Goal: Task Accomplishment & Management: Manage account settings

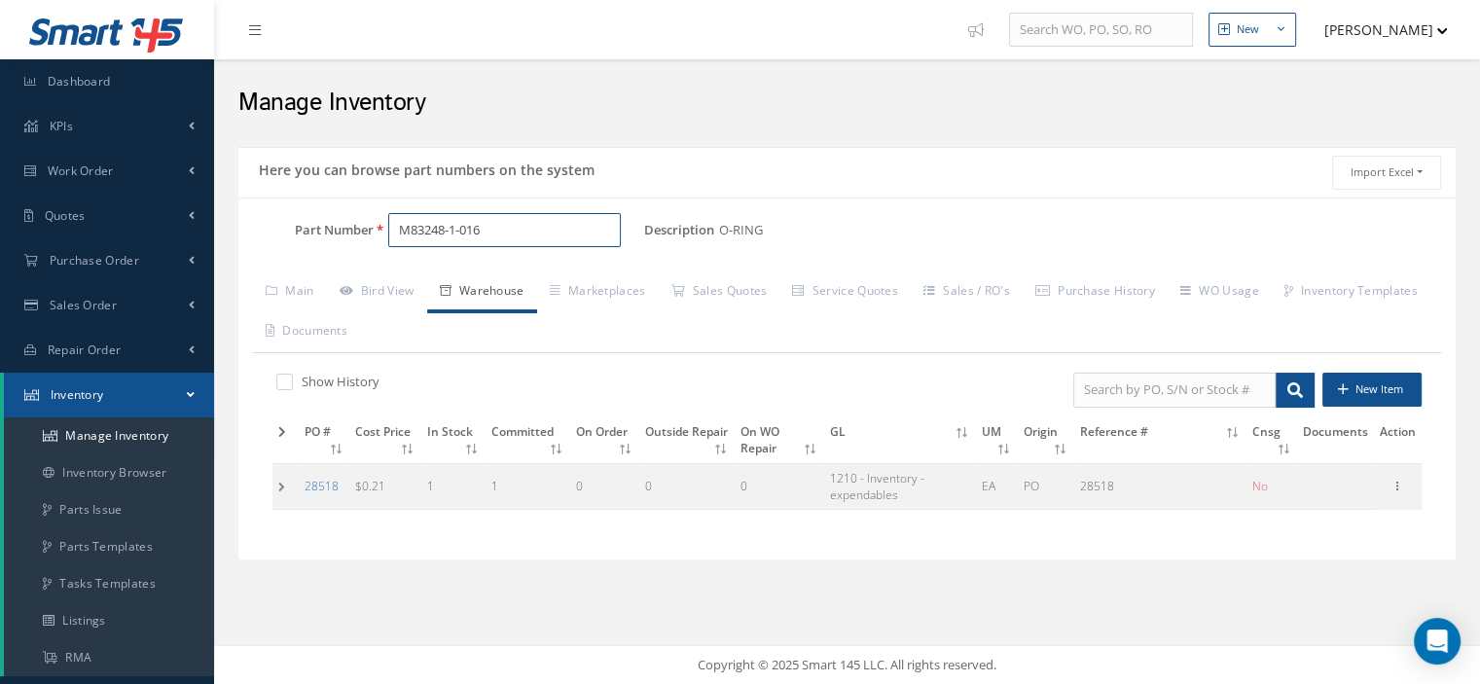
drag, startPoint x: 493, startPoint y: 233, endPoint x: 296, endPoint y: 214, distance: 198.4
click at [315, 213] on div "Part Number M83248-1-016" at bounding box center [441, 230] width 406 height 35
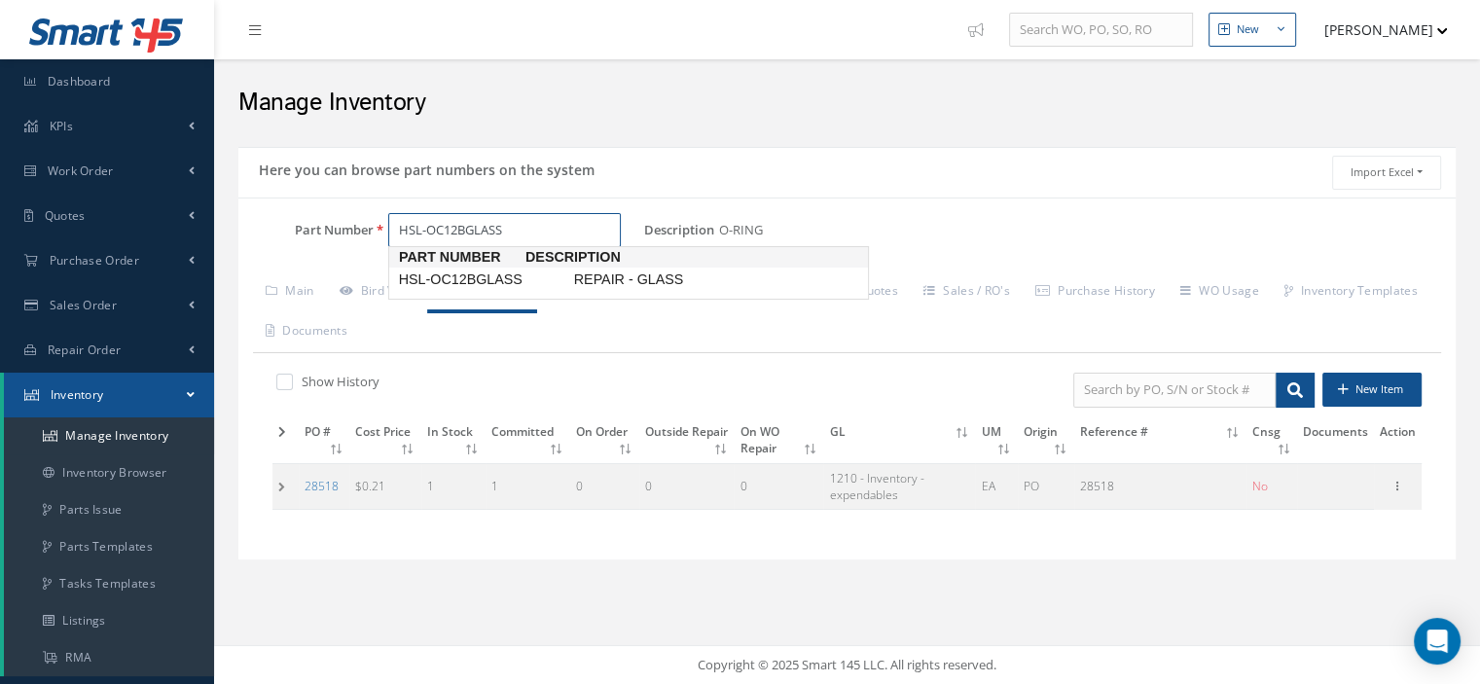
click at [514, 272] on span "HSL-OC12BGLASS" at bounding box center [482, 280] width 175 height 20
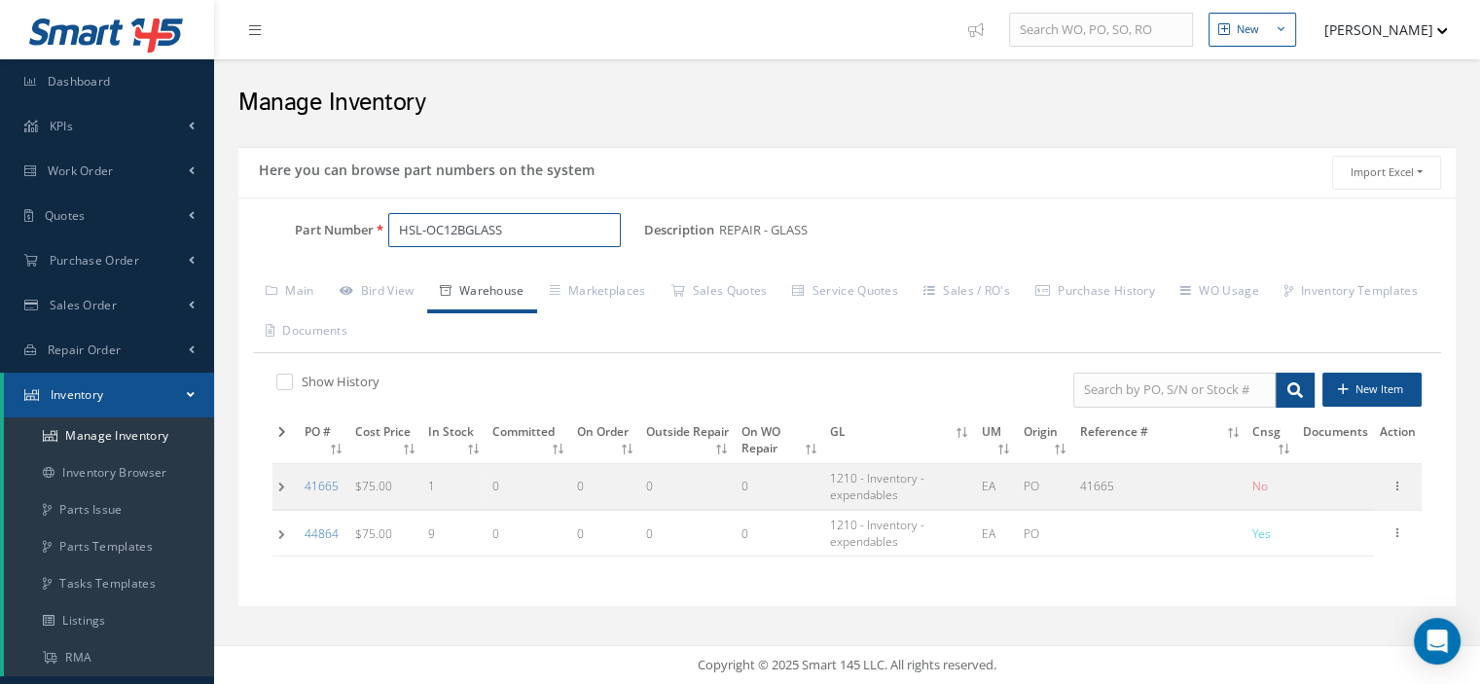
drag, startPoint x: 525, startPoint y: 233, endPoint x: 397, endPoint y: 223, distance: 128.8
click at [397, 223] on input "HSL-OC12BGLASS" at bounding box center [504, 230] width 233 height 35
type input "HSL-OC12BGLASS"
click at [289, 539] on td at bounding box center [285, 534] width 26 height 46
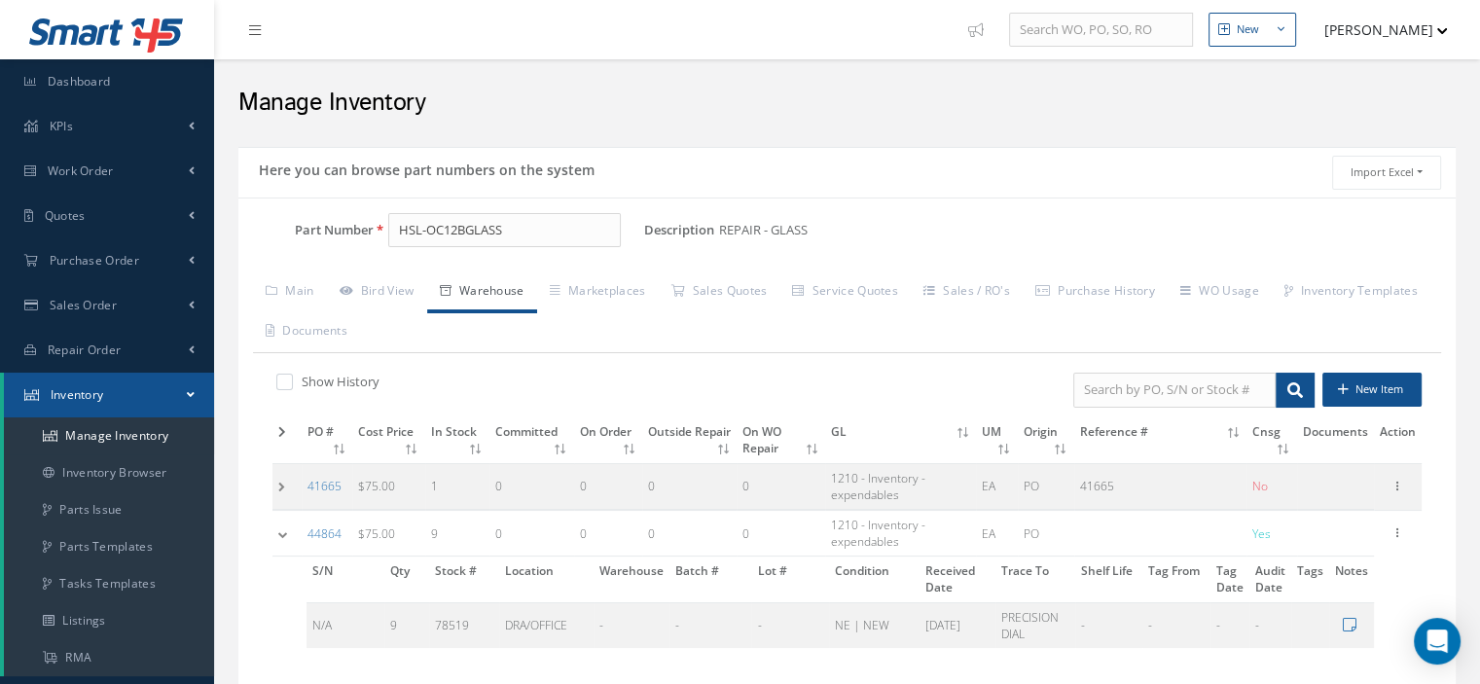
click at [289, 539] on td at bounding box center [286, 534] width 29 height 46
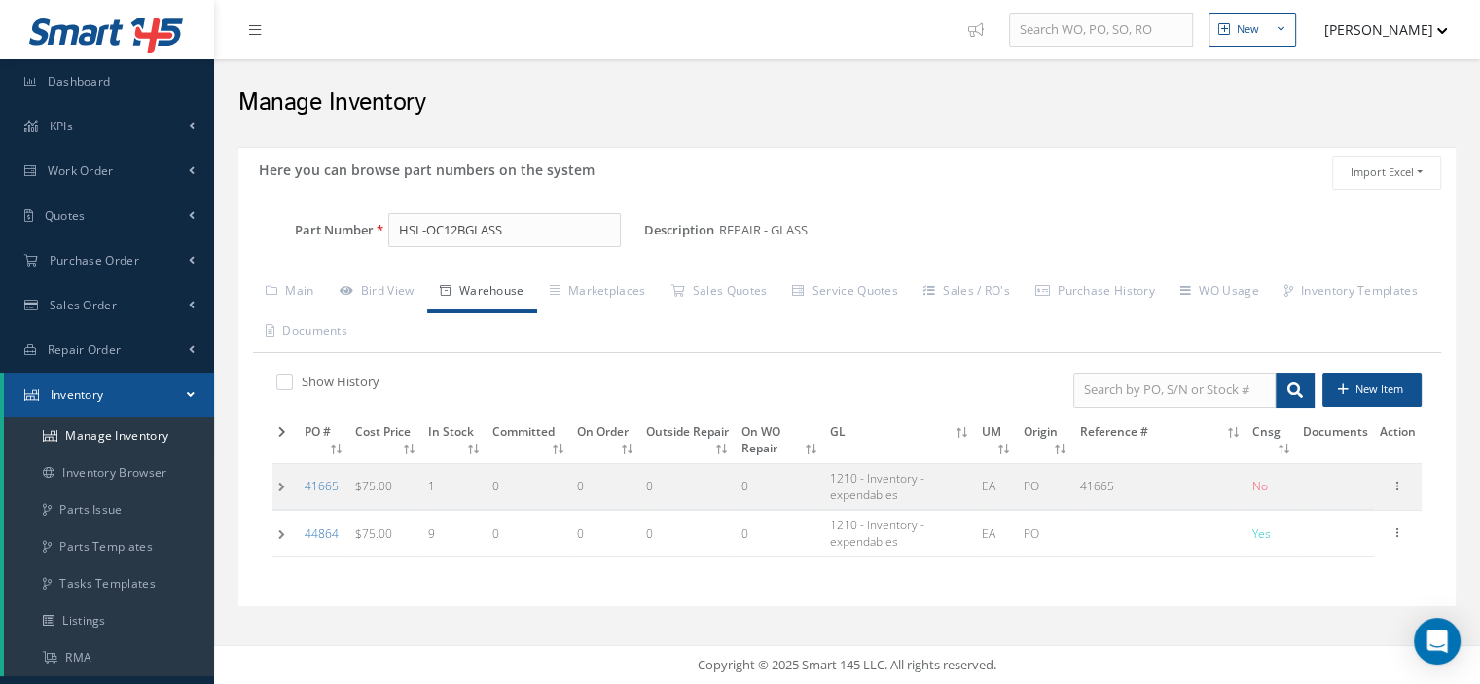
click at [284, 490] on td at bounding box center [285, 486] width 26 height 46
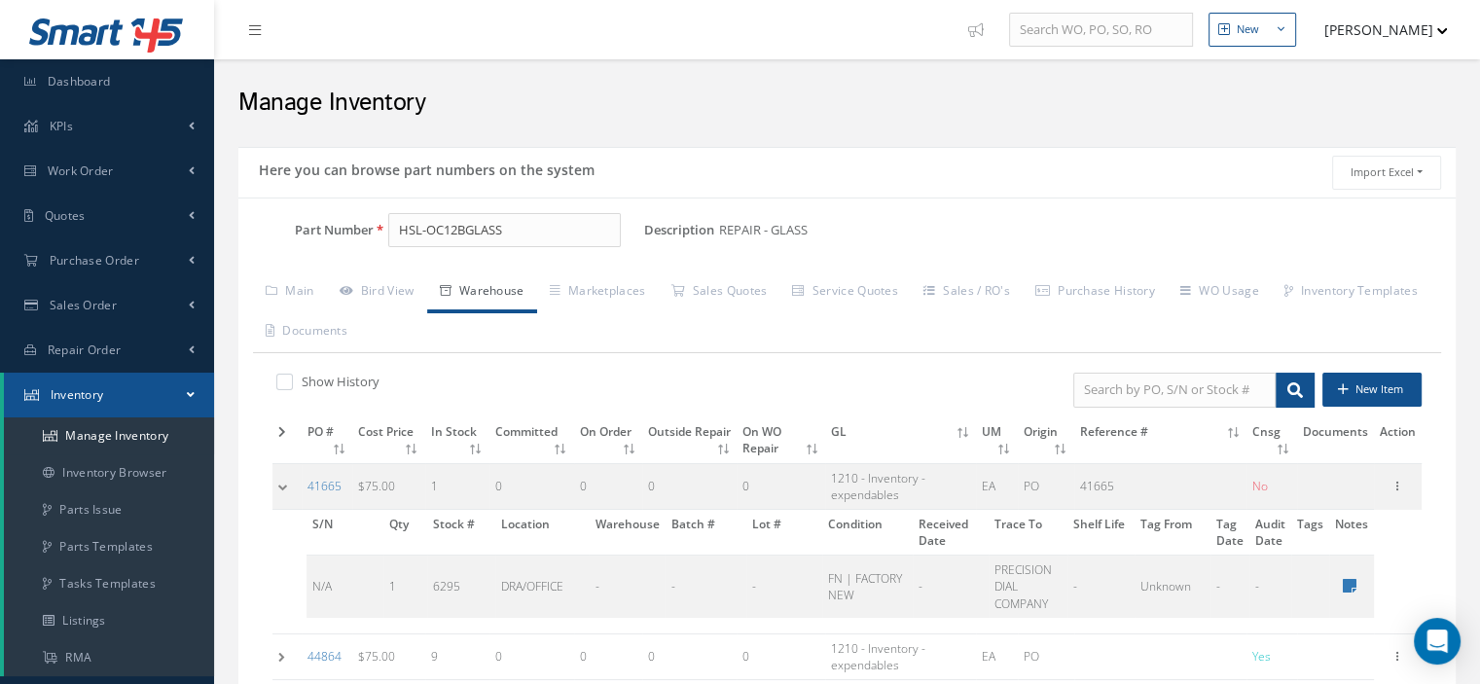
click at [284, 490] on td at bounding box center [286, 486] width 29 height 46
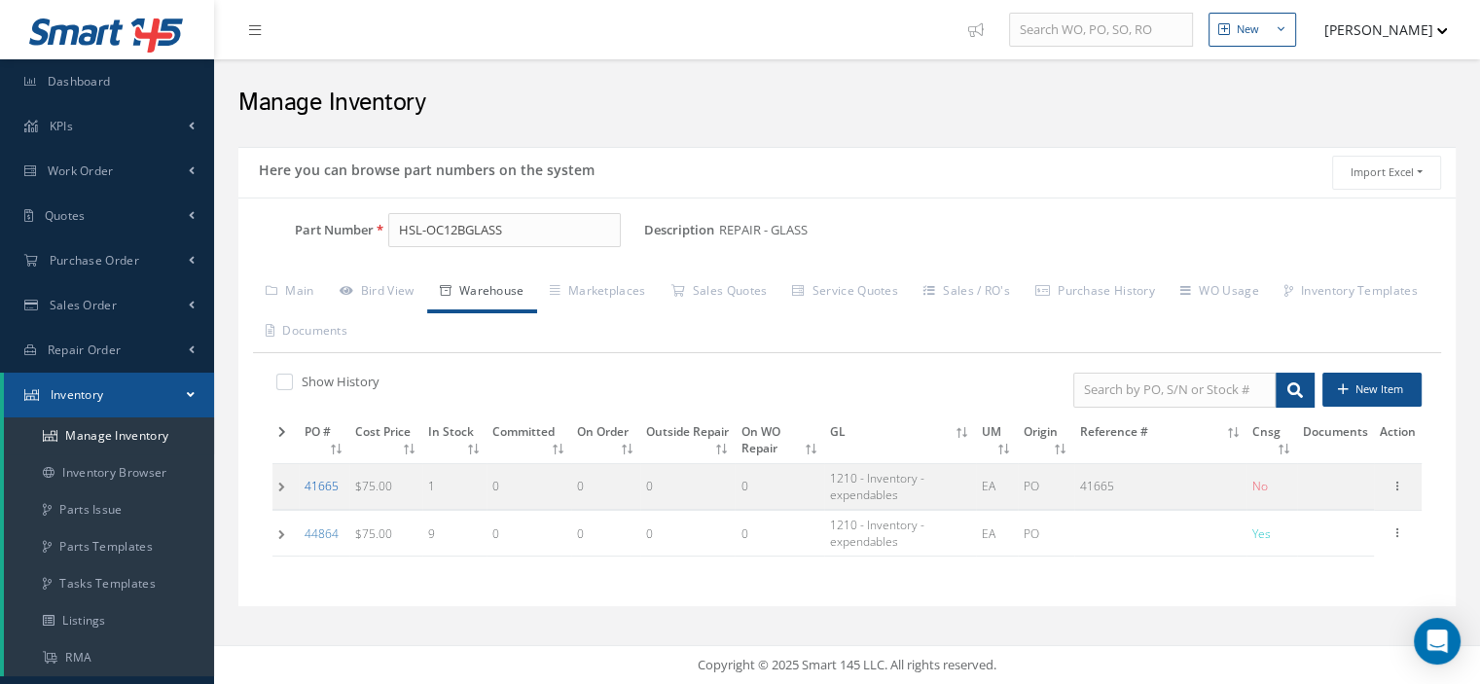
click at [319, 489] on link "41665" at bounding box center [322, 486] width 34 height 17
click at [82, 175] on span "Work Order" at bounding box center [81, 170] width 66 height 17
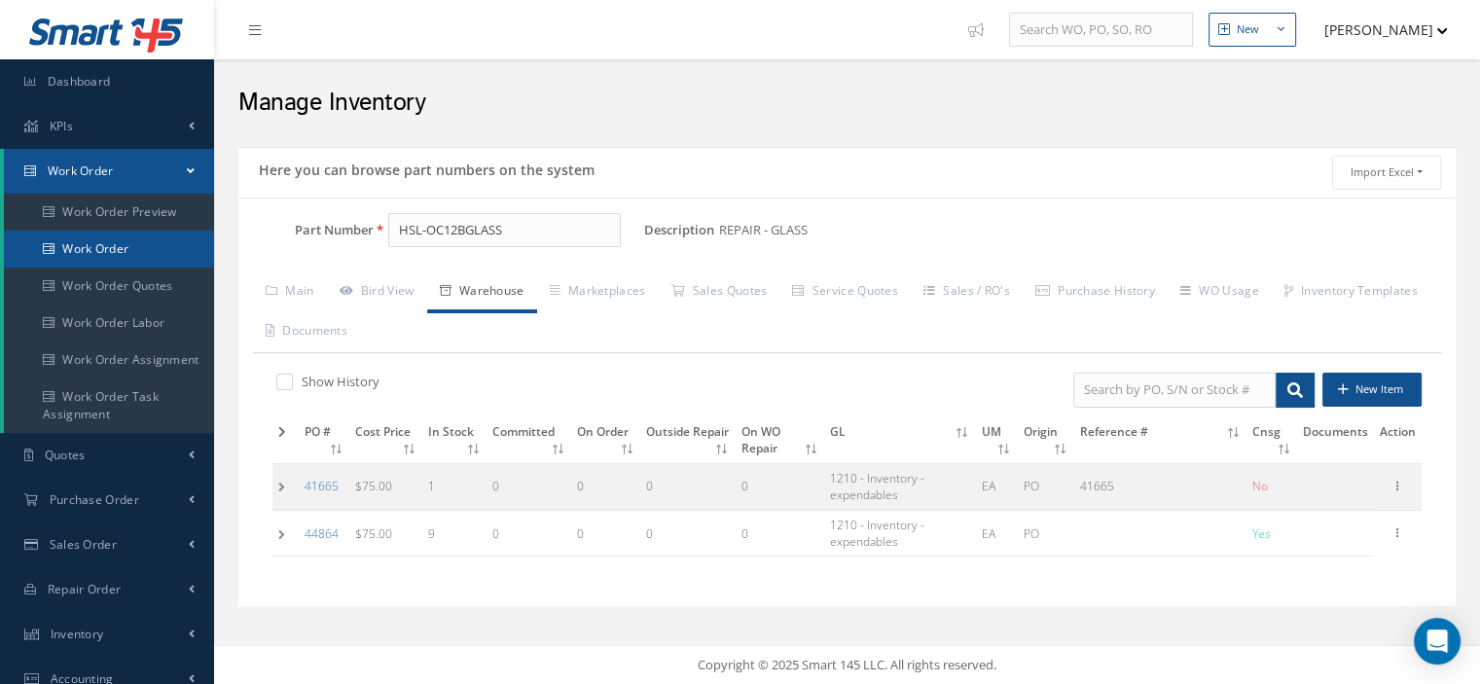
click at [106, 238] on link "Work Order" at bounding box center [109, 249] width 210 height 37
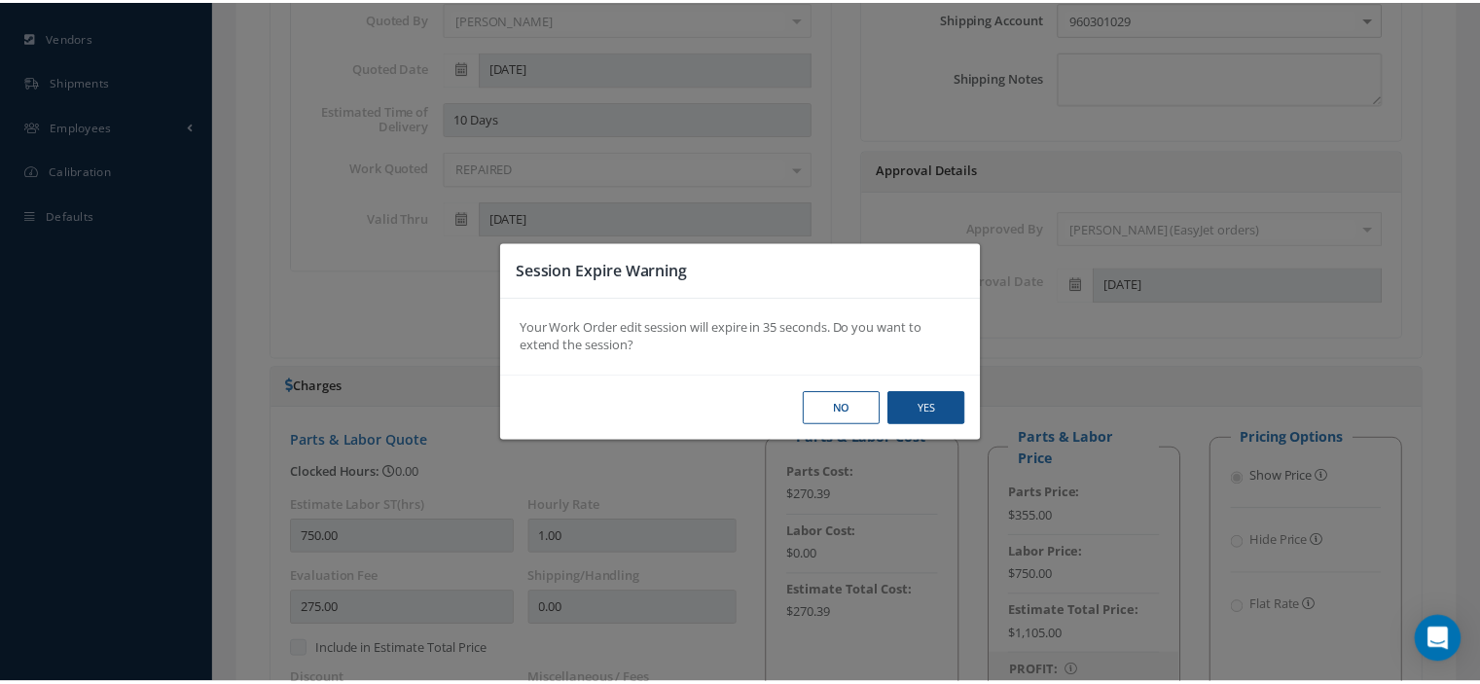
scroll to position [0, 109]
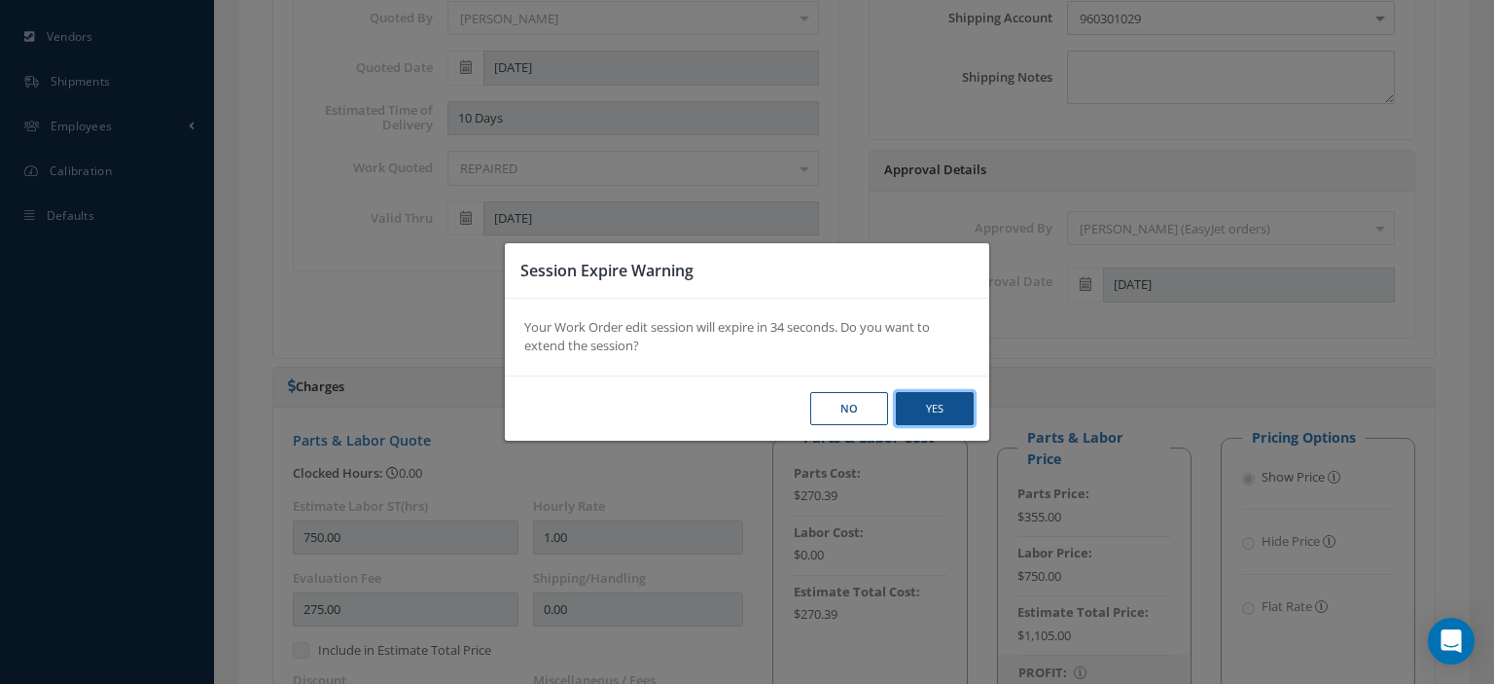
click at [0, 0] on button "Yes" at bounding box center [0, 0] width 0 height 0
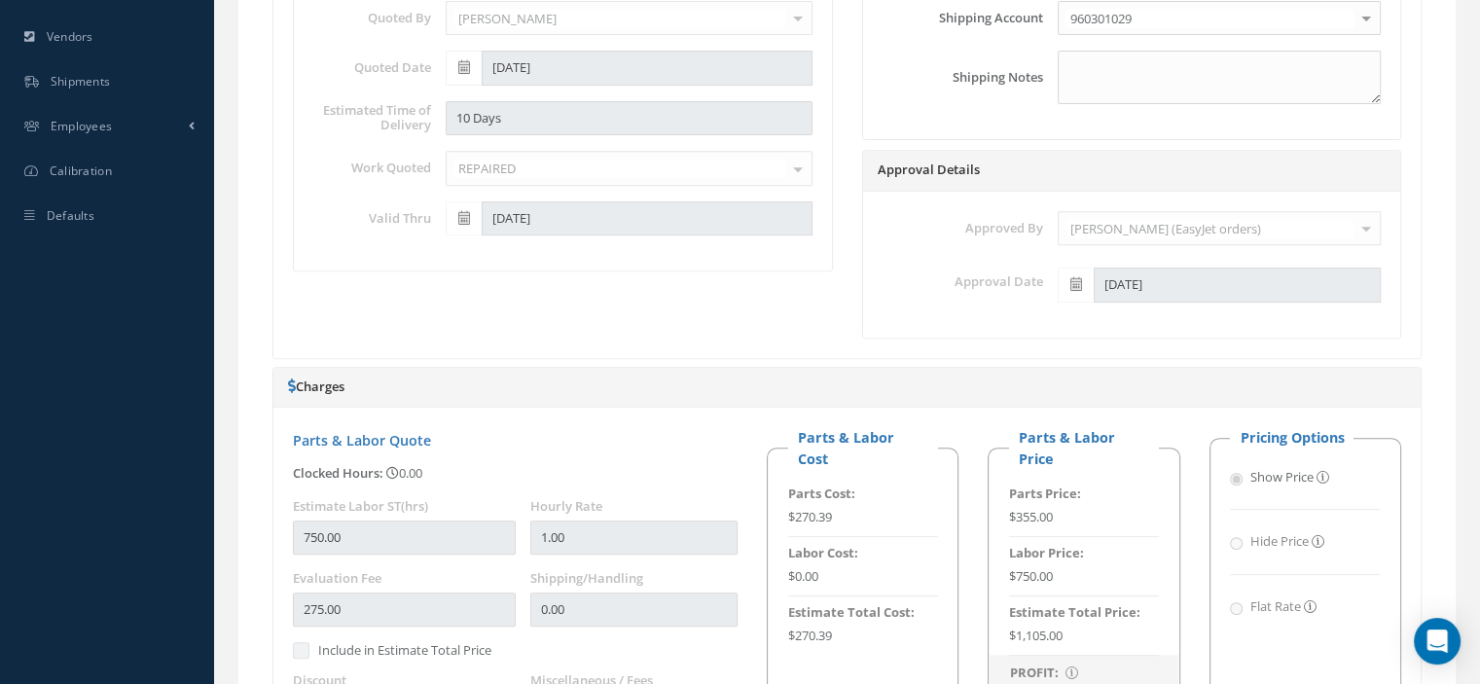
scroll to position [0, 0]
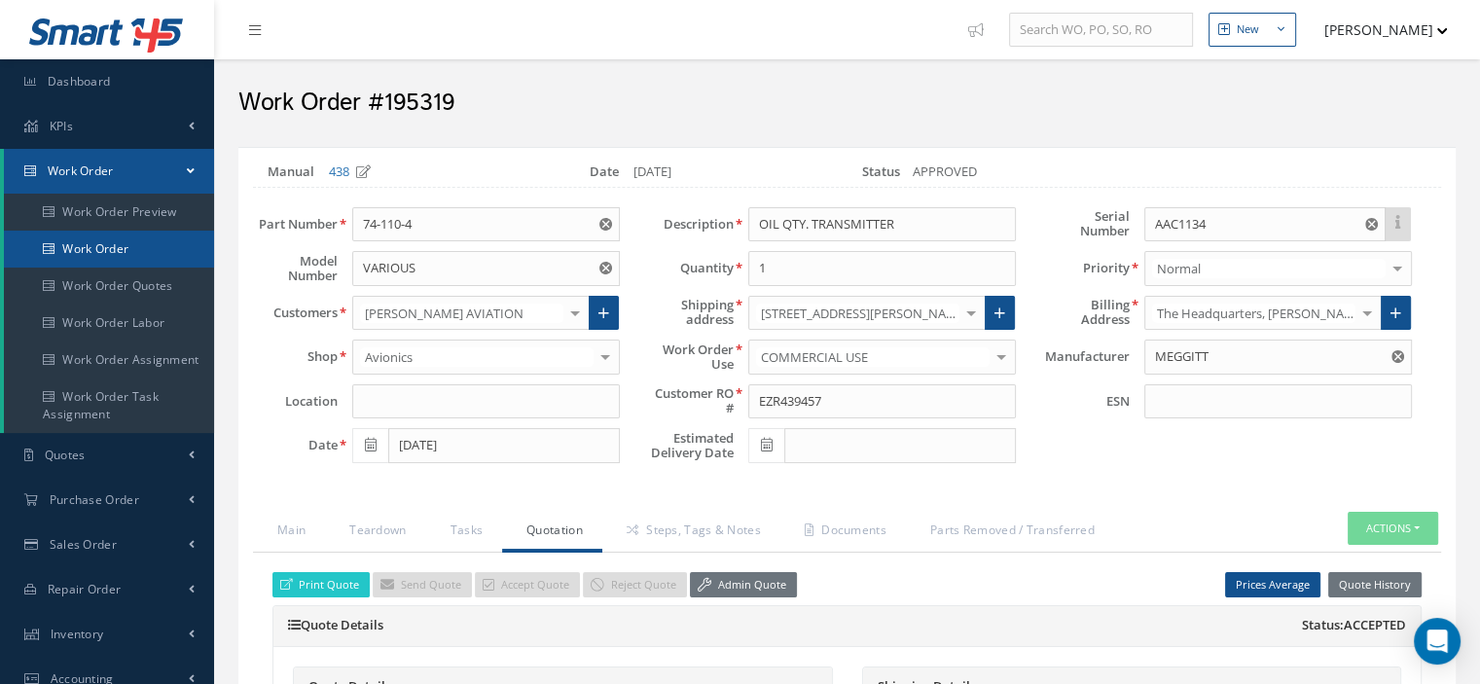
click at [120, 246] on link "Work Order" at bounding box center [109, 249] width 210 height 37
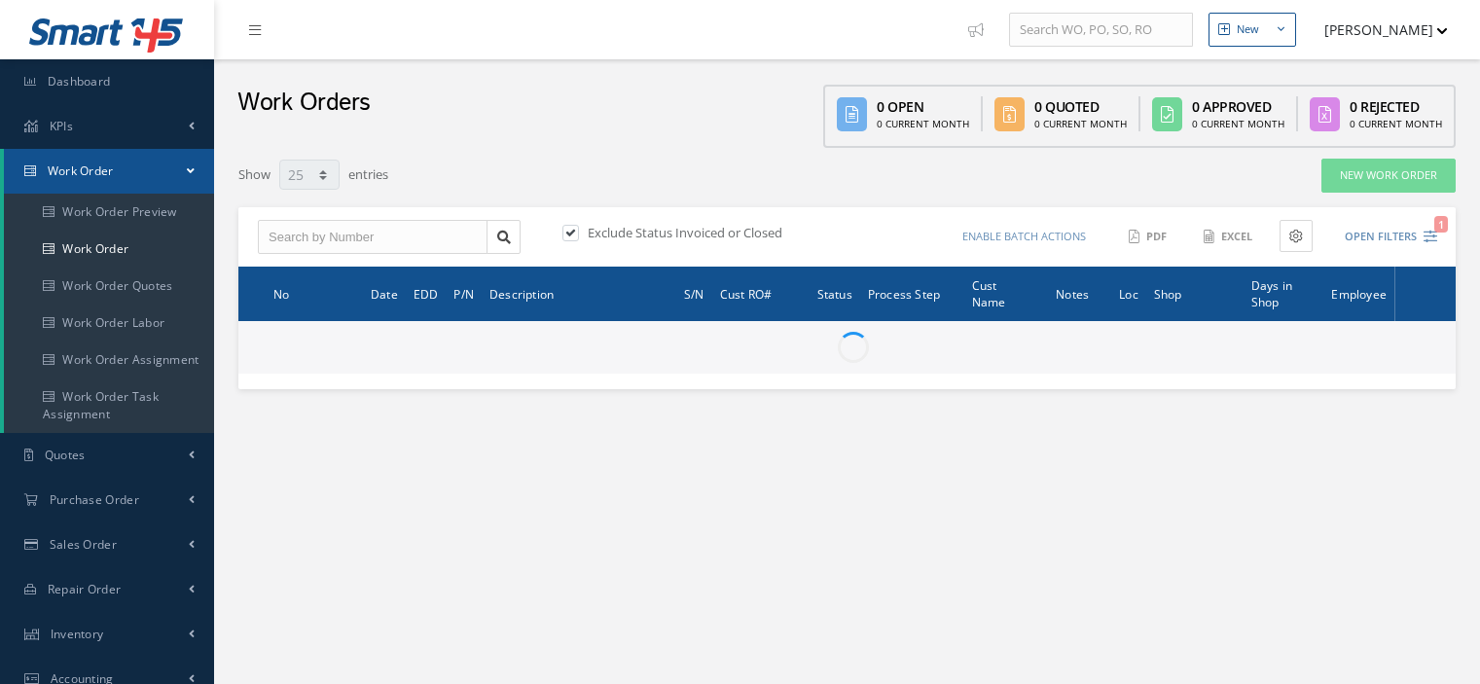
select select "25"
click at [364, 242] on input "text" at bounding box center [373, 237] width 230 height 35
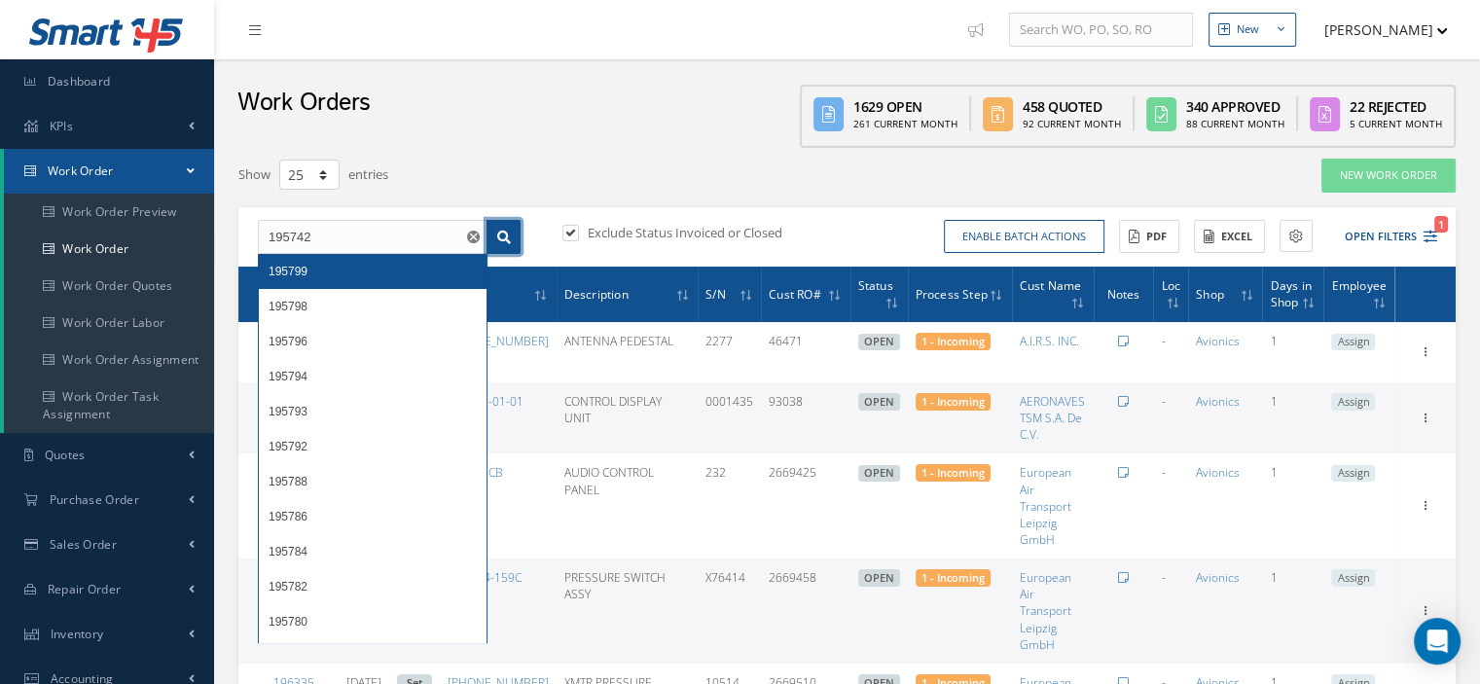
click at [510, 240] on icon at bounding box center [504, 238] width 14 height 14
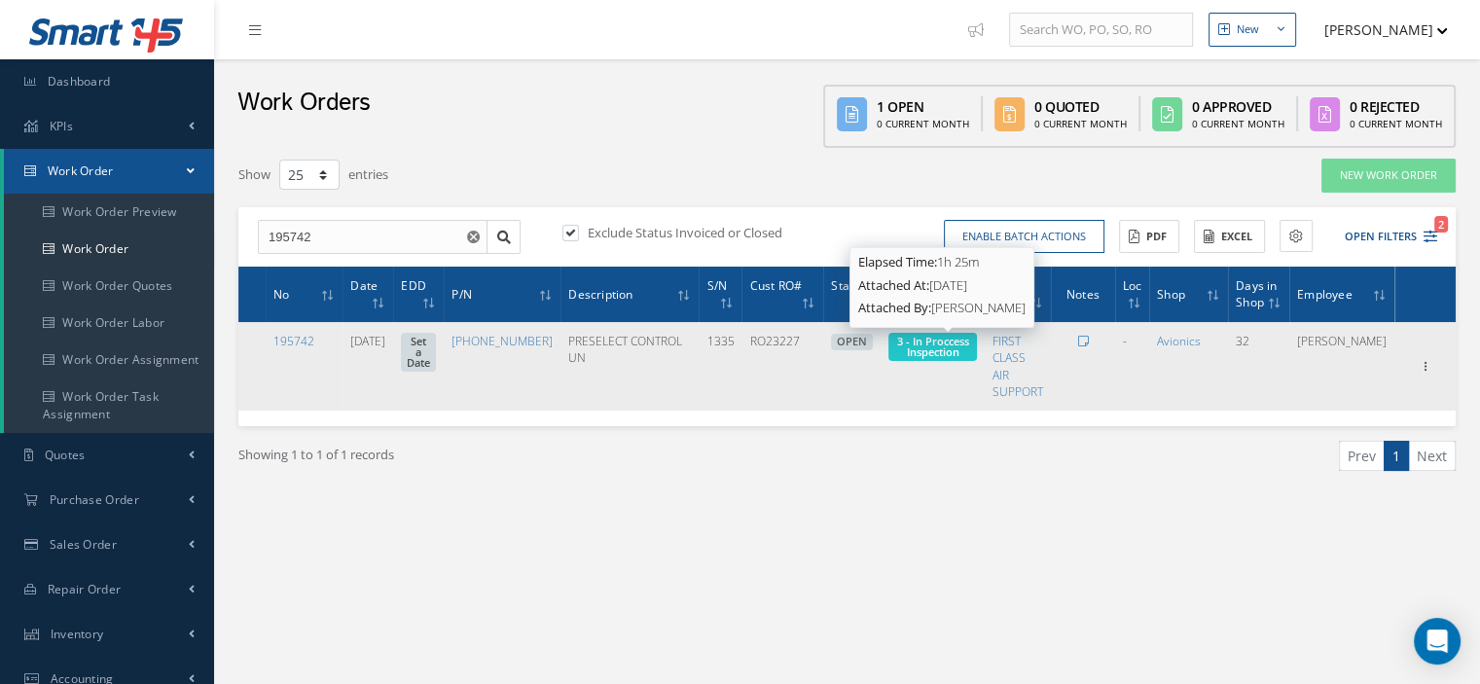
click at [930, 354] on span "3 - In Proccess Inspection" at bounding box center [933, 346] width 72 height 25
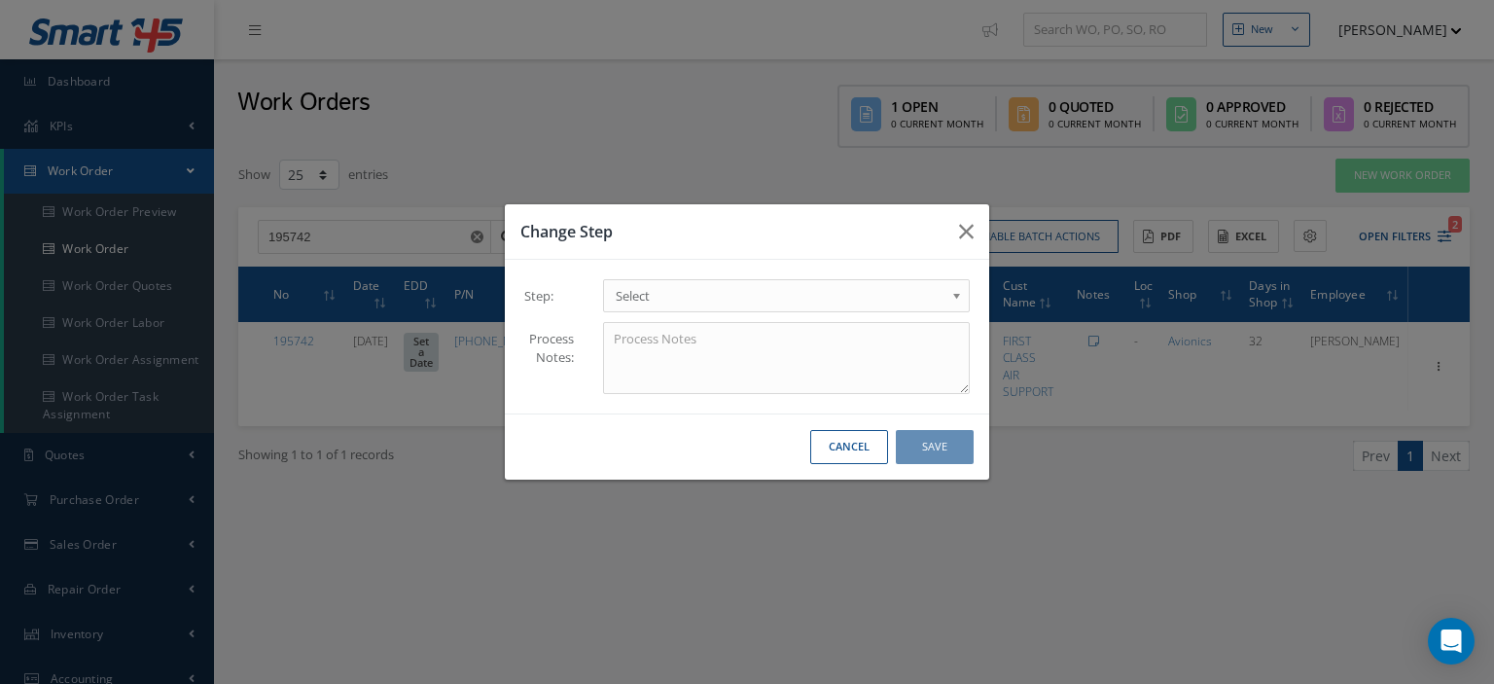
click at [929, 299] on span "Select" at bounding box center [780, 295] width 329 height 23
click at [950, 458] on button "Save" at bounding box center [935, 447] width 78 height 34
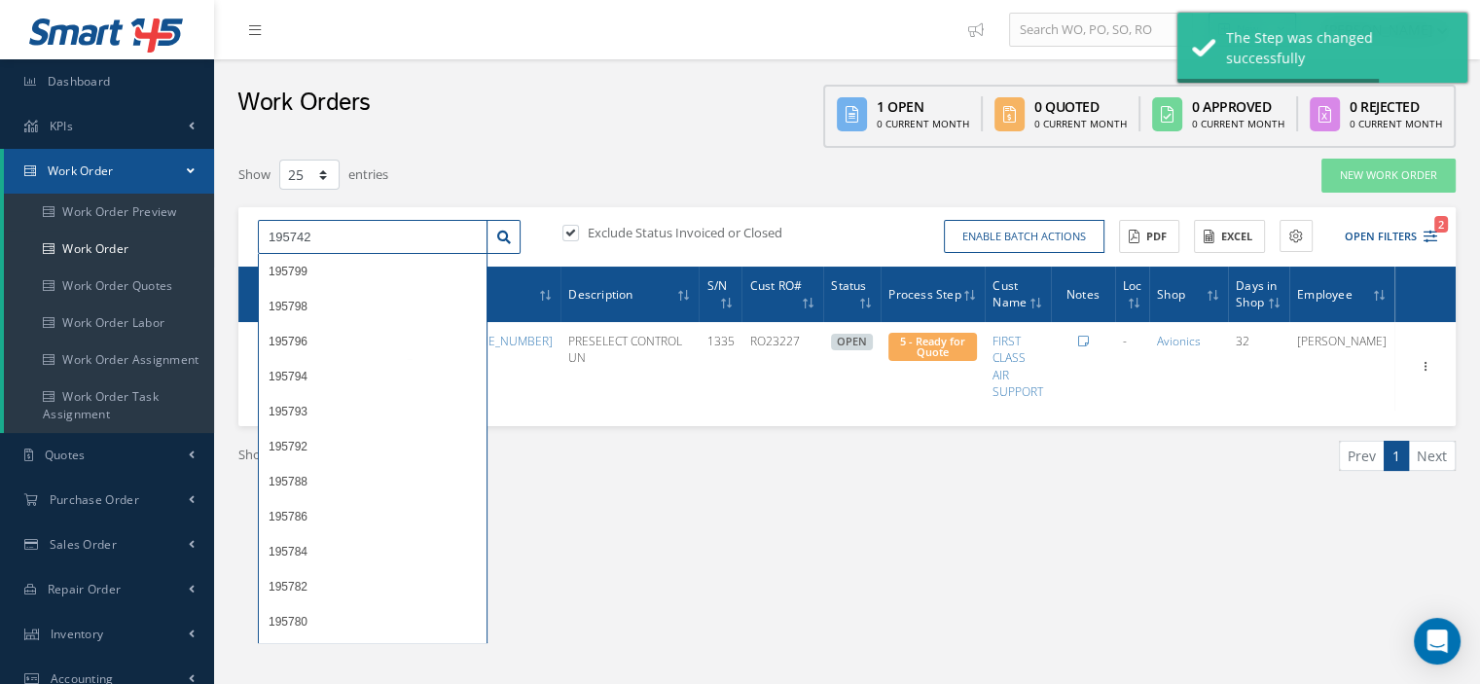
drag, startPoint x: 376, startPoint y: 231, endPoint x: 228, endPoint y: 237, distance: 148.0
click at [228, 237] on div "Show 10 25 50 100 entries New Work Order 195742 195799 195798 195796 195794 195…" at bounding box center [847, 339] width 1246 height 363
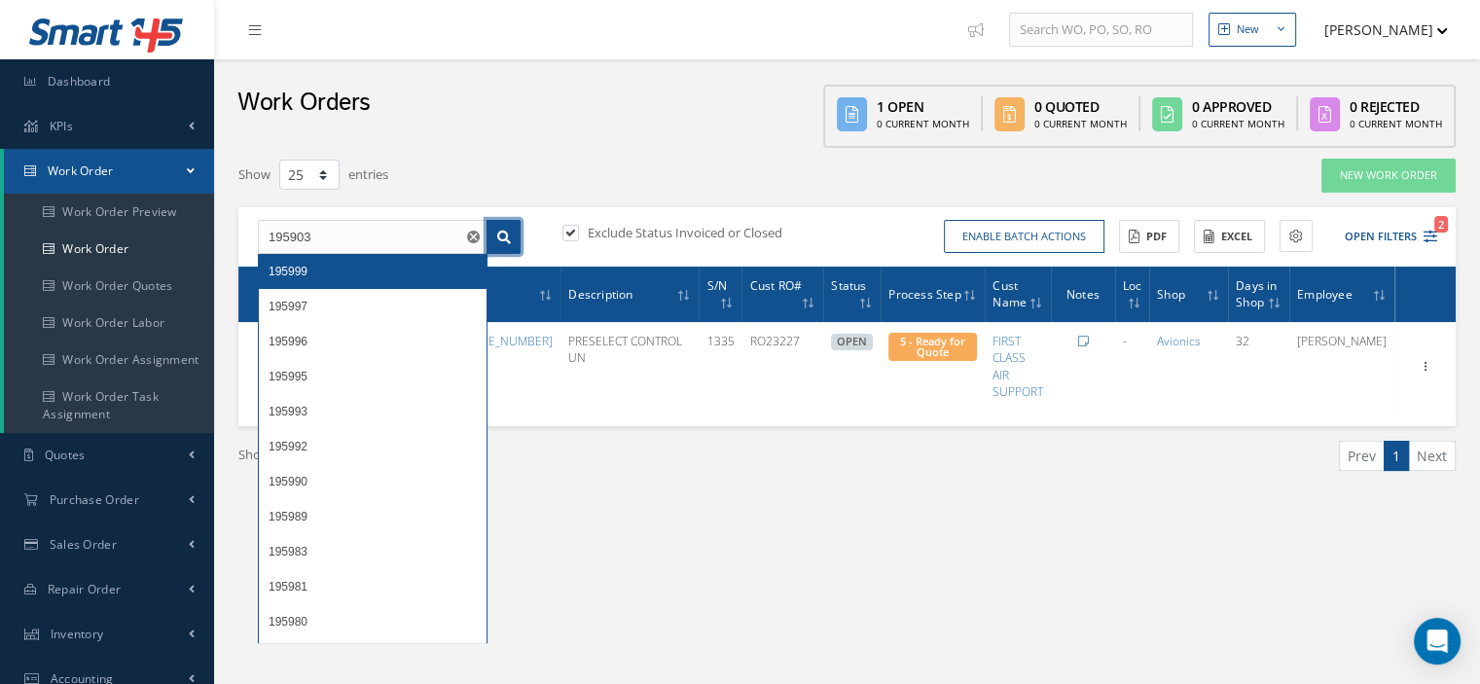
click at [498, 234] on icon at bounding box center [504, 238] width 14 height 14
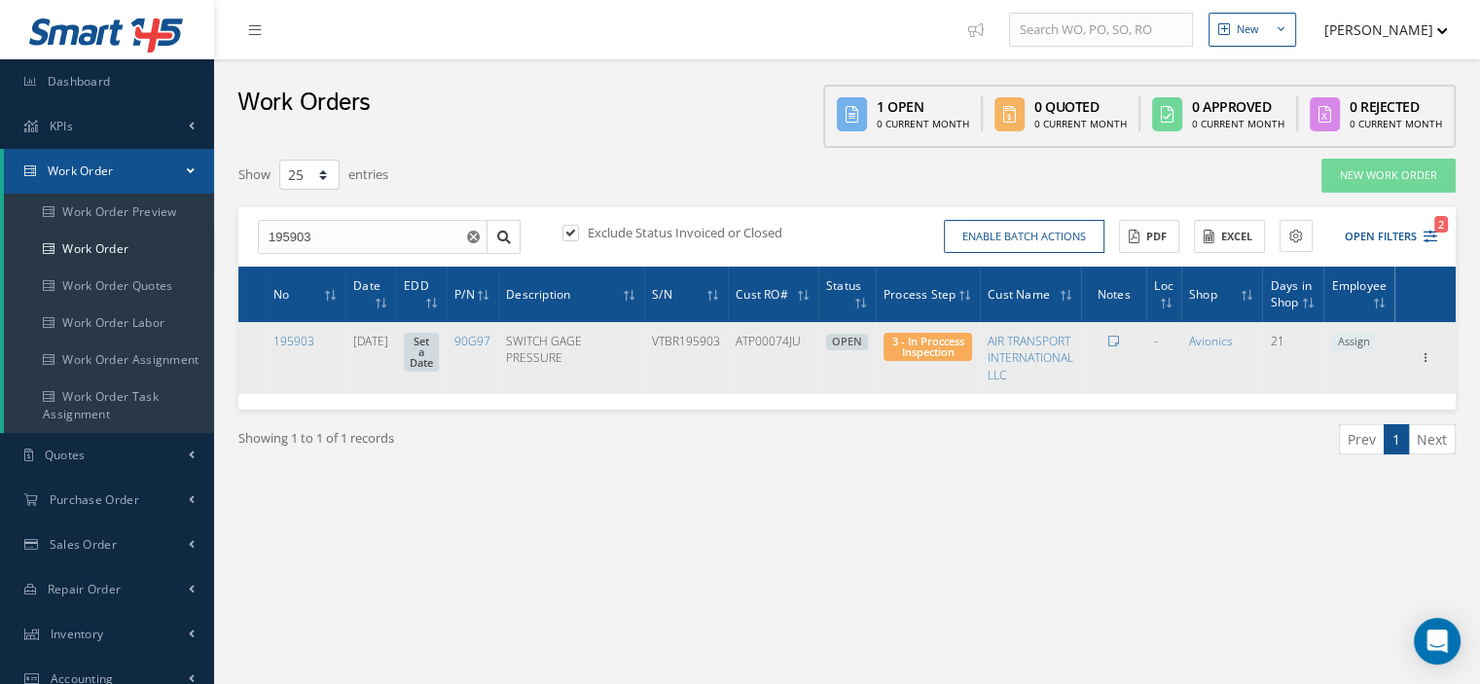
click at [911, 357] on span "3 - In Proccess Inspection" at bounding box center [927, 347] width 89 height 28
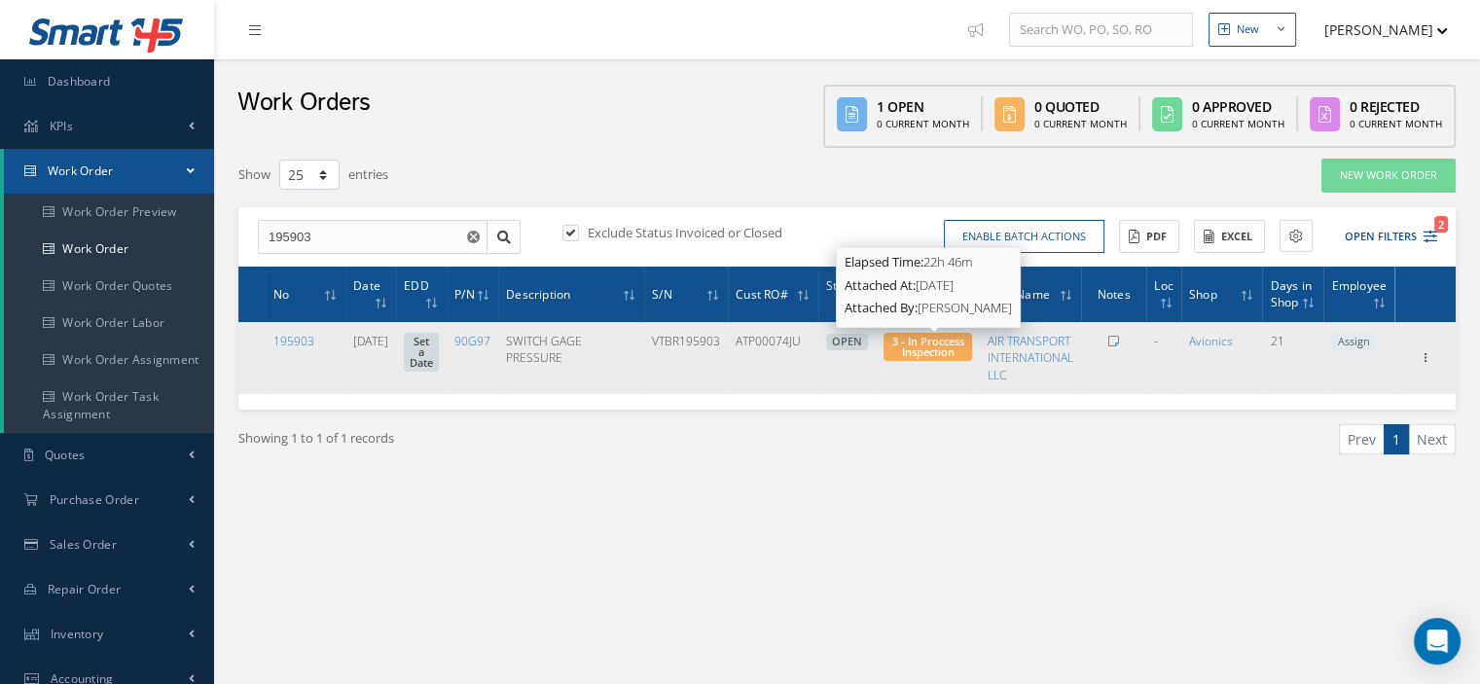
click at [913, 353] on span "3 - In Proccess Inspection" at bounding box center [927, 346] width 72 height 25
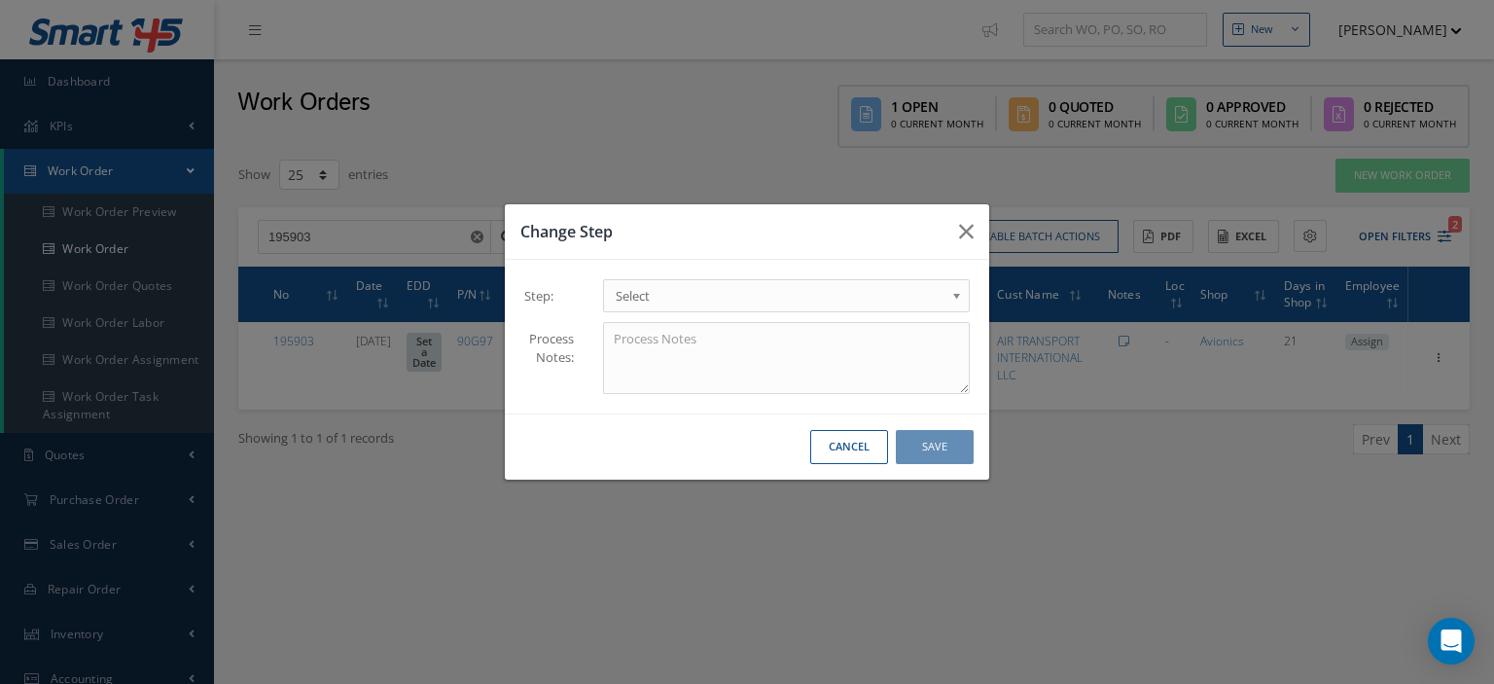
click at [952, 299] on b at bounding box center [961, 300] width 18 height 31
click at [925, 450] on button "Save" at bounding box center [935, 447] width 78 height 34
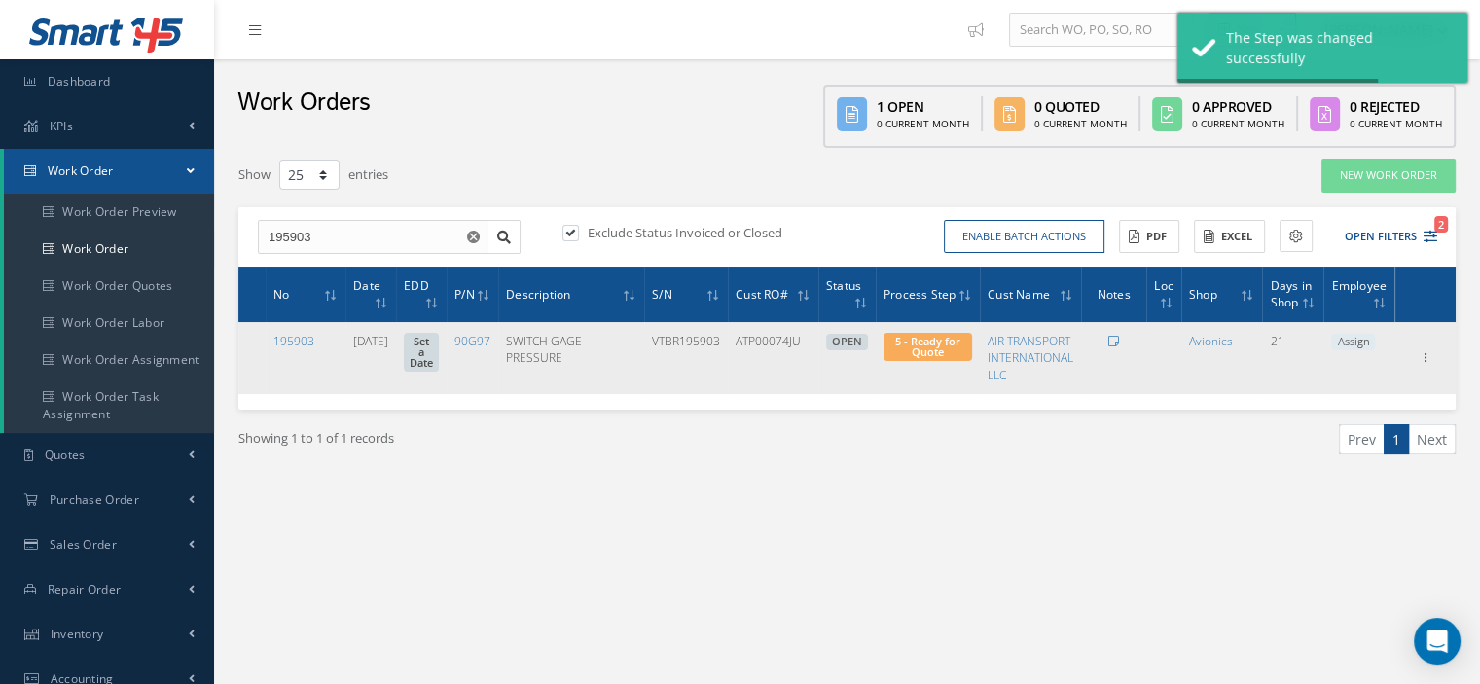
click at [1366, 345] on span "Assign" at bounding box center [1353, 343] width 44 height 18
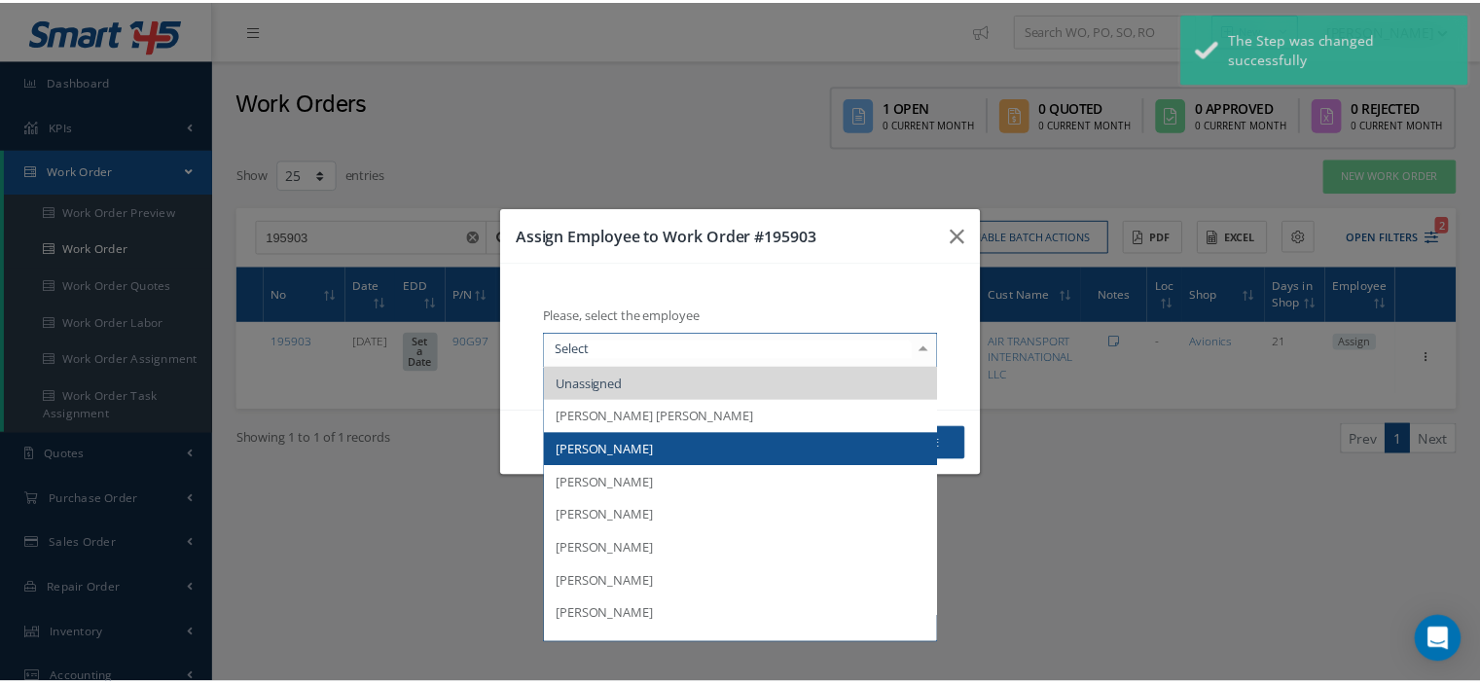
scroll to position [285, 0]
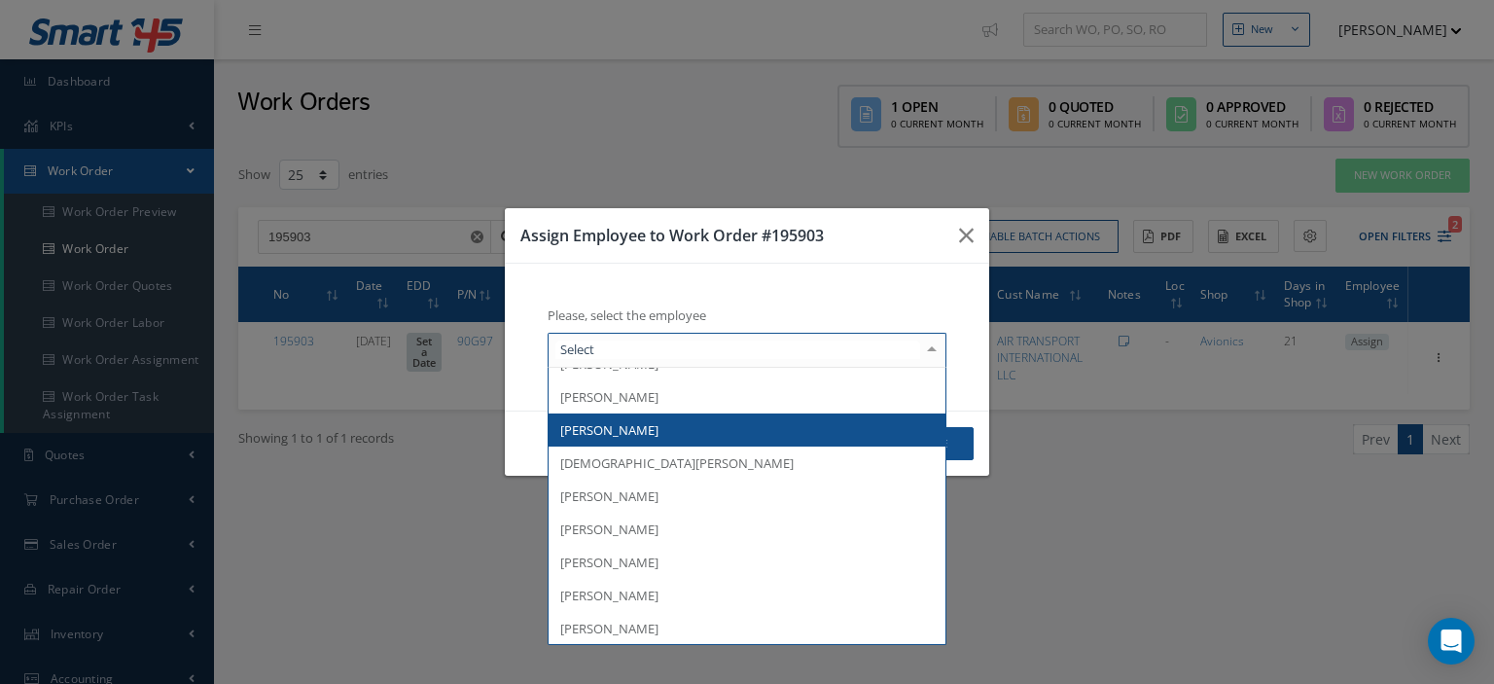
click at [607, 429] on span "[PERSON_NAME]" at bounding box center [609, 430] width 98 height 18
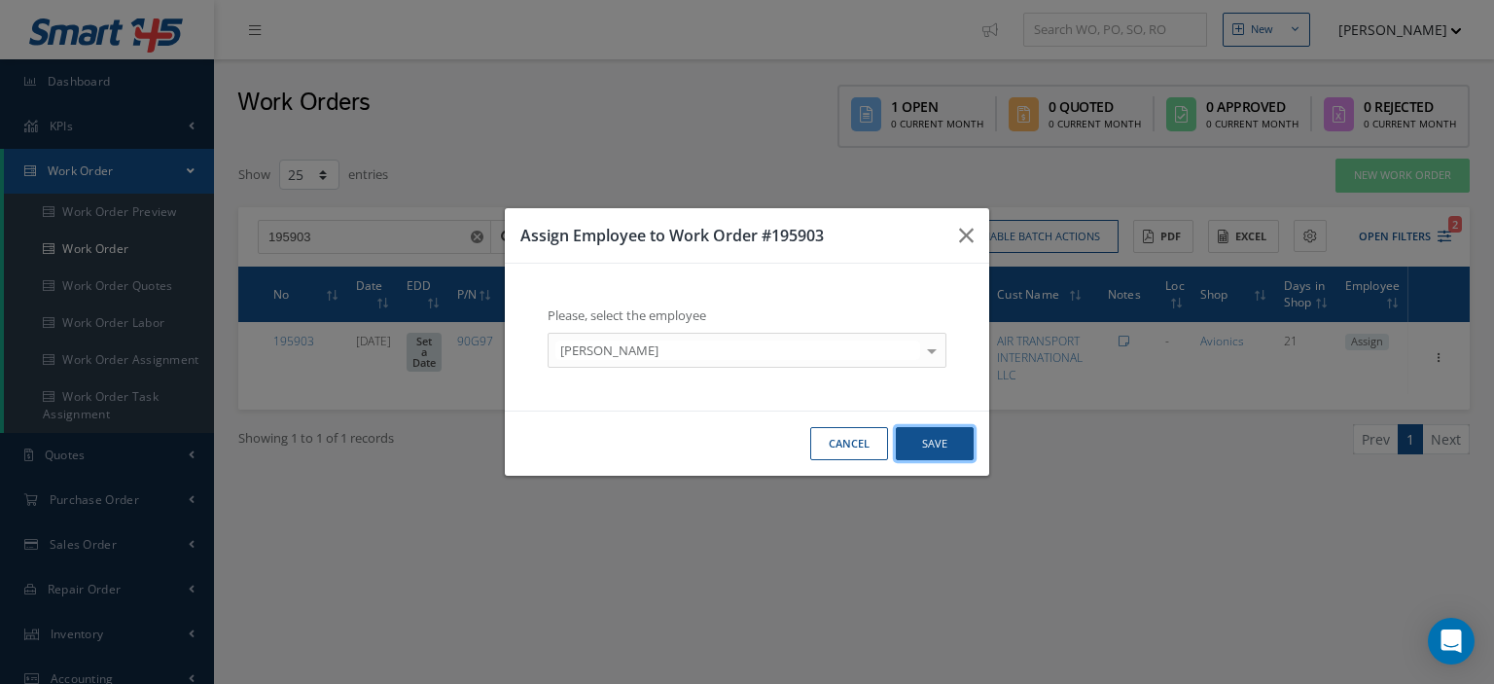
click at [948, 439] on button "Save" at bounding box center [935, 444] width 78 height 34
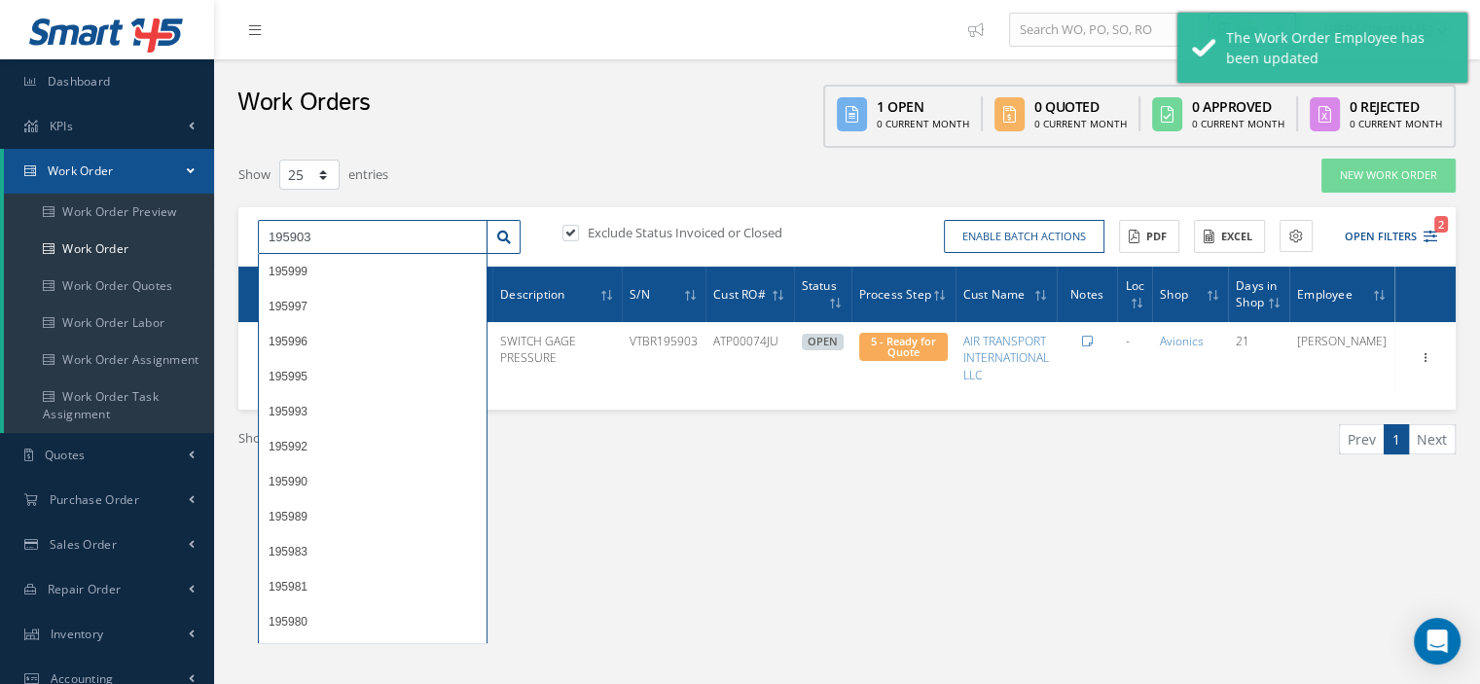
drag, startPoint x: 327, startPoint y: 236, endPoint x: 262, endPoint y: 241, distance: 65.4
click at [262, 241] on input "195903" at bounding box center [373, 237] width 230 height 35
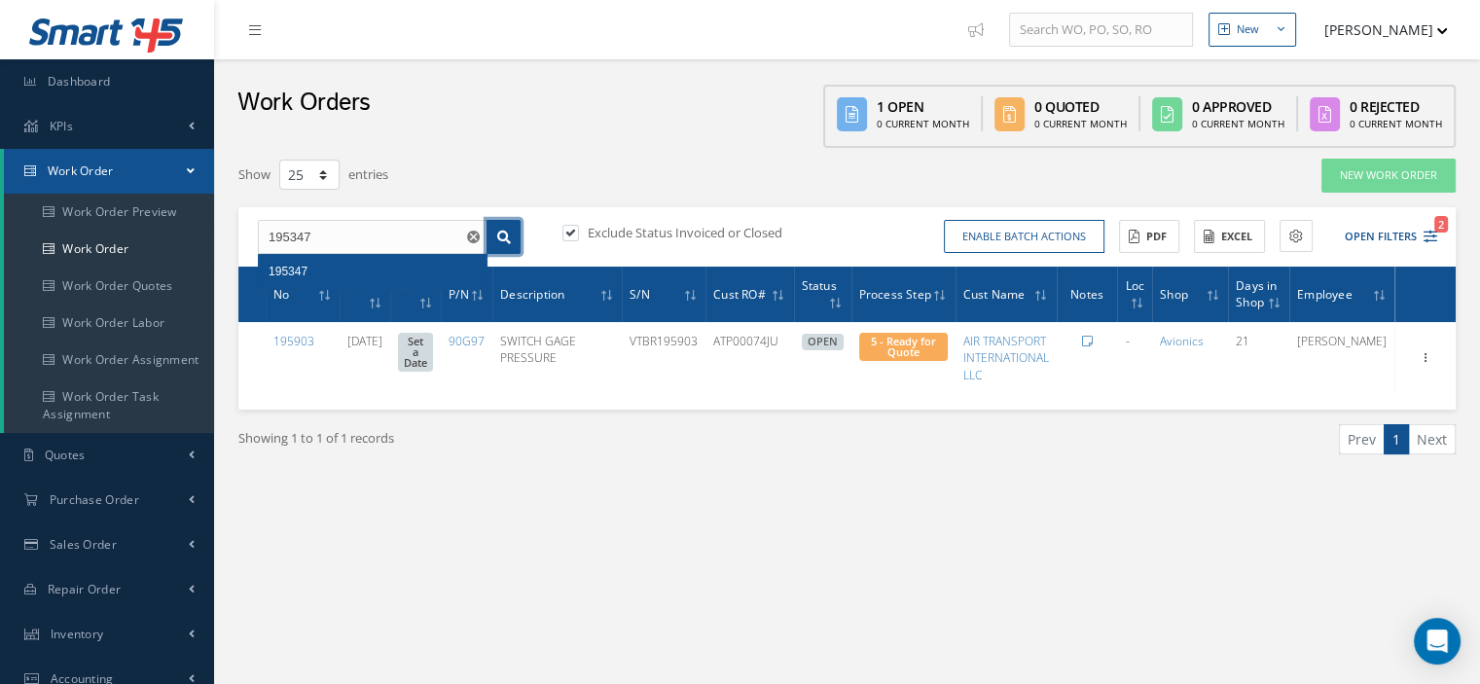
click at [495, 244] on link at bounding box center [503, 237] width 34 height 35
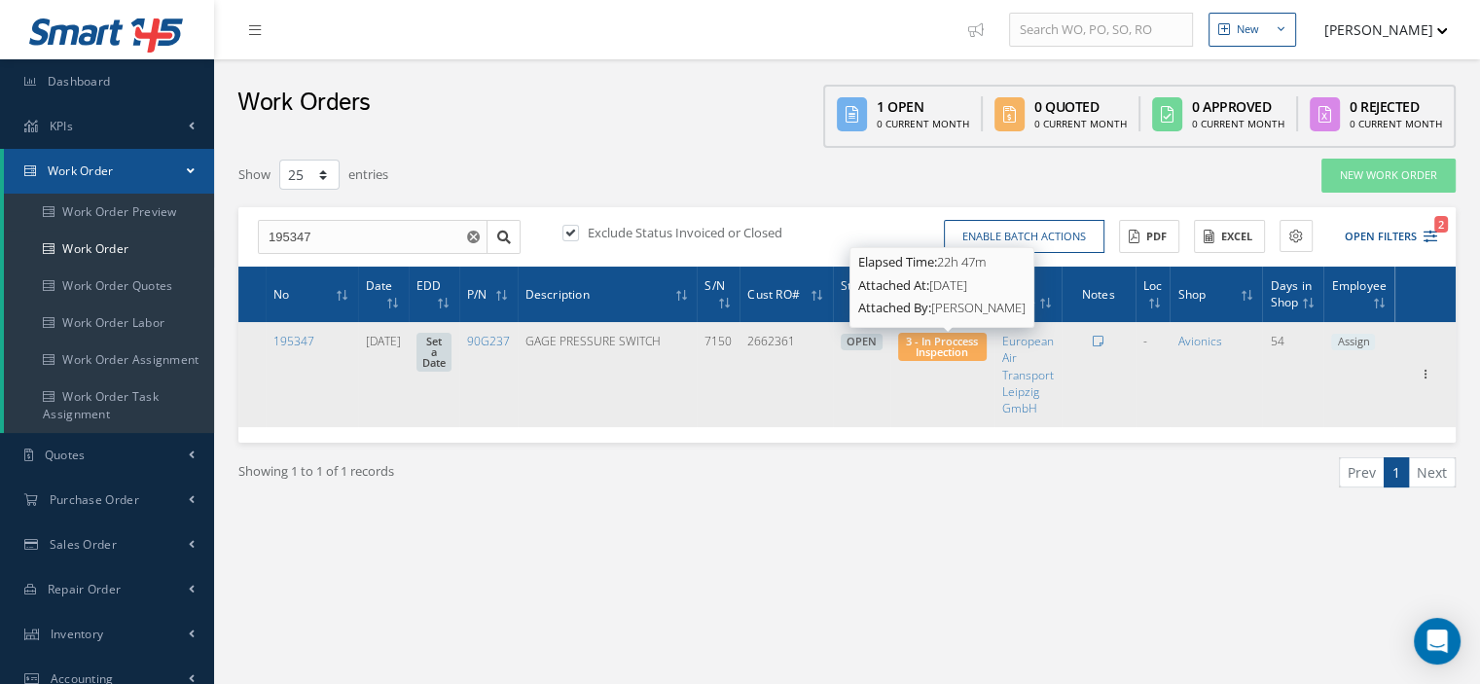
click at [954, 356] on span "3 - In Proccess Inspection" at bounding box center [942, 346] width 72 height 25
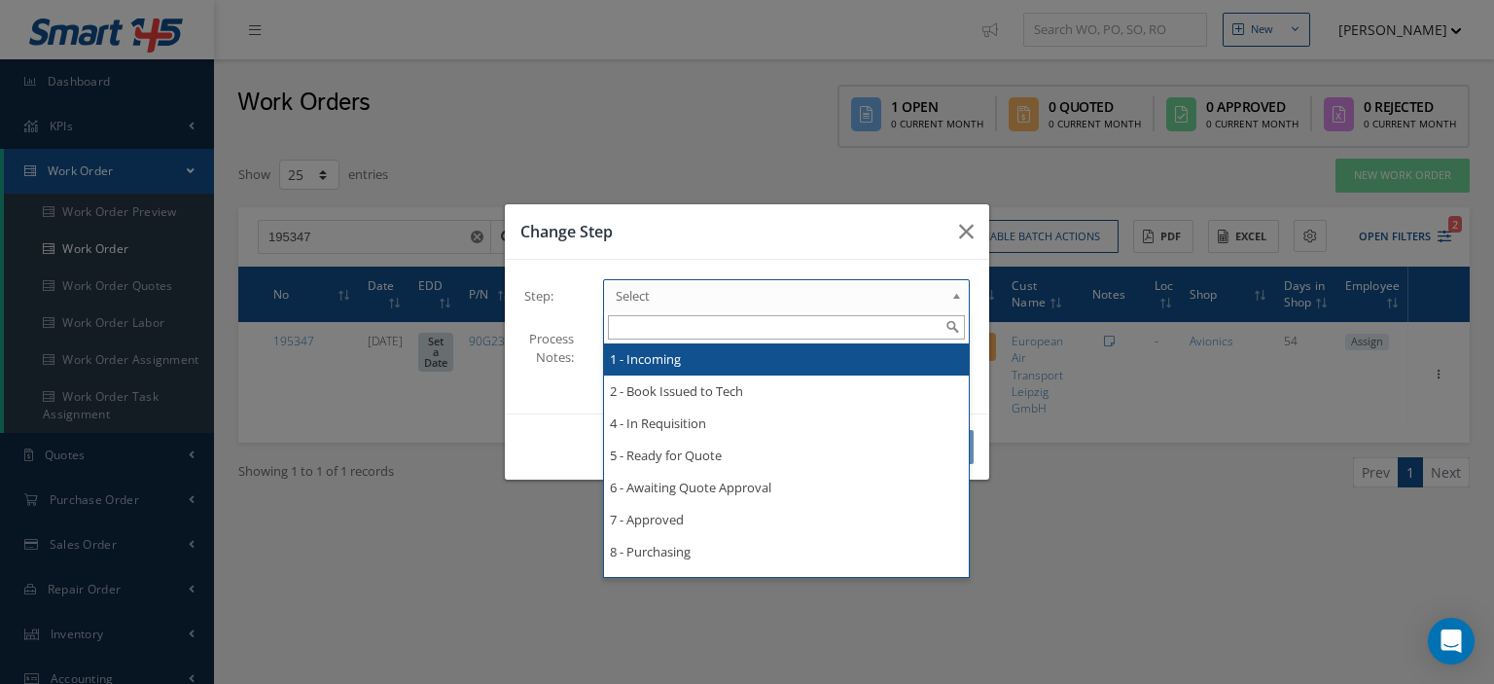
click at [932, 297] on span "Select" at bounding box center [780, 295] width 329 height 23
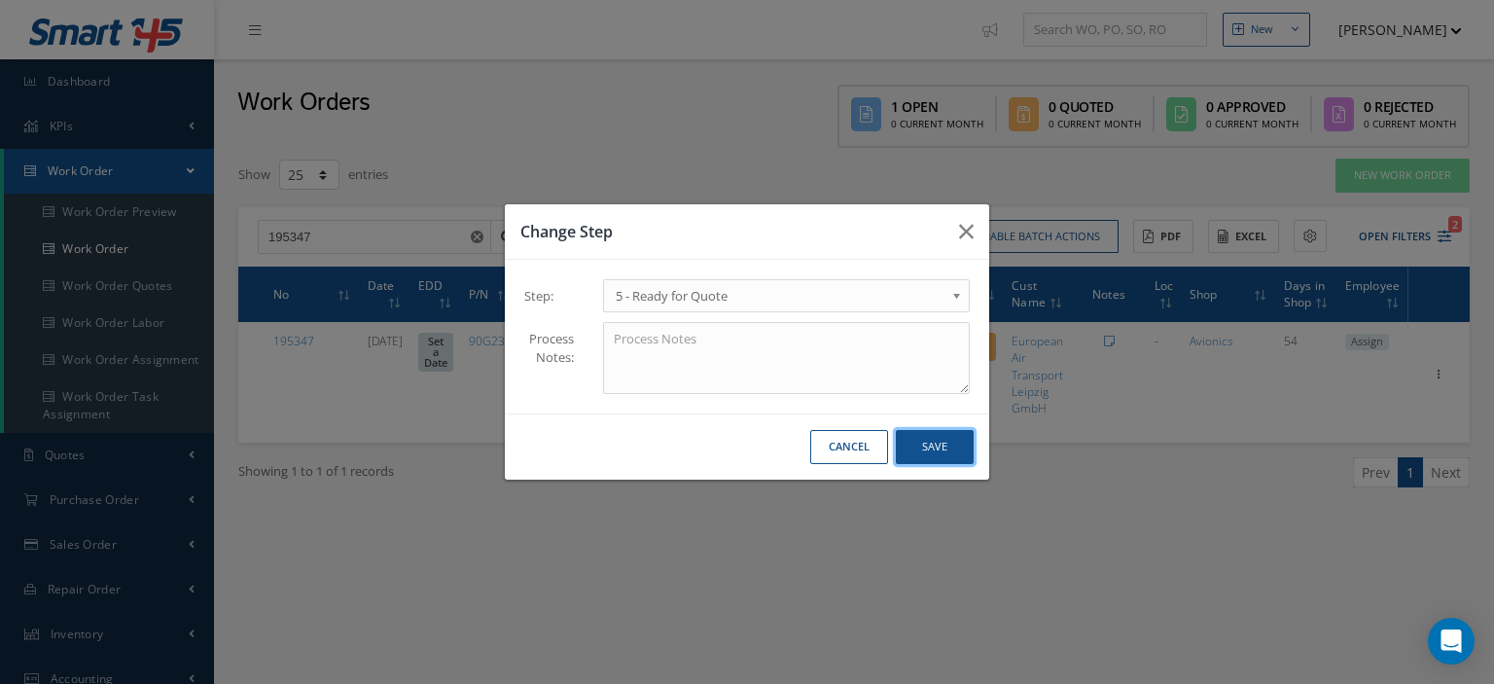
click at [917, 452] on button "Save" at bounding box center [935, 447] width 78 height 34
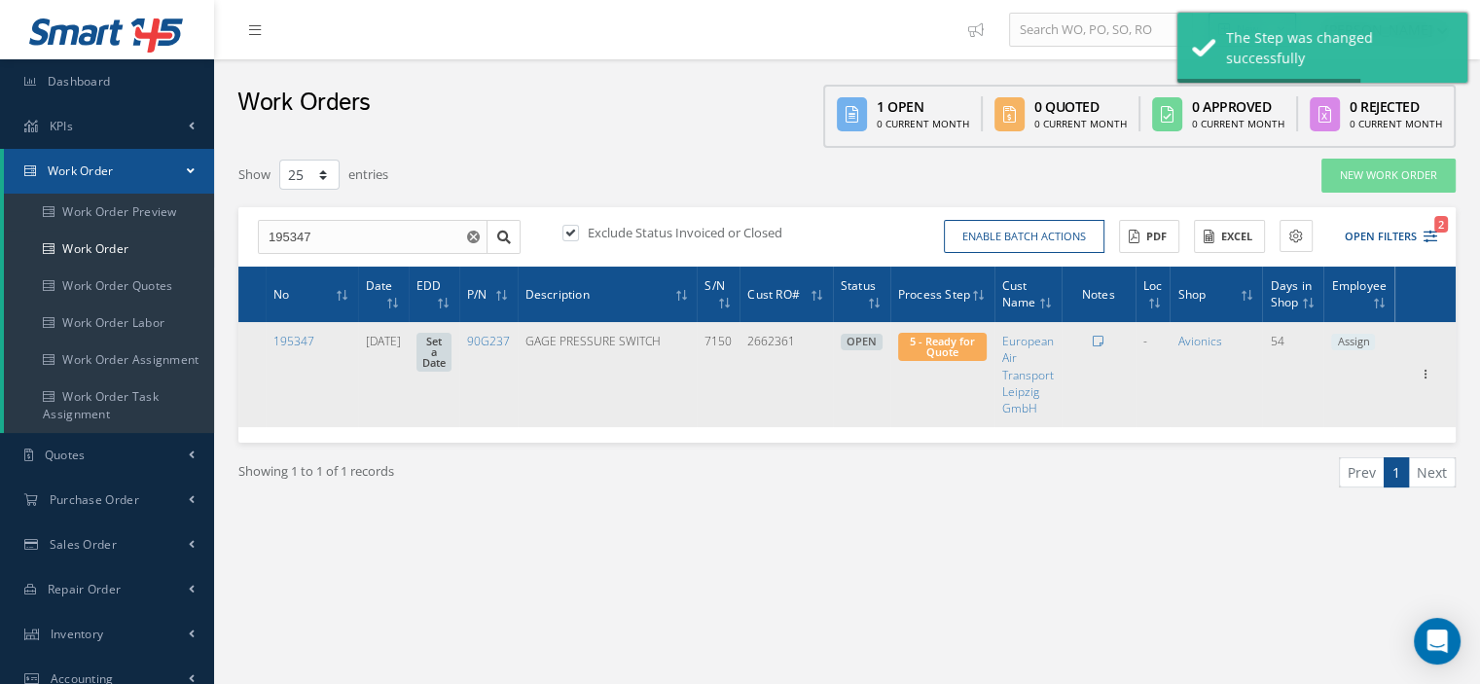
click at [1355, 342] on span "Assign" at bounding box center [1353, 343] width 44 height 18
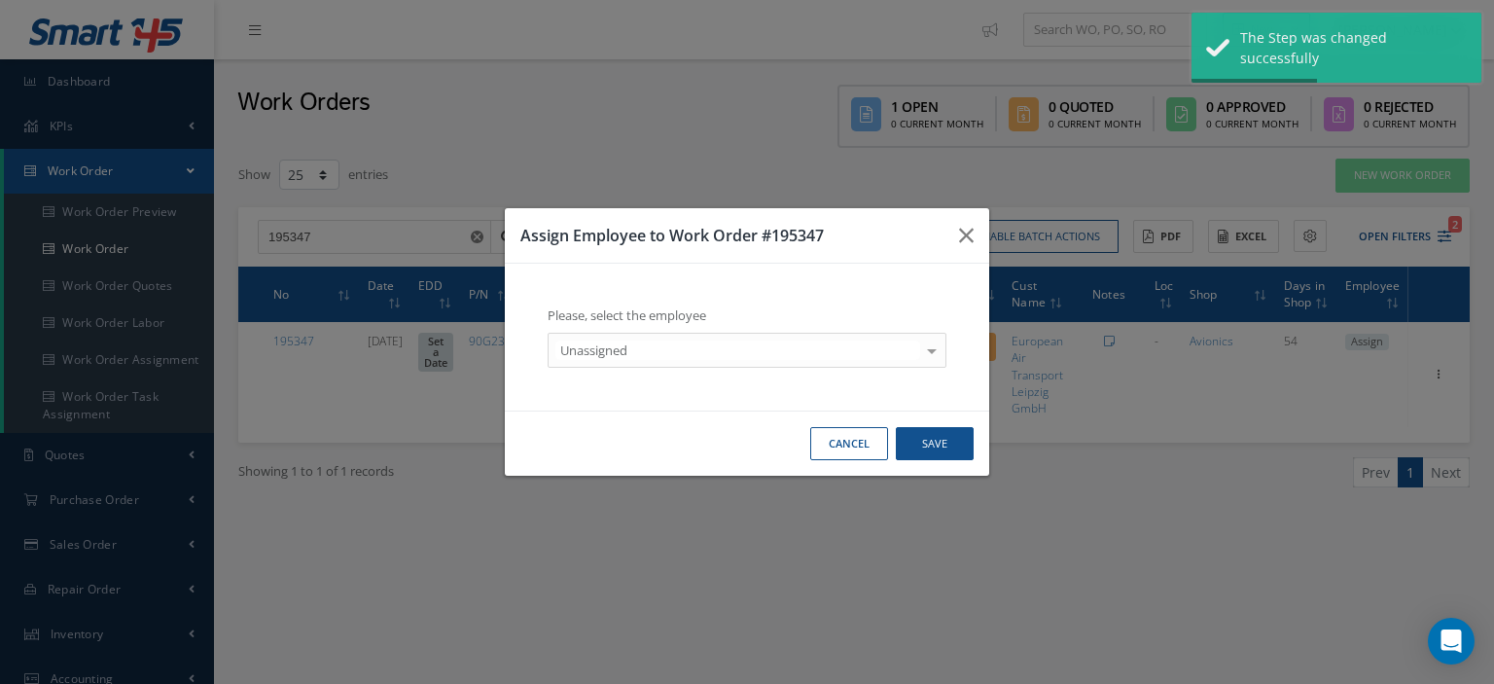
click at [933, 350] on div at bounding box center [931, 350] width 27 height 32
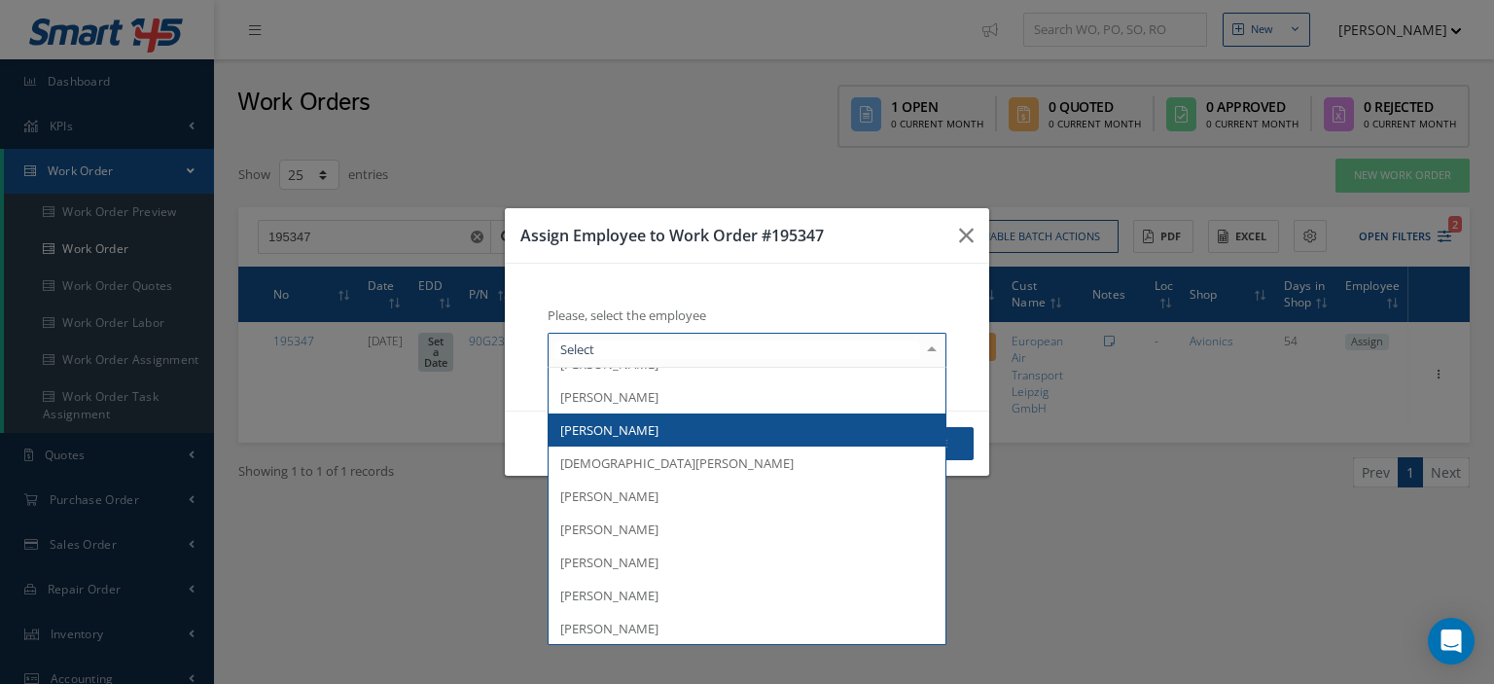
click at [702, 437] on span "[PERSON_NAME]" at bounding box center [747, 430] width 397 height 33
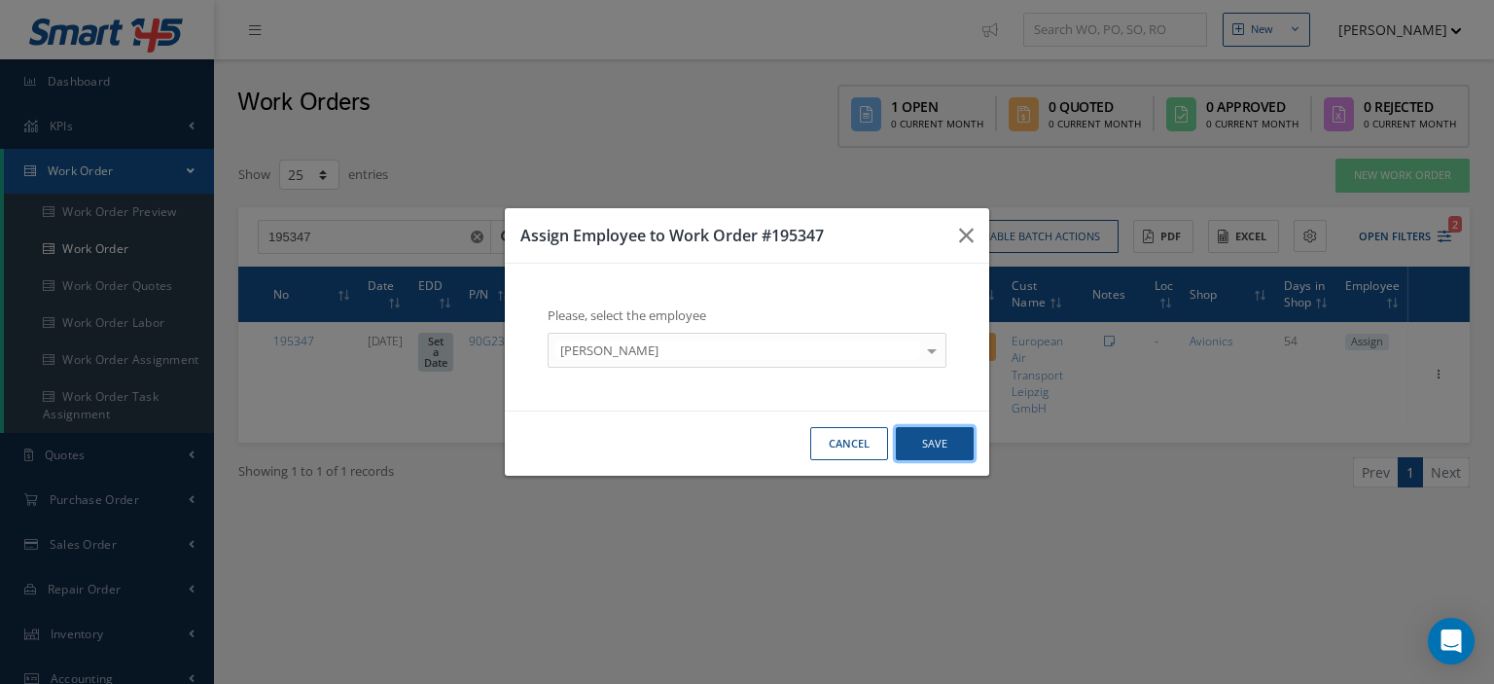
click at [942, 443] on button "Save" at bounding box center [935, 444] width 78 height 34
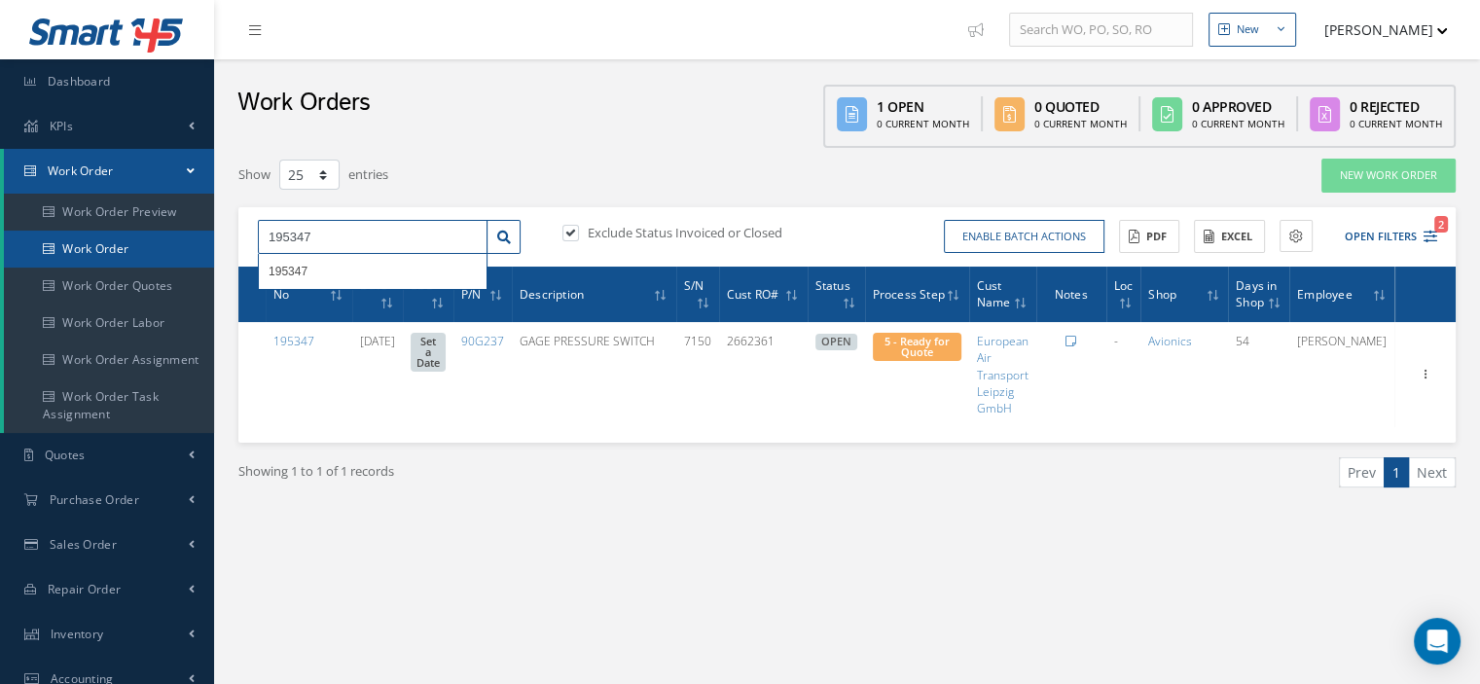
drag, startPoint x: 373, startPoint y: 230, endPoint x: 201, endPoint y: 268, distance: 175.4
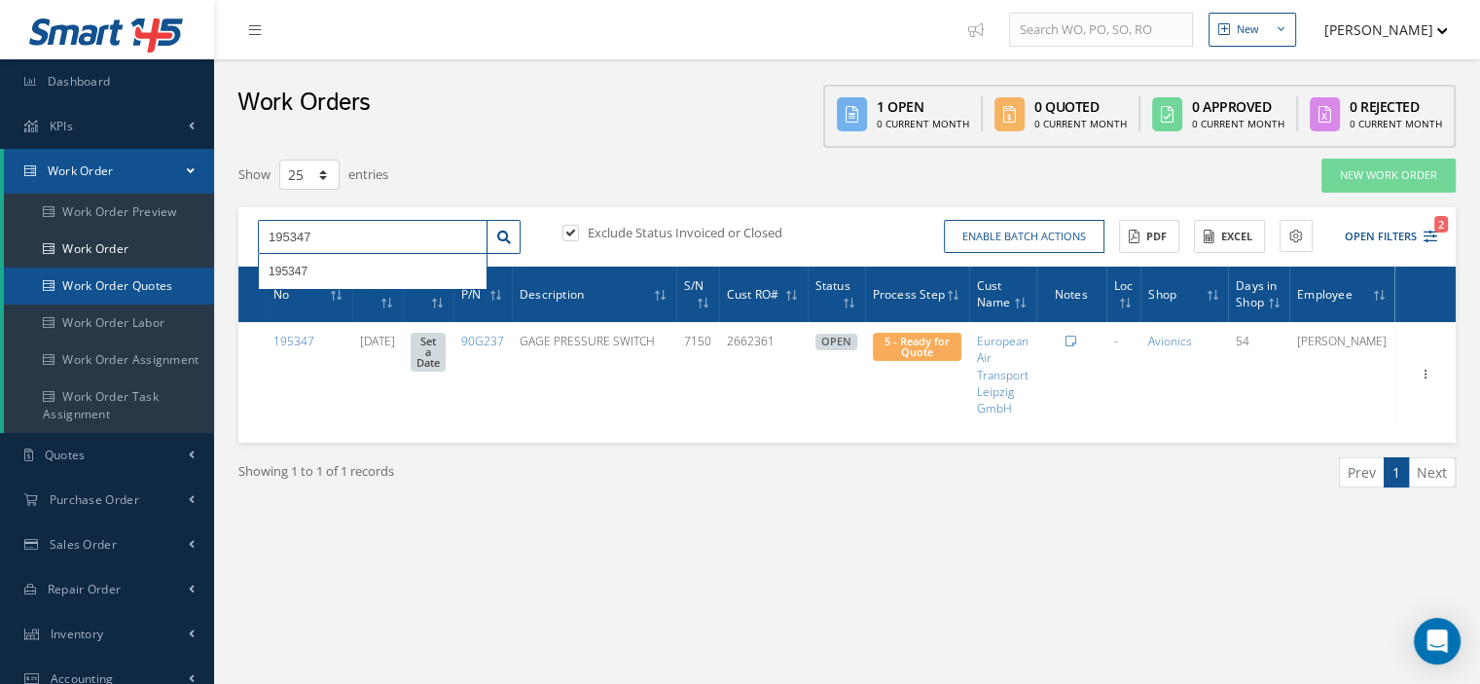
click at [201, 268] on div "Smart 145 Dashboard KPIs Work Order Work Order Work Order Preview Work Order Wo…" at bounding box center [740, 507] width 1480 height 1015
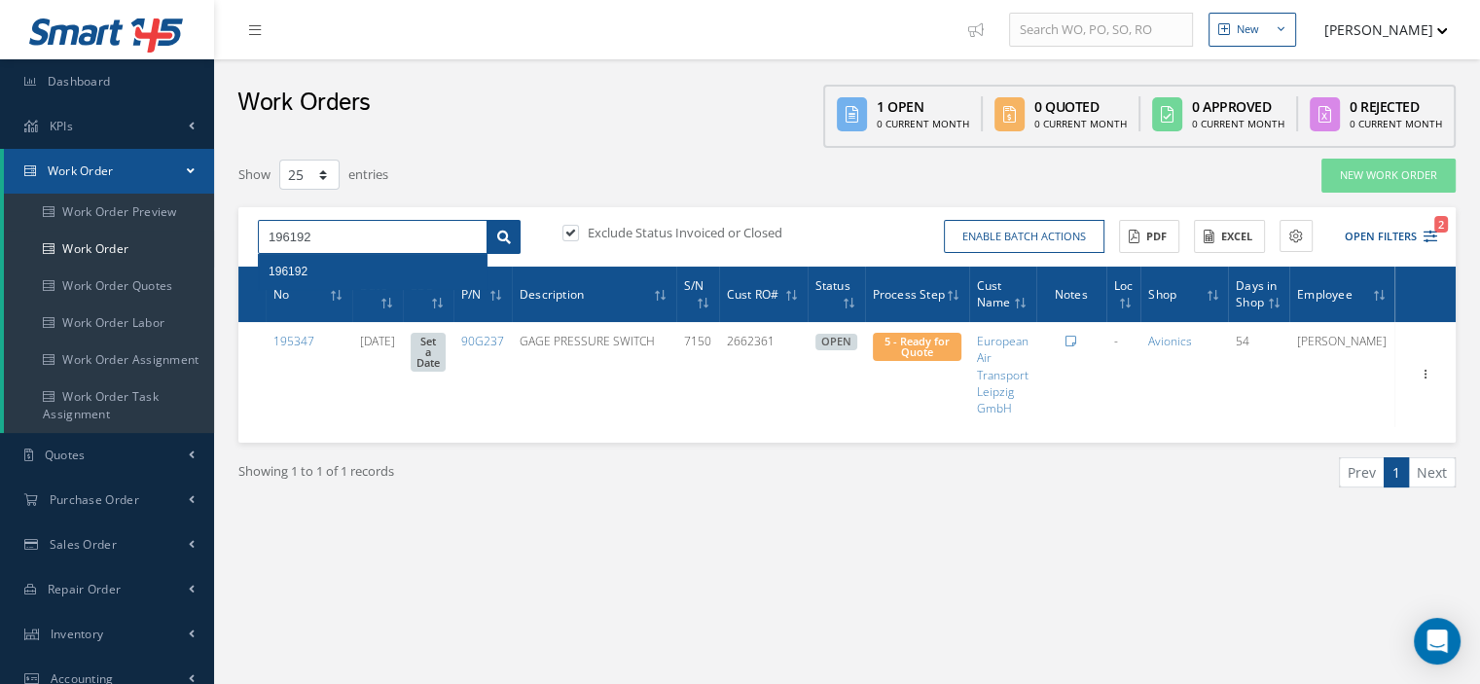
type input "196192"
click at [501, 248] on link at bounding box center [503, 237] width 34 height 35
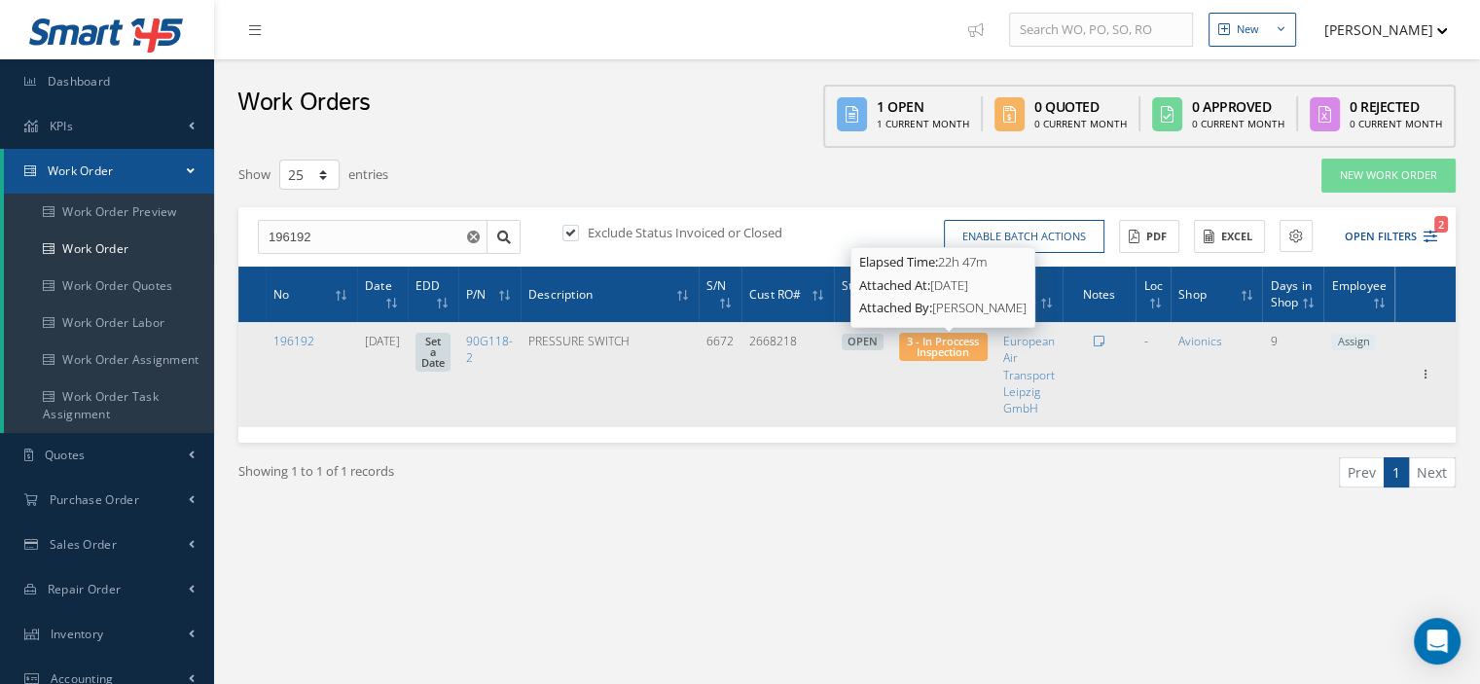
click at [937, 356] on span "3 - In Proccess Inspection" at bounding box center [943, 346] width 72 height 25
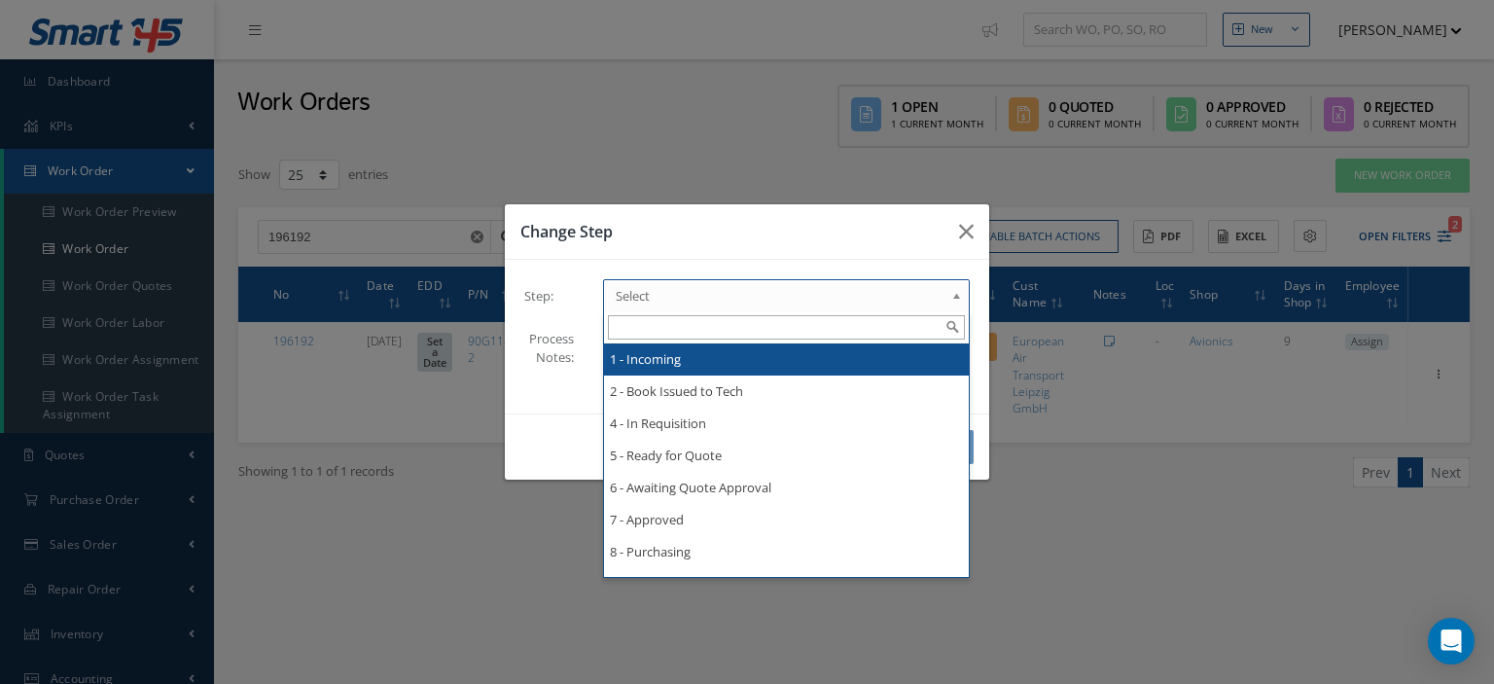
click at [930, 311] on div "Select 1 - Incoming 2 - Book Issued to Tech 4 - In Requisition 5 - Ready for Qu…" at bounding box center [786, 295] width 367 height 33
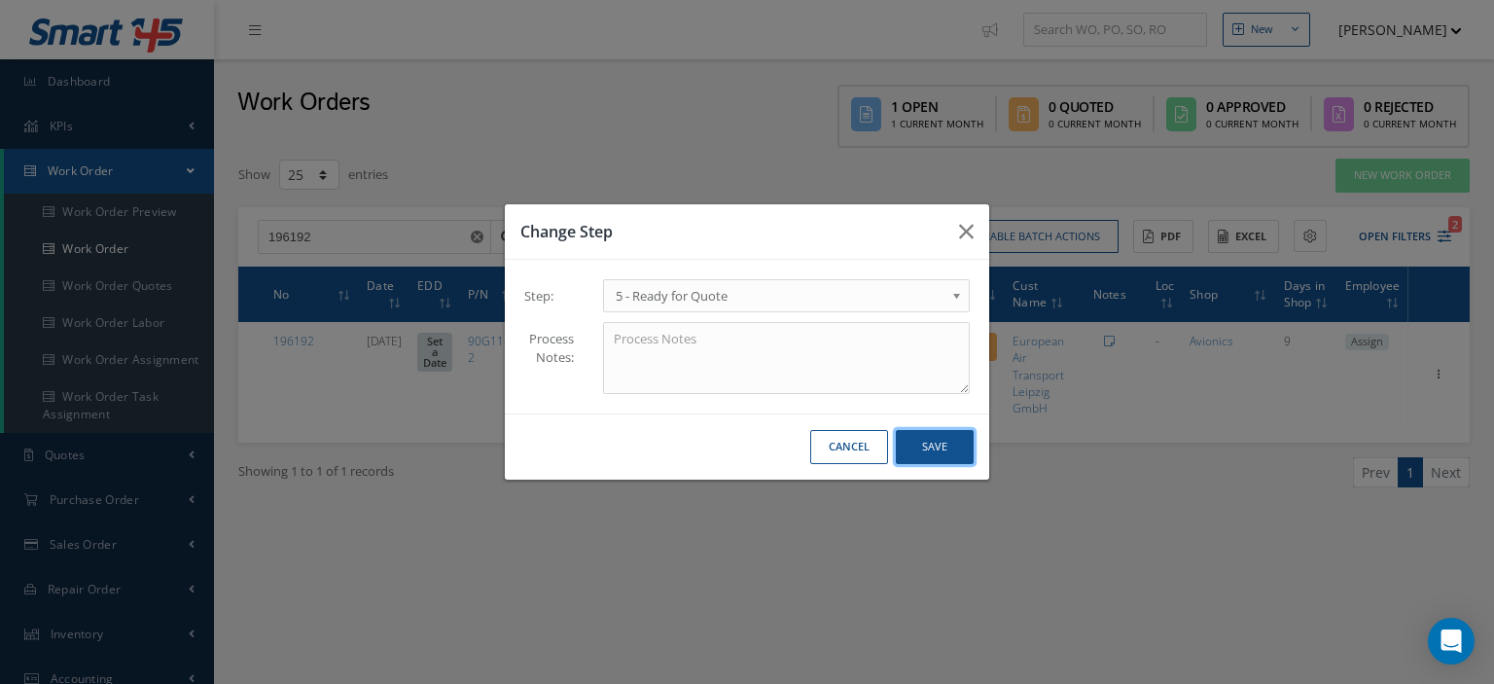
click at [920, 444] on button "Save" at bounding box center [935, 447] width 78 height 34
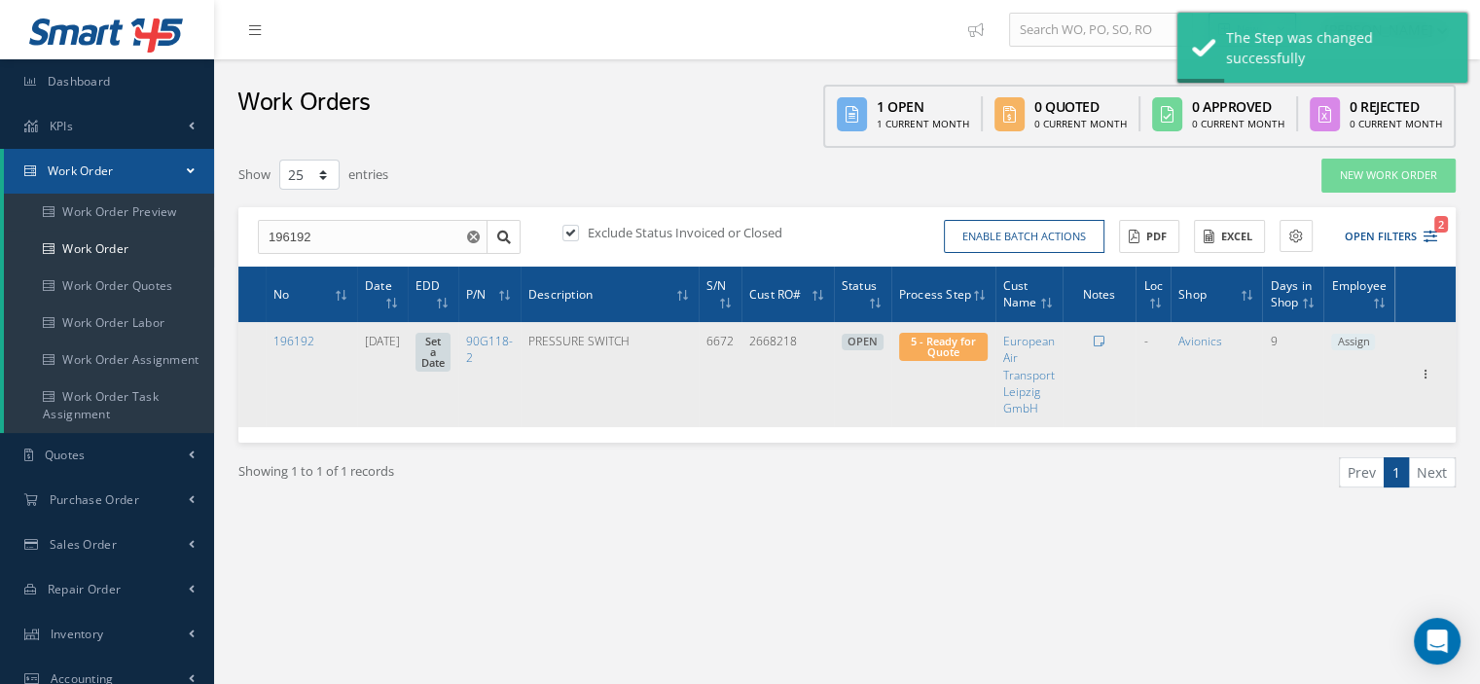
click at [1365, 343] on span "Assign" at bounding box center [1353, 343] width 44 height 18
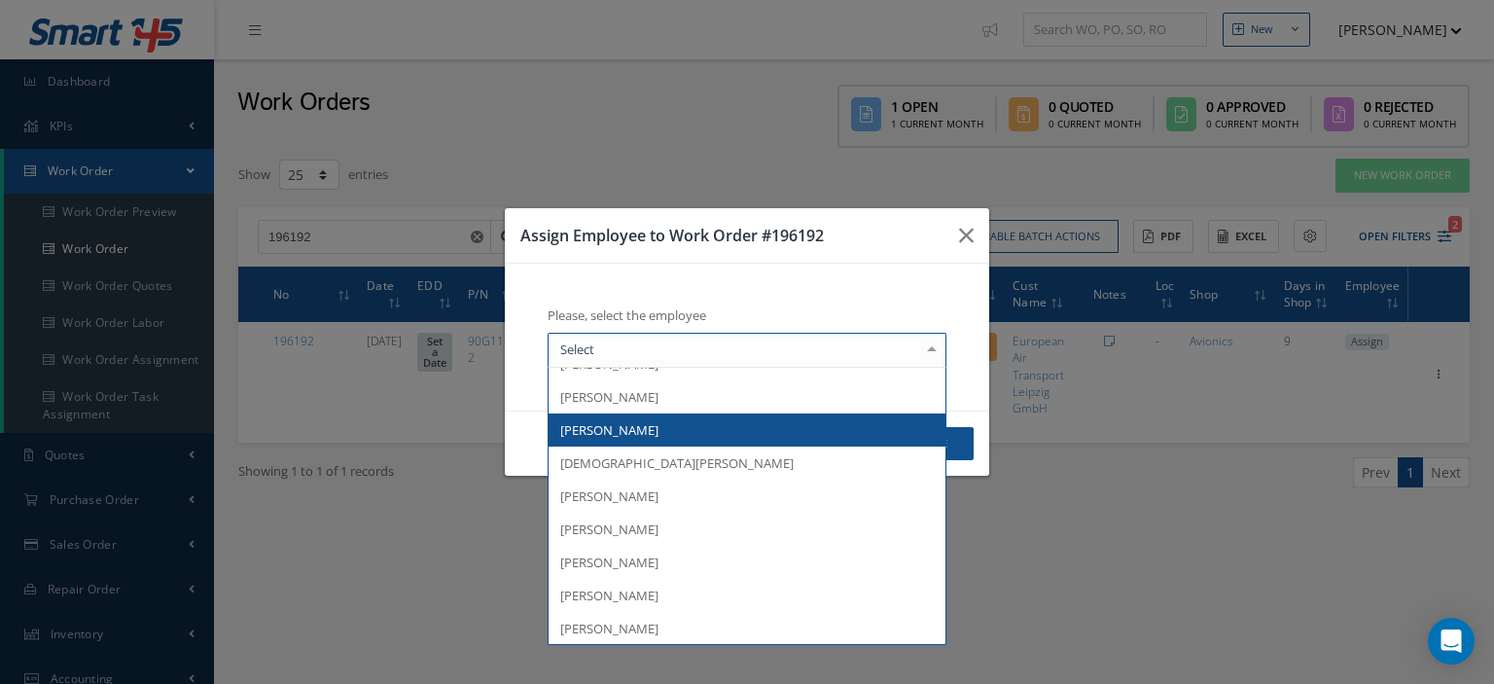
click at [690, 419] on span "[PERSON_NAME]" at bounding box center [747, 430] width 397 height 33
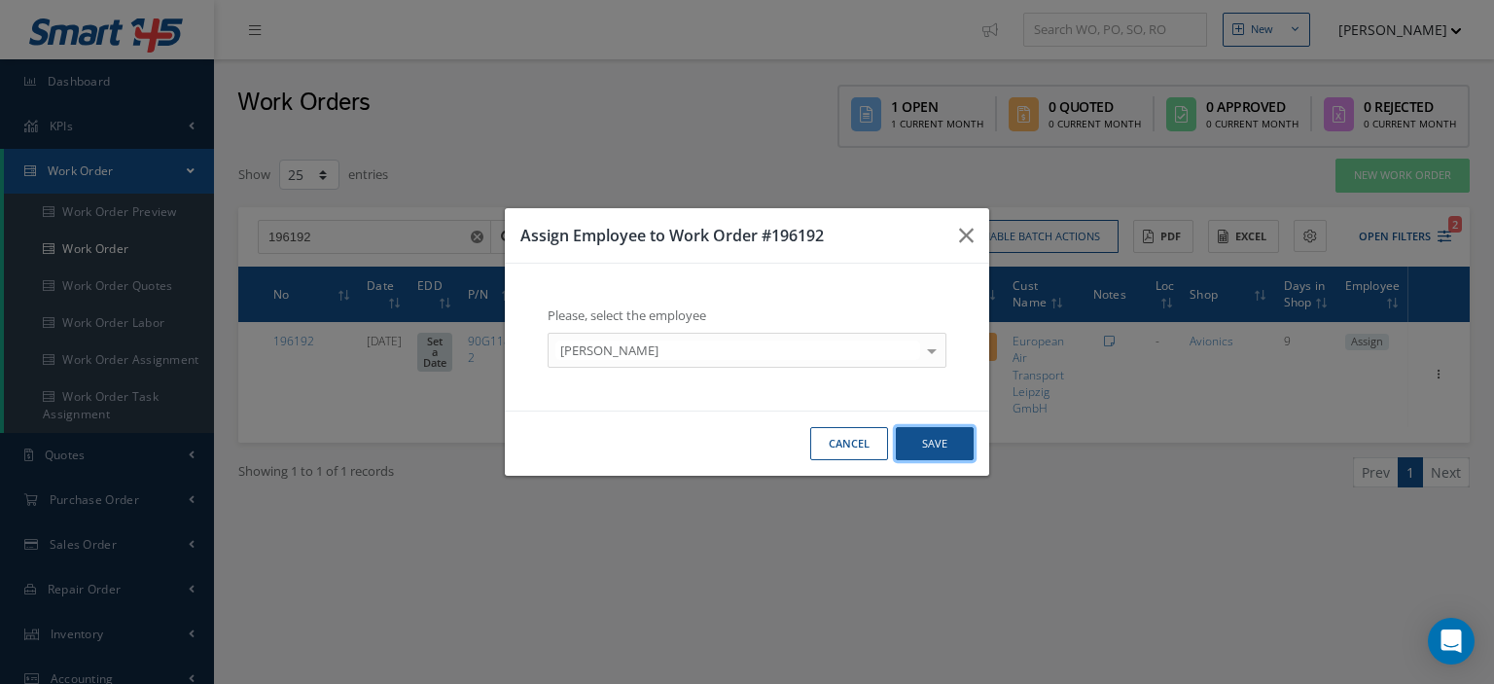
click at [947, 449] on button "Save" at bounding box center [935, 444] width 78 height 34
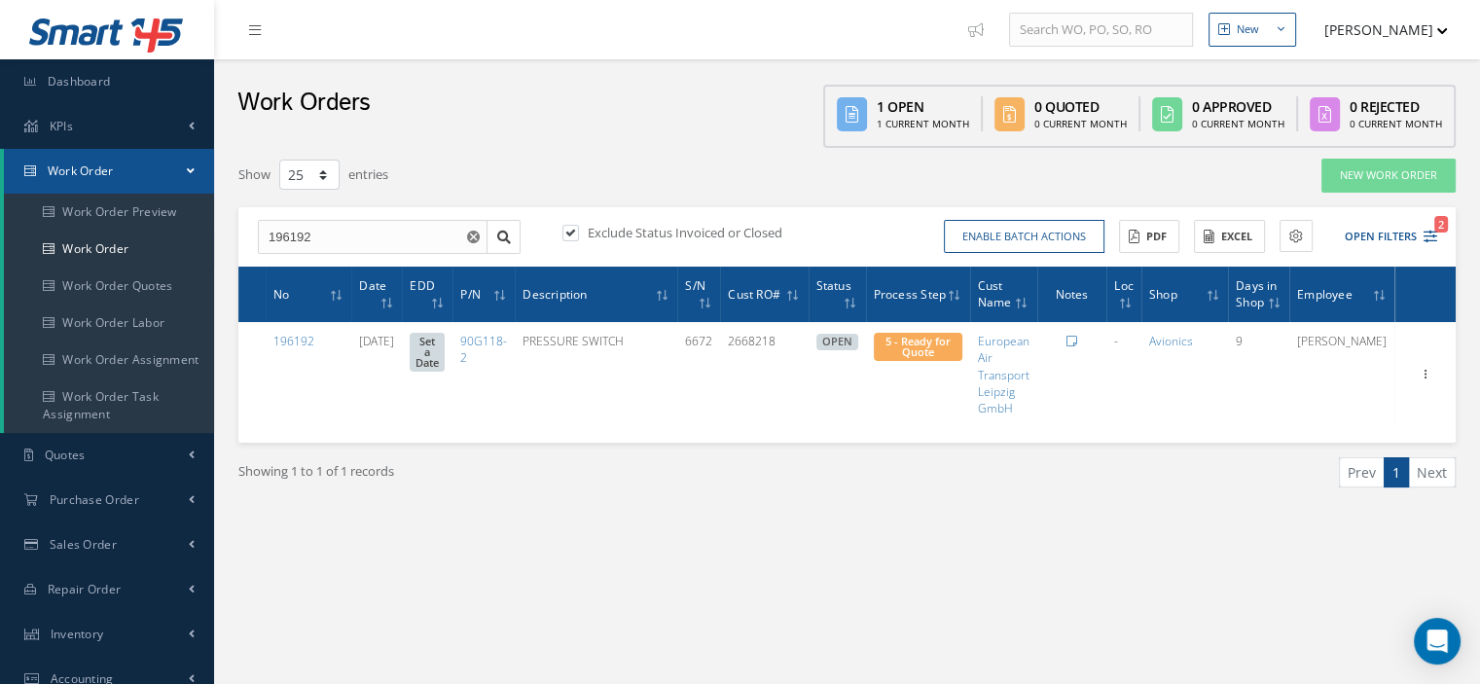
click at [166, 182] on link "Work Order" at bounding box center [109, 171] width 210 height 45
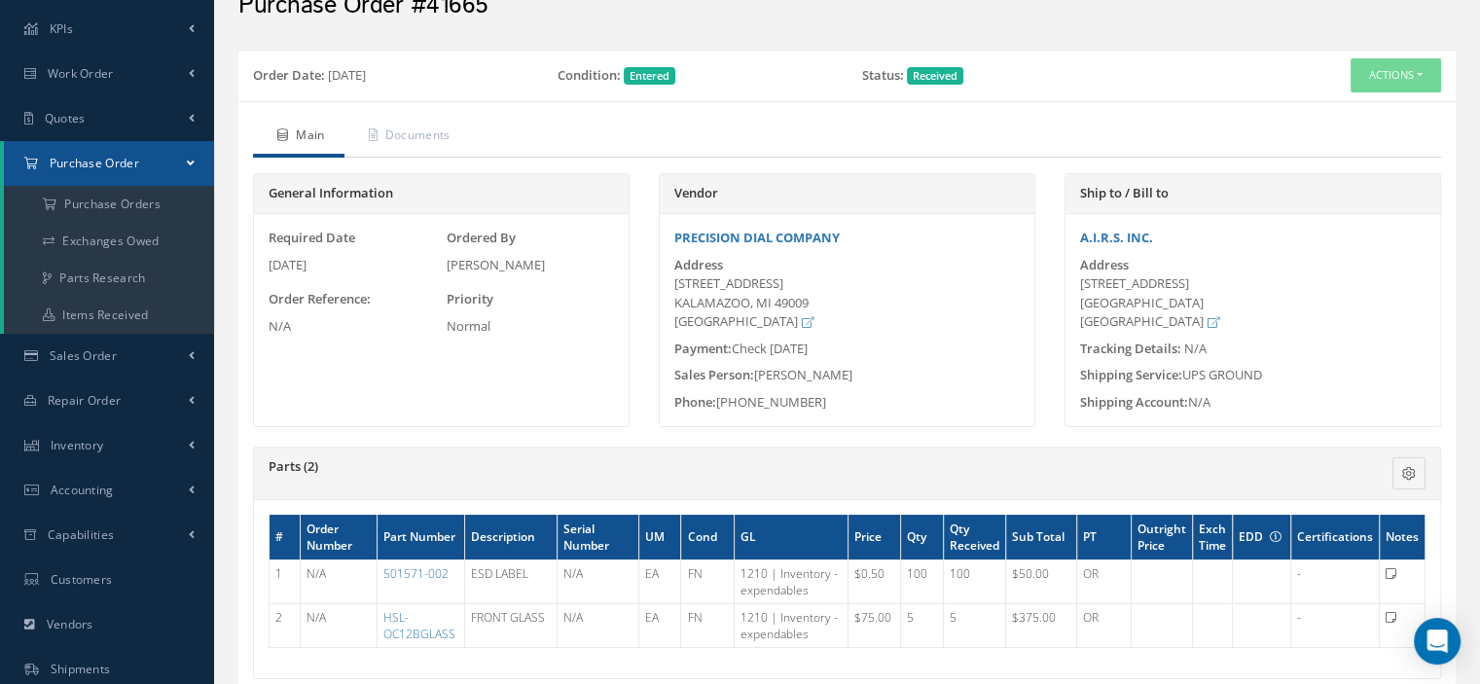
scroll to position [195, 0]
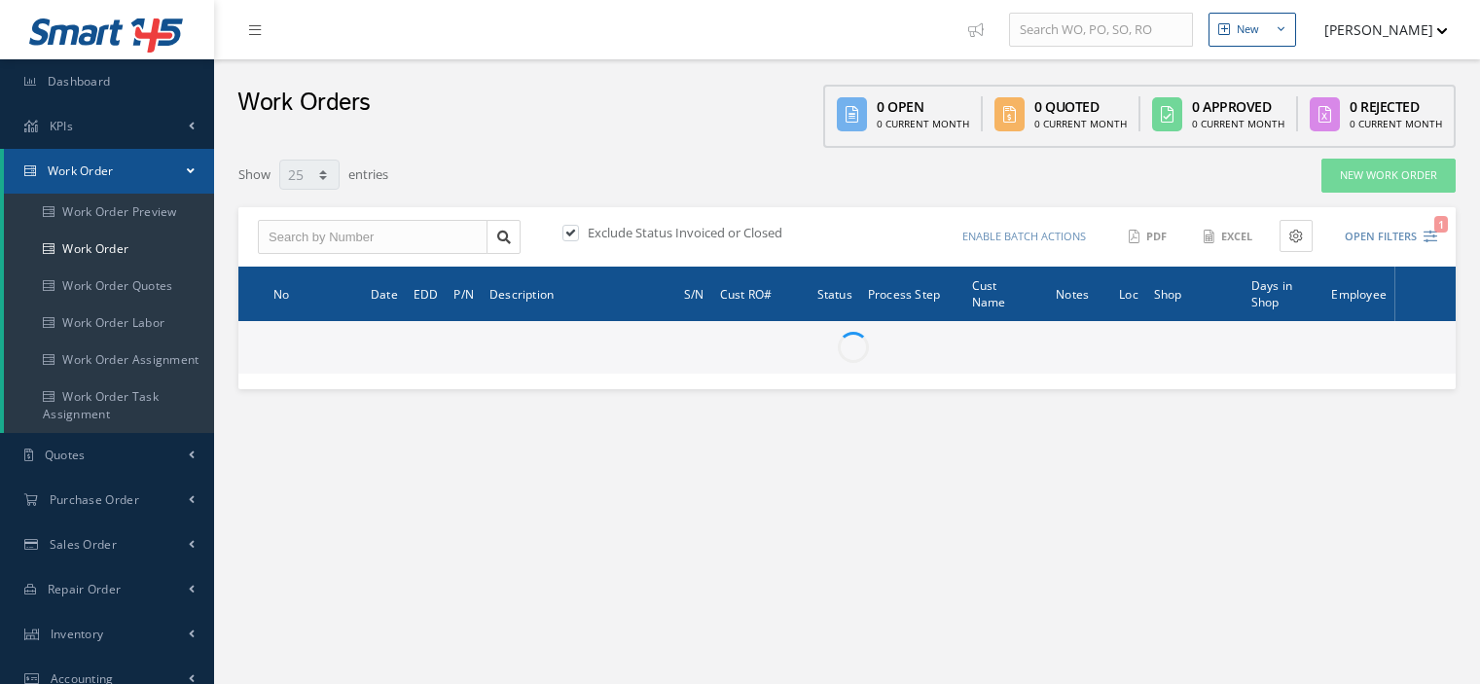
select select "25"
click at [266, 232] on input "text" at bounding box center [373, 237] width 230 height 35
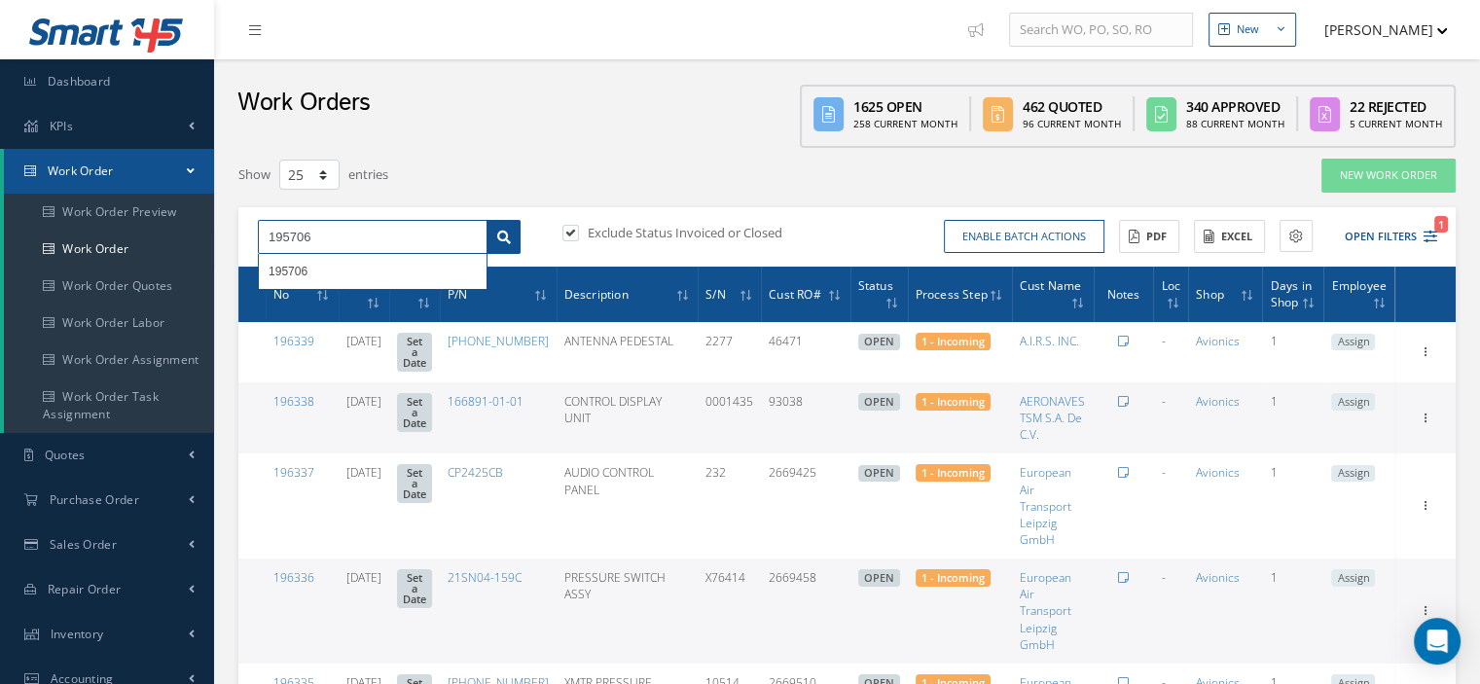
type input "195706"
click at [509, 233] on icon at bounding box center [504, 238] width 14 height 14
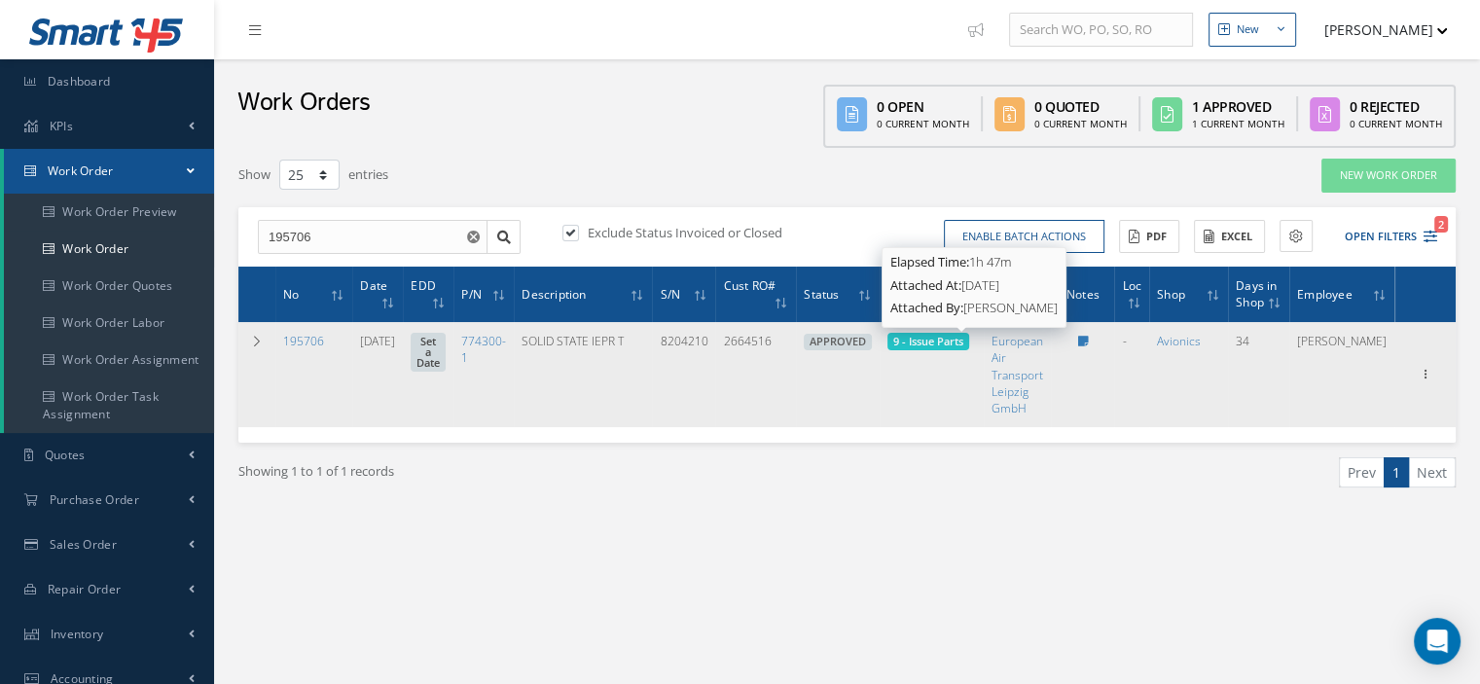
click at [963, 340] on span "9 - Issue Parts" at bounding box center [928, 341] width 70 height 15
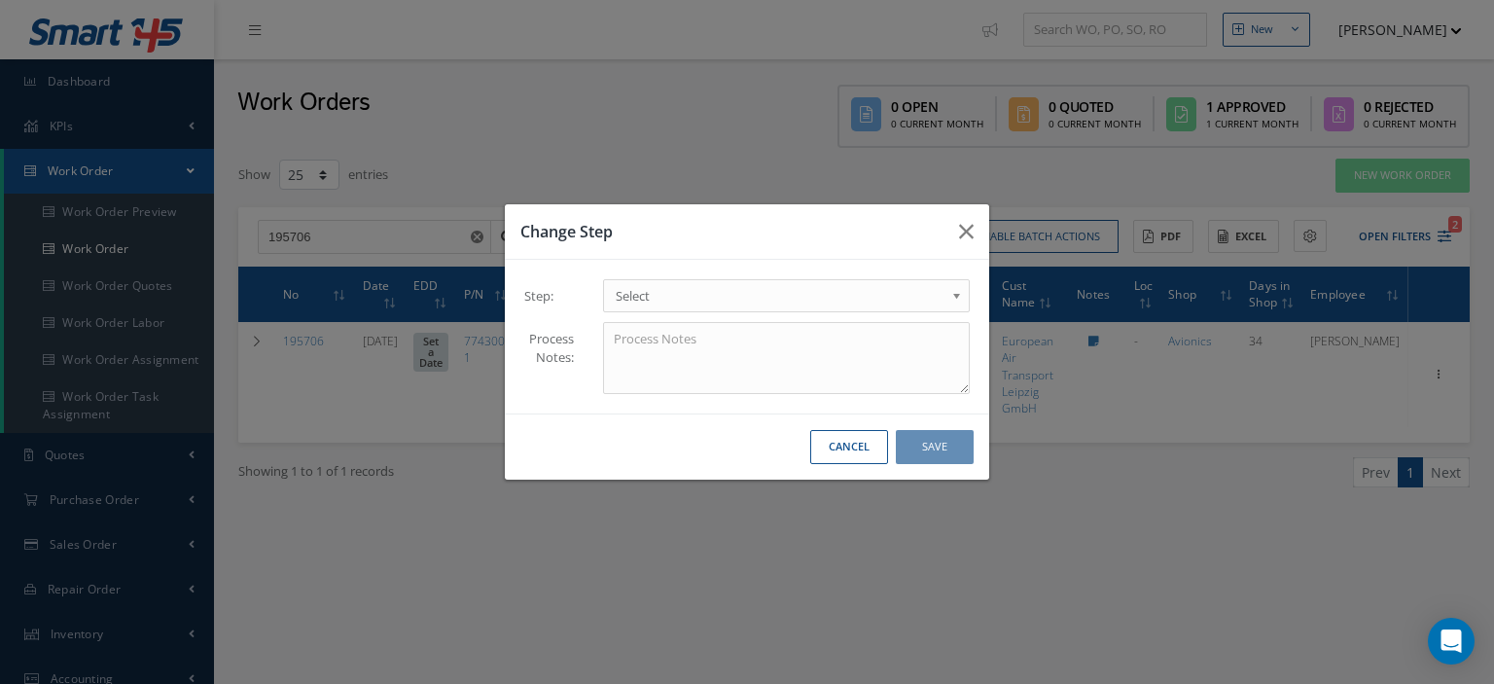
click at [954, 295] on b at bounding box center [961, 300] width 18 height 31
click at [950, 443] on button "Save" at bounding box center [935, 447] width 78 height 34
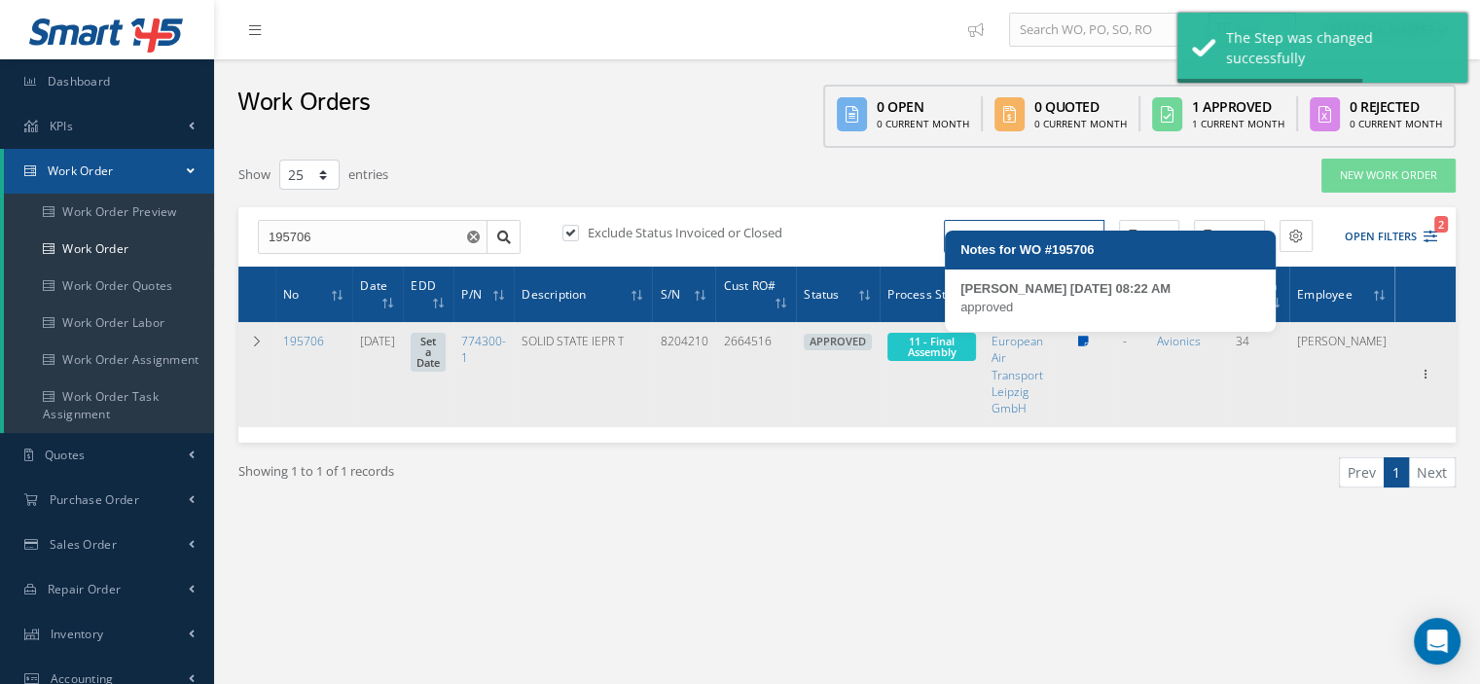
click at [1088, 342] on icon at bounding box center [1082, 342] width 11 height 12
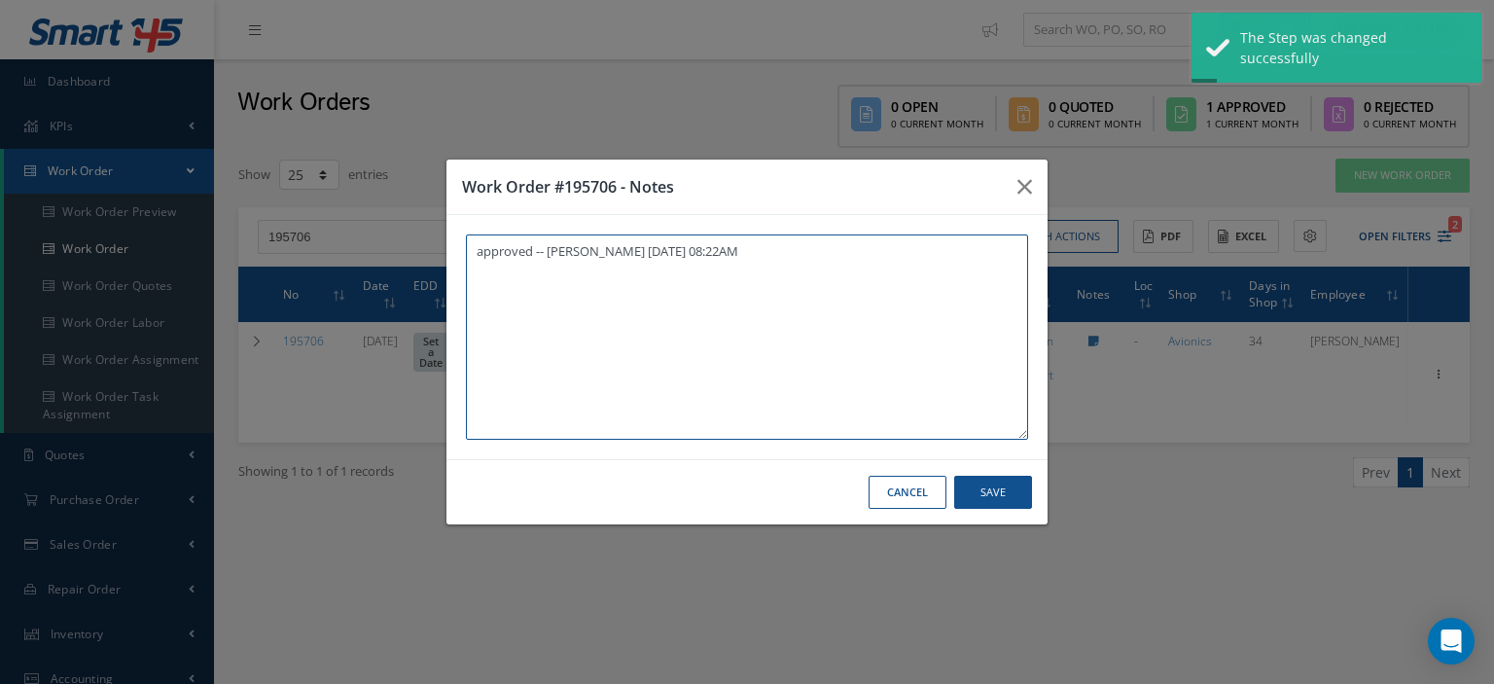
paste textarea "I already gave them to the technician"
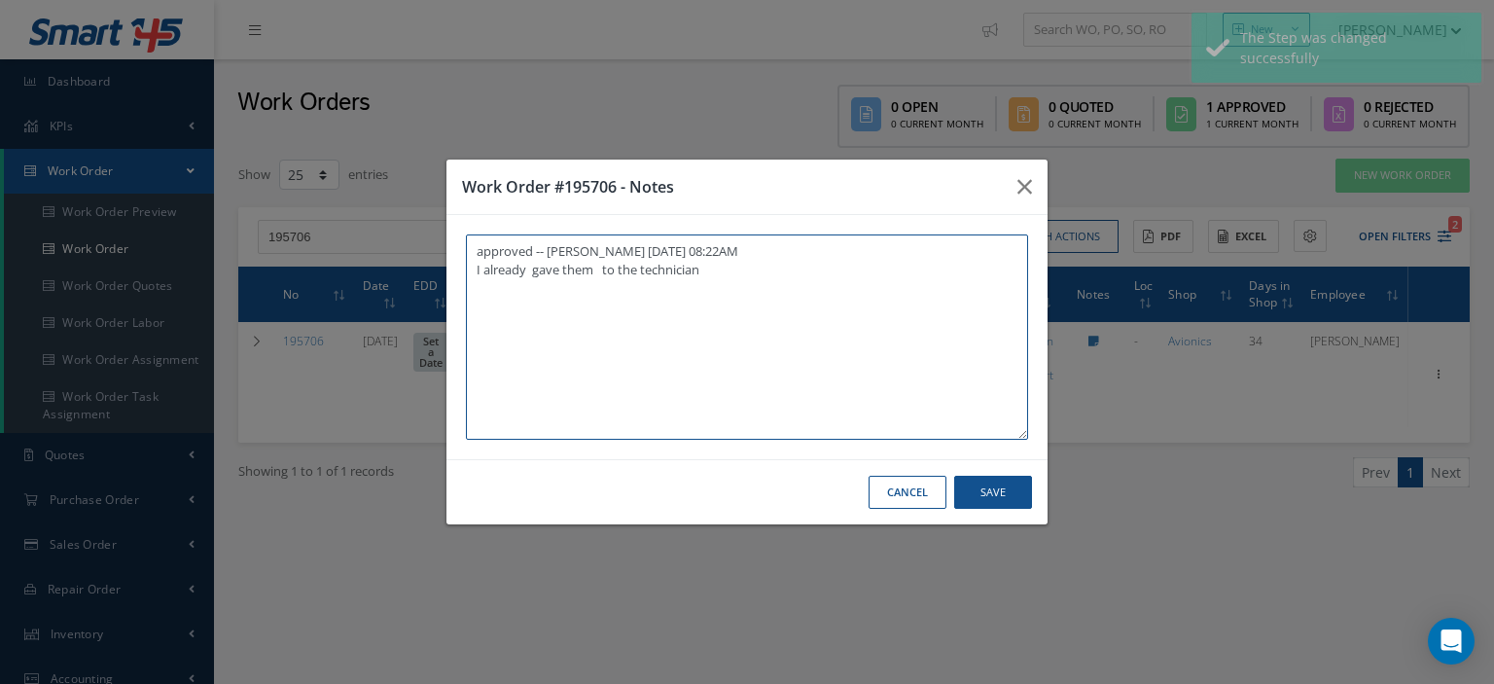
type textarea "approved -- Oscar Ravelo 08/20/2025 08:22AM I already gave them to the technici…"
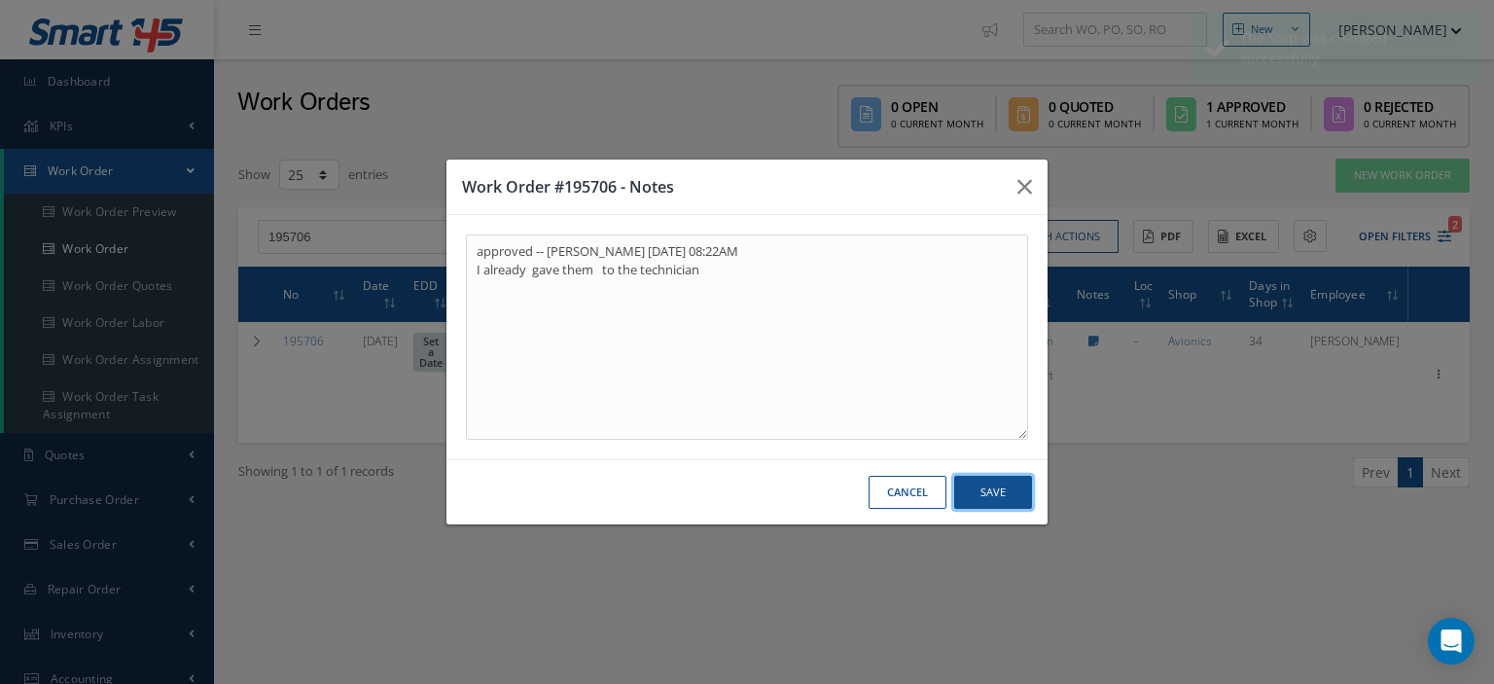
click at [972, 482] on button "Save" at bounding box center [993, 493] width 78 height 34
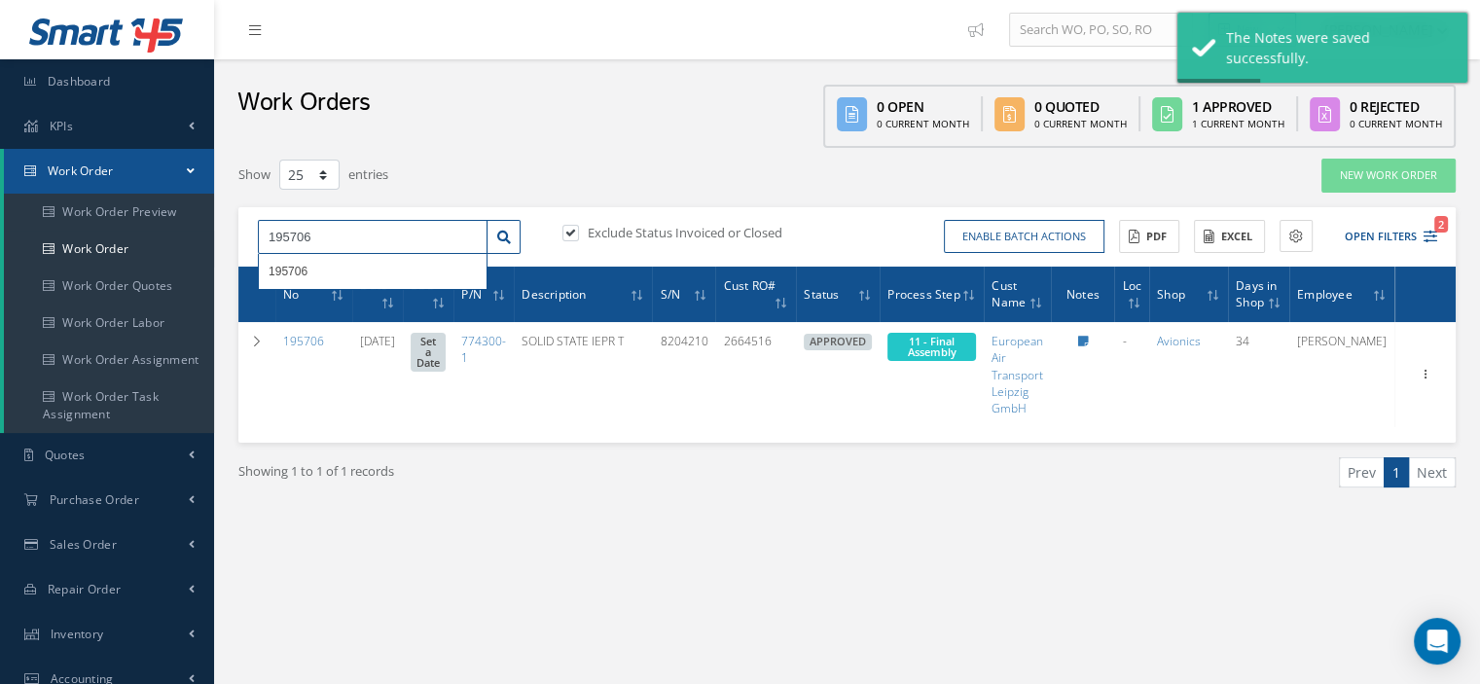
drag, startPoint x: 366, startPoint y: 241, endPoint x: 249, endPoint y: 236, distance: 116.9
click at [249, 236] on div "195706 195706" at bounding box center [389, 237] width 292 height 35
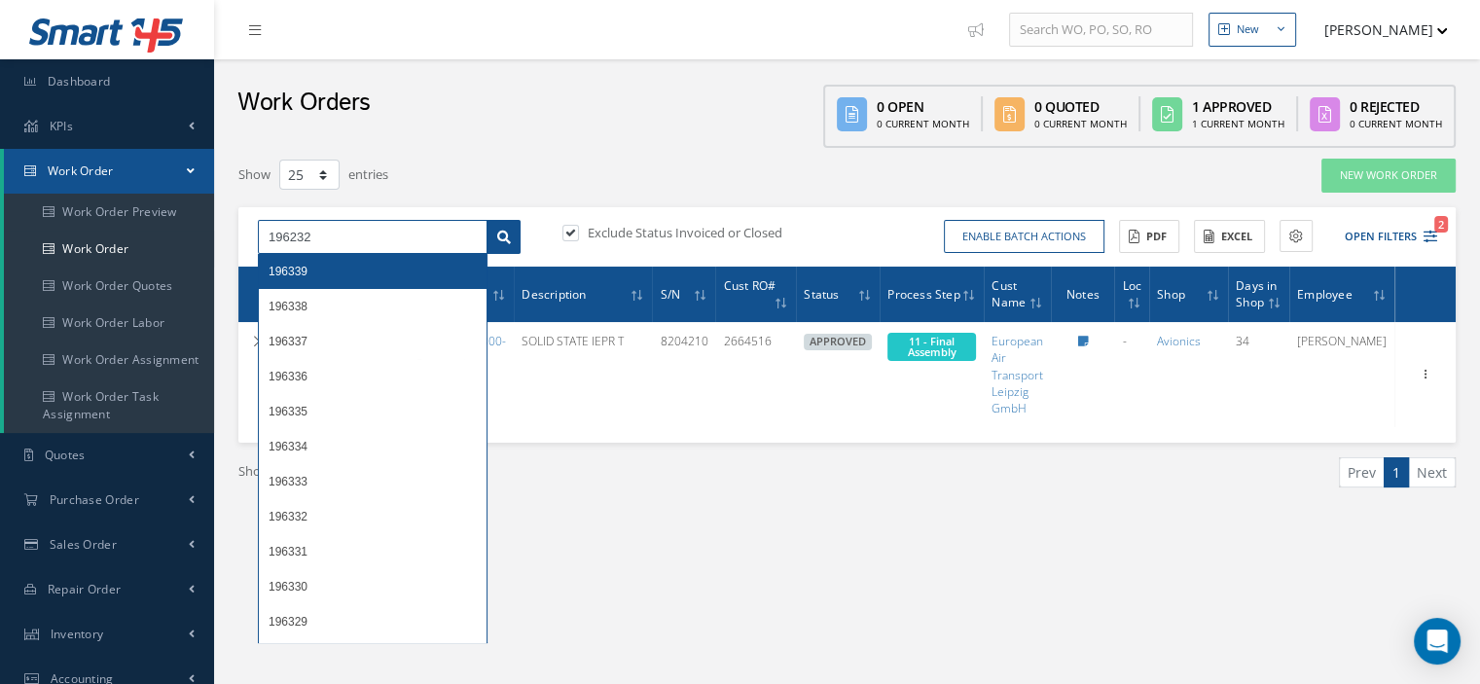
type input "196232"
click at [490, 248] on link at bounding box center [503, 237] width 34 height 35
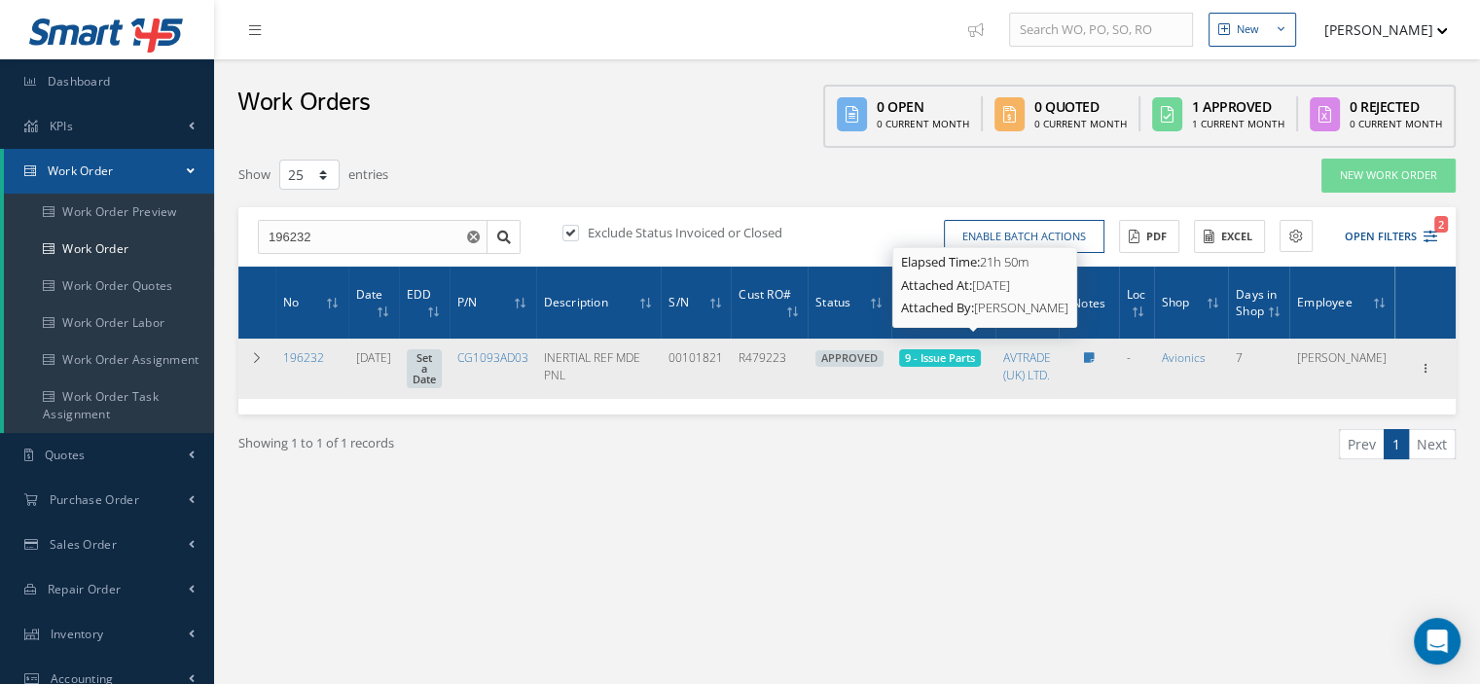
click at [975, 350] on span "9 - Issue Parts" at bounding box center [940, 357] width 70 height 15
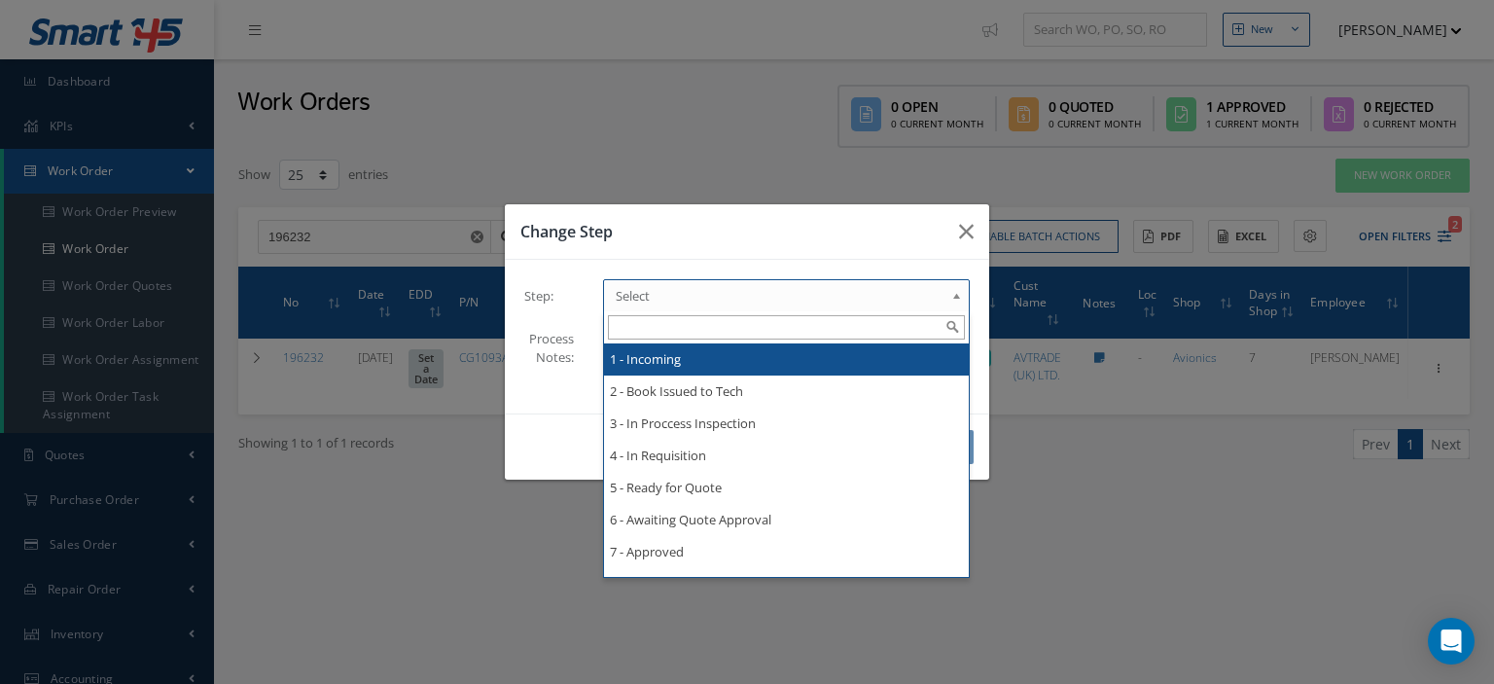
click at [942, 303] on span "Select" at bounding box center [780, 295] width 329 height 23
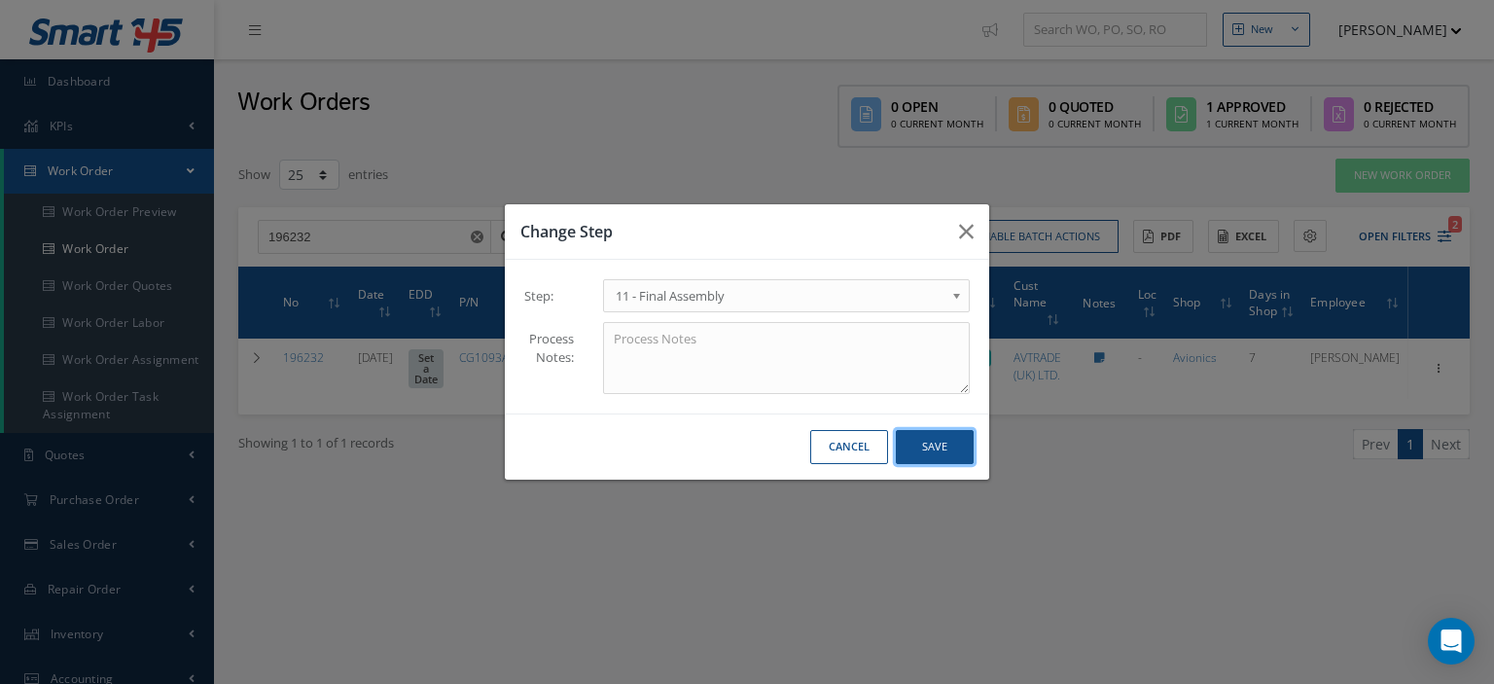
click at [925, 460] on button "Save" at bounding box center [935, 447] width 78 height 34
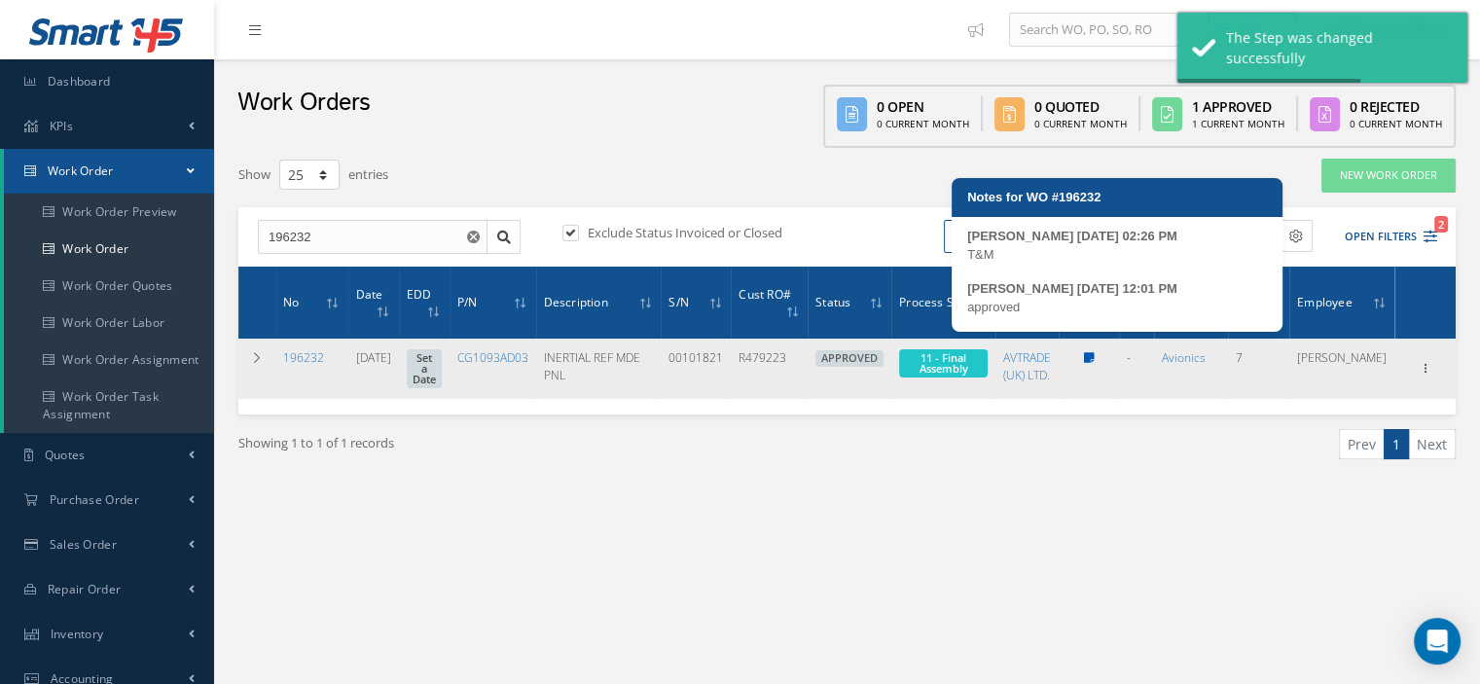
click at [1095, 349] on link at bounding box center [1089, 357] width 11 height 17
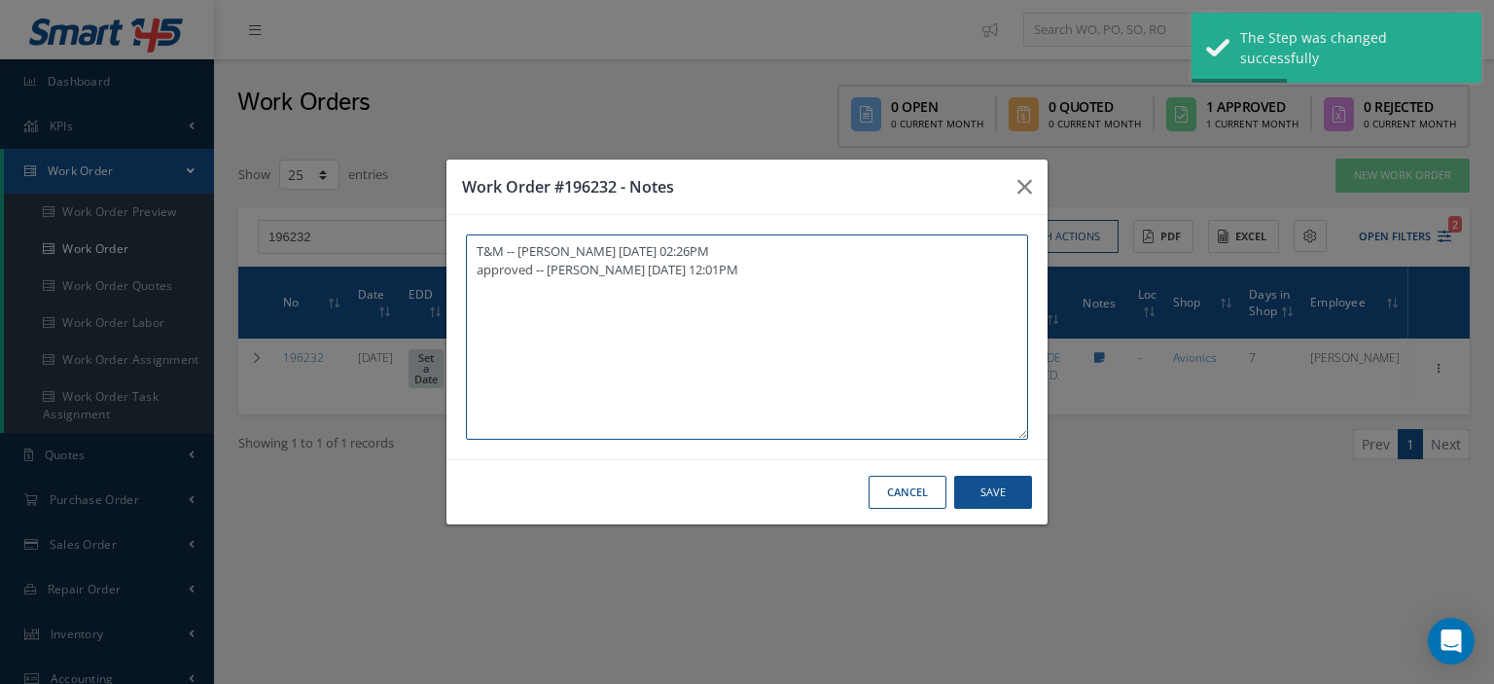
paste textarea "I already gave them to the technician"
type textarea "T&M -- Frankie Flores 08/13/2025 02:26PM approved -- Oscar Ravelo 08/19/2025 12…"
click at [987, 484] on button "Save" at bounding box center [993, 493] width 78 height 34
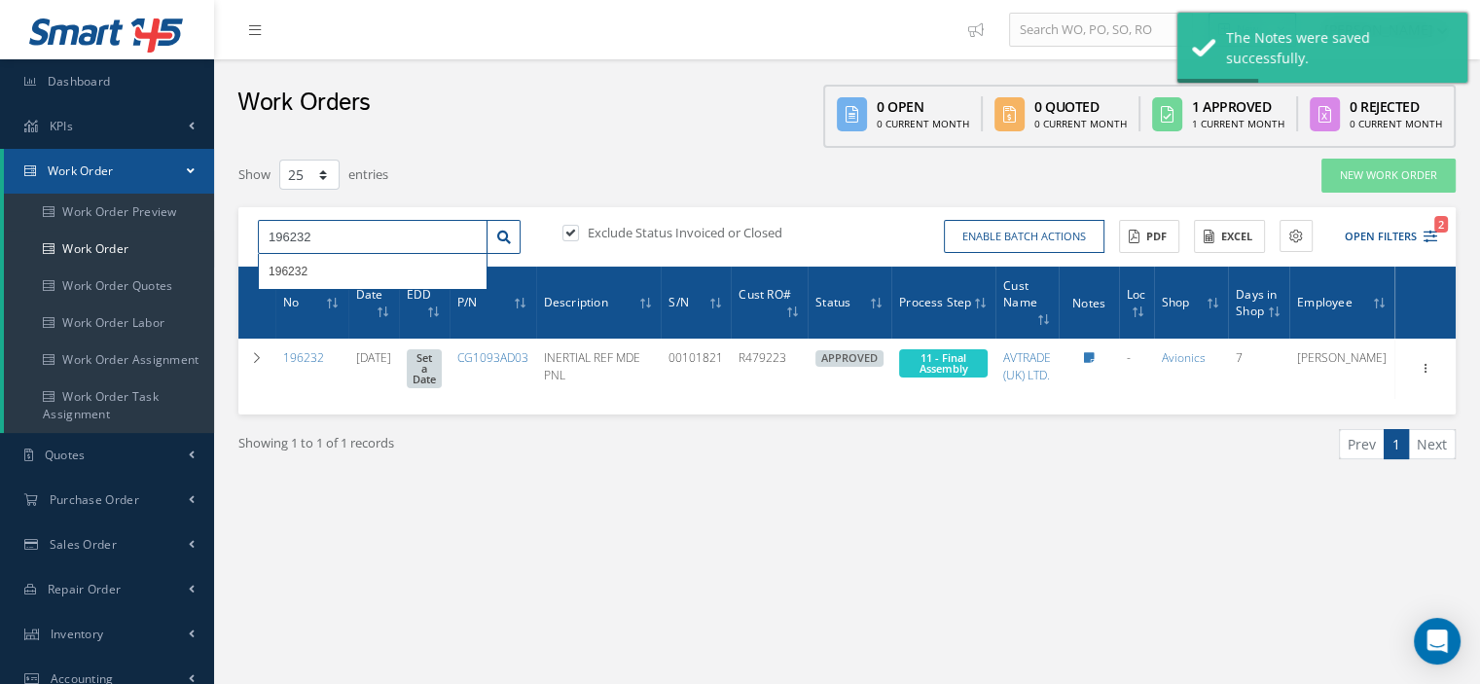
drag, startPoint x: 354, startPoint y: 239, endPoint x: 269, endPoint y: 235, distance: 85.7
click at [269, 235] on input "196232" at bounding box center [373, 237] width 230 height 35
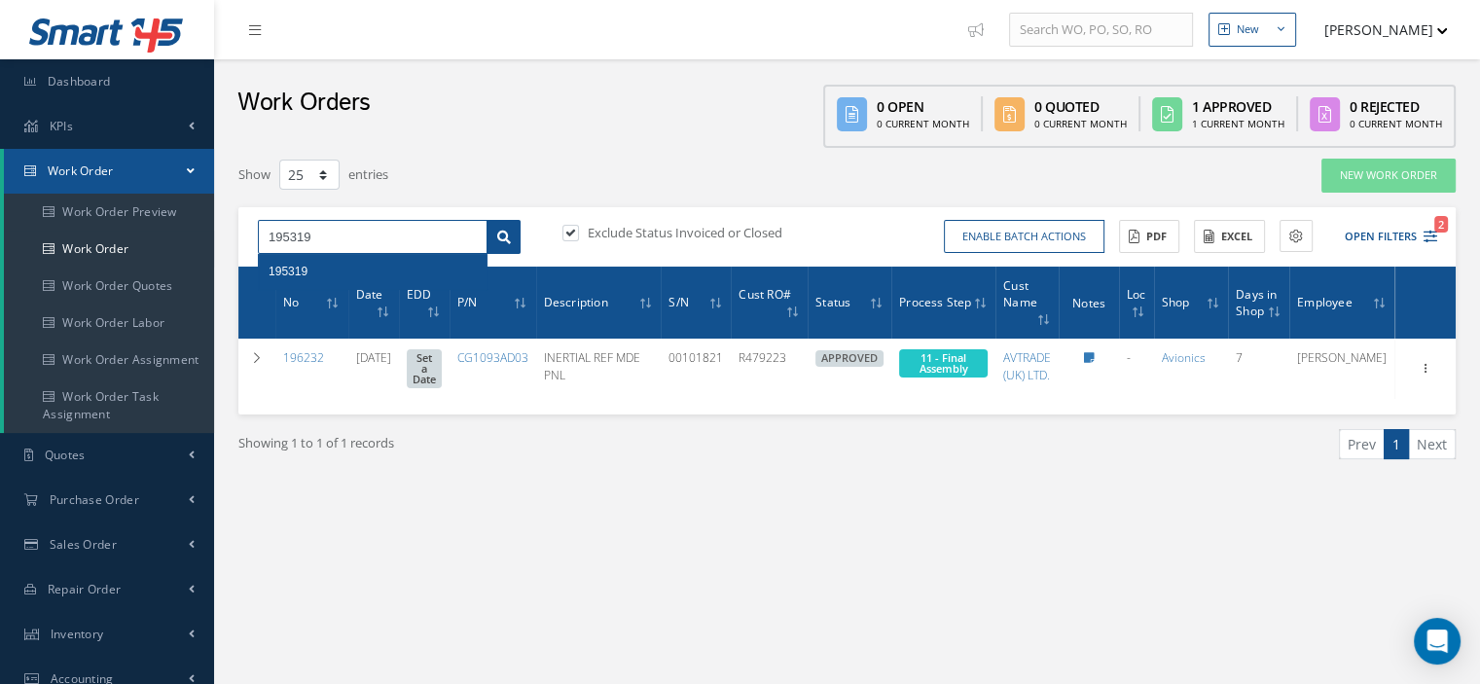
type input "195319"
click at [500, 235] on icon at bounding box center [504, 238] width 14 height 14
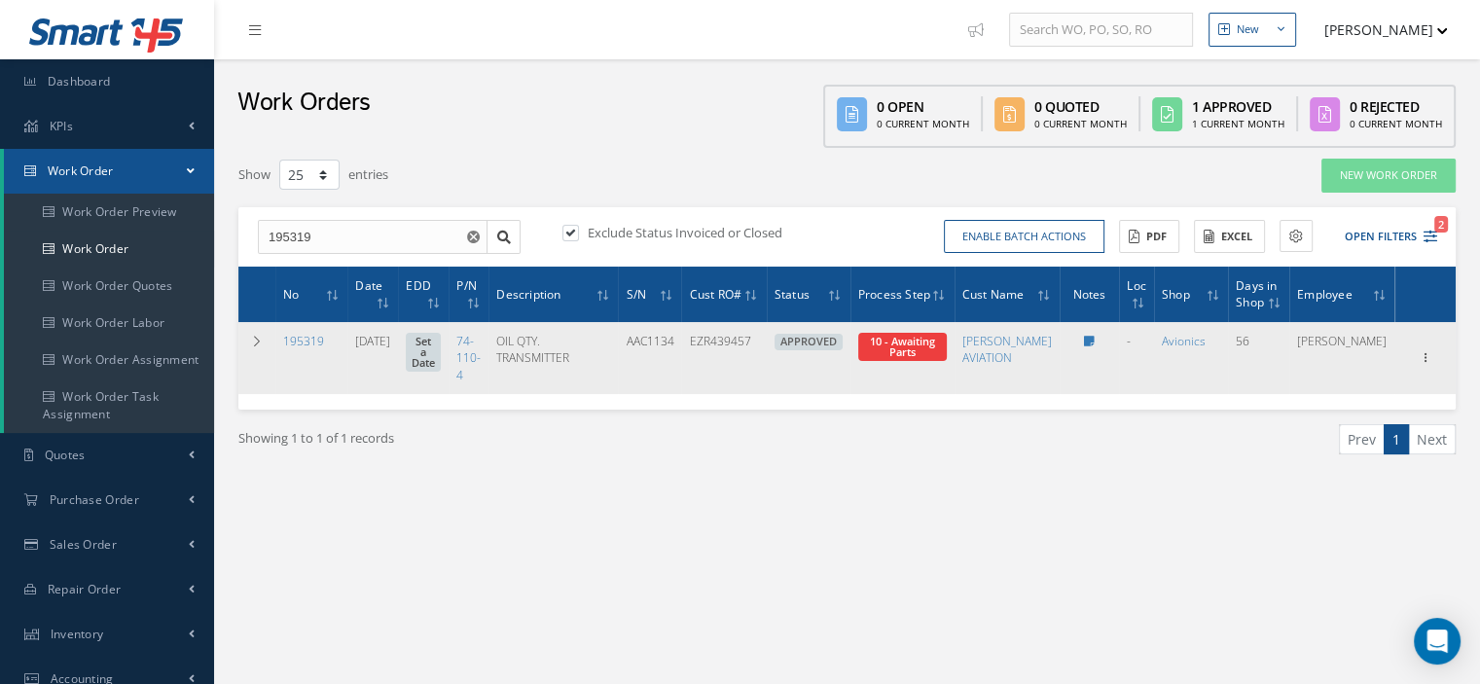
click at [947, 358] on span "10 - Awaiting Parts" at bounding box center [902, 347] width 89 height 28
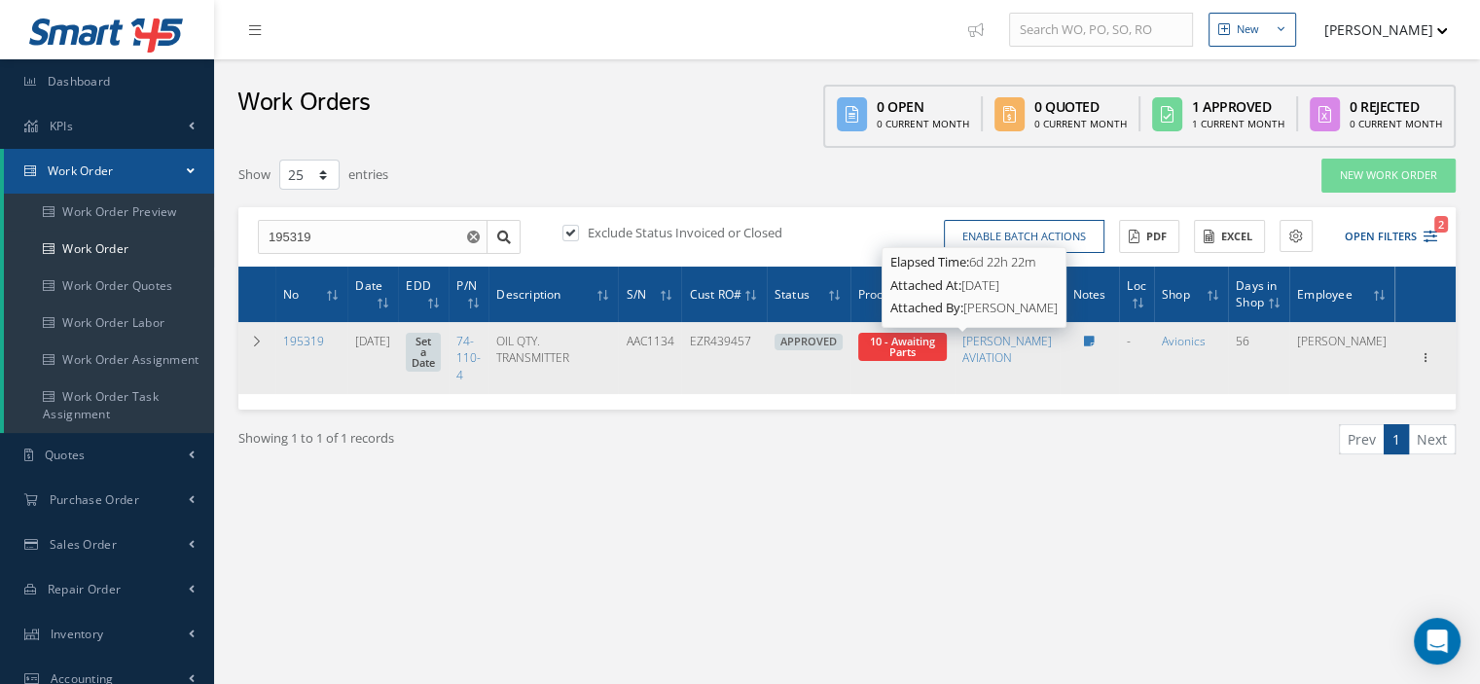
click at [935, 341] on span "10 - Awaiting Parts" at bounding box center [902, 346] width 65 height 25
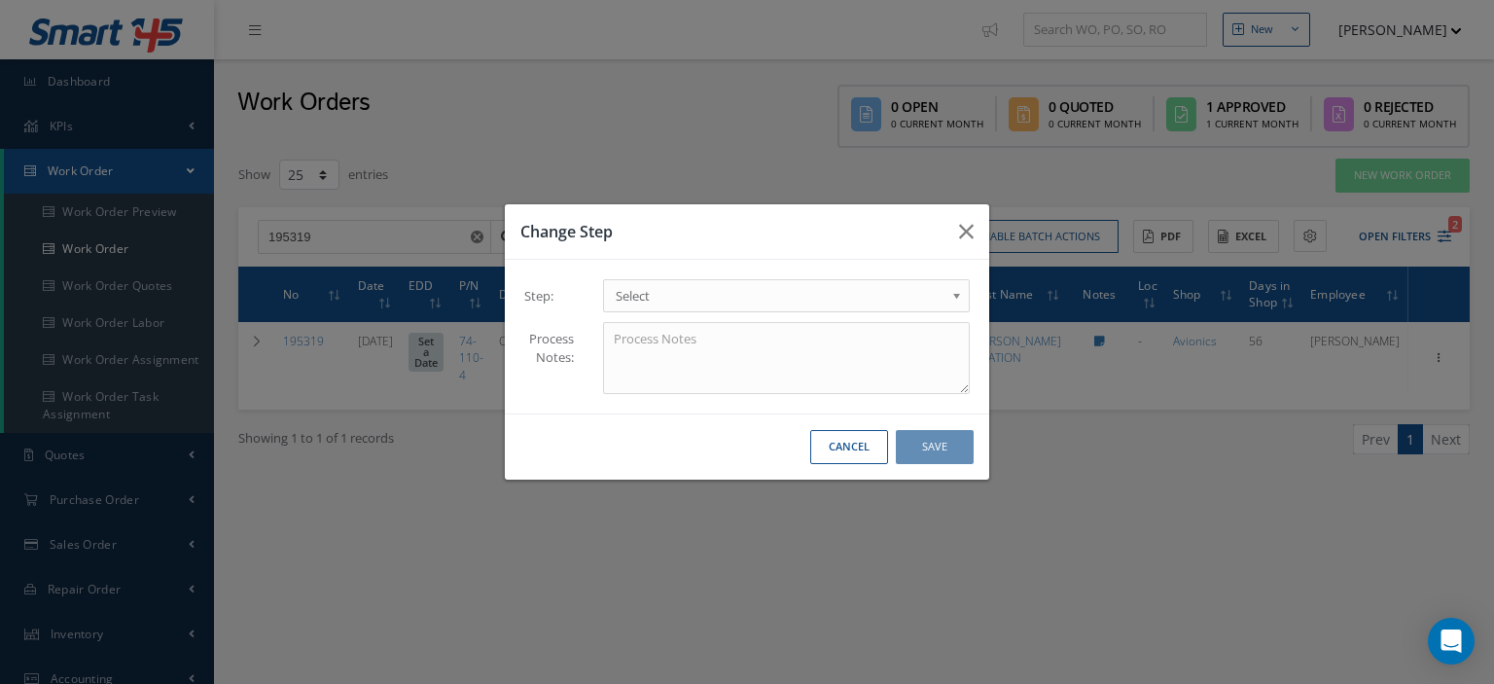
click at [932, 287] on span "Select" at bounding box center [780, 295] width 329 height 23
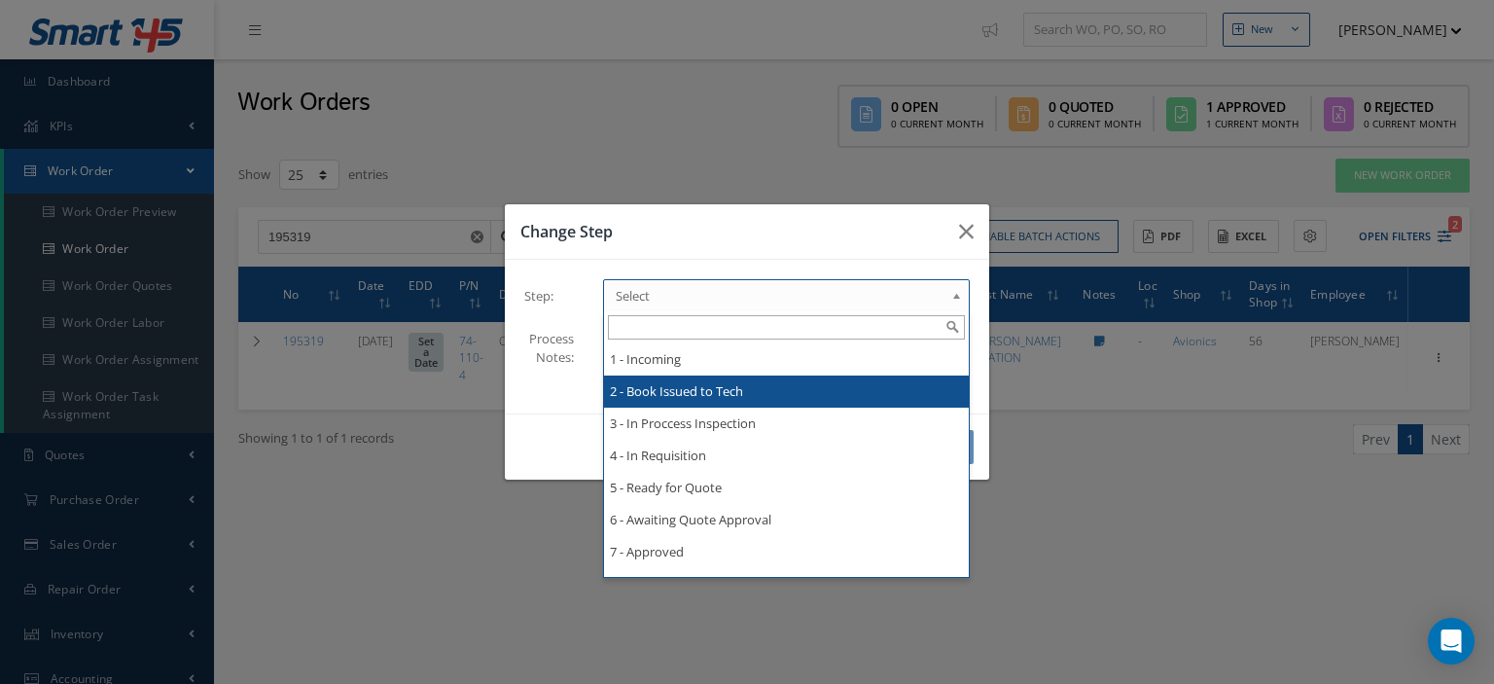
scroll to position [195, 0]
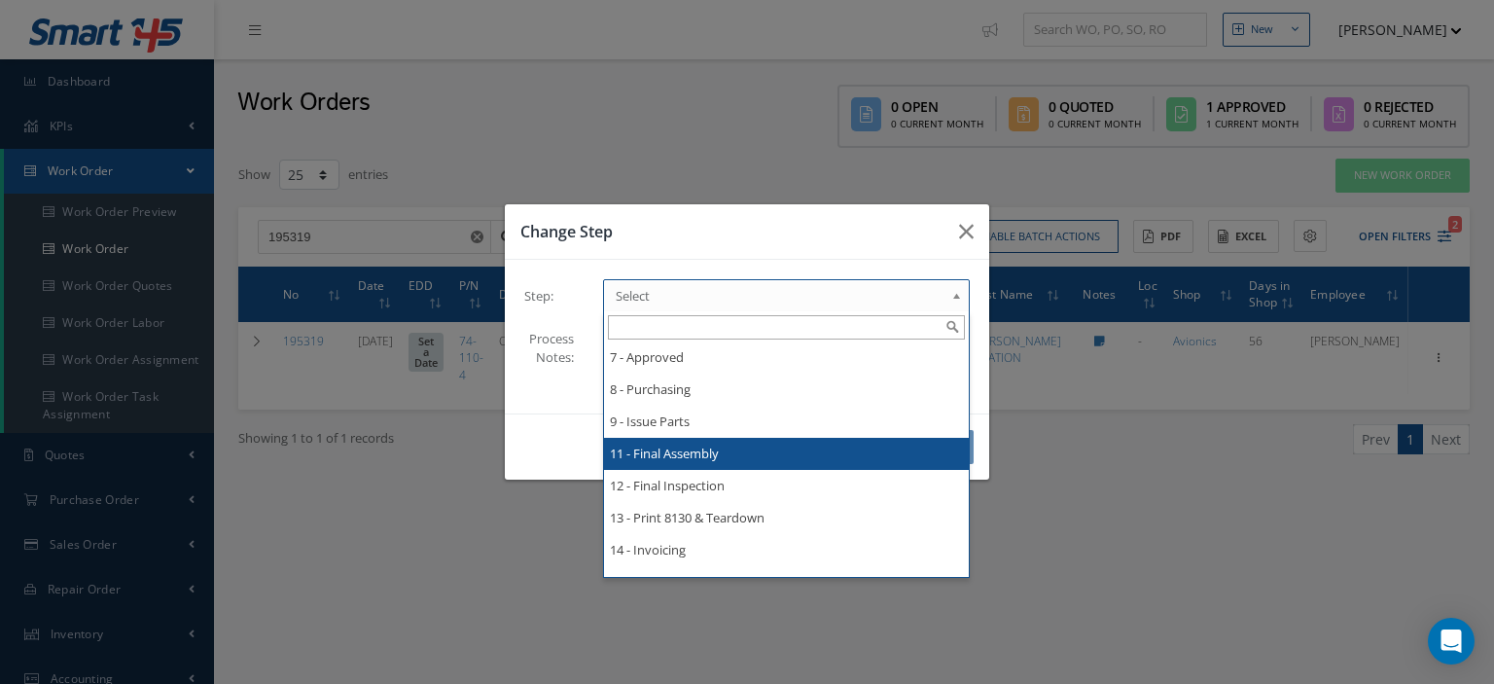
drag, startPoint x: 722, startPoint y: 450, endPoint x: 736, endPoint y: 450, distance: 13.7
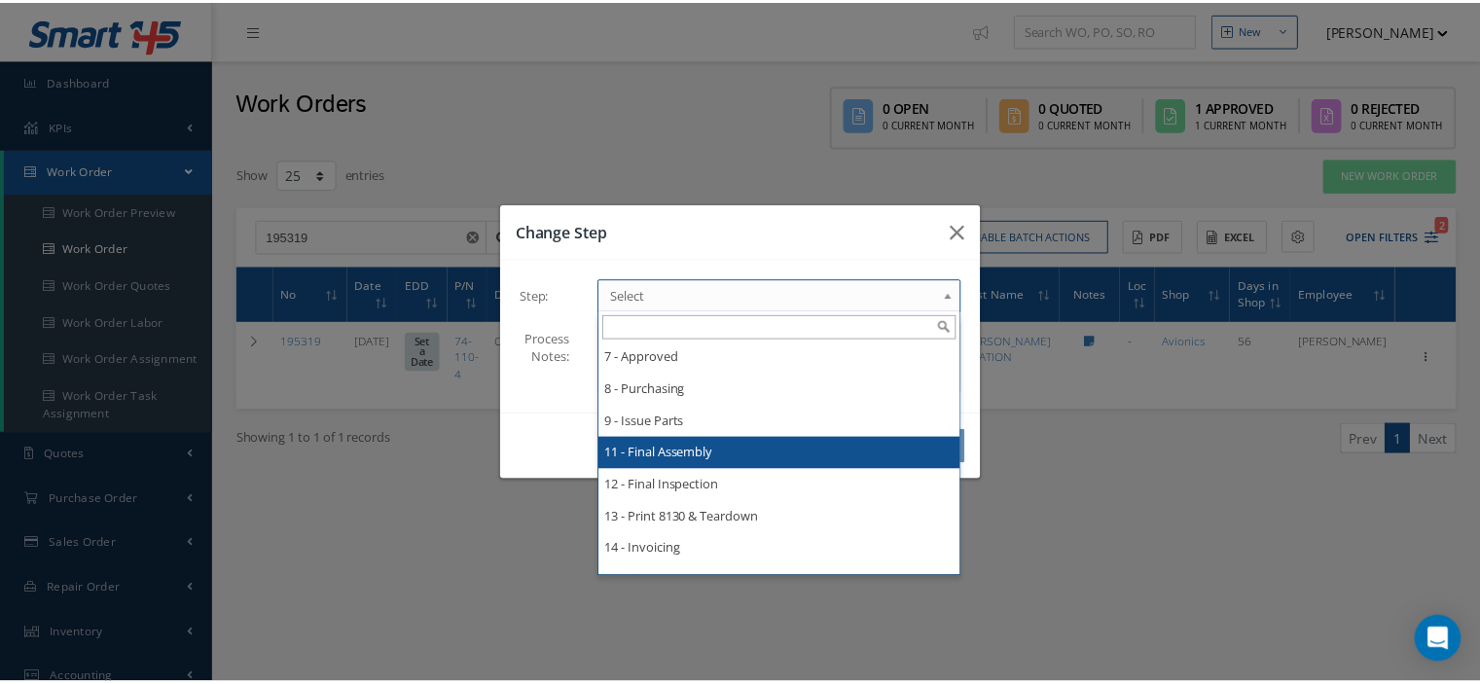
scroll to position [0, 0]
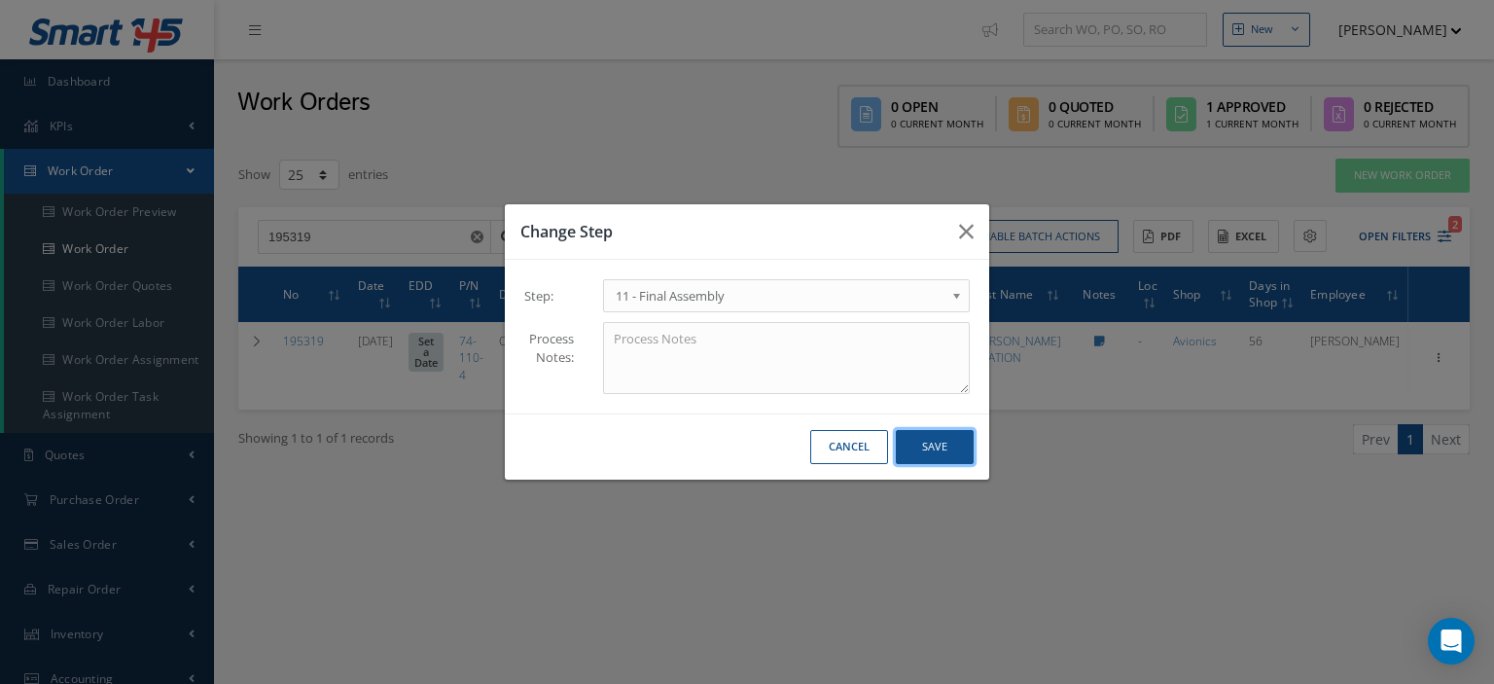
click at [918, 450] on button "Save" at bounding box center [935, 447] width 78 height 34
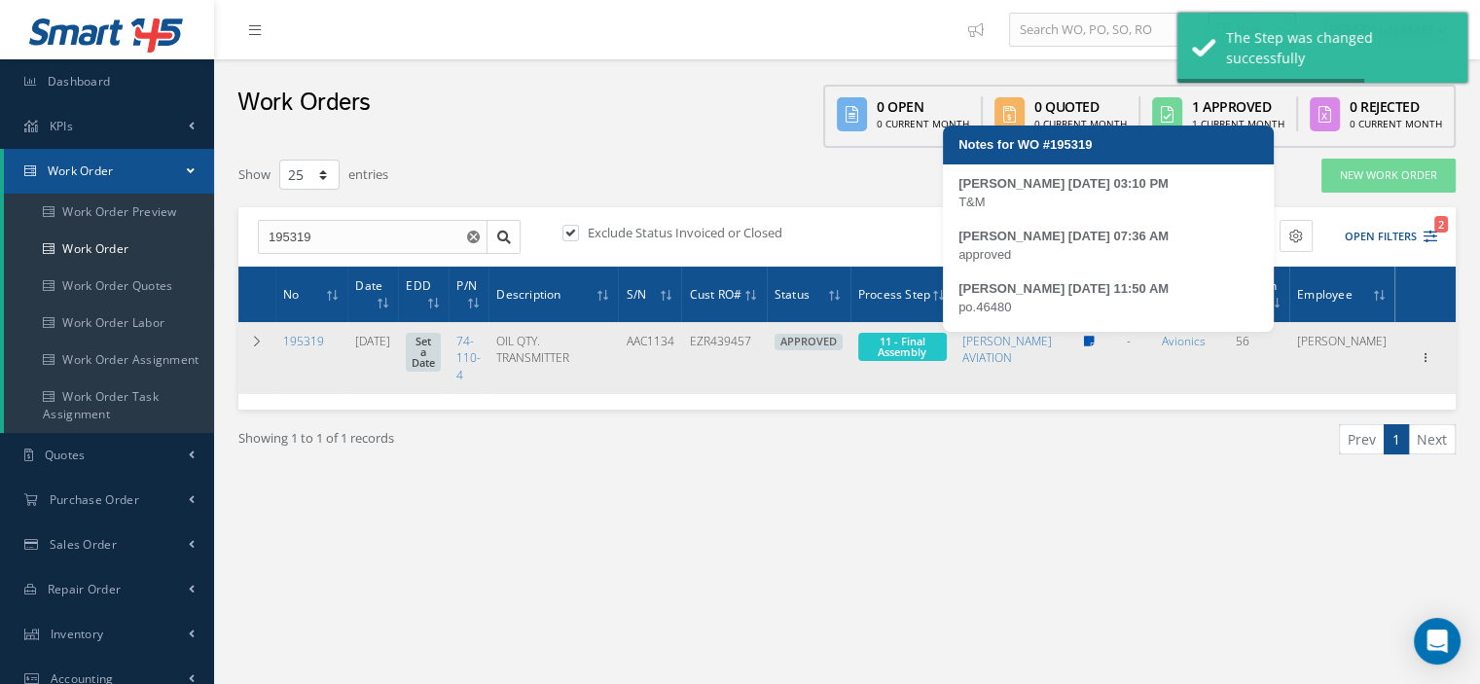
click at [1095, 343] on icon at bounding box center [1089, 342] width 11 height 12
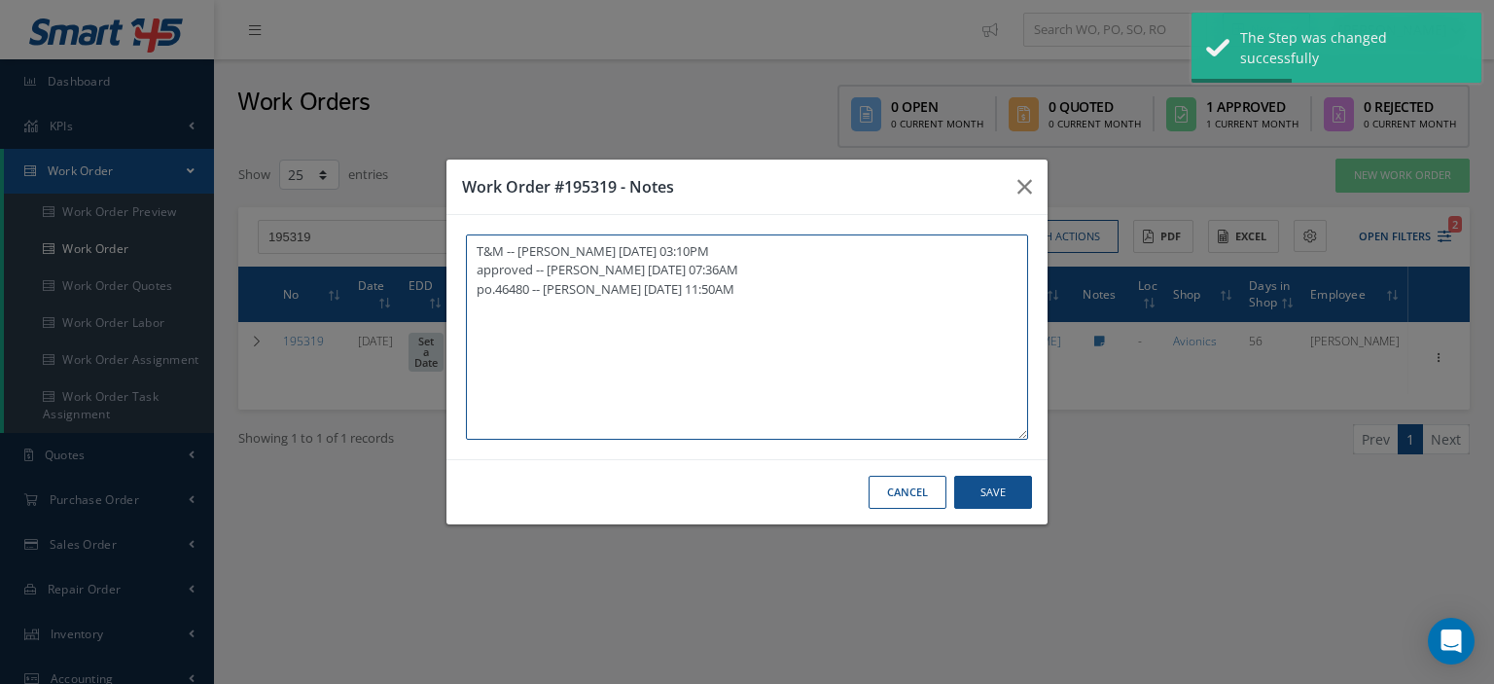
paste textarea "I already gave them to the technician"
type textarea "T&M -- Frankie Flores 06/25/2025 03:10PM approved -- Oscar Ravelo 08/13/2025 07…"
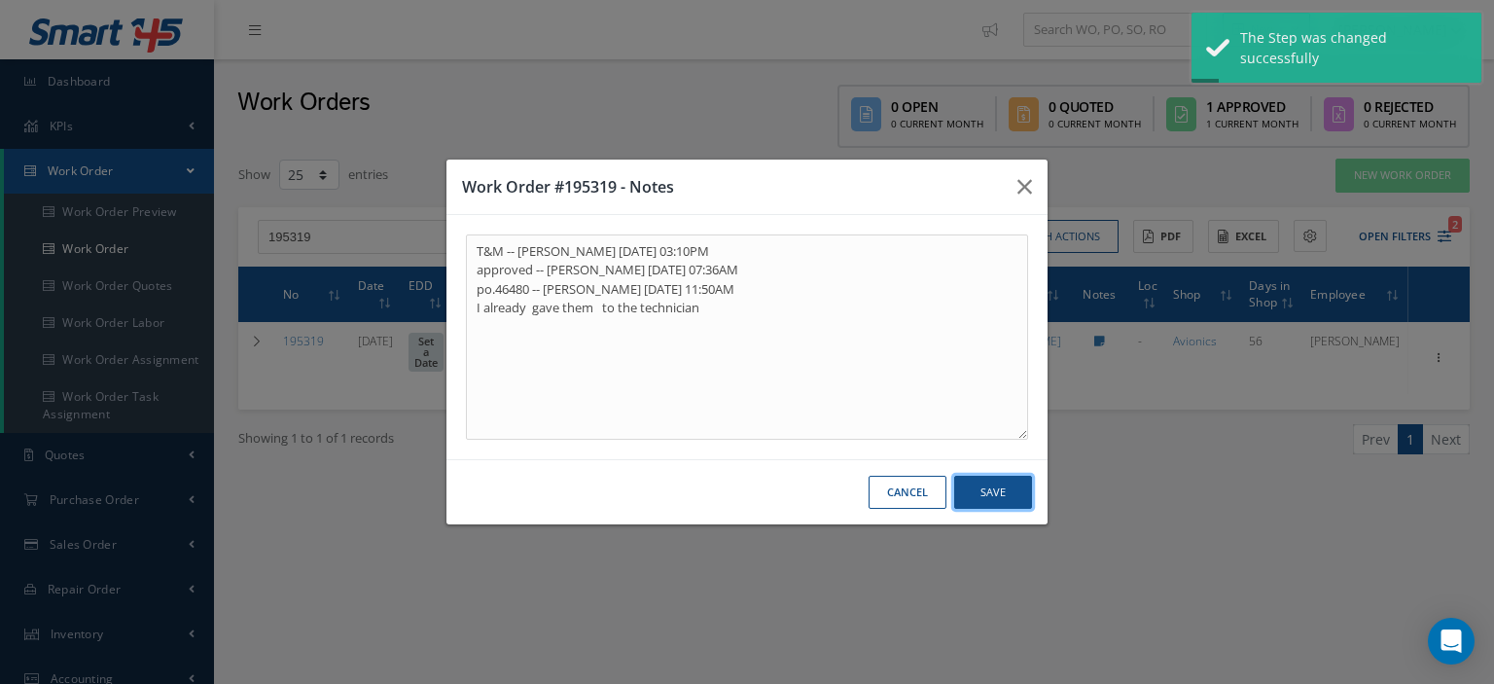
click at [993, 493] on button "Save" at bounding box center [993, 493] width 78 height 34
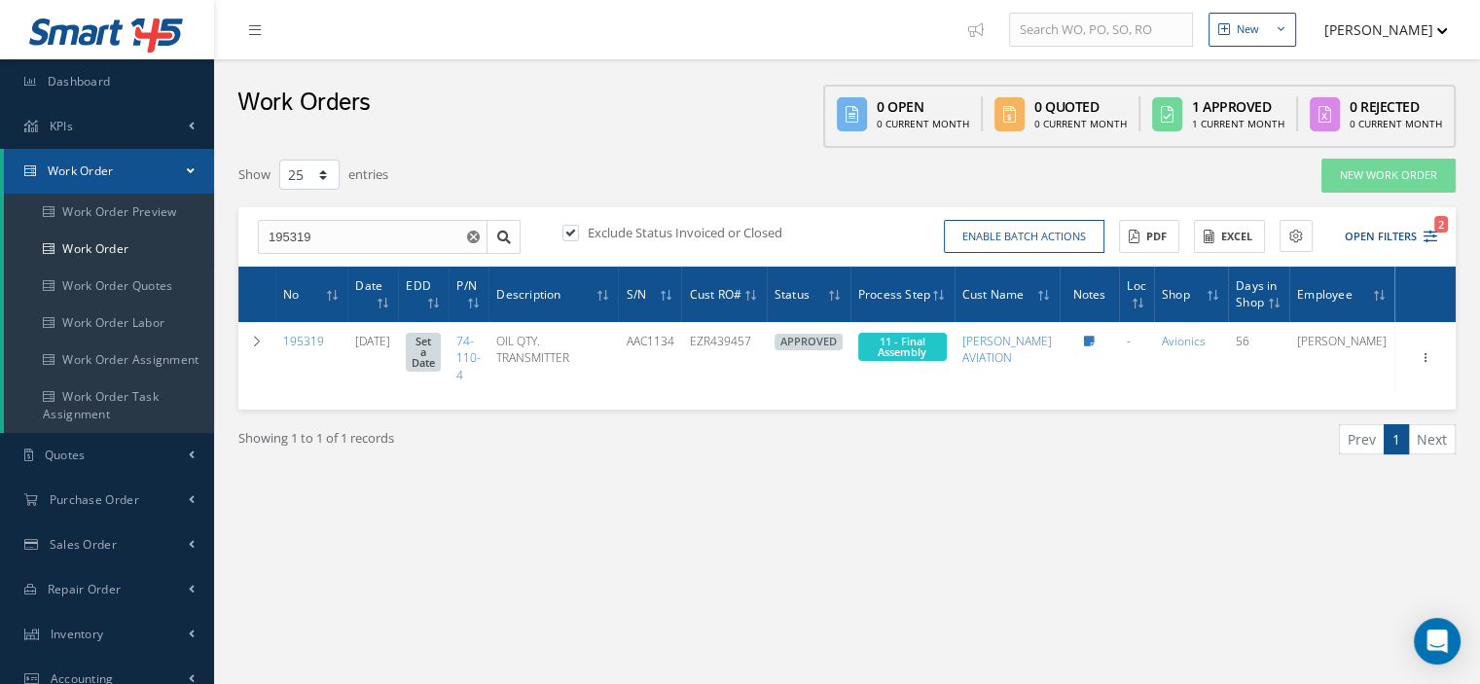
click at [145, 176] on link "Work Order" at bounding box center [109, 171] width 210 height 45
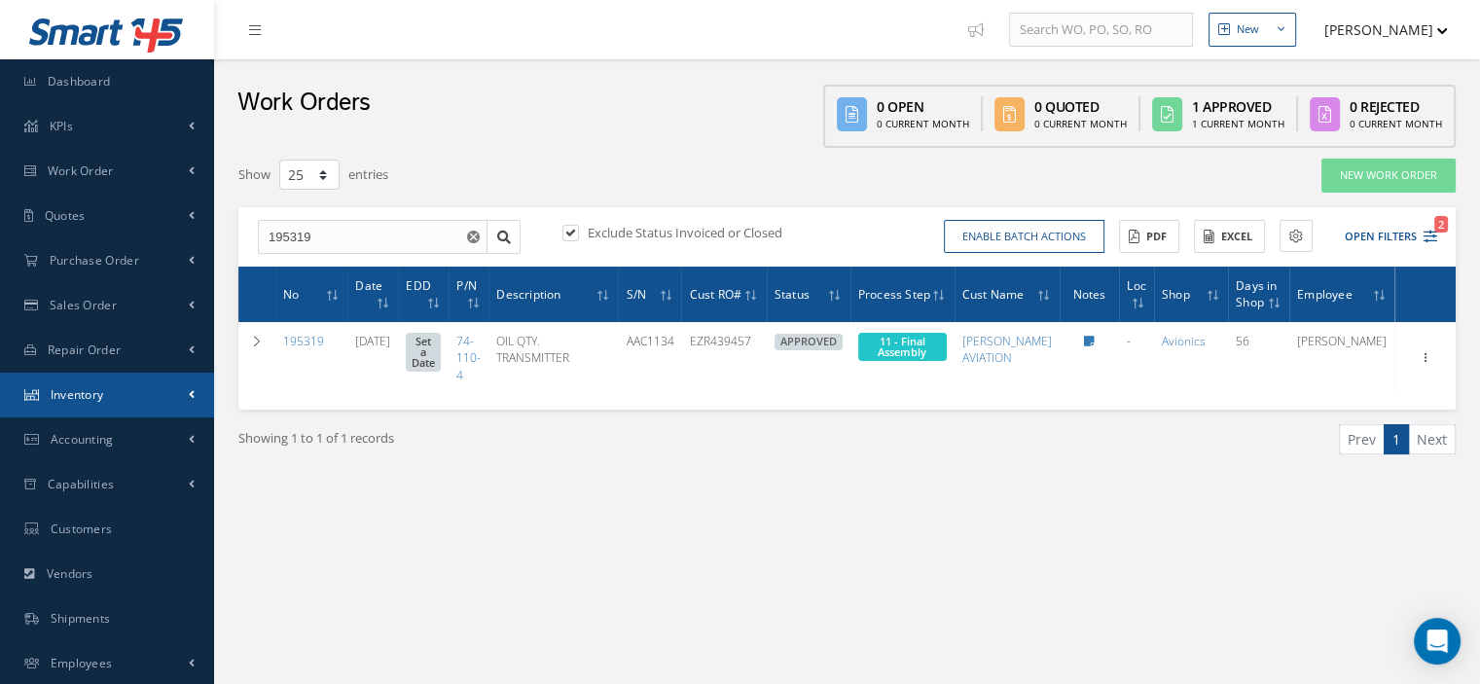
click at [107, 391] on link "Inventory" at bounding box center [107, 395] width 214 height 45
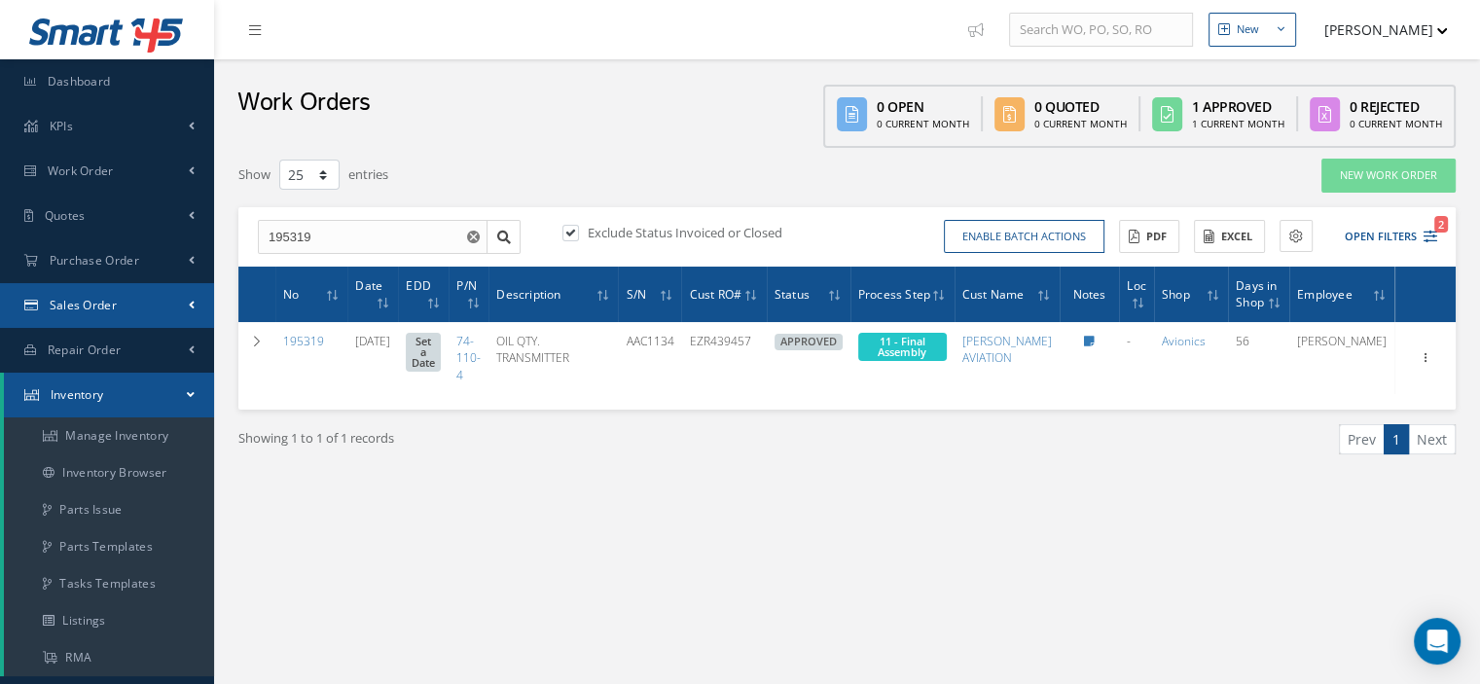
click at [74, 299] on span "Sales Order" at bounding box center [83, 305] width 67 height 17
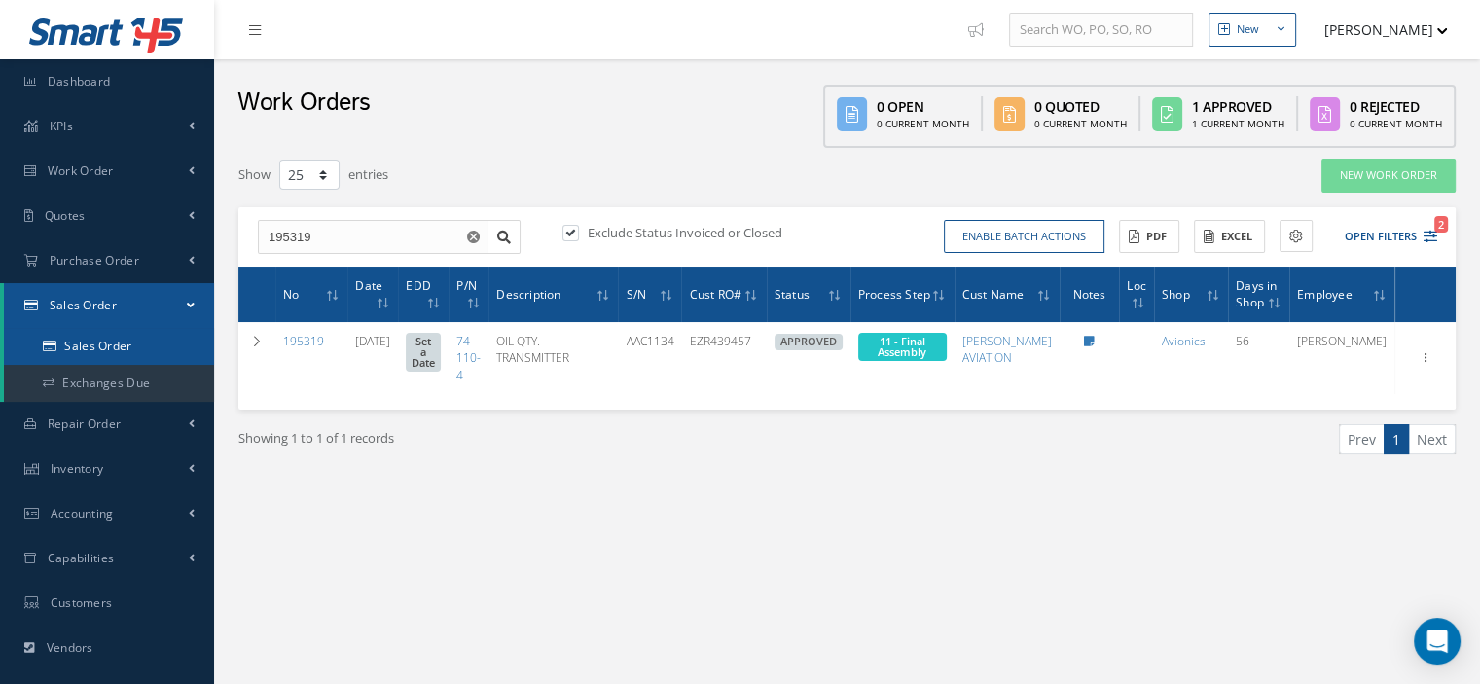
click at [83, 339] on link "Sales Order" at bounding box center [109, 346] width 210 height 37
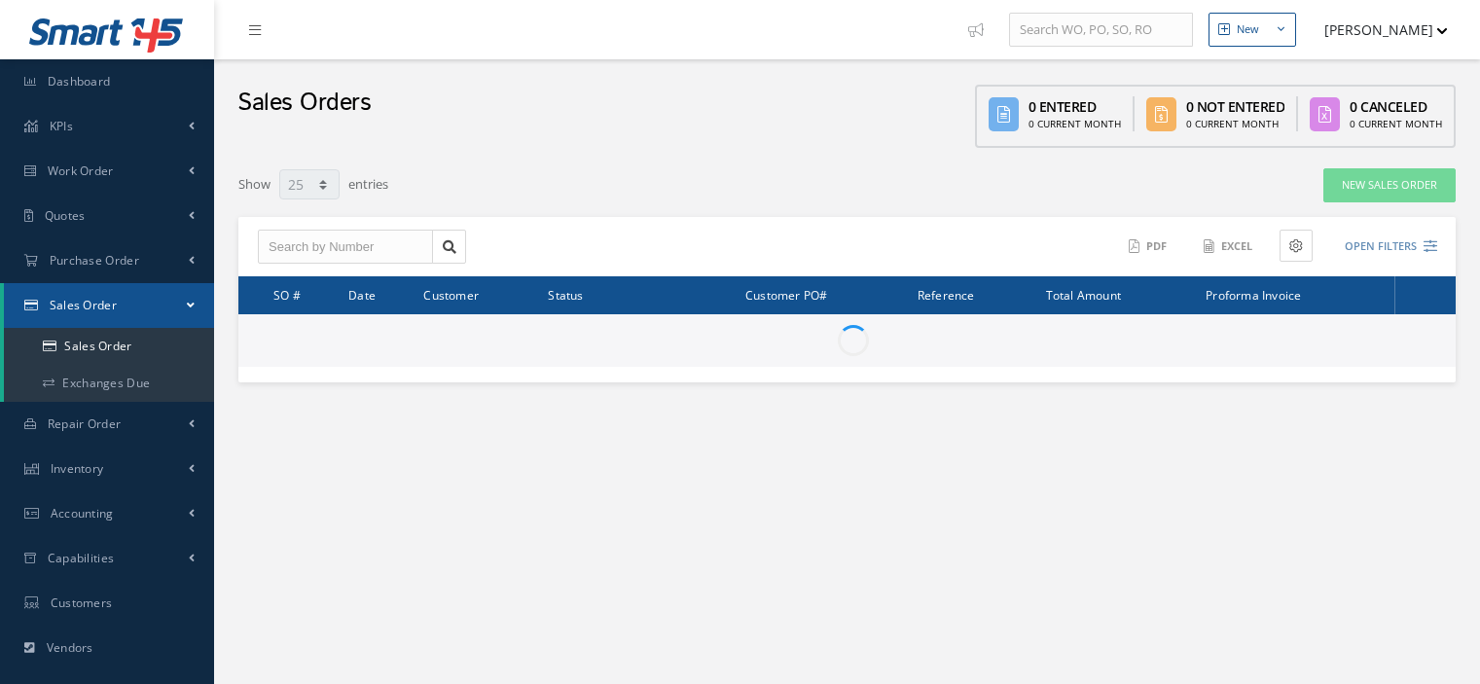
select select "25"
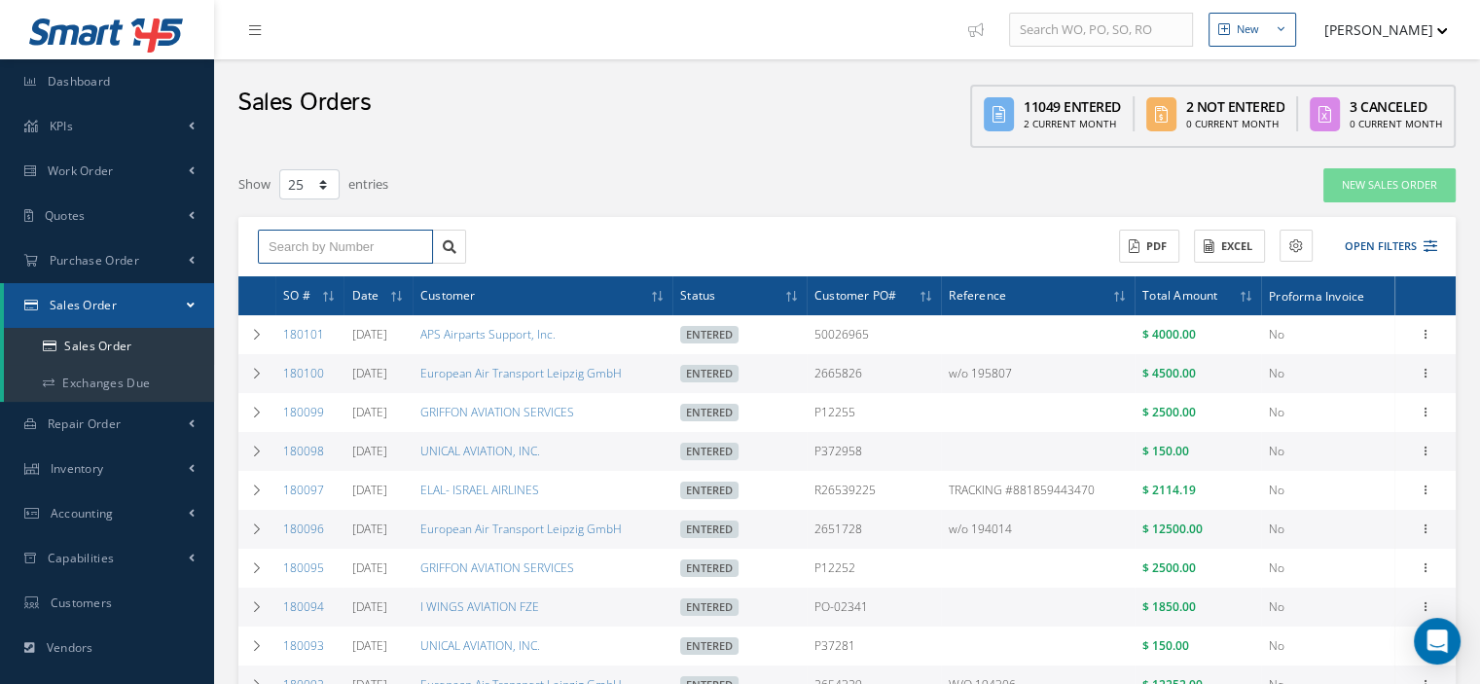
click at [315, 236] on input "text" at bounding box center [345, 247] width 175 height 35
type input "200773"
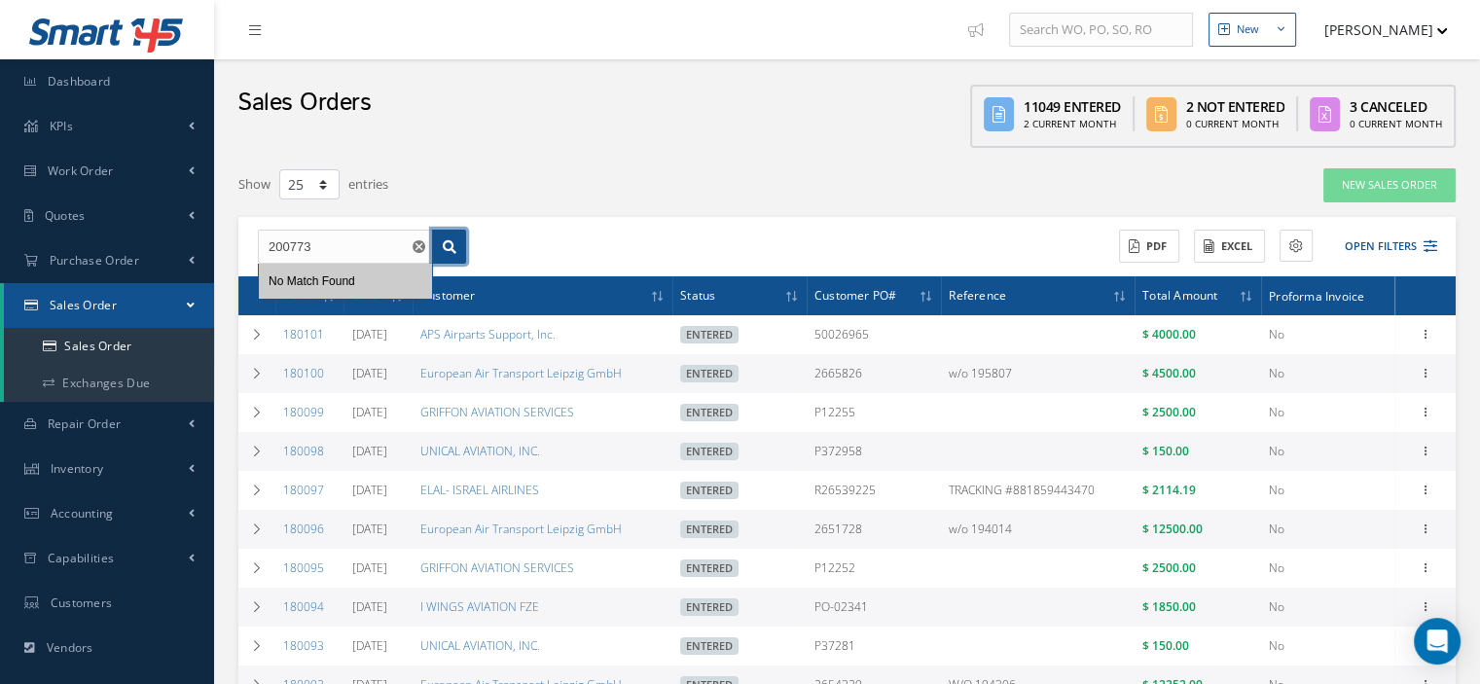
click at [451, 248] on icon at bounding box center [450, 247] width 14 height 14
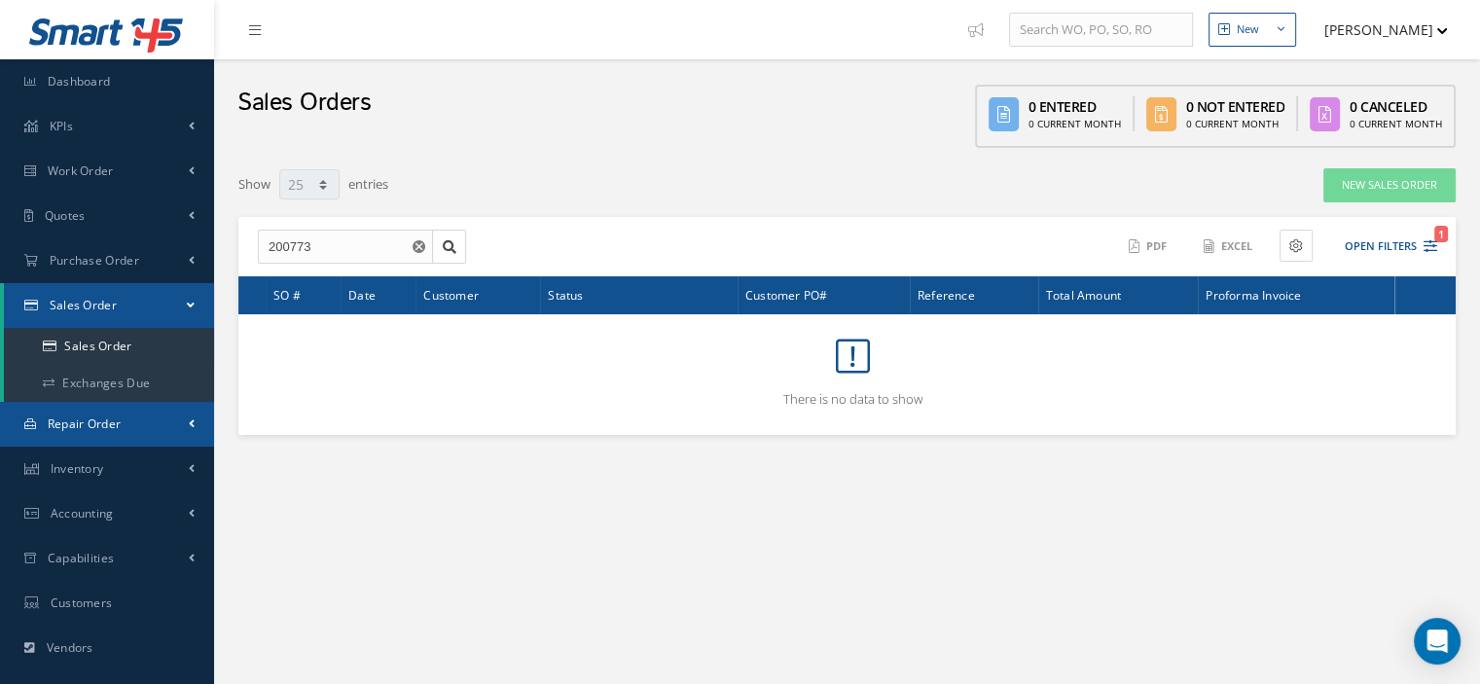
click at [61, 420] on span "Repair Order" at bounding box center [85, 423] width 74 height 17
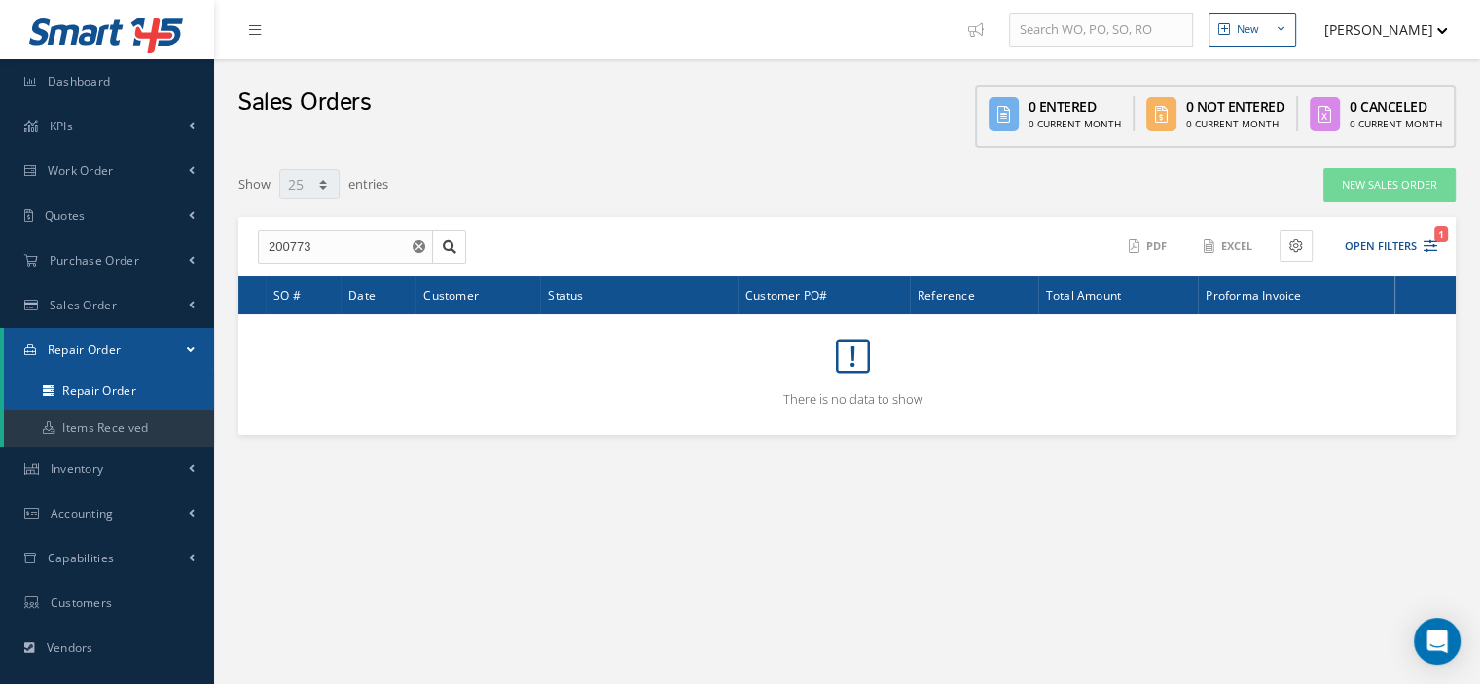
click at [74, 394] on link "Repair Order" at bounding box center [109, 391] width 210 height 37
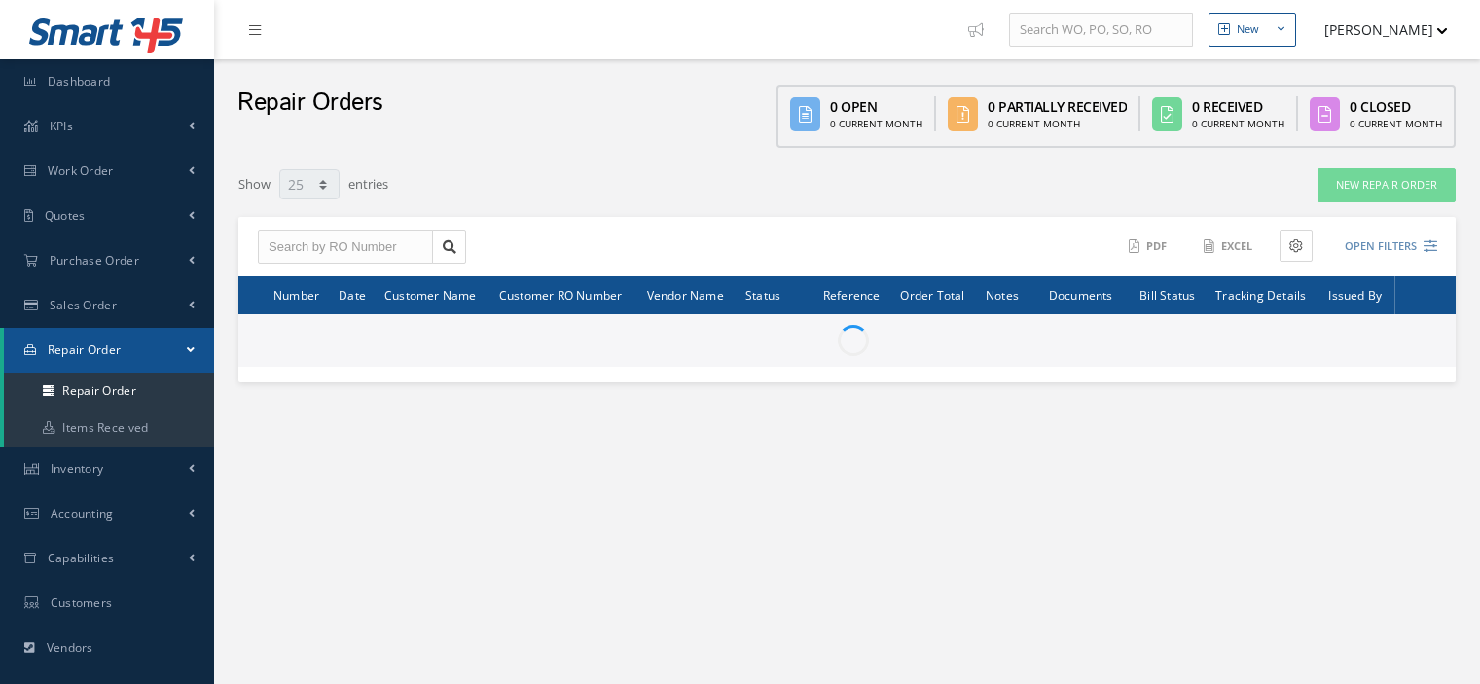
select select "25"
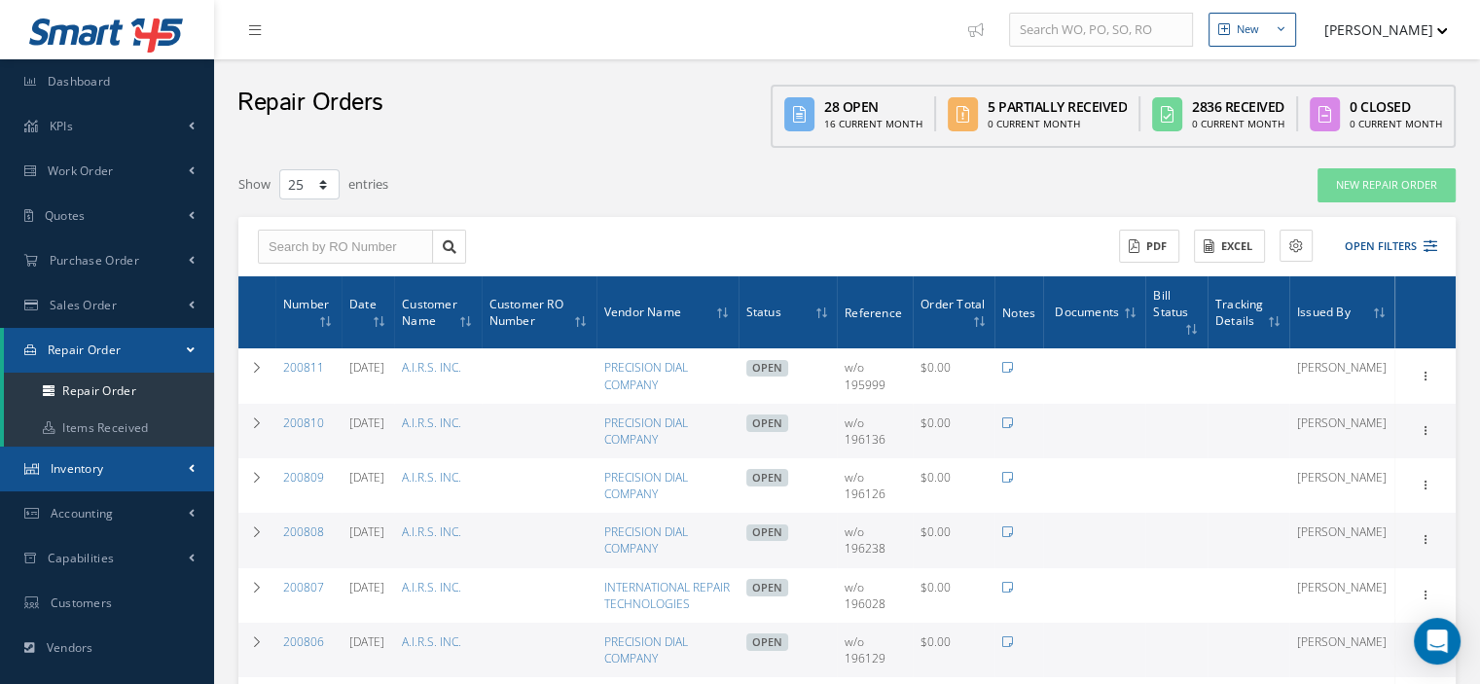
click at [86, 482] on link "Inventory" at bounding box center [107, 469] width 214 height 45
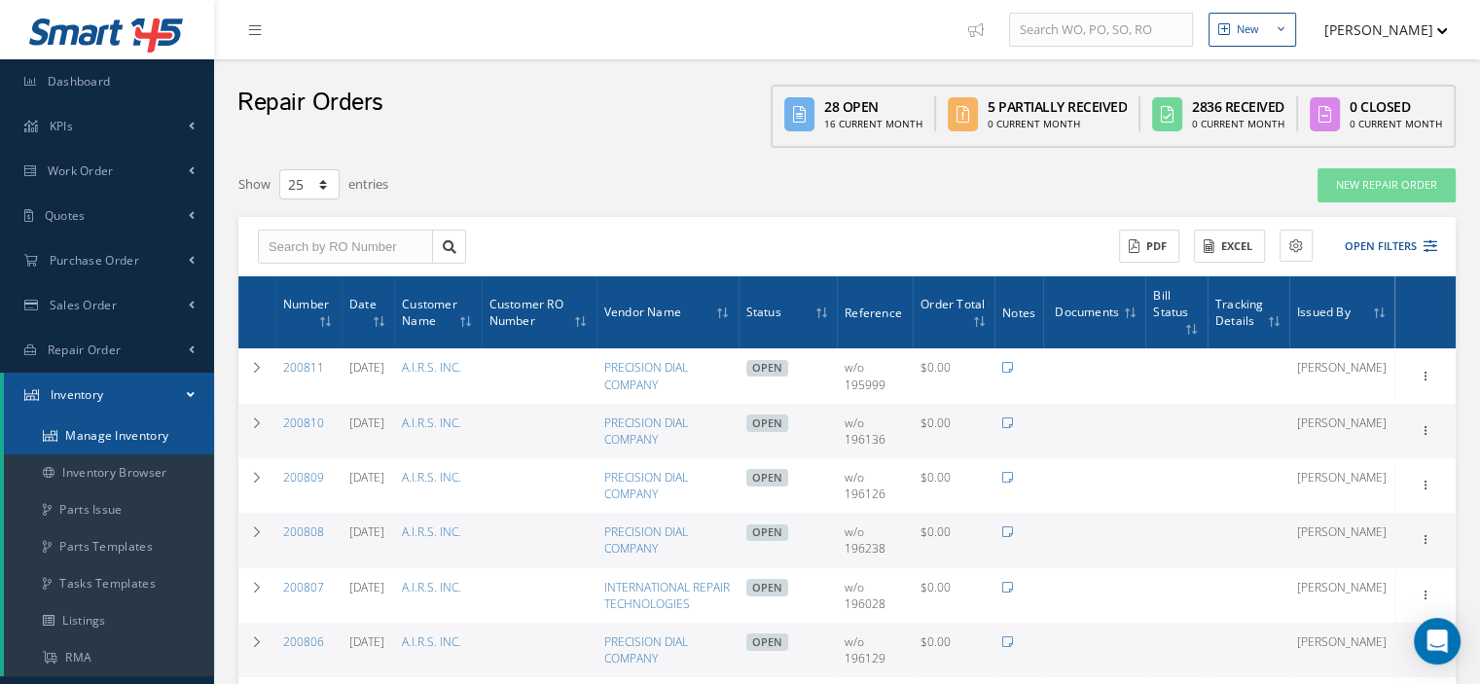
click at [101, 442] on link "Manage Inventory" at bounding box center [109, 435] width 210 height 37
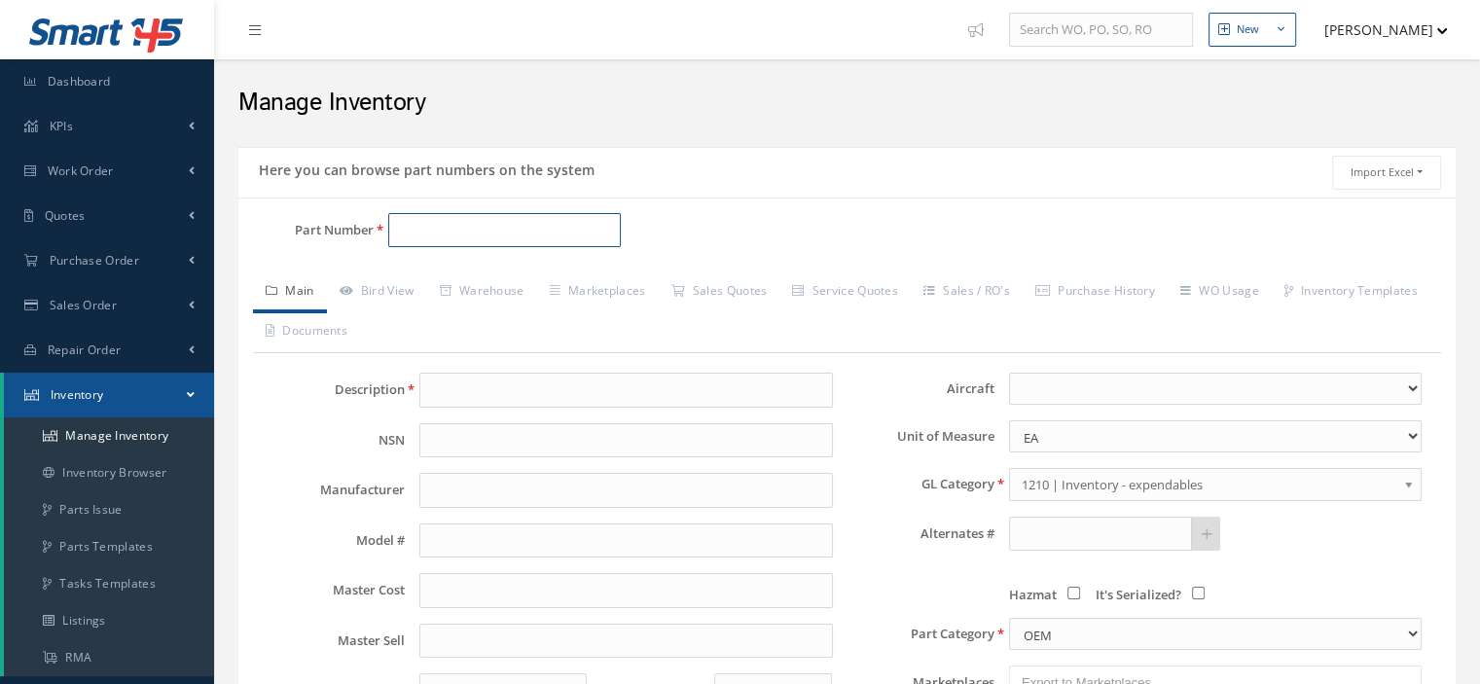
click at [404, 233] on input "Part Number" at bounding box center [504, 230] width 233 height 35
paste input "044937-1"
type input "044937-1"
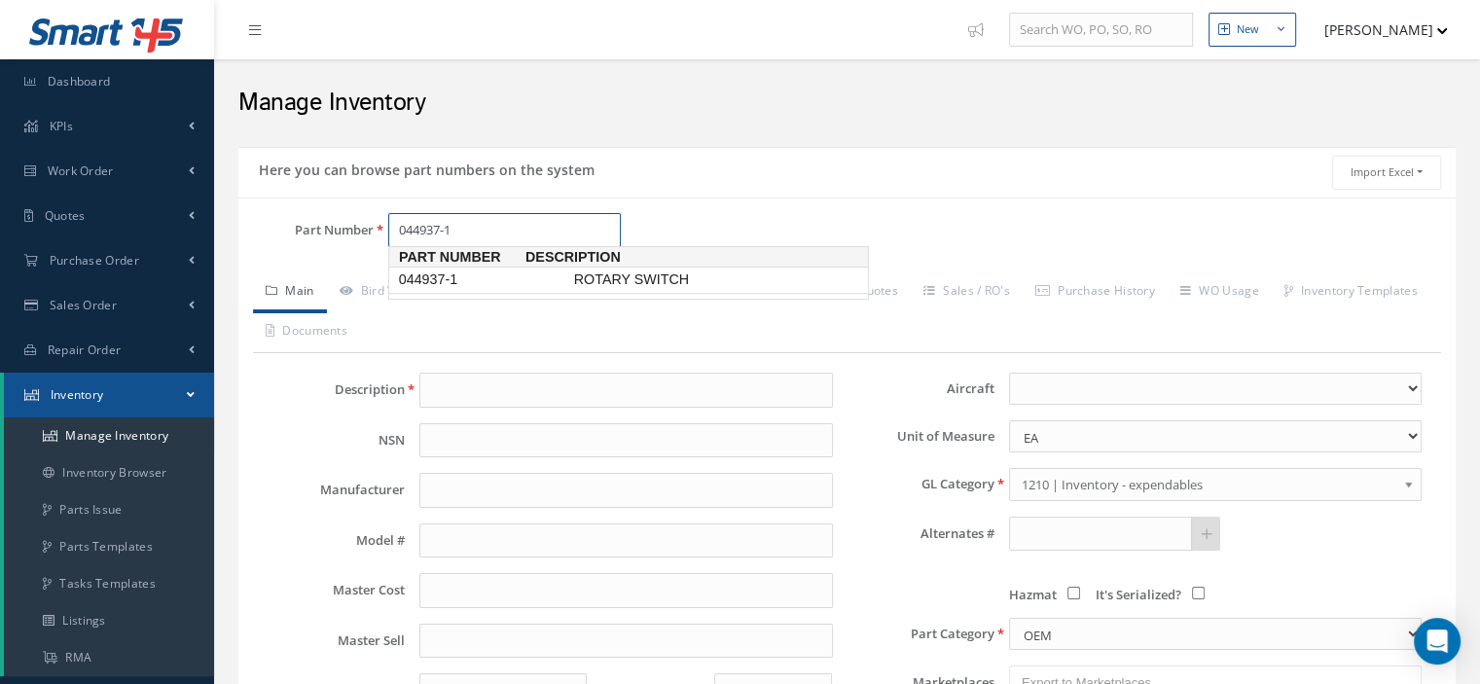
click at [462, 273] on span "044937-1" at bounding box center [482, 280] width 175 height 20
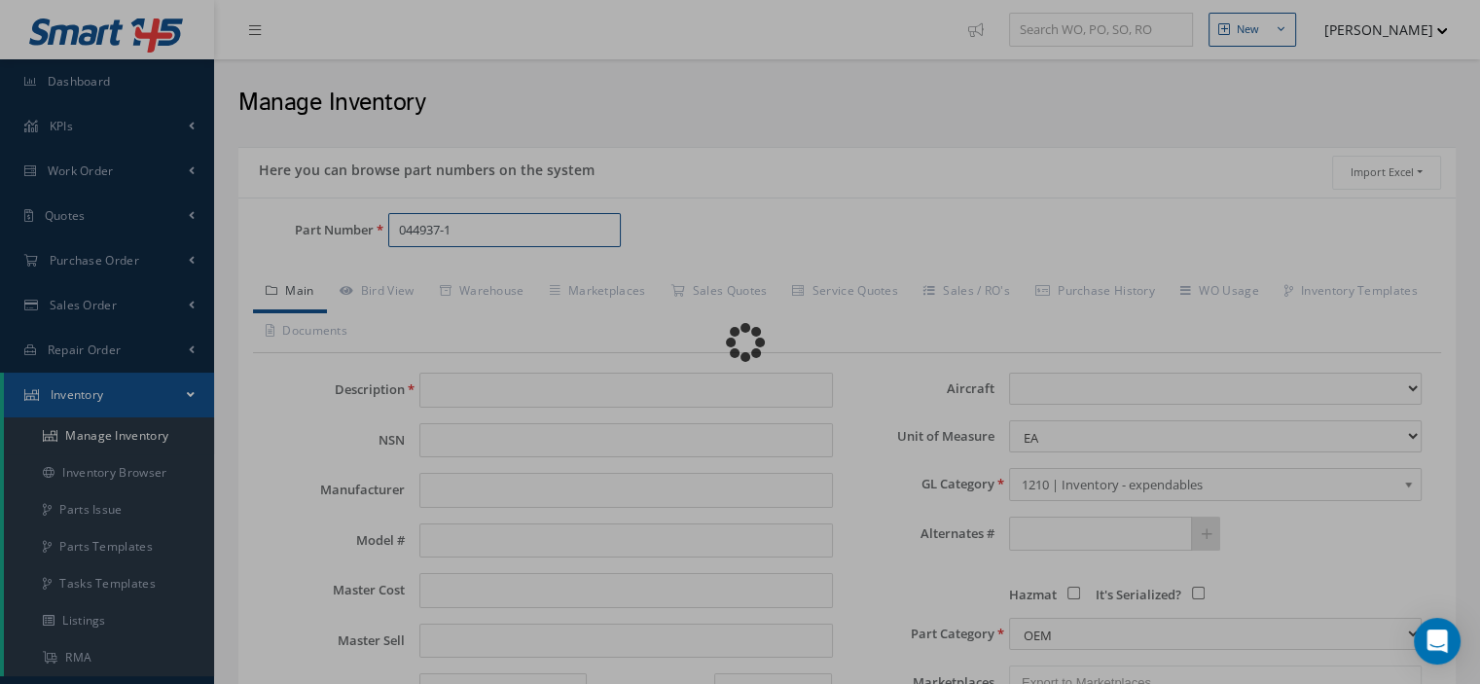
type input "ROTARY SWITCH"
type input "UTC AEROSPACE"
type input "0.00"
select select
type textarea "P/N [PHONE_NUMBER] & [PHONE_NUMBER] -- Oscar [DATE] 02:28PM PROPONENT NO BID ,N…"
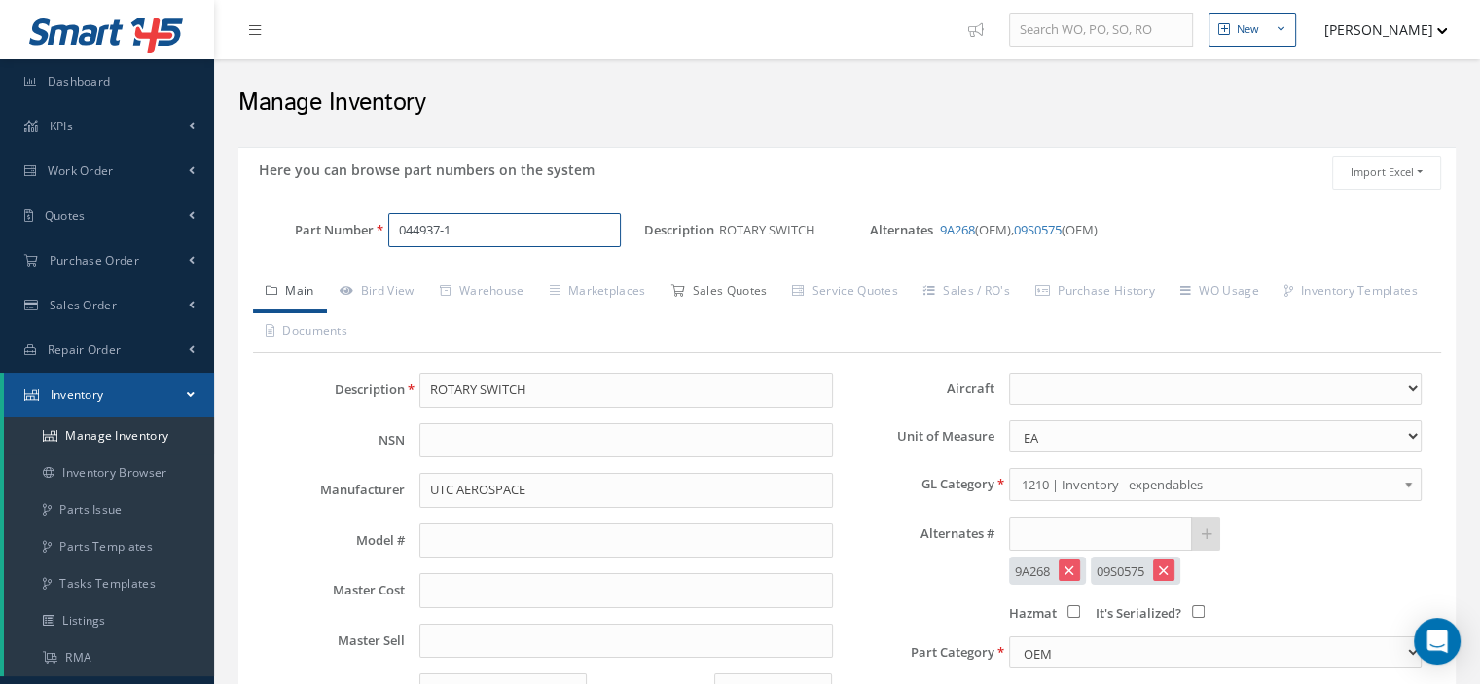
type input "044937-1"
click at [749, 290] on link "Sales Quotes" at bounding box center [719, 292] width 122 height 41
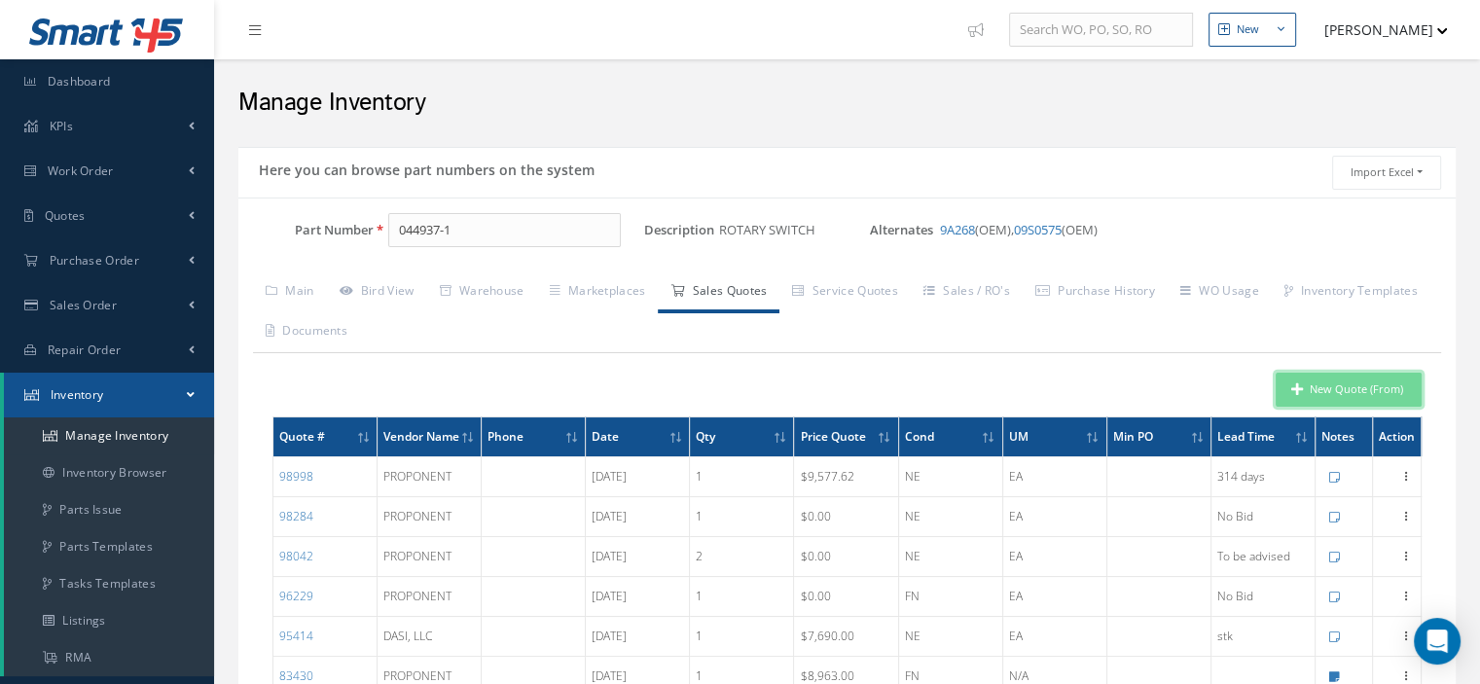
click at [1372, 392] on button "New Quote (From)" at bounding box center [1349, 390] width 146 height 34
type input "ROTARY SWITCH"
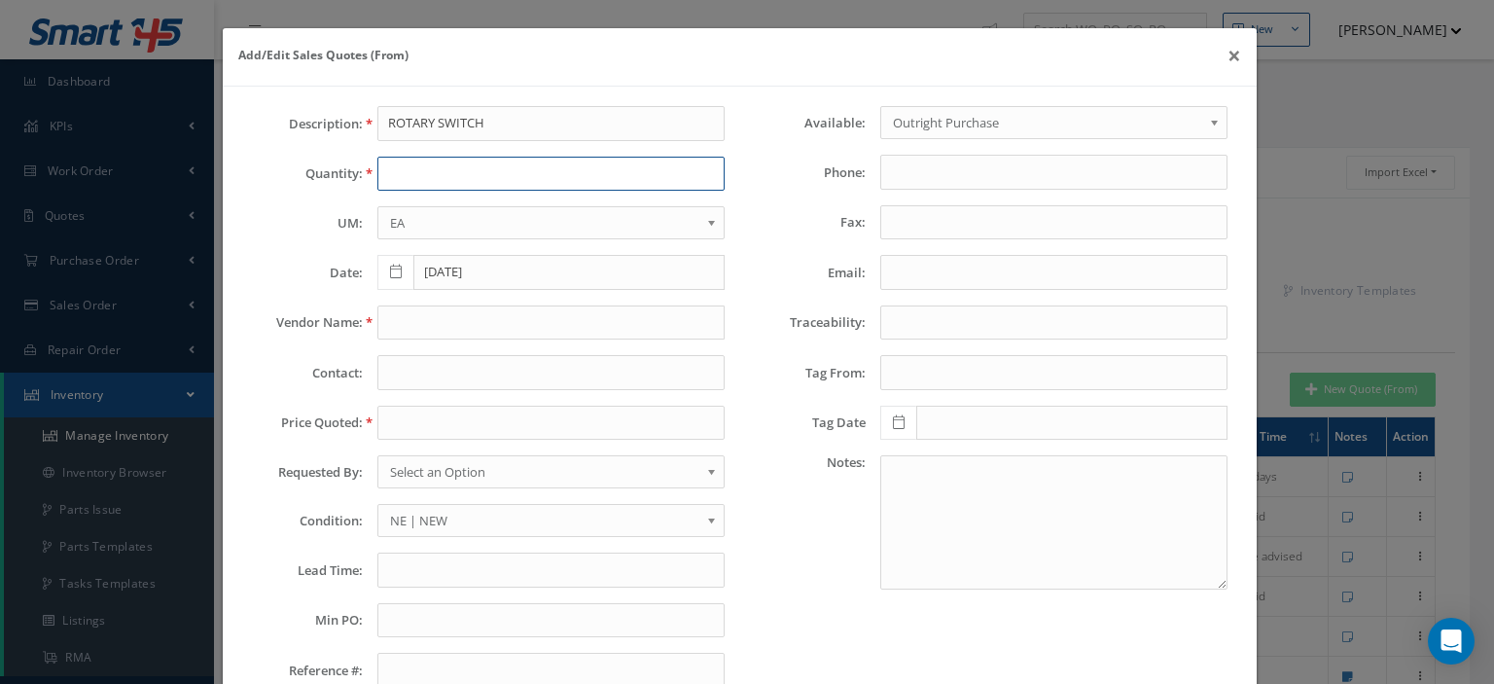
click at [397, 172] on input "text" at bounding box center [551, 174] width 347 height 35
type input "2"
click at [392, 334] on input "text" at bounding box center [551, 323] width 347 height 35
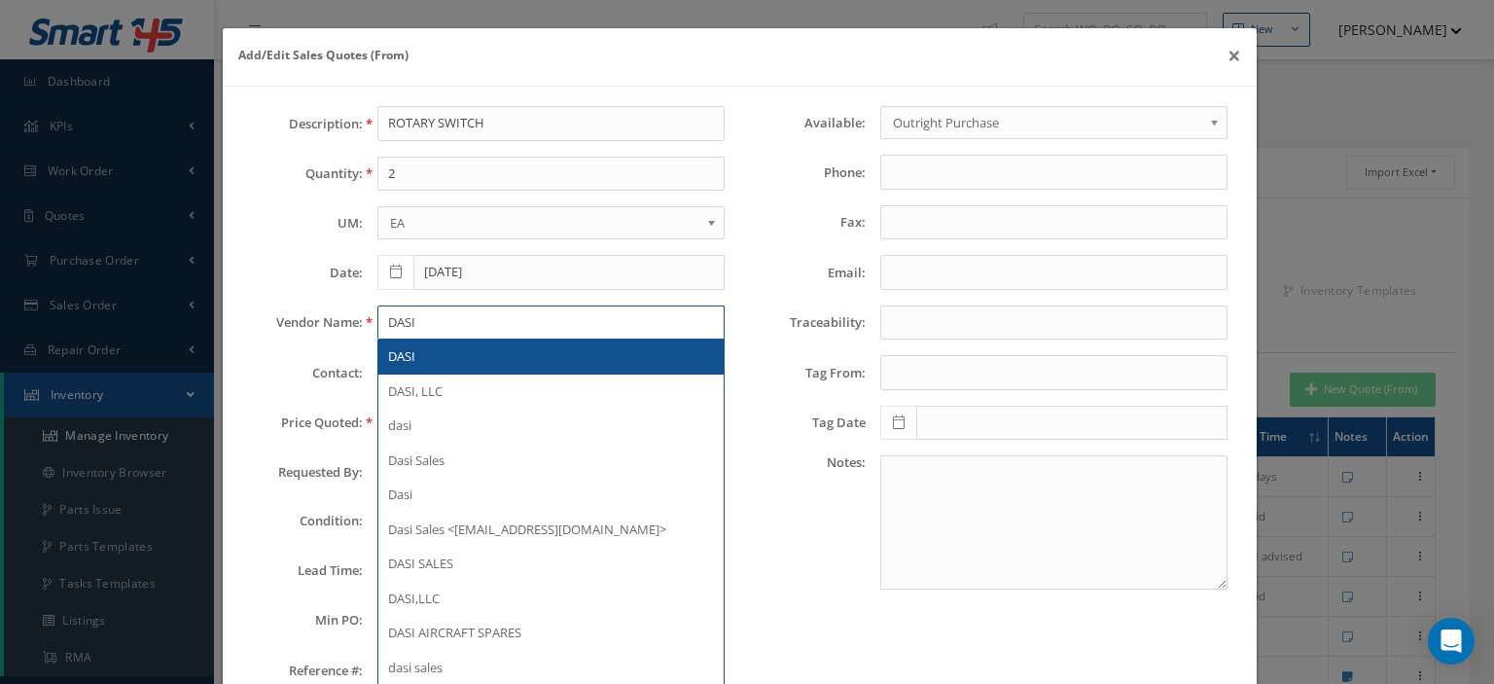
type input "DASI"
click at [389, 349] on span "DASI" at bounding box center [401, 356] width 27 height 18
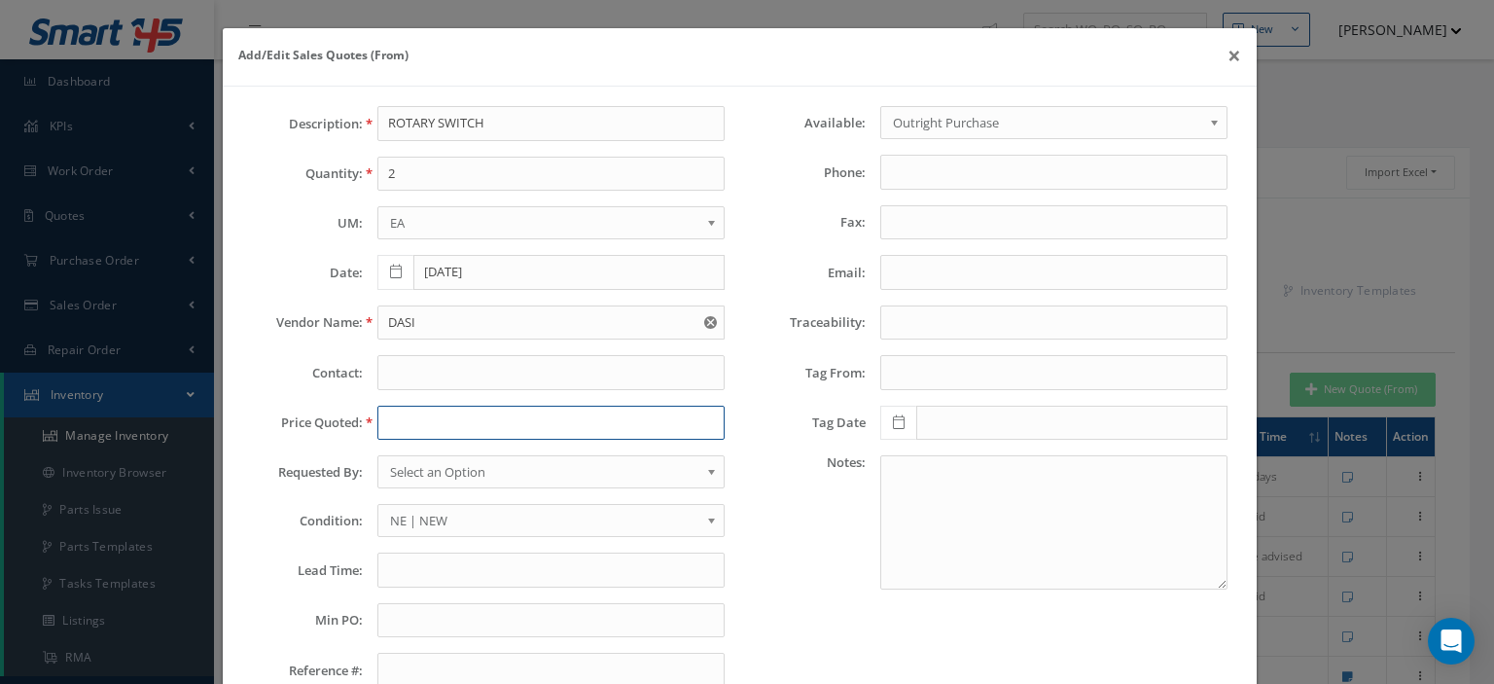
click at [382, 412] on input "text" at bounding box center [551, 423] width 347 height 35
click at [424, 420] on input "text" at bounding box center [551, 423] width 347 height 35
paste input "7,800.00"
click at [397, 419] on input "7,800.00" at bounding box center [551, 423] width 347 height 35
type input "7800.00"
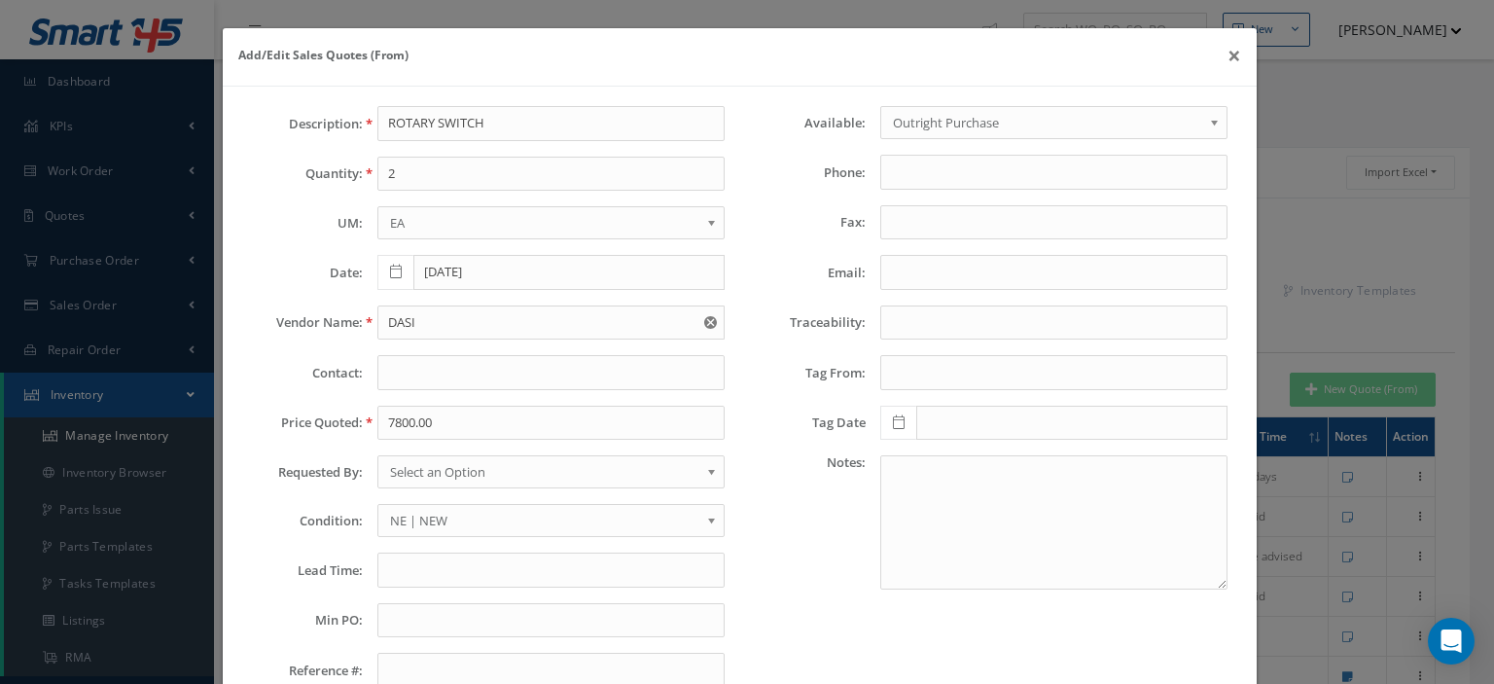
click at [410, 460] on span "Select an Option" at bounding box center [544, 471] width 309 height 23
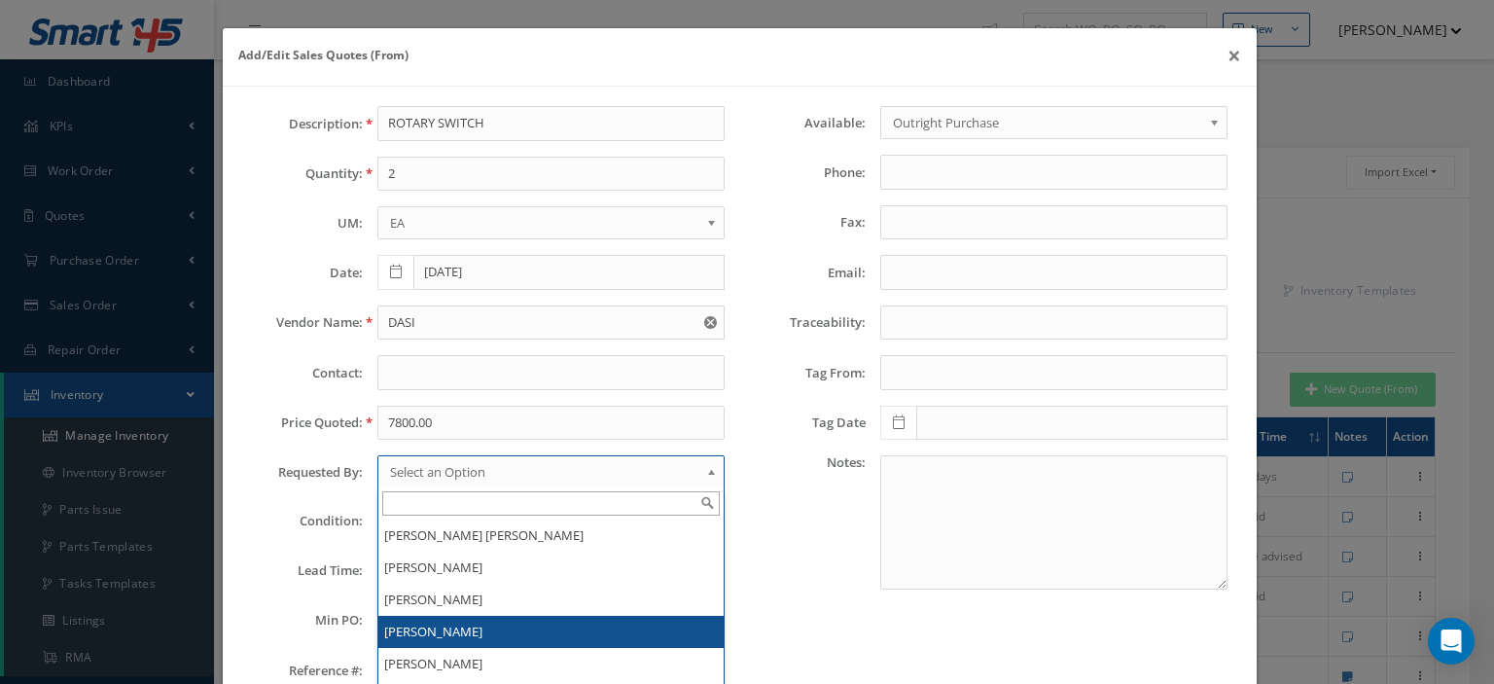
click at [417, 621] on li "[PERSON_NAME]" at bounding box center [550, 632] width 345 height 32
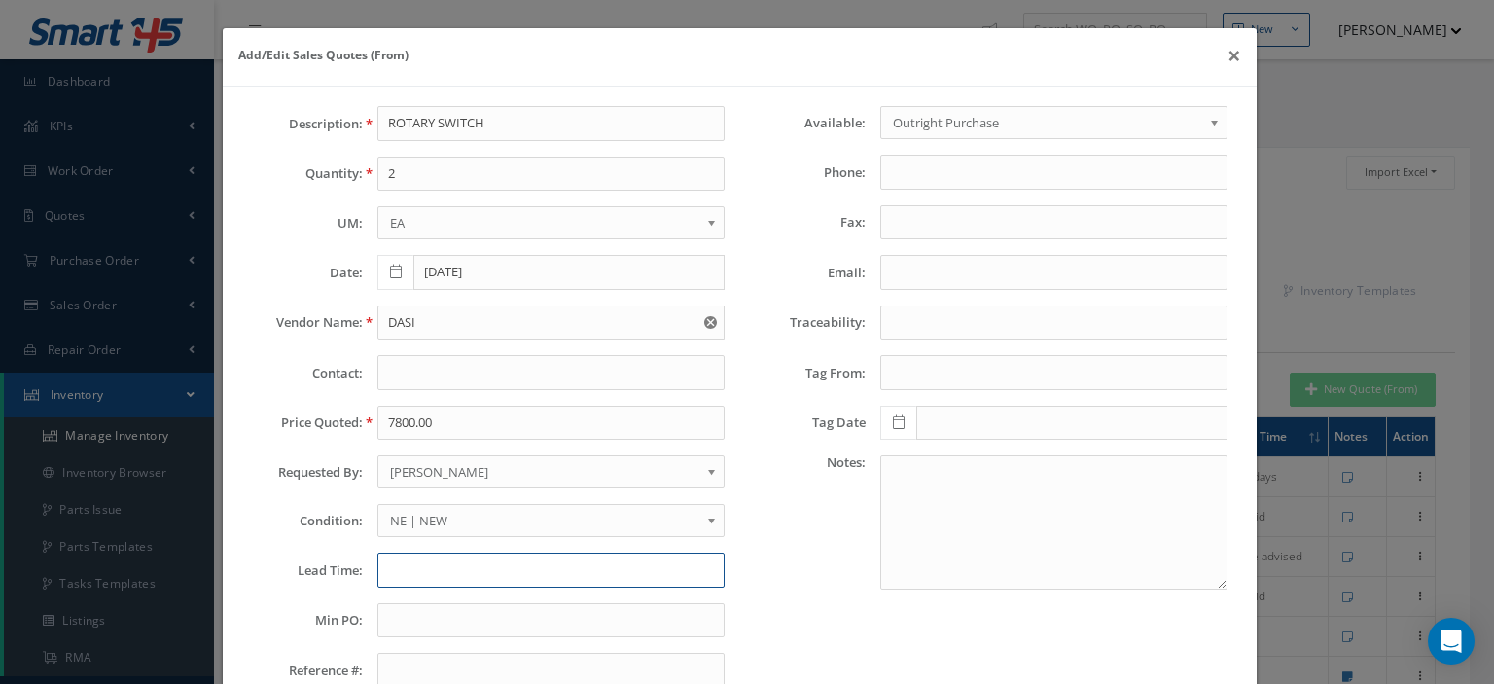
click at [403, 560] on input "text" at bounding box center [551, 570] width 347 height 35
paste input "Miami HQ (FL)"
click at [383, 569] on input "Miami HQ (FL)" at bounding box center [551, 570] width 347 height 35
type input "STK--MOQ1--Miami HQ (FL)"
click at [378, 606] on input "text" at bounding box center [551, 620] width 347 height 35
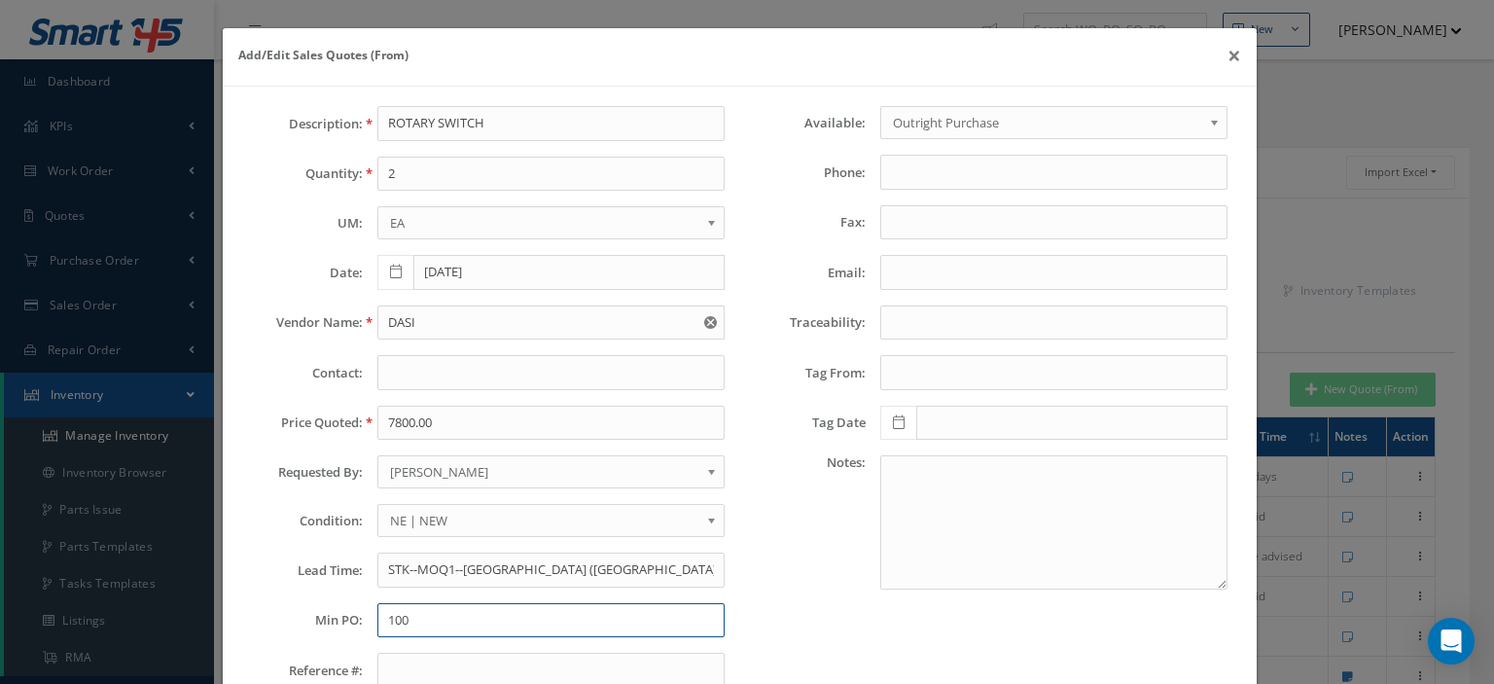
type input "100"
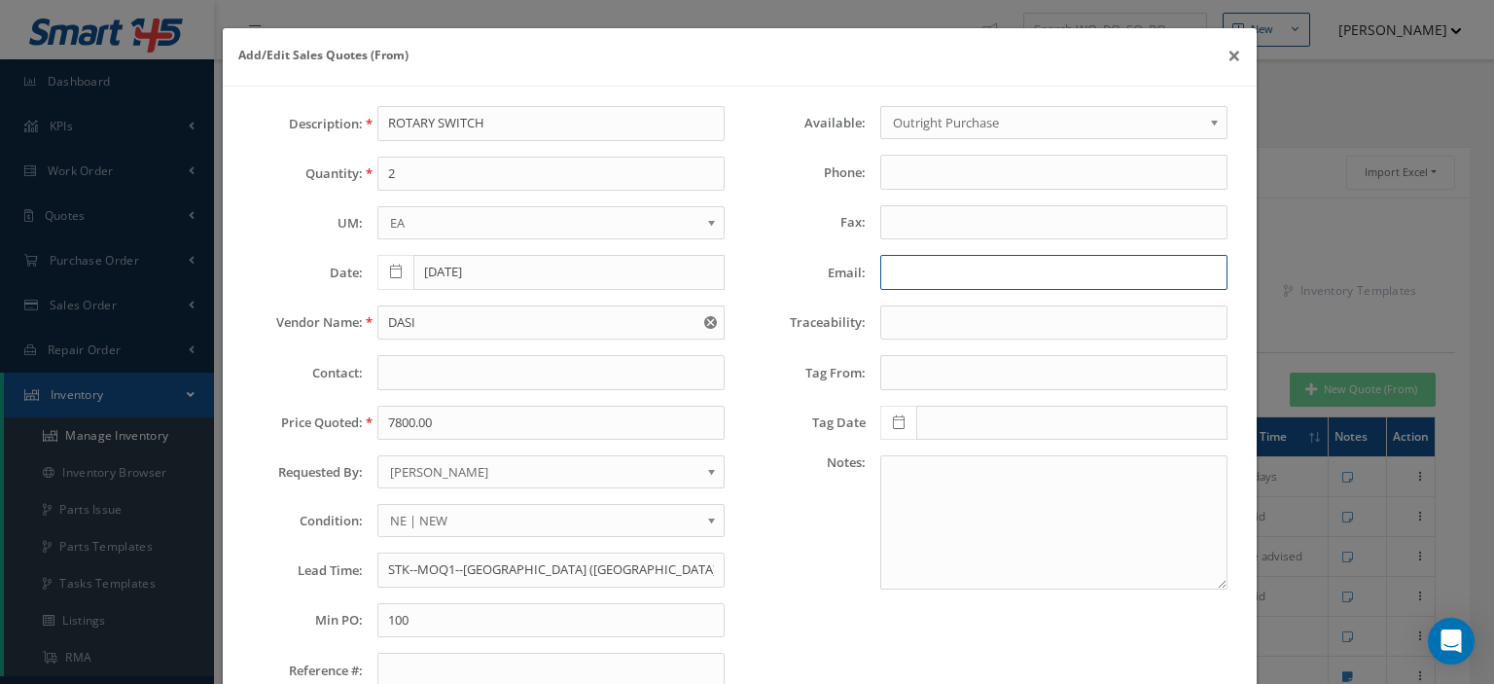
click at [893, 262] on input "Email:" at bounding box center [1054, 272] width 347 height 35
paste input ": pablo.graells@dasi.com"
click at [883, 271] on input ": pablo.graells@dasi.com" at bounding box center [1054, 272] width 347 height 35
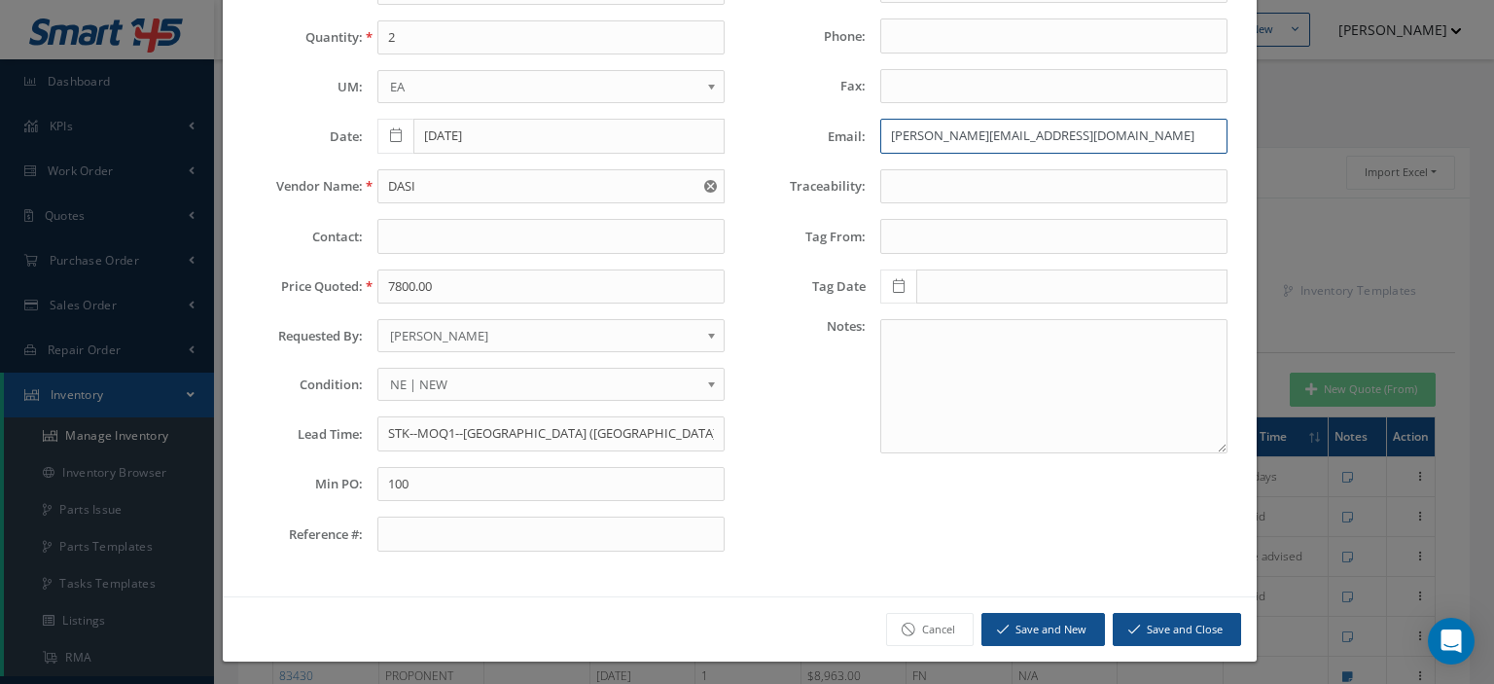
type input "pablo.graells@dasi.com"
click at [1165, 620] on button "Save and Close" at bounding box center [1177, 630] width 128 height 34
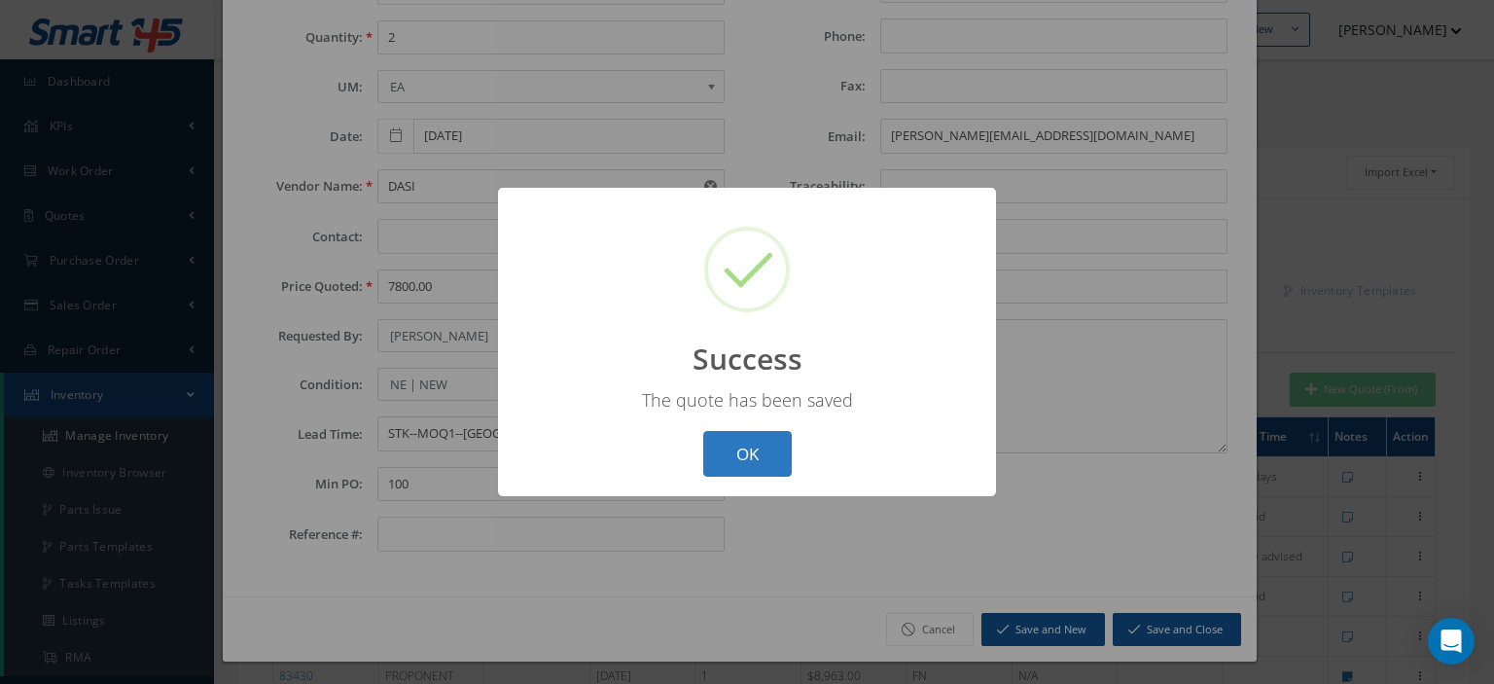
click at [741, 446] on button "OK" at bounding box center [747, 454] width 89 height 46
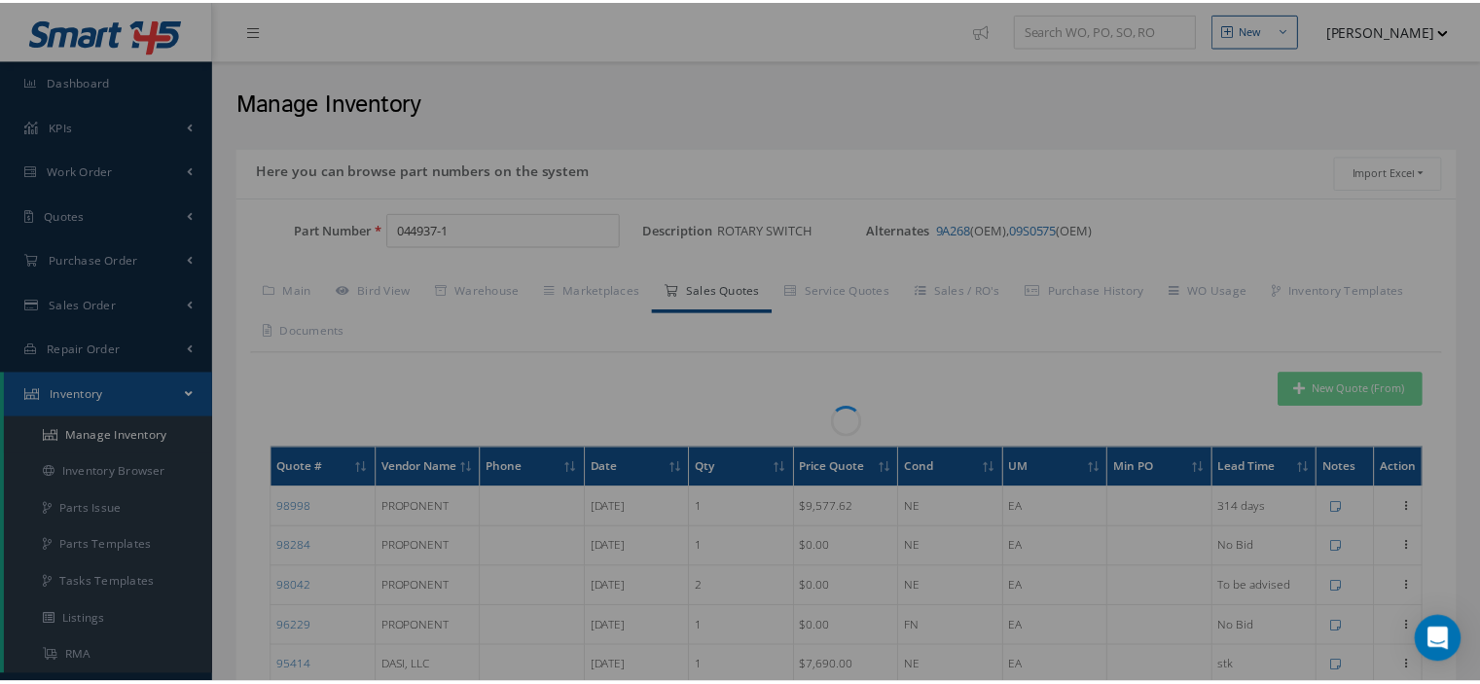
scroll to position [0, 0]
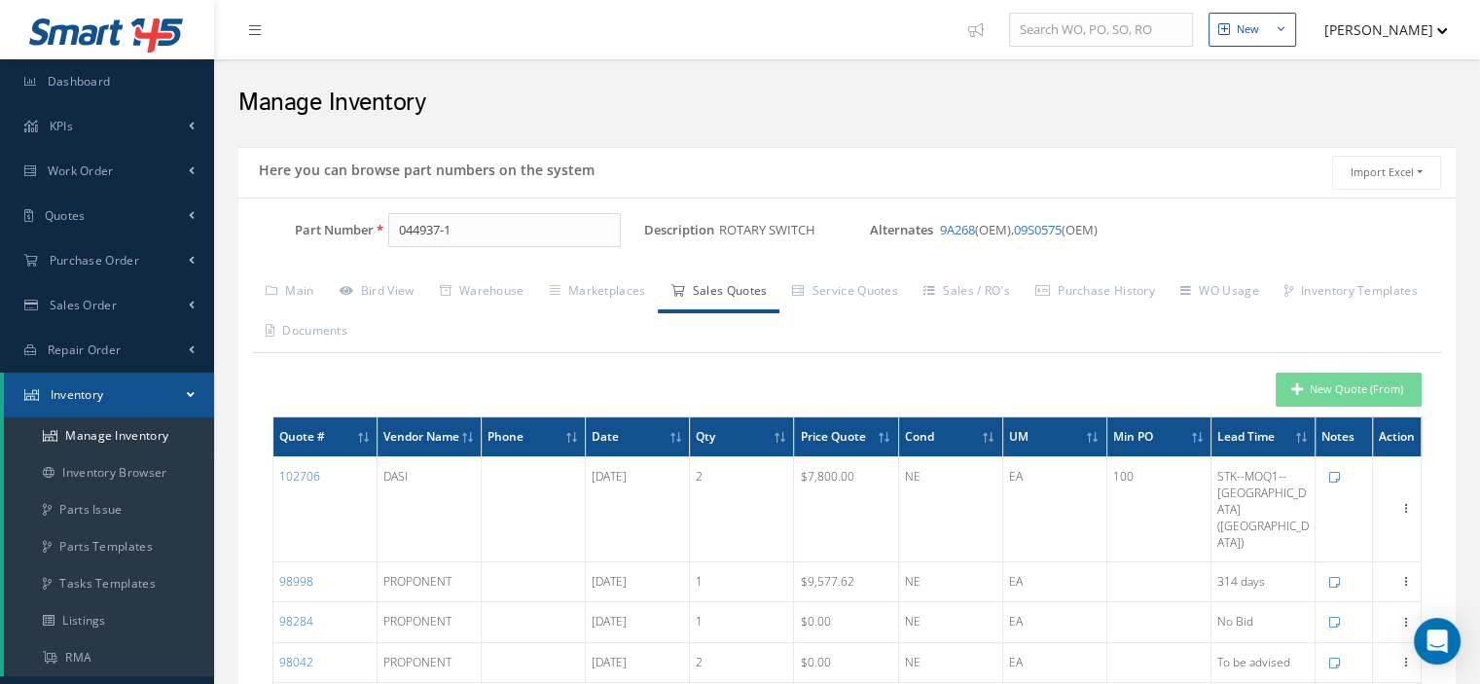
click at [182, 390] on link "Inventory" at bounding box center [109, 395] width 210 height 45
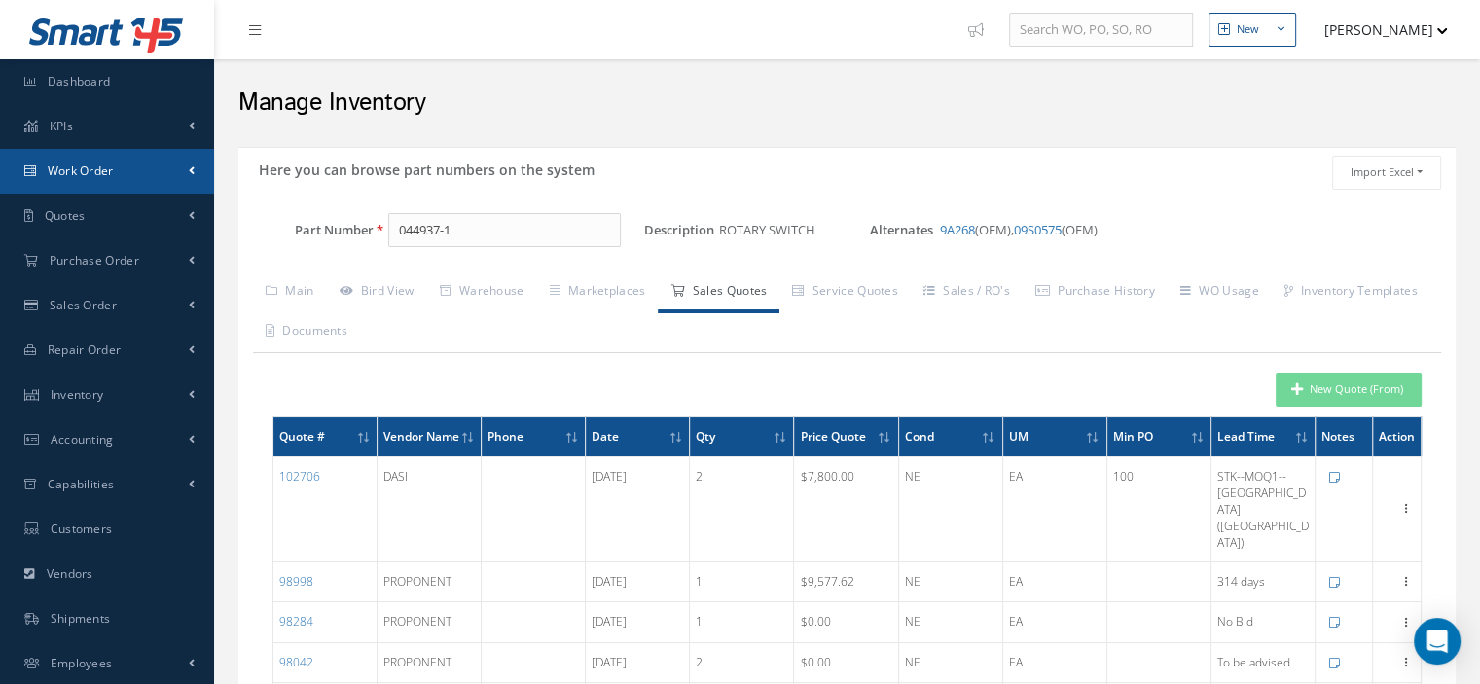
click at [110, 159] on link "Work Order" at bounding box center [107, 171] width 214 height 45
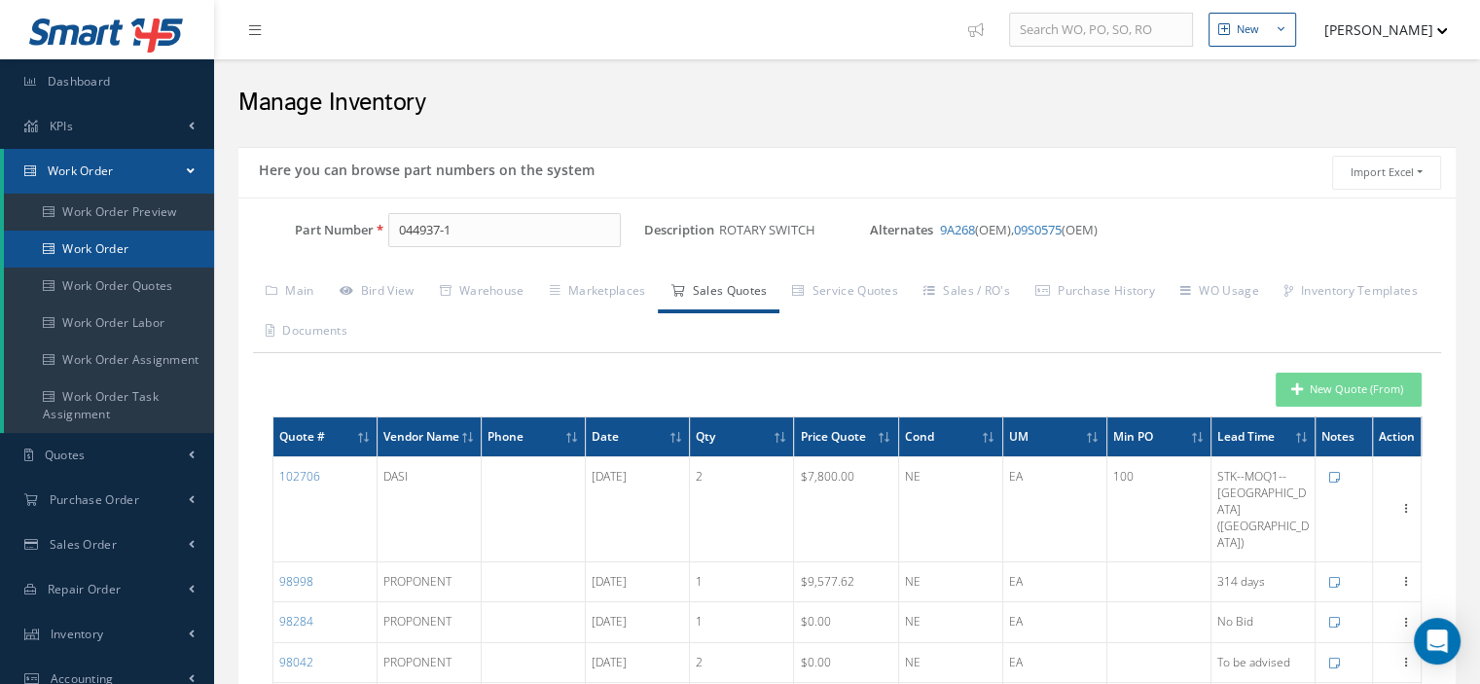
click at [121, 254] on link "Work Order" at bounding box center [109, 249] width 210 height 37
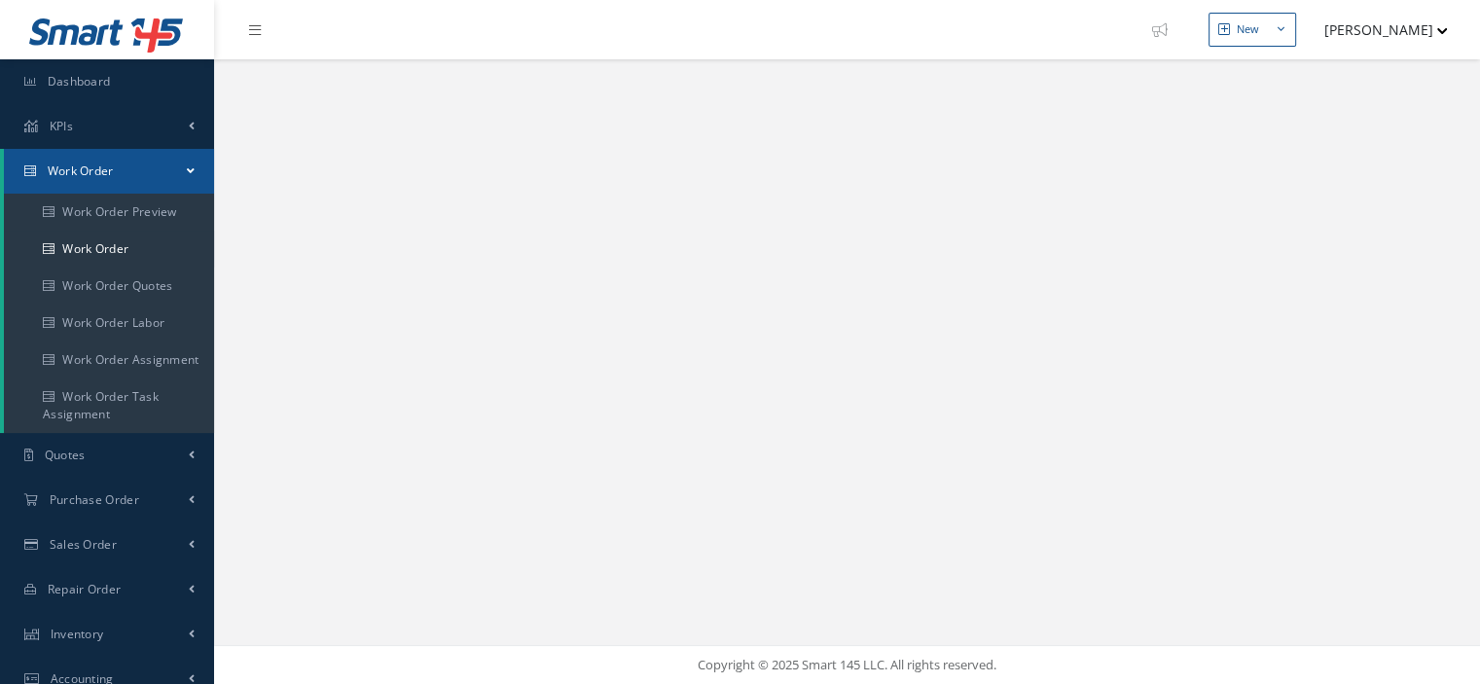
select select "25"
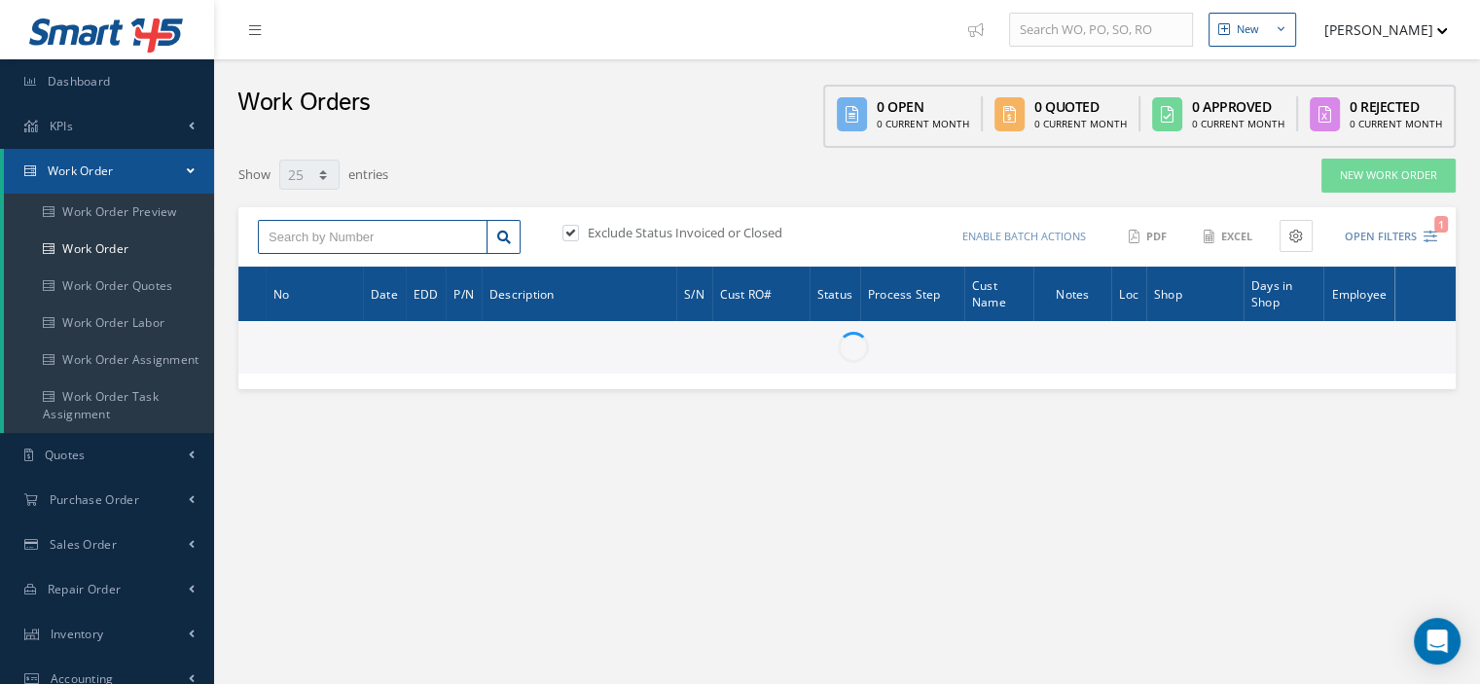
click at [404, 237] on input "text" at bounding box center [373, 237] width 230 height 35
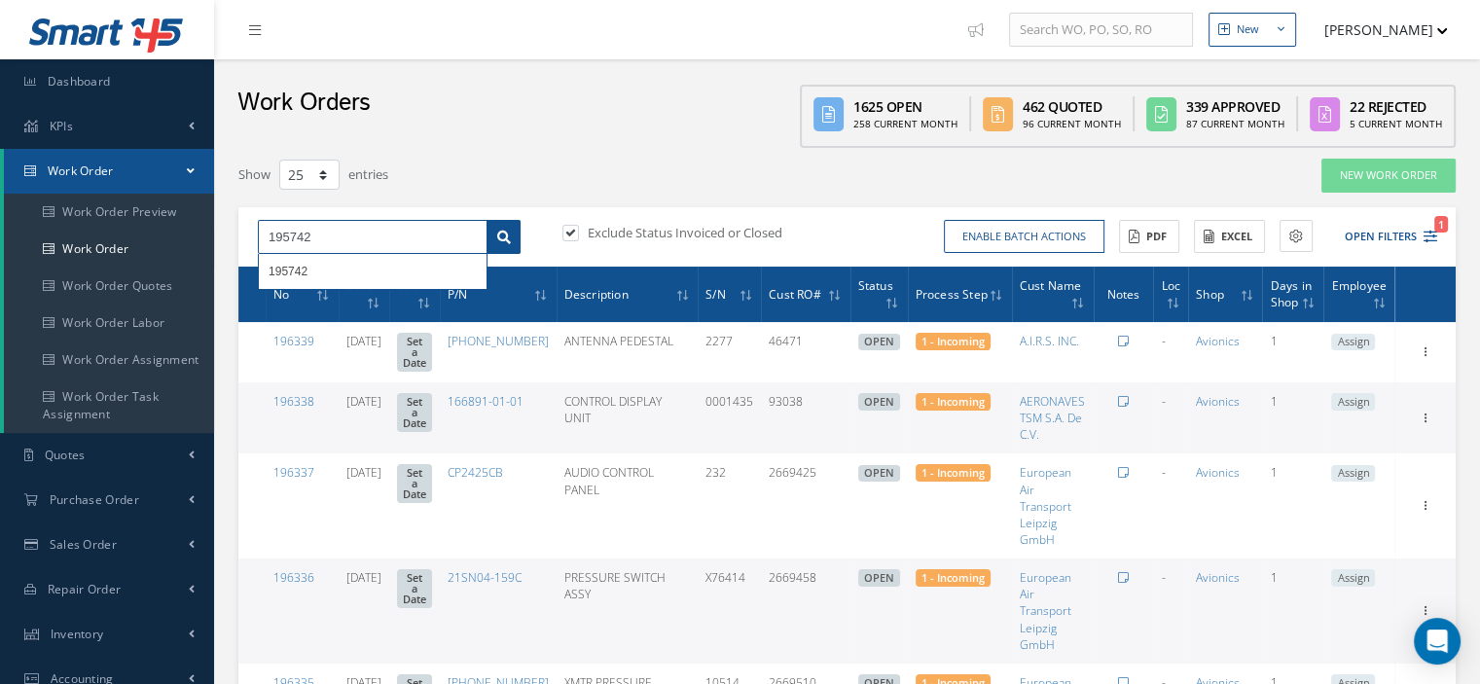
type input "195742"
click at [515, 241] on link at bounding box center [503, 237] width 34 height 35
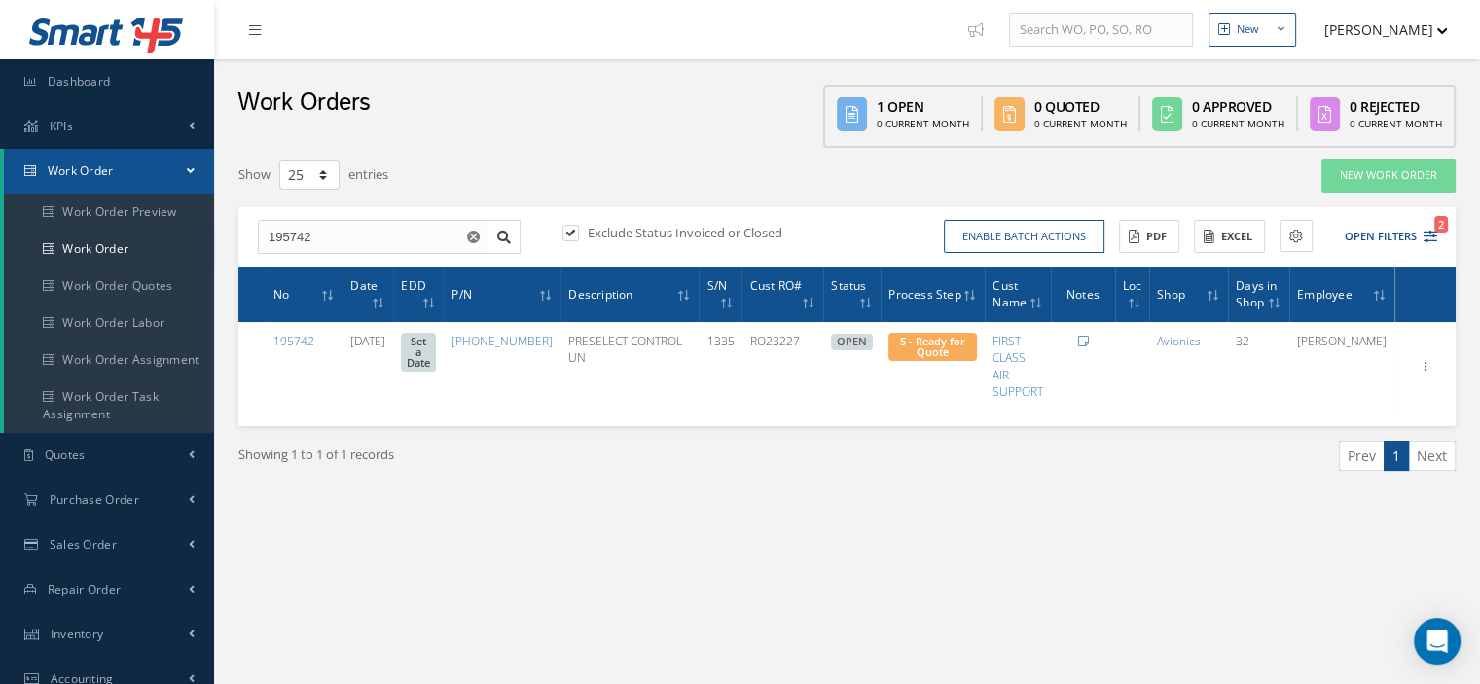
click at [193, 173] on span at bounding box center [191, 170] width 8 height 17
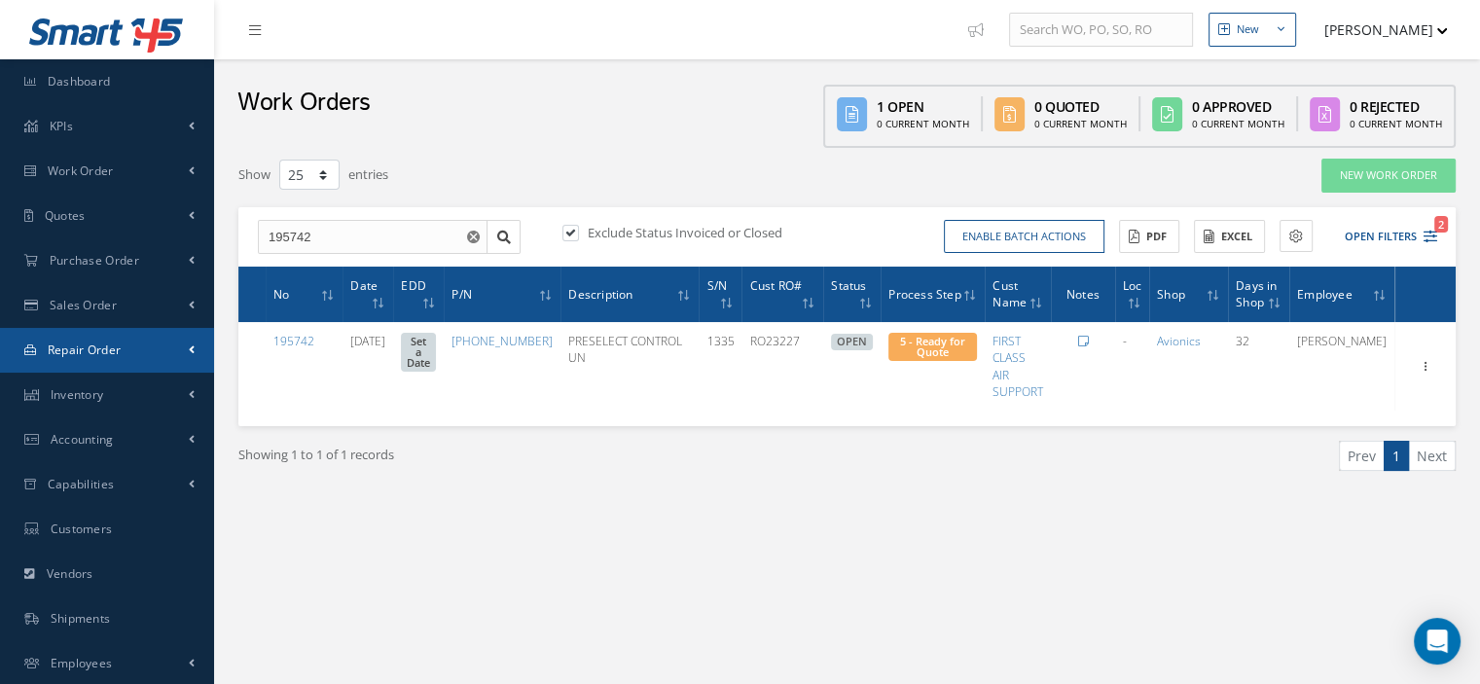
click at [140, 356] on link "Repair Order" at bounding box center [107, 350] width 214 height 45
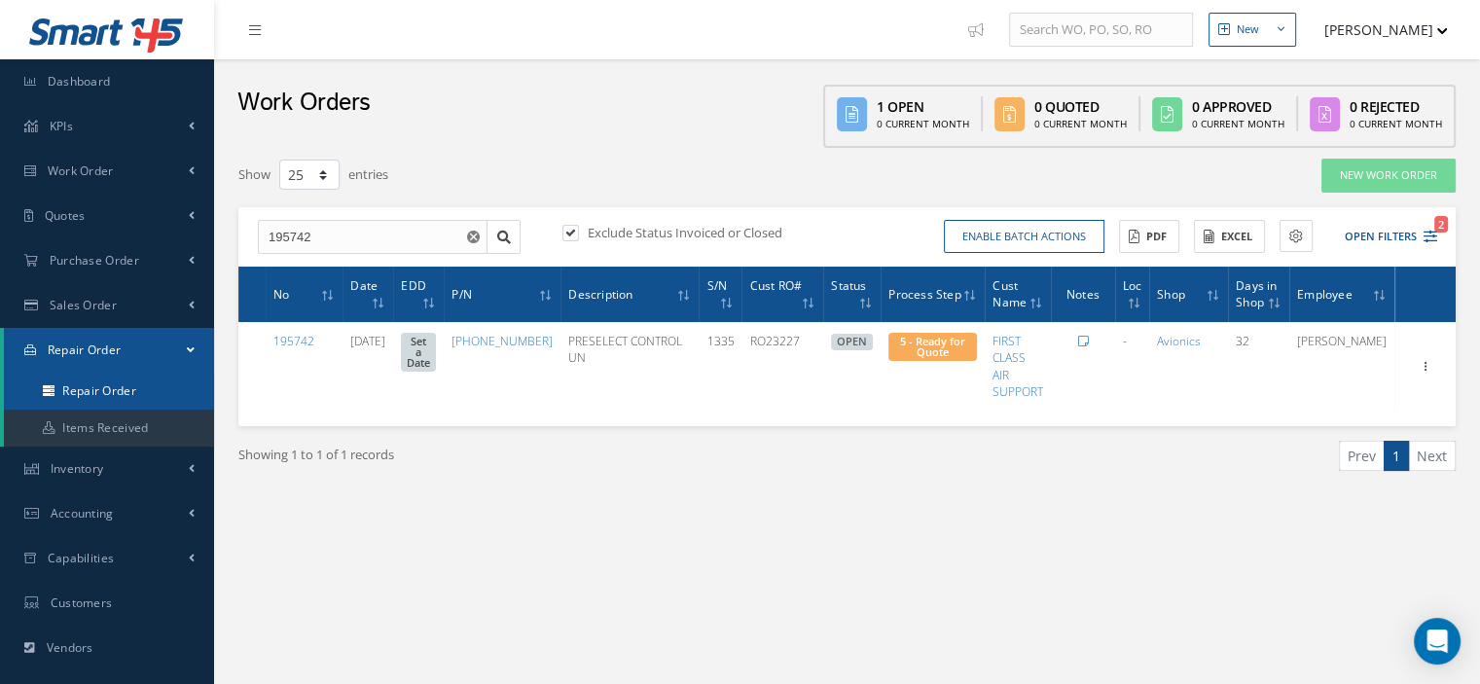
click at [140, 386] on link "Repair Order" at bounding box center [109, 391] width 210 height 37
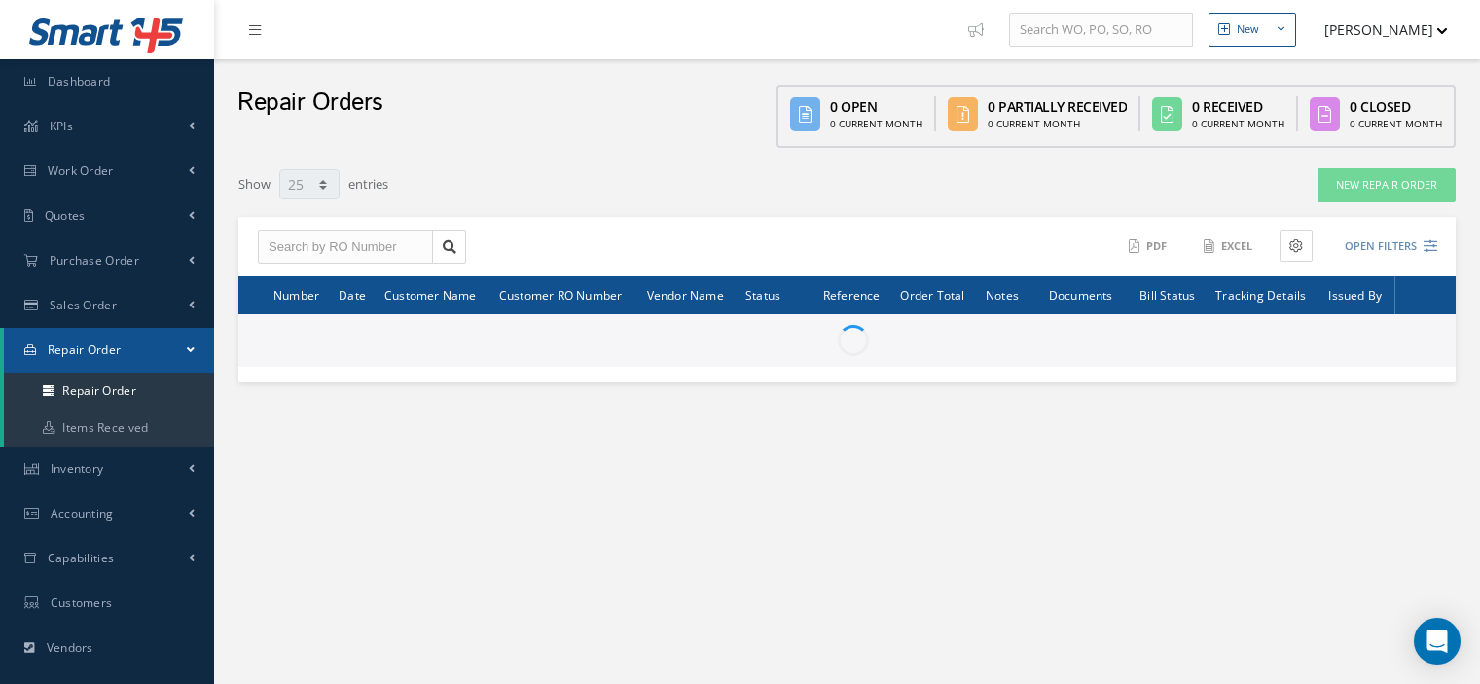
select select "25"
click at [304, 252] on input "text" at bounding box center [345, 247] width 175 height 35
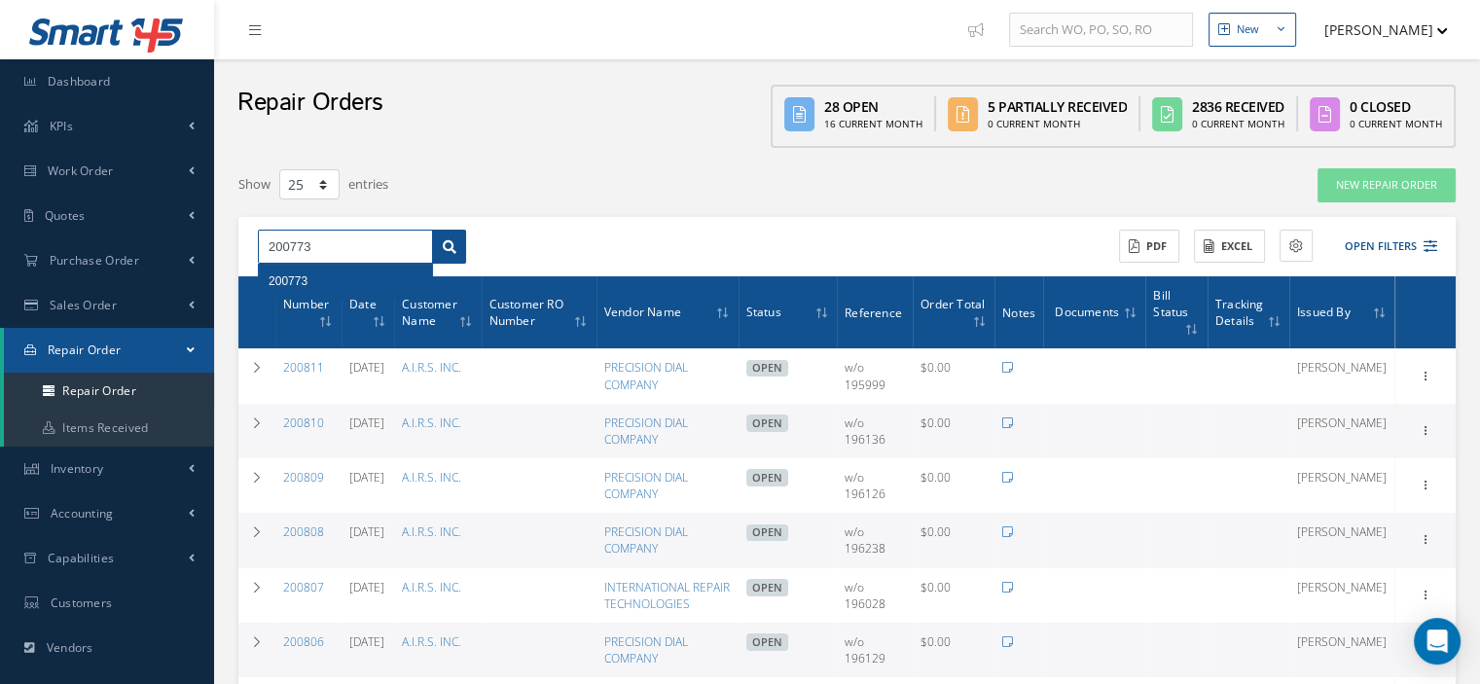
type input "200773"
click at [455, 254] on link at bounding box center [449, 247] width 34 height 35
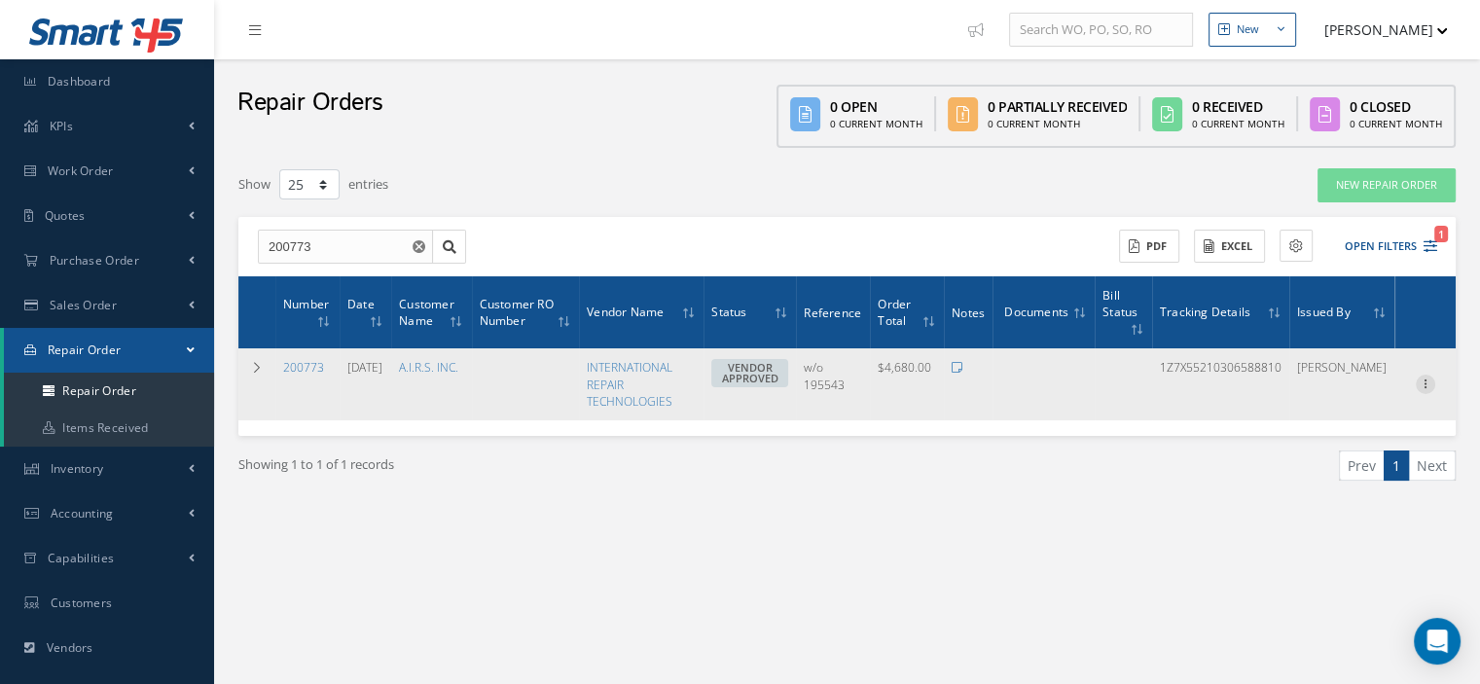
click at [1425, 382] on icon at bounding box center [1425, 383] width 19 height 16
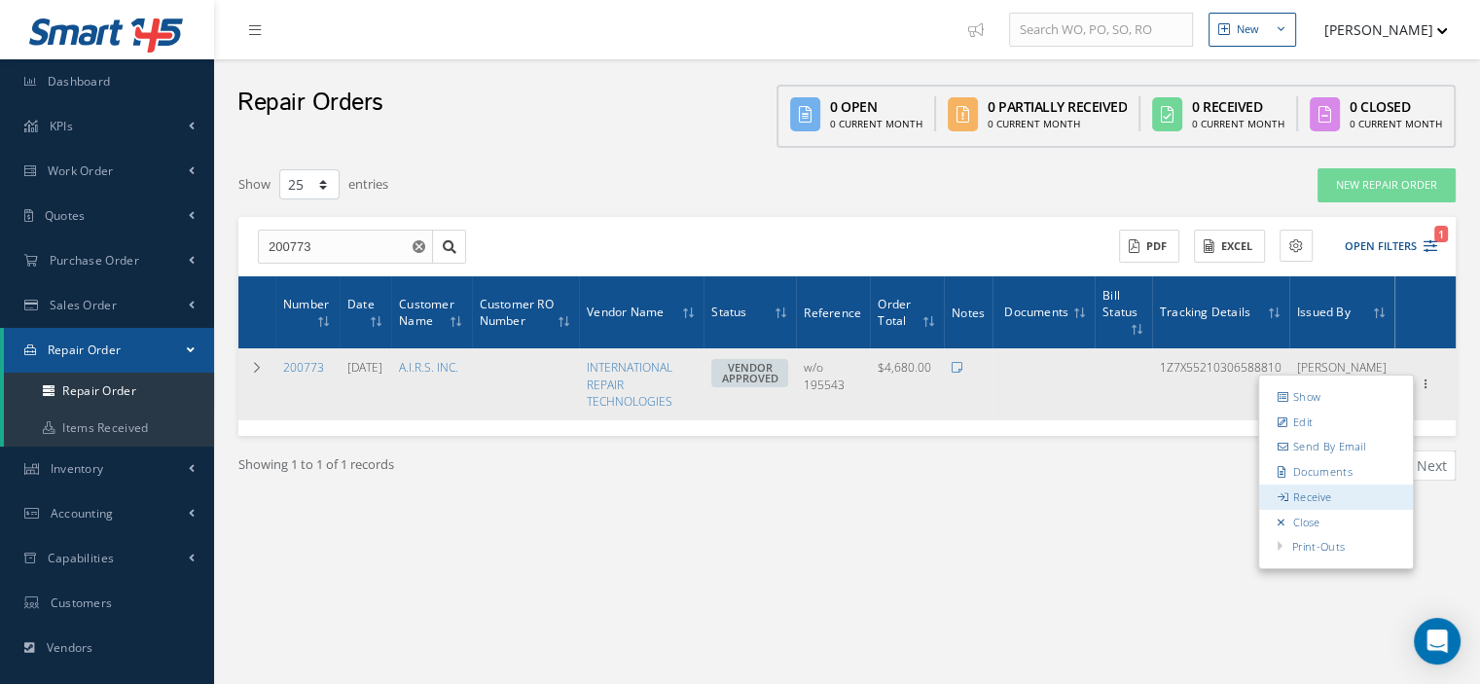
click at [1325, 489] on link "Receive" at bounding box center [1336, 497] width 154 height 25
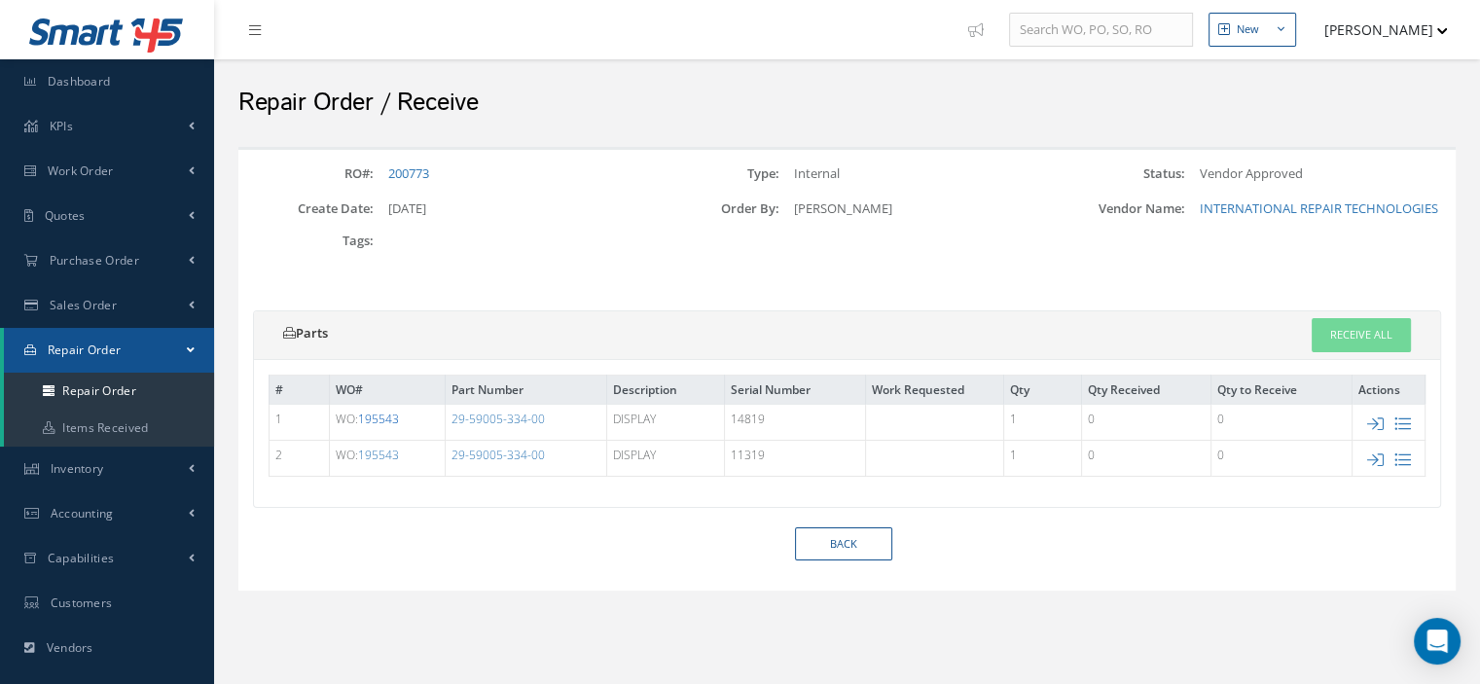
click at [379, 419] on link "195543" at bounding box center [378, 419] width 41 height 17
click at [1376, 456] on icon at bounding box center [1375, 459] width 17 height 17
type input "11319"
type input "$2,340"
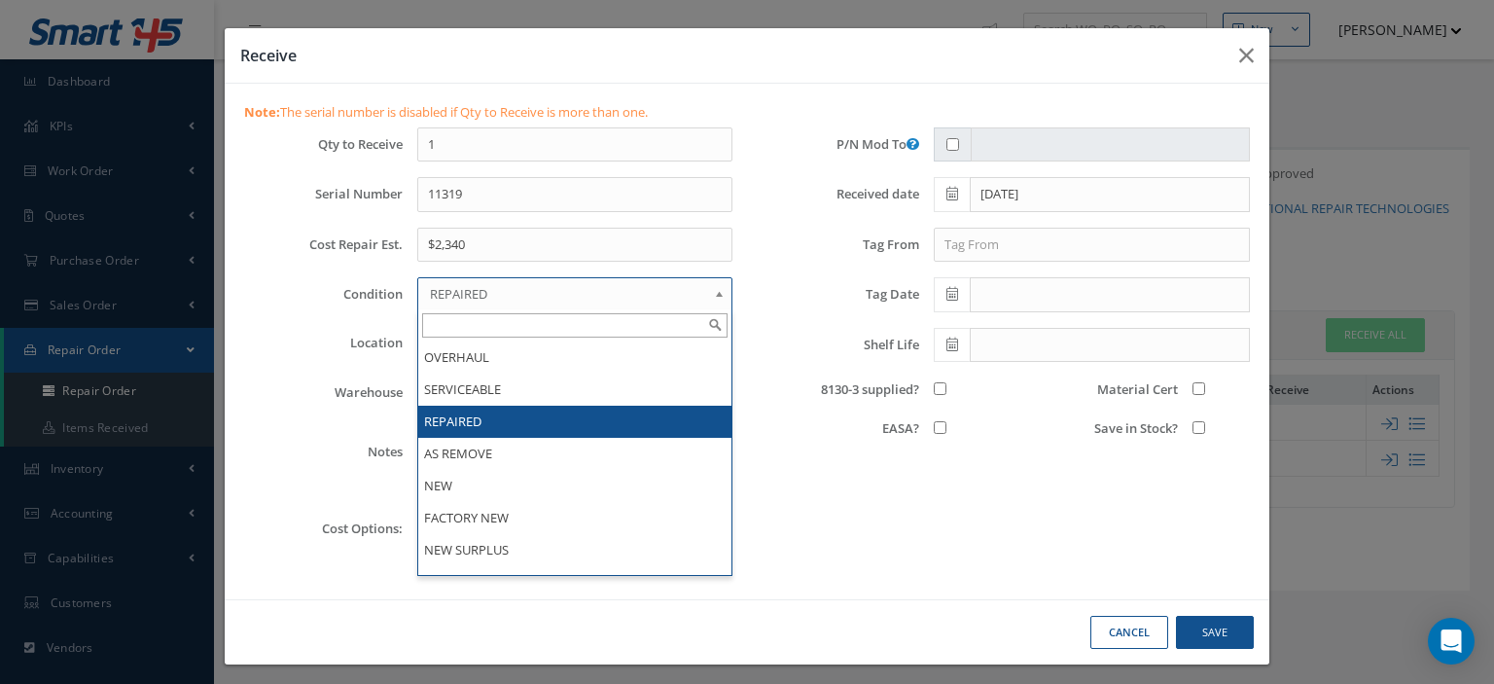
click at [714, 293] on b at bounding box center [723, 298] width 18 height 31
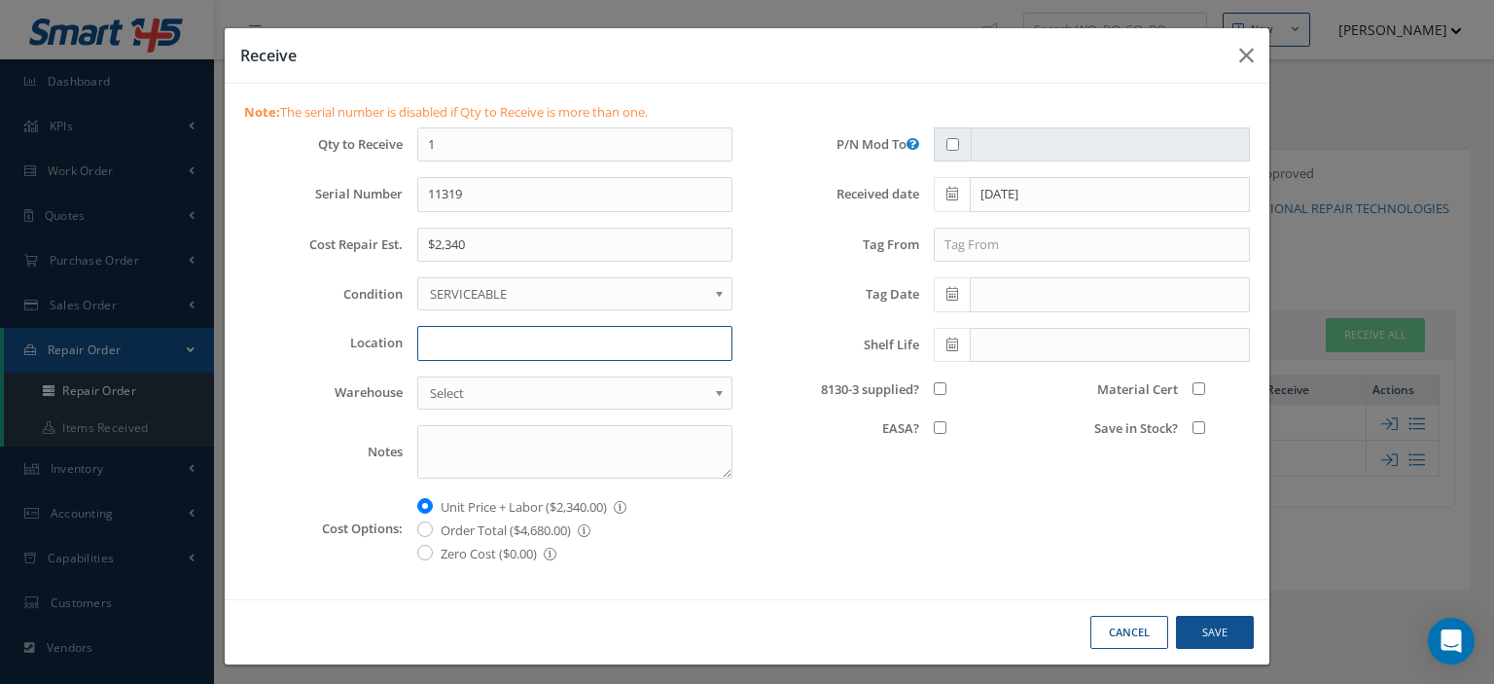
click at [497, 345] on input "Location" at bounding box center [574, 343] width 315 height 35
type input "W-1H"
click at [934, 388] on input "8130-3 supplied?" at bounding box center [940, 388] width 13 height 13
checkbox input "true"
click at [1193, 427] on input "Save in Stock?" at bounding box center [1199, 427] width 13 height 13
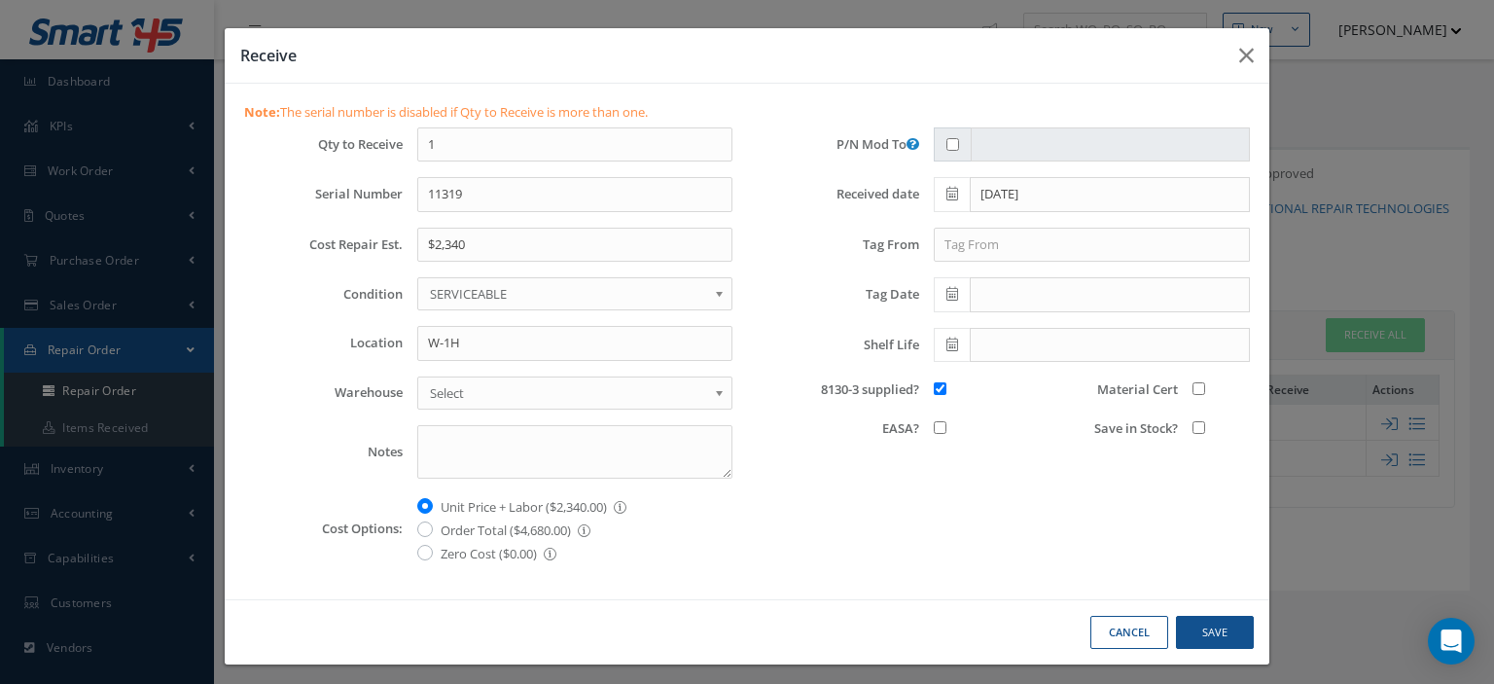
checkbox input "true"
click at [1193, 388] on input "Material Cert" at bounding box center [1199, 388] width 13 height 13
checkbox input "true"
click at [1208, 618] on button "Save" at bounding box center [1215, 633] width 78 height 34
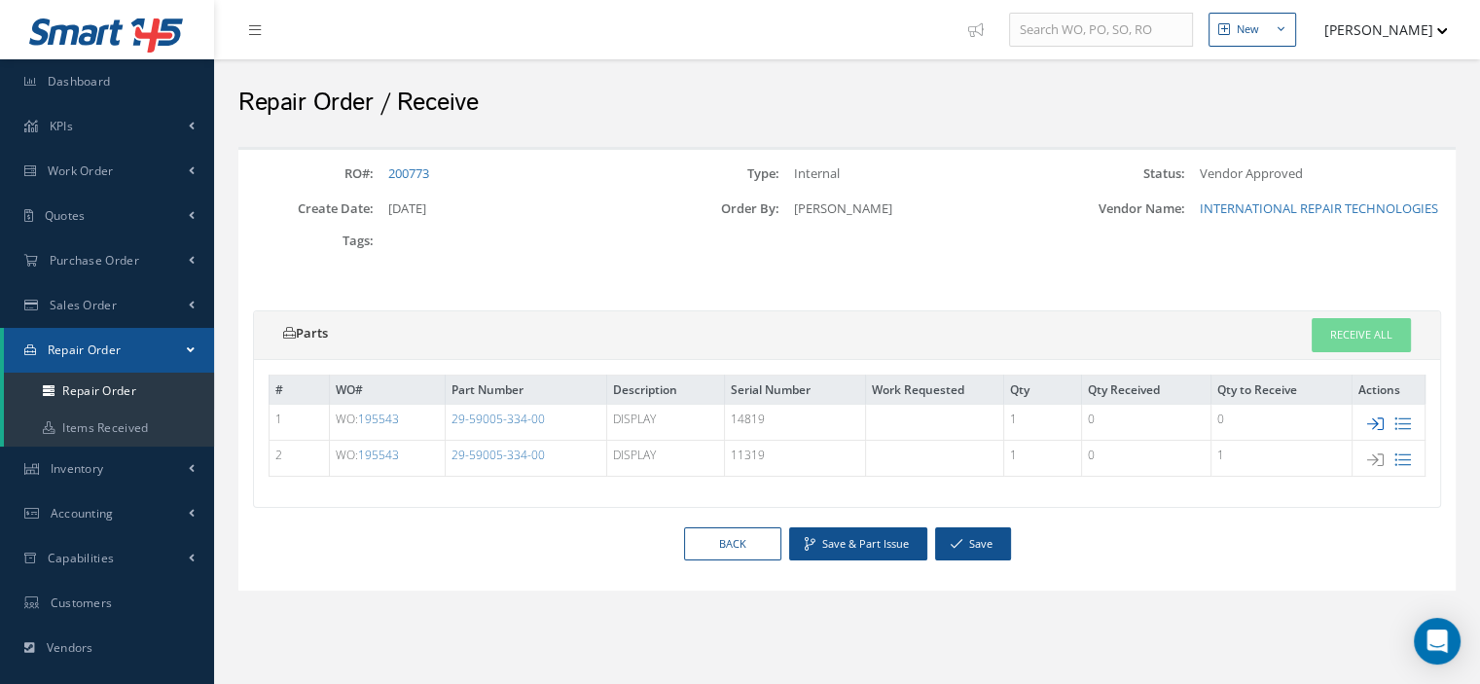
click at [1371, 415] on icon at bounding box center [1375, 423] width 17 height 17
type input "14819"
type input "$2,340"
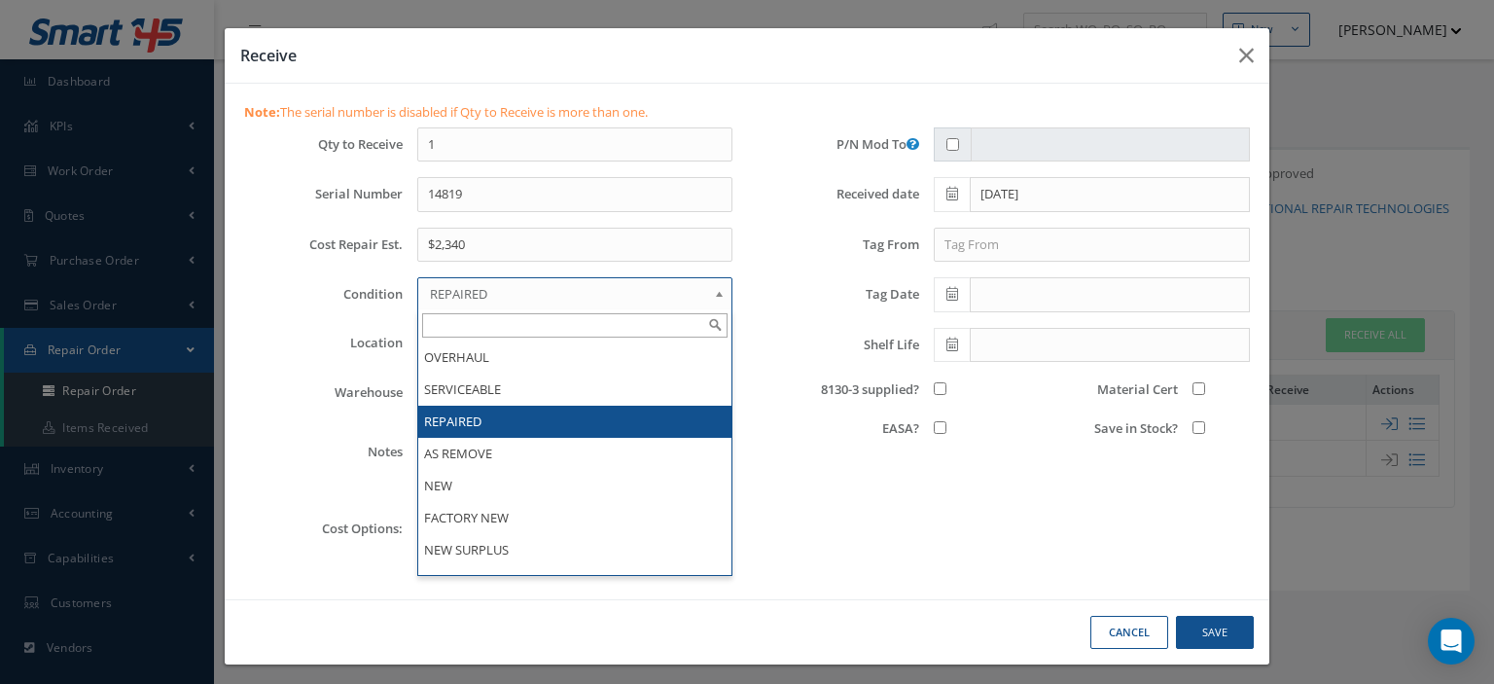
click at [457, 296] on span "REPAIRED" at bounding box center [568, 293] width 277 height 23
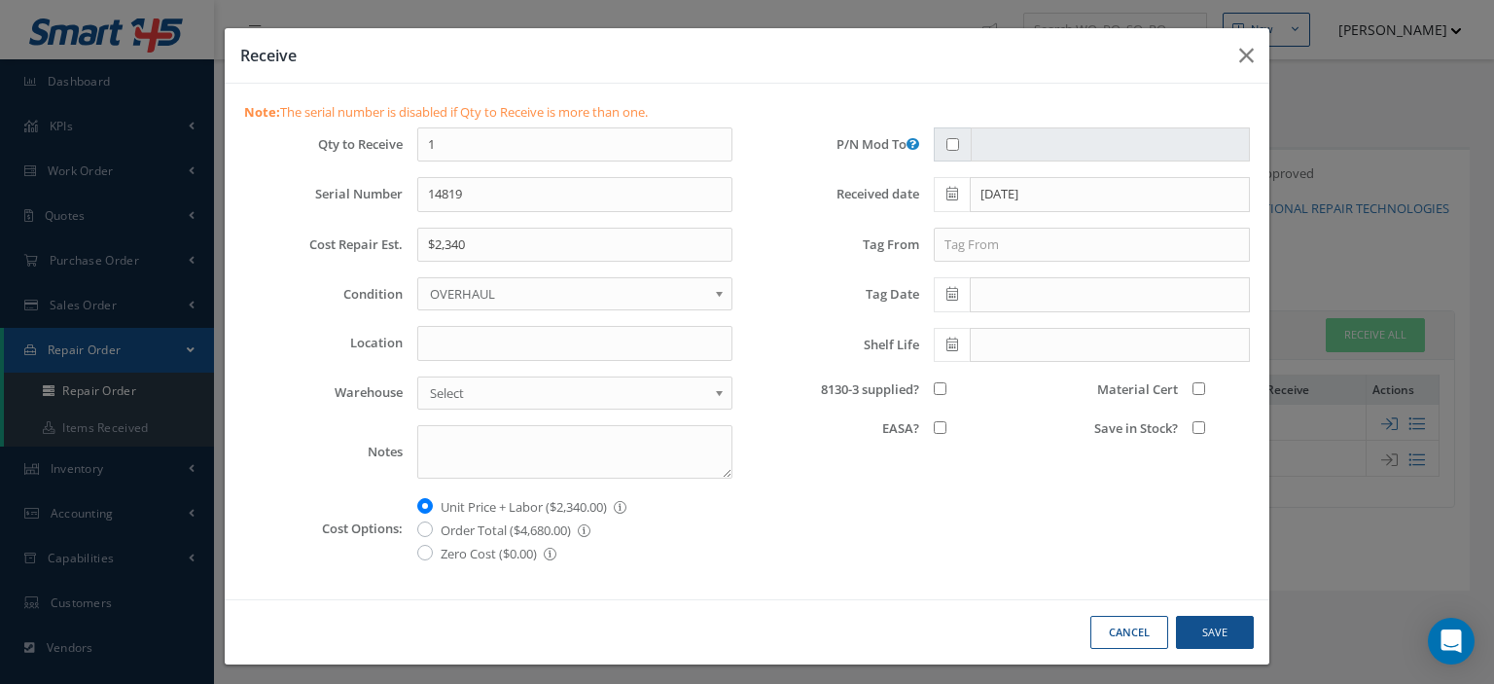
click at [469, 290] on span "OVERHAUL" at bounding box center [568, 293] width 277 height 23
type input "W"
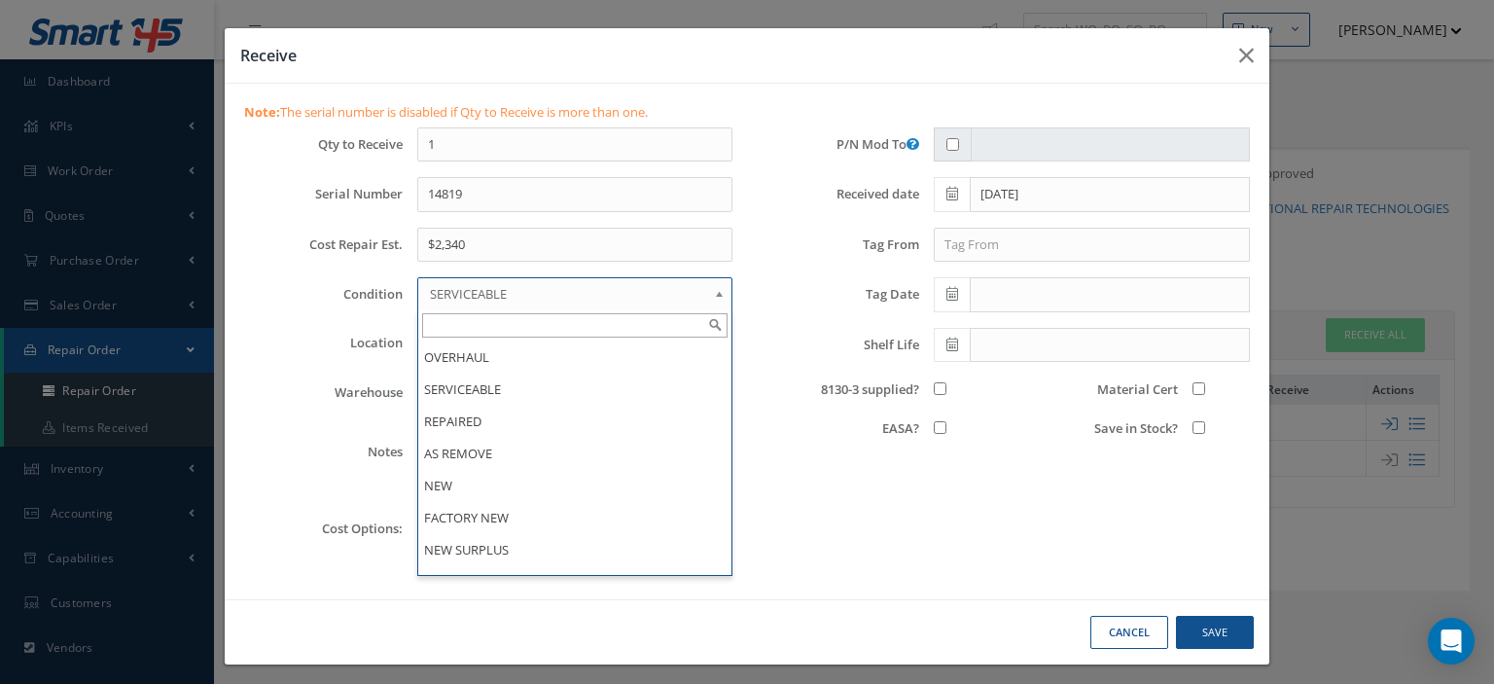
click at [754, 439] on div "P/N Mod To Received date 08/20/2025 Tag From Tag Date Shelf Life 8130-3 supplie…" at bounding box center [1006, 353] width 518 height 452
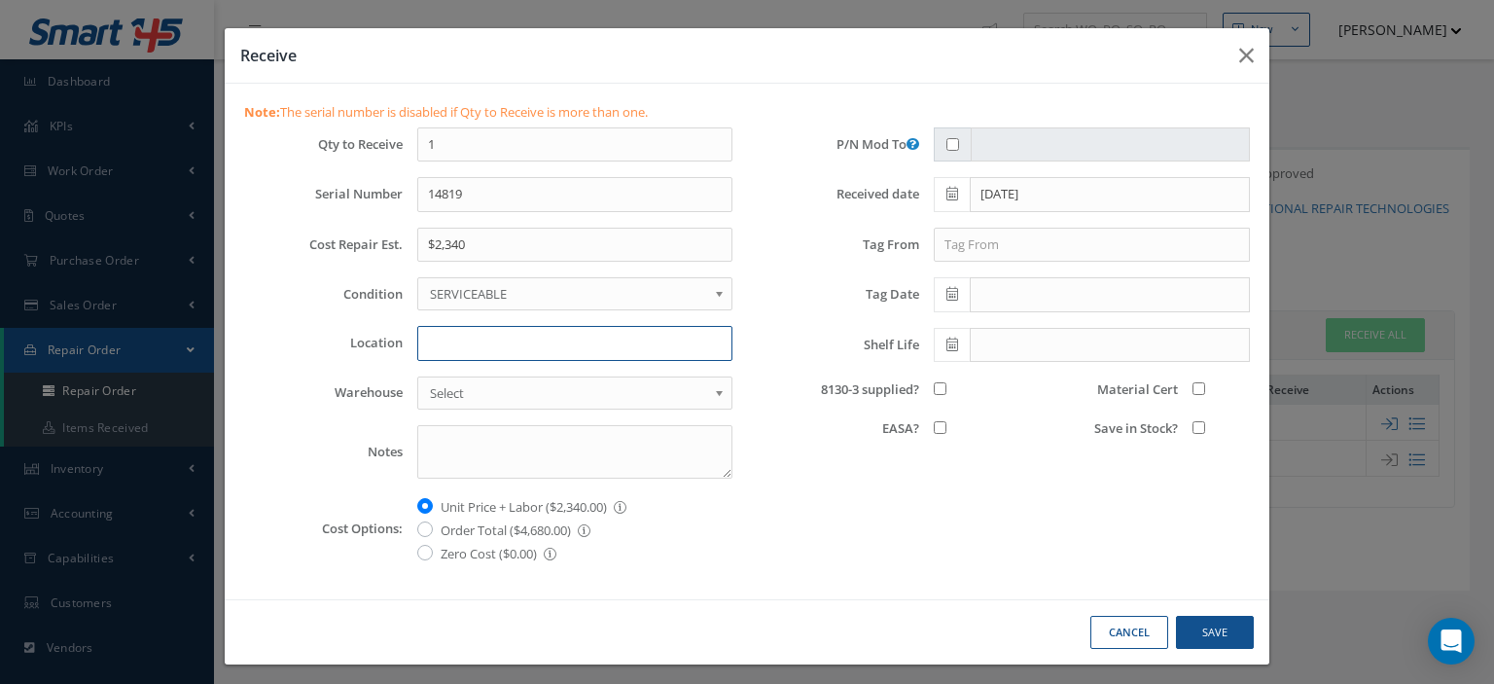
click at [471, 345] on input "Location" at bounding box center [574, 343] width 315 height 35
type input "W-1H"
click at [934, 387] on input "8130-3 supplied?" at bounding box center [940, 388] width 13 height 13
checkbox input "true"
click at [1193, 424] on input "Save in Stock?" at bounding box center [1199, 427] width 13 height 13
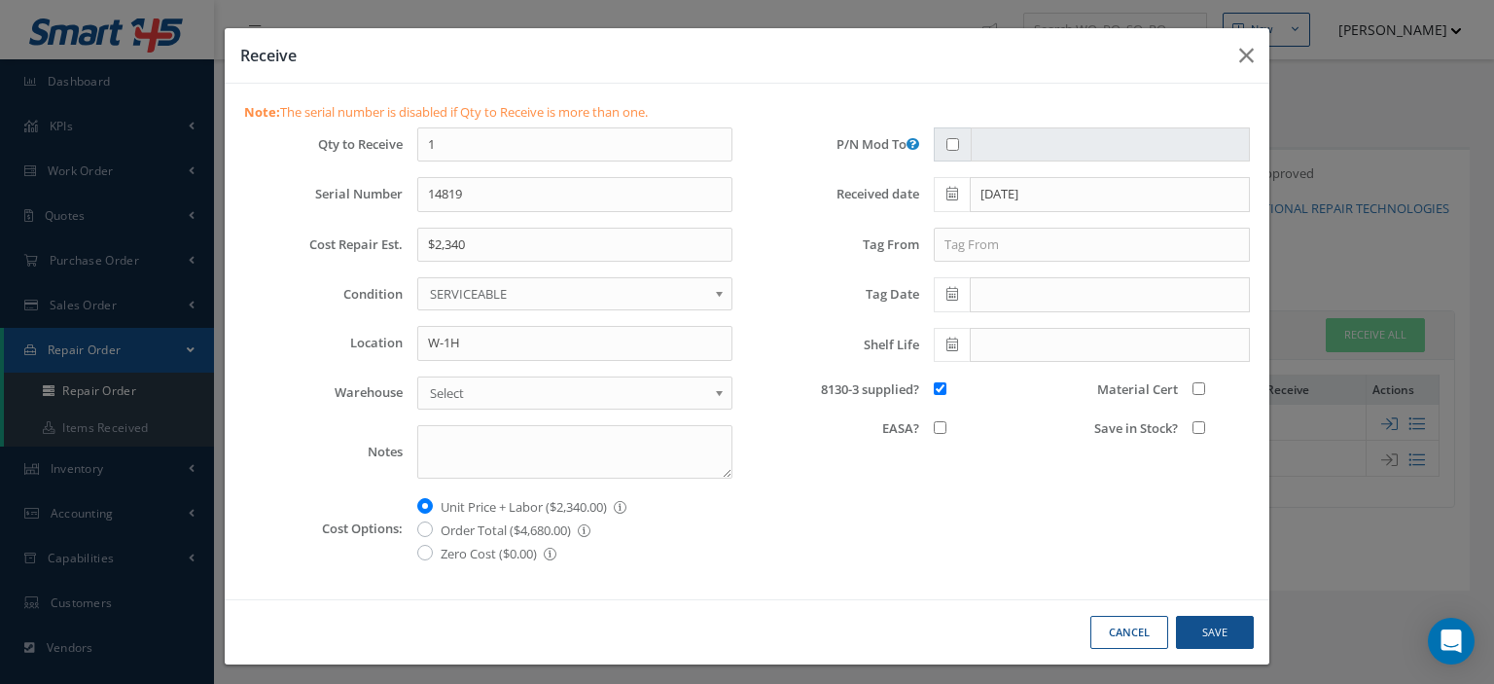
checkbox input "true"
click at [1193, 389] on input "Material Cert" at bounding box center [1199, 388] width 13 height 13
checkbox input "true"
click at [1211, 616] on button "Save" at bounding box center [1215, 633] width 78 height 34
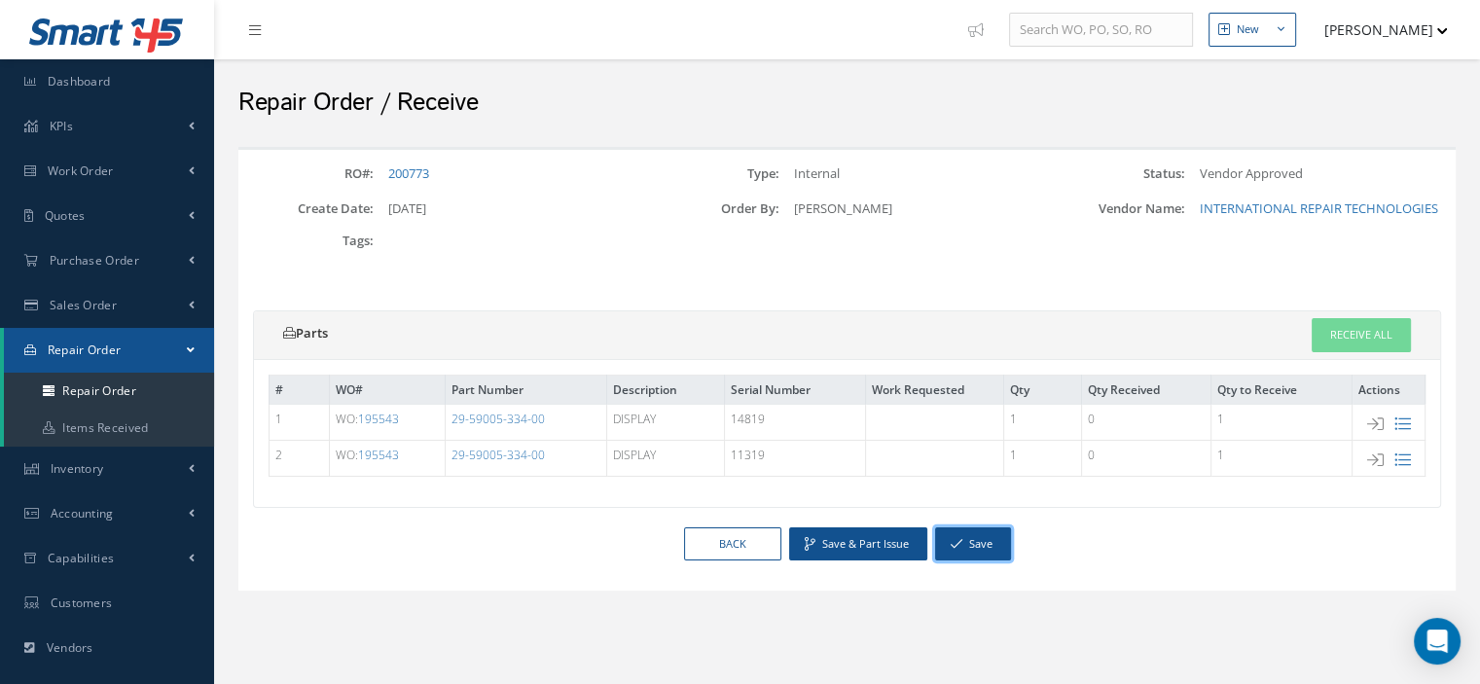
click at [982, 548] on button "Save" at bounding box center [973, 544] width 76 height 34
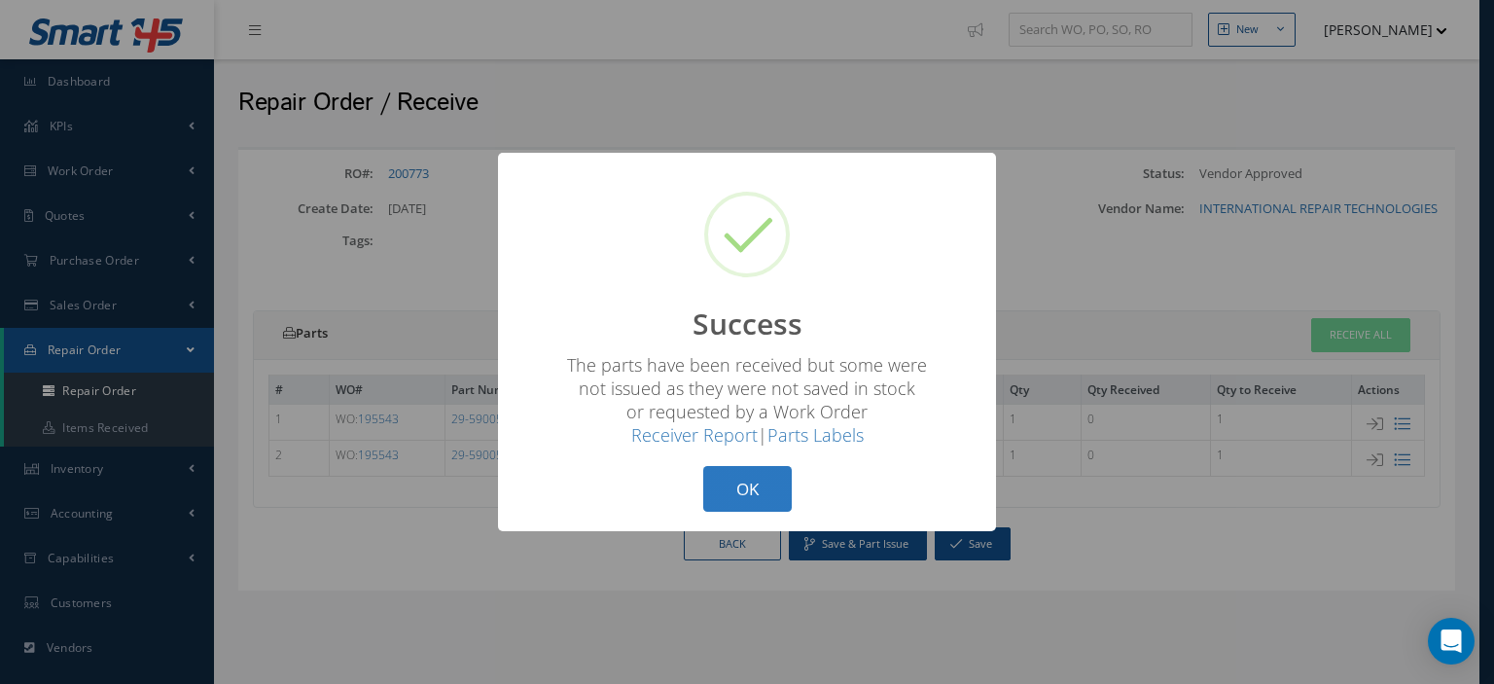
click at [770, 500] on button "OK" at bounding box center [747, 489] width 89 height 46
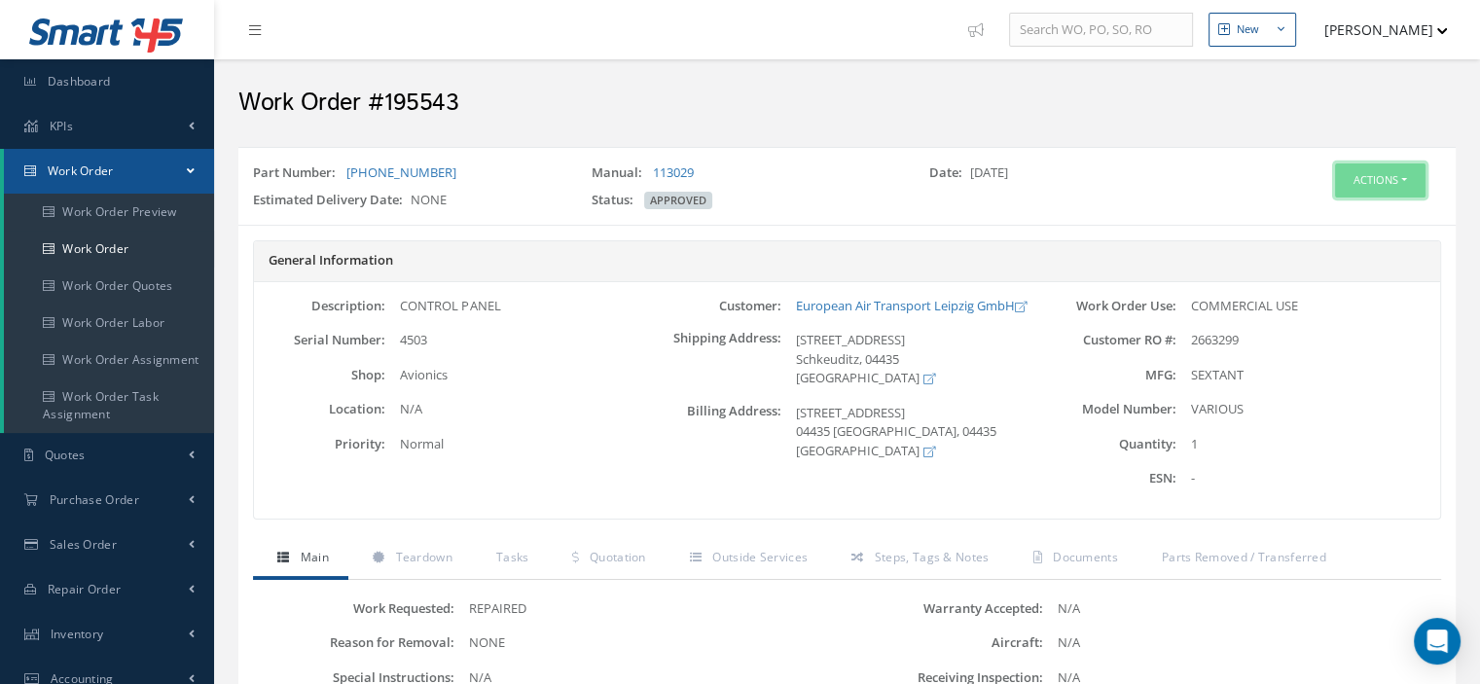
click at [1405, 186] on button "Actions" at bounding box center [1380, 180] width 90 height 34
click at [1323, 292] on link "Part Issue" at bounding box center [1350, 295] width 156 height 26
click at [1411, 179] on button "Actions" at bounding box center [1380, 180] width 90 height 34
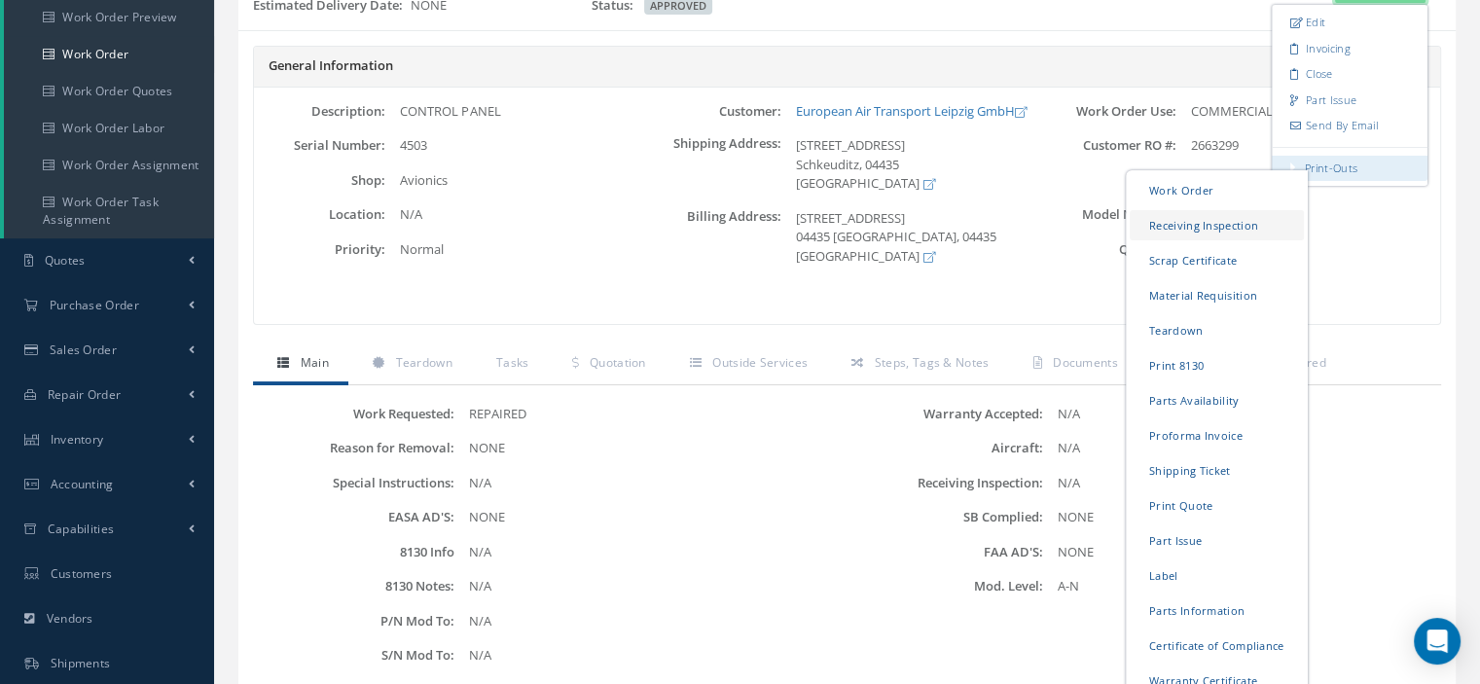
scroll to position [292, 0]
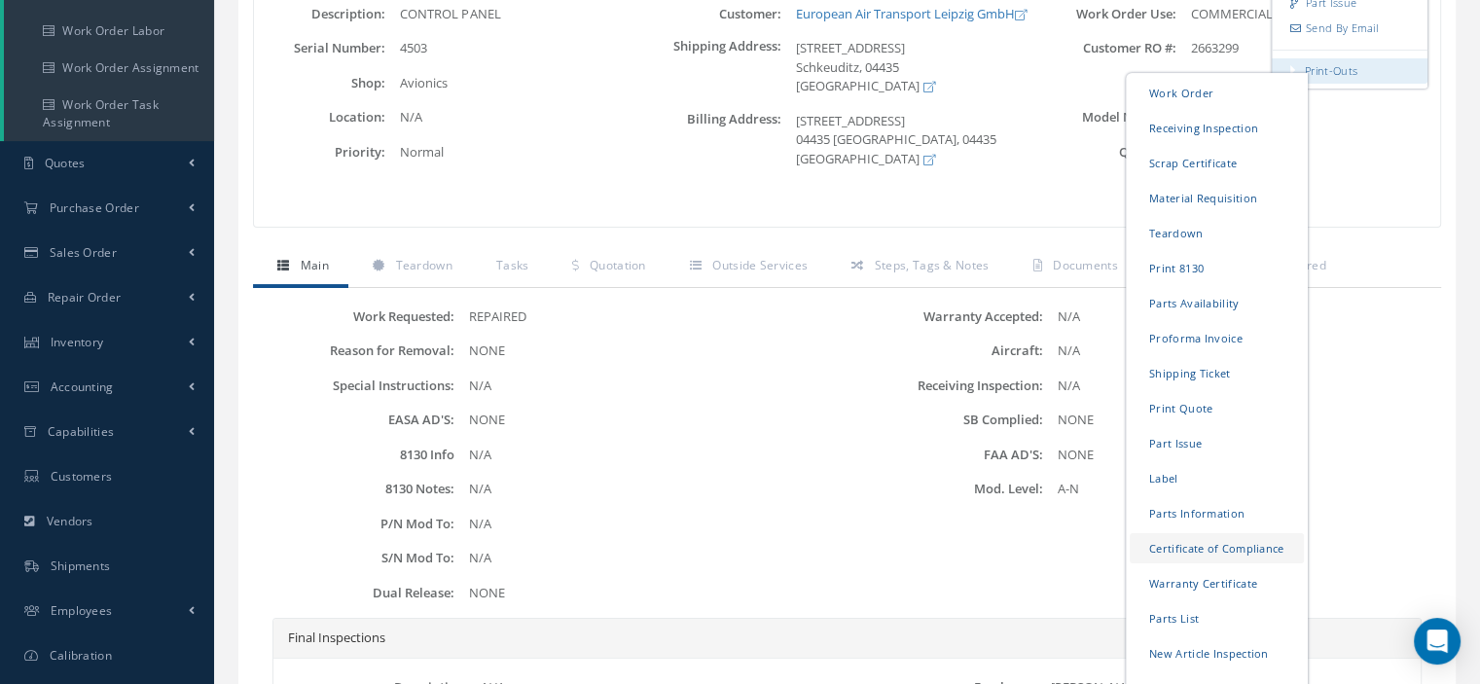
click at [1201, 540] on link "Certificate of Compliance" at bounding box center [1217, 548] width 174 height 30
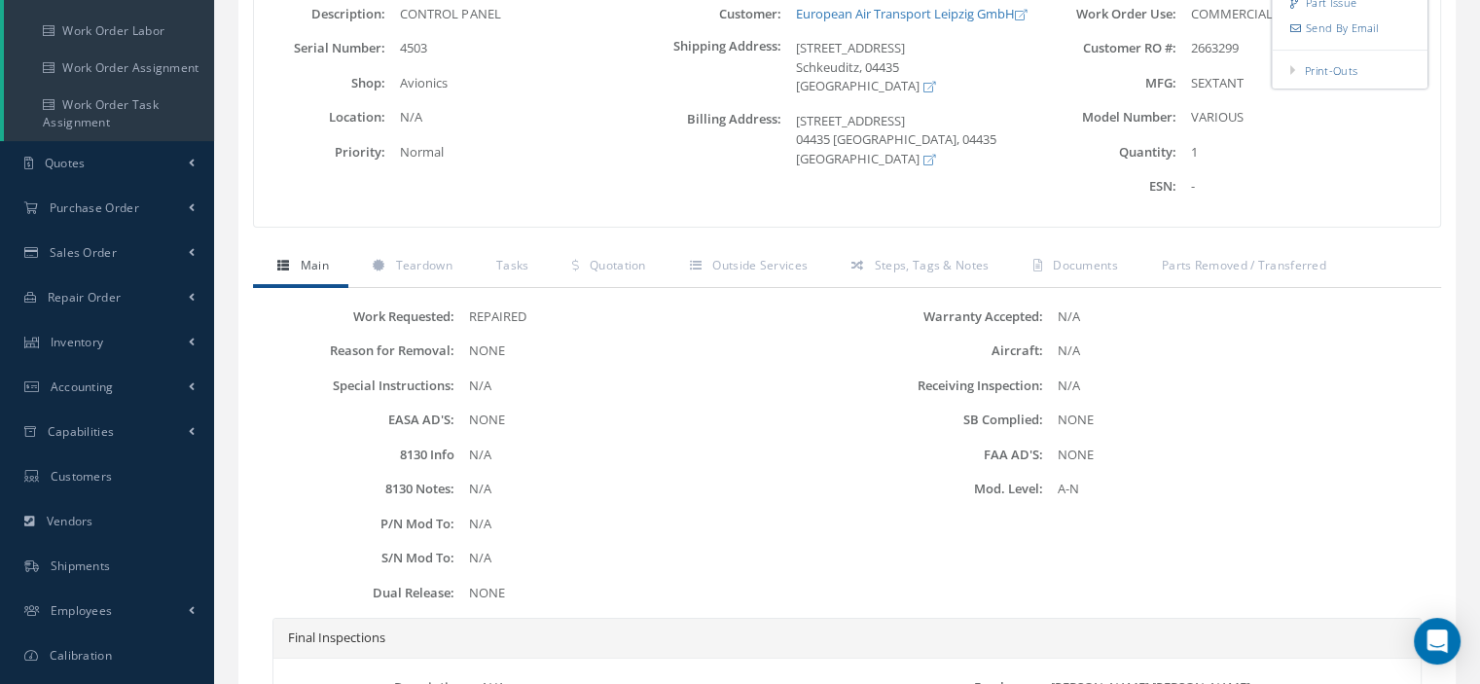
scroll to position [0, 0]
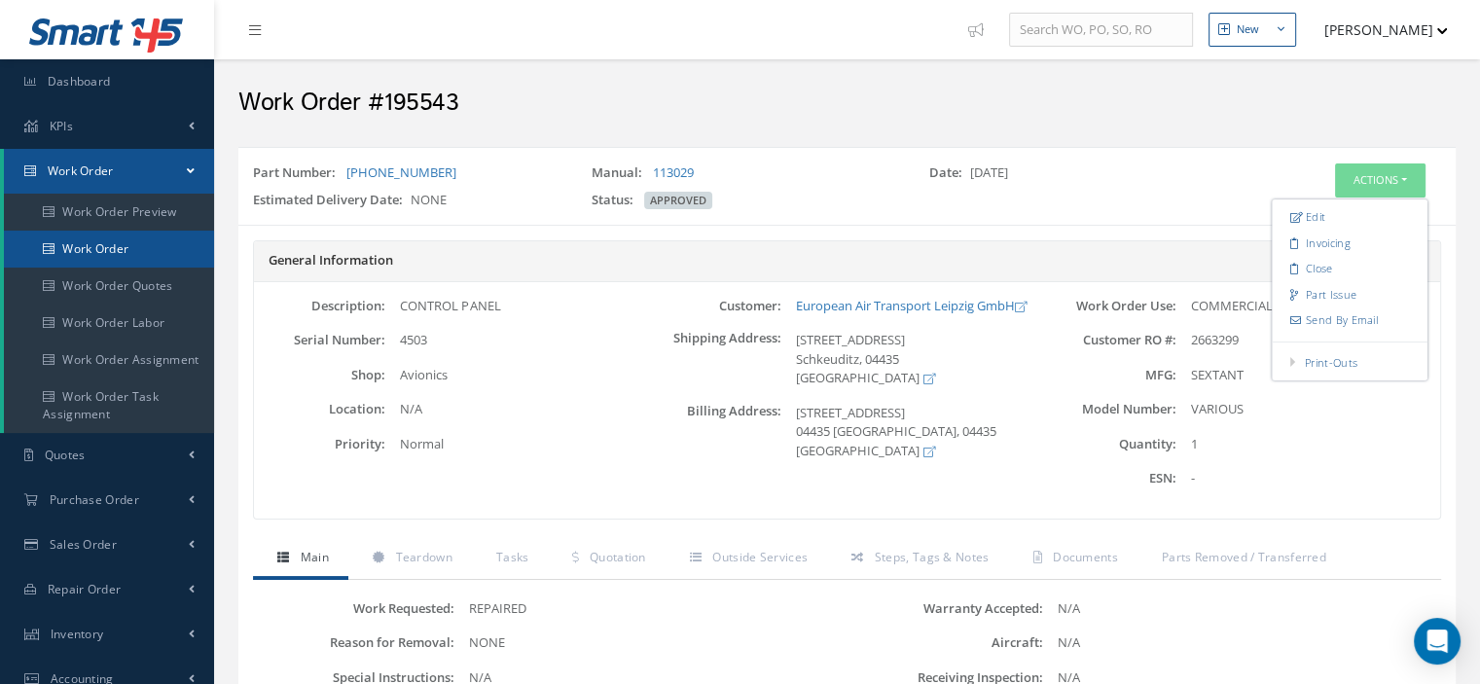
click at [126, 260] on link "Work Order" at bounding box center [109, 249] width 210 height 37
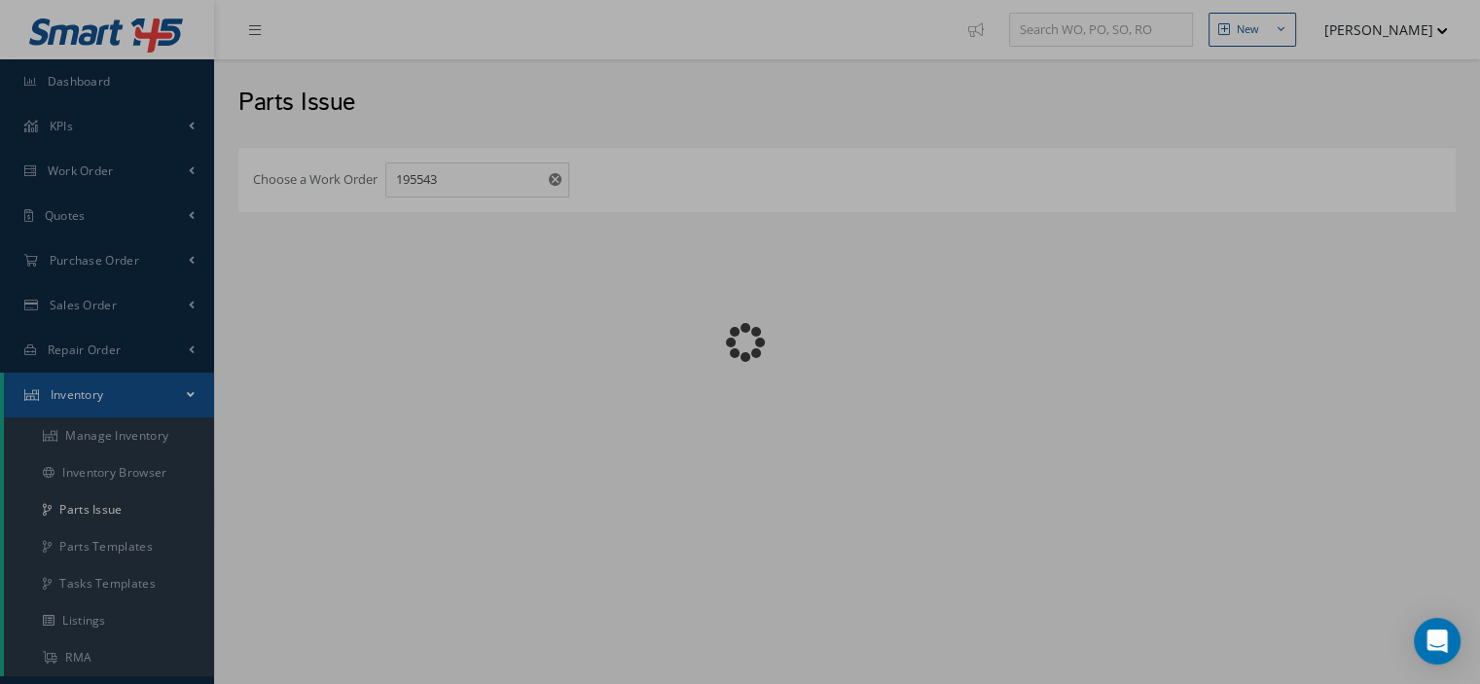
checkbox input "false"
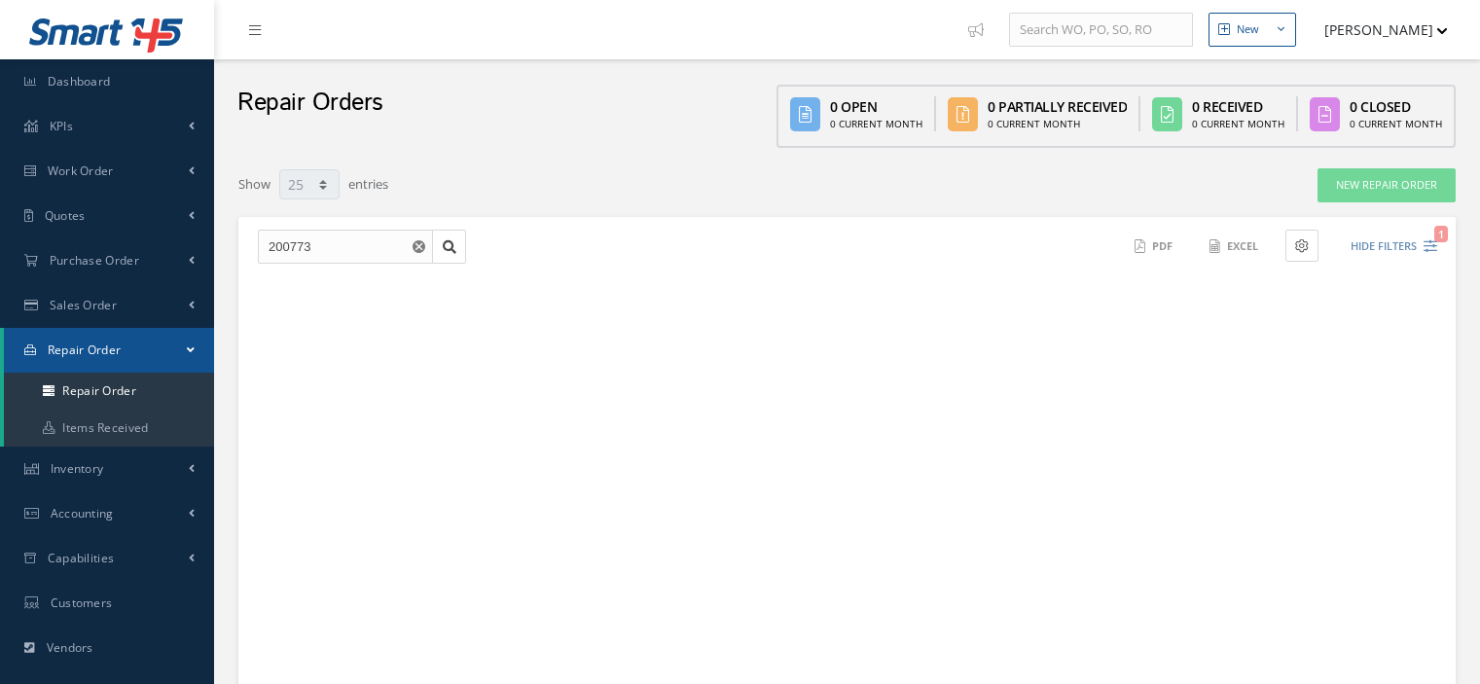
select select "25"
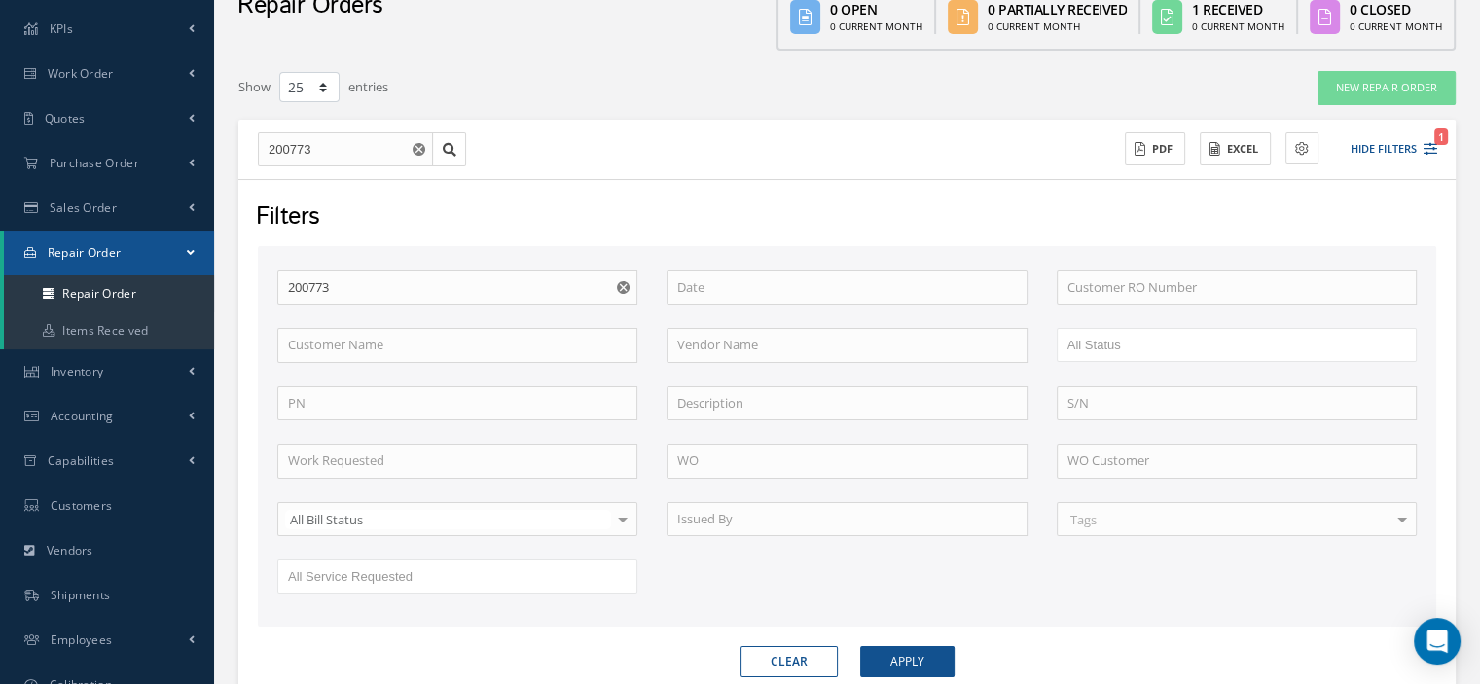
scroll to position [389, 0]
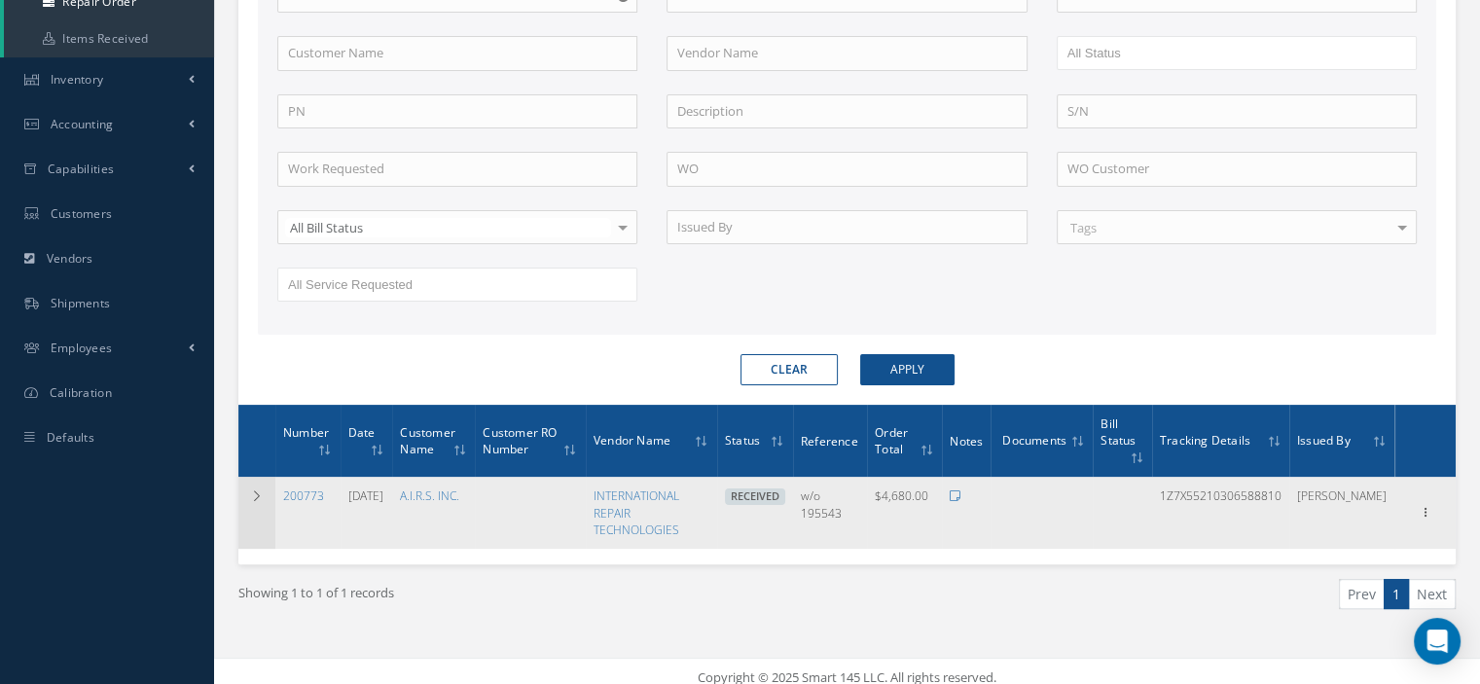
click at [268, 497] on td at bounding box center [256, 512] width 37 height 71
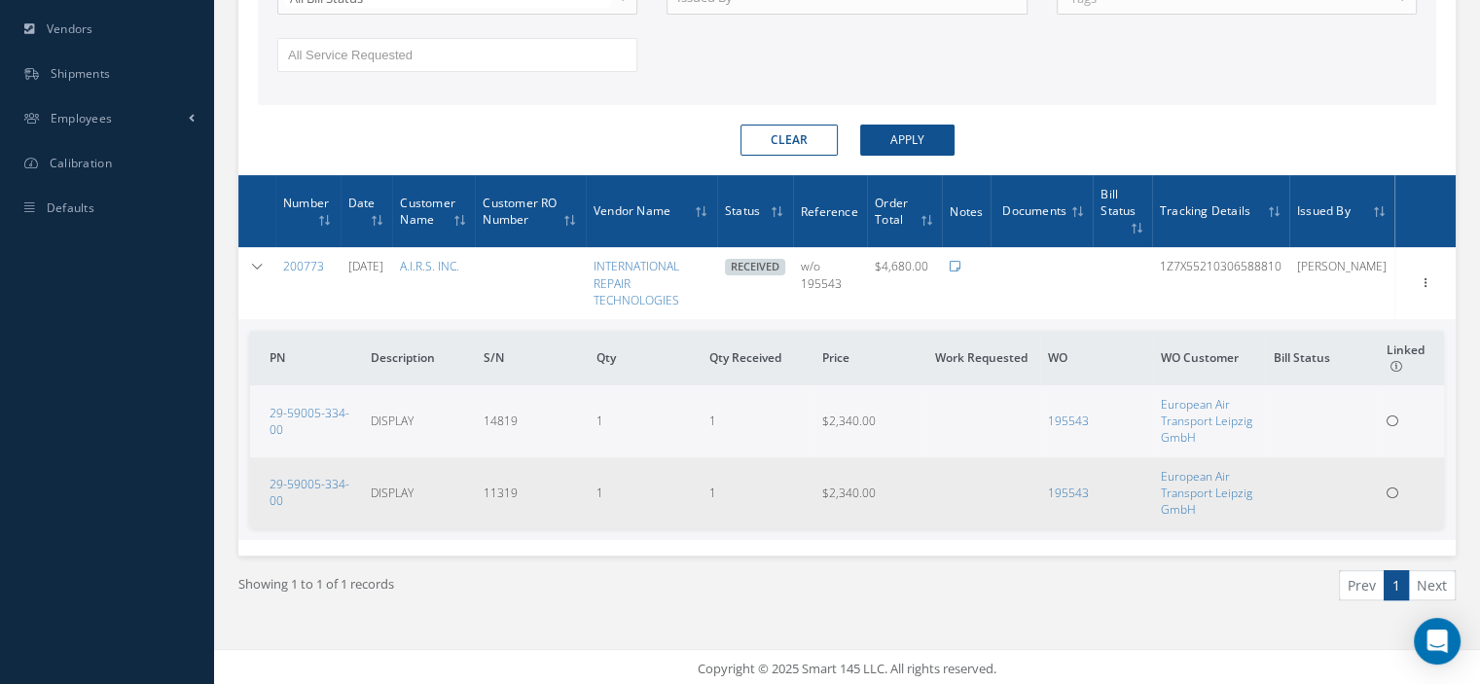
scroll to position [522, 0]
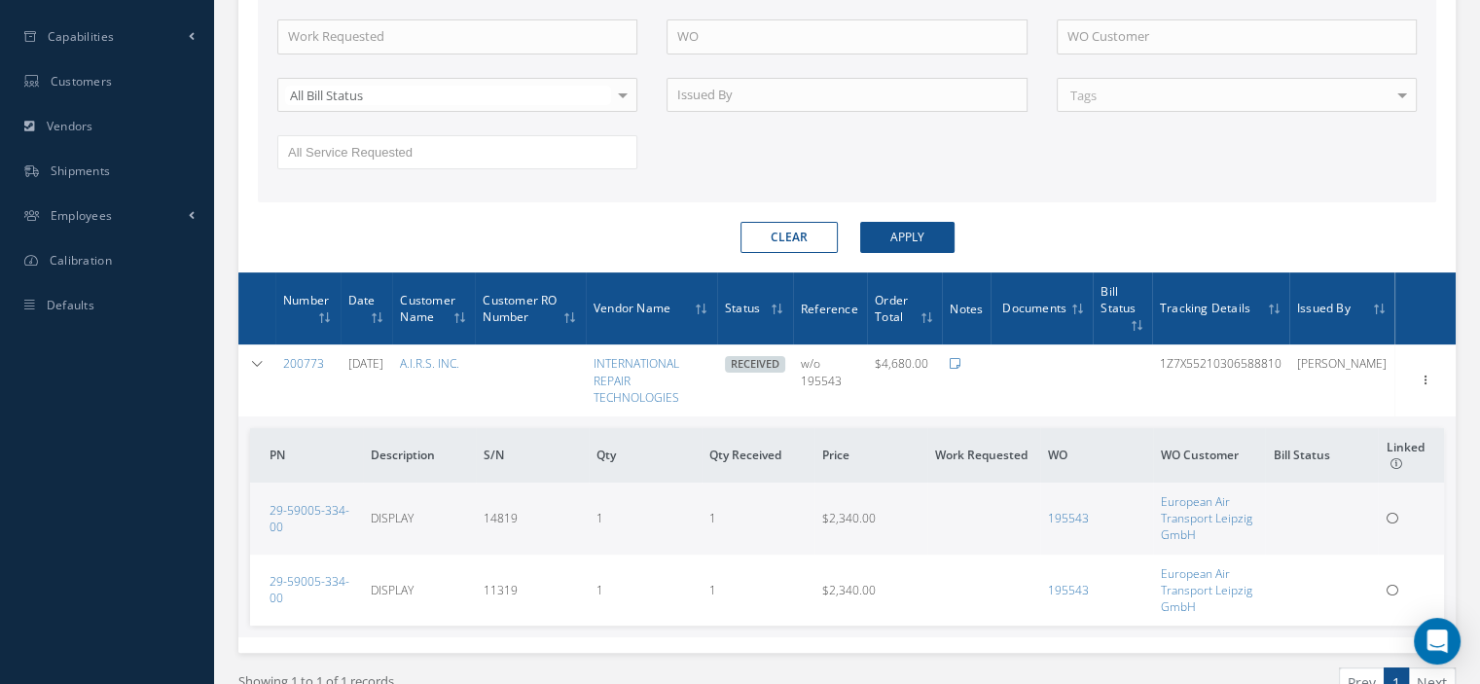
click at [260, 360] on icon at bounding box center [257, 364] width 14 height 12
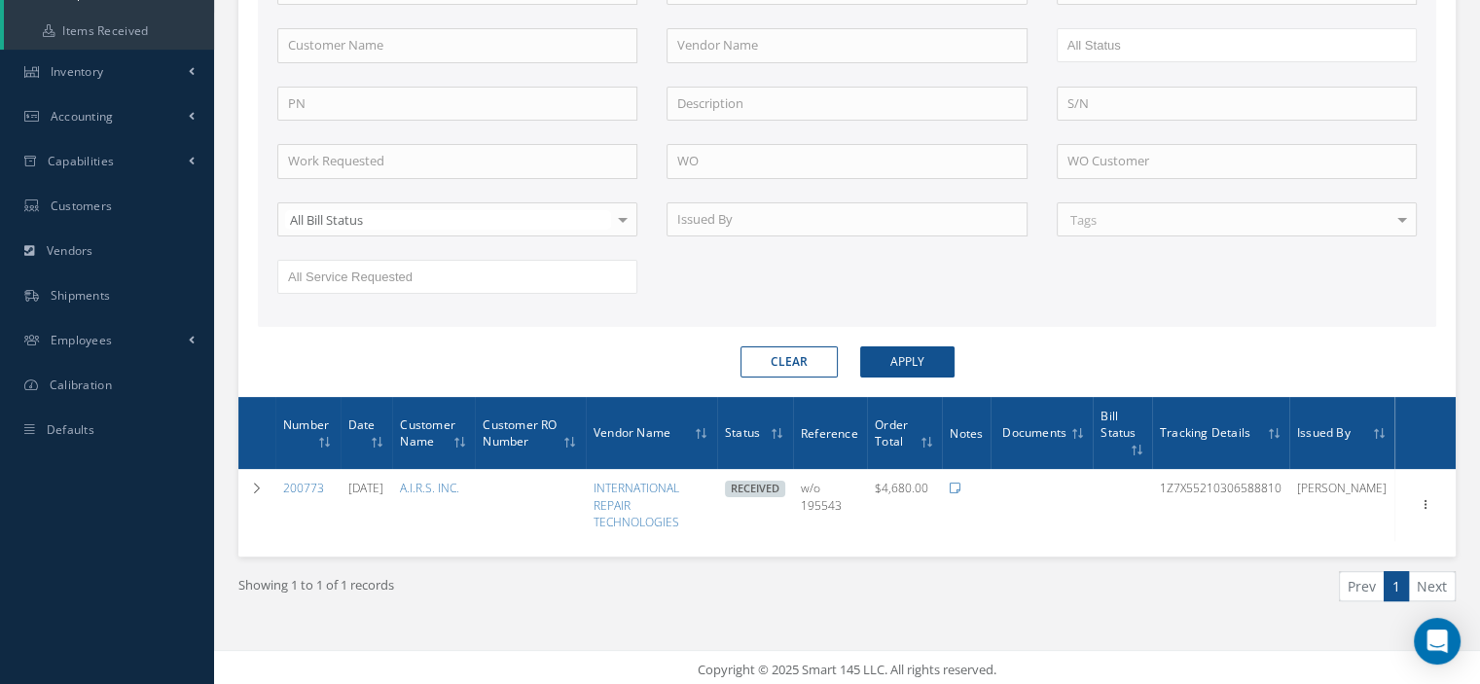
scroll to position [0, 0]
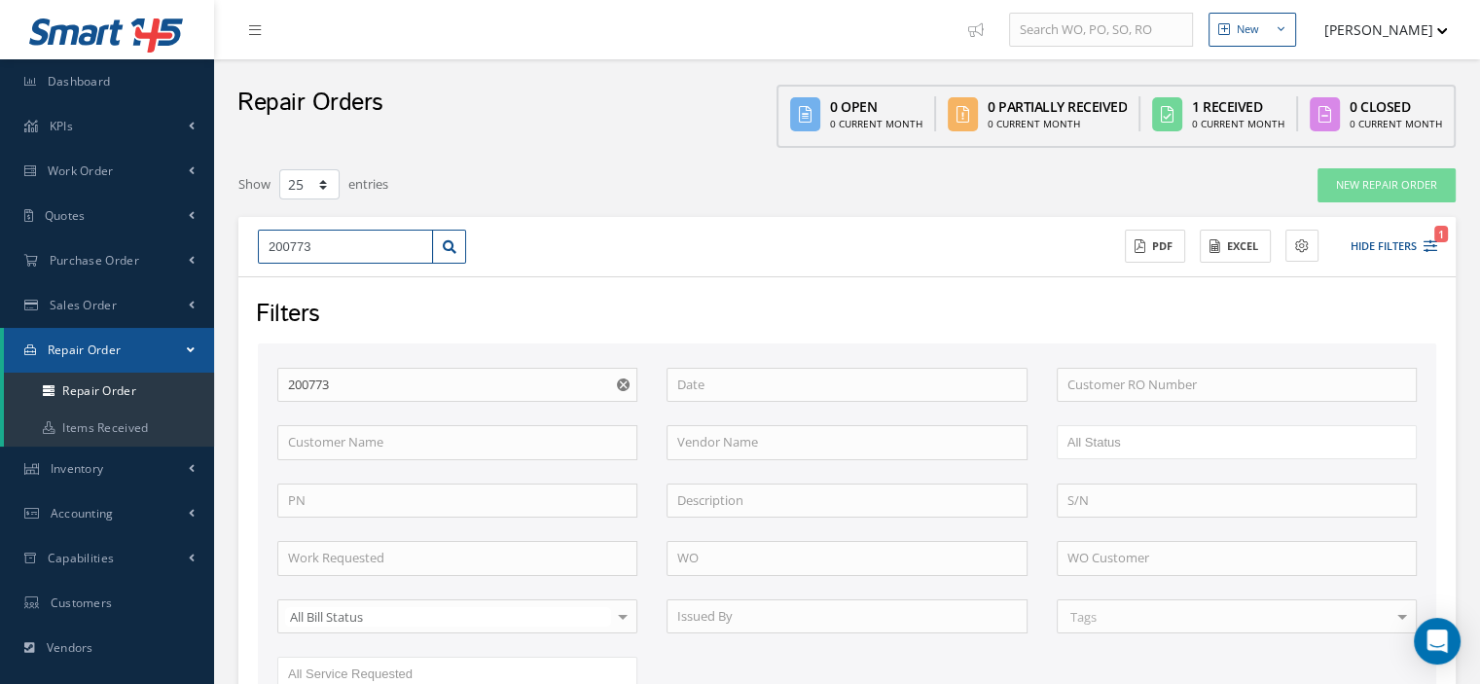
drag, startPoint x: 332, startPoint y: 246, endPoint x: 234, endPoint y: 260, distance: 99.2
click at [234, 260] on div "Show 10 25 50 100 entries New Repair Order 200773 ACTIONS Receive Payments Sele…" at bounding box center [847, 607] width 1246 height 881
type input "2"
type input "20"
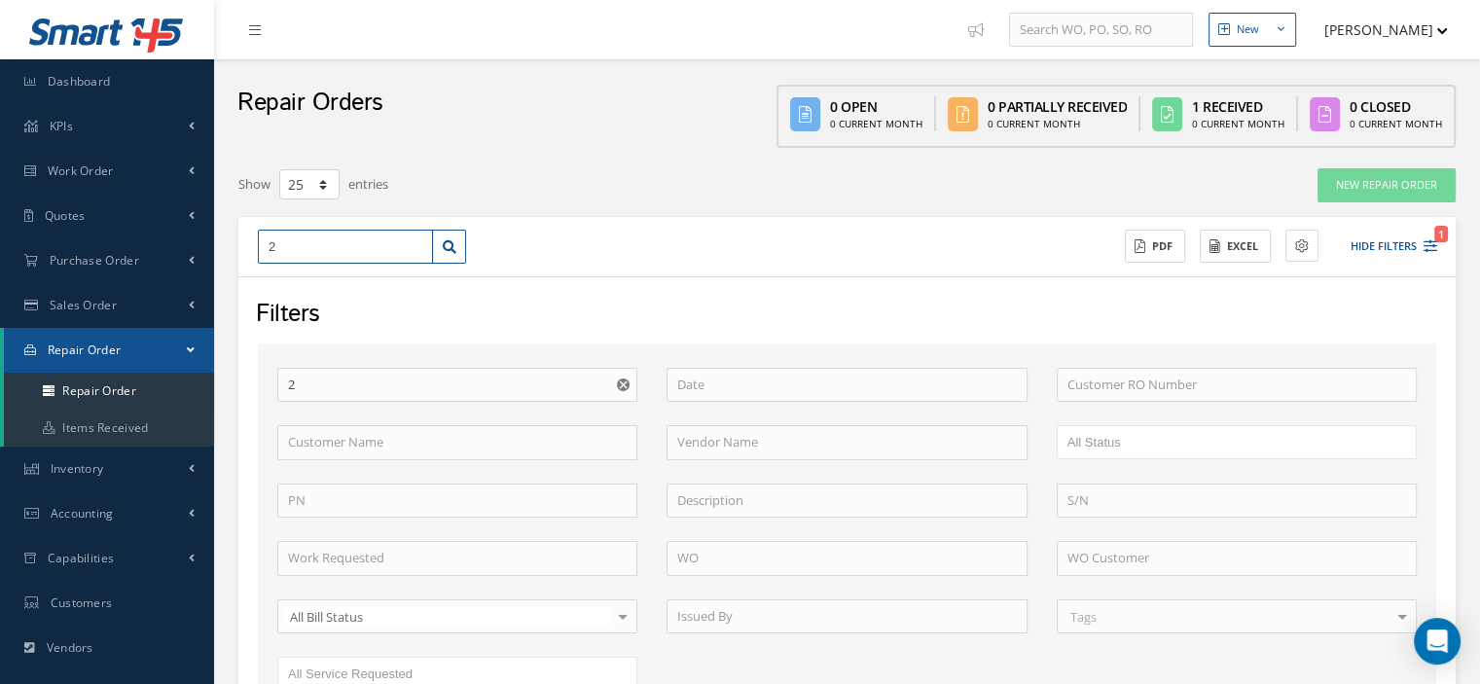
type input "20"
type input "200"
type input "2007"
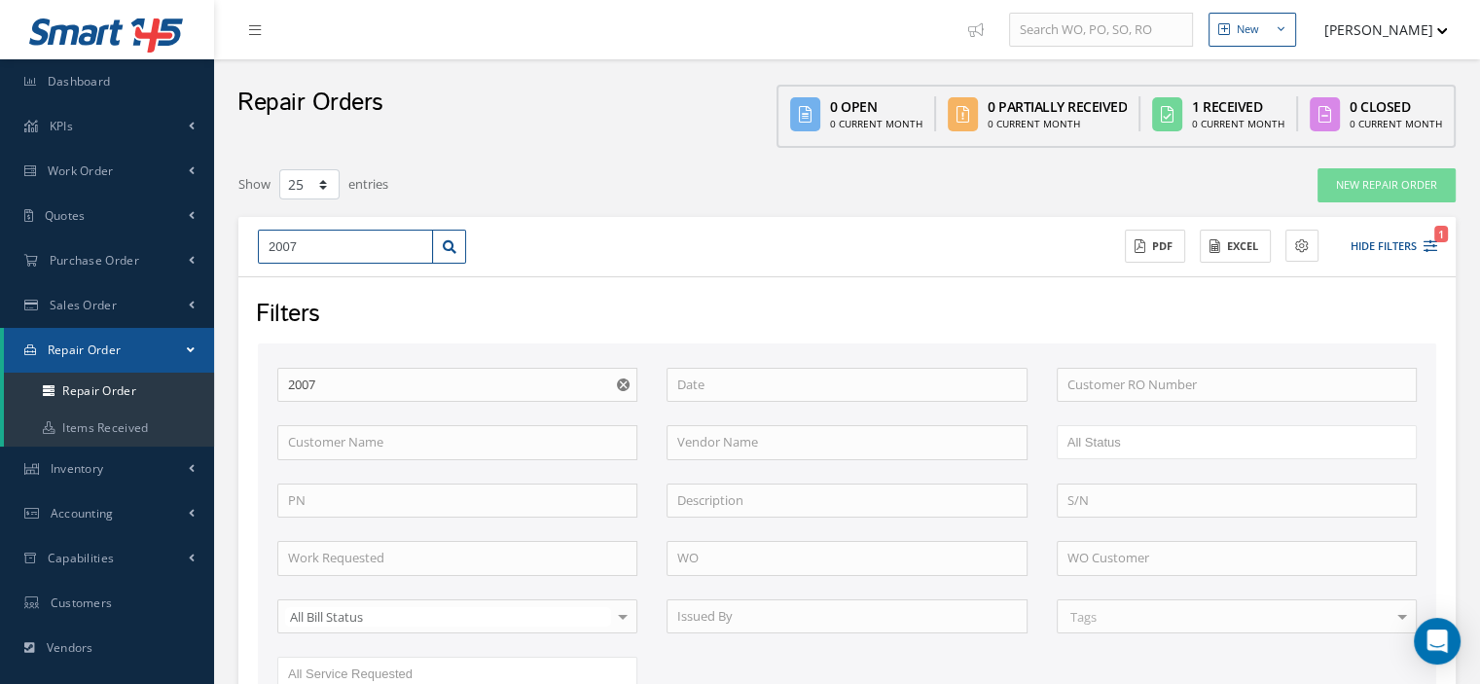
type input "20076"
type input "200768"
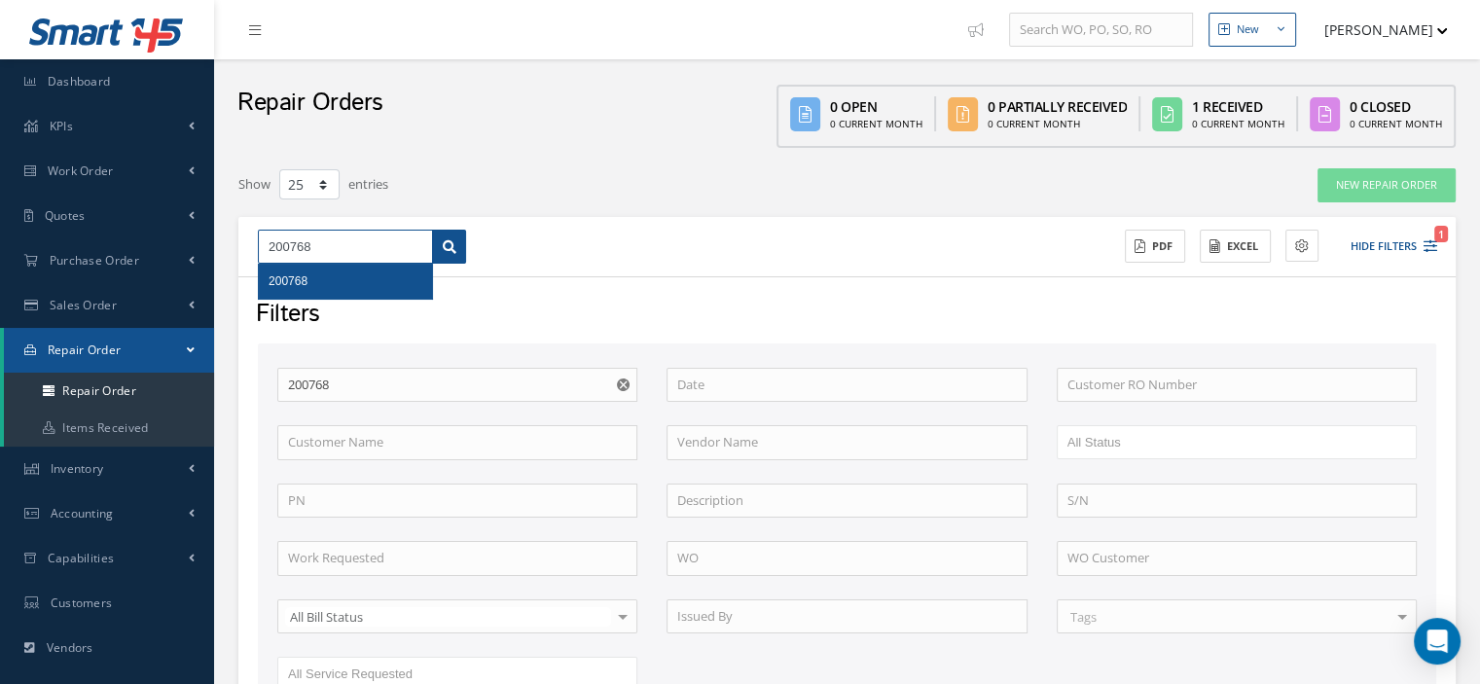
type input "200768"
click at [438, 248] on link at bounding box center [449, 247] width 34 height 35
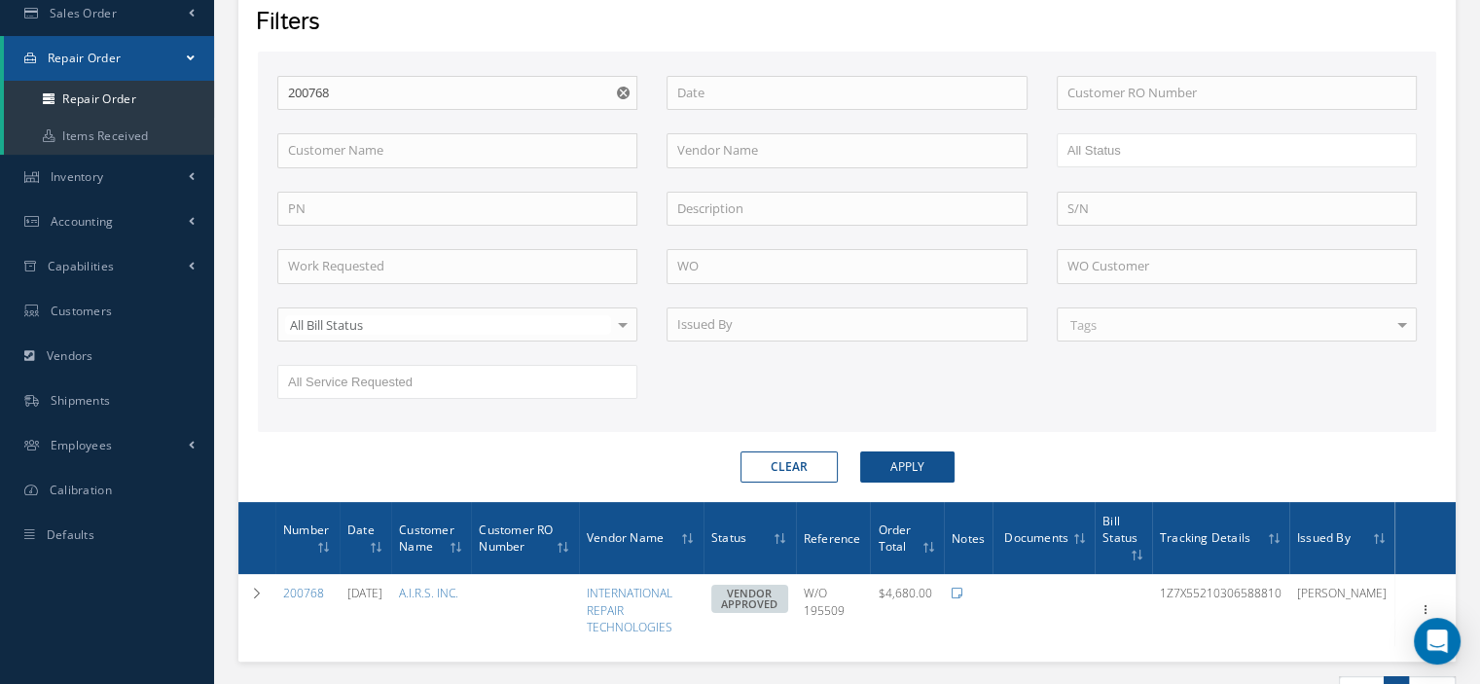
scroll to position [397, 0]
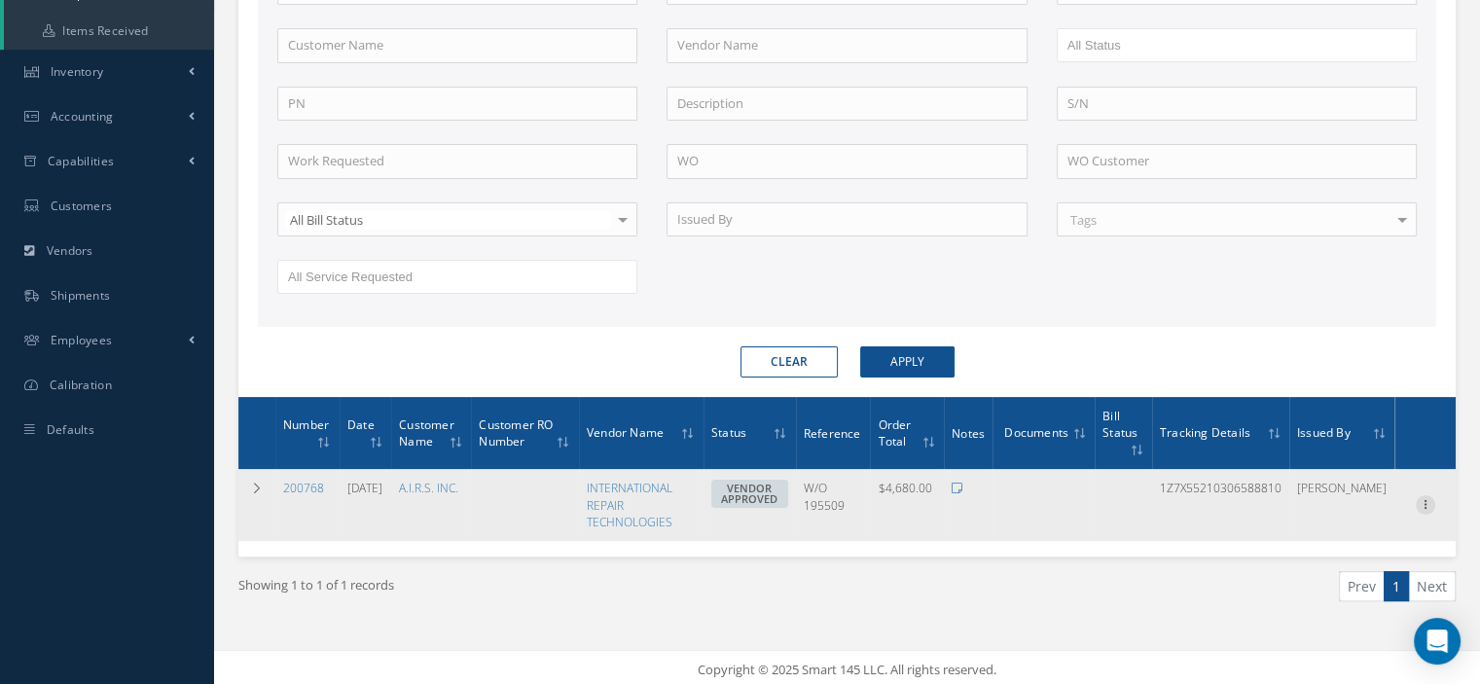
click at [1421, 498] on icon at bounding box center [1425, 503] width 19 height 16
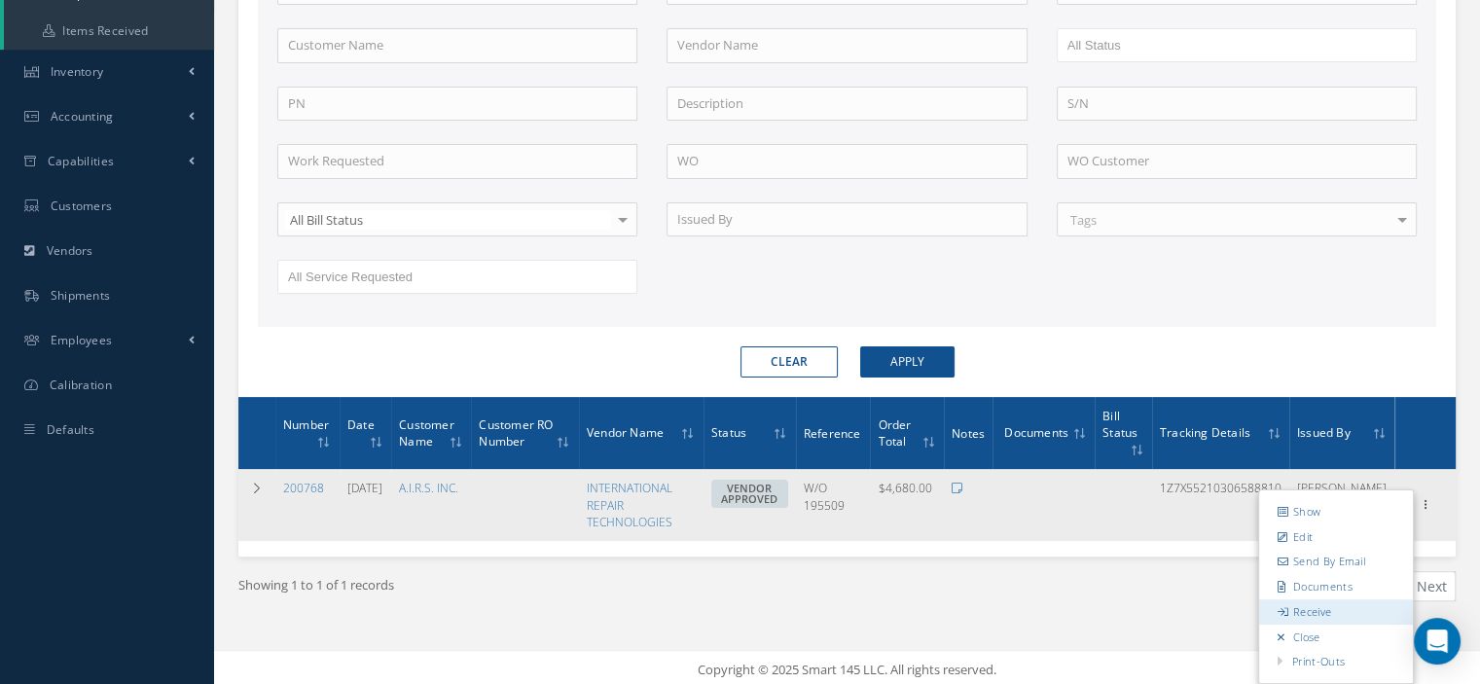
click at [1328, 601] on link "Receive" at bounding box center [1336, 611] width 154 height 25
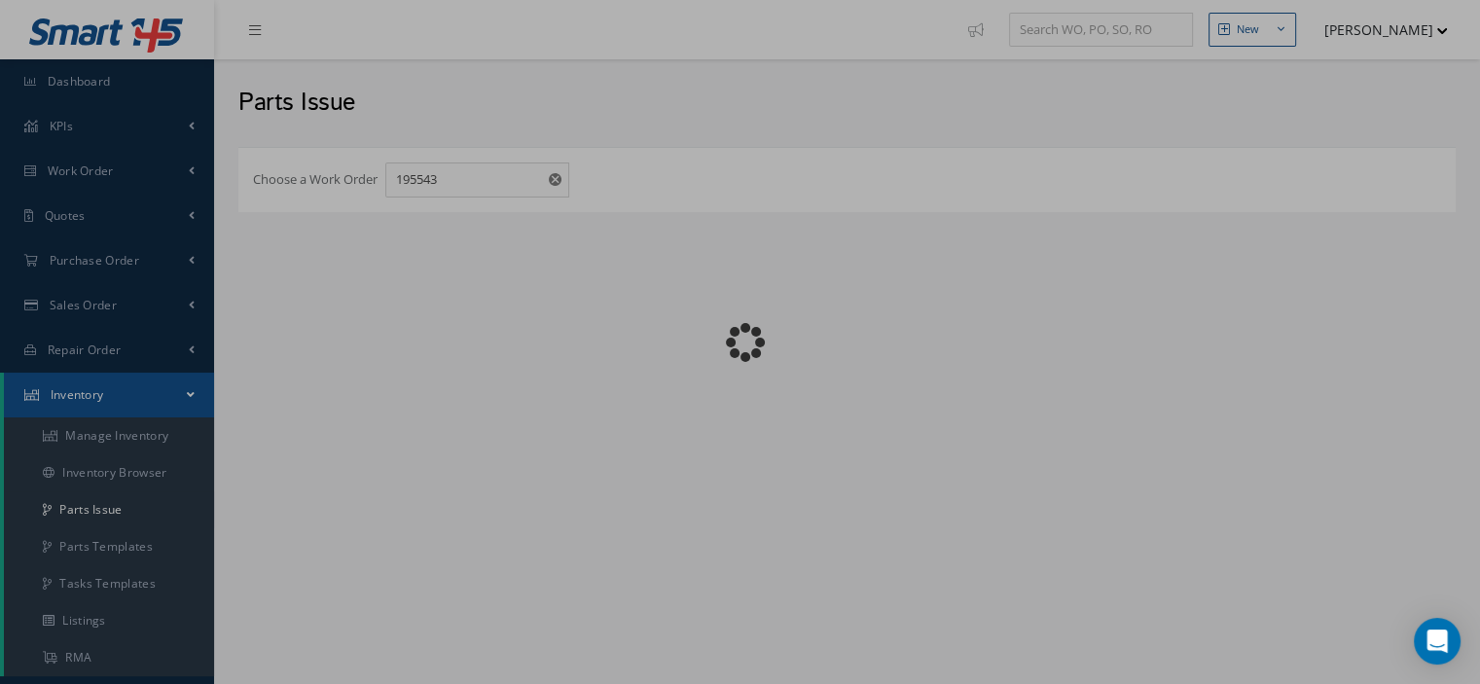
checkbox input "false"
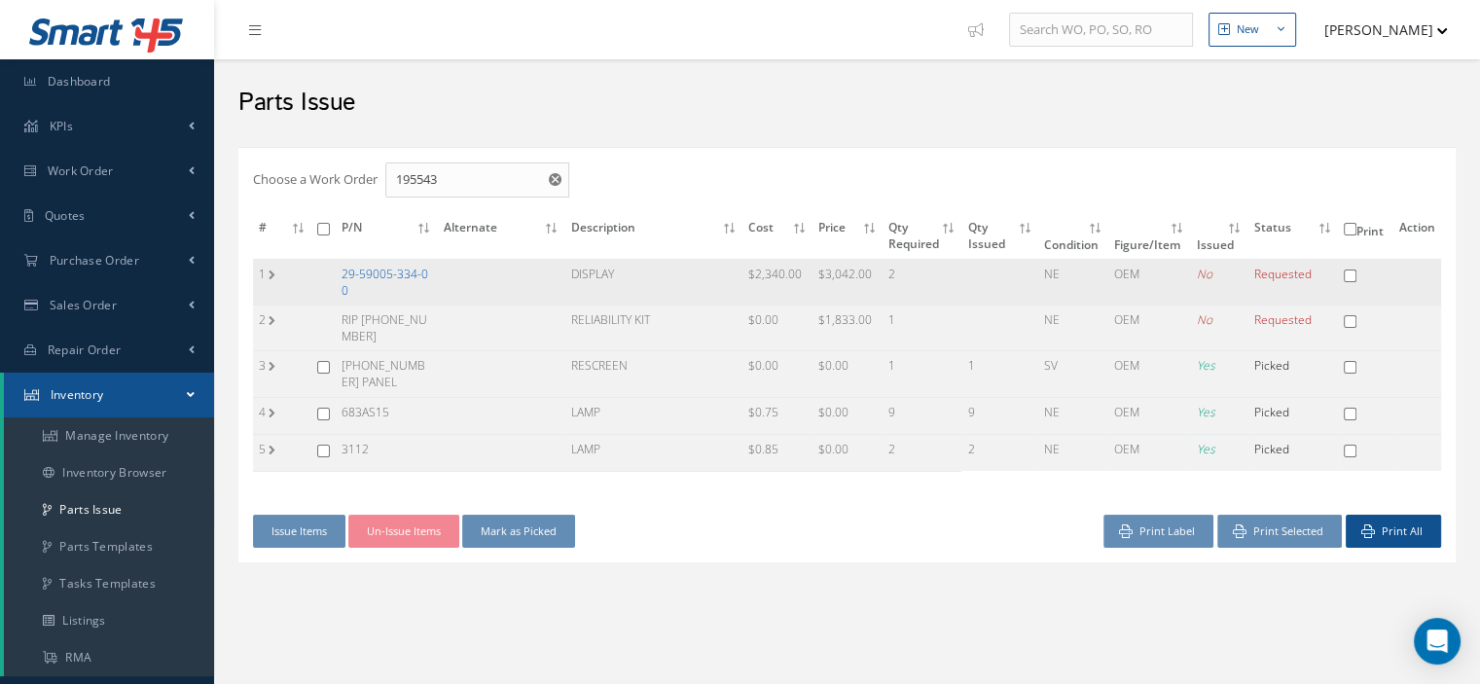
click at [378, 275] on link "29-59005-334-00" at bounding box center [385, 282] width 87 height 33
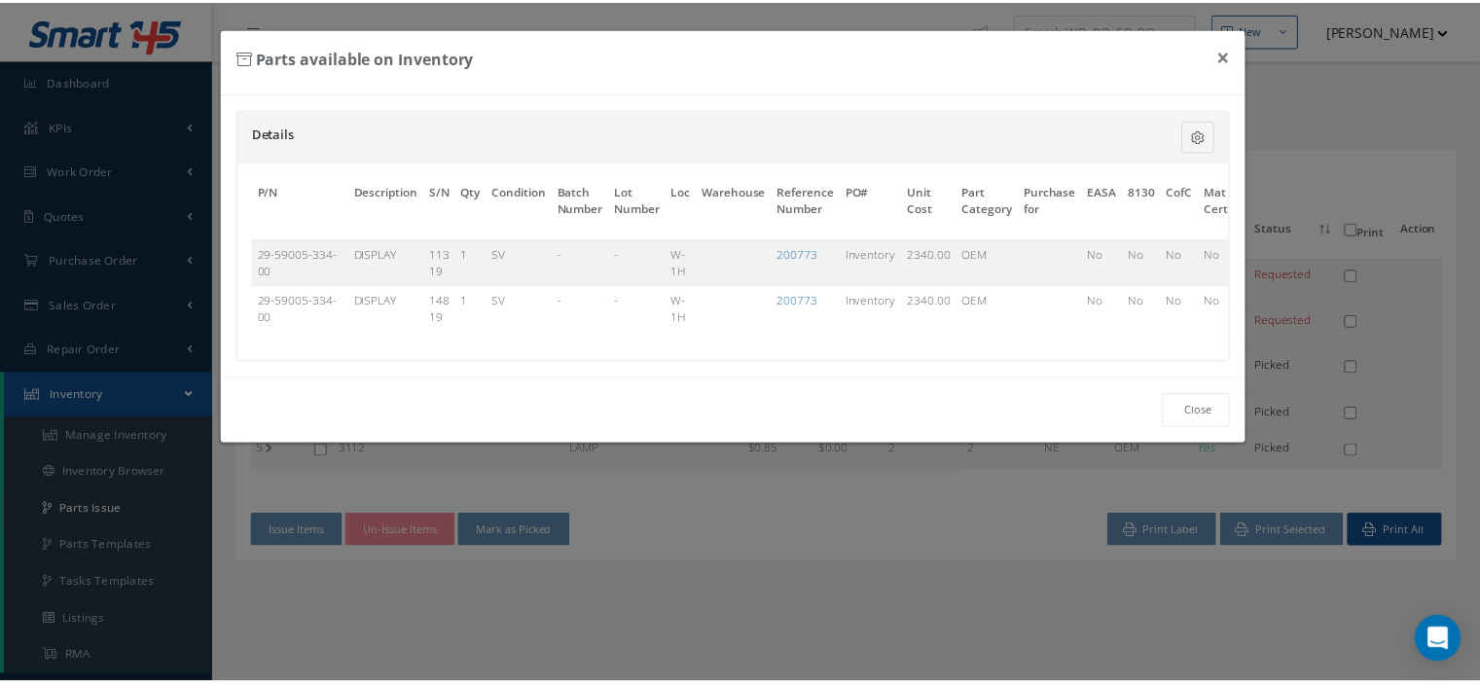
scroll to position [0, 148]
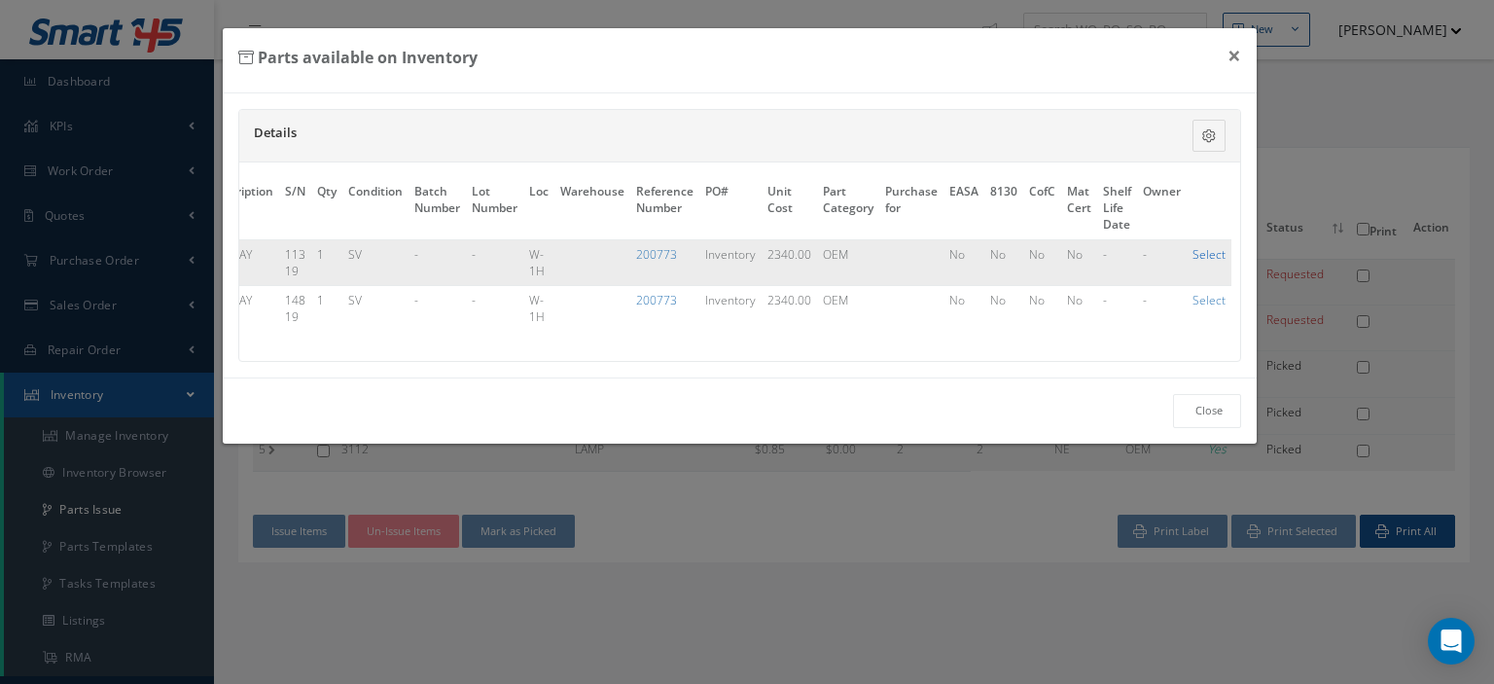
click at [1201, 246] on link "Select" at bounding box center [1209, 254] width 33 height 17
checkbox input "true"
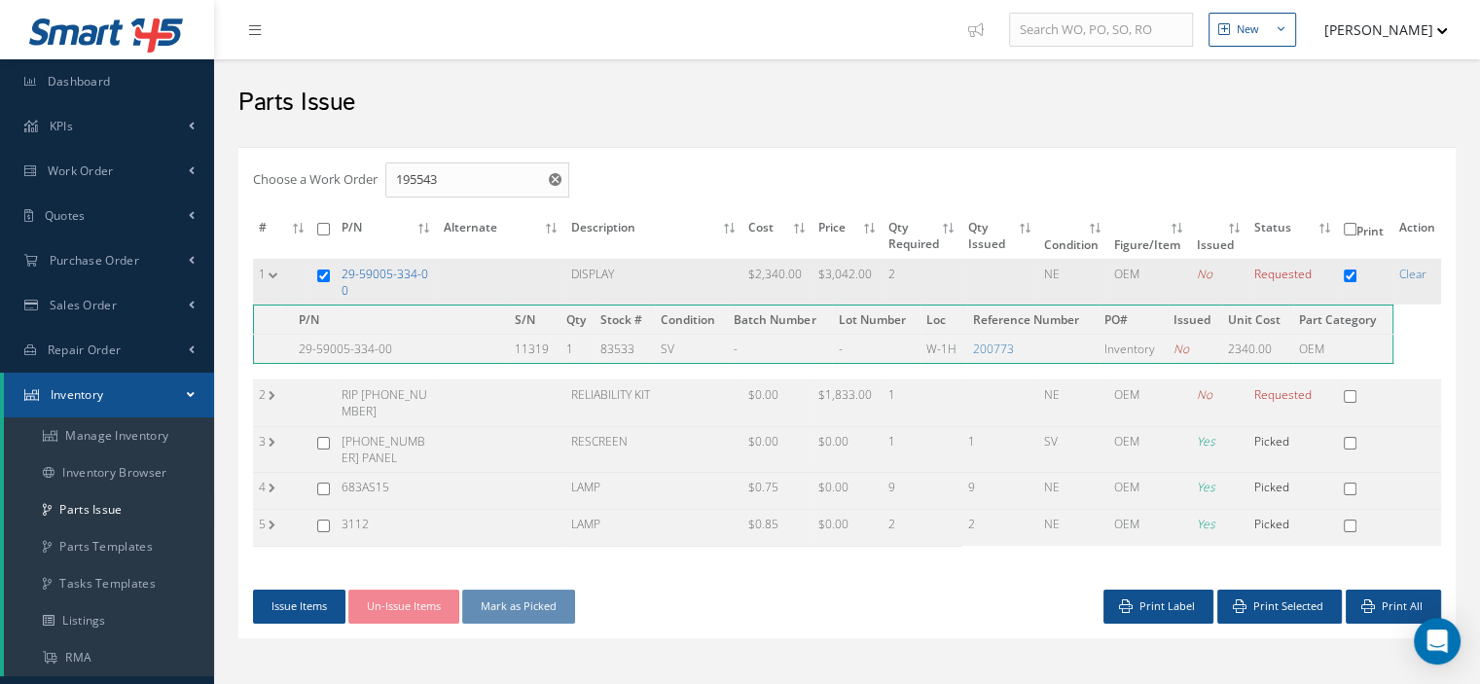
click at [399, 270] on link "29-59005-334-00" at bounding box center [385, 282] width 87 height 33
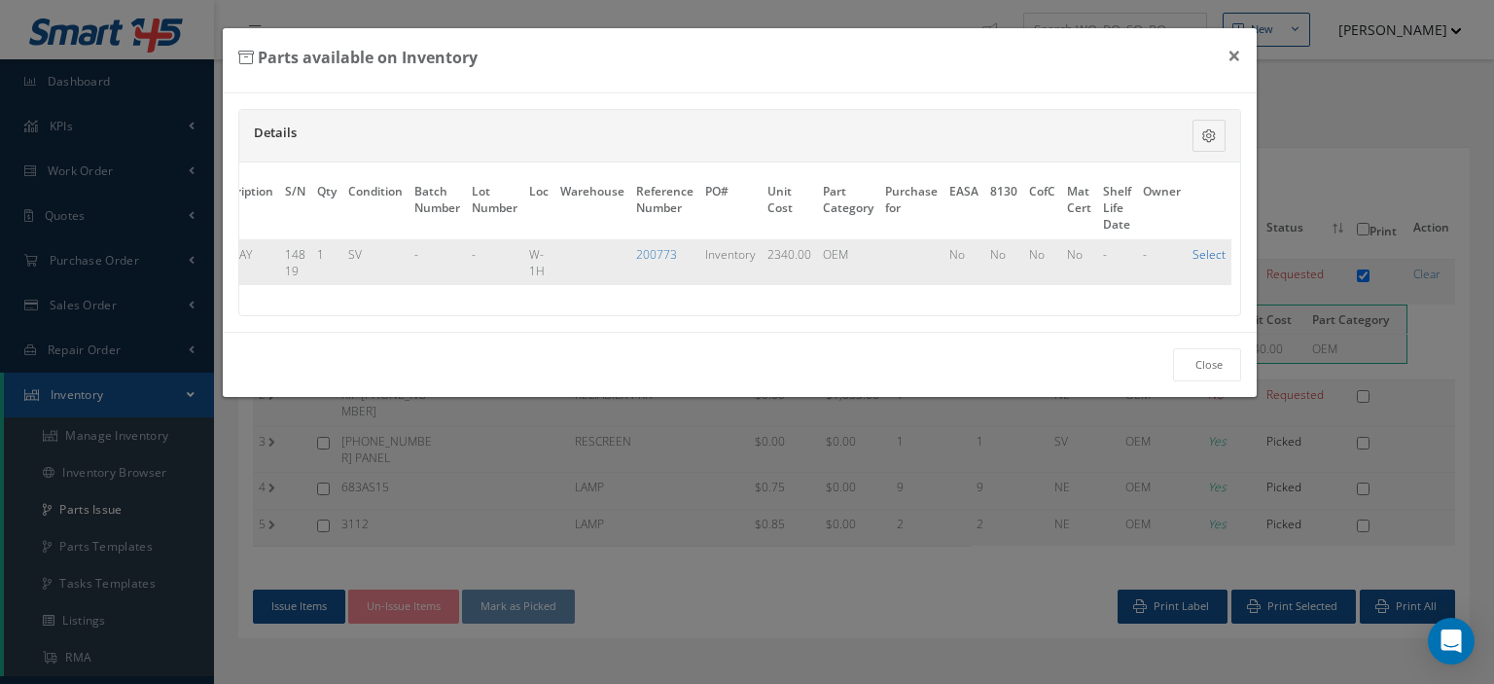
click at [1200, 257] on link "Select" at bounding box center [1209, 254] width 33 height 17
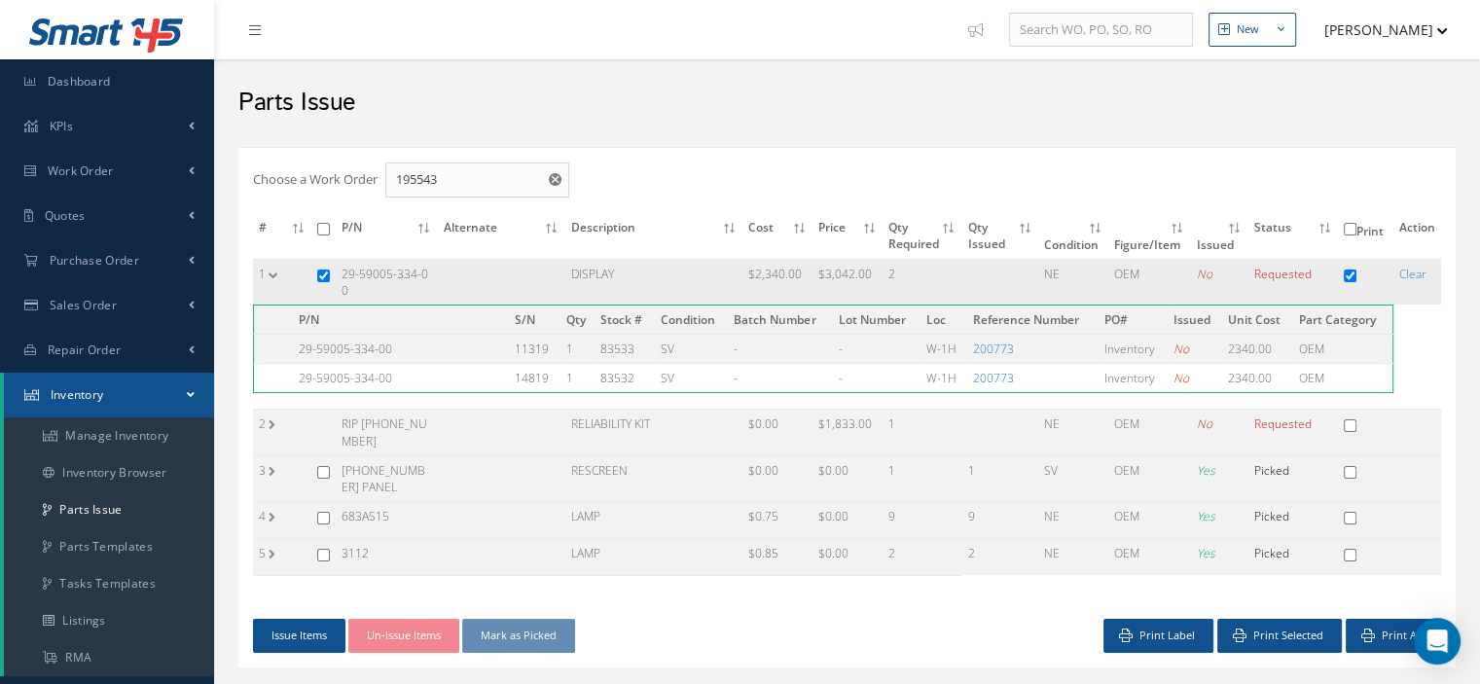
drag, startPoint x: 360, startPoint y: 287, endPoint x: 340, endPoint y: 275, distance: 23.5
click at [340, 275] on td "29-59005-334-00" at bounding box center [387, 282] width 102 height 46
copy td "29-59005-334-00"
click at [285, 630] on button "Issue Items" at bounding box center [299, 636] width 92 height 34
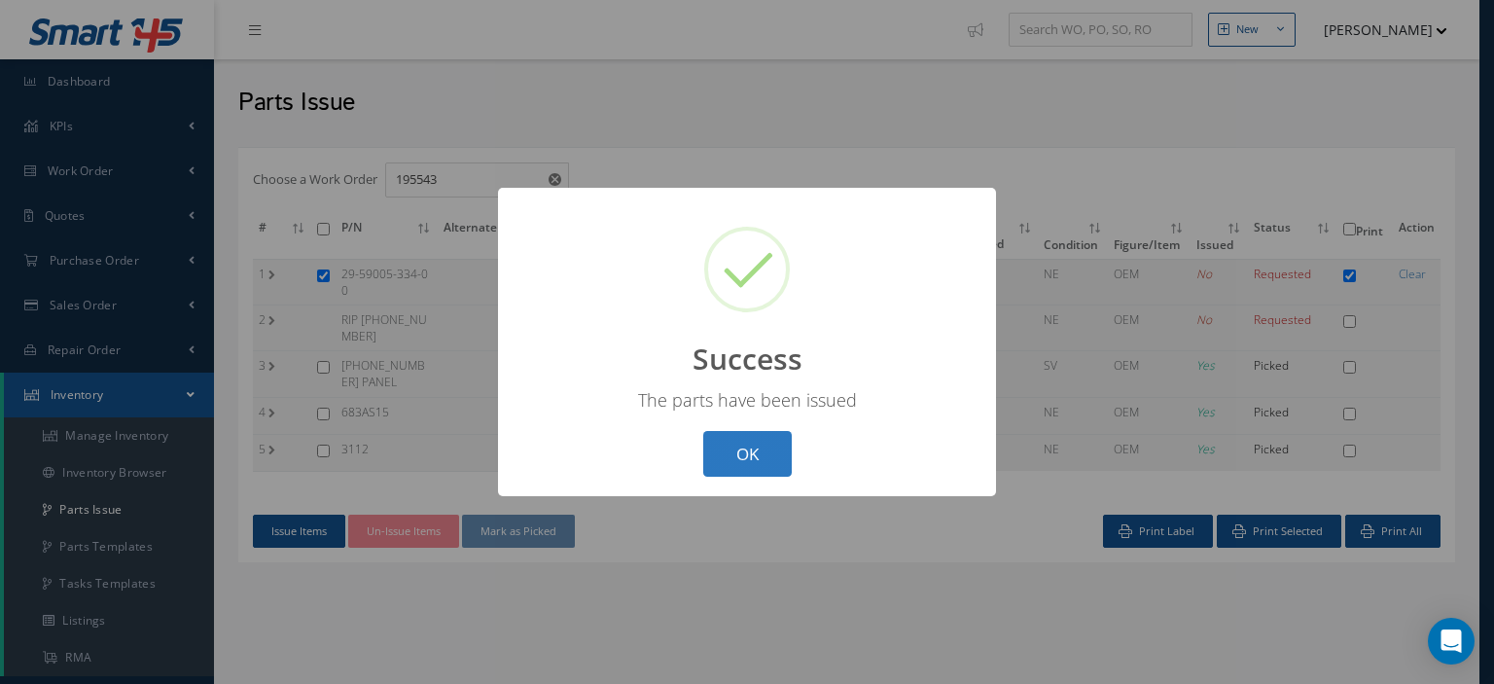
click at [749, 474] on button "OK" at bounding box center [747, 454] width 89 height 46
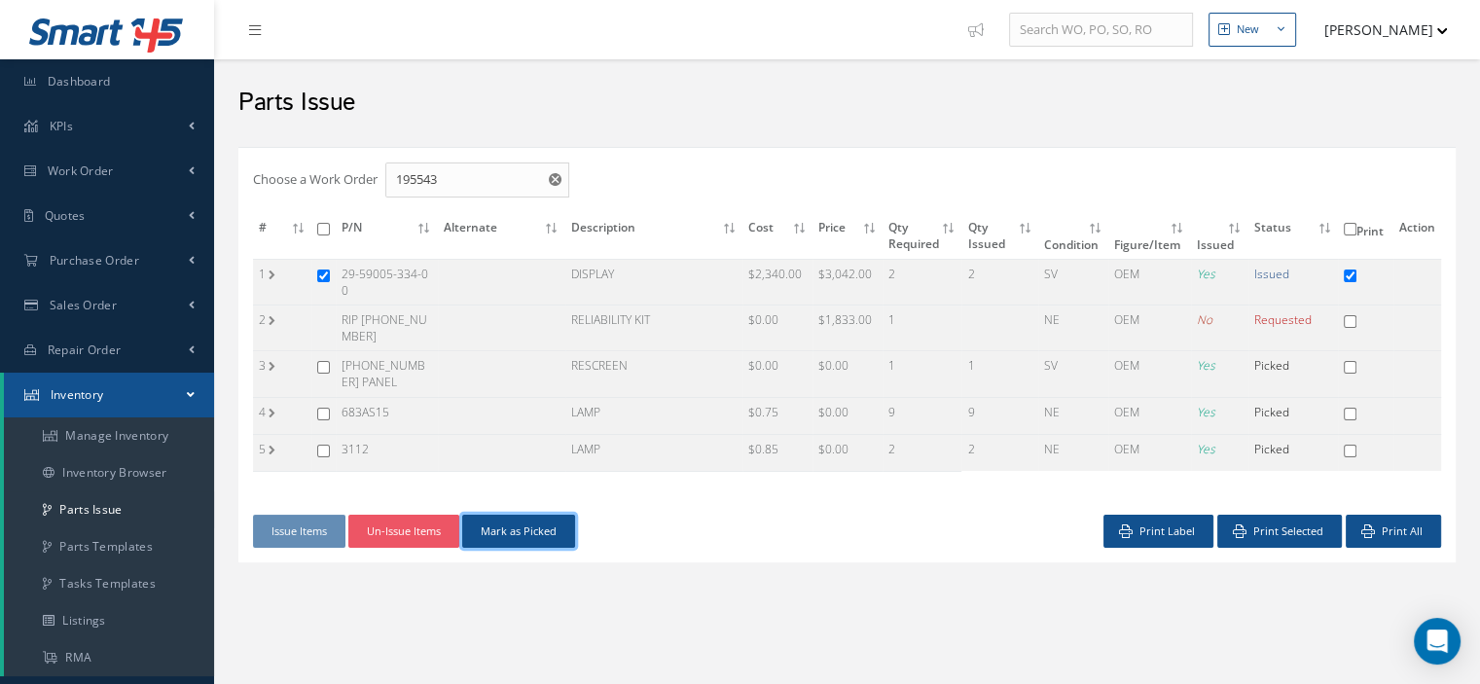
click at [522, 539] on button "Mark as Picked" at bounding box center [518, 532] width 113 height 34
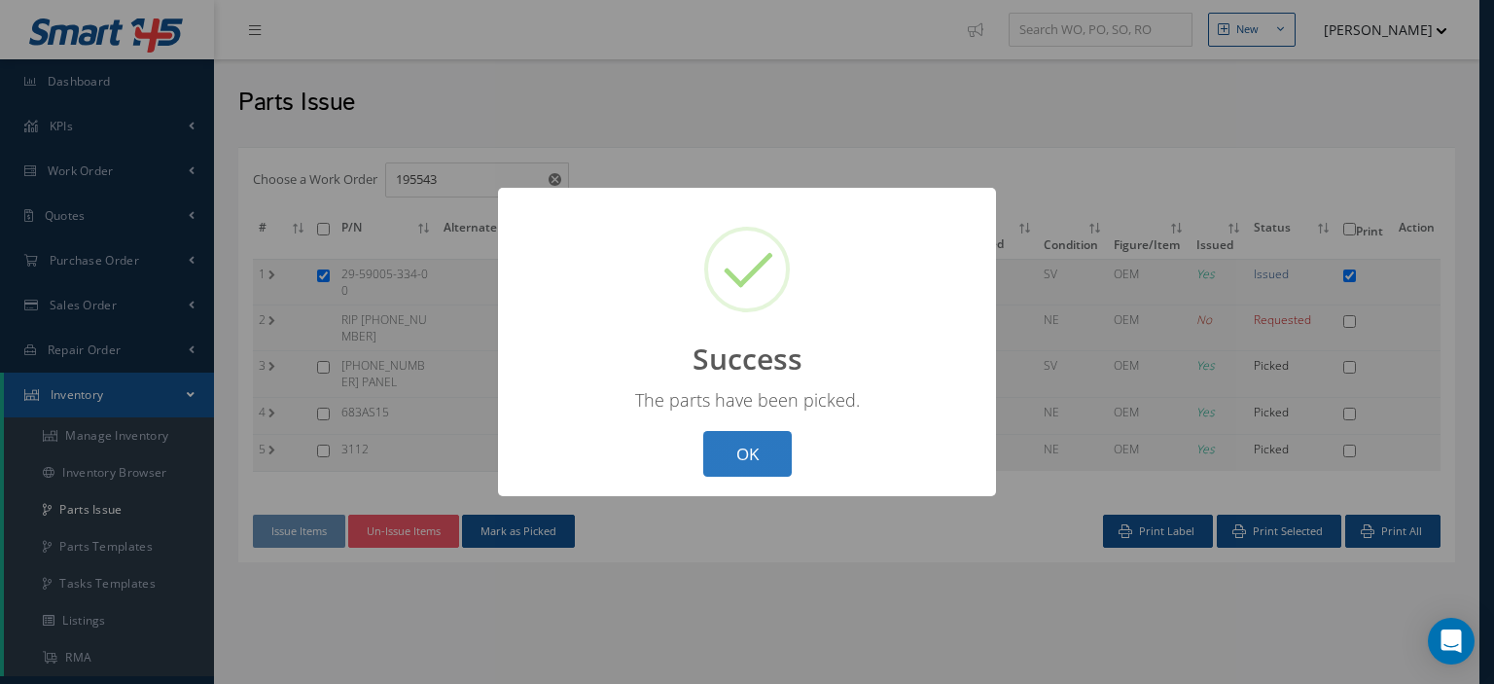
click at [759, 466] on button "OK" at bounding box center [747, 454] width 89 height 46
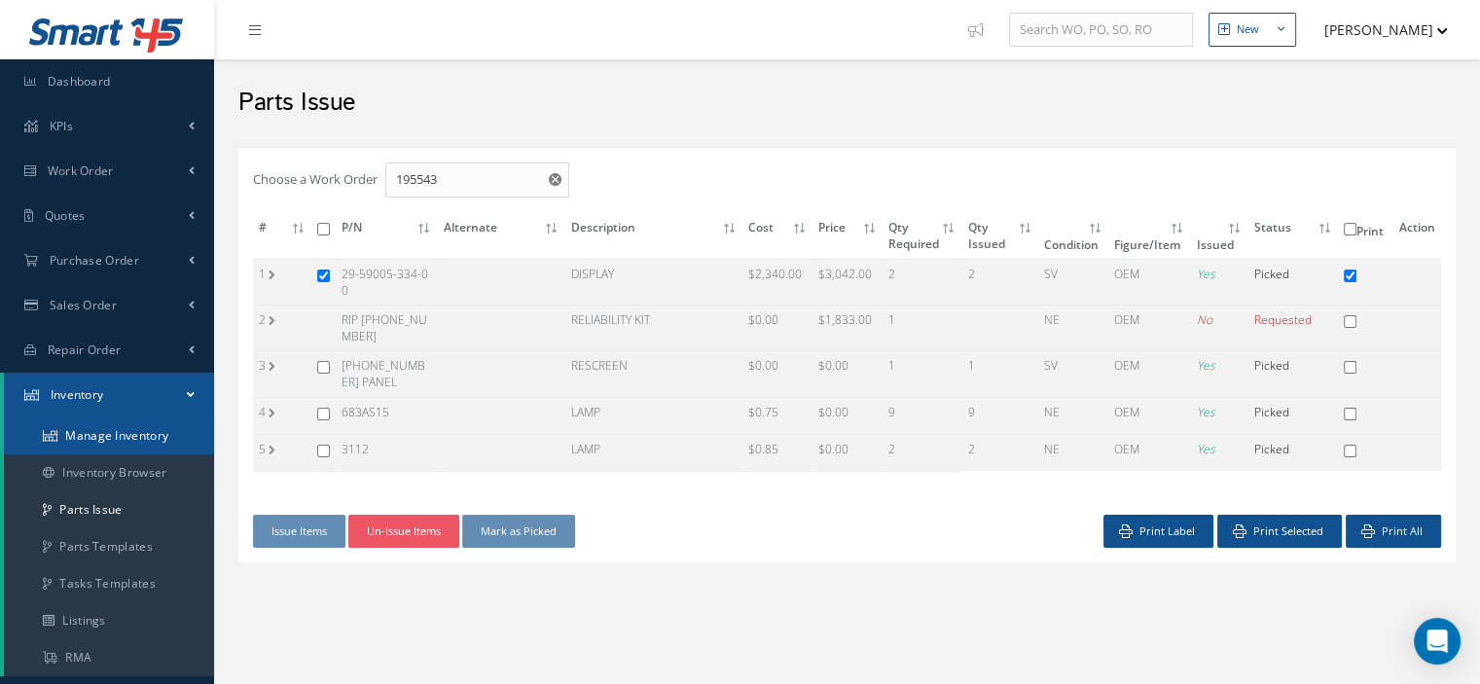
click at [78, 431] on link "Manage Inventory" at bounding box center [109, 435] width 210 height 37
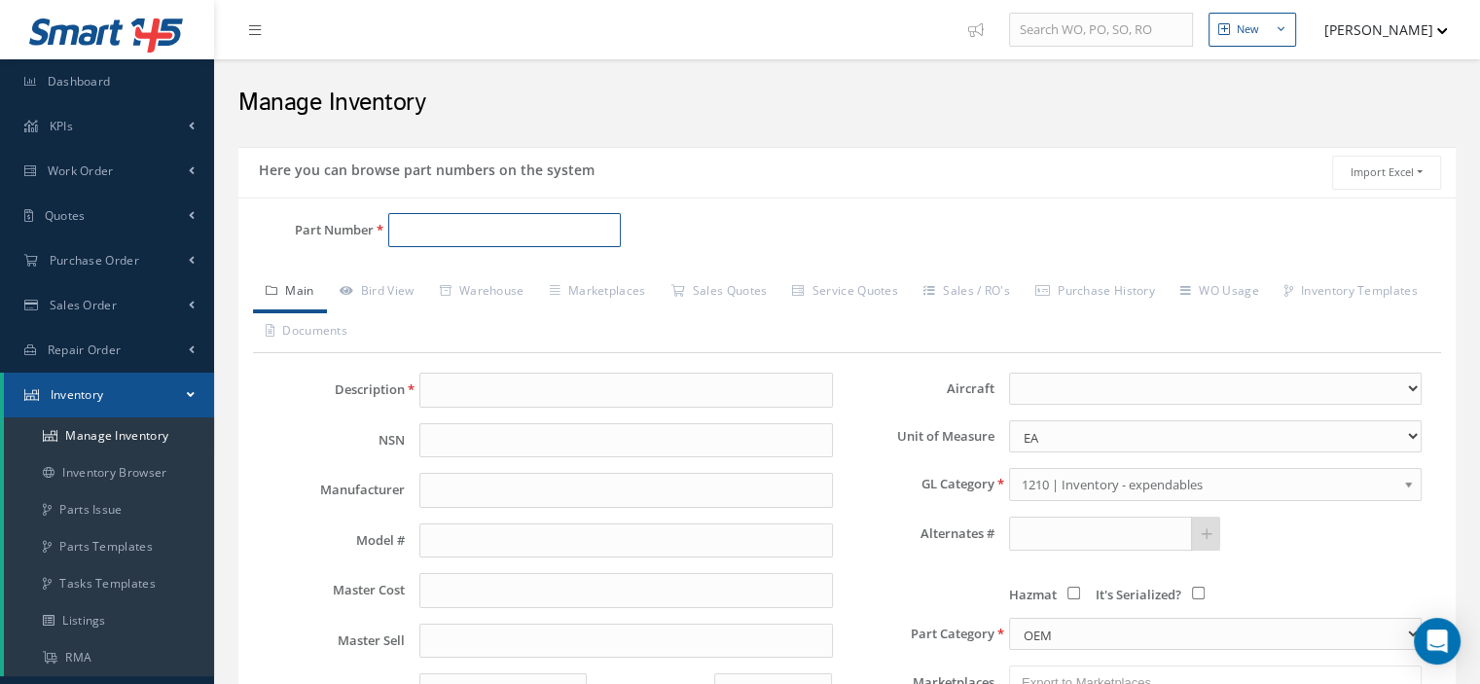
click at [453, 232] on input "Part Number" at bounding box center [504, 230] width 233 height 35
paste input "29-59005-334-00"
type input "29-59005-334-00"
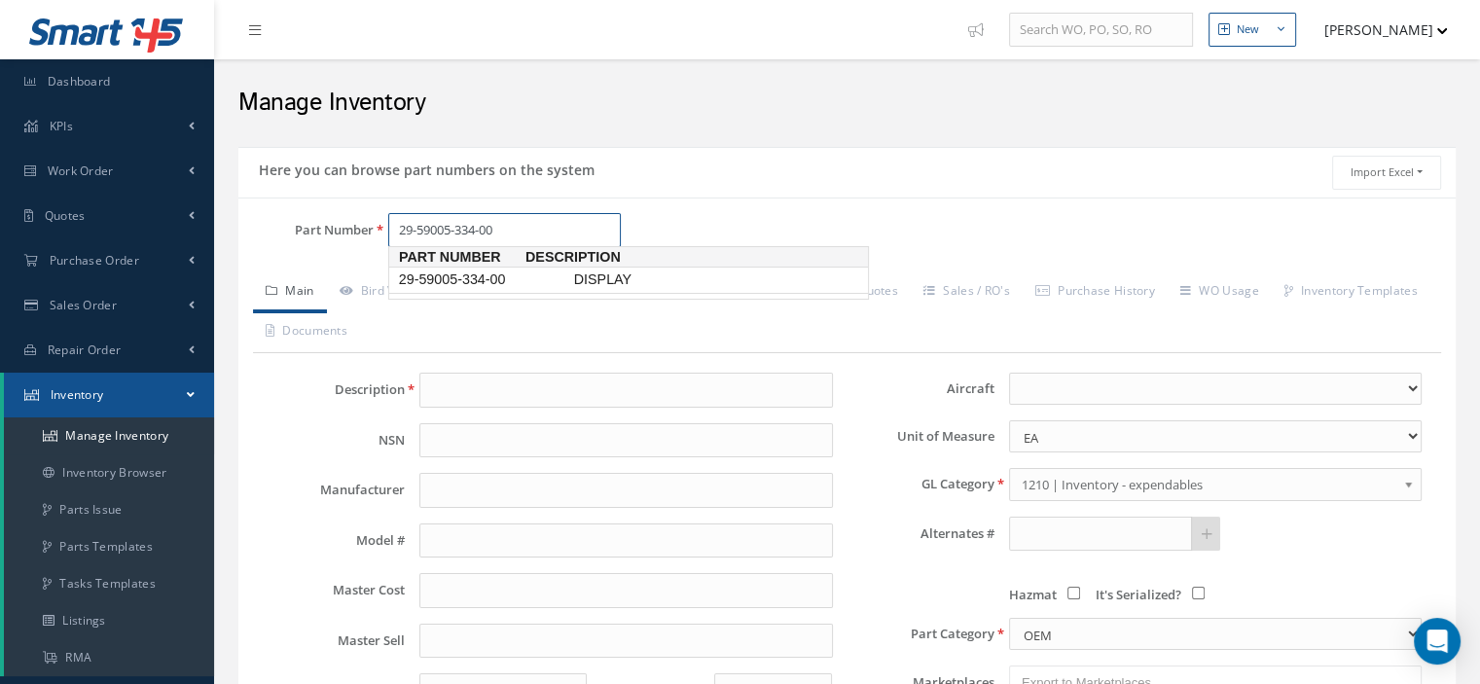
click at [494, 267] on link "29-59005-334-00 DISPLAY" at bounding box center [628, 280] width 481 height 26
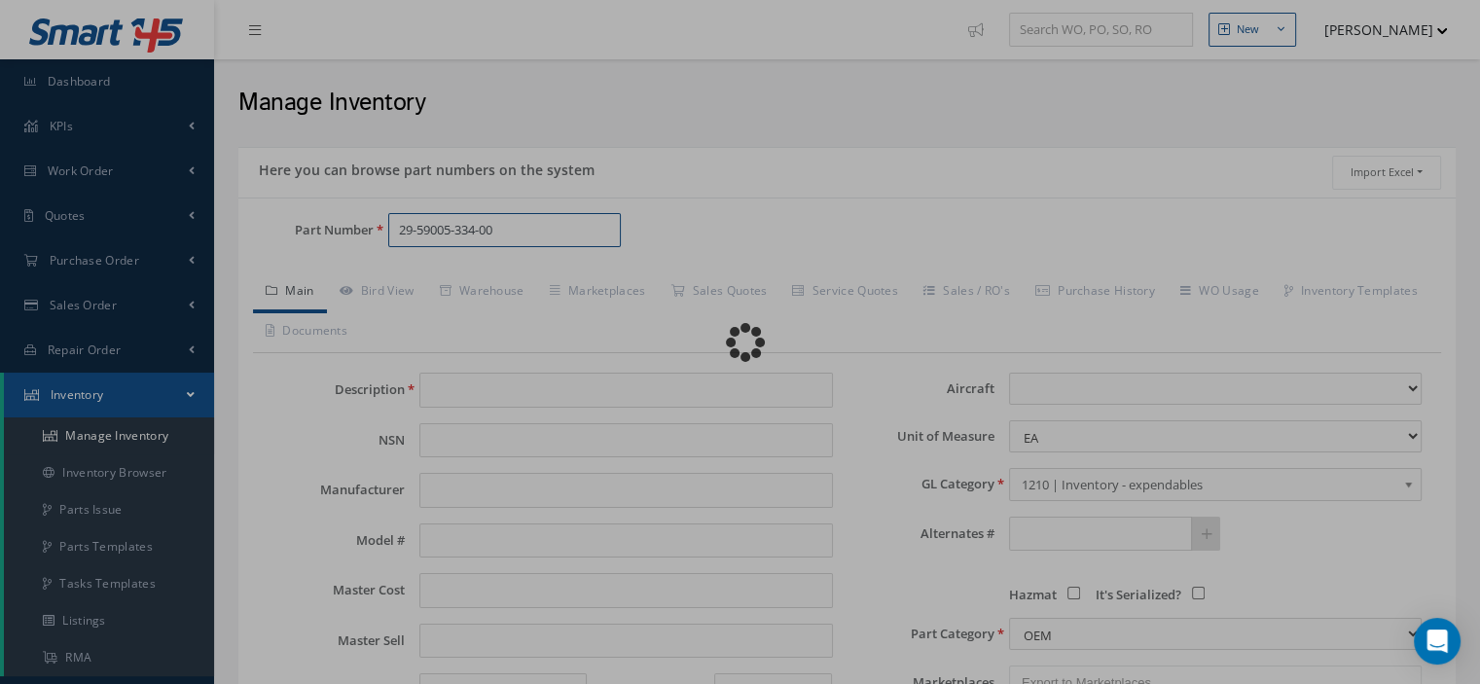
type input "DISPLAY"
type input "THALES"
type input "2340.00"
type input "0.00"
select select
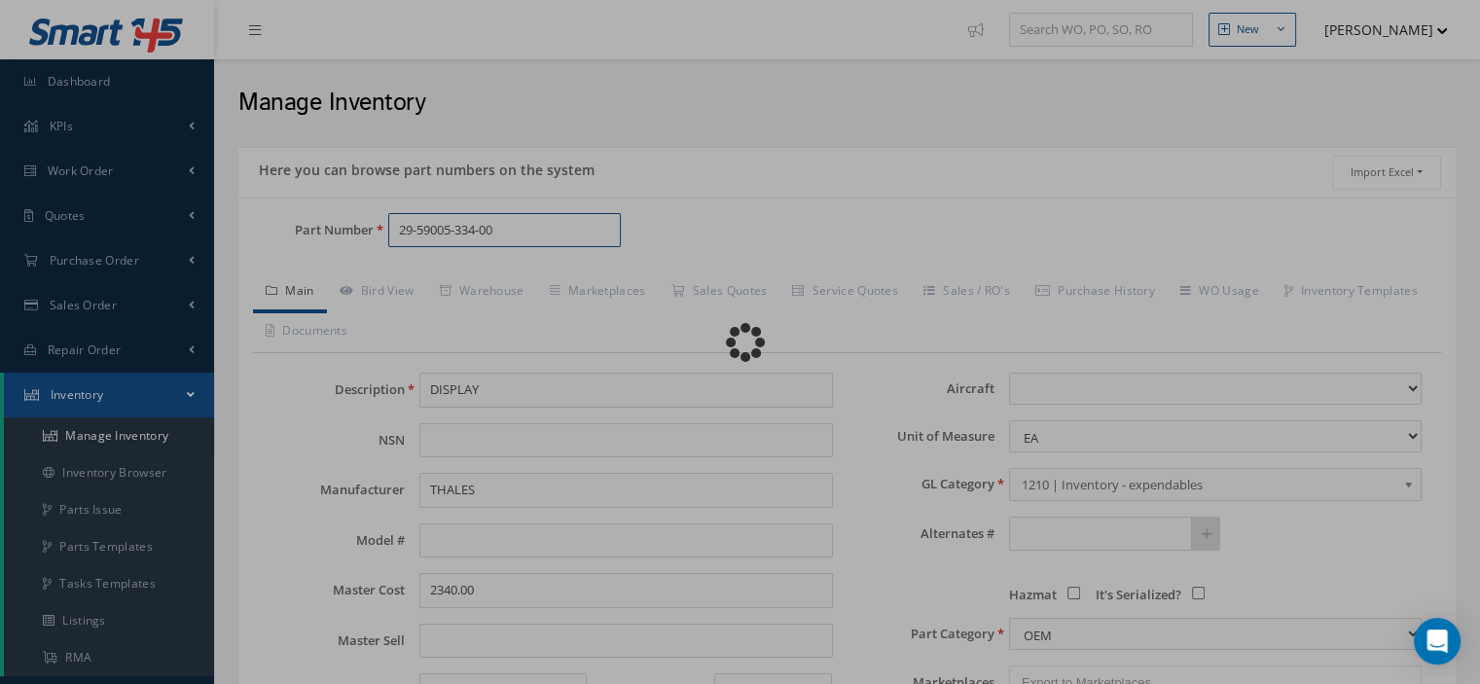
type textarea "P/N C12404AB02 CAN BE REPAIRED @ITR $2340 2025 PRICE -- Oscar [DATE] 08:37AM"
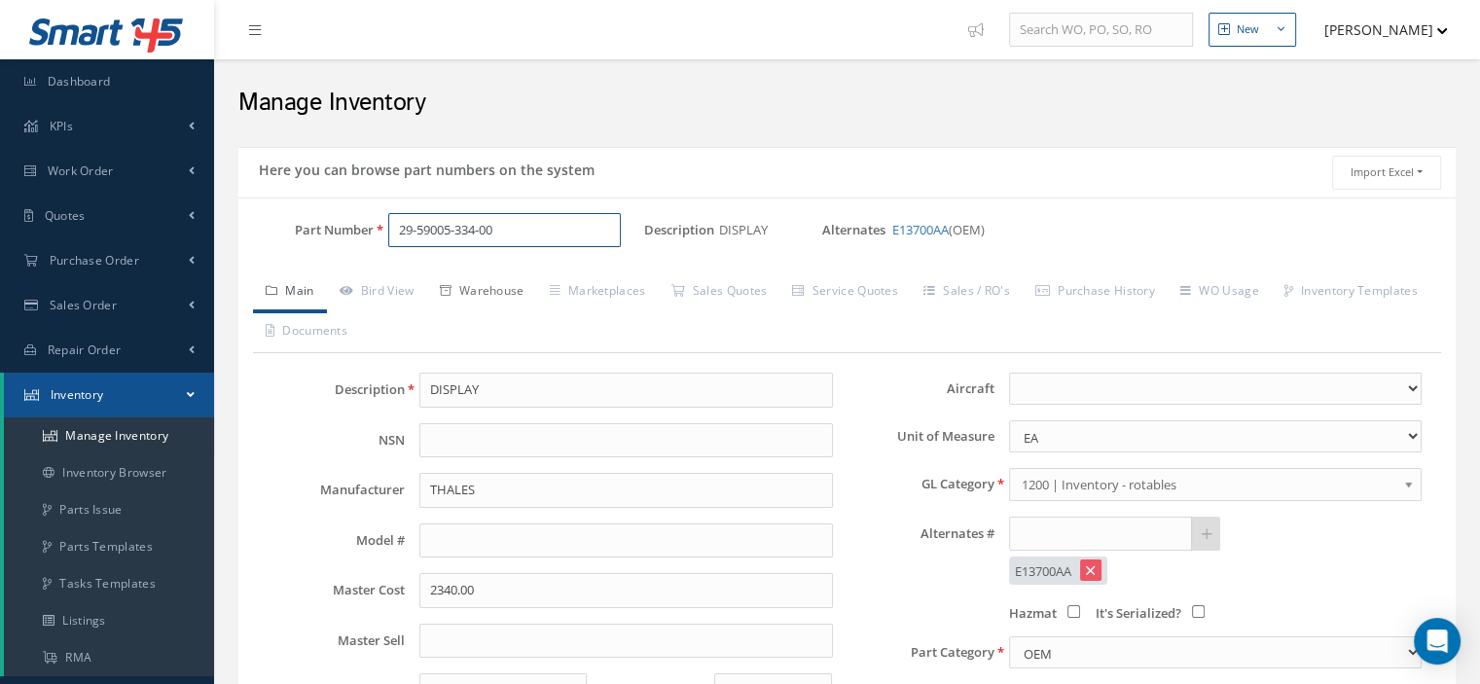
type input "29-59005-334-00"
click at [493, 287] on link "Warehouse" at bounding box center [482, 292] width 110 height 41
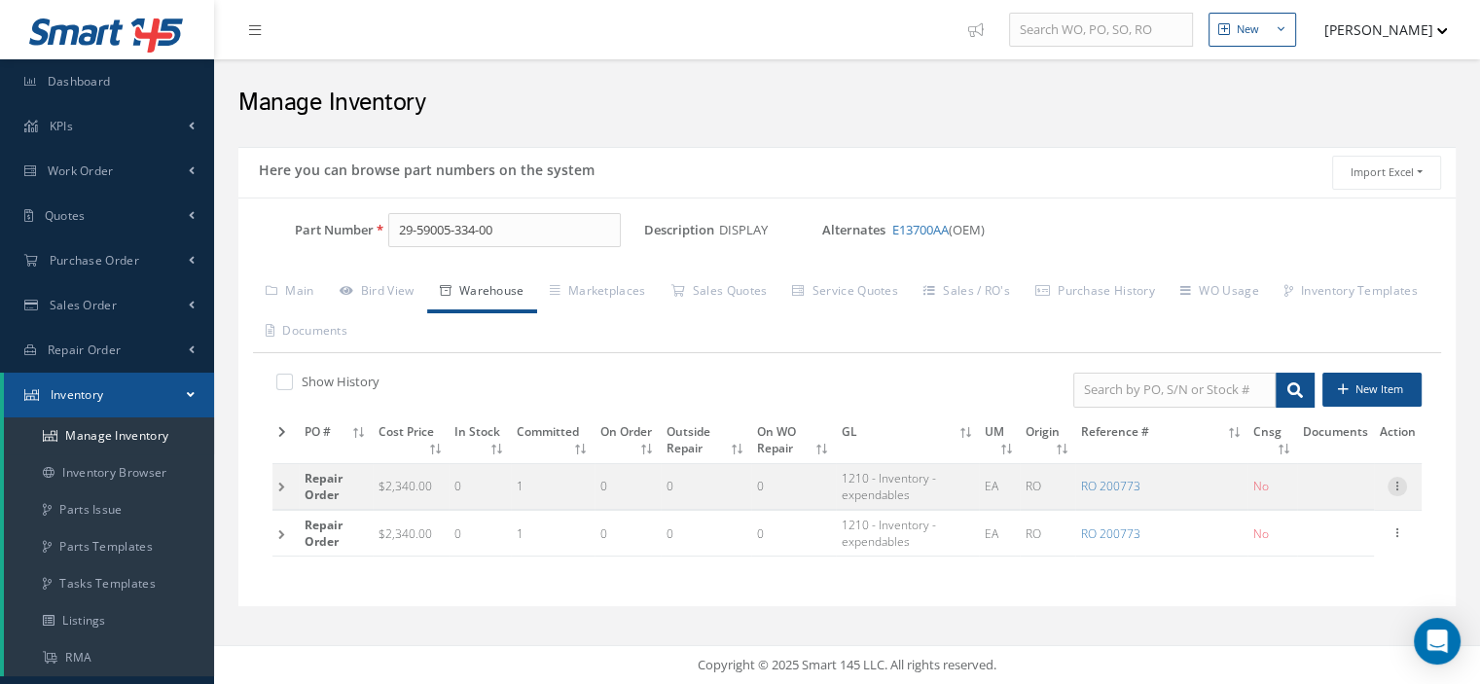
click at [1398, 486] on icon at bounding box center [1396, 485] width 19 height 16
click at [1328, 491] on link "Edit" at bounding box center [1308, 498] width 154 height 25
type input "2340.00"
type input "[DATE]"
type input "200773"
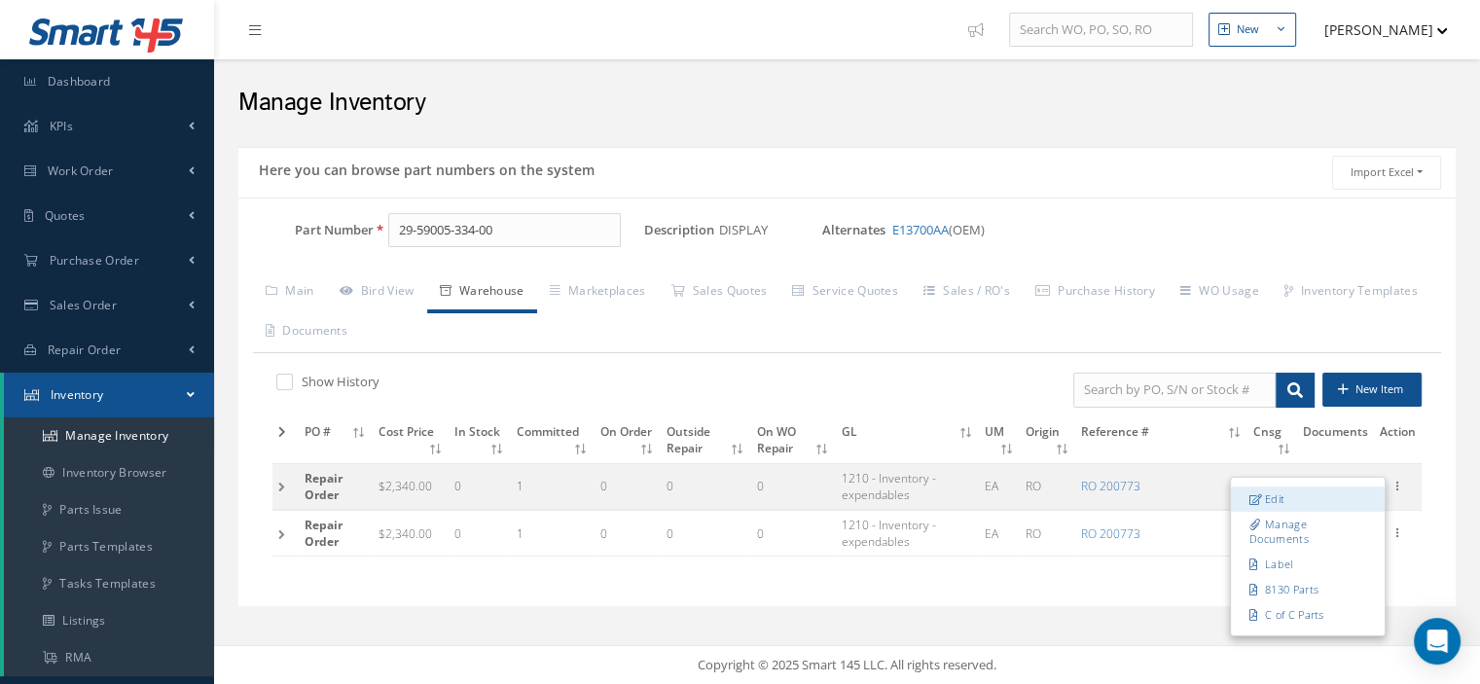
checkbox input "false"
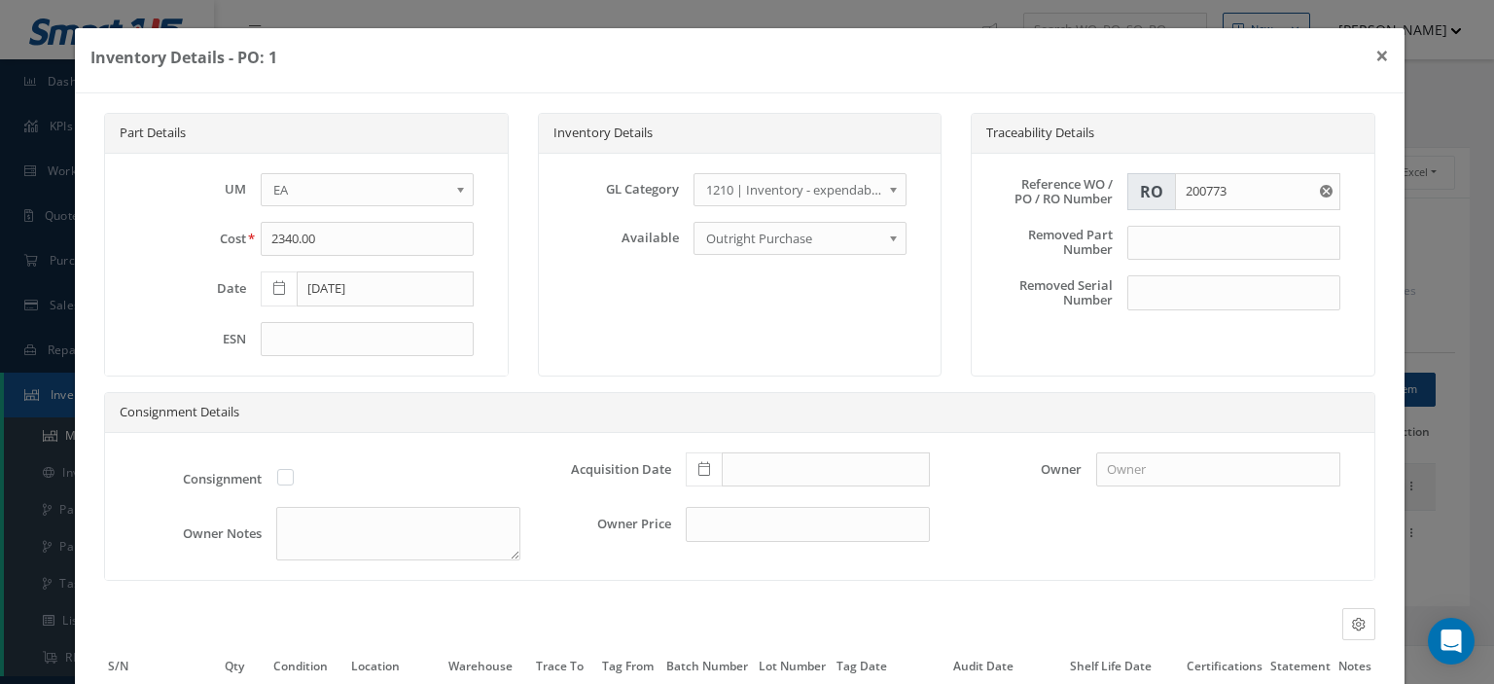
scroll to position [183, 0]
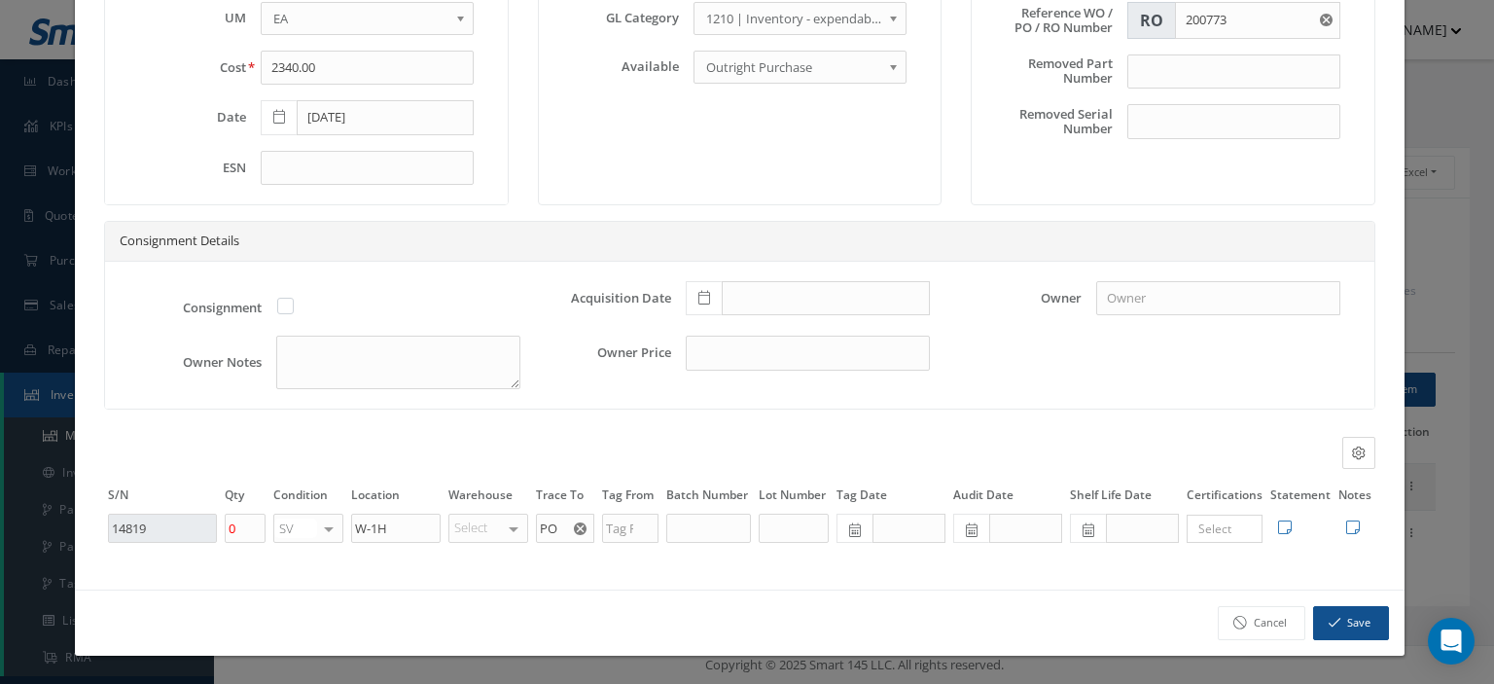
click at [575, 530] on icon "Reset" at bounding box center [580, 528] width 13 height 13
click at [563, 531] on input "text" at bounding box center [565, 528] width 58 height 29
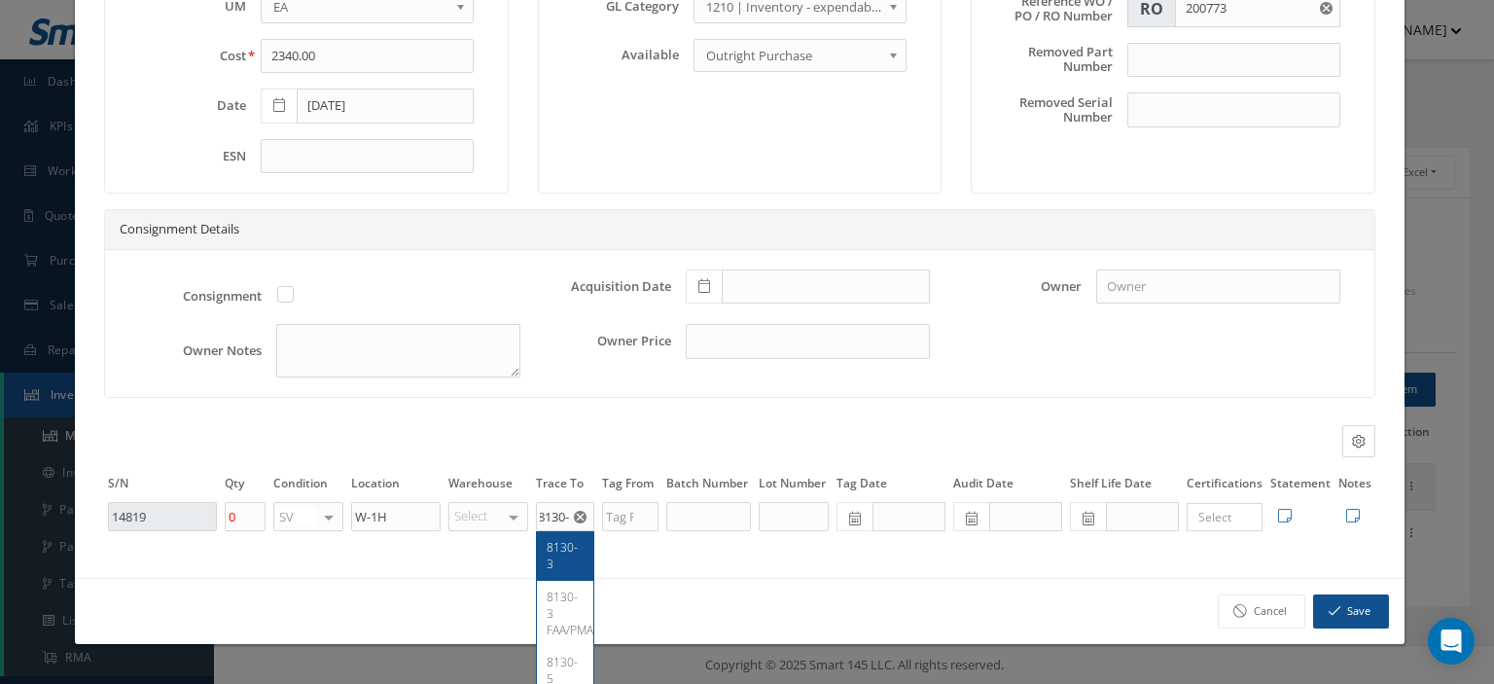
click at [560, 566] on span "8130-3" at bounding box center [562, 555] width 31 height 33
type input "8130-3"
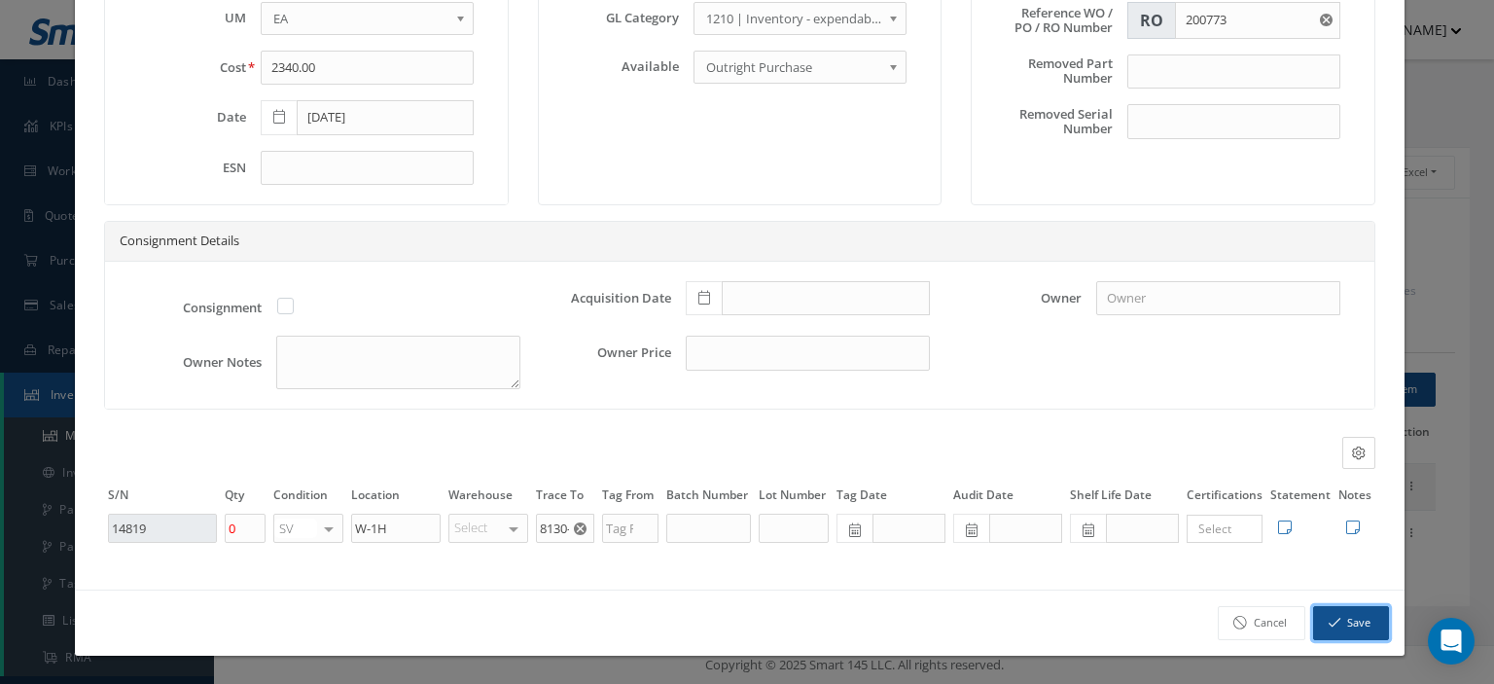
click at [1340, 633] on button "Save" at bounding box center [1352, 623] width 76 height 34
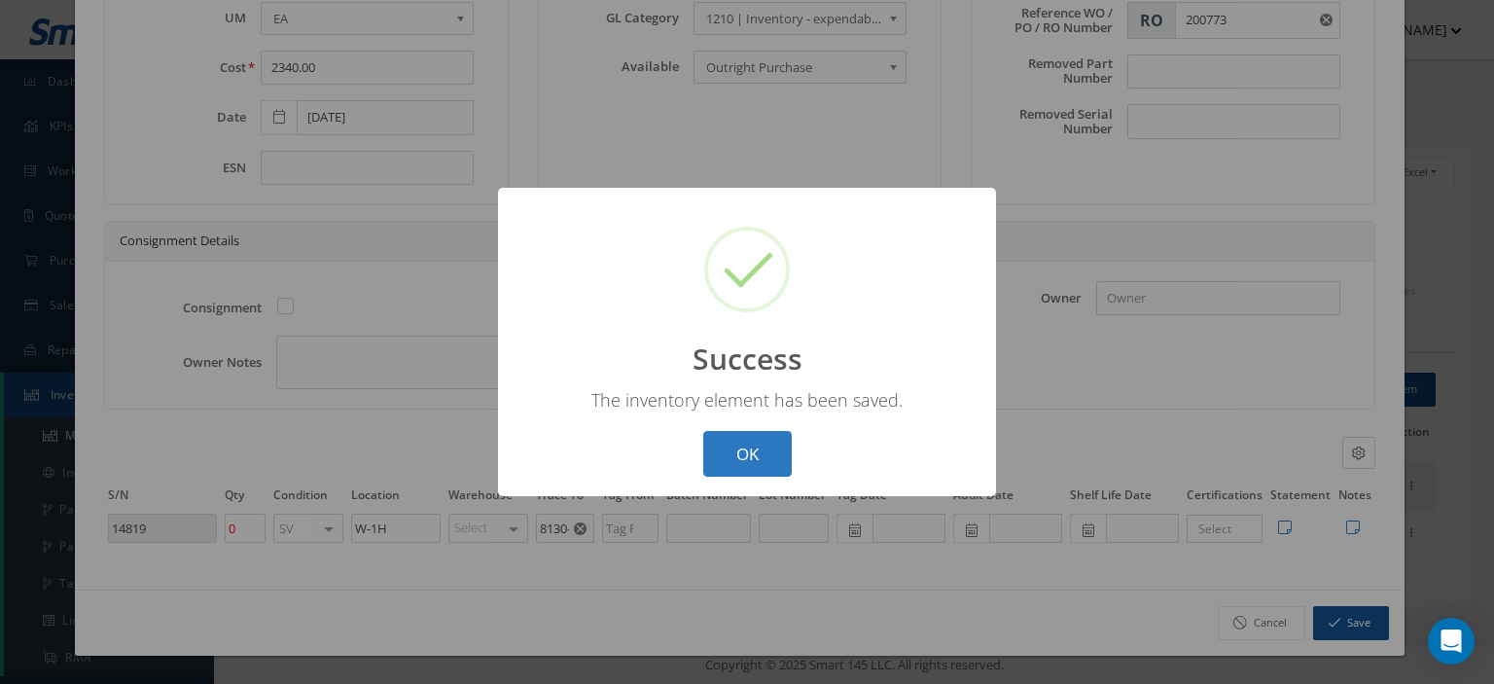
click at [743, 445] on button "OK" at bounding box center [747, 454] width 89 height 46
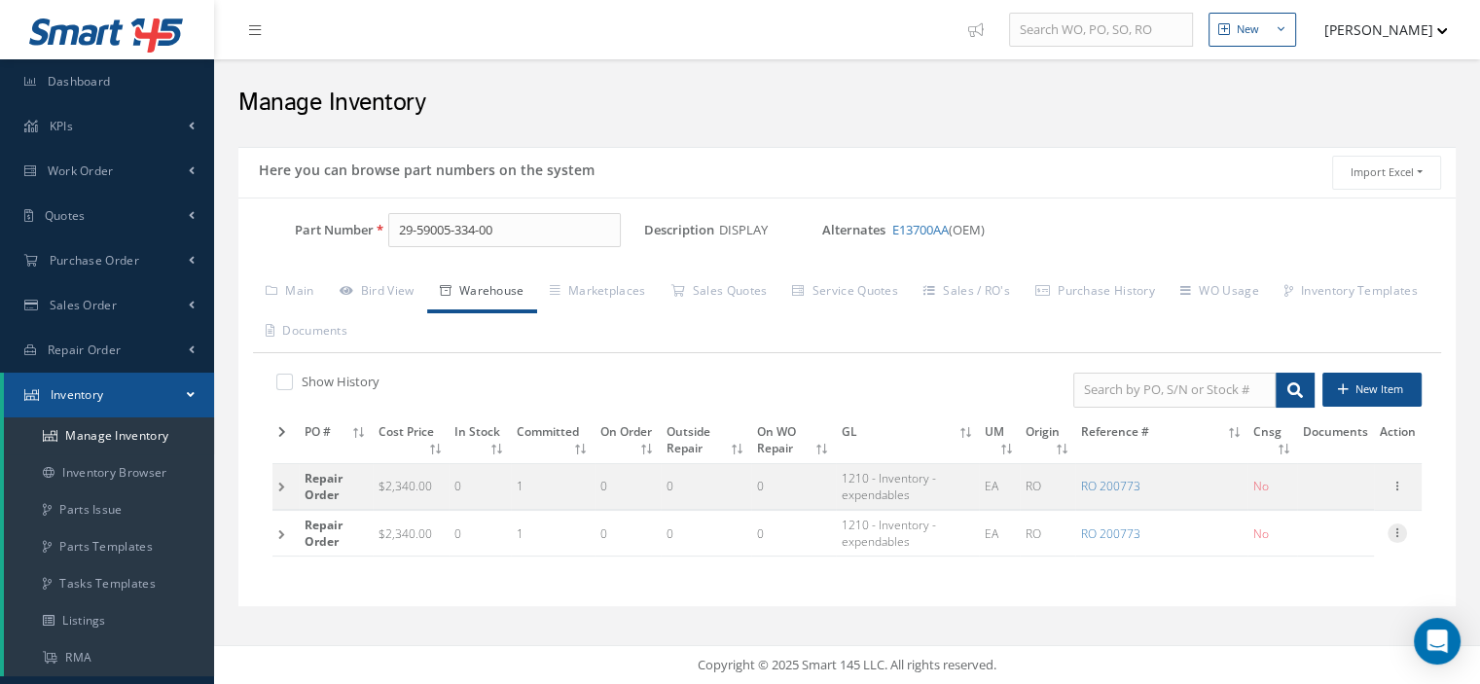
click at [1389, 531] on icon at bounding box center [1396, 531] width 19 height 16
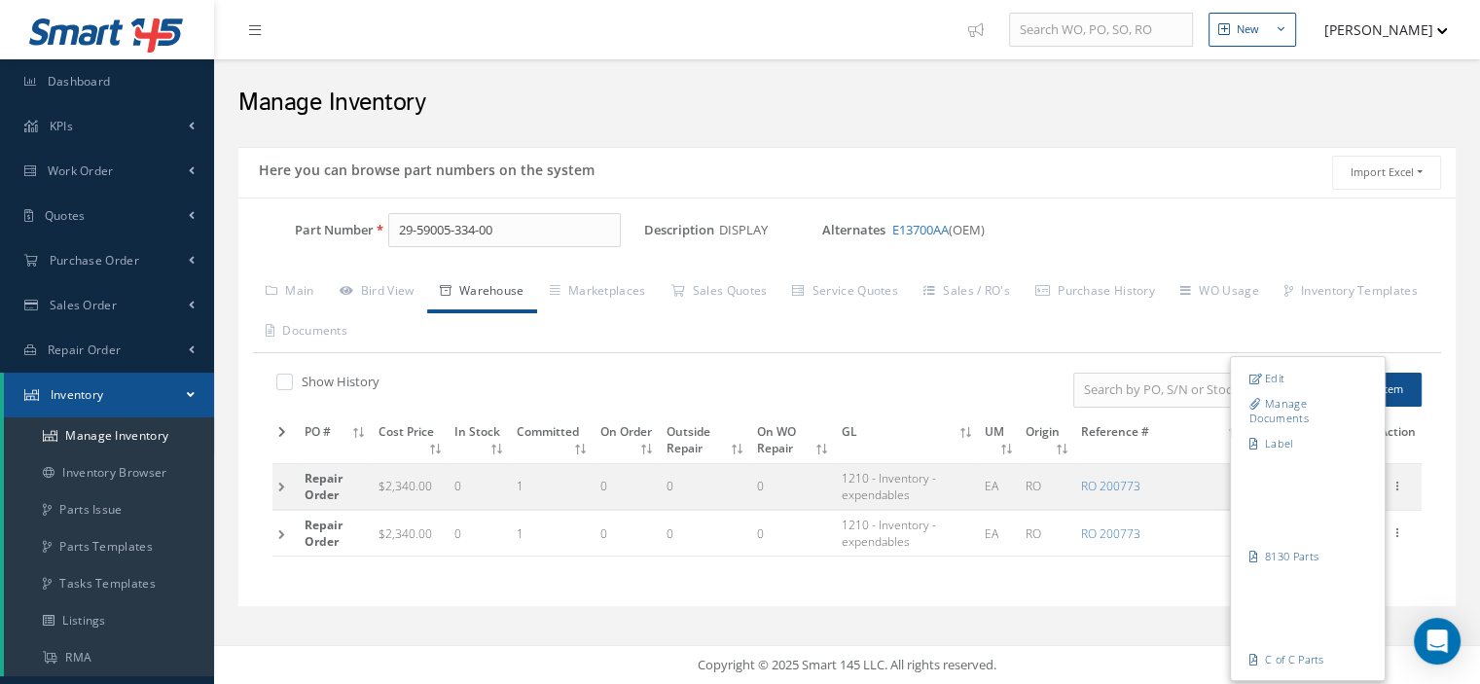
click at [932, 593] on div "Part Number 29-59005-334-00 Description DISPLAY Alternates E13700AA (OEM) Based…" at bounding box center [846, 403] width 1217 height 410
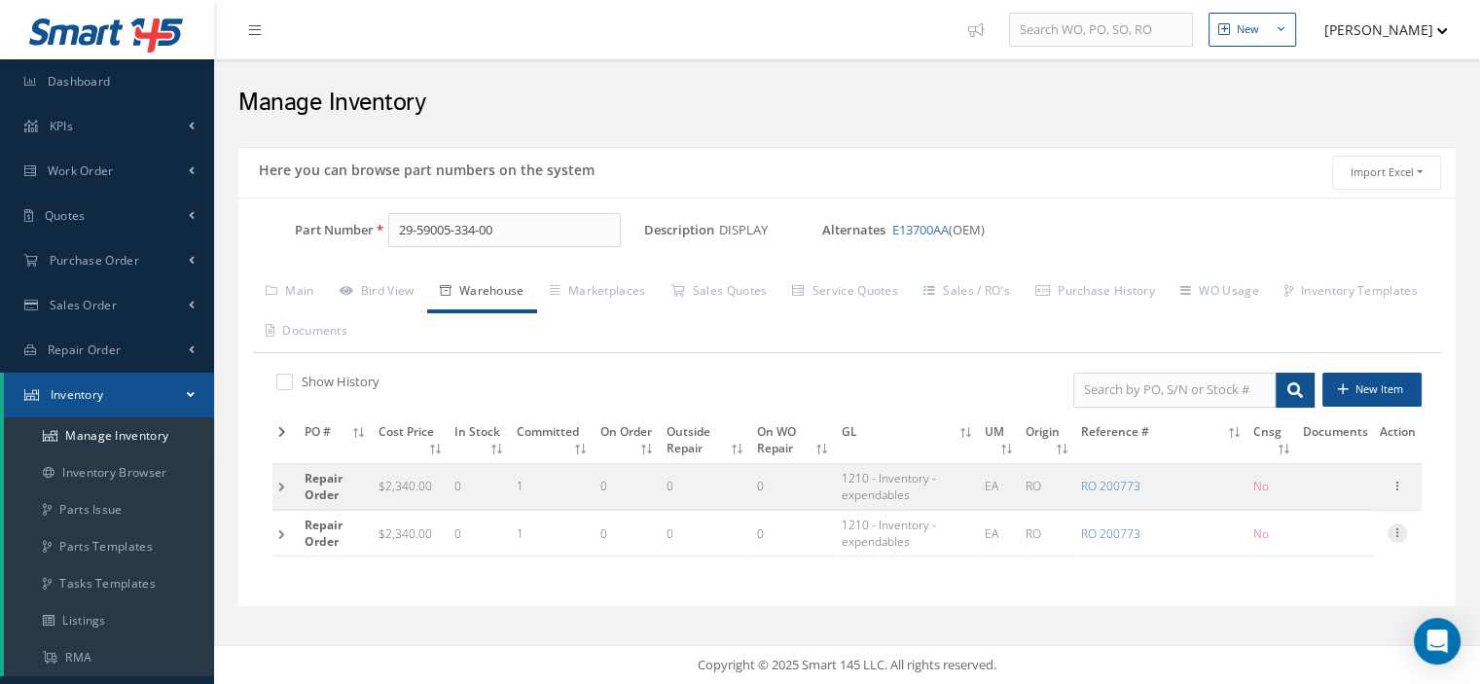
click at [1399, 532] on icon at bounding box center [1396, 531] width 19 height 16
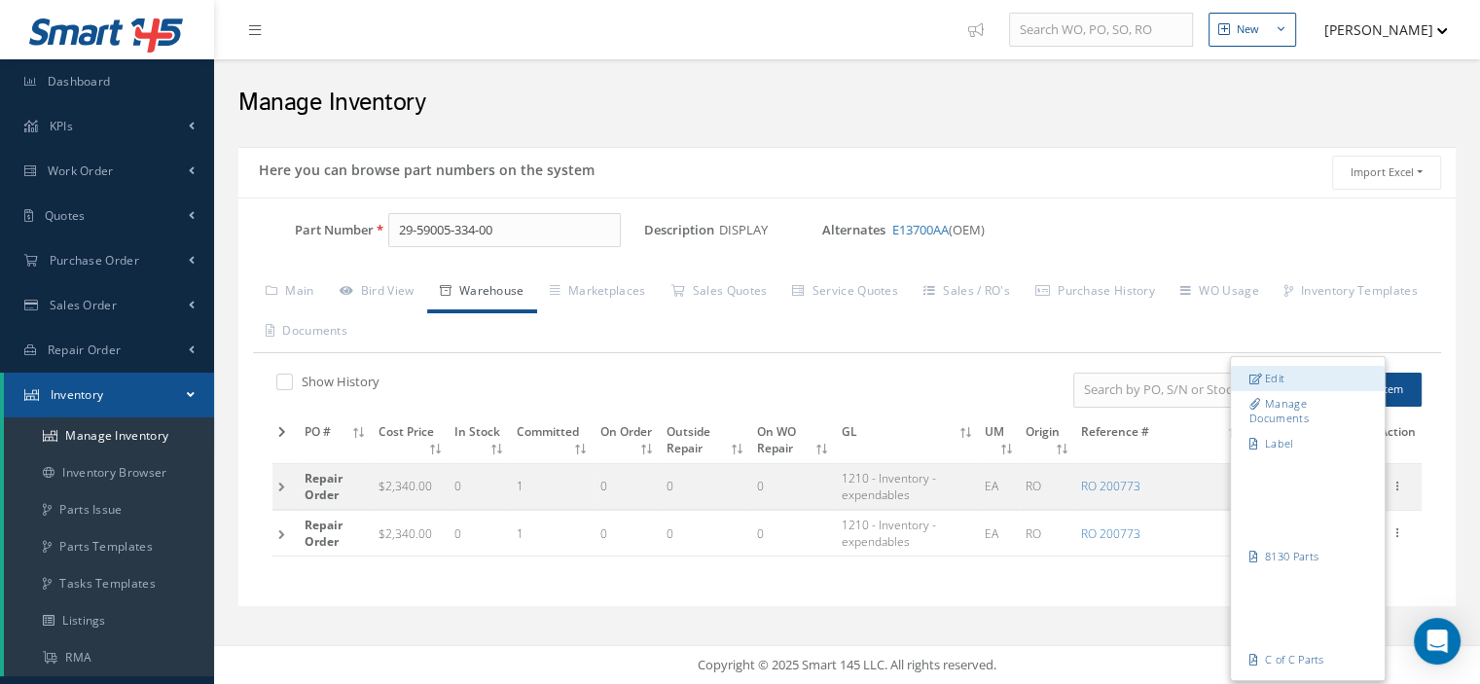
click at [1292, 380] on link "Edit" at bounding box center [1308, 378] width 154 height 25
type input "11319"
type input "PO"
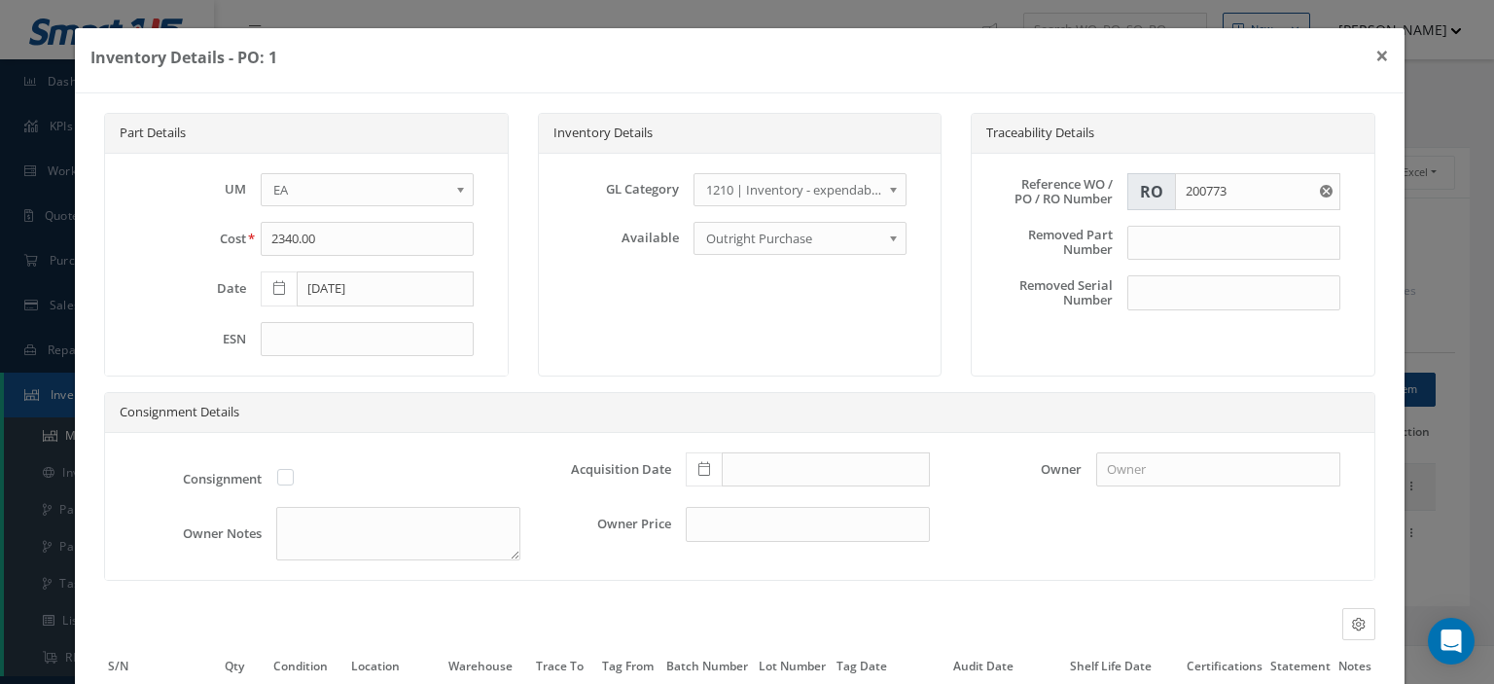
scroll to position [183, 0]
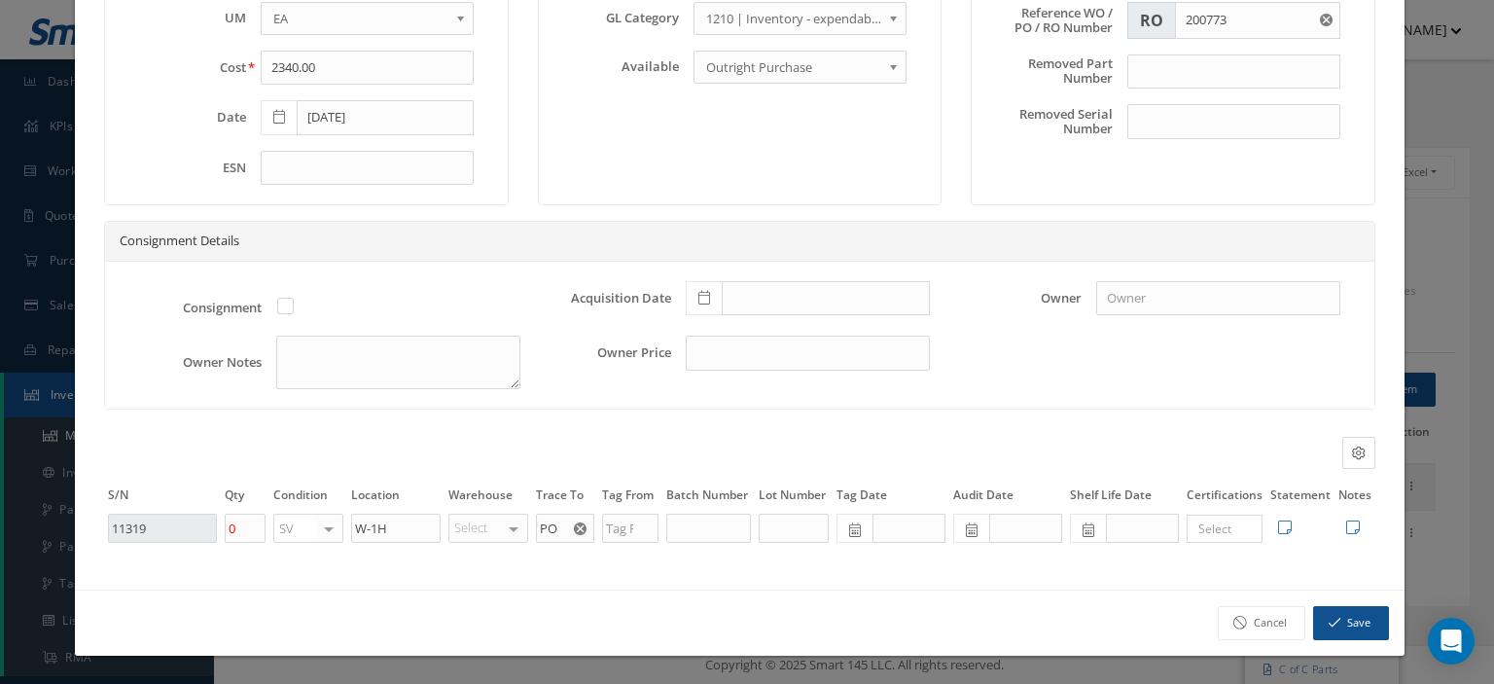
click at [574, 533] on icon "Reset" at bounding box center [580, 528] width 13 height 13
click at [556, 533] on input "text" at bounding box center [565, 528] width 58 height 29
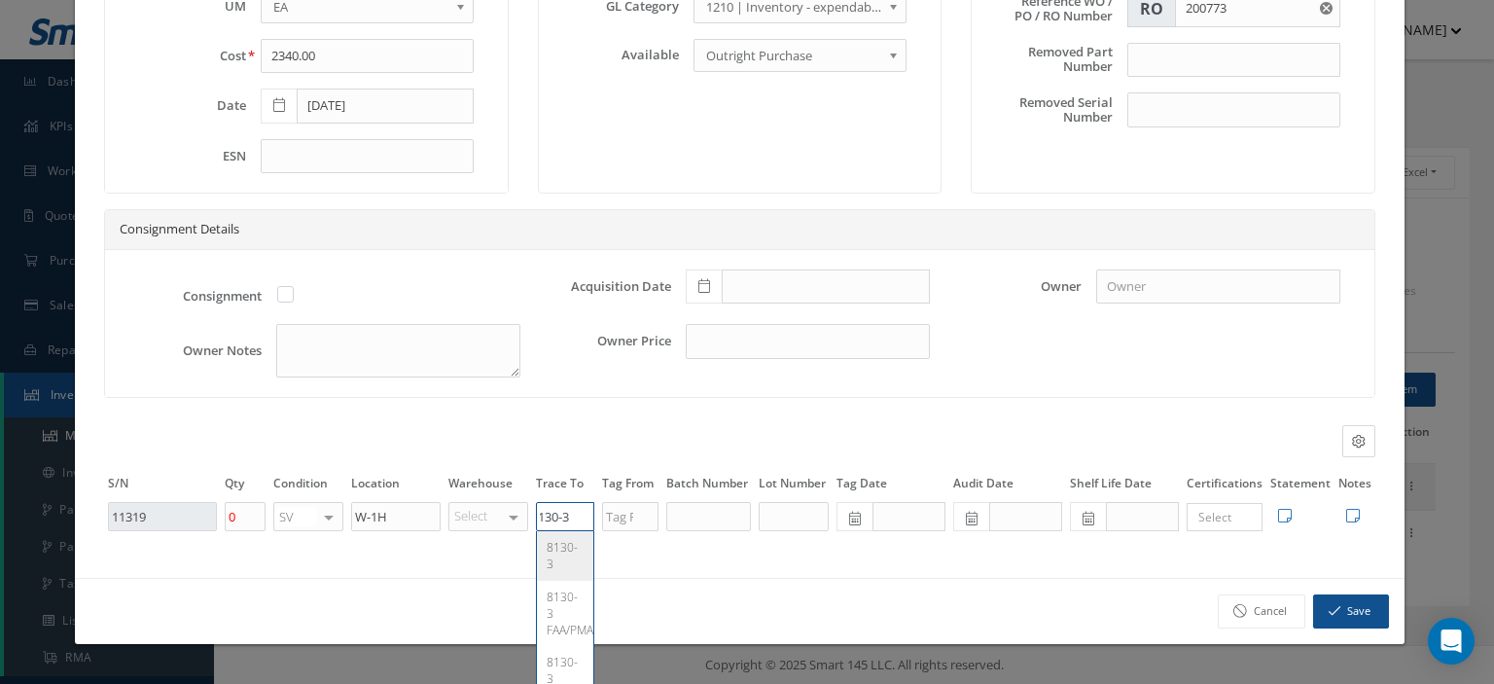
type input "8130-3"
click at [560, 559] on span "8130-3" at bounding box center [562, 555] width 31 height 33
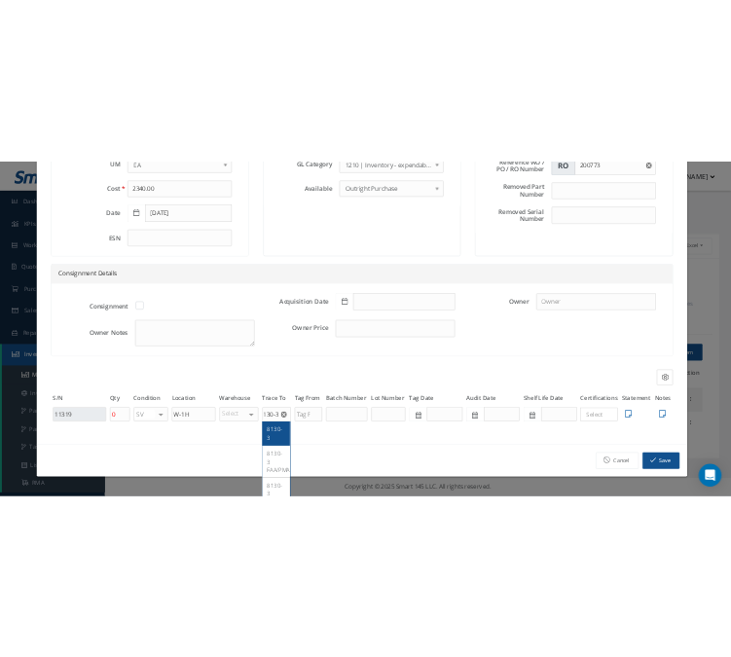
scroll to position [0, 0]
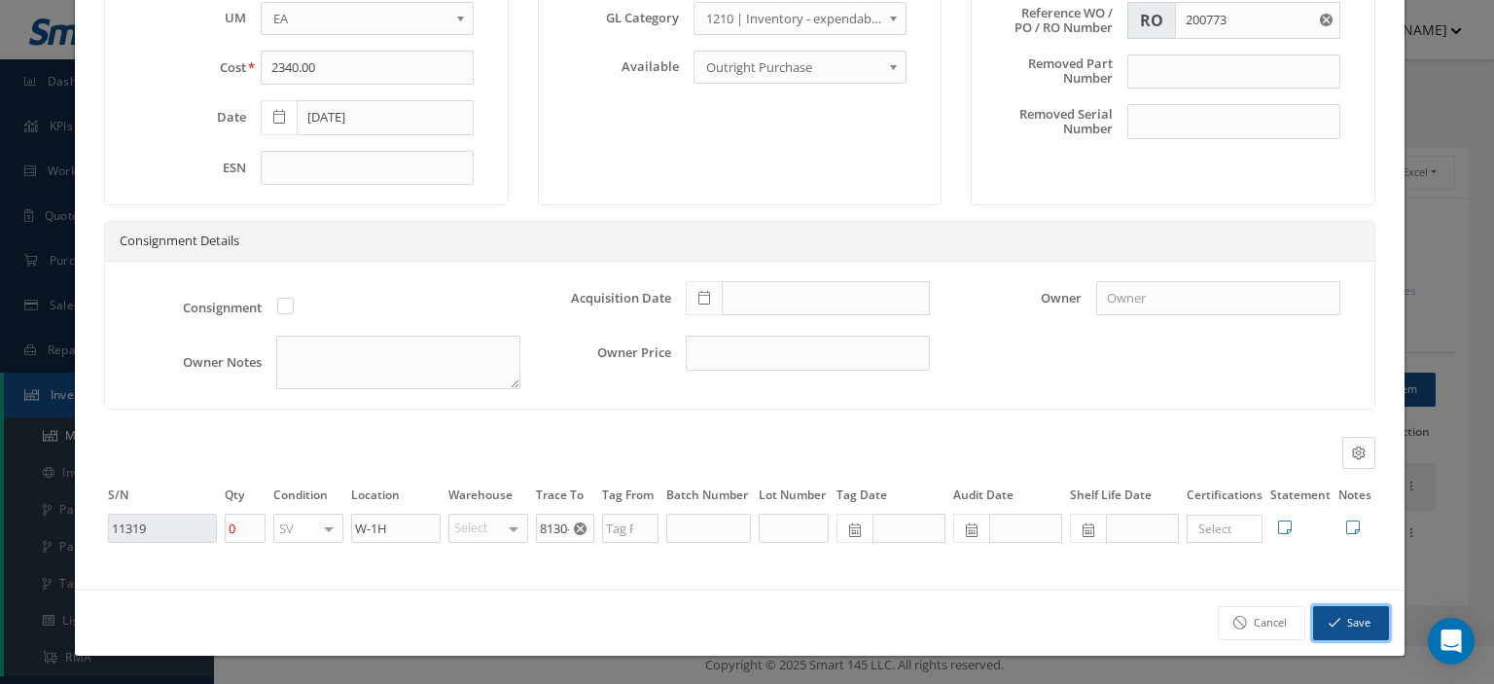
click at [1348, 632] on button "Save" at bounding box center [1352, 623] width 76 height 34
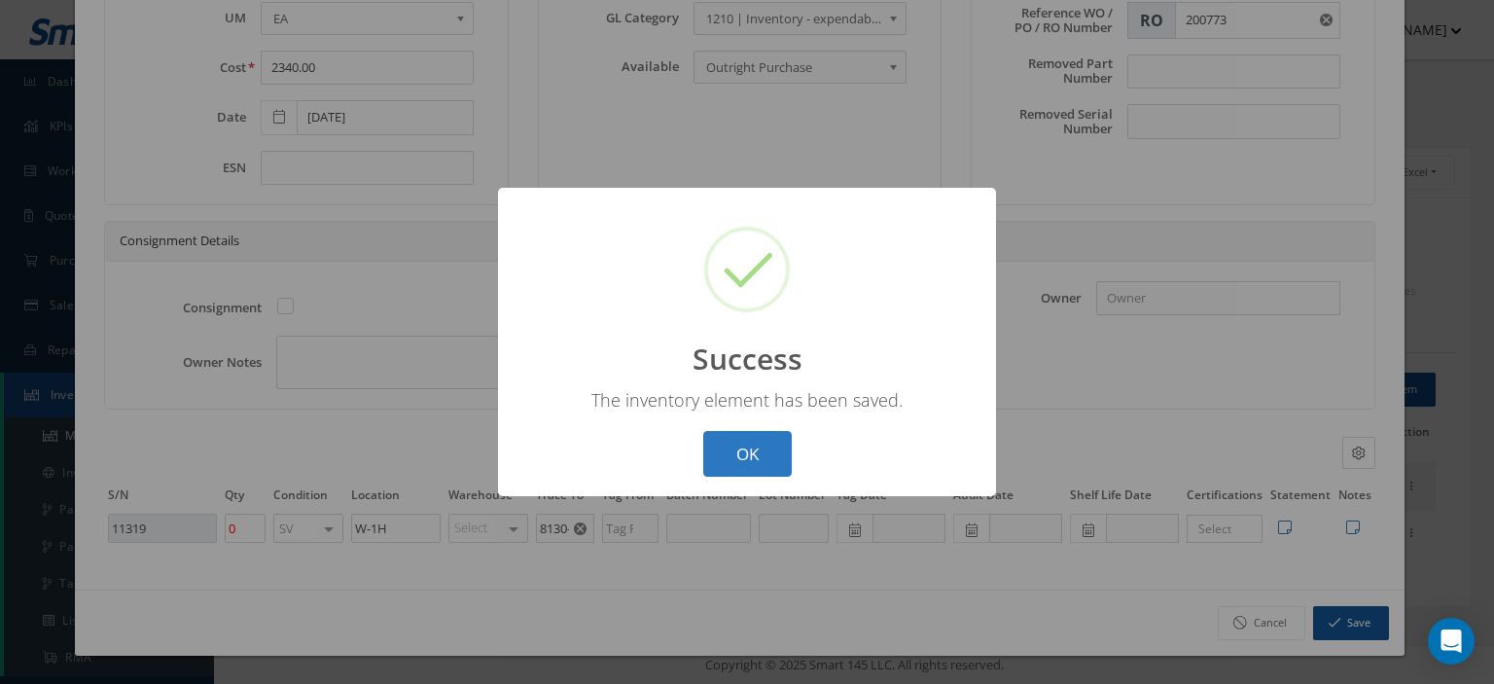
click at [727, 454] on button "OK" at bounding box center [747, 454] width 89 height 46
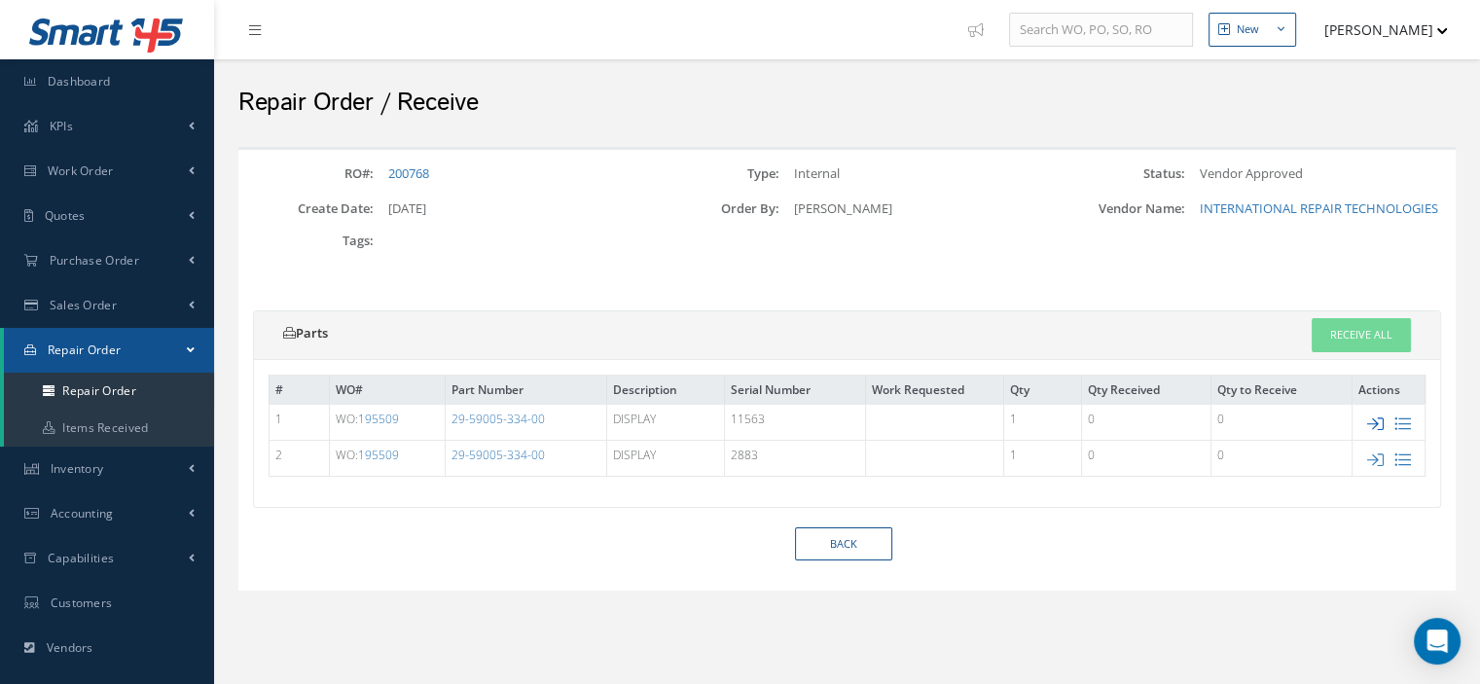
click at [1374, 427] on icon at bounding box center [1375, 423] width 17 height 17
type input "11563"
type input "$2,340"
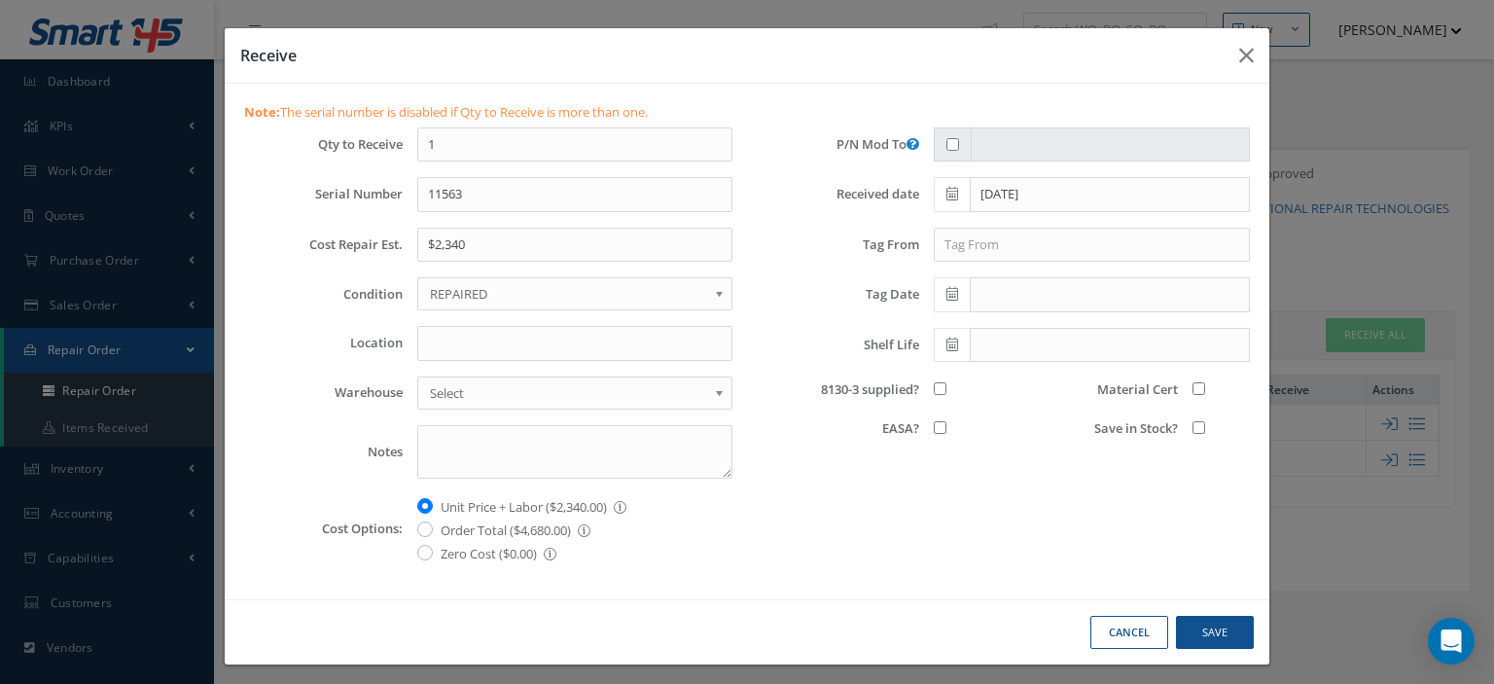
click at [493, 293] on span "REPAIRED" at bounding box center [568, 293] width 277 height 23
click at [463, 344] on input "Location" at bounding box center [574, 343] width 315 height 35
type input "W-1H"
click at [936, 382] on input "8130-3 supplied?" at bounding box center [940, 388] width 13 height 13
checkbox input "true"
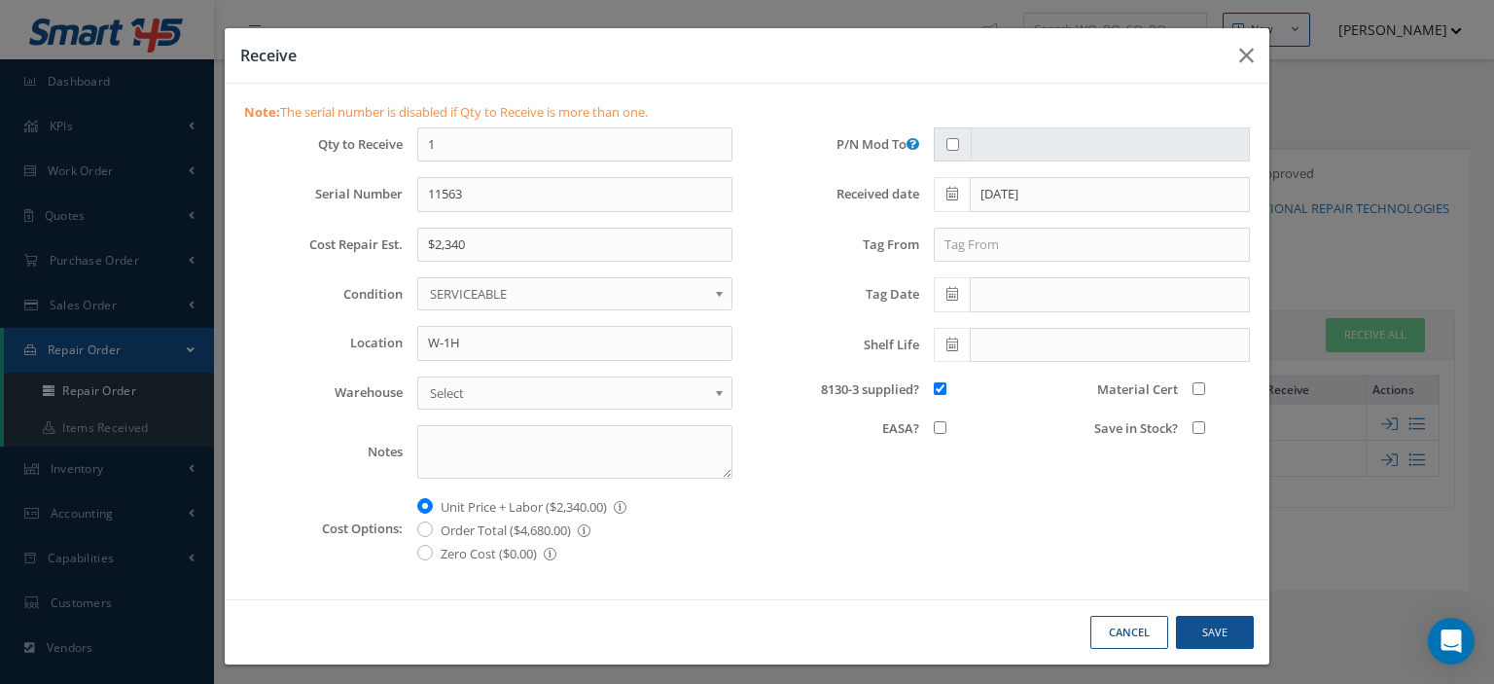
click at [1193, 386] on input "Material Cert" at bounding box center [1199, 388] width 13 height 13
checkbox input "true"
click at [1193, 426] on input "Save in Stock?" at bounding box center [1199, 427] width 13 height 13
checkbox input "true"
click at [1215, 631] on button "Save" at bounding box center [1215, 633] width 78 height 34
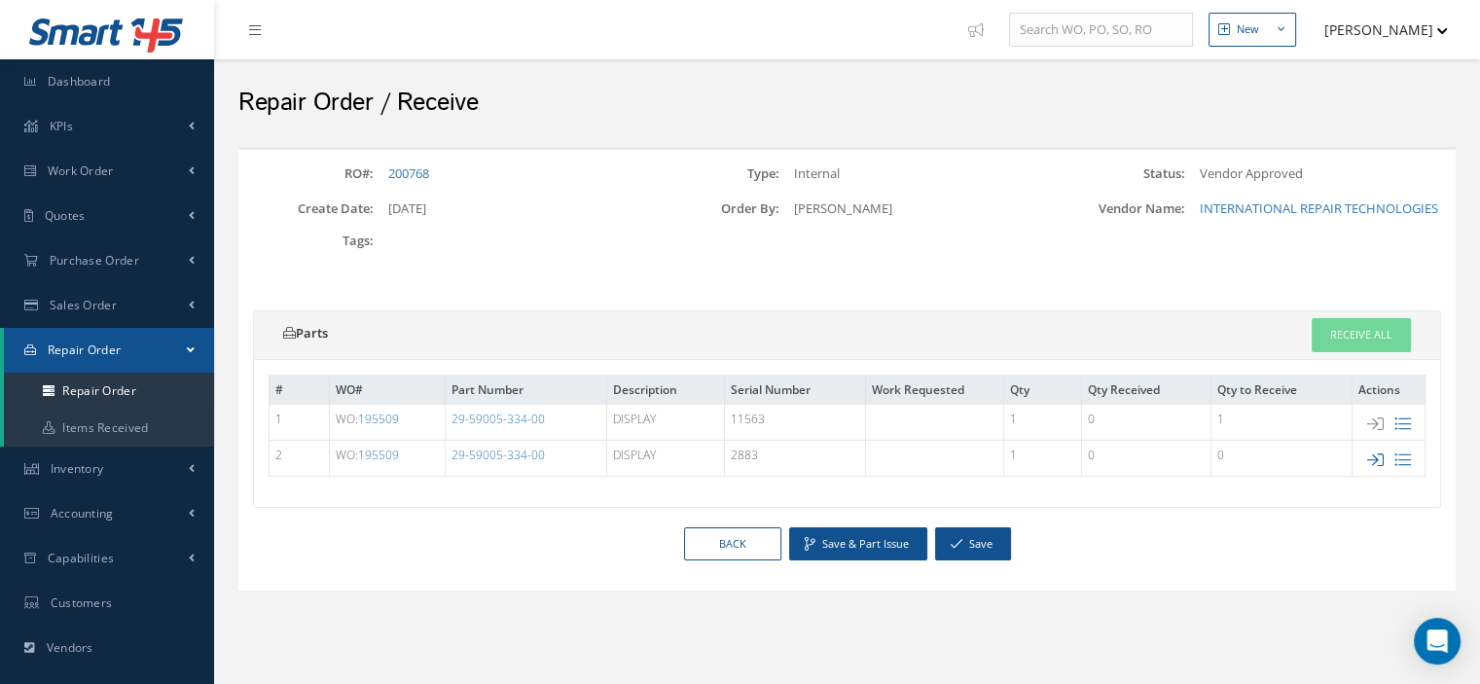
click at [1378, 456] on icon at bounding box center [1375, 459] width 17 height 17
type input "2883"
type input "$2,340"
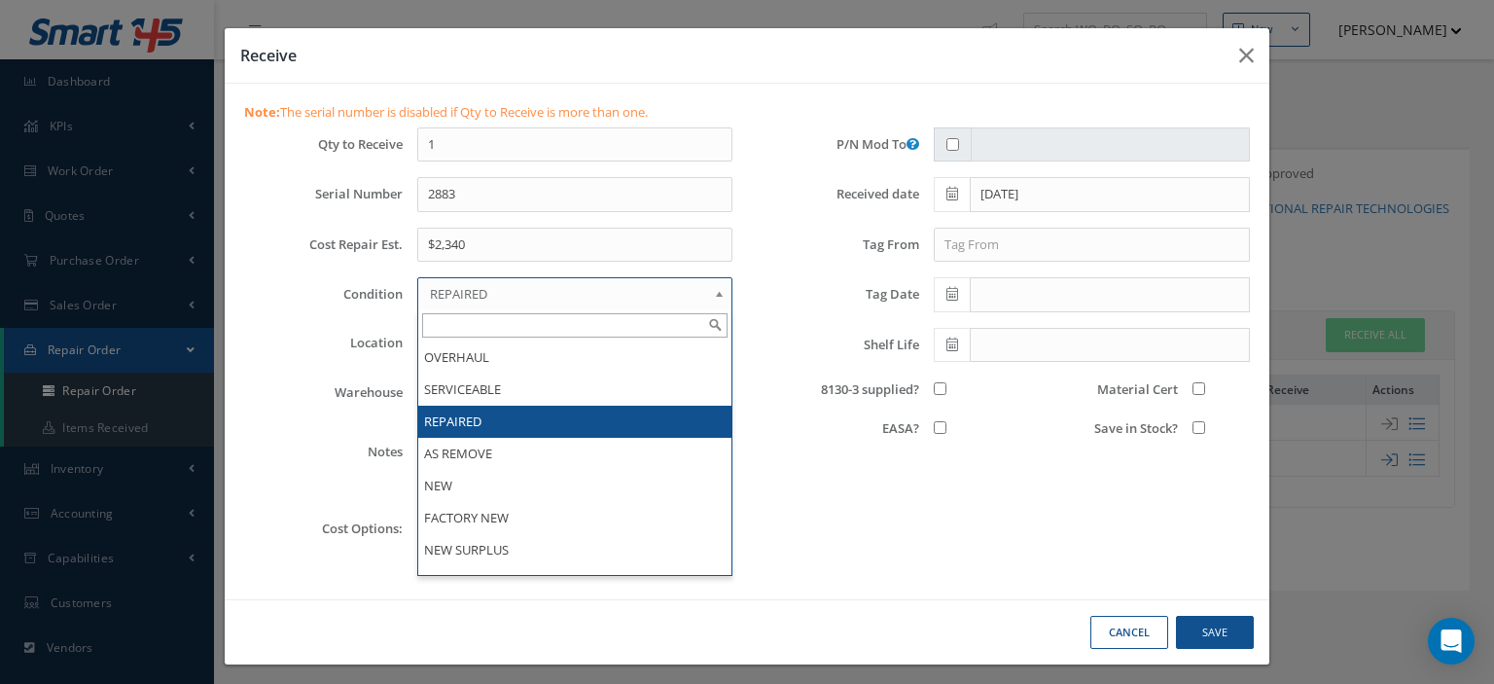
click at [531, 291] on span "REPAIRED" at bounding box center [568, 293] width 277 height 23
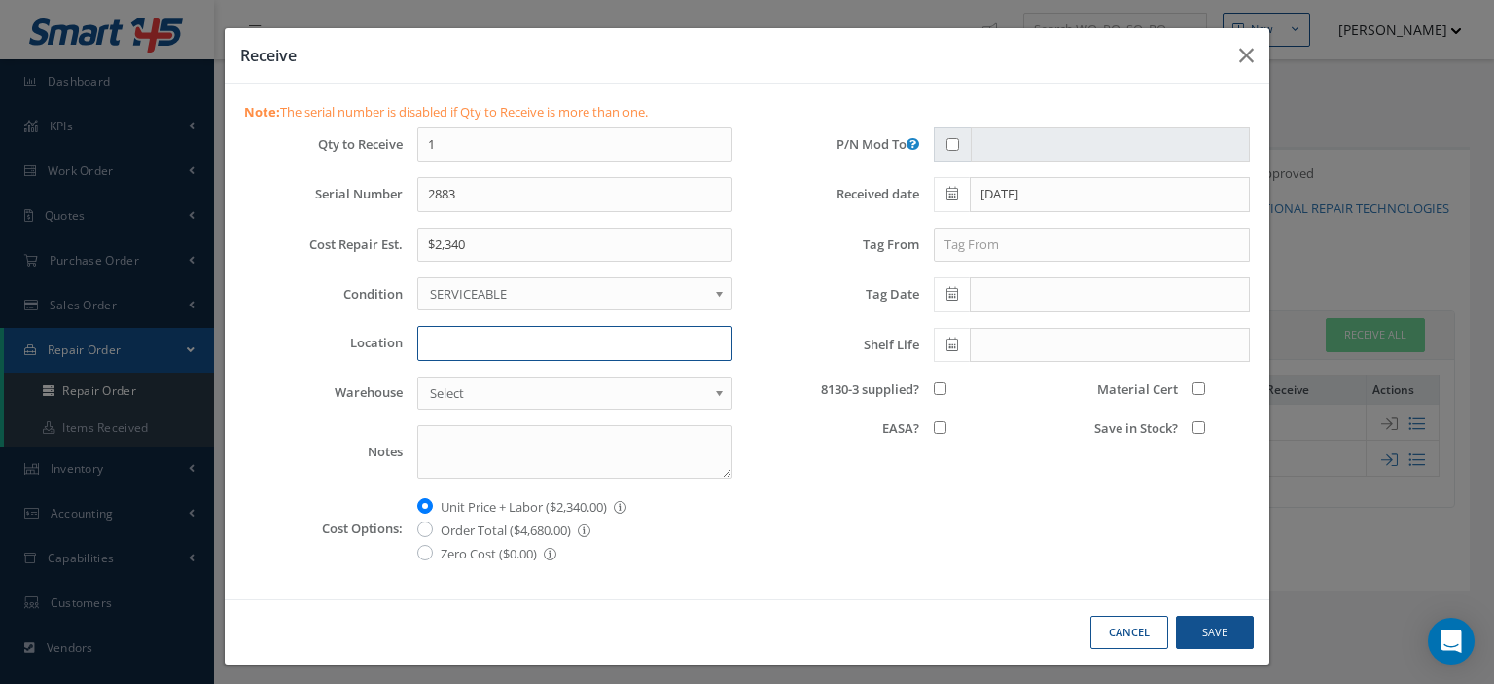
click at [453, 338] on input "Location" at bounding box center [574, 343] width 315 height 35
type input "W-1H"
click at [936, 387] on input "8130-3 supplied?" at bounding box center [940, 388] width 13 height 13
checkbox input "true"
click at [1193, 426] on input "Save in Stock?" at bounding box center [1199, 427] width 13 height 13
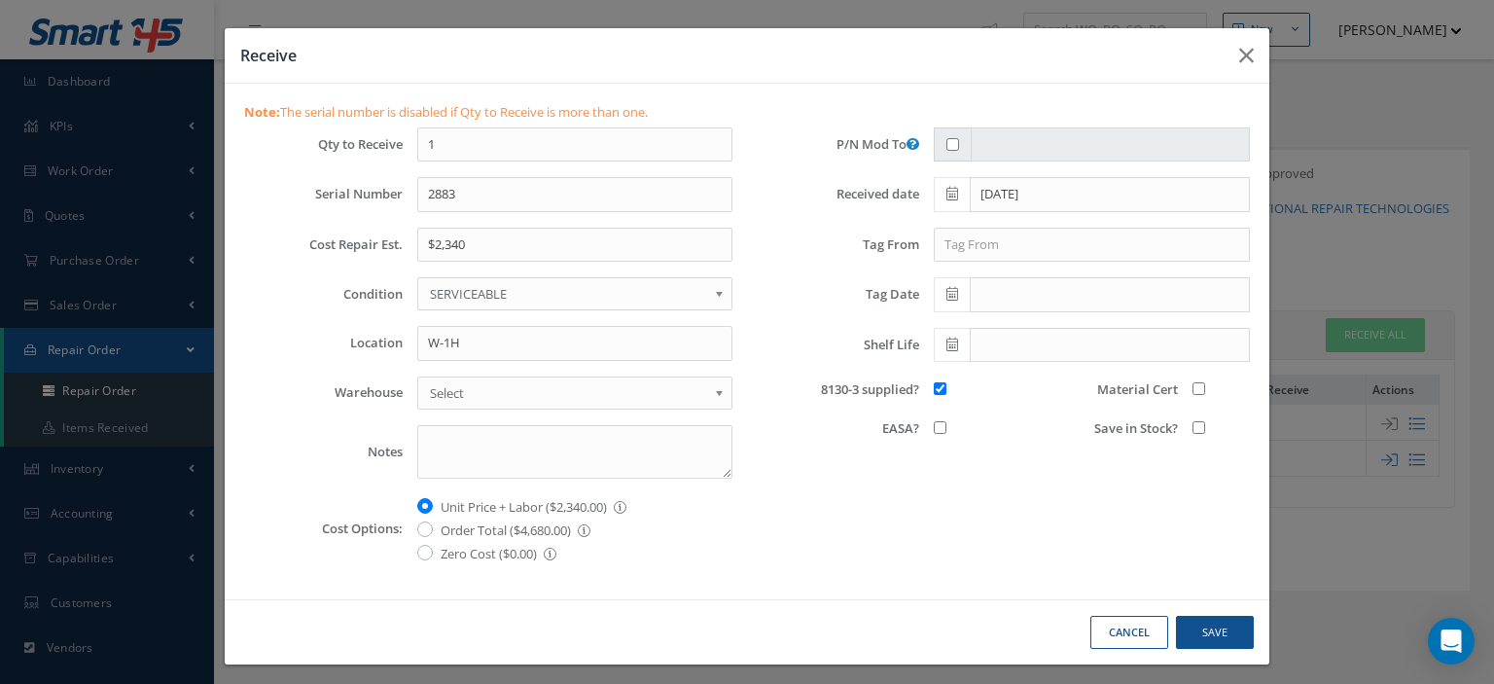
checkbox input "true"
click at [1193, 382] on input "Material Cert" at bounding box center [1199, 388] width 13 height 13
checkbox input "true"
click at [1226, 616] on button "Save" at bounding box center [1215, 633] width 78 height 34
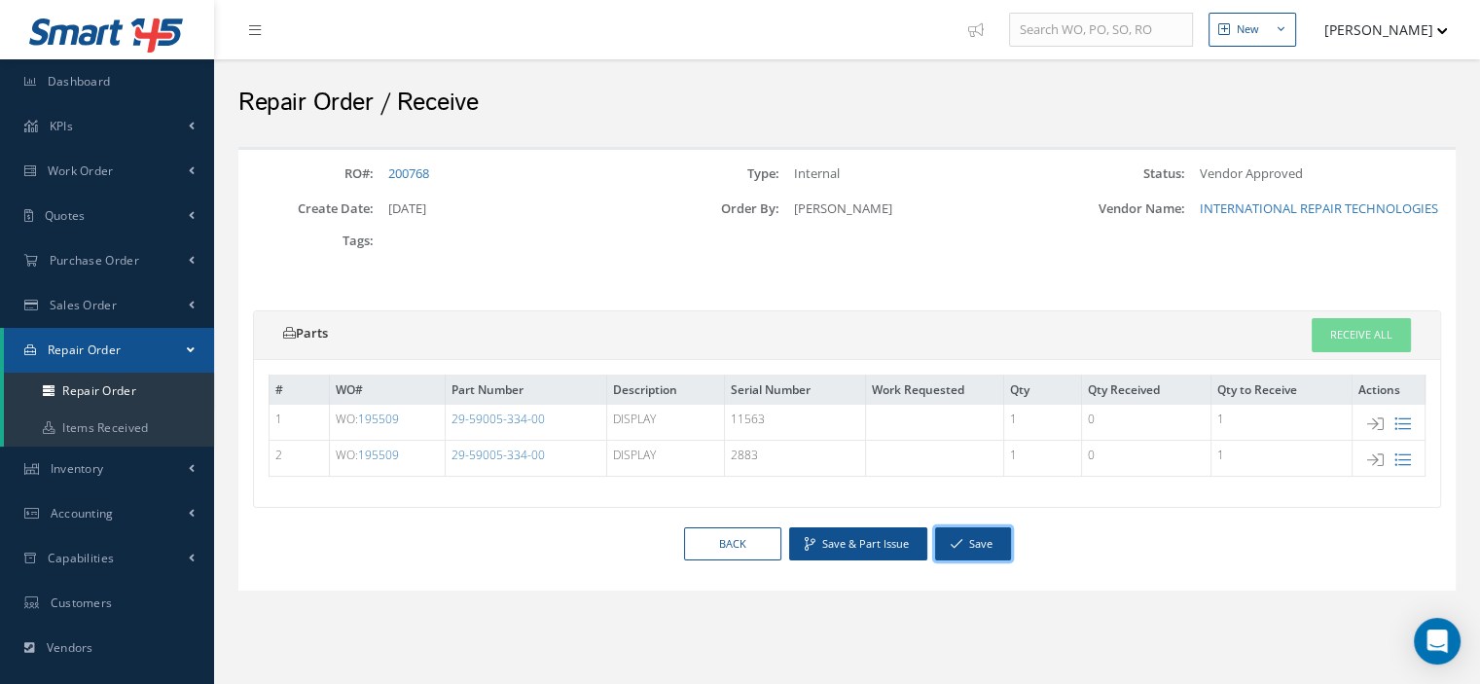
click at [979, 544] on button "Save" at bounding box center [973, 544] width 76 height 34
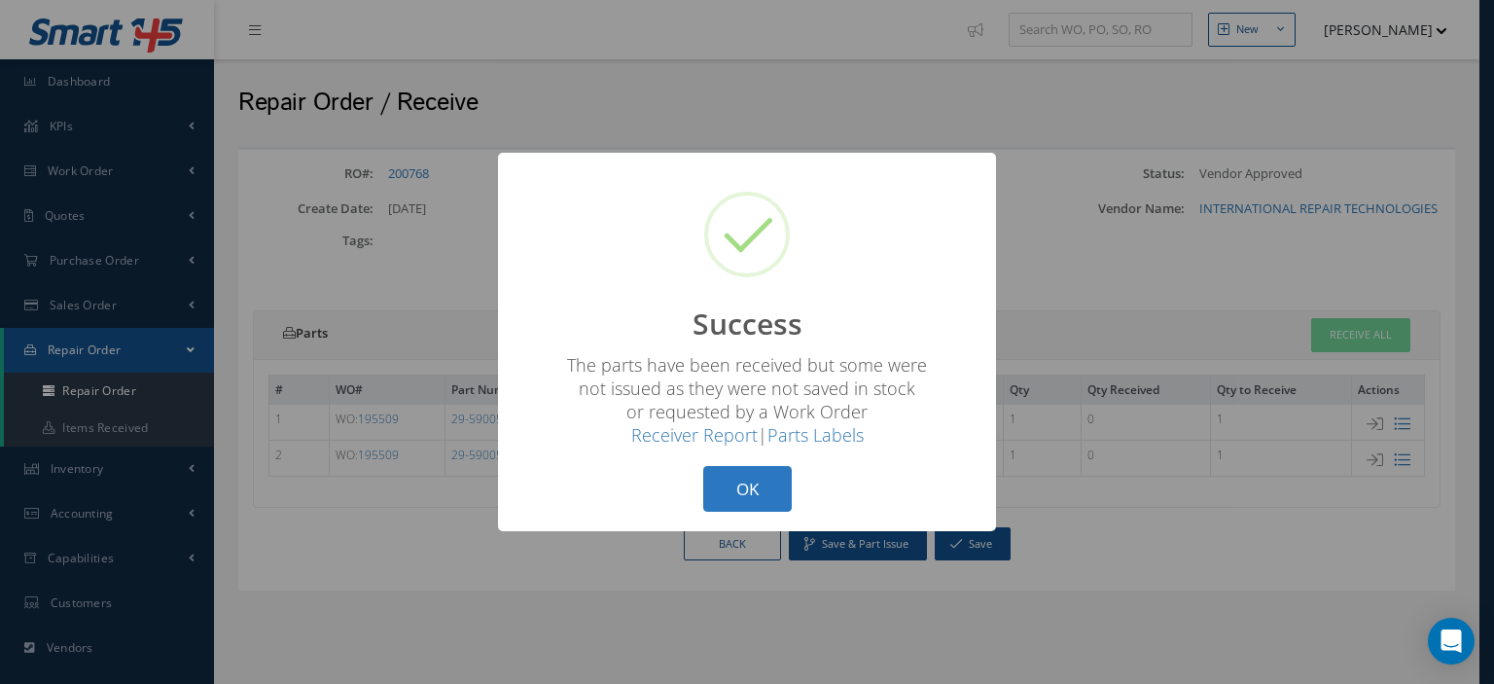
click at [760, 501] on button "OK" at bounding box center [747, 489] width 89 height 46
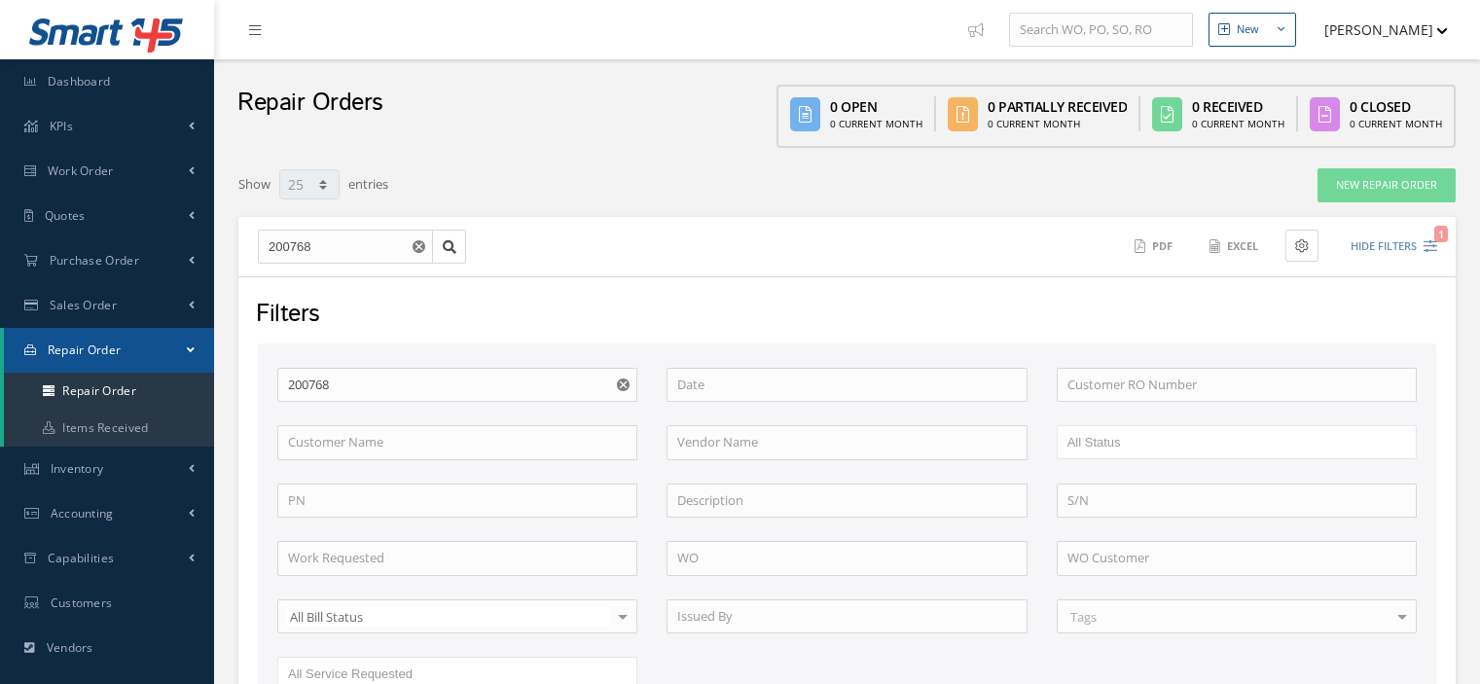
select select "25"
click at [414, 246] on use "Reset" at bounding box center [419, 246] width 13 height 13
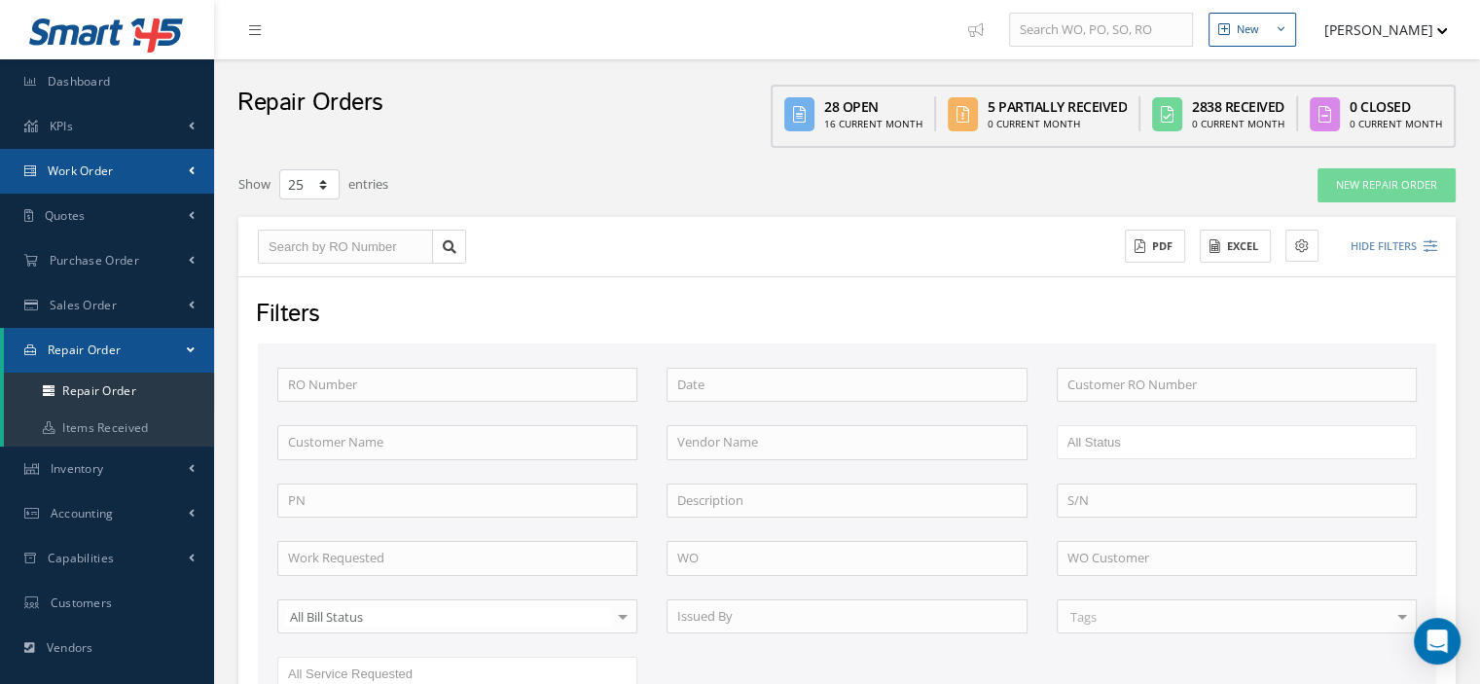
click at [111, 173] on span "Work Order" at bounding box center [81, 170] width 66 height 17
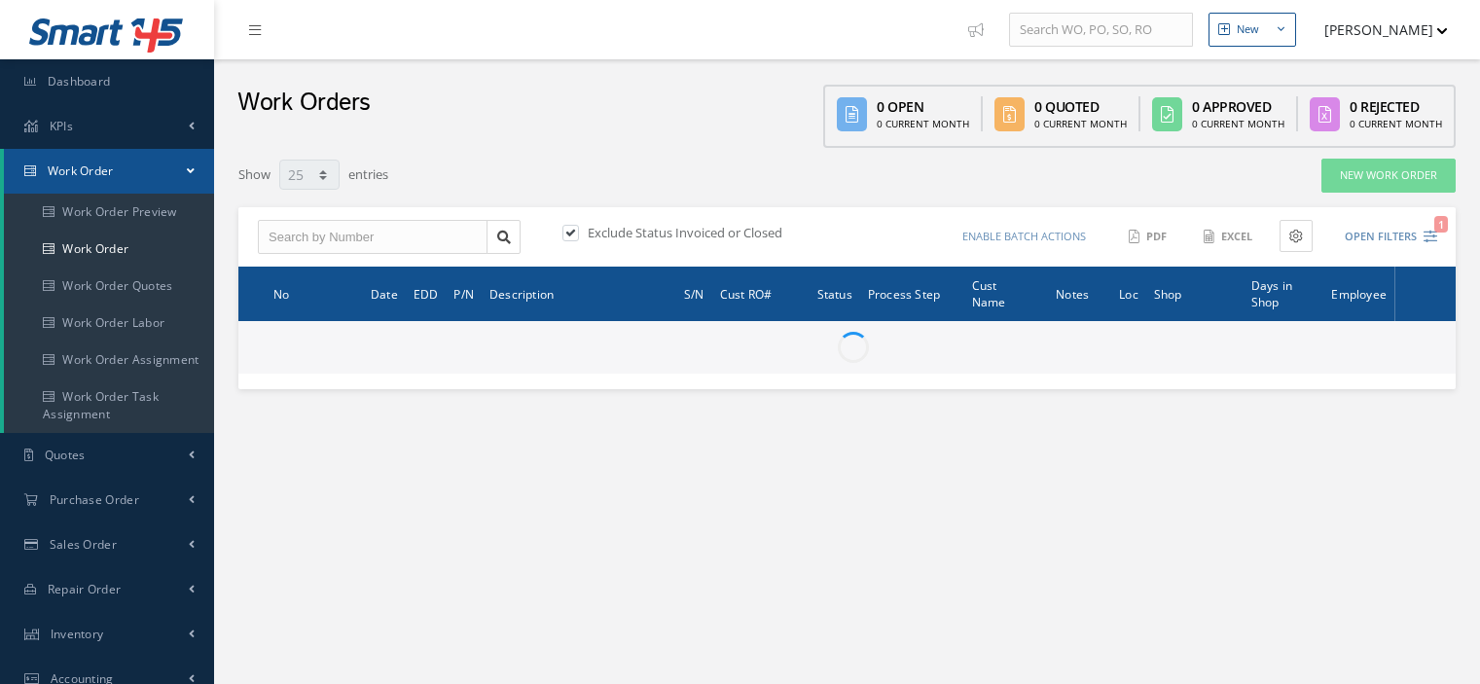
select select "25"
click at [269, 235] on input "text" at bounding box center [373, 237] width 230 height 35
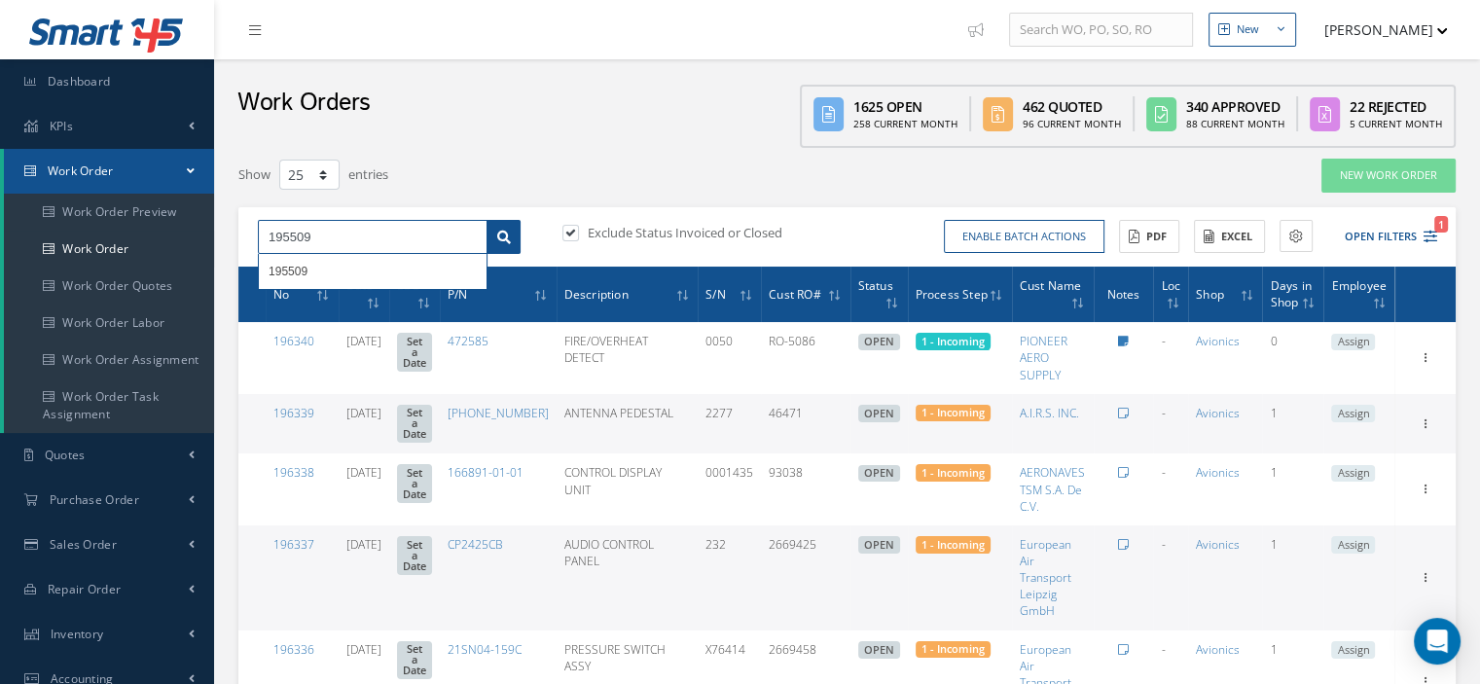
type input "195509"
click at [494, 237] on link at bounding box center [503, 237] width 34 height 35
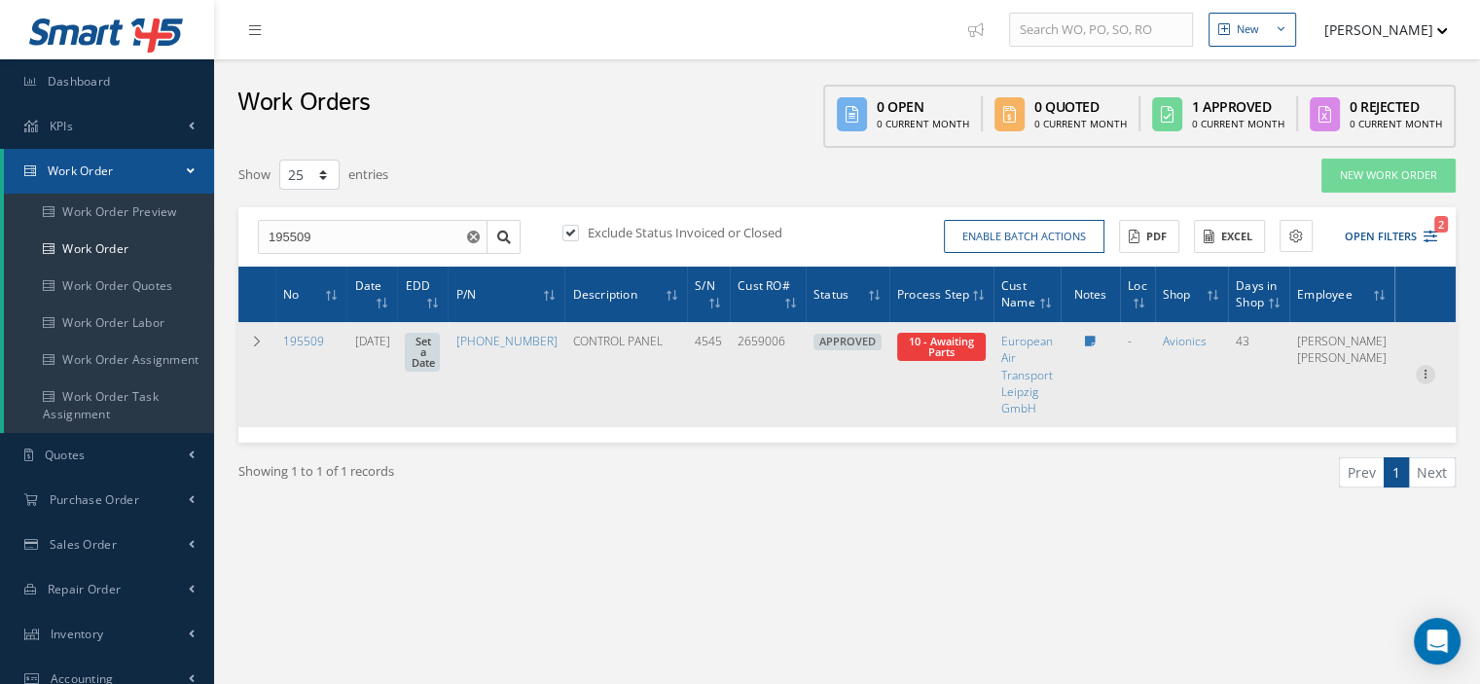
click at [1421, 367] on icon at bounding box center [1425, 373] width 19 height 16
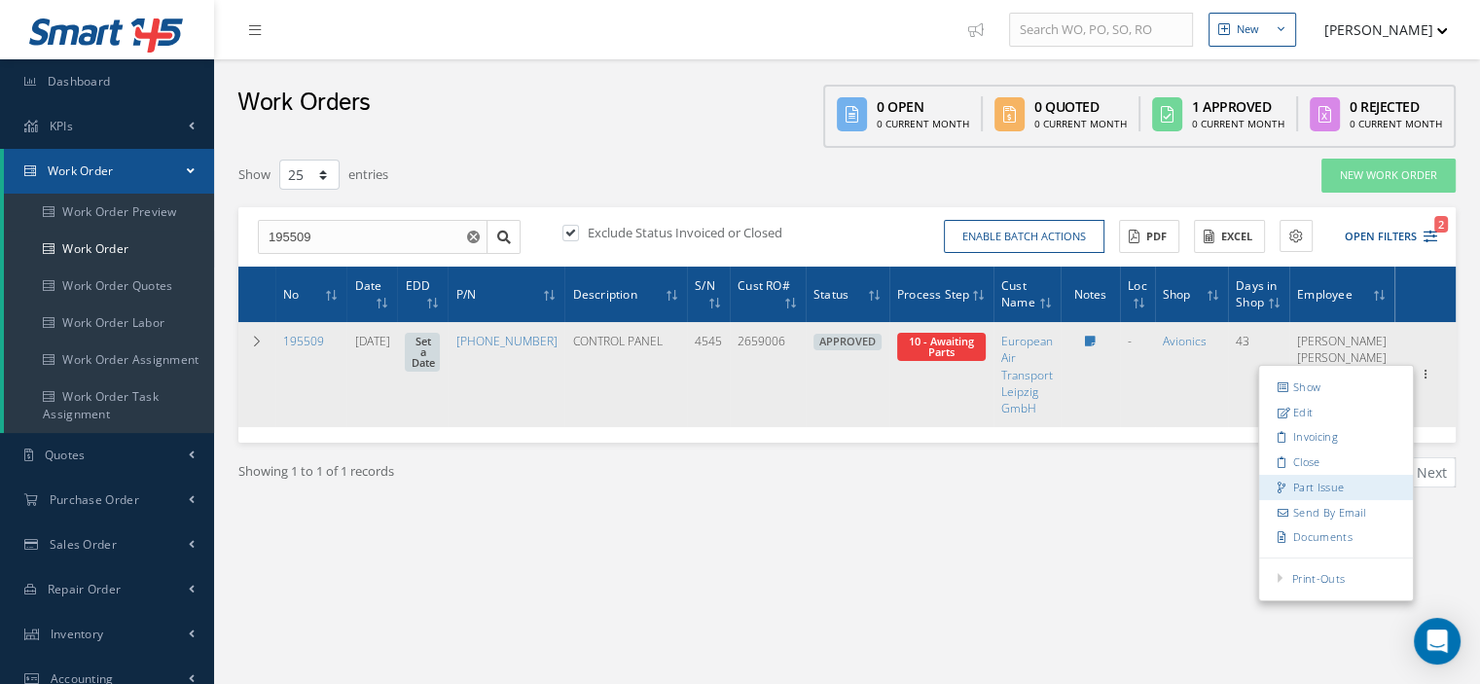
click at [1331, 478] on link "Part Issue" at bounding box center [1336, 487] width 154 height 25
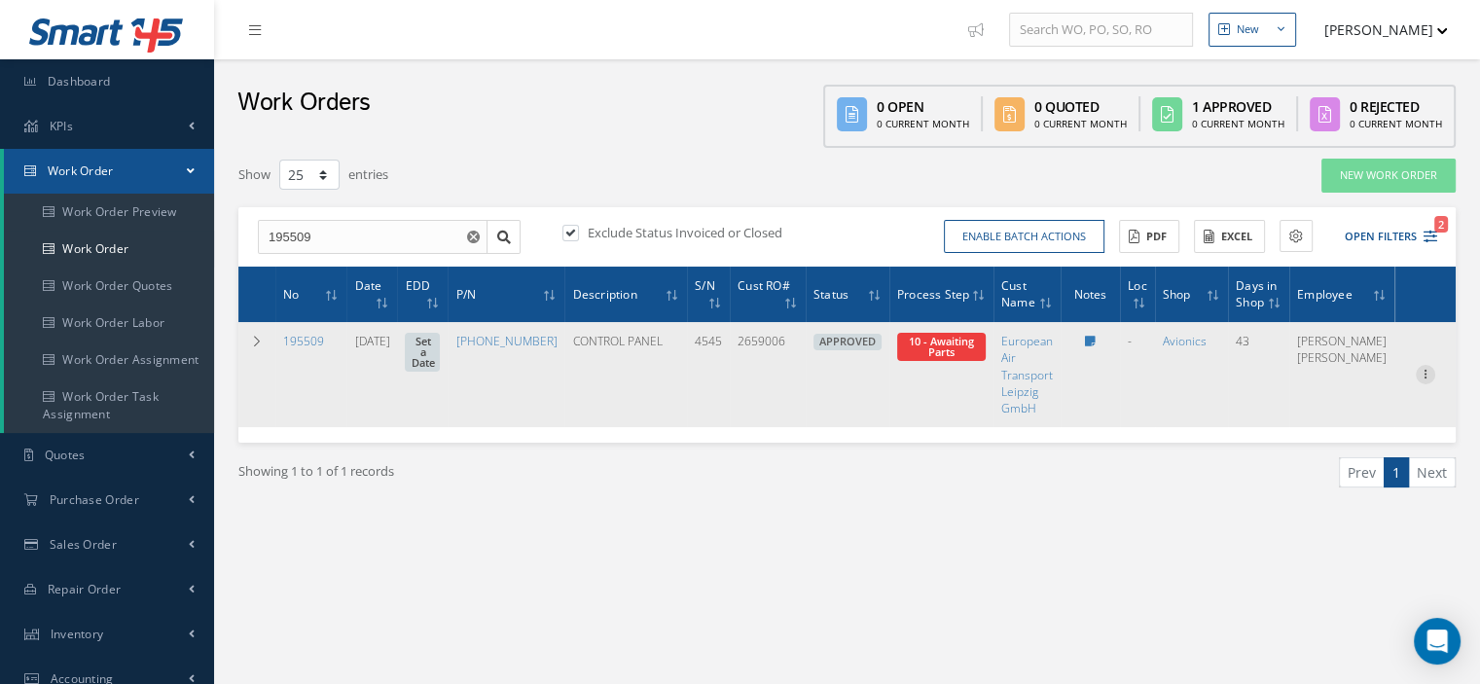
click at [1421, 371] on icon at bounding box center [1425, 373] width 19 height 16
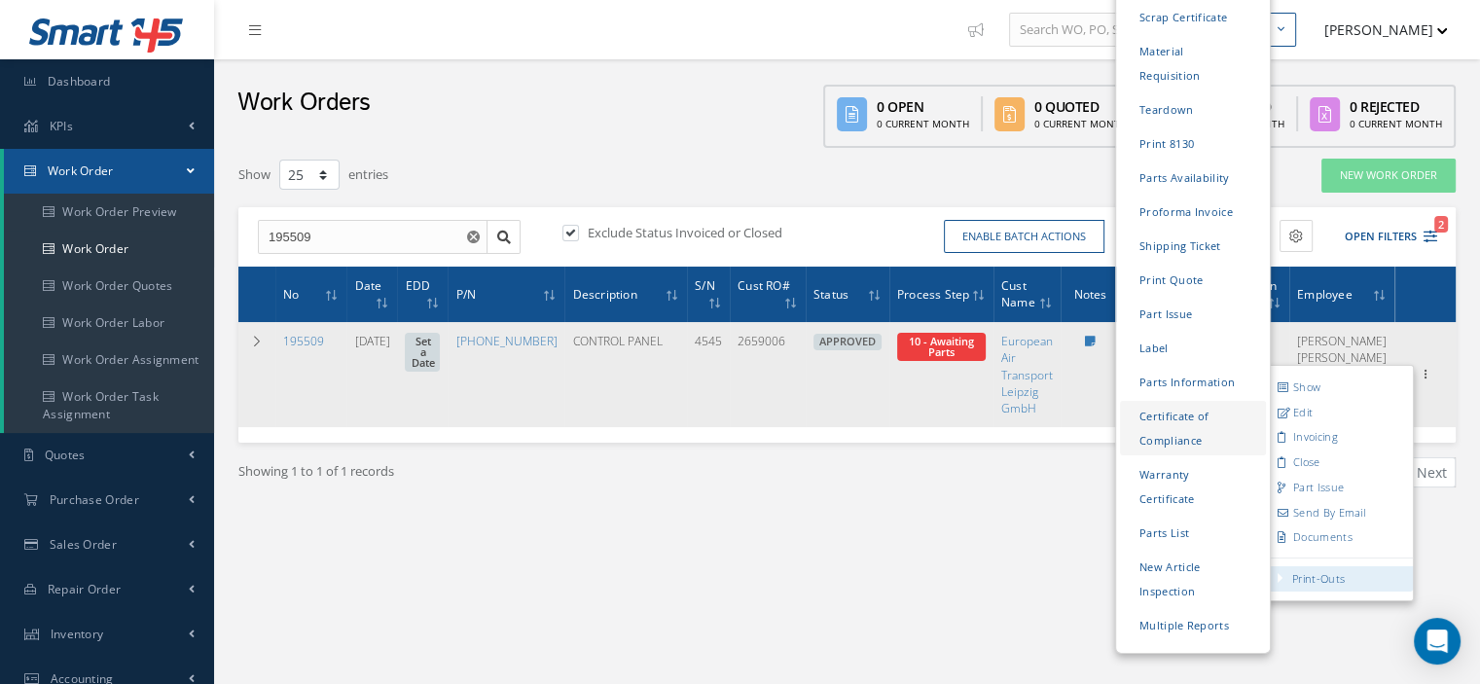
click at [1149, 401] on link "Certificate of Compliance" at bounding box center [1193, 428] width 146 height 54
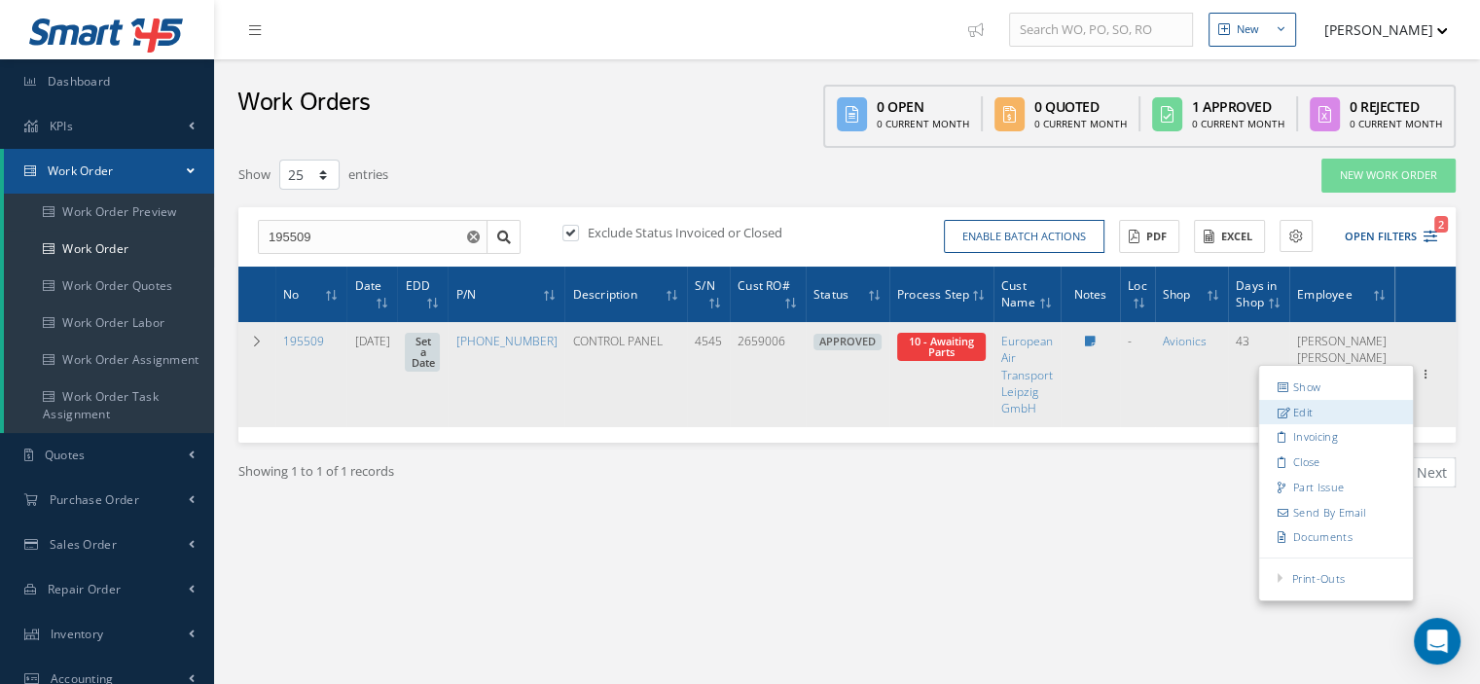
click at [1322, 412] on link "Edit" at bounding box center [1336, 412] width 154 height 25
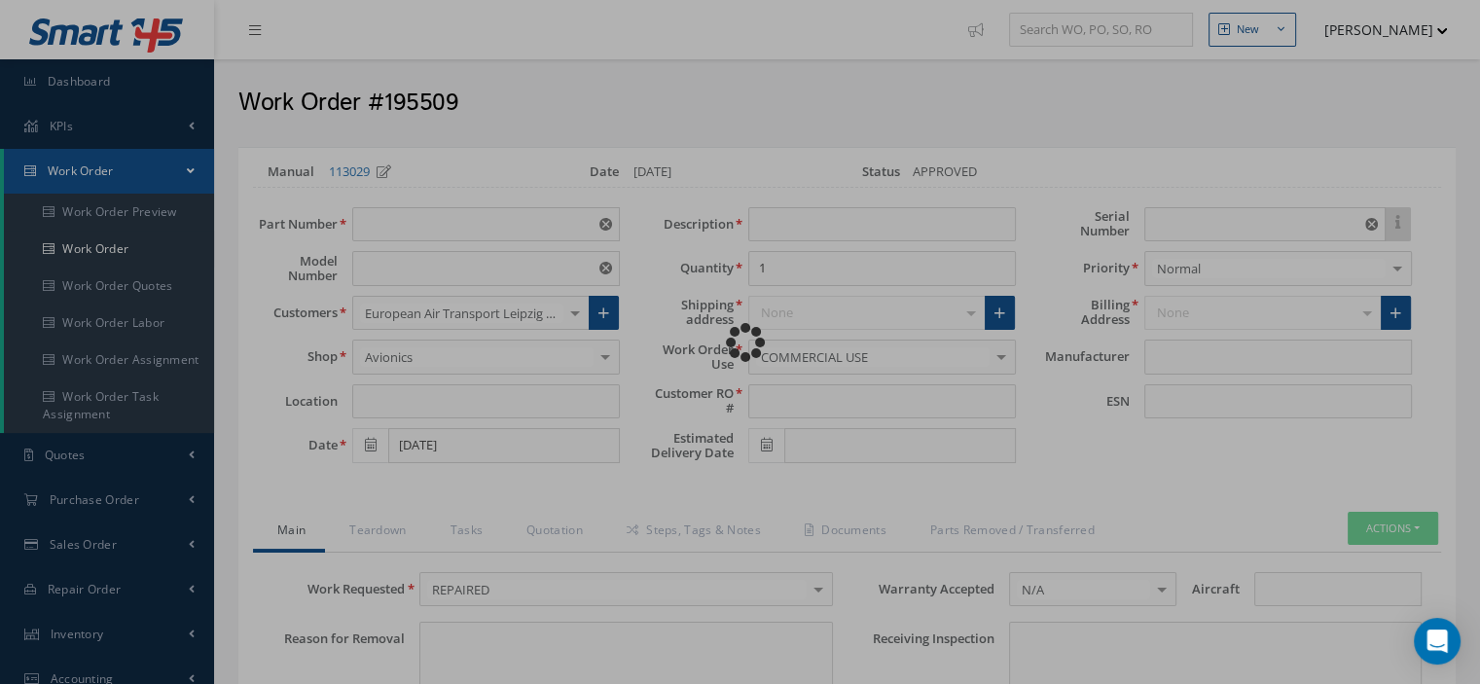
type input "899-2125-014"
type input "VARIOUS"
type input "07/08/2025"
type input "CONTROL PANEL"
type input "2659006"
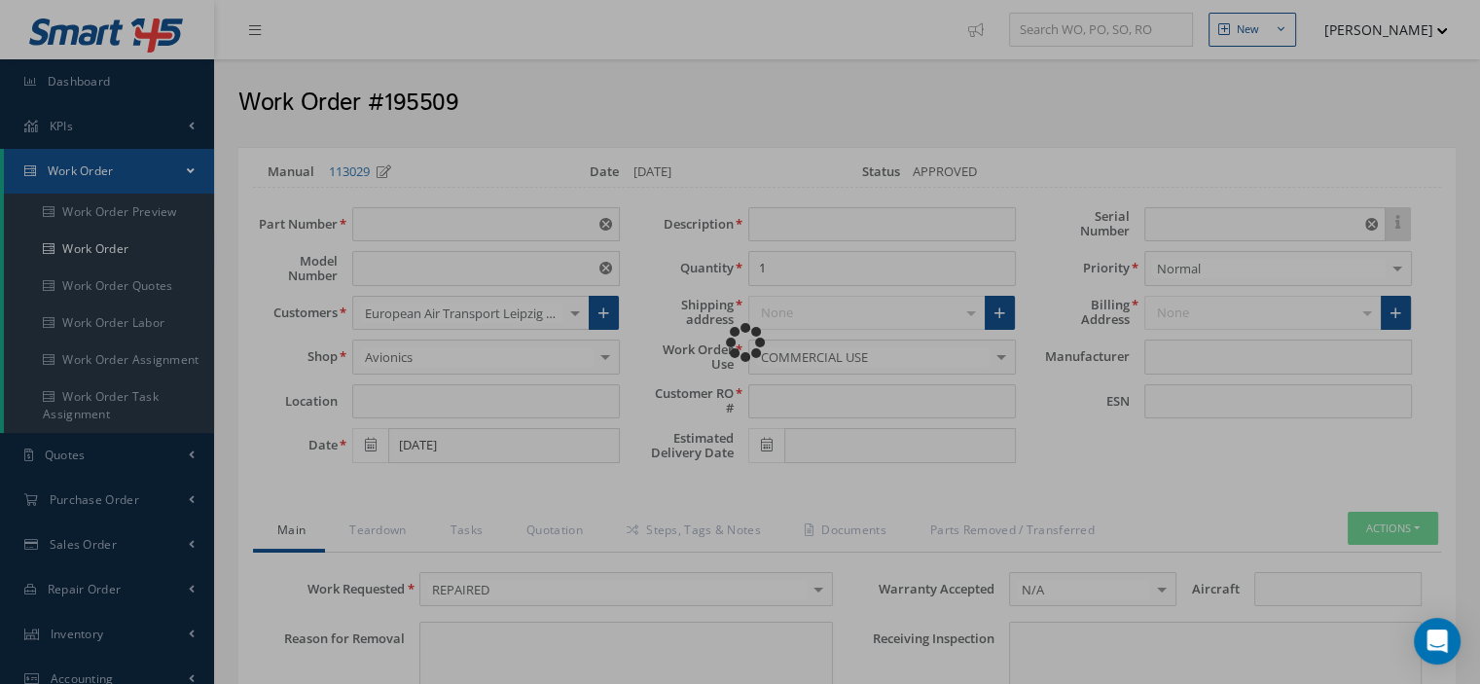
type input "4545"
type textarea "NONE"
type input "NONE"
type textarea "NONE"
type input "NONE"
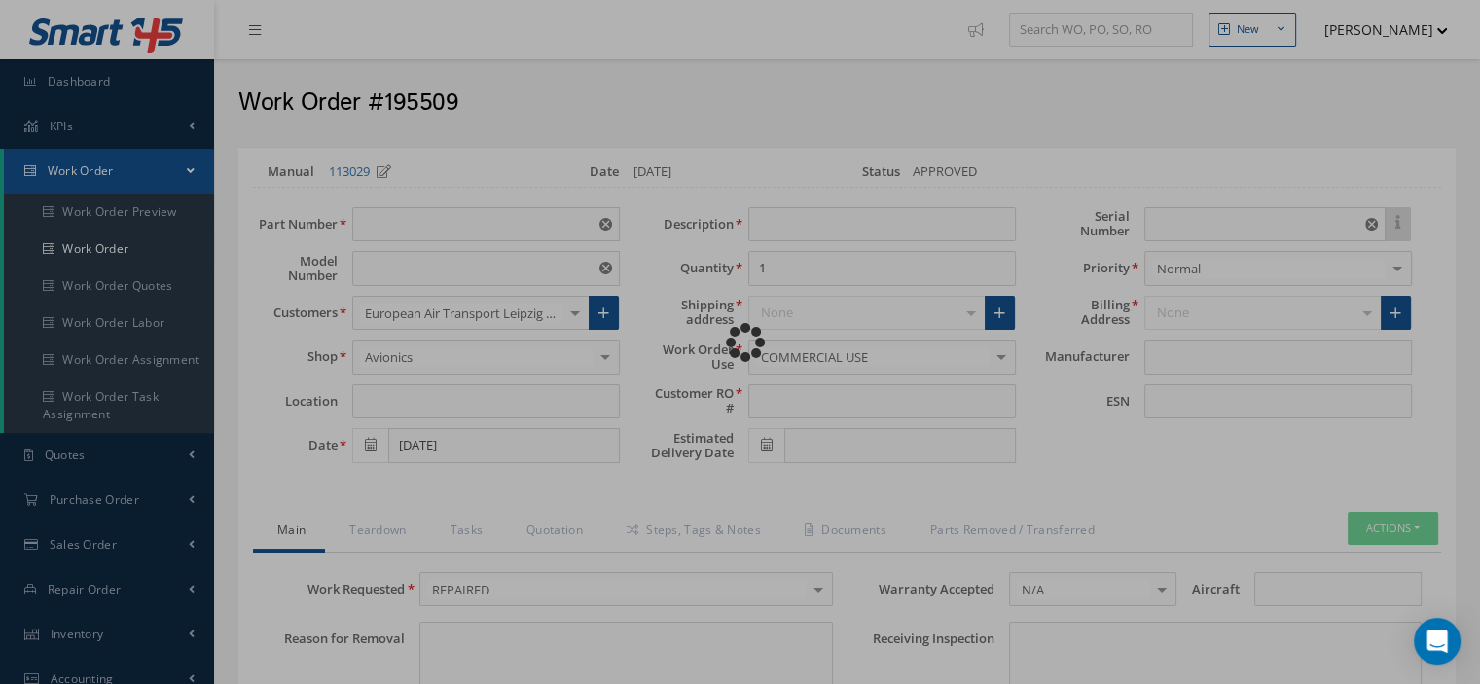
type input "A,K,M"
checkbox input "true"
type input "SEXTANT"
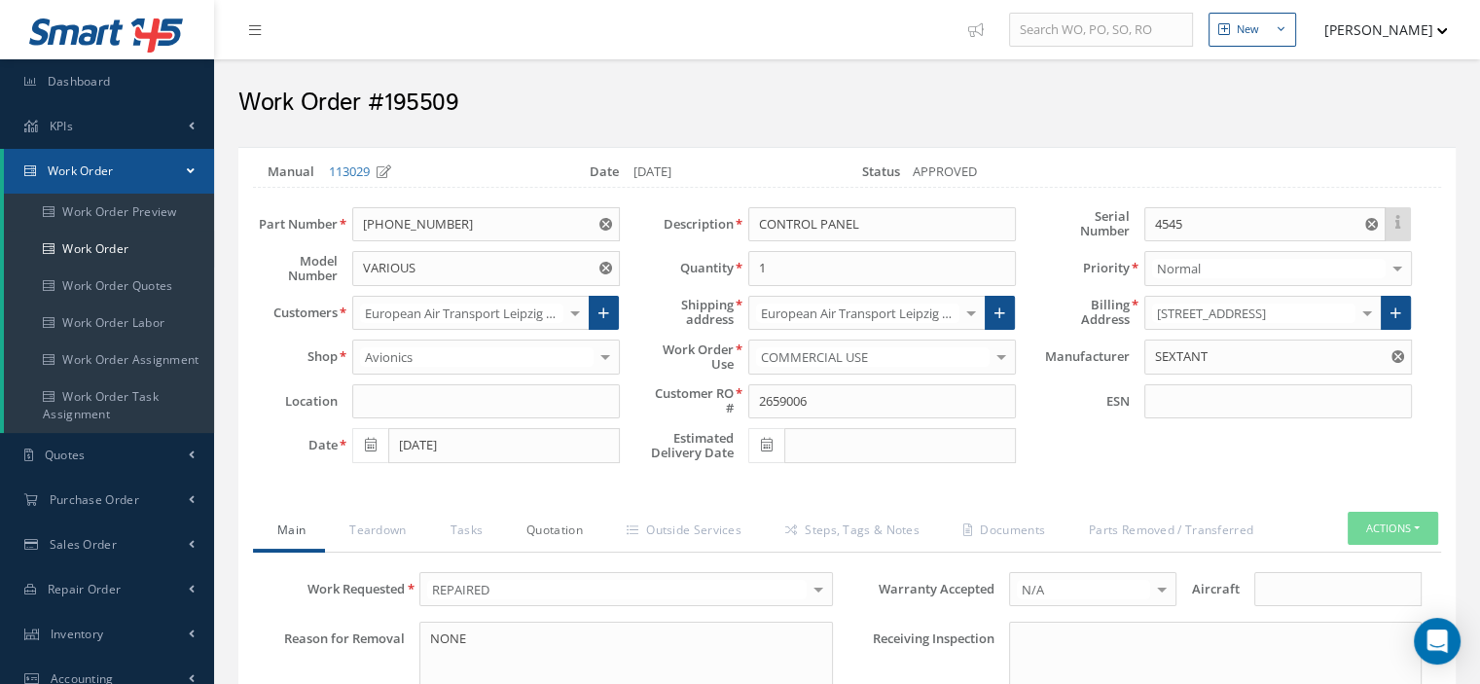
click at [557, 530] on link "Quotation" at bounding box center [552, 532] width 100 height 41
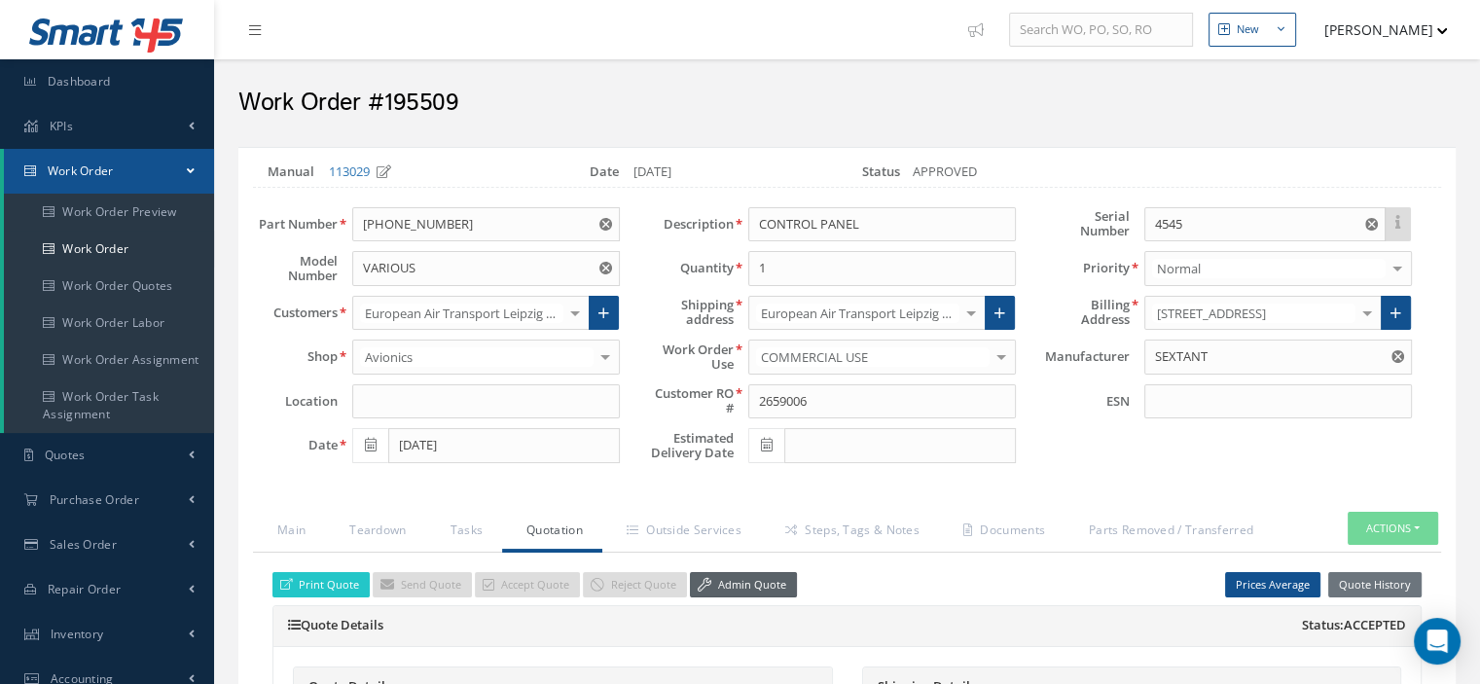
click at [700, 572] on link "Admin Quote" at bounding box center [743, 585] width 107 height 26
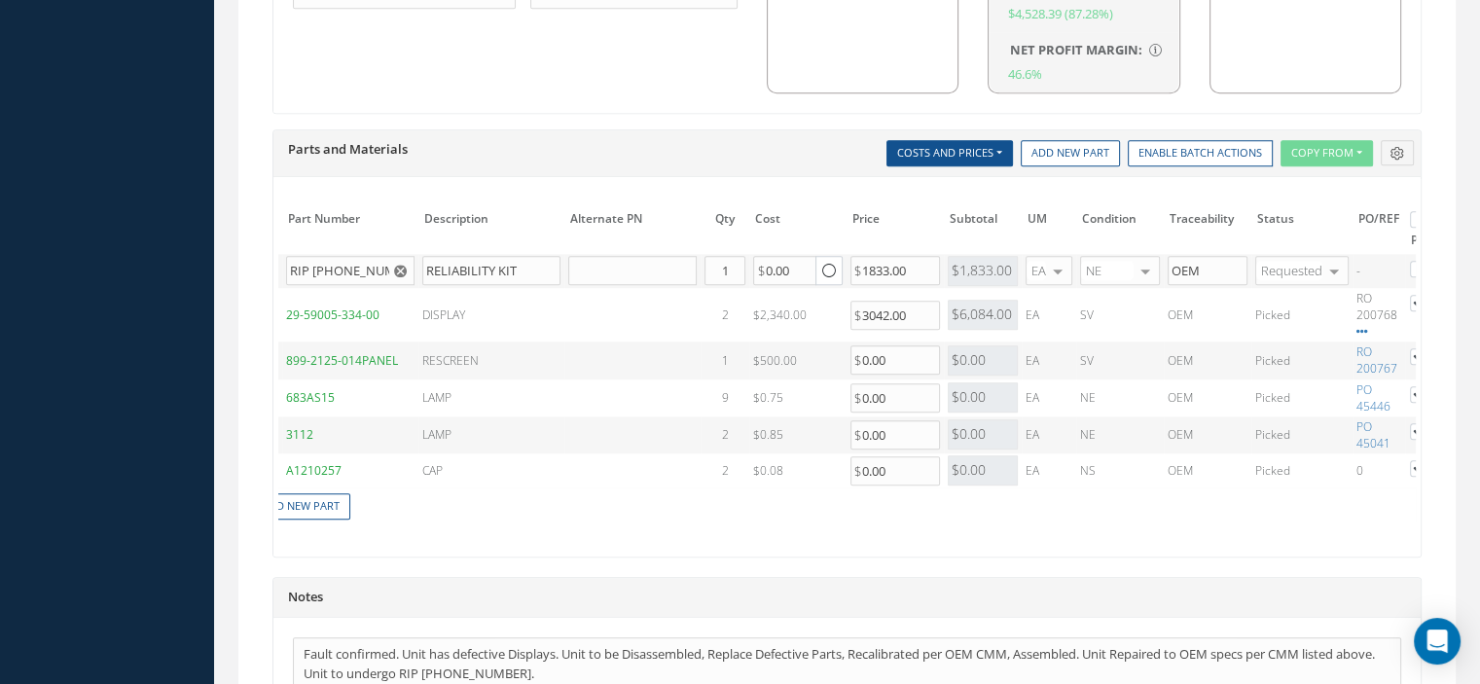
scroll to position [0, 202]
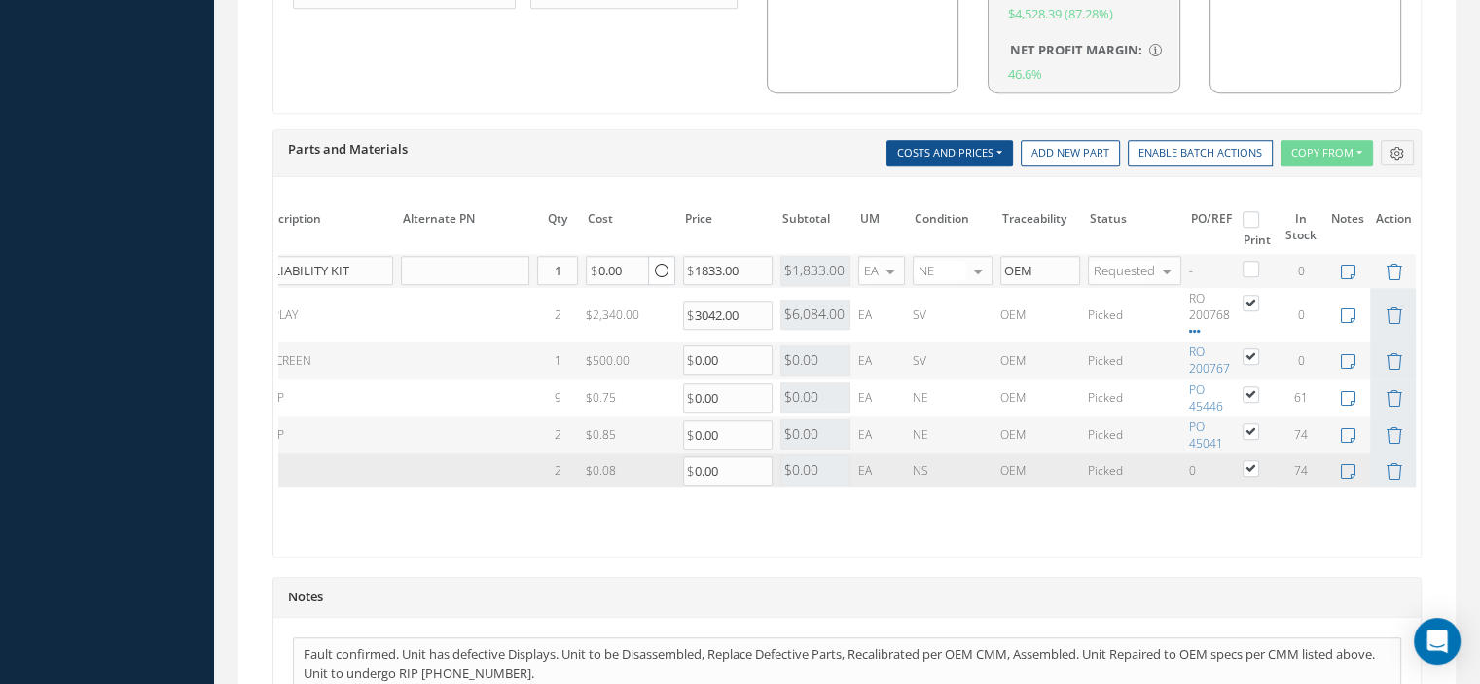
click at [1258, 459] on label at bounding box center [1260, 467] width 5 height 17
click at [1245, 464] on input "checkbox" at bounding box center [1251, 470] width 13 height 13
checkbox input "false"
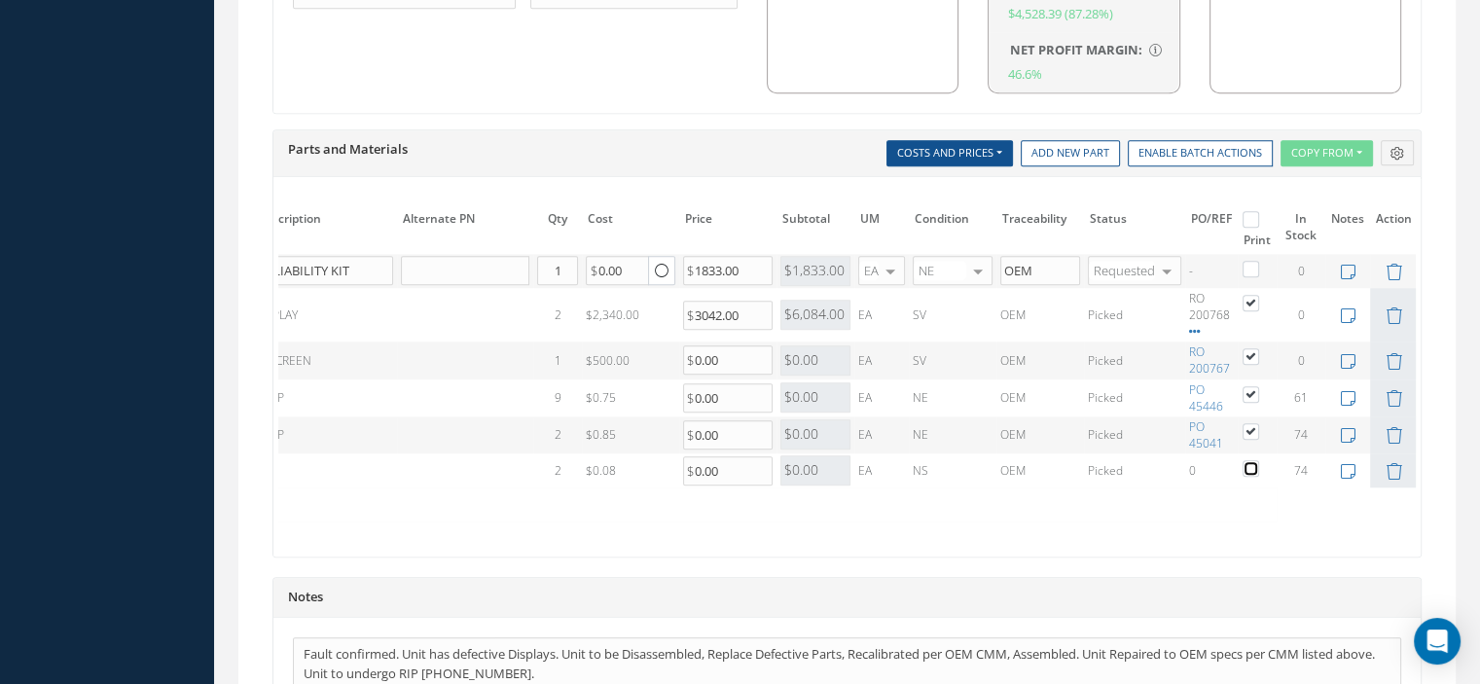
scroll to position [1705, 0]
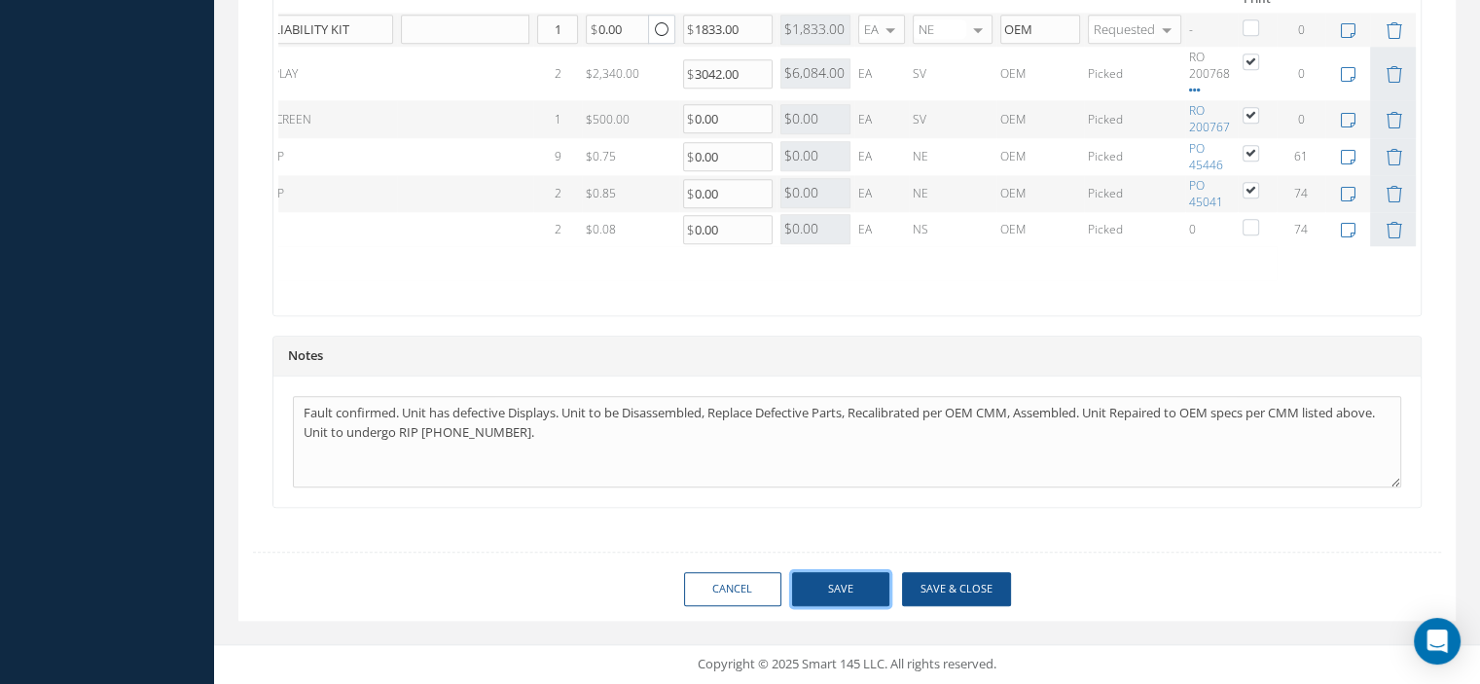
click at [856, 583] on button "Save" at bounding box center [840, 589] width 97 height 34
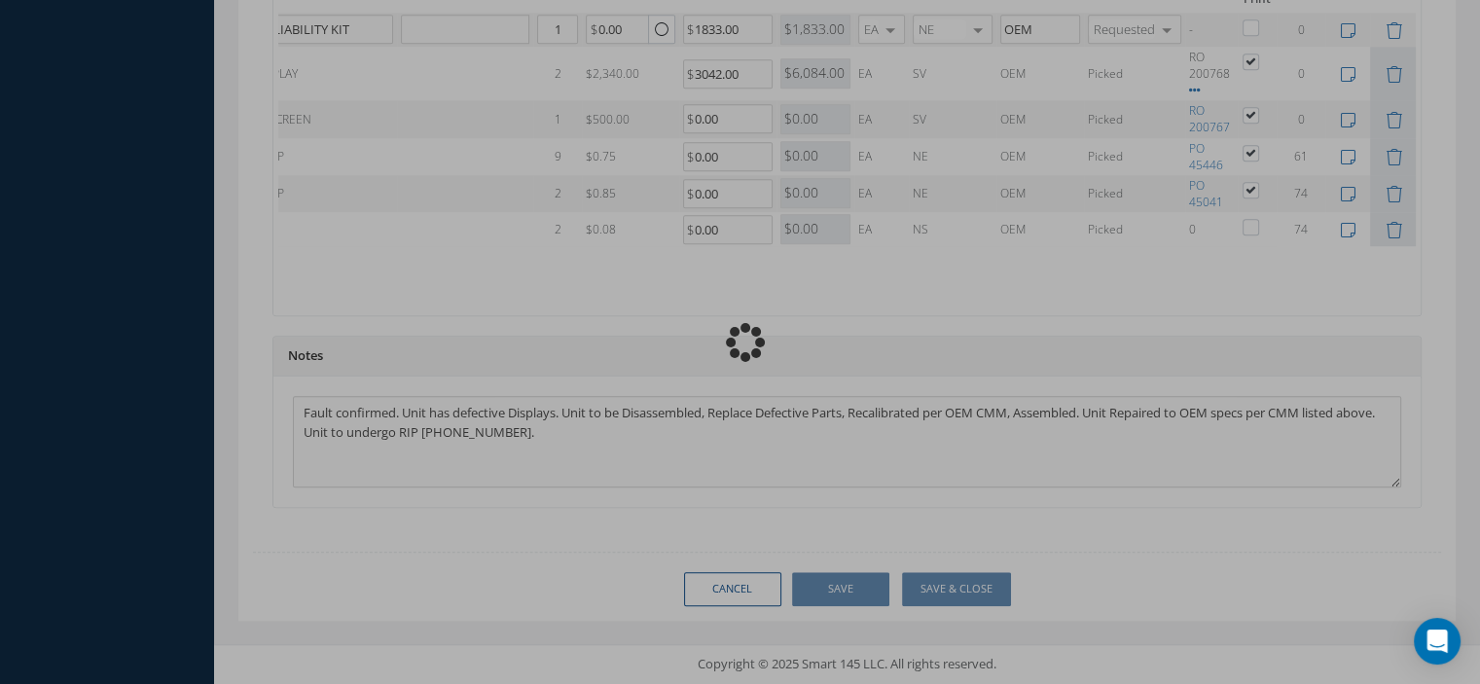
checkbox input "false"
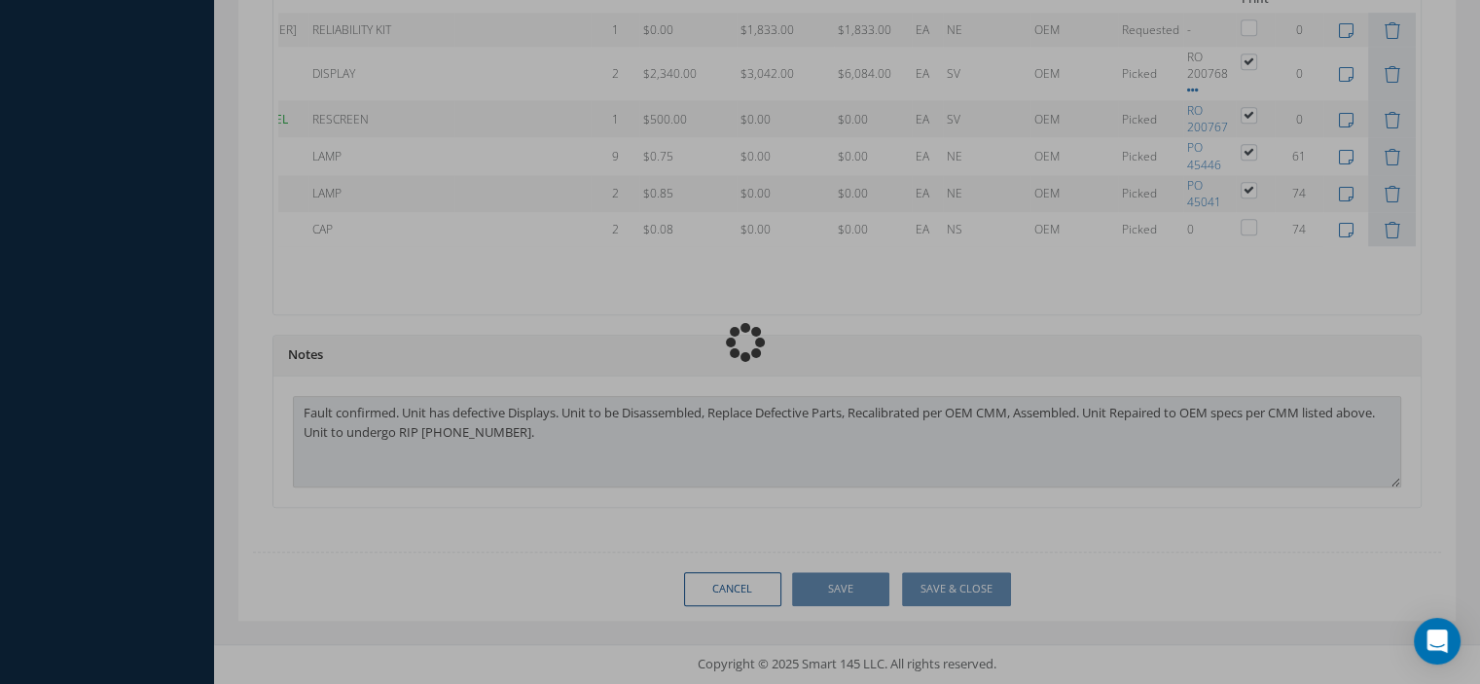
scroll to position [0, 125]
type input "SEXTANT"
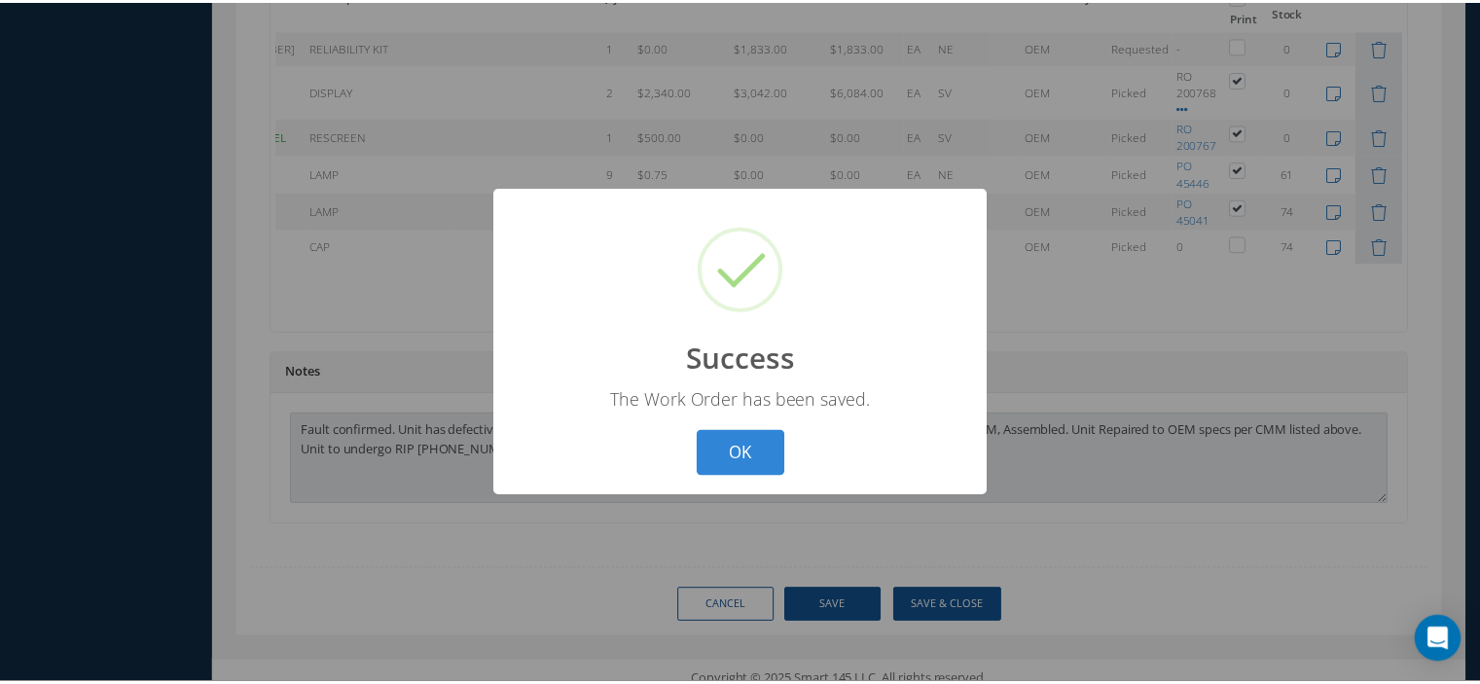
scroll to position [0, 109]
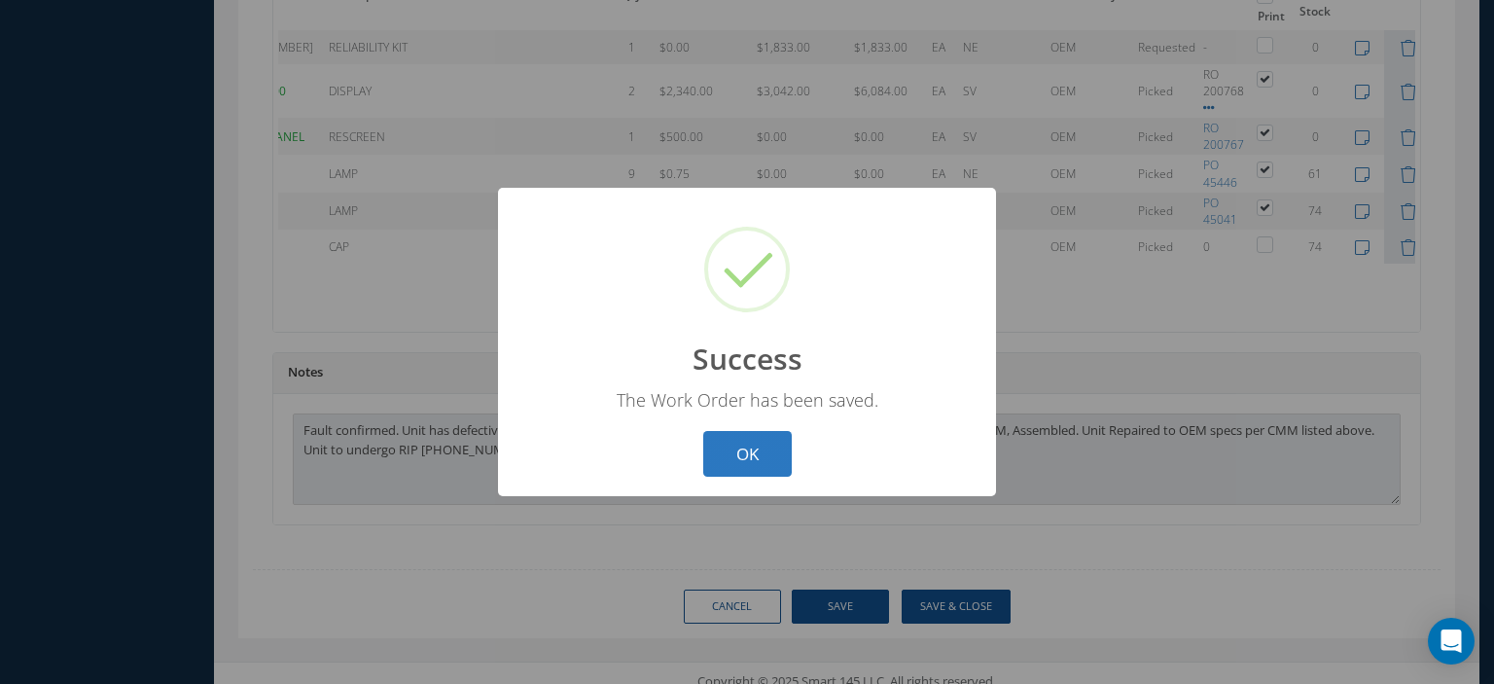
click at [759, 454] on button "OK" at bounding box center [747, 454] width 89 height 46
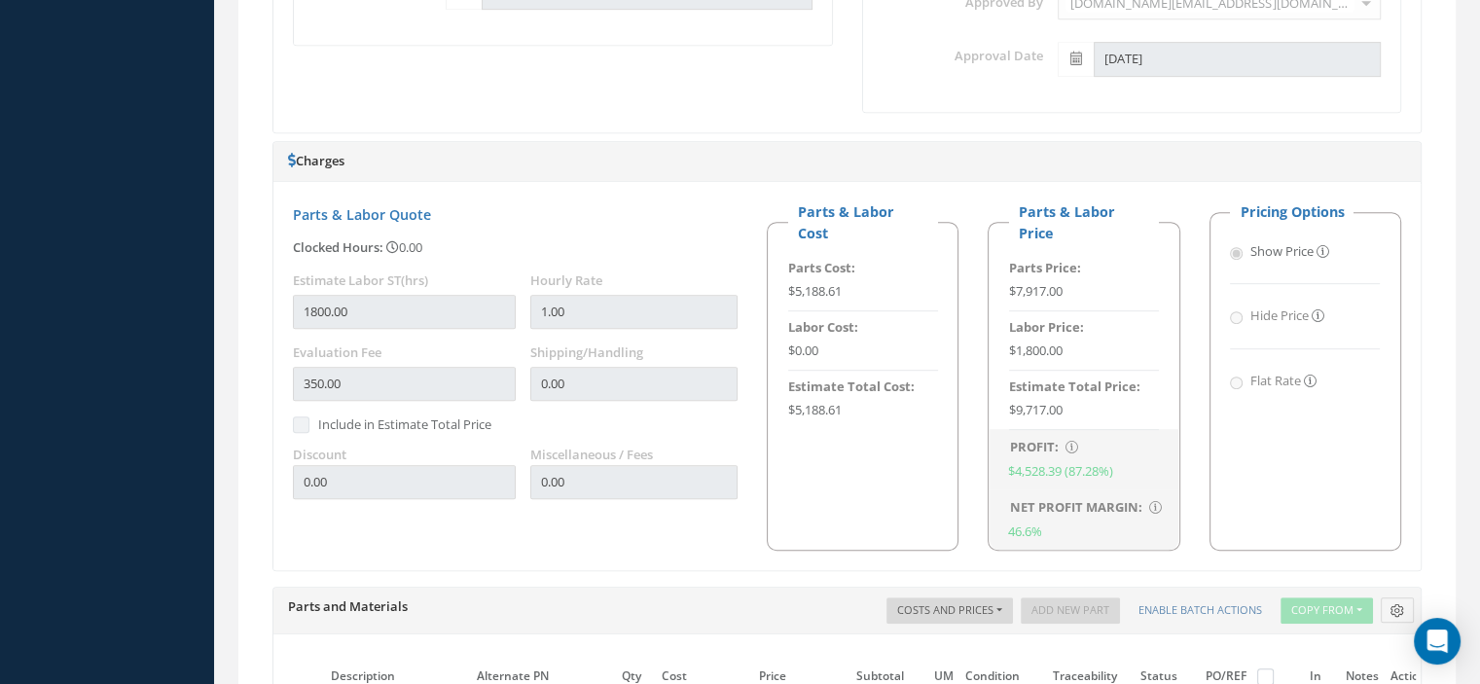
scroll to position [29, 0]
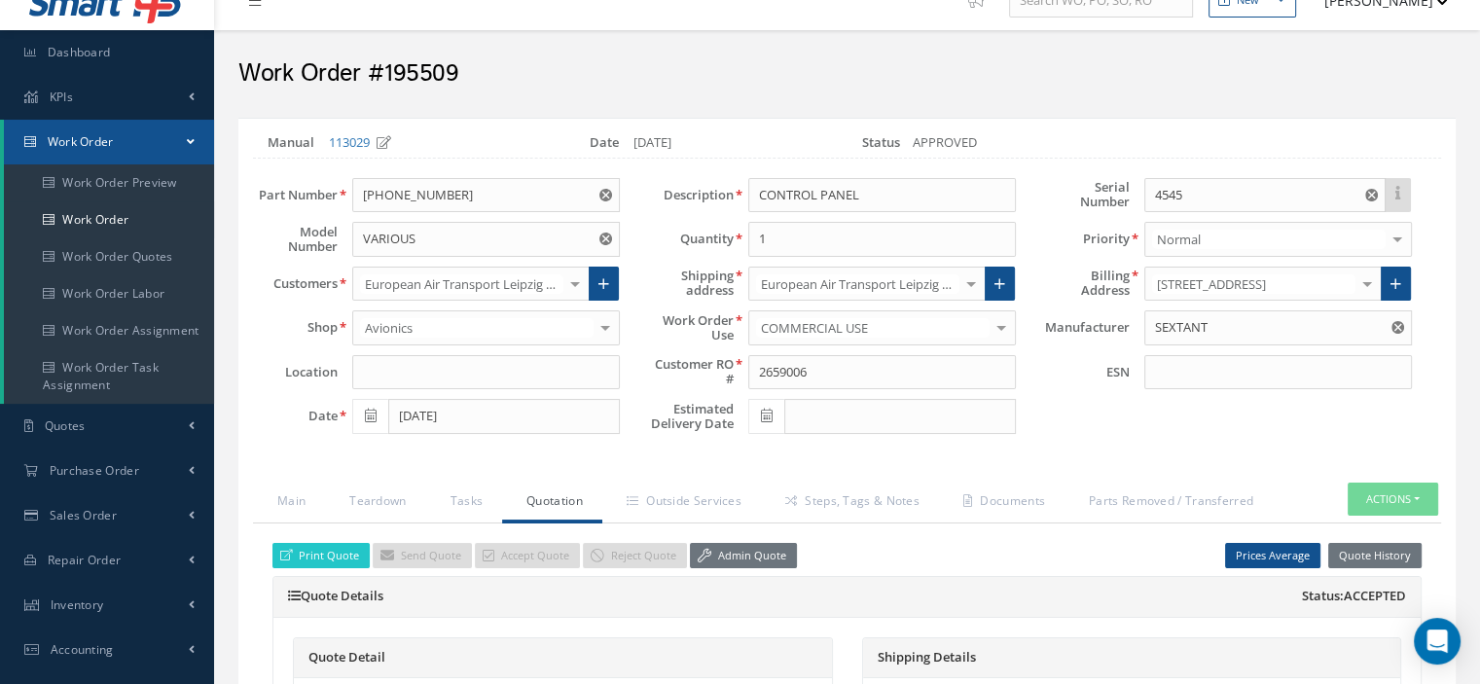
click at [172, 147] on link "Work Order" at bounding box center [109, 142] width 210 height 45
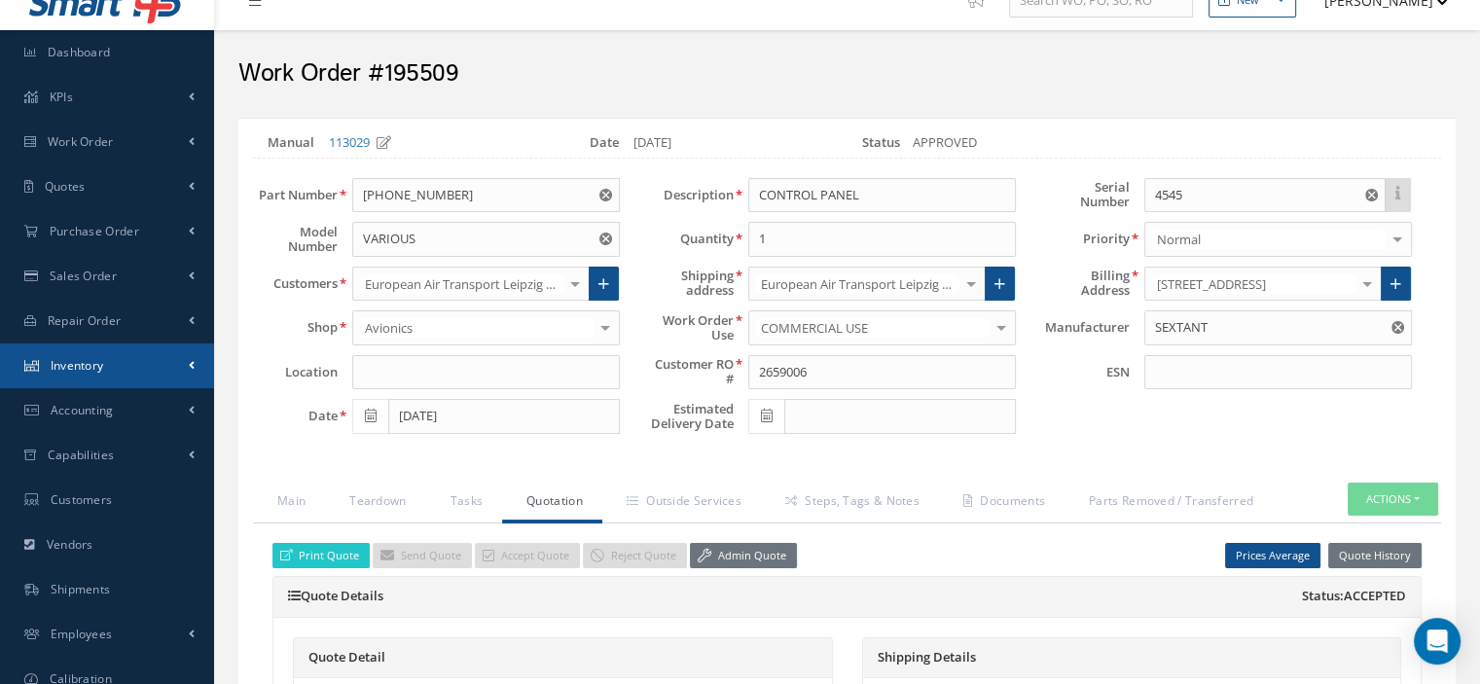
click at [123, 372] on link "Inventory" at bounding box center [107, 365] width 214 height 45
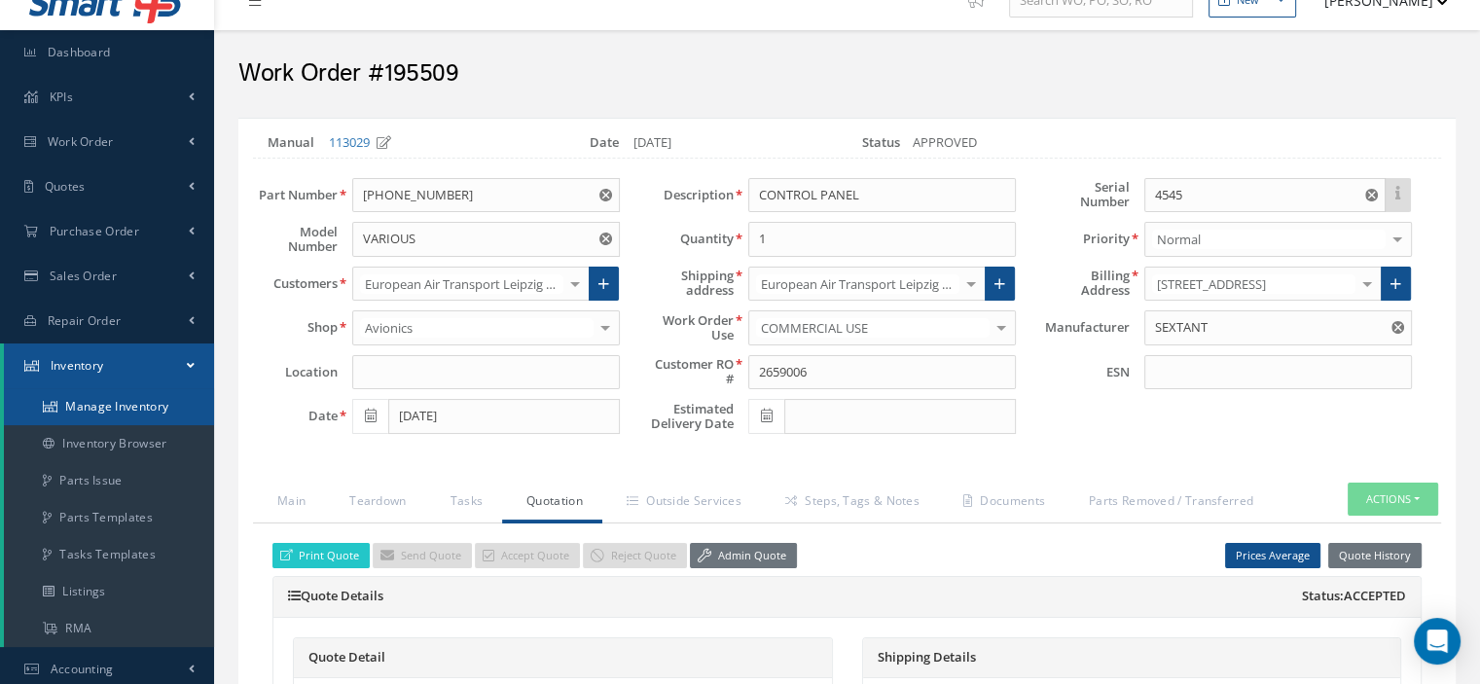
click at [120, 400] on link "Manage Inventory" at bounding box center [109, 406] width 210 height 37
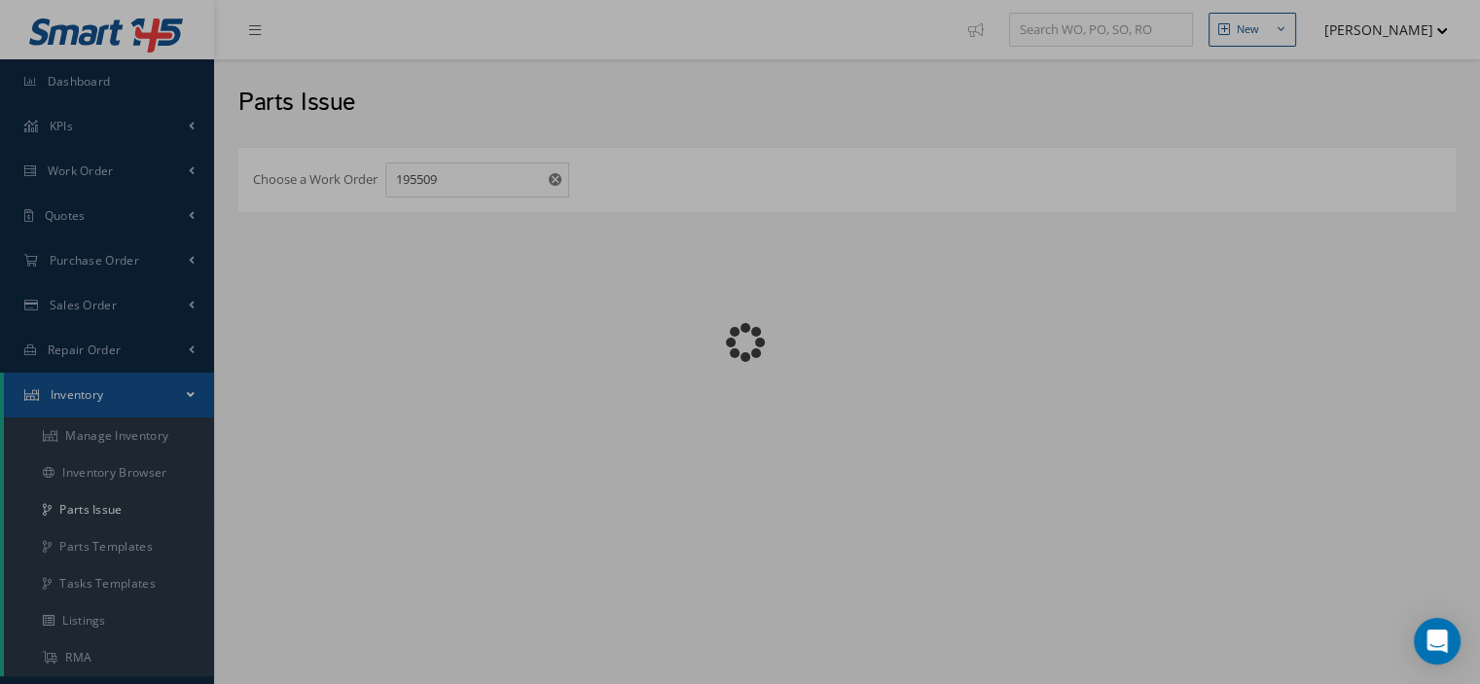
checkbox input "false"
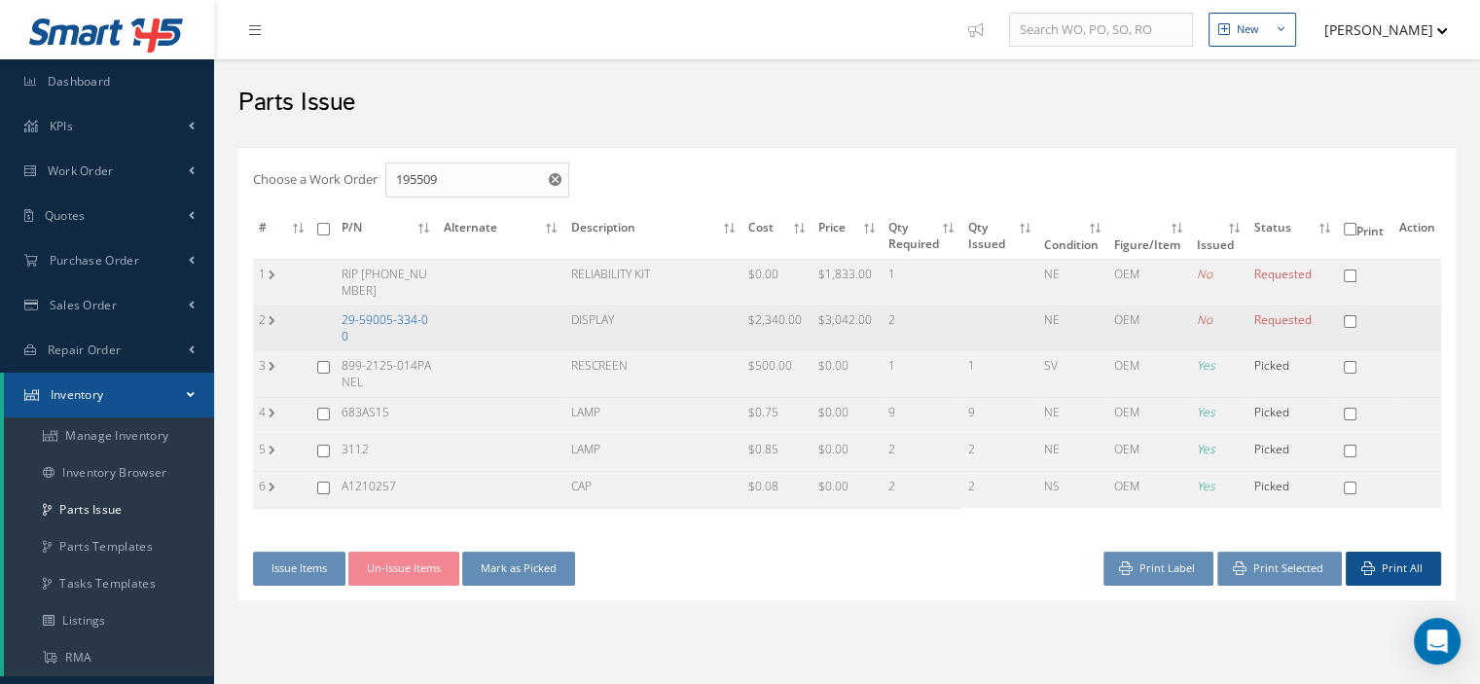
click at [394, 316] on link "29-59005-334-00" at bounding box center [385, 327] width 87 height 33
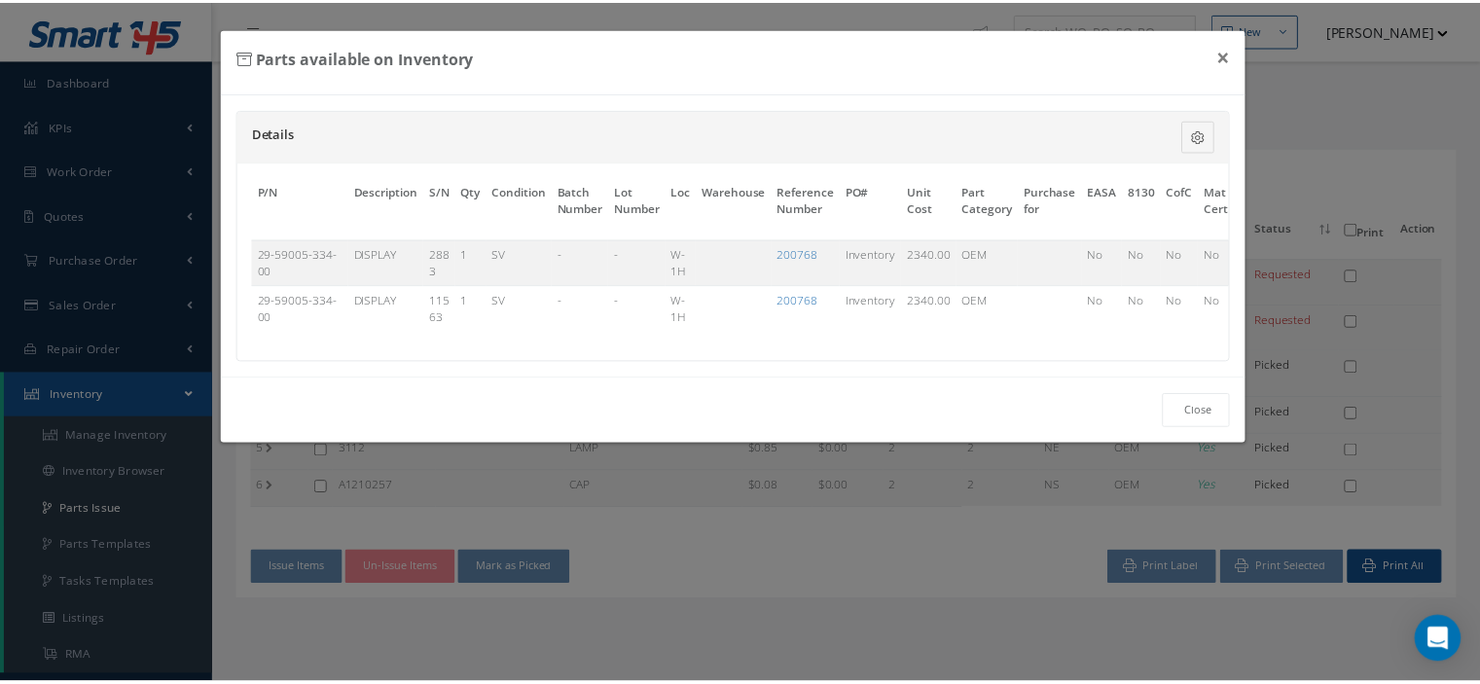
scroll to position [0, 148]
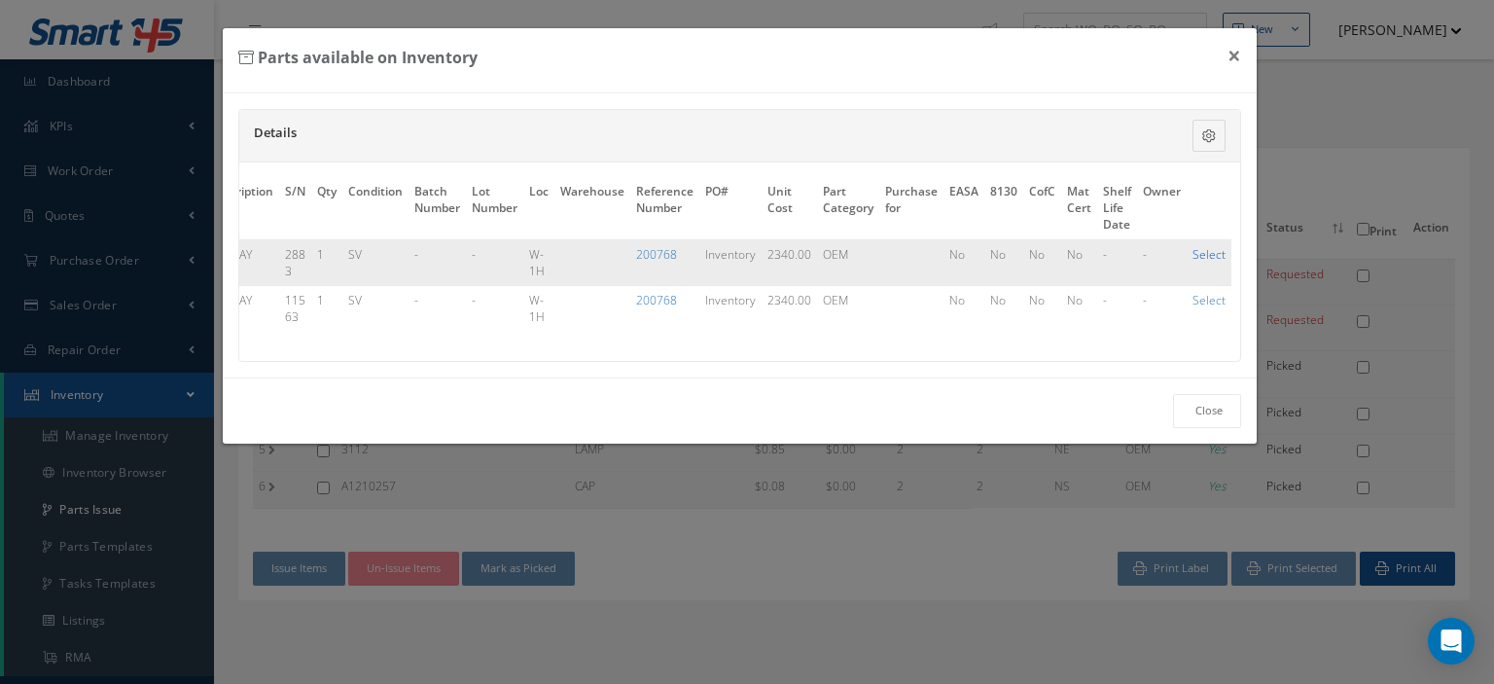
click at [1205, 251] on link "Select" at bounding box center [1209, 254] width 33 height 17
checkbox input "true"
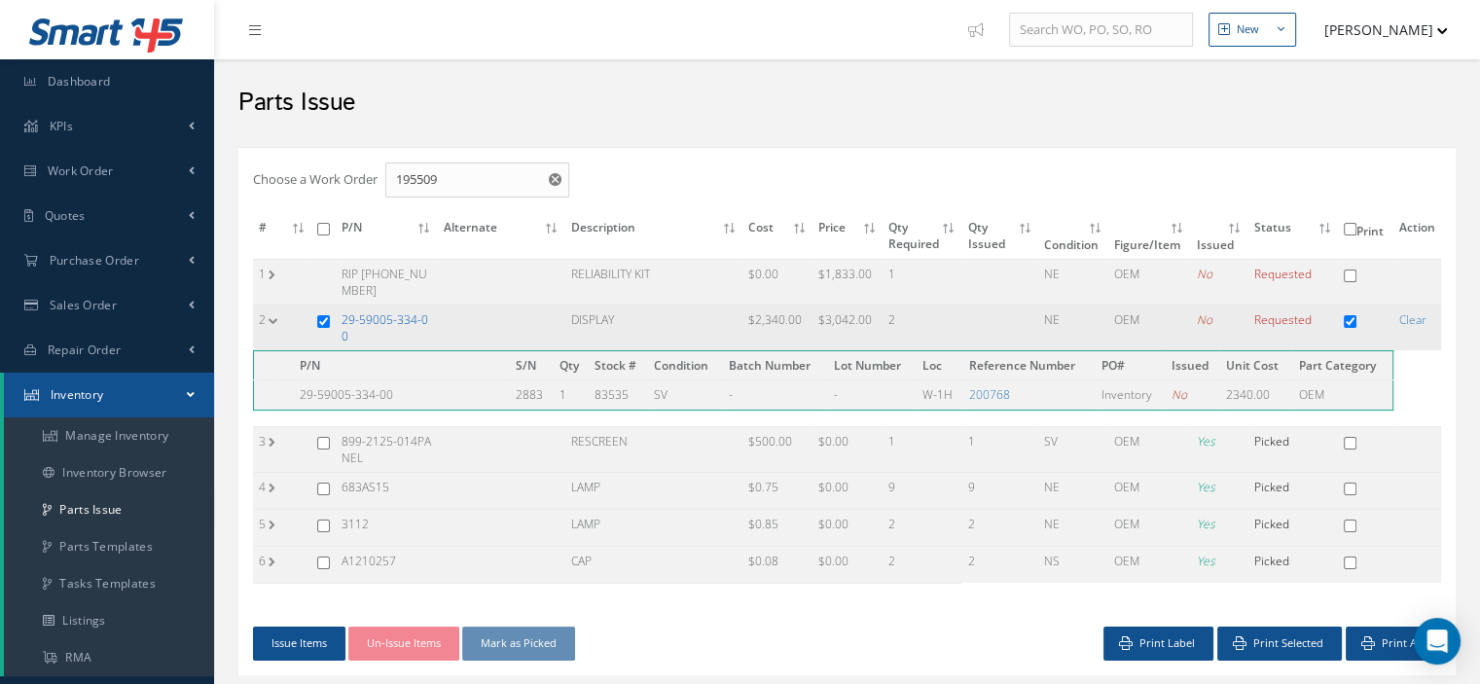
click at [397, 311] on link "29-59005-334-00" at bounding box center [385, 327] width 87 height 33
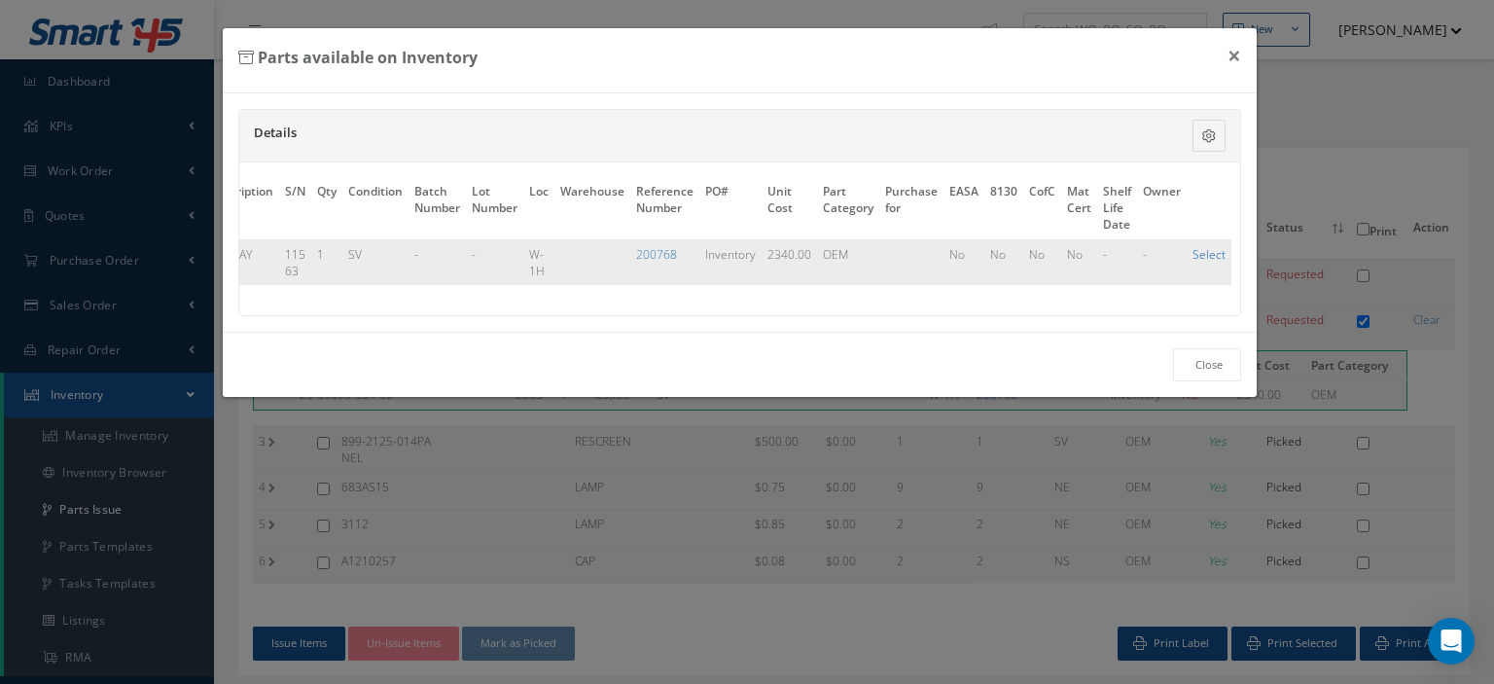
click at [1193, 253] on link "Select" at bounding box center [1209, 254] width 33 height 17
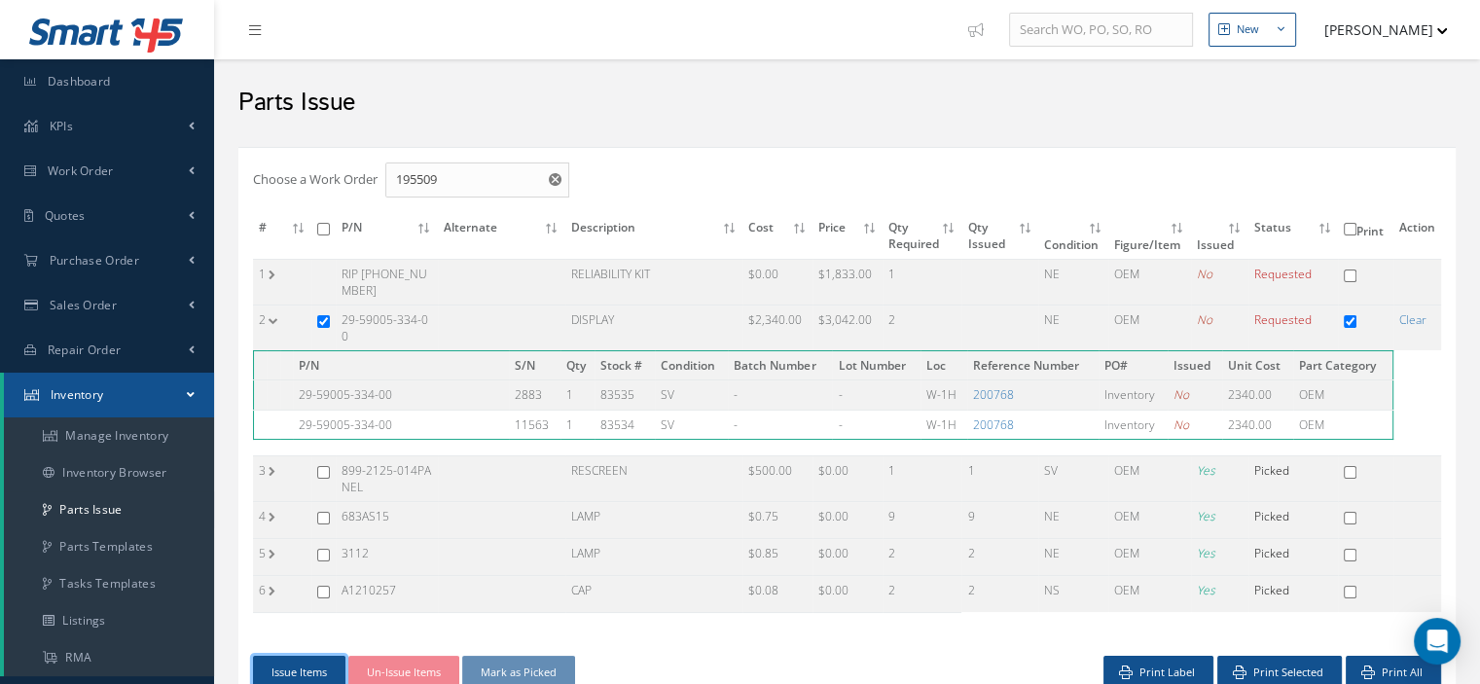
click at [272, 664] on button "Issue Items" at bounding box center [299, 673] width 92 height 34
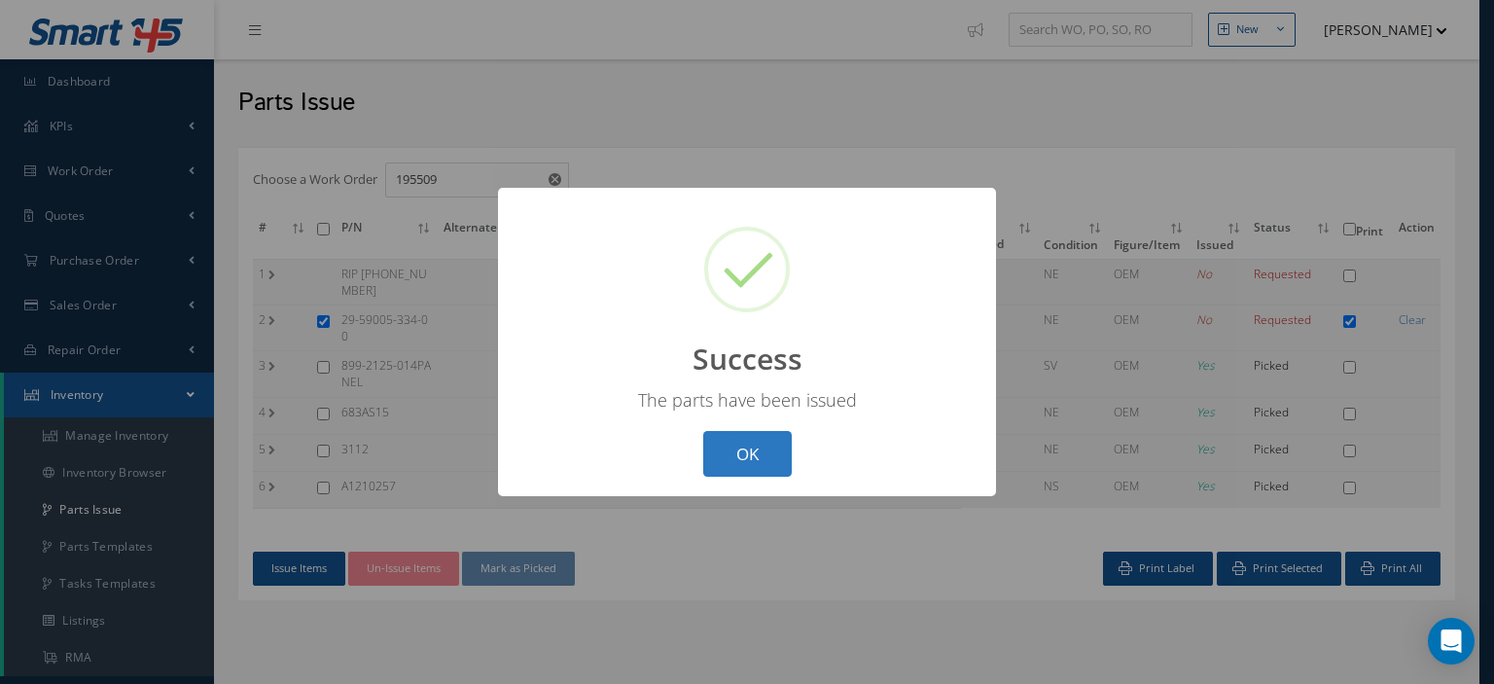
click at [775, 450] on button "OK" at bounding box center [747, 454] width 89 height 46
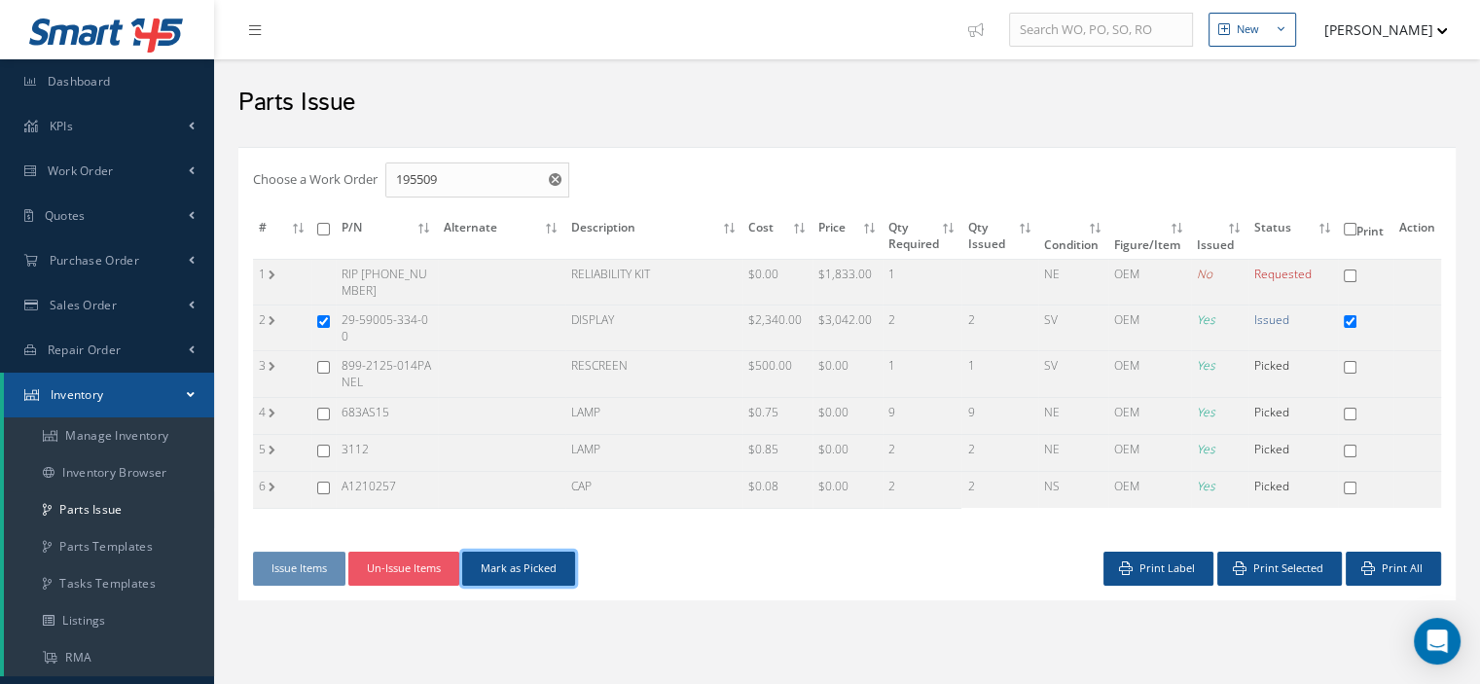
click at [541, 557] on button "Mark as Picked" at bounding box center [518, 569] width 113 height 34
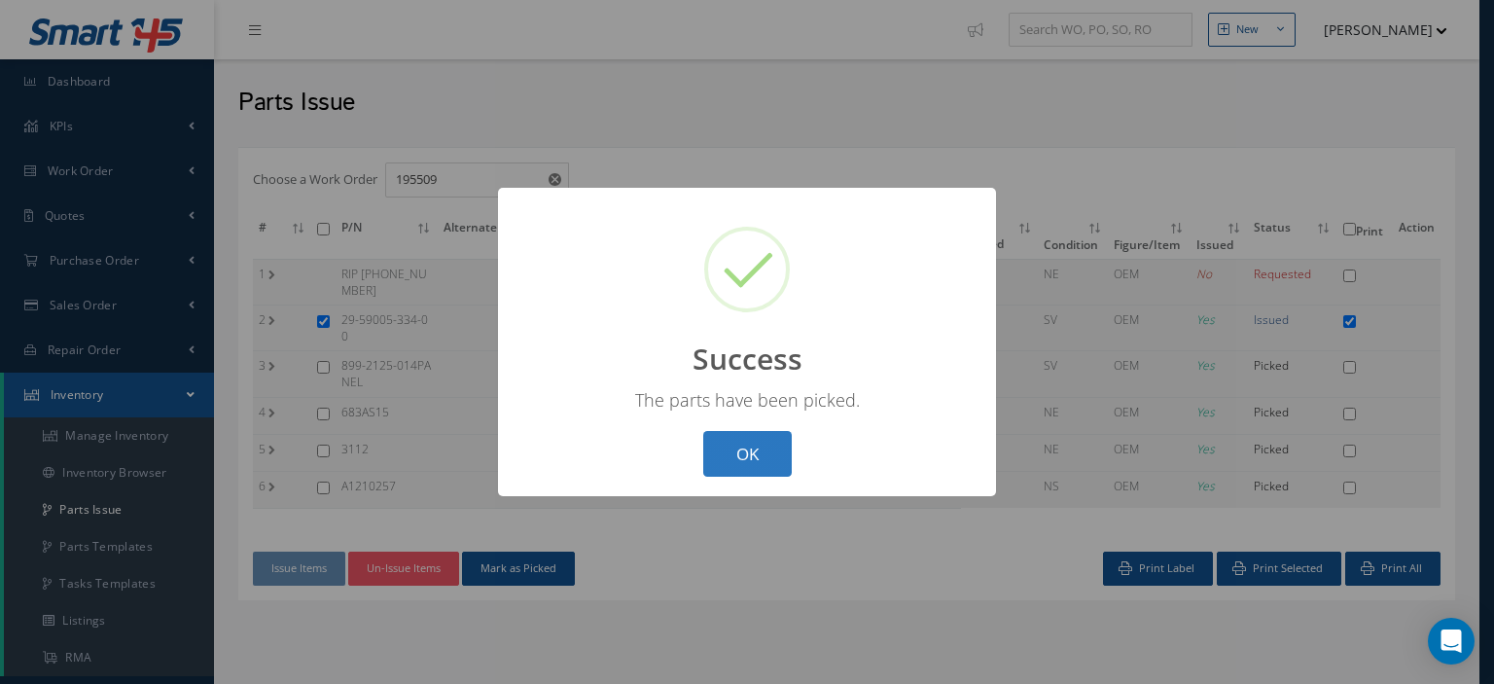
click at [706, 466] on button "OK" at bounding box center [747, 454] width 89 height 46
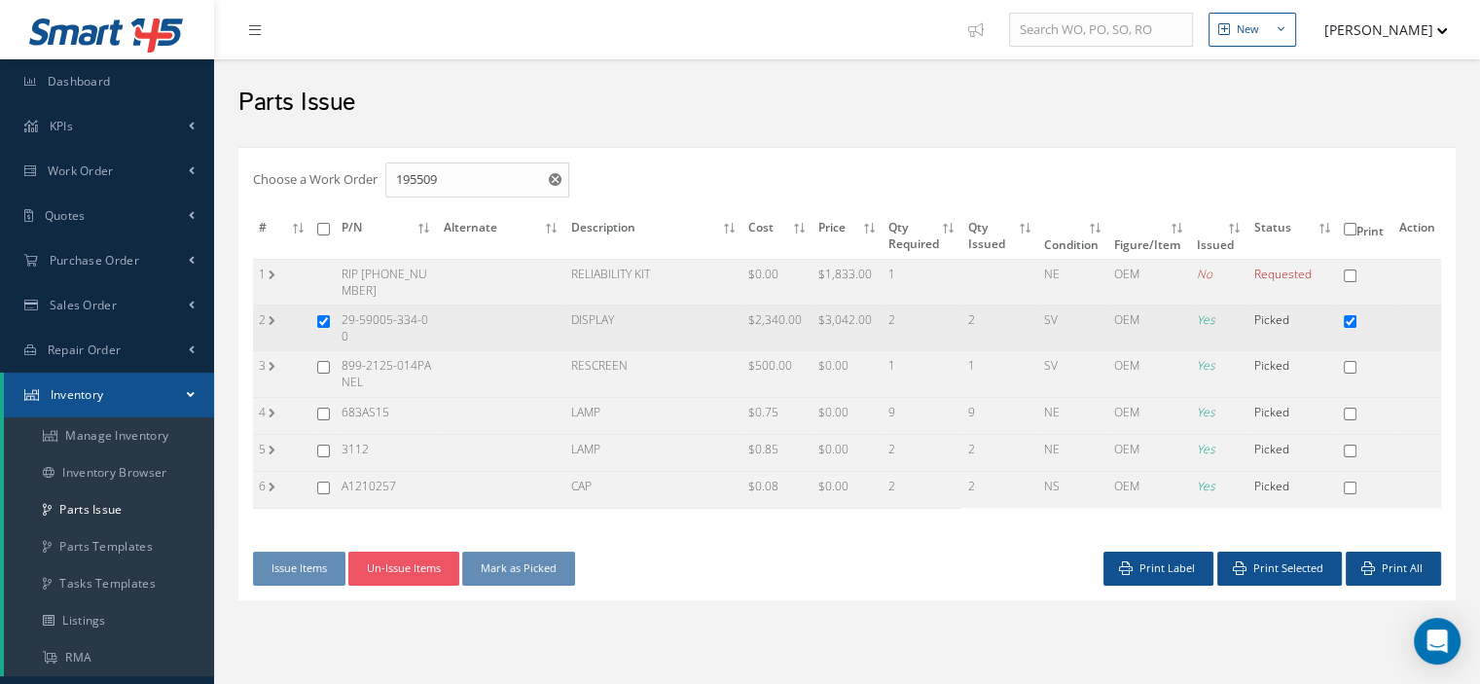
drag, startPoint x: 353, startPoint y: 333, endPoint x: 342, endPoint y: 325, distance: 13.2
click at [342, 325] on td "29-59005-334-00" at bounding box center [387, 329] width 102 height 46
copy td "29-59005-334-00"
click at [109, 439] on link "Manage Inventory" at bounding box center [109, 435] width 210 height 37
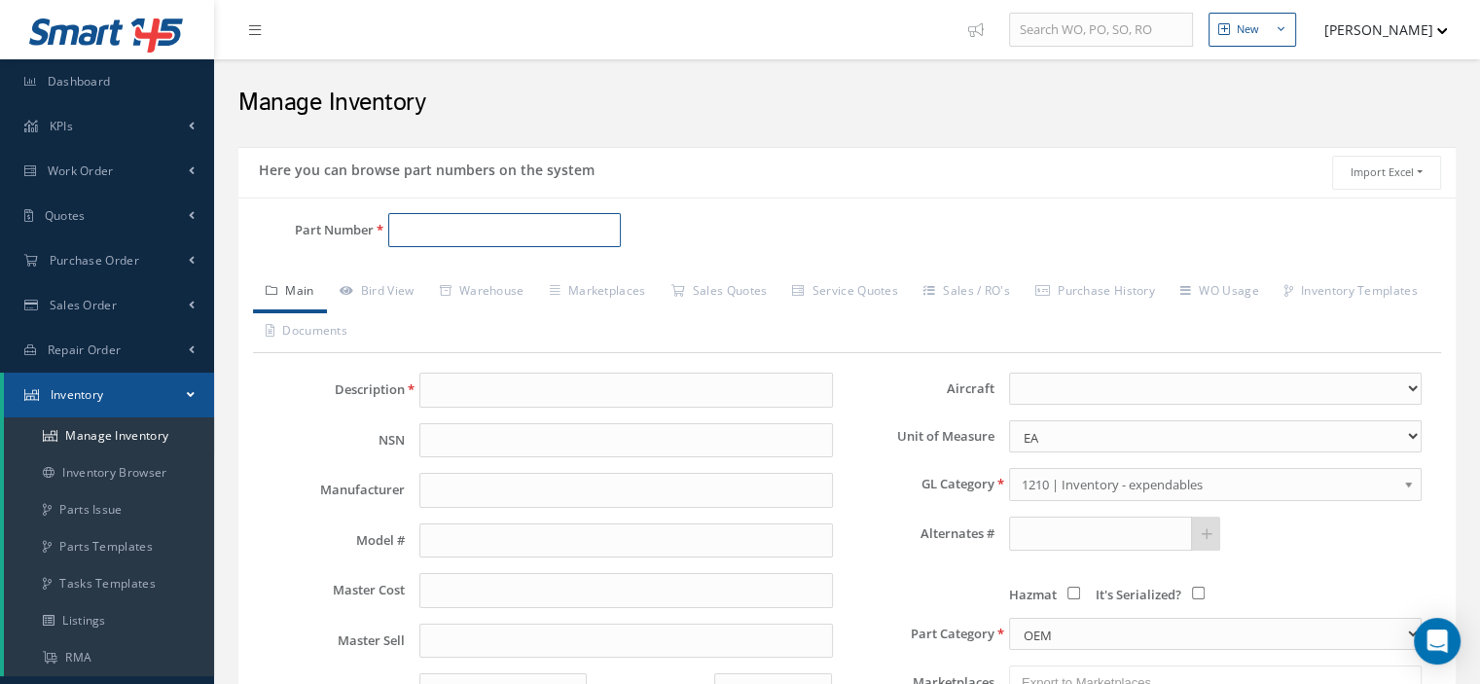
click at [416, 230] on input "Part Number" at bounding box center [504, 230] width 233 height 35
paste input "29-59005-334-00"
type input "29-59005-334-00"
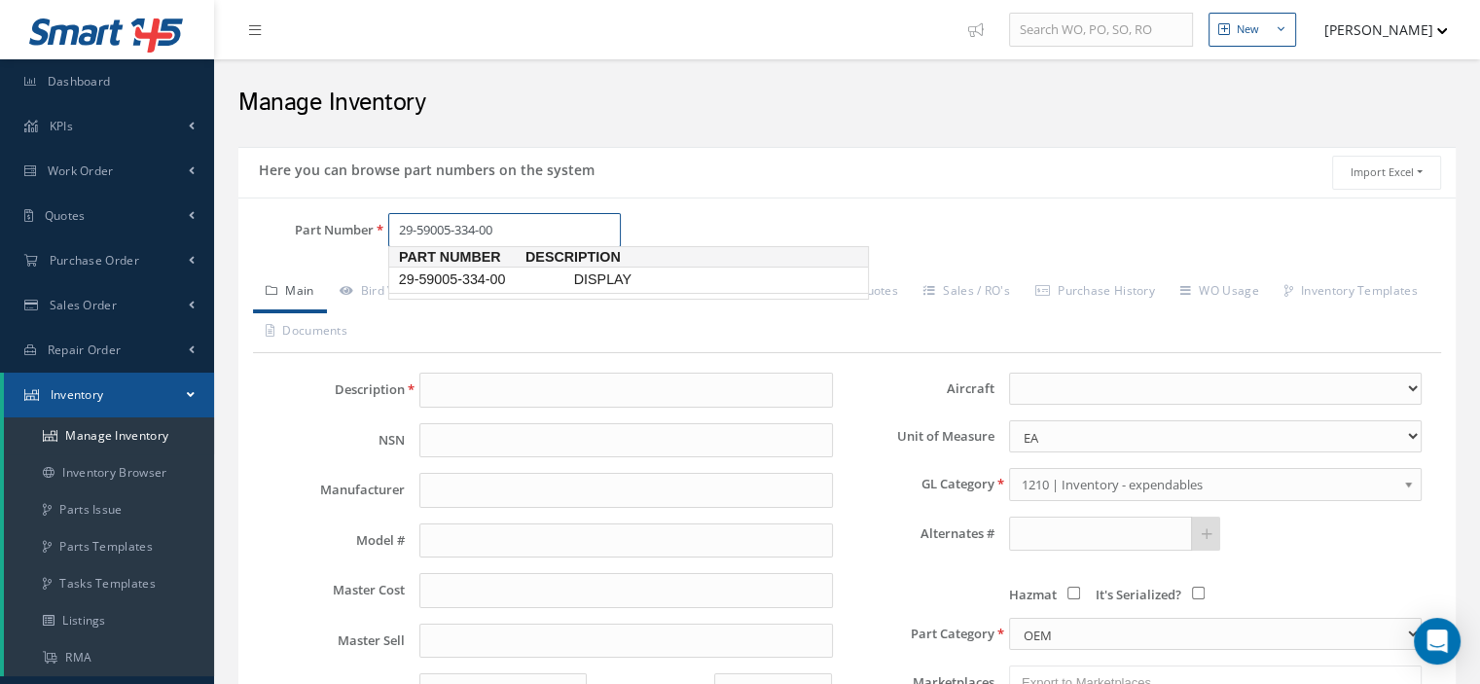
click at [467, 283] on span "29-59005-334-00" at bounding box center [482, 280] width 175 height 20
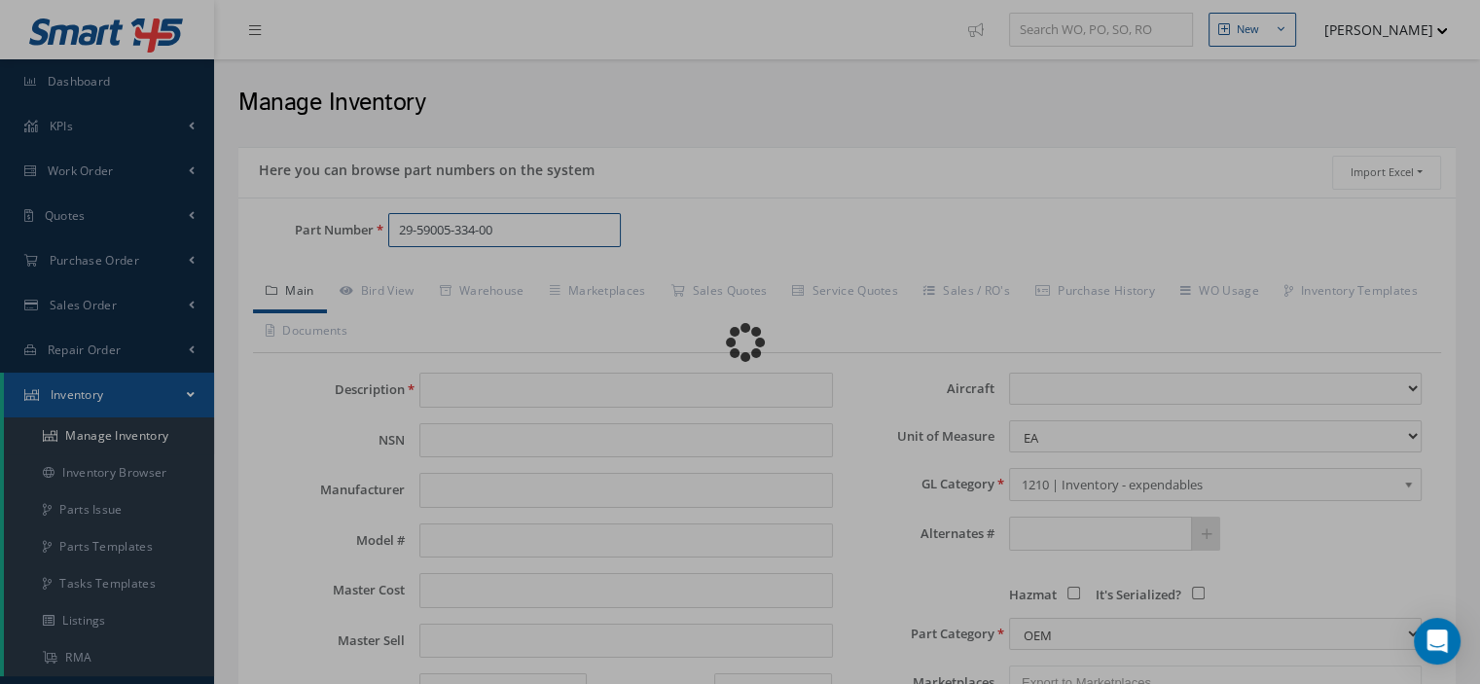
type input "DISPLAY"
type input "THALES"
type input "2340.00"
type input "0.00"
select select
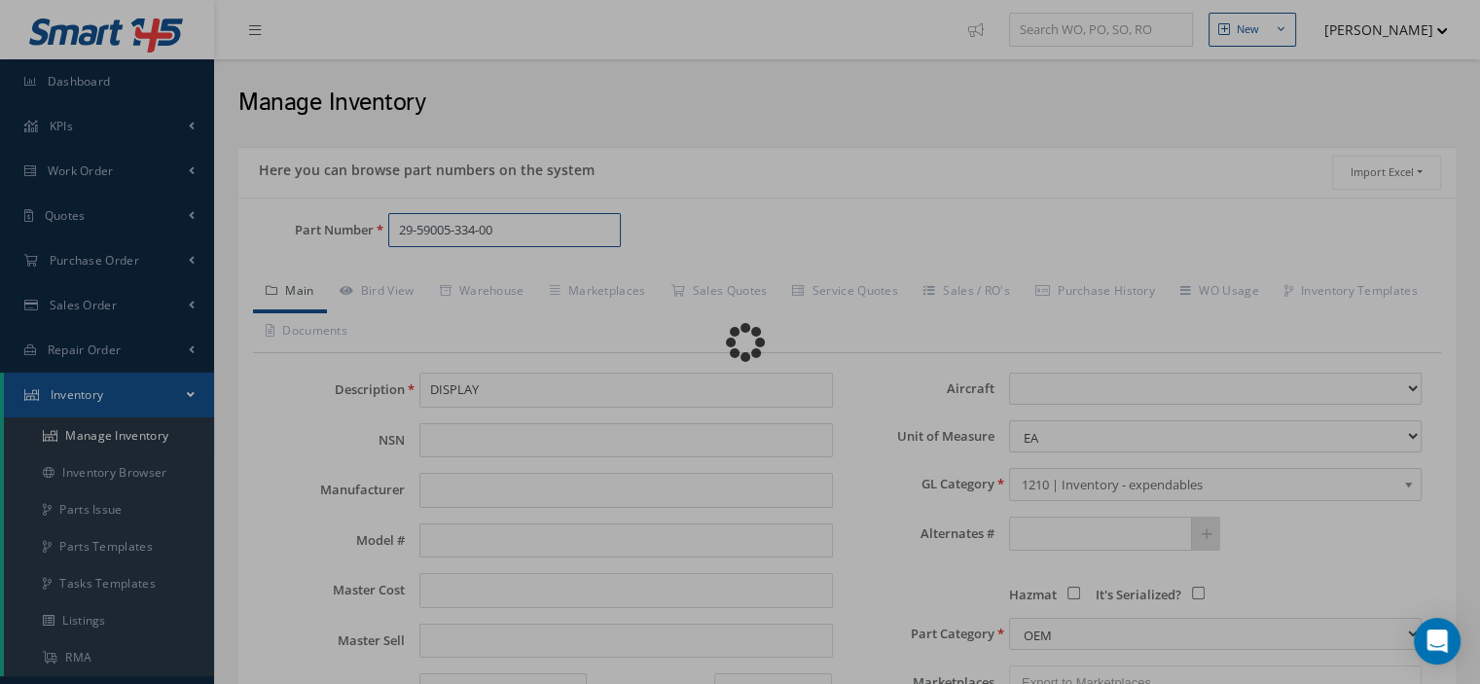
type textarea "P/N C12404AB02 CAN BE REPAIRED @ITR $2340 2025 PRICE -- Oscar [DATE] 08:37AM"
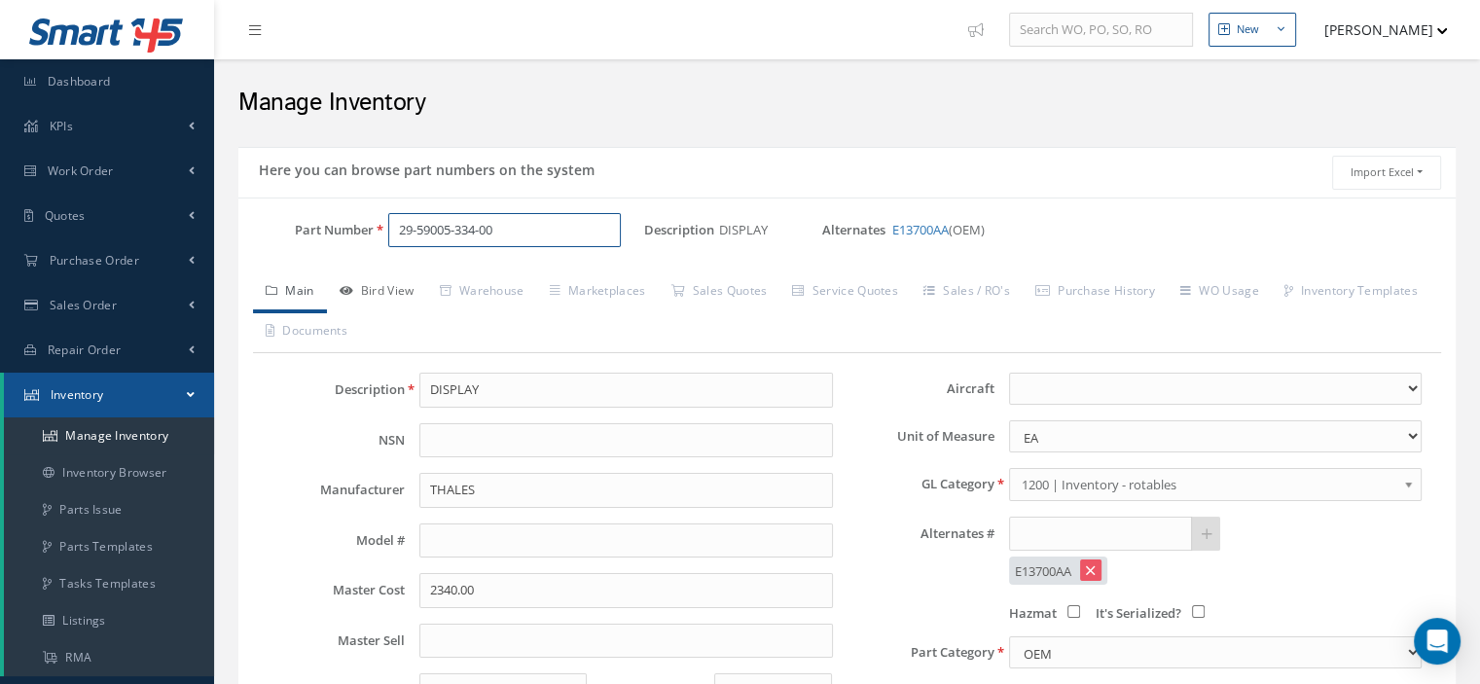
type input "29-59005-334-00"
click at [397, 291] on link "Bird View" at bounding box center [377, 292] width 100 height 41
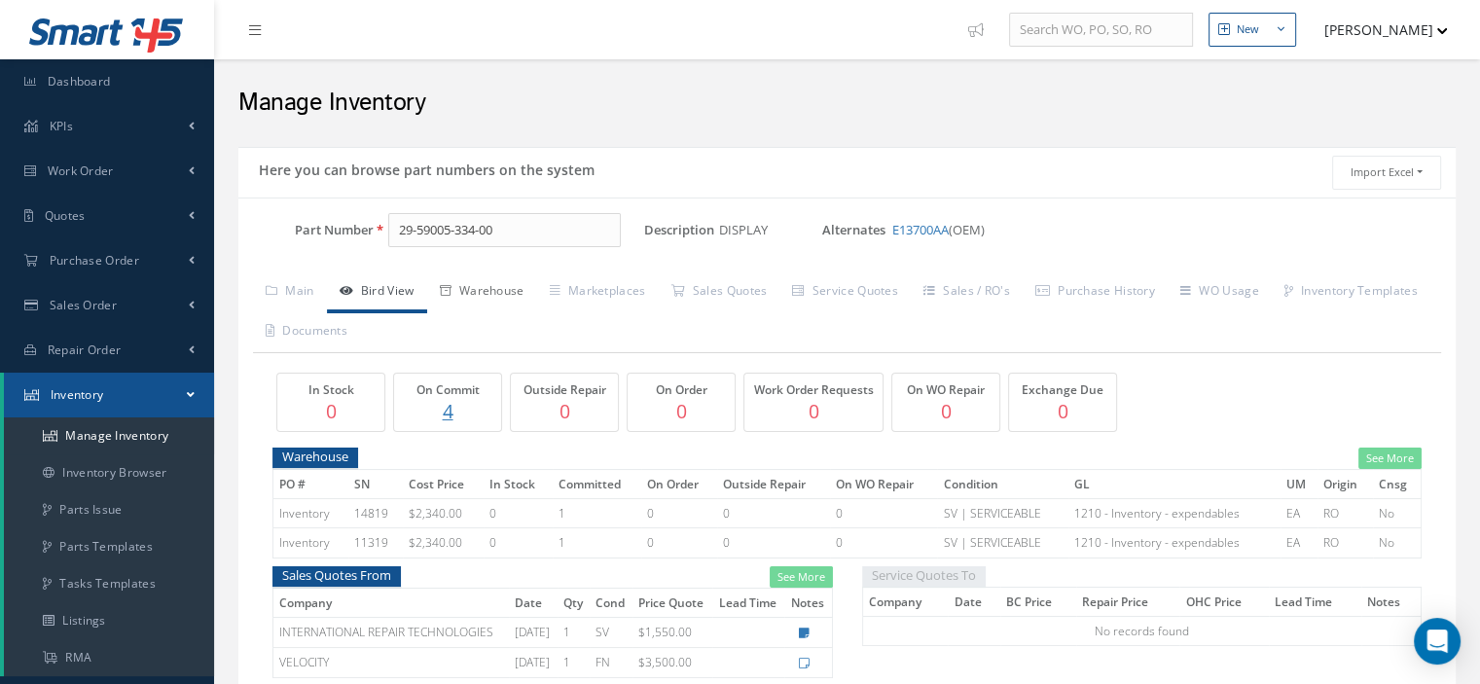
click at [469, 291] on link "Warehouse" at bounding box center [482, 292] width 110 height 41
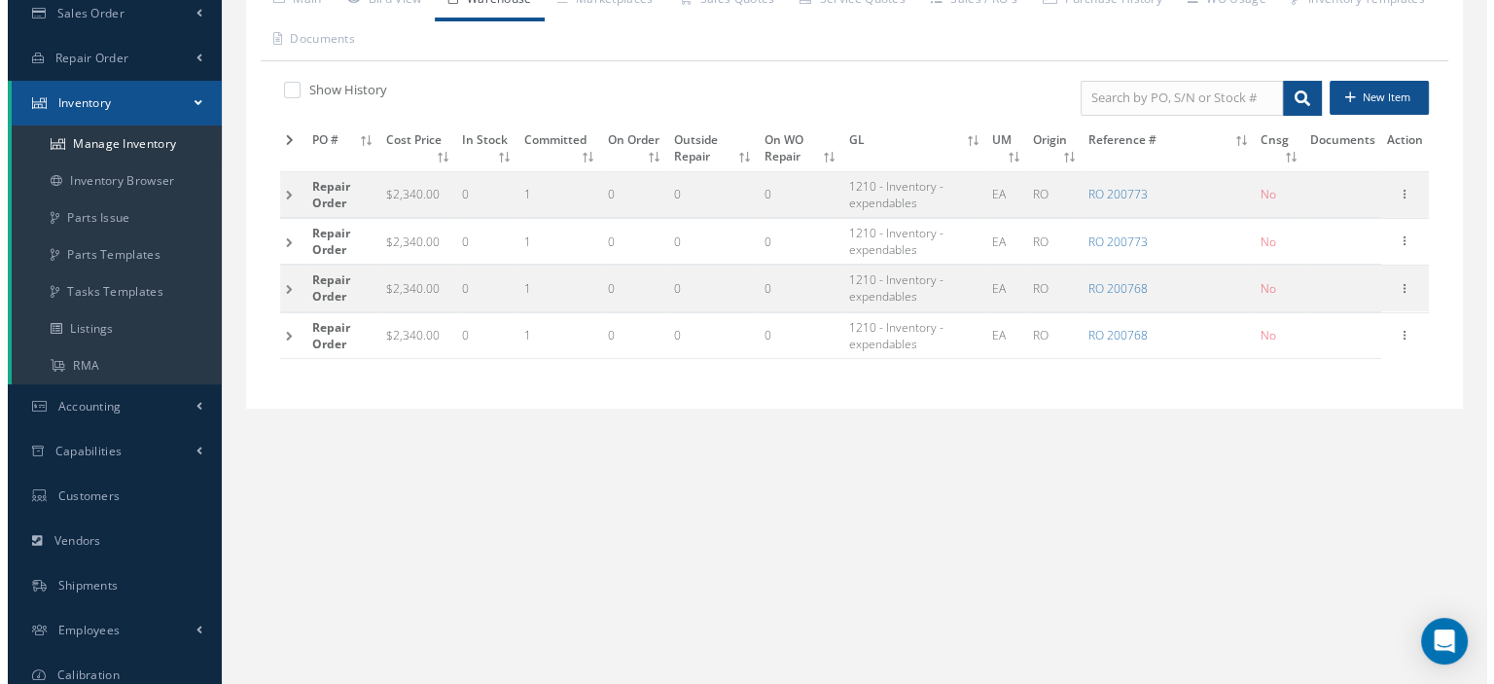
scroll to position [350, 0]
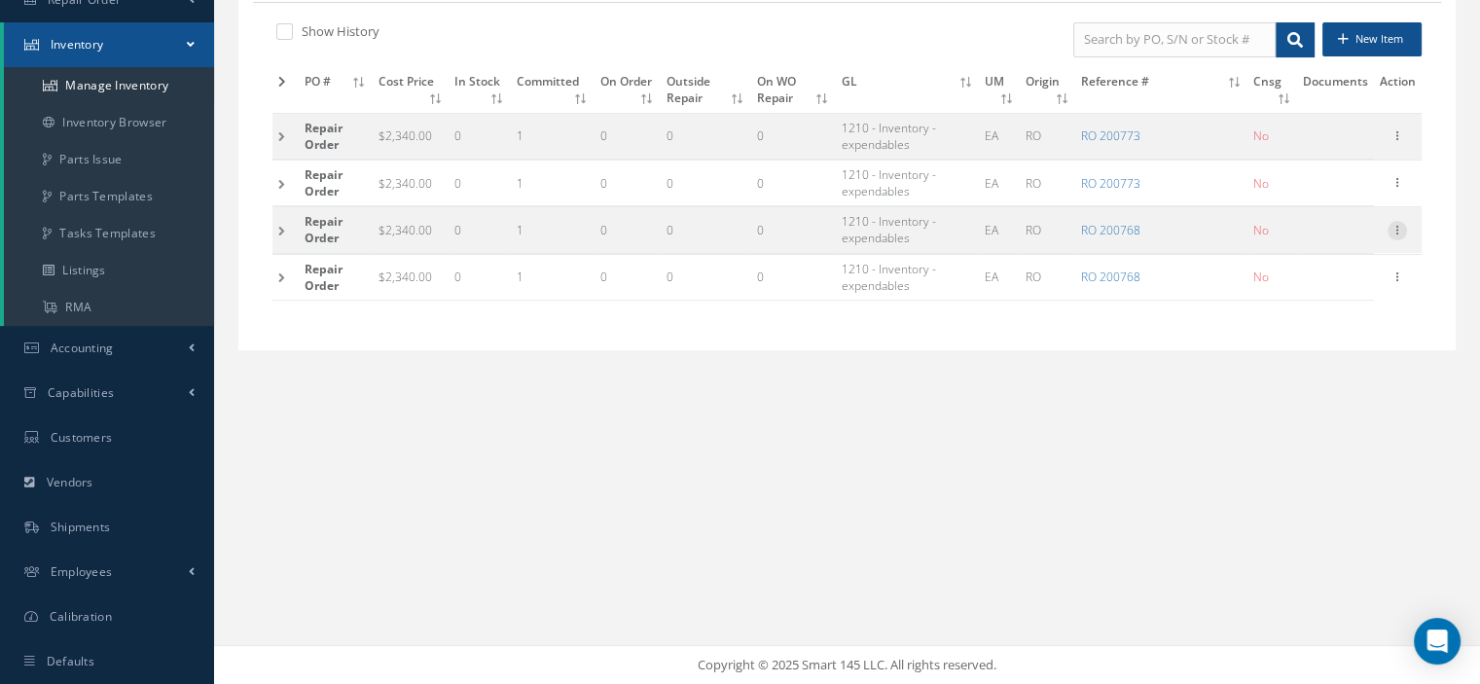
click at [1397, 228] on icon at bounding box center [1396, 229] width 19 height 16
click at [1319, 240] on link "Edit" at bounding box center [1308, 243] width 154 height 25
type input "2340.00"
type input "[DATE]"
type input "200768"
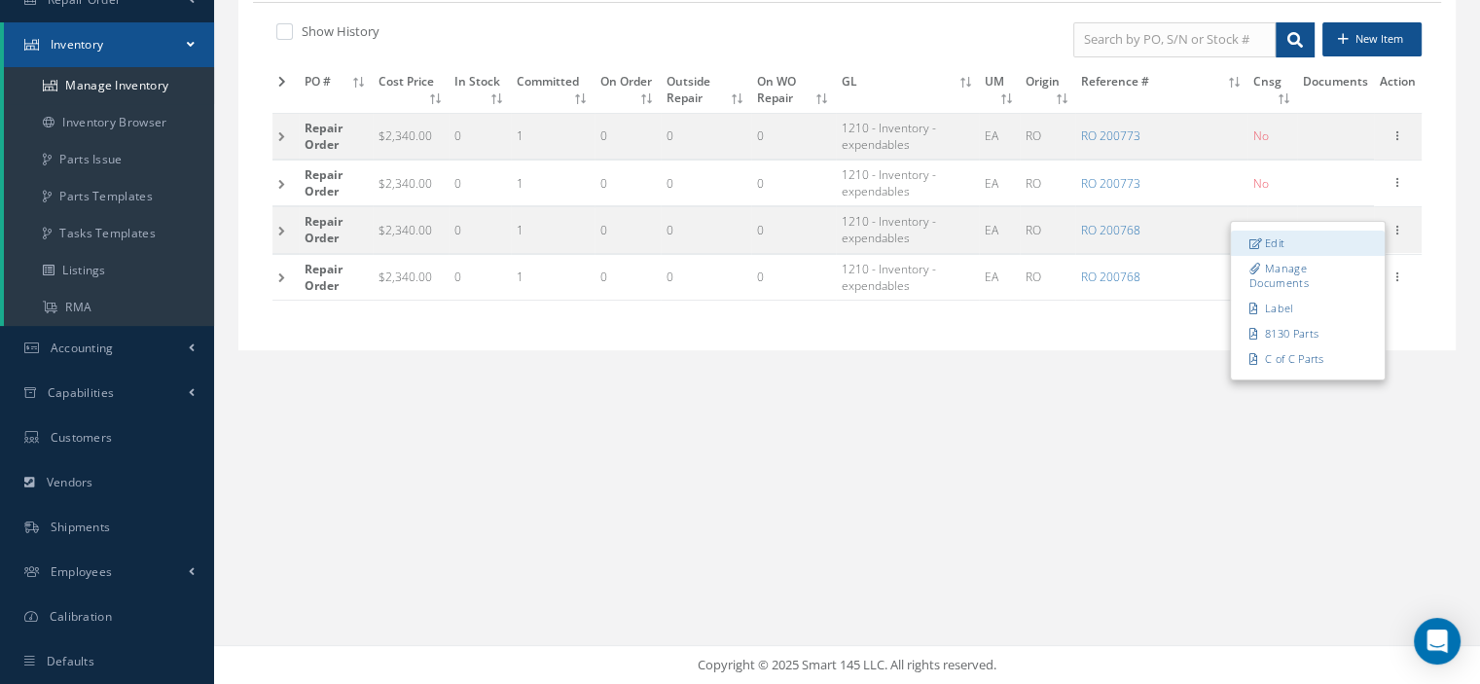
checkbox input "false"
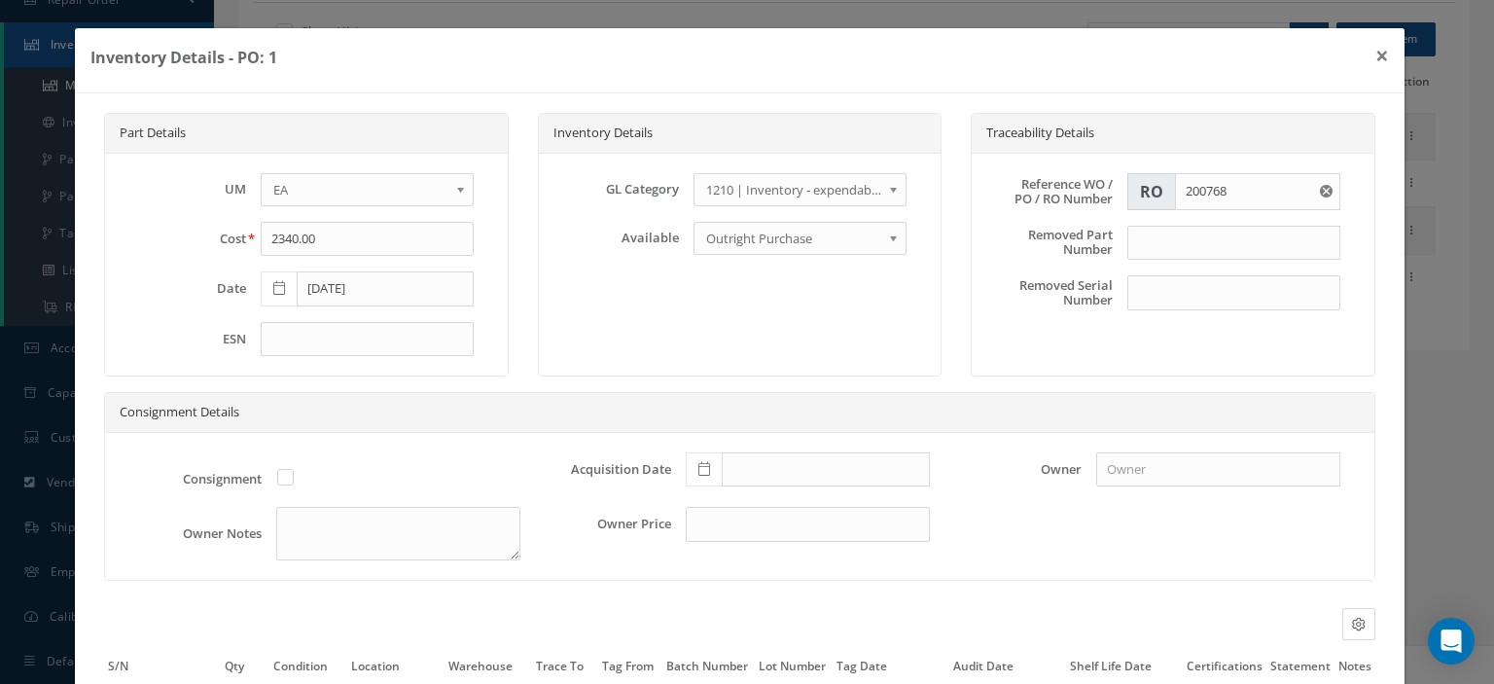
scroll to position [183, 0]
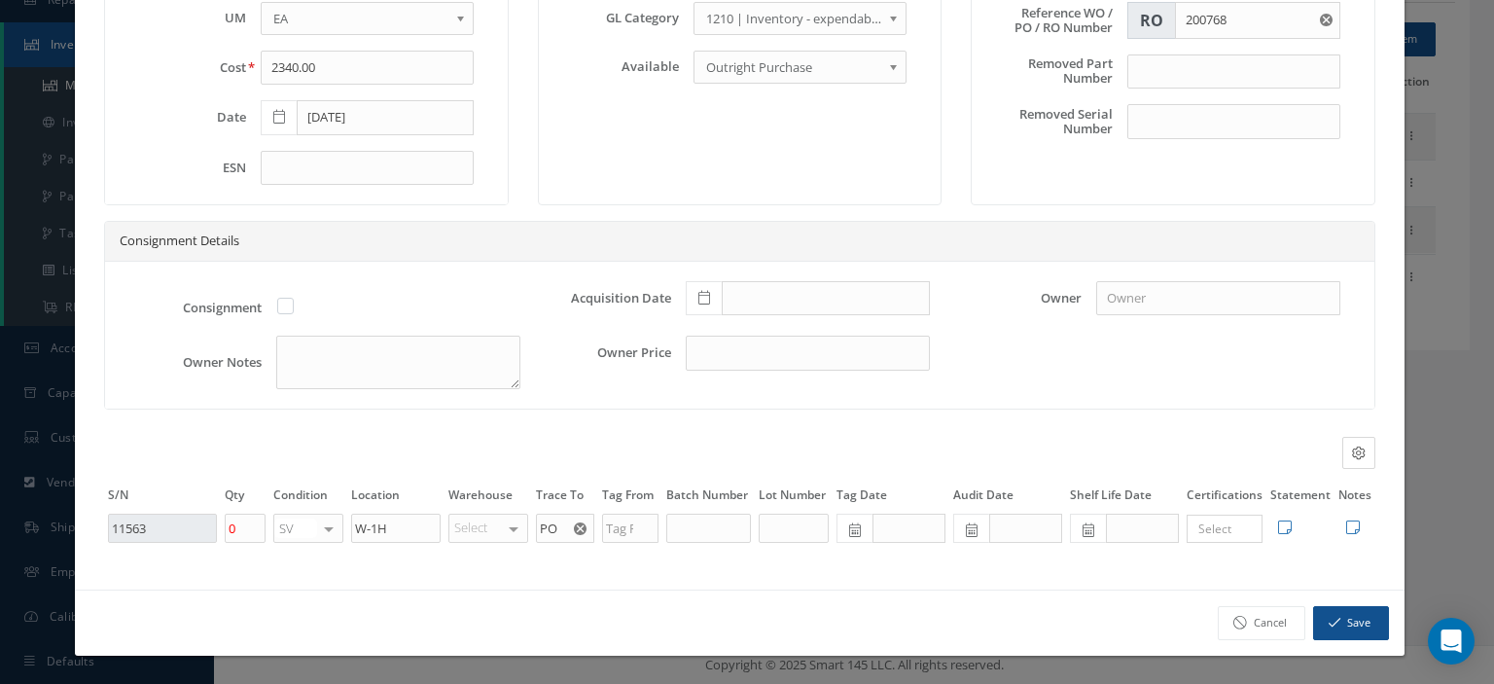
click at [574, 526] on use "Reset" at bounding box center [580, 528] width 13 height 13
click at [546, 532] on input "text" at bounding box center [565, 528] width 58 height 29
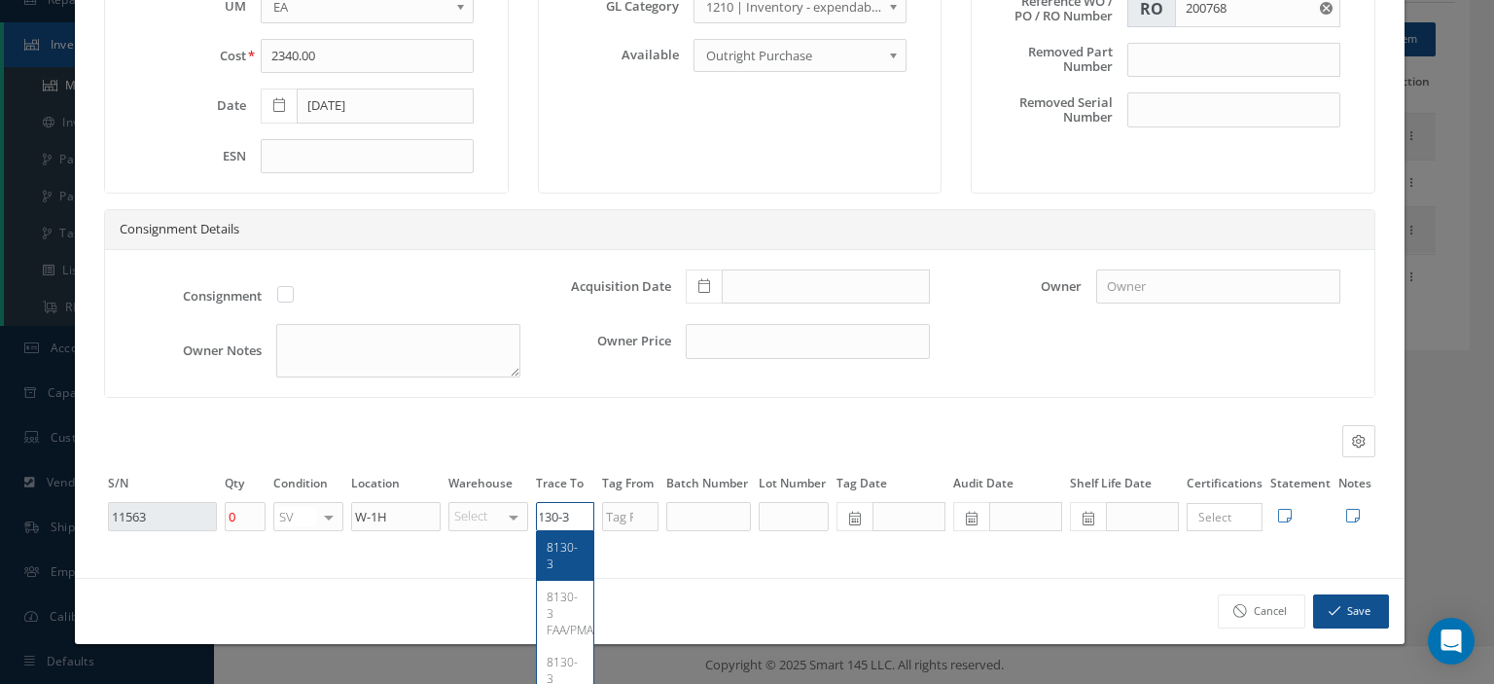
type input "8130-3"
click at [565, 555] on span "8130-3" at bounding box center [562, 555] width 31 height 33
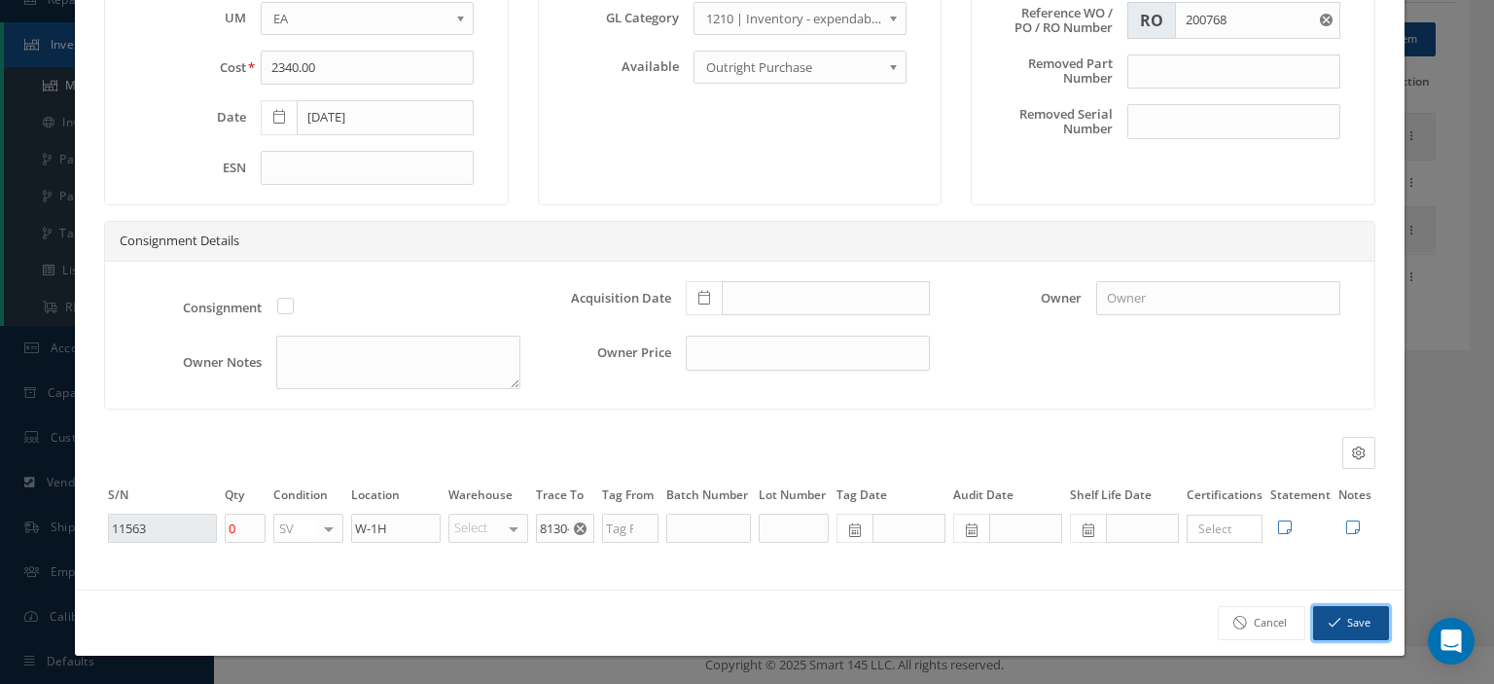
click at [1354, 632] on button "Save" at bounding box center [1352, 623] width 76 height 34
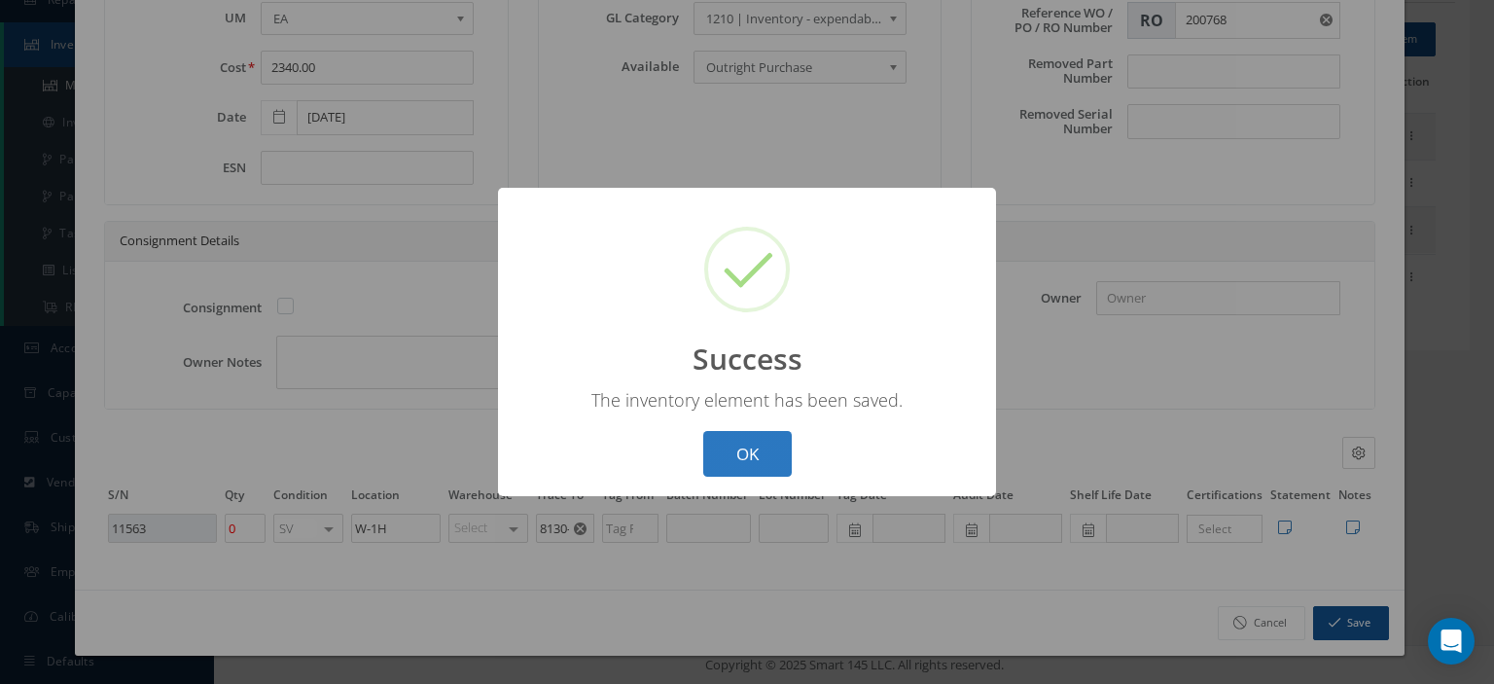
click at [776, 462] on button "OK" at bounding box center [747, 454] width 89 height 46
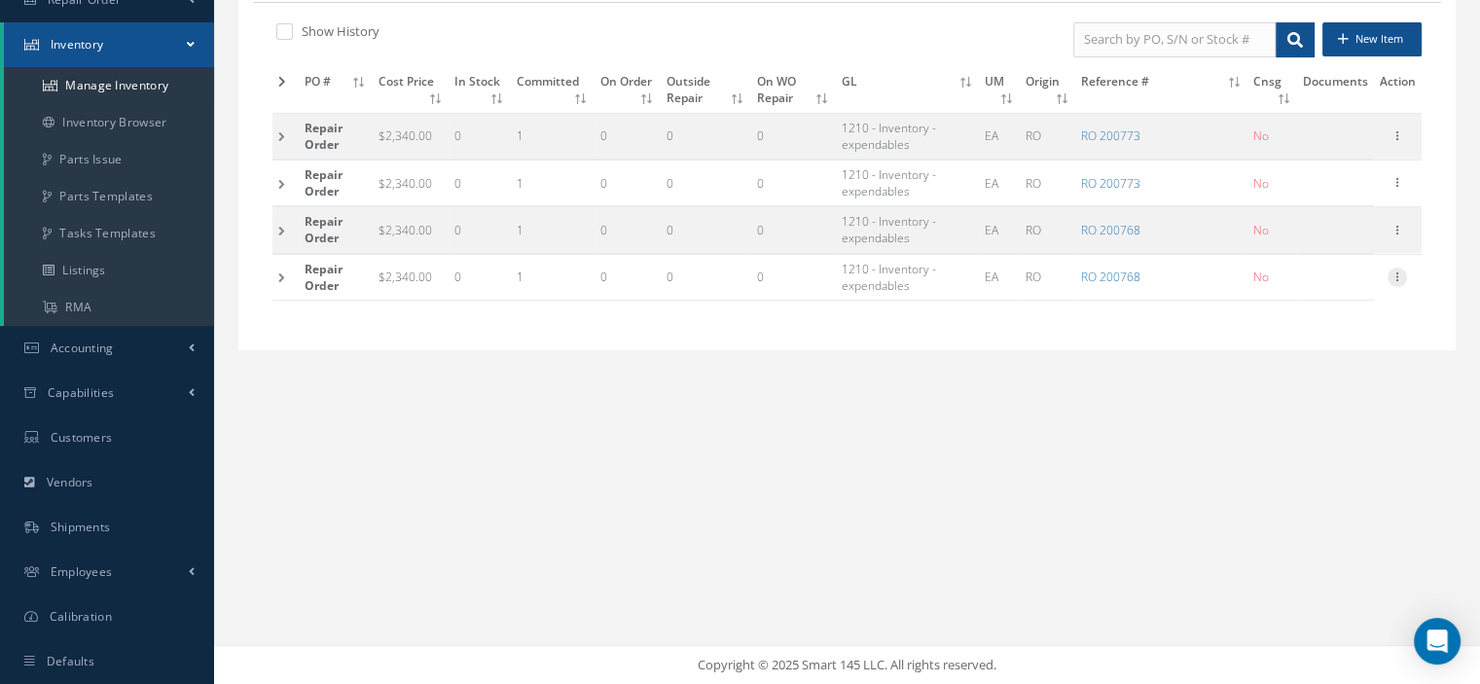
click at [1392, 270] on icon at bounding box center [1396, 276] width 19 height 16
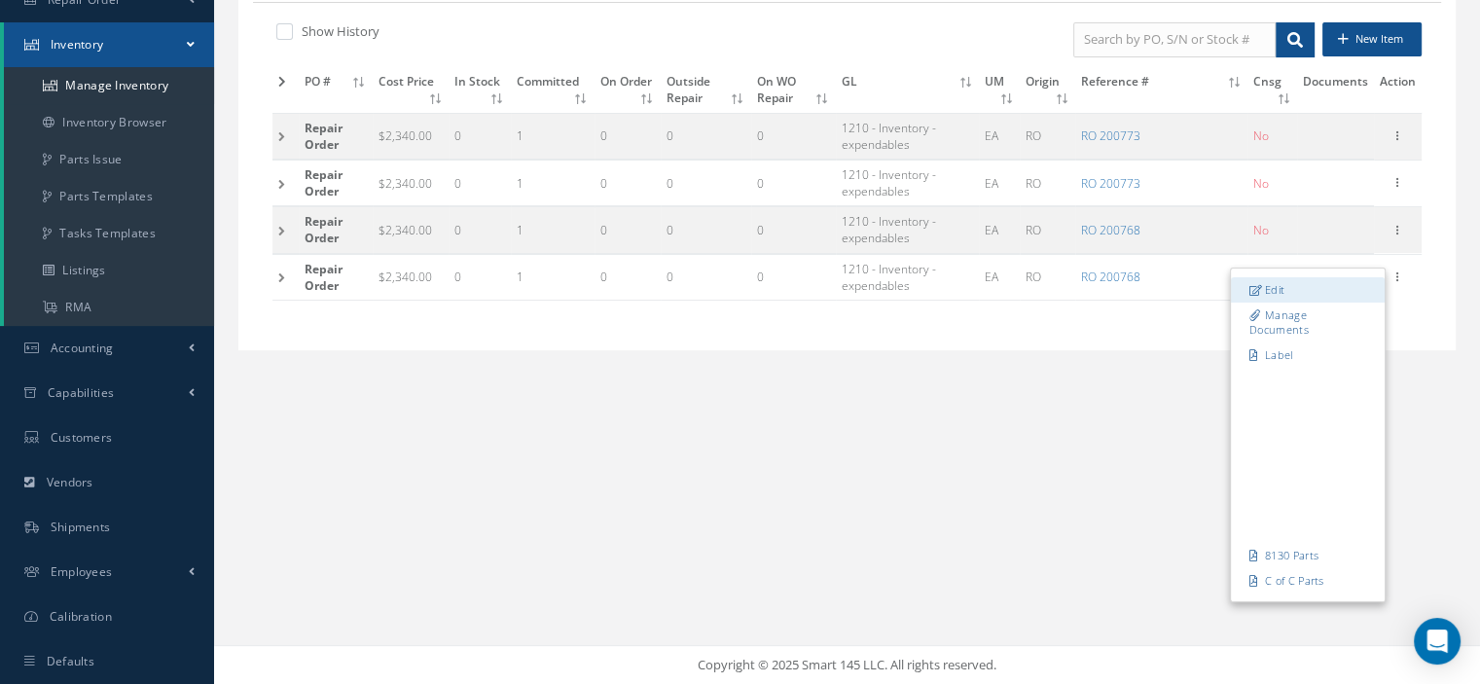
click at [1325, 278] on link "Edit" at bounding box center [1308, 289] width 154 height 25
type input "2883"
type input "PO"
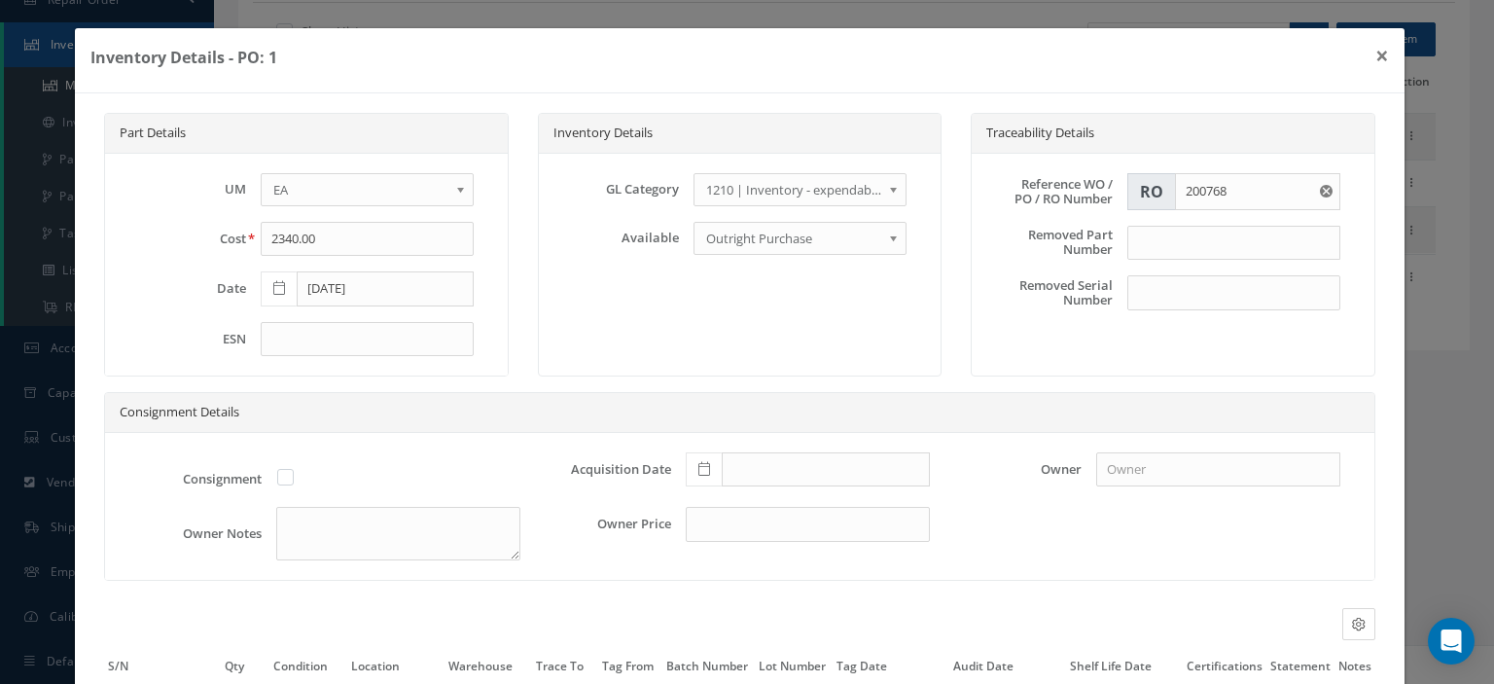
scroll to position [183, 0]
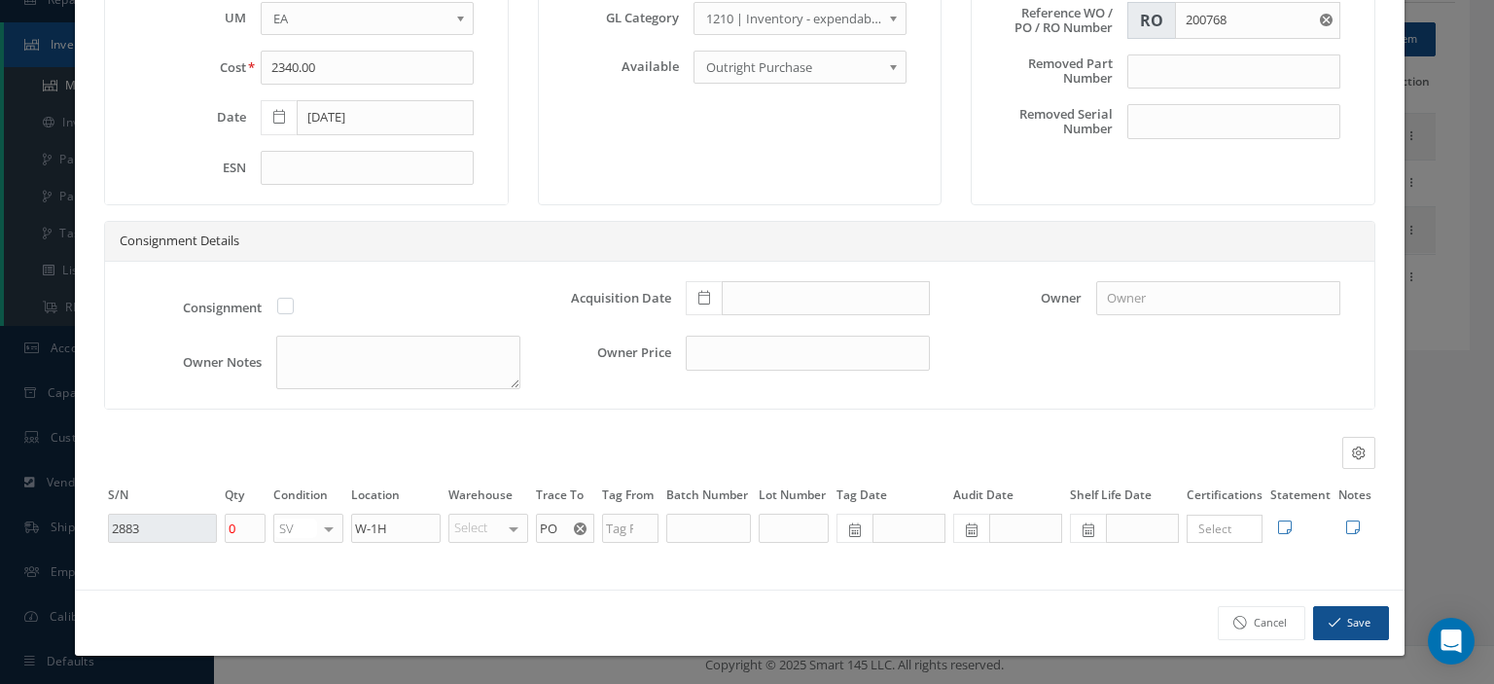
click at [576, 533] on use "Reset" at bounding box center [580, 528] width 13 height 13
click at [559, 528] on input "text" at bounding box center [565, 528] width 58 height 29
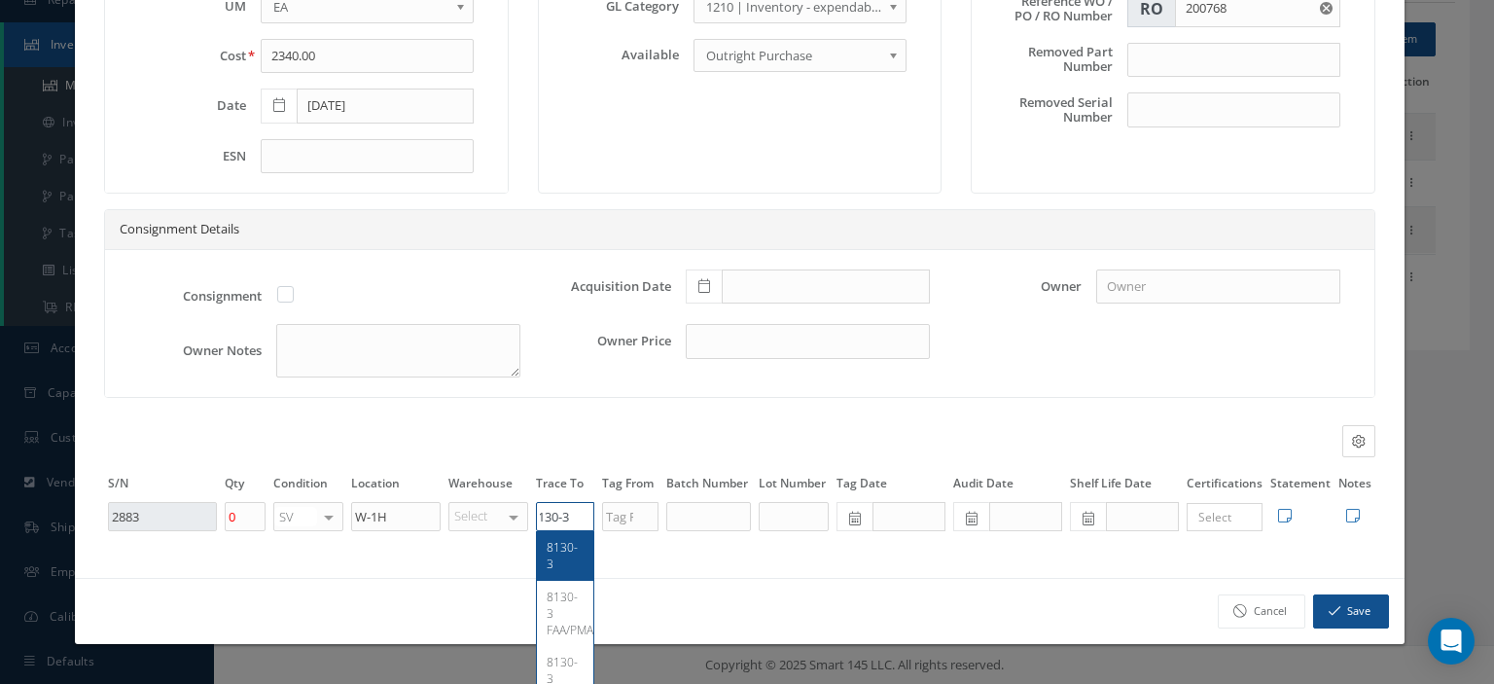
type input "8130-3"
click at [553, 560] on span "8130-3" at bounding box center [562, 555] width 31 height 33
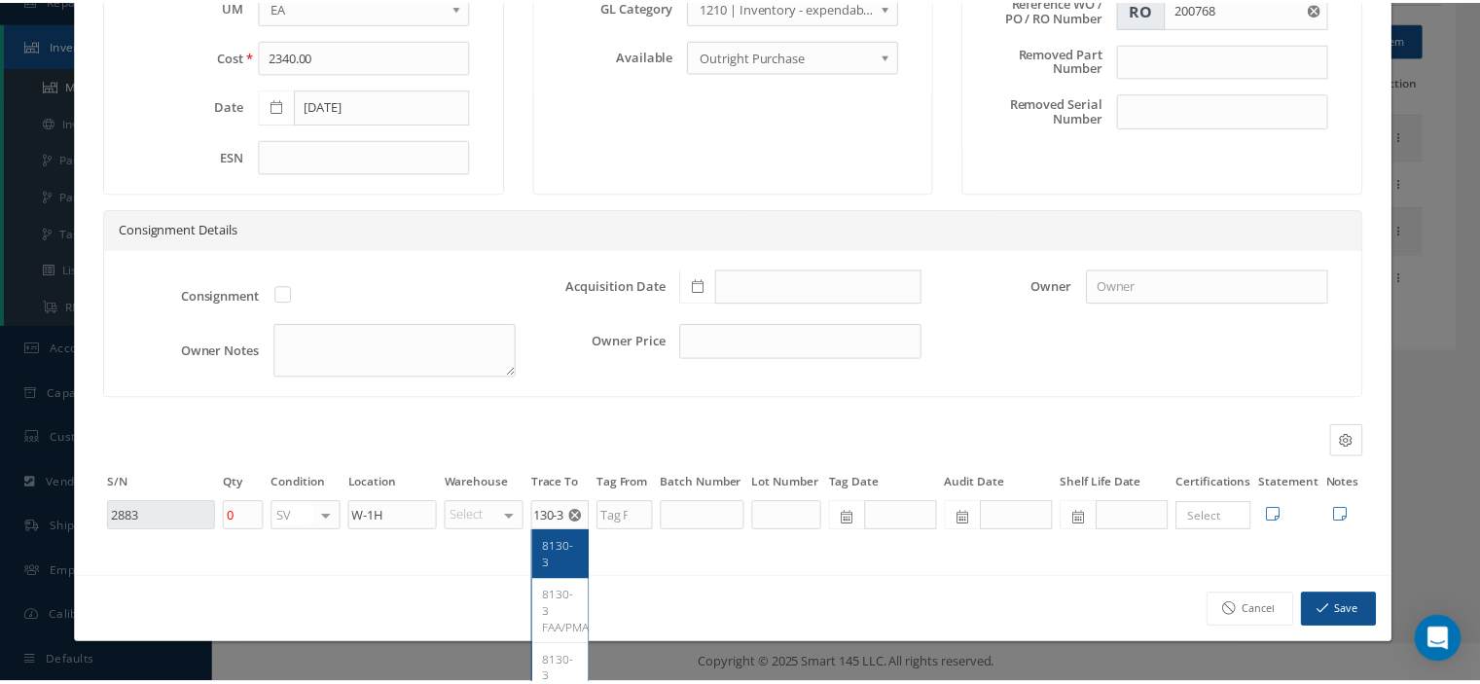
scroll to position [0, 0]
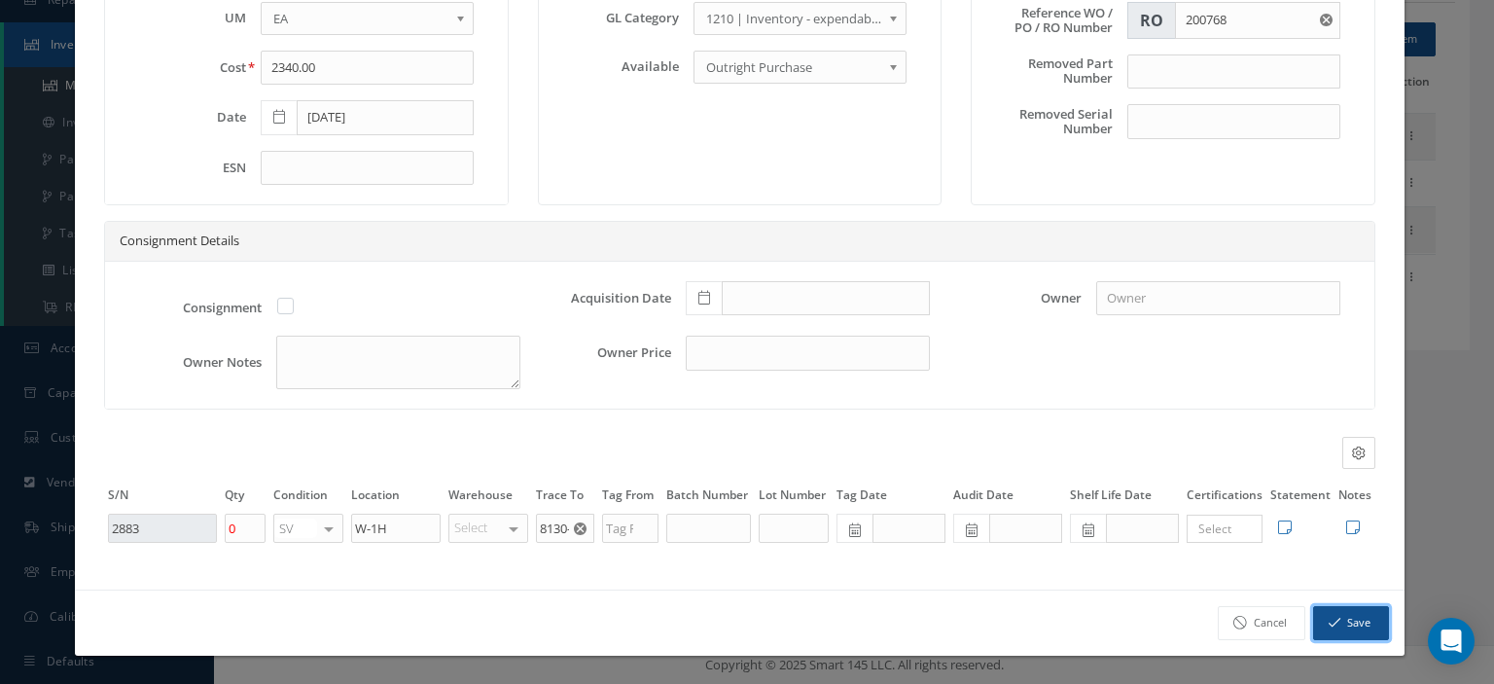
click at [1314, 625] on button "Save" at bounding box center [1352, 623] width 76 height 34
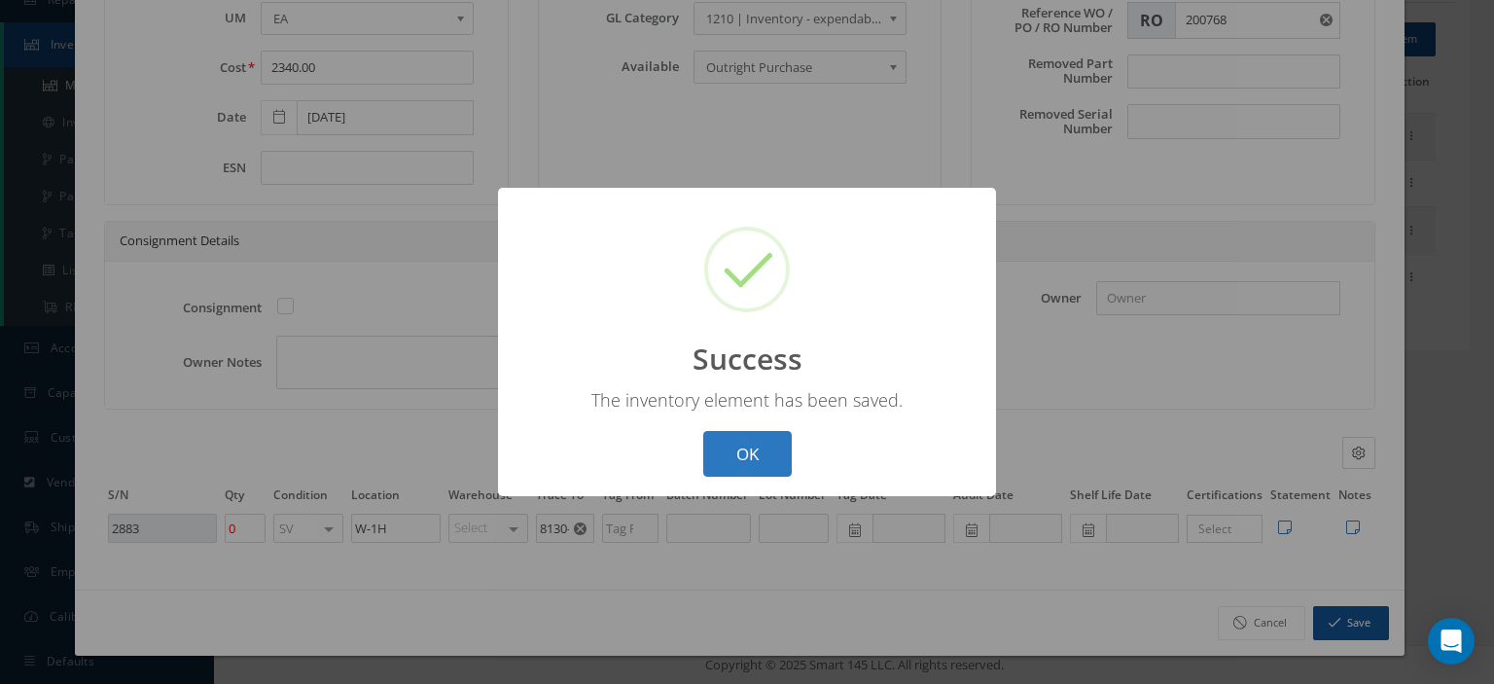
click at [755, 461] on button "OK" at bounding box center [747, 454] width 89 height 46
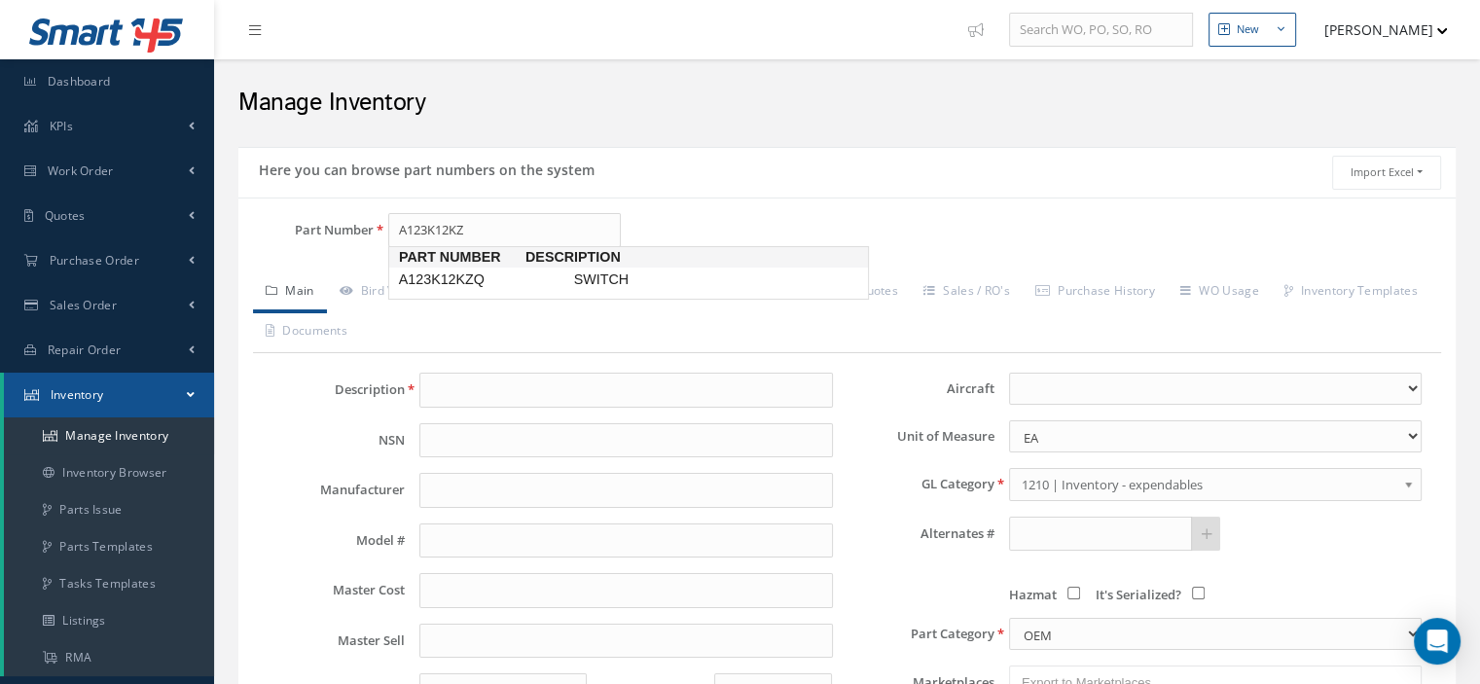
type input "A123K12KZQ"
click at [408, 279] on span "A123K12KZQ" at bounding box center [482, 280] width 175 height 20
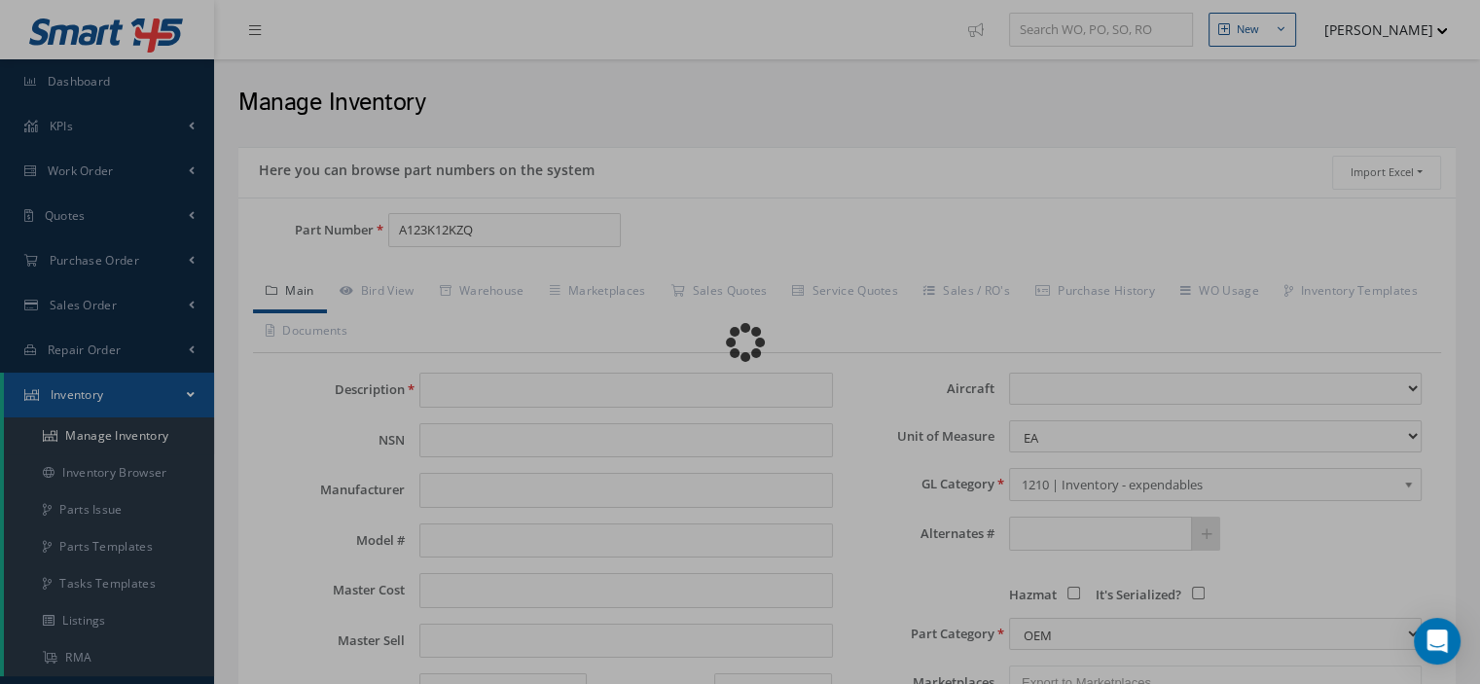
type input "SWITCH"
type input "AVTECH"
type input "0.00"
select select
type textarea "for p/n 5145-1-60 -- Oscar [DATE] 01:28PM Both are CMM -- Aura [DATE] 03:29PM -…"
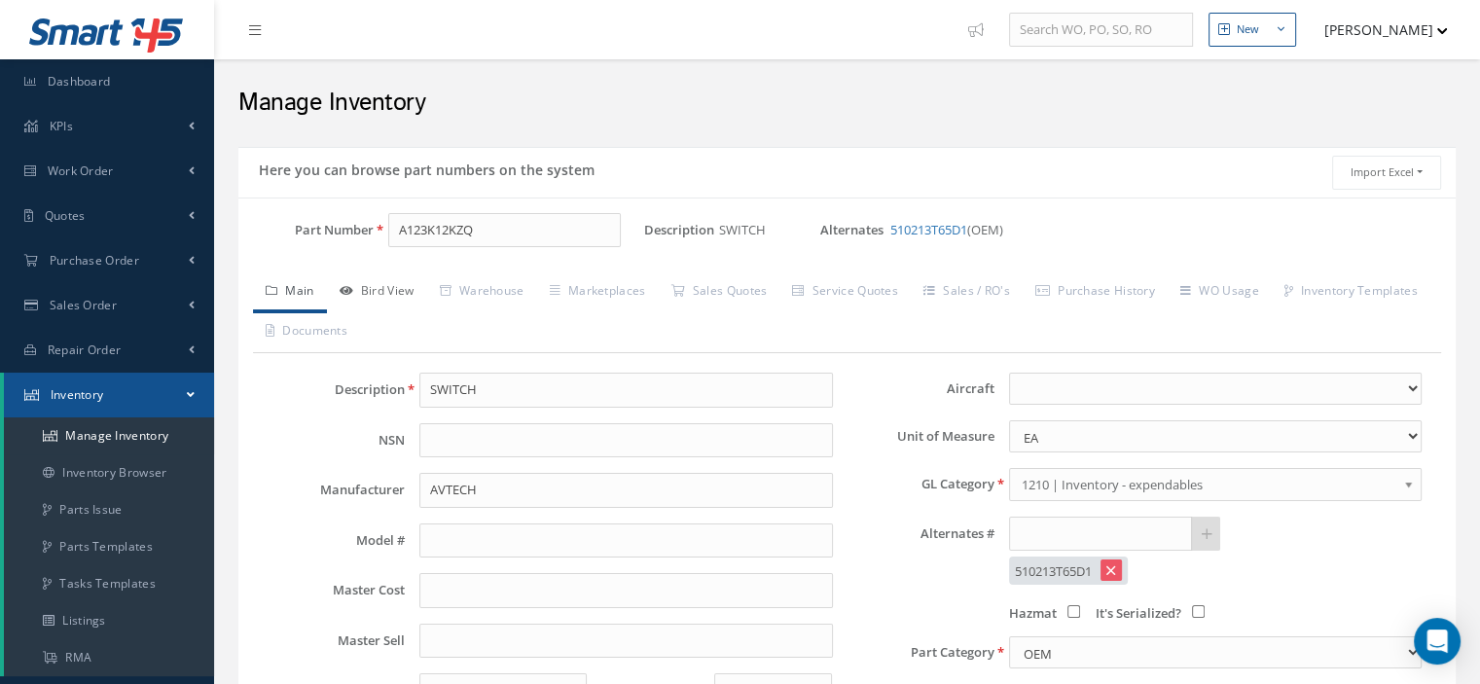
type input "A123K12KZQ"
click at [394, 288] on link "Bird View" at bounding box center [377, 292] width 100 height 41
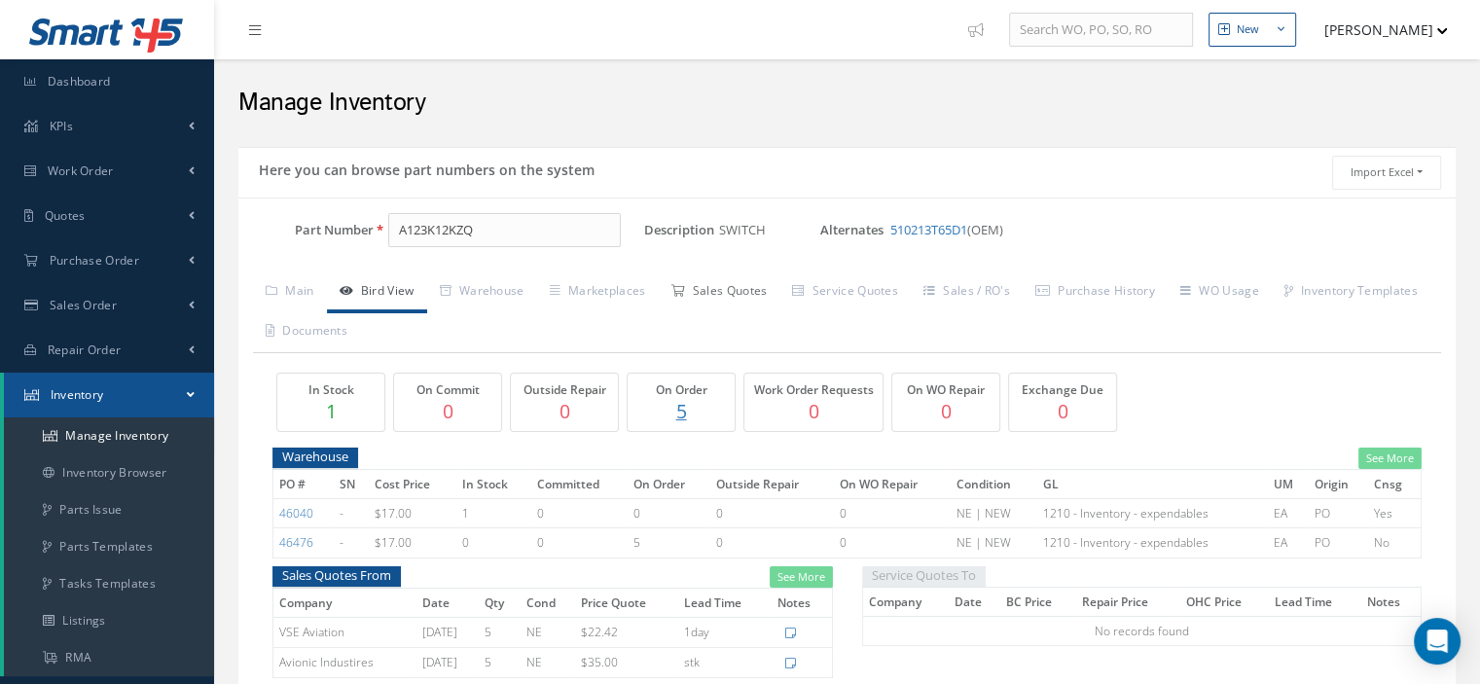
click at [710, 294] on link "Sales Quotes" at bounding box center [719, 292] width 122 height 41
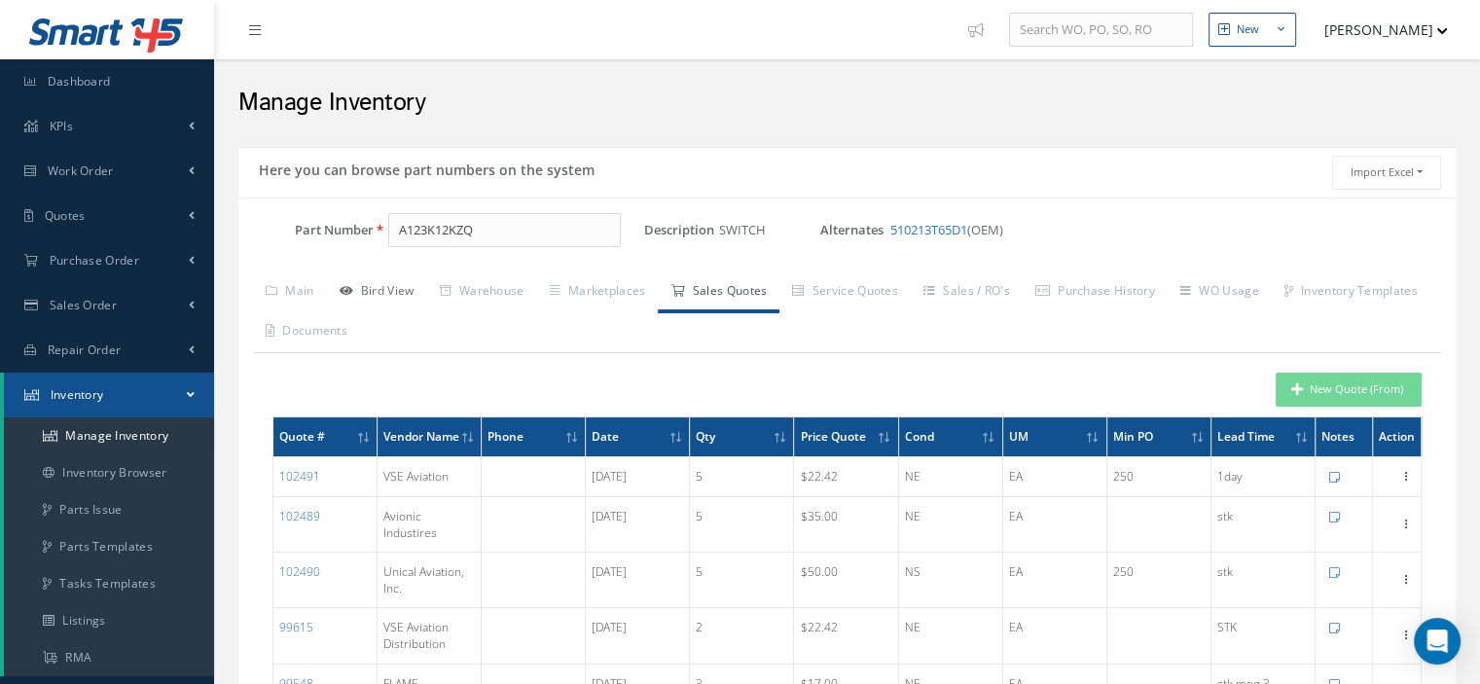
click at [412, 290] on link "Bird View" at bounding box center [377, 292] width 100 height 41
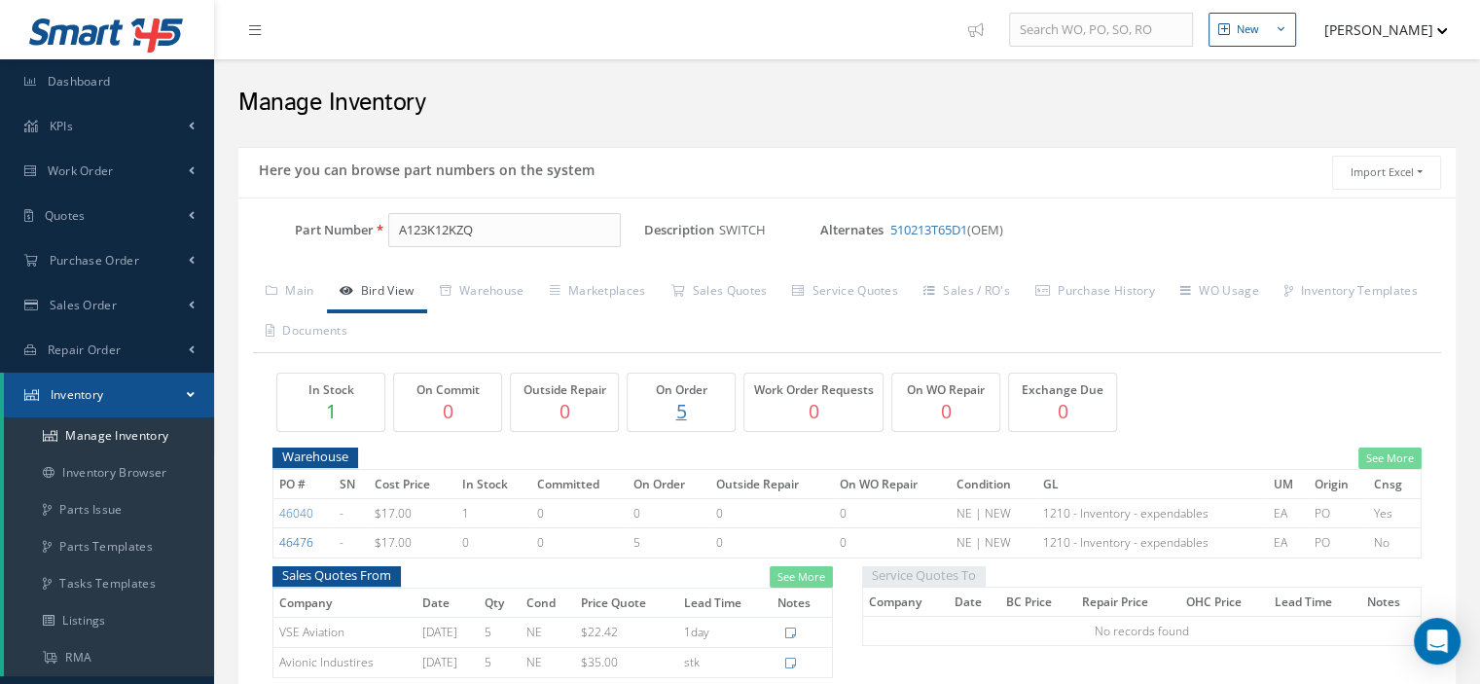
click at [291, 540] on link "46476" at bounding box center [296, 542] width 34 height 17
click at [304, 294] on link "Main" at bounding box center [290, 292] width 74 height 41
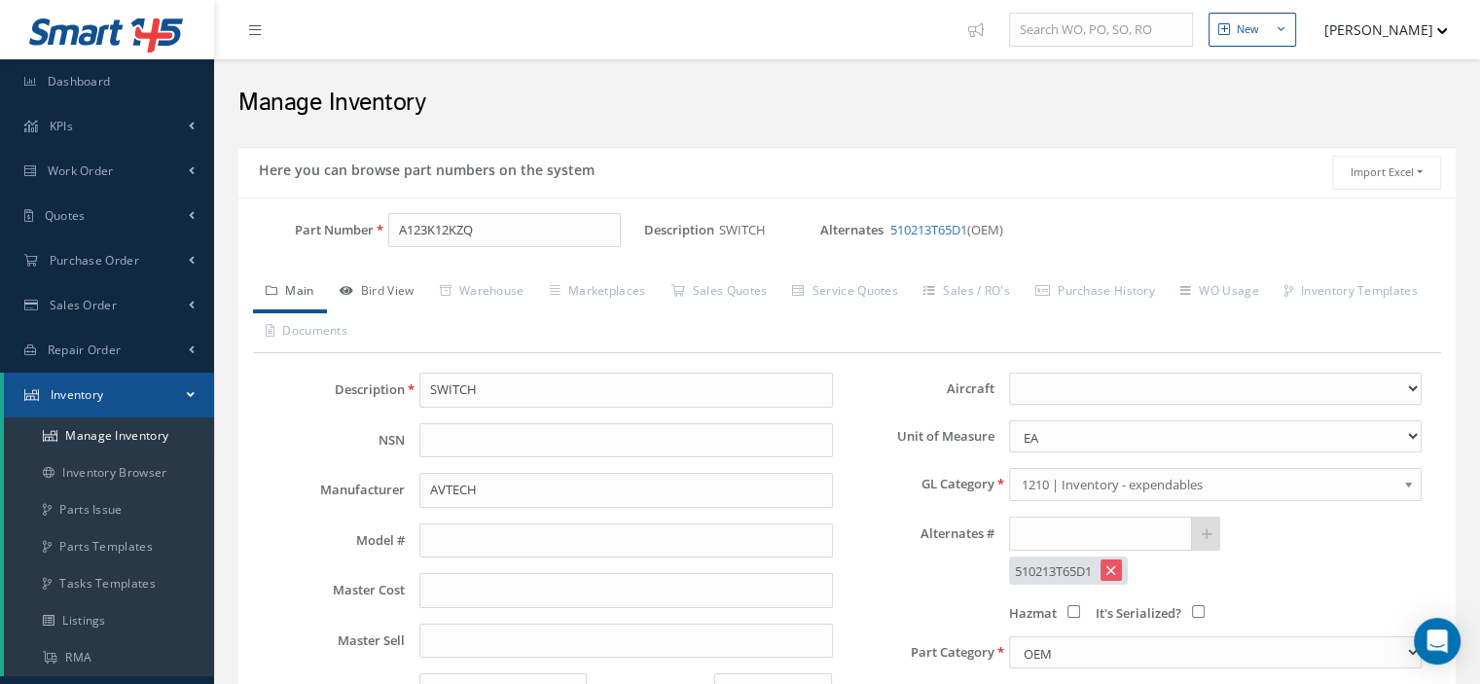
click at [381, 291] on link "Bird View" at bounding box center [377, 292] width 100 height 41
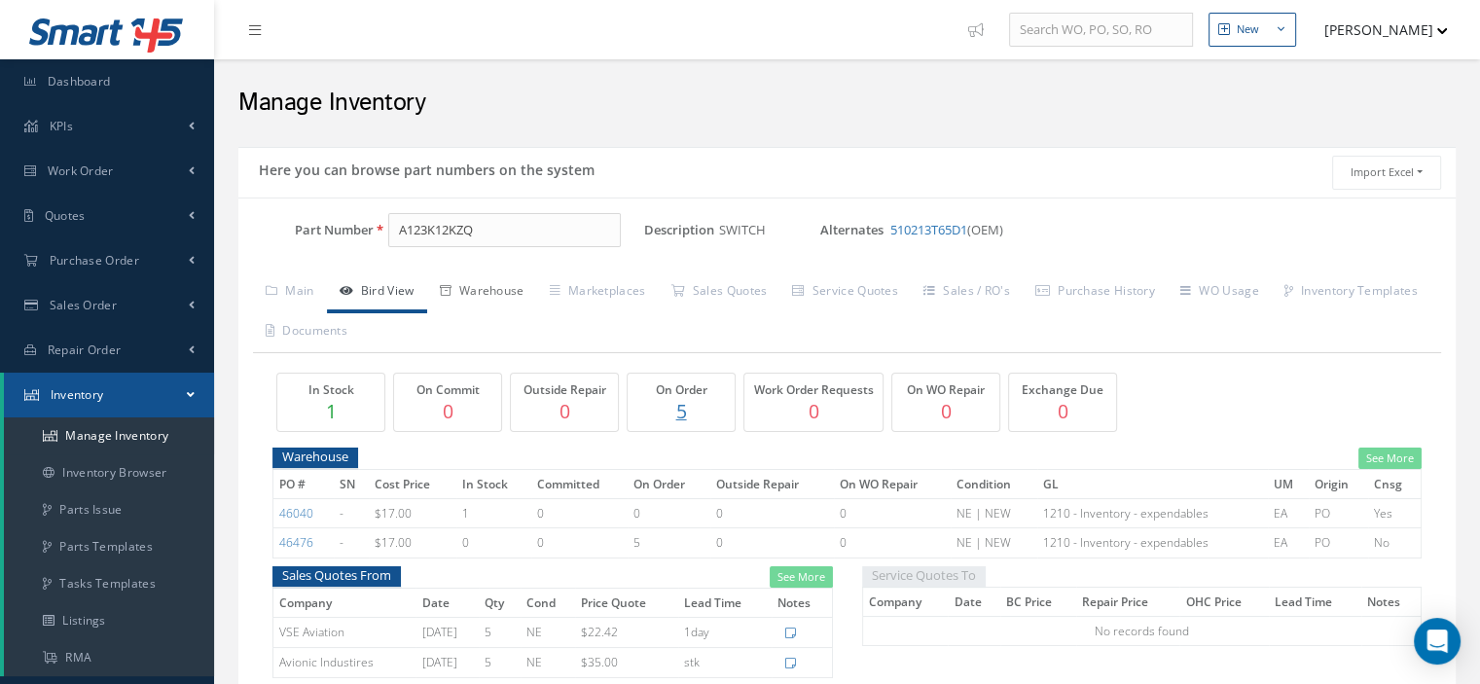
click at [502, 292] on link "Warehouse" at bounding box center [482, 292] width 110 height 41
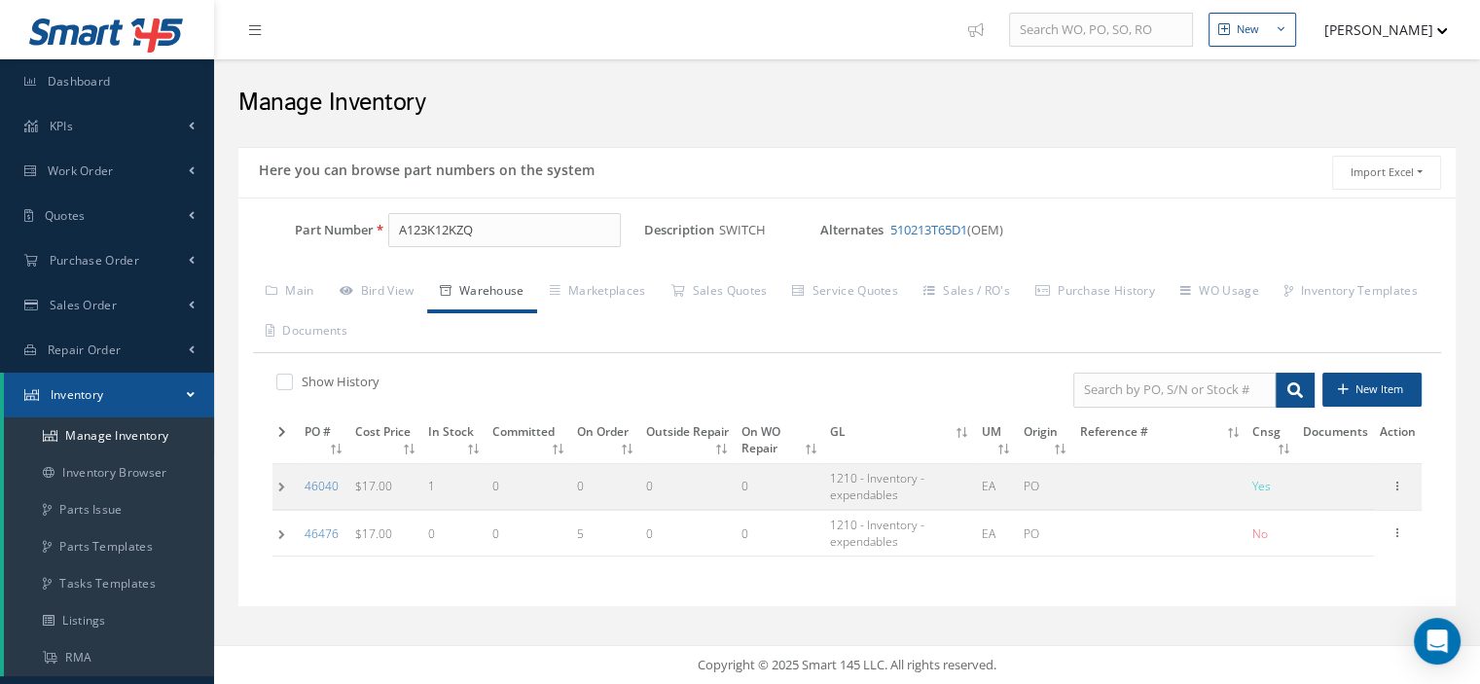
click at [292, 481] on td at bounding box center [285, 486] width 26 height 46
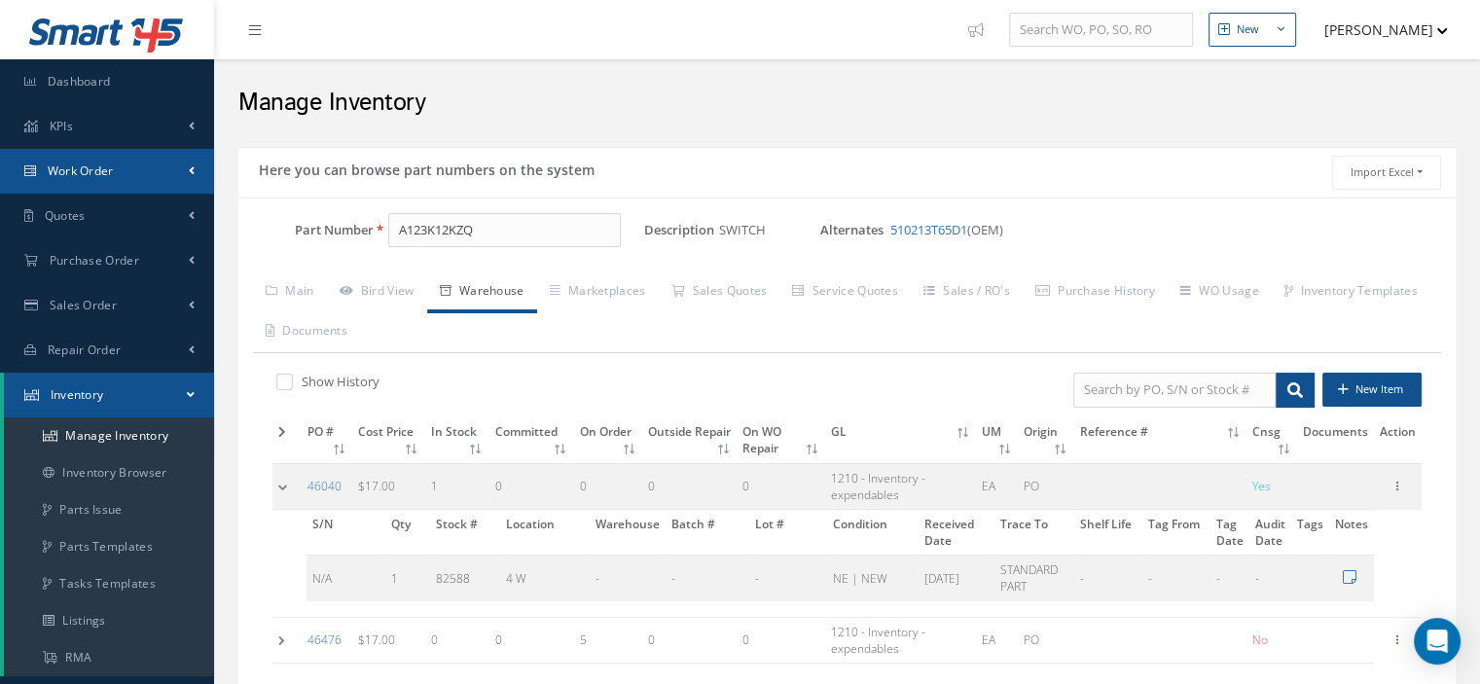
click at [107, 171] on span "Work Order" at bounding box center [81, 170] width 66 height 17
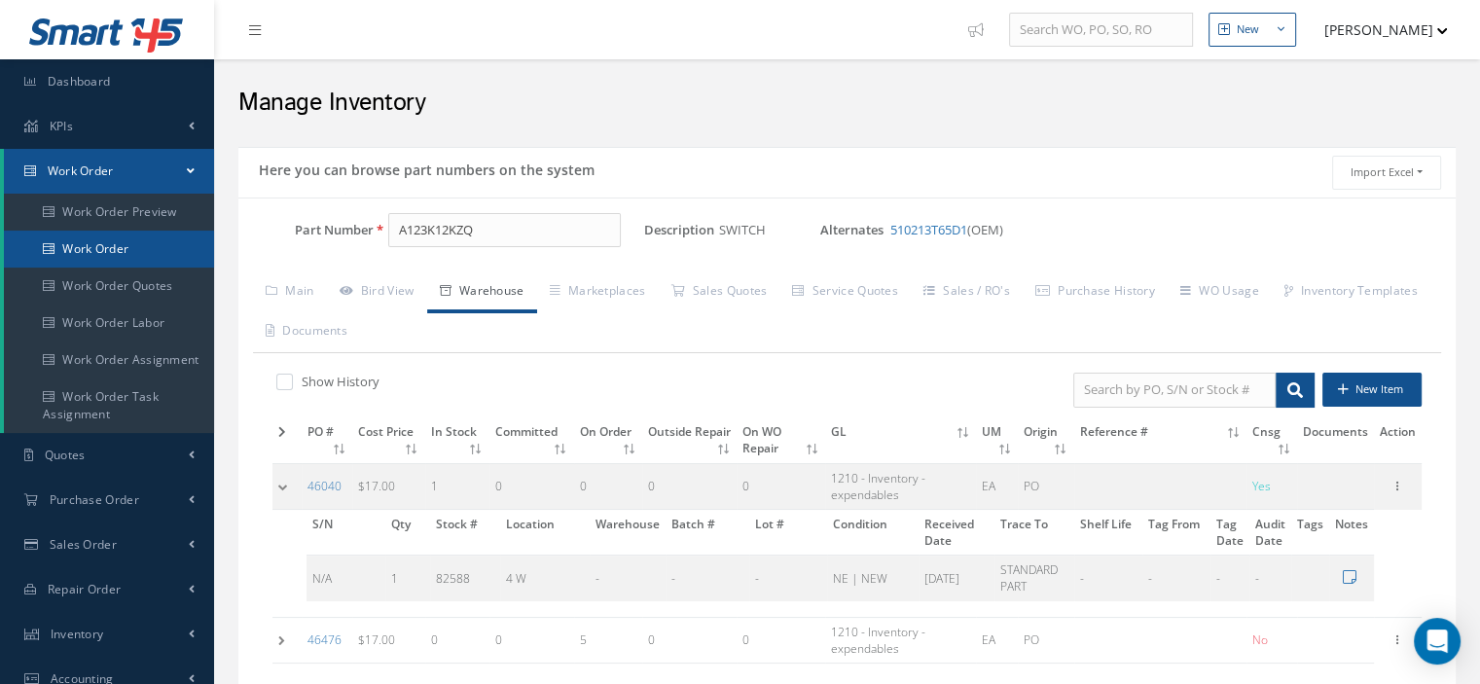
click at [109, 243] on link "Work Order" at bounding box center [109, 249] width 210 height 37
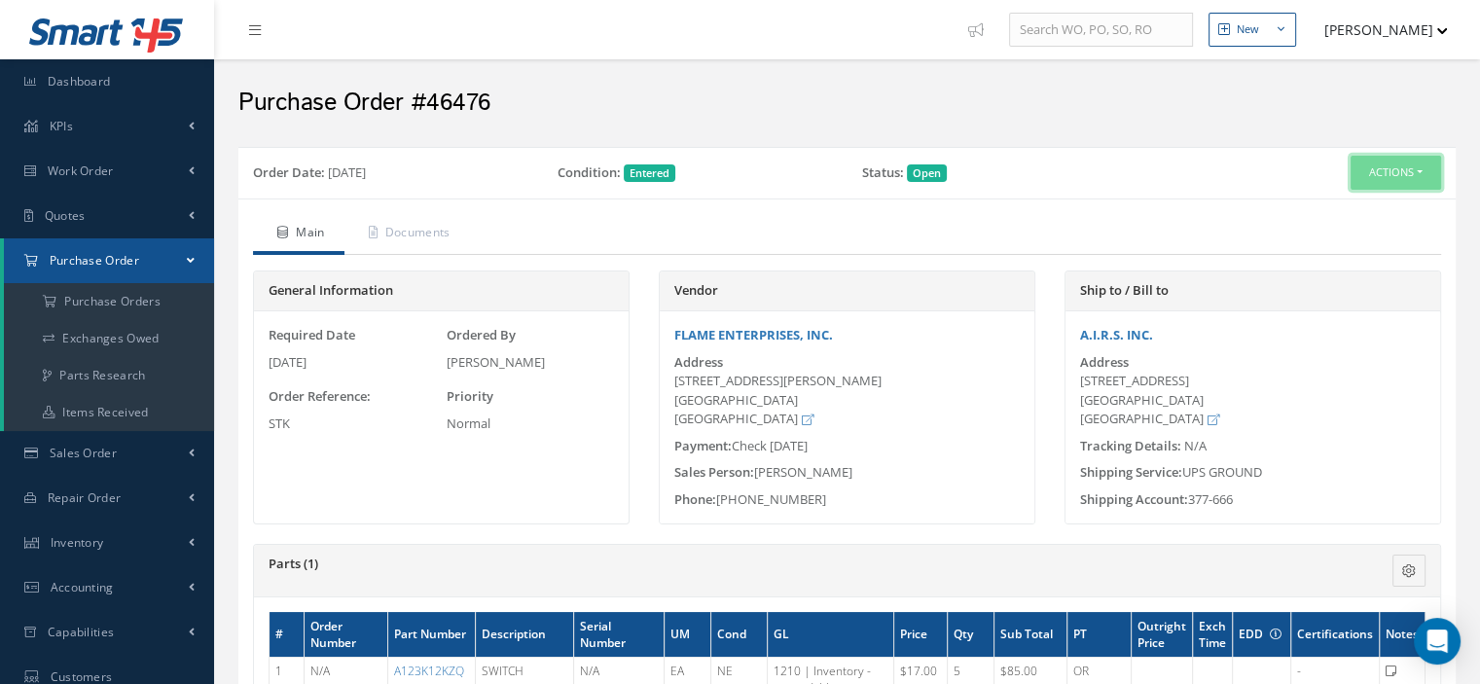
click at [1424, 174] on button "Actions" at bounding box center [1395, 173] width 90 height 34
click at [1350, 203] on link "Receive" at bounding box center [1362, 210] width 156 height 26
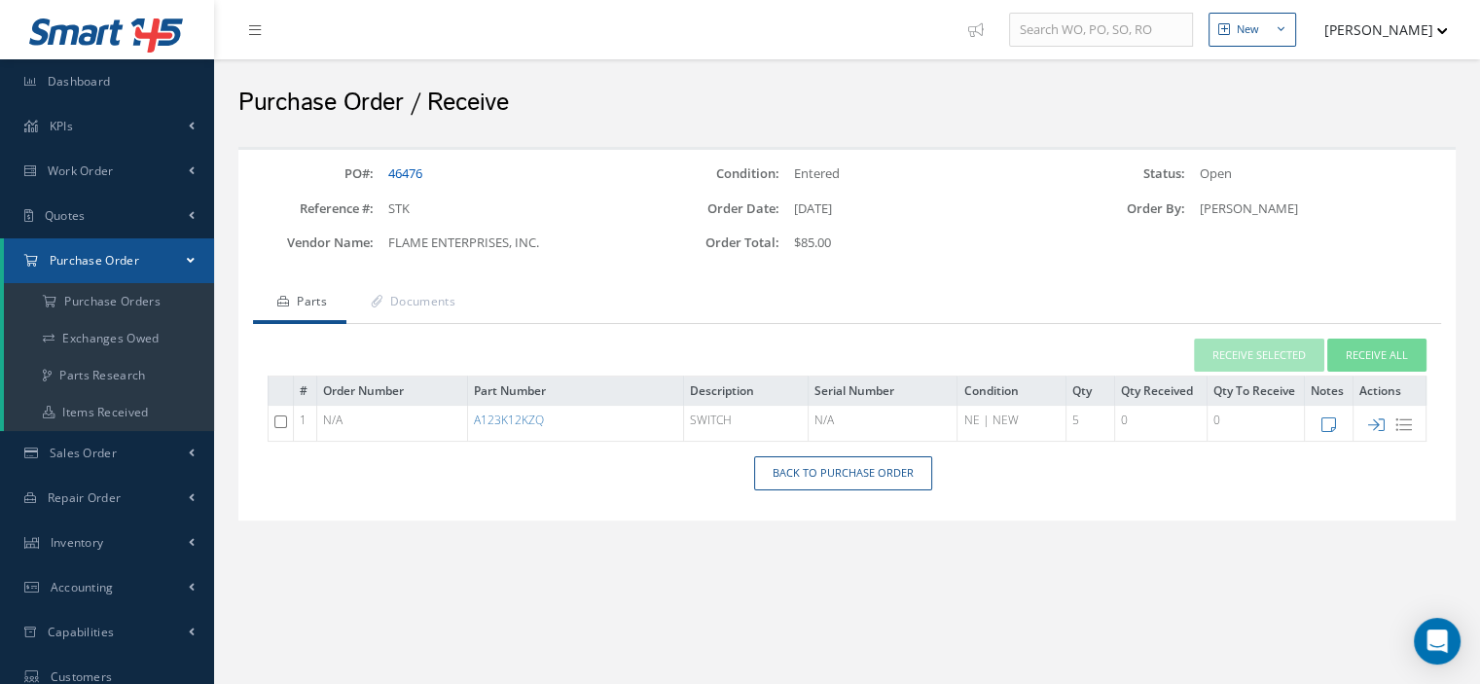
click at [399, 169] on link "46476" at bounding box center [405, 173] width 34 height 18
click at [1377, 423] on icon at bounding box center [1376, 424] width 17 height 17
type input "[DATE]"
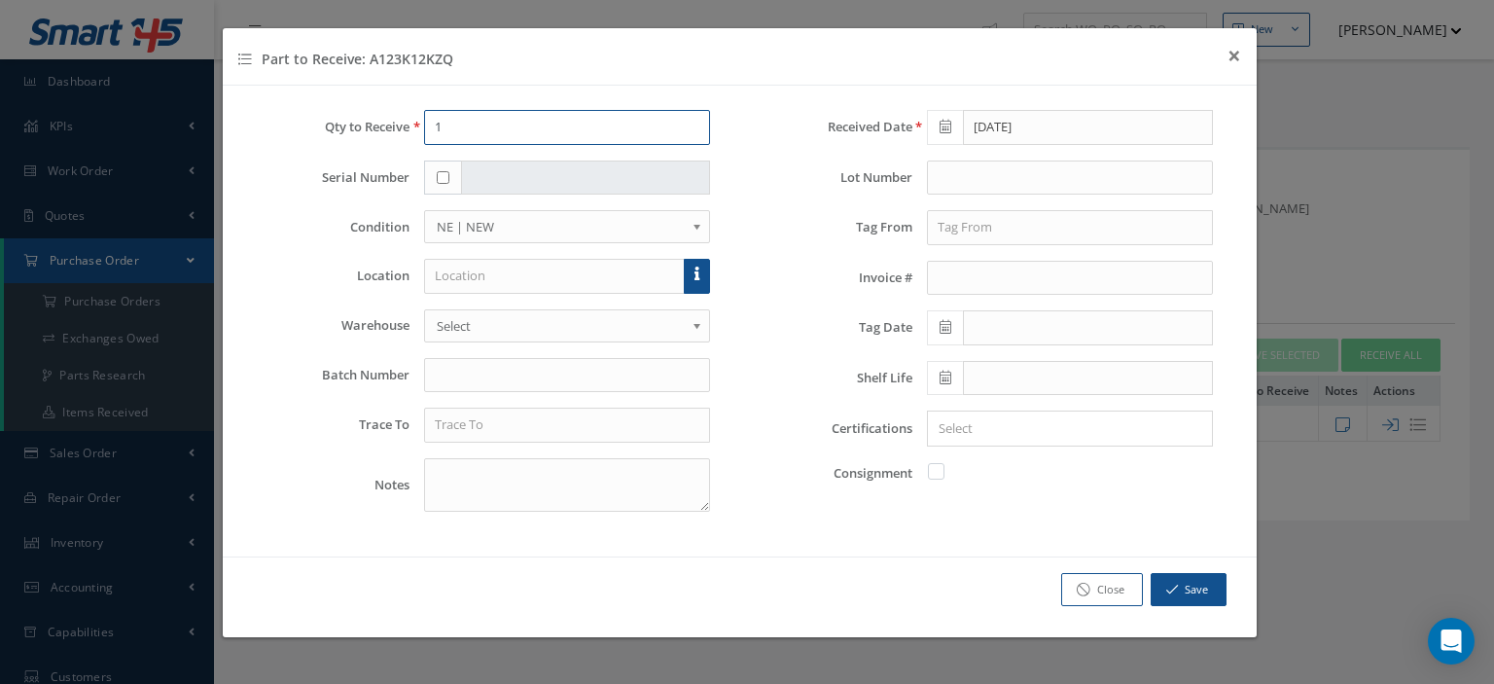
drag, startPoint x: 451, startPoint y: 131, endPoint x: 424, endPoint y: 121, distance: 29.3
click at [424, 121] on input "1" at bounding box center [567, 127] width 286 height 35
type input "5"
click at [702, 279] on link at bounding box center [697, 276] width 26 height 35
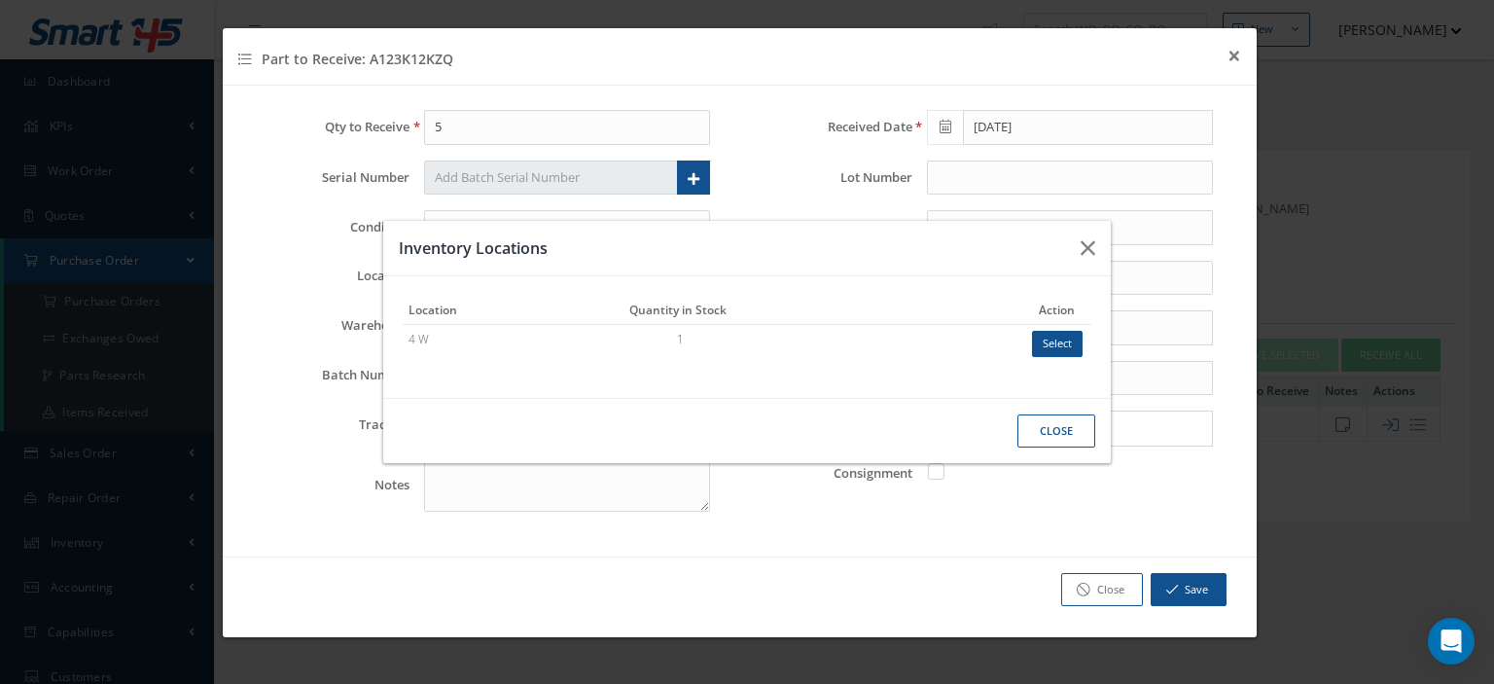
click at [1062, 348] on button "Select" at bounding box center [1057, 344] width 51 height 26
type input "4 W"
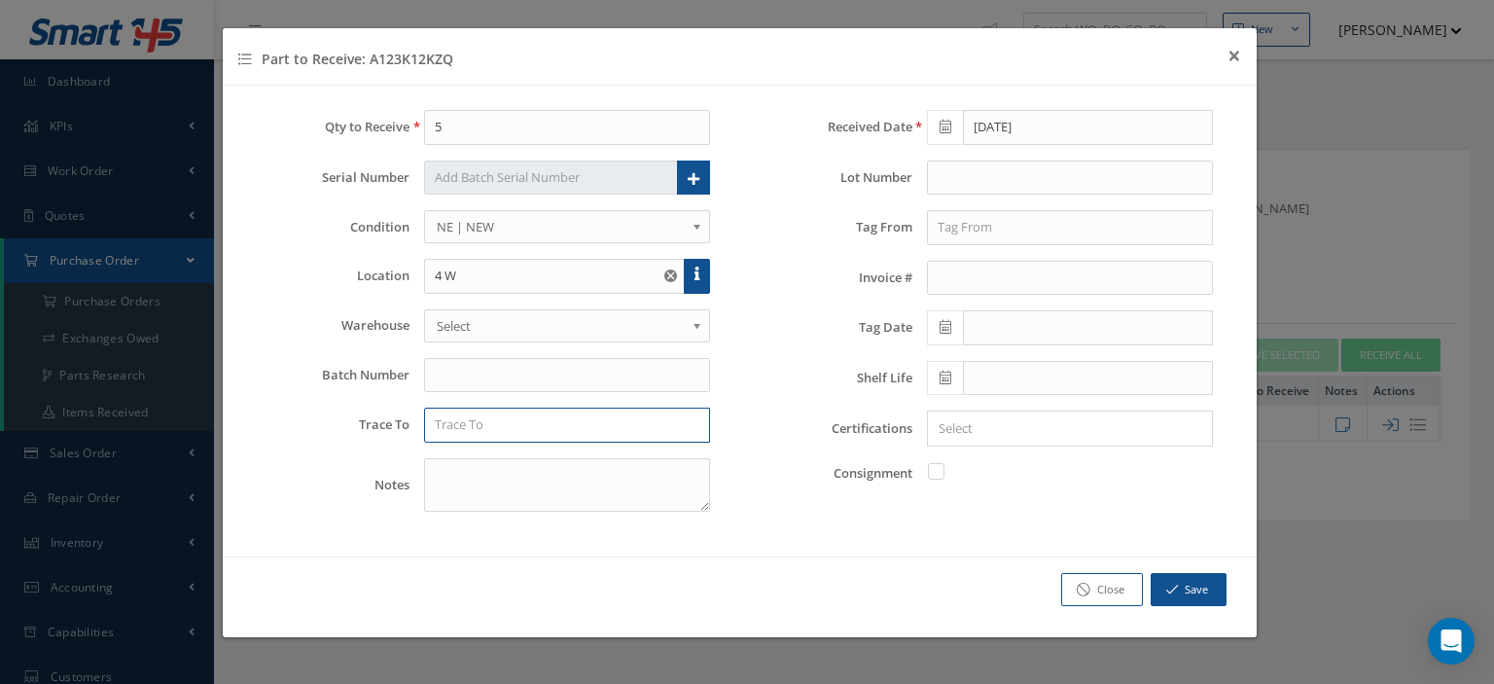
click at [562, 416] on input "text" at bounding box center [567, 425] width 286 height 35
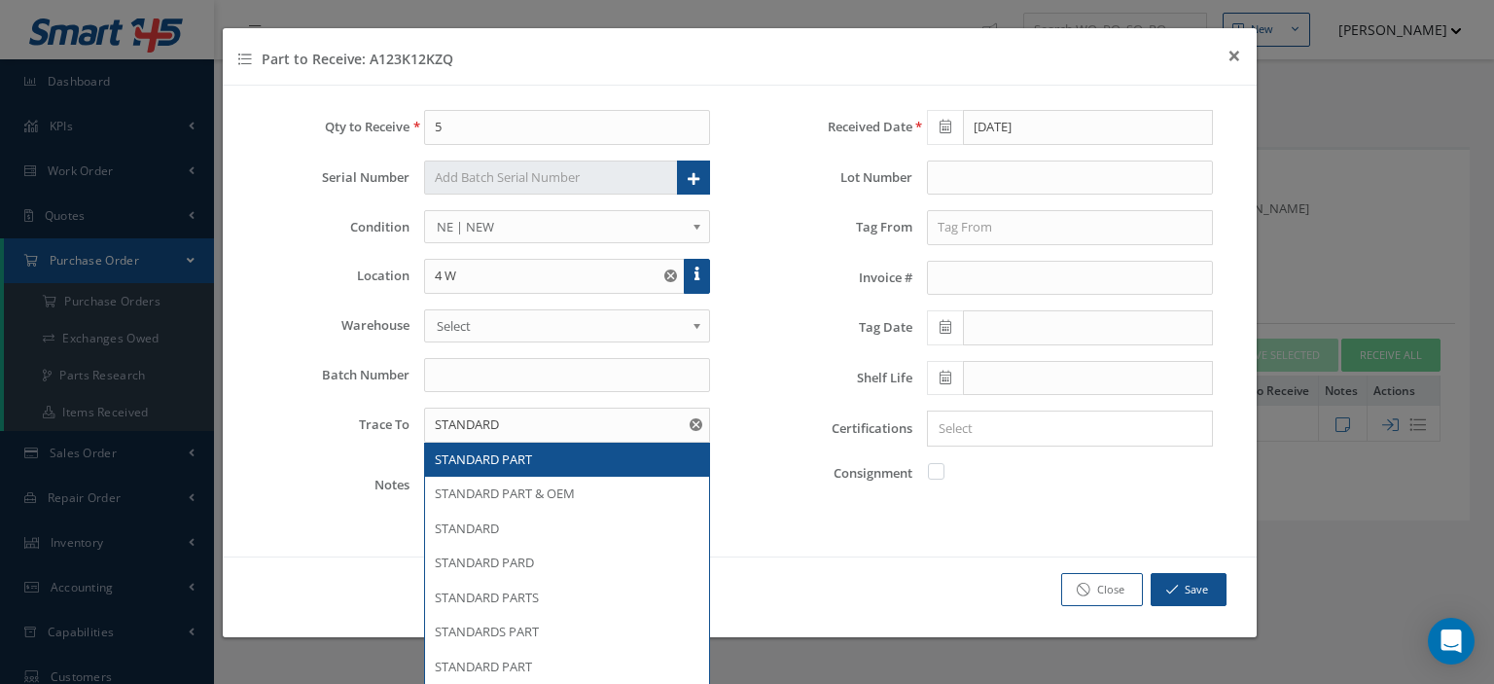
click at [531, 450] on div "STANDARD PART" at bounding box center [567, 459] width 265 height 19
type input "STANDARD PART"
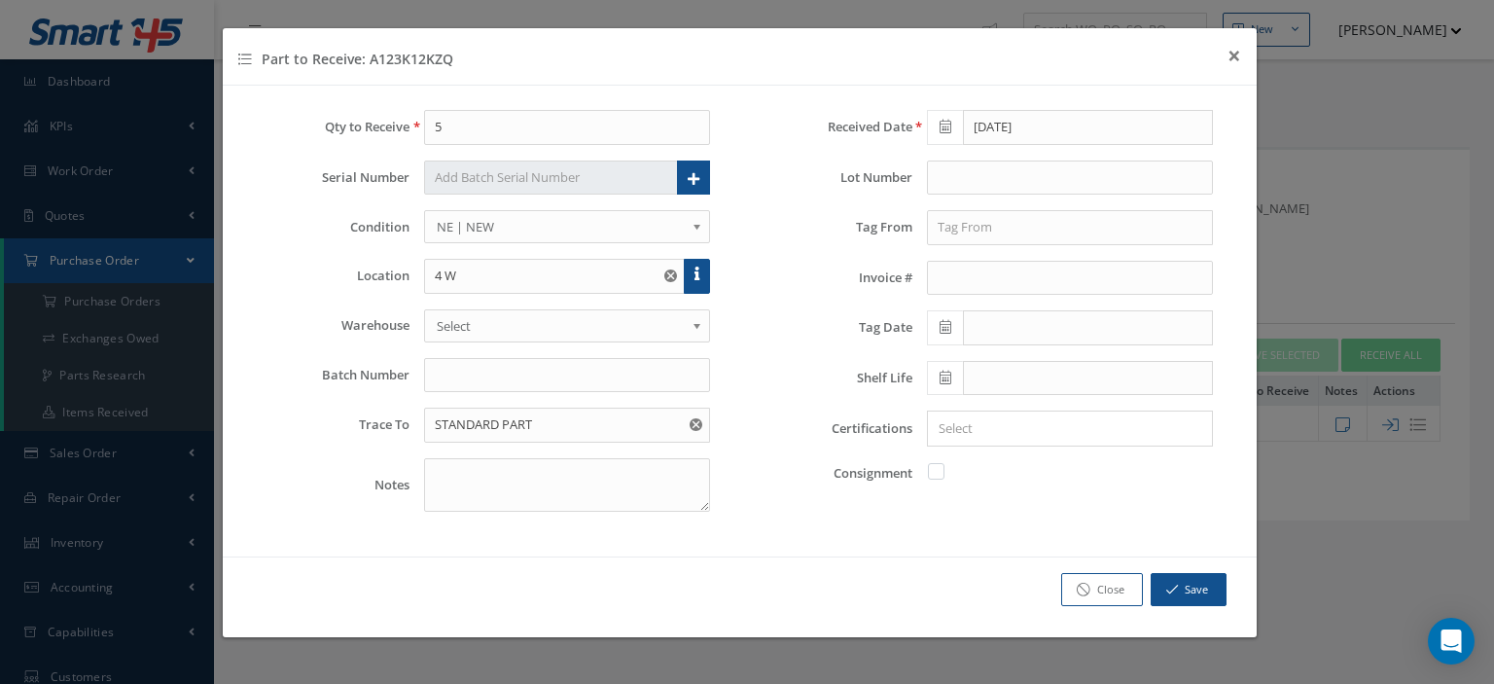
click at [944, 474] on label at bounding box center [946, 471] width 5 height 18
click at [932, 474] on input "checkbox" at bounding box center [937, 469] width 13 height 13
checkbox input "true"
click at [1212, 595] on button "Save" at bounding box center [1189, 590] width 76 height 34
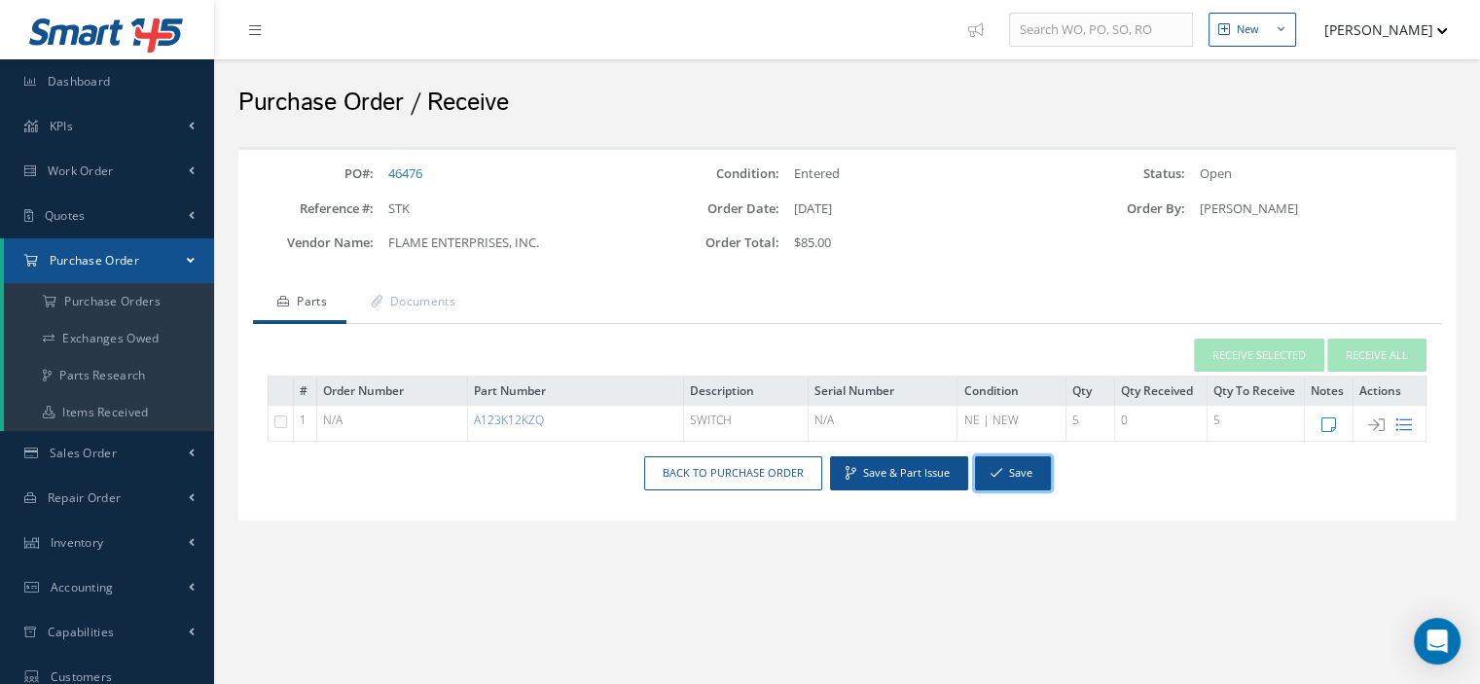
click at [1025, 482] on button "Save" at bounding box center [1013, 473] width 76 height 34
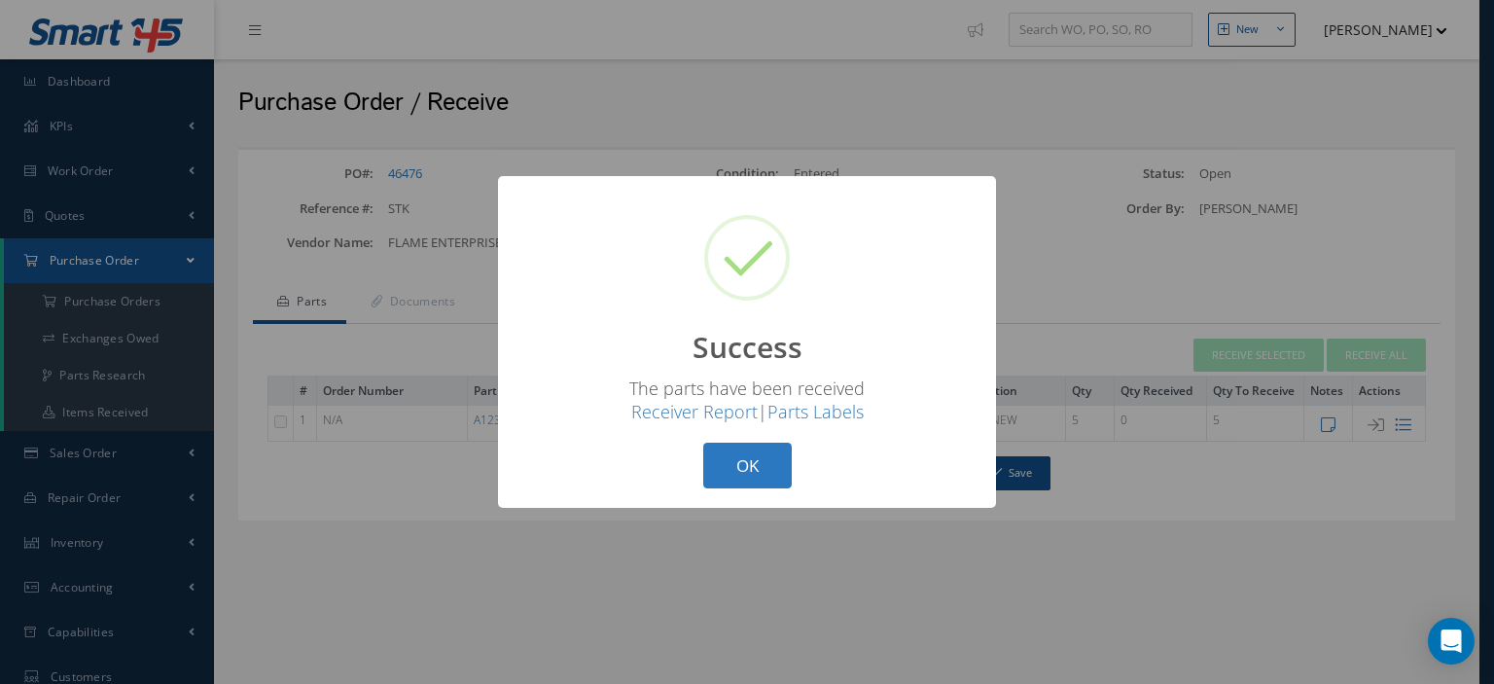
click at [747, 479] on button "OK" at bounding box center [747, 466] width 89 height 46
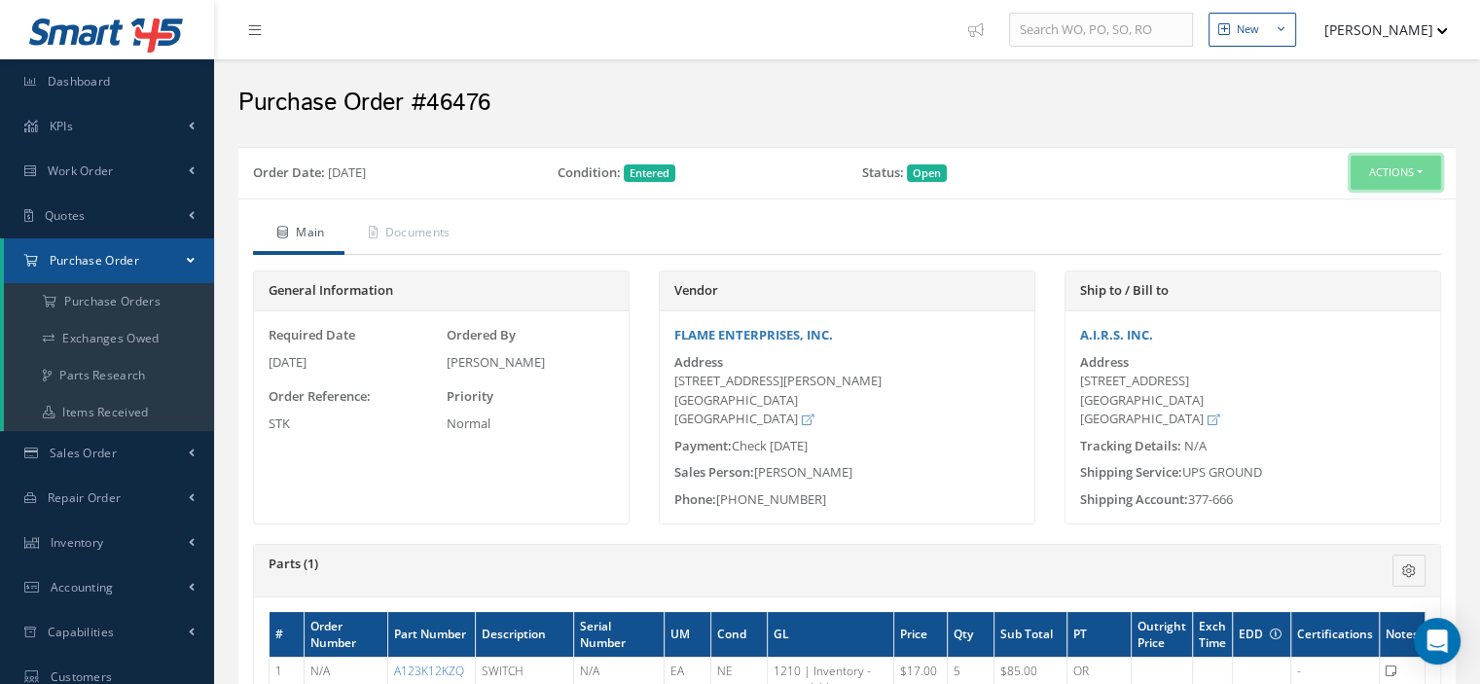
click at [1433, 169] on button "Actions" at bounding box center [1395, 173] width 90 height 34
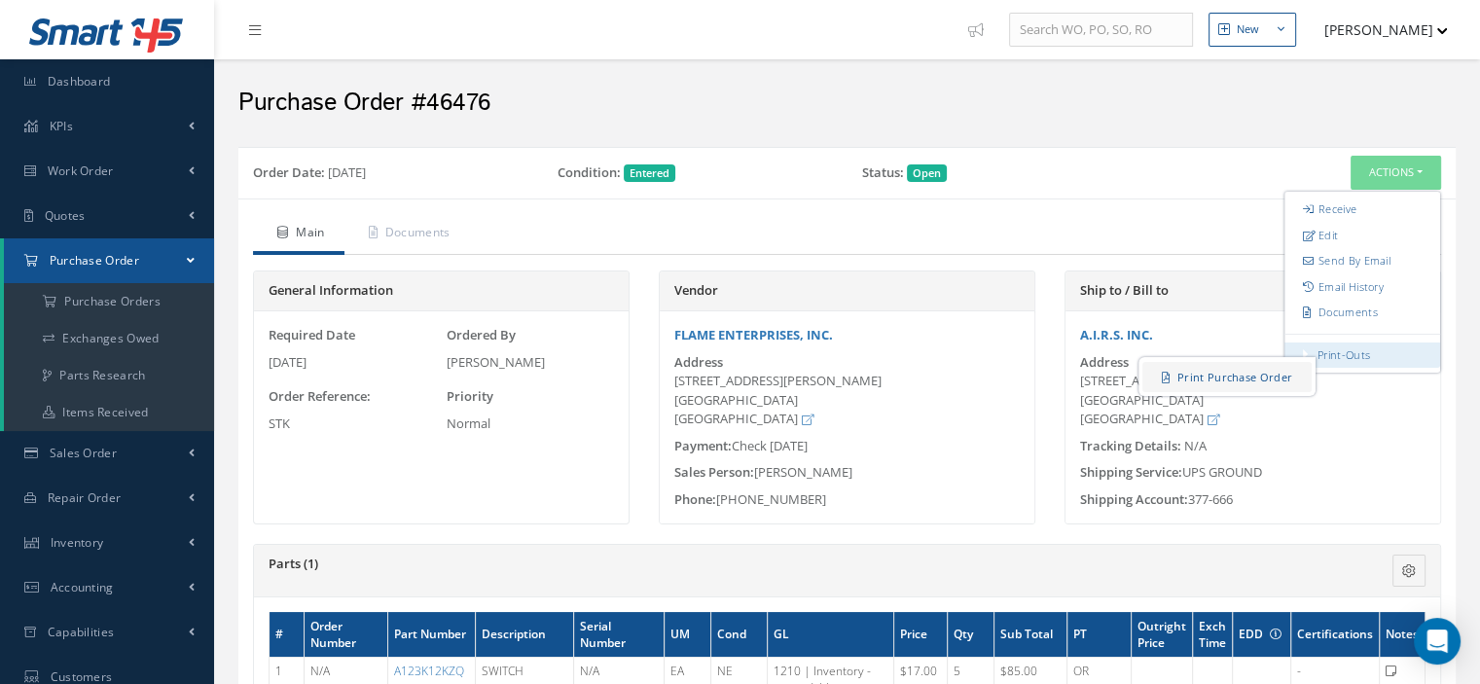
click at [1274, 370] on link "Print Purchase Order" at bounding box center [1226, 377] width 169 height 30
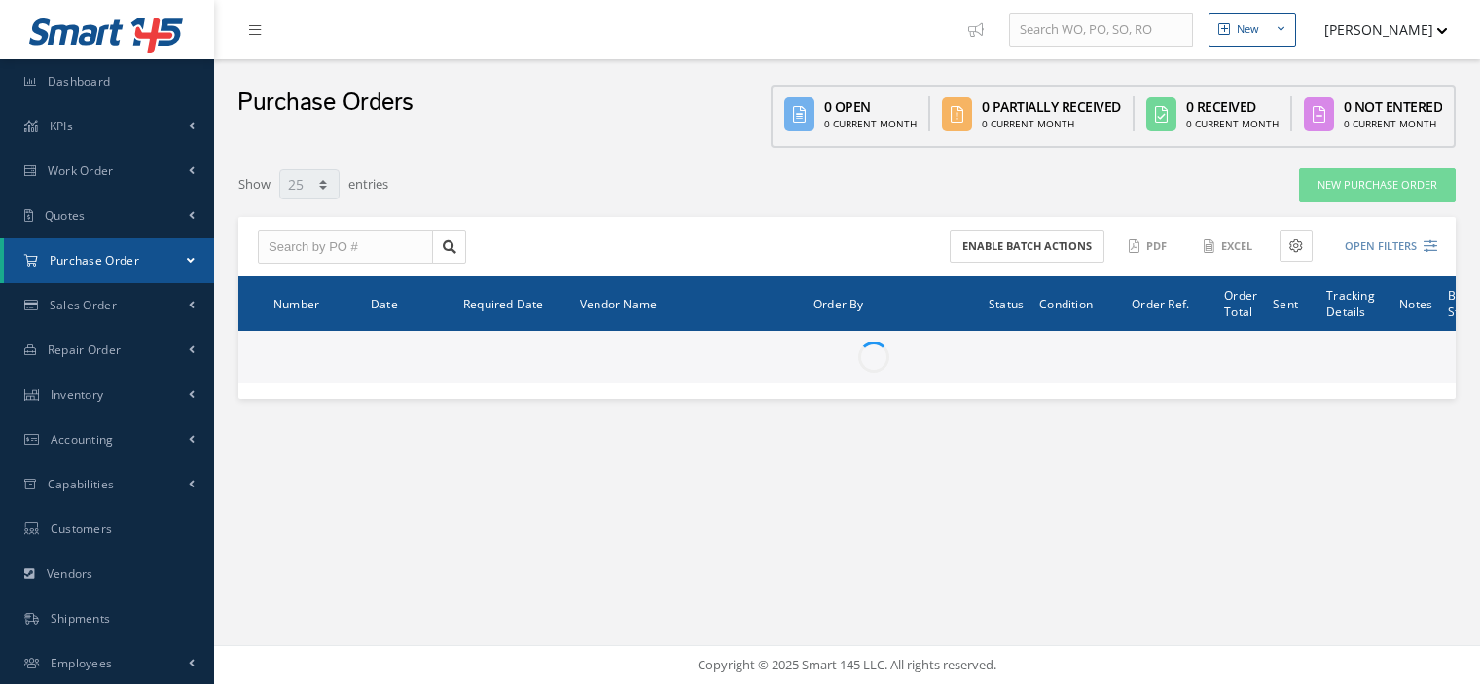
select select "25"
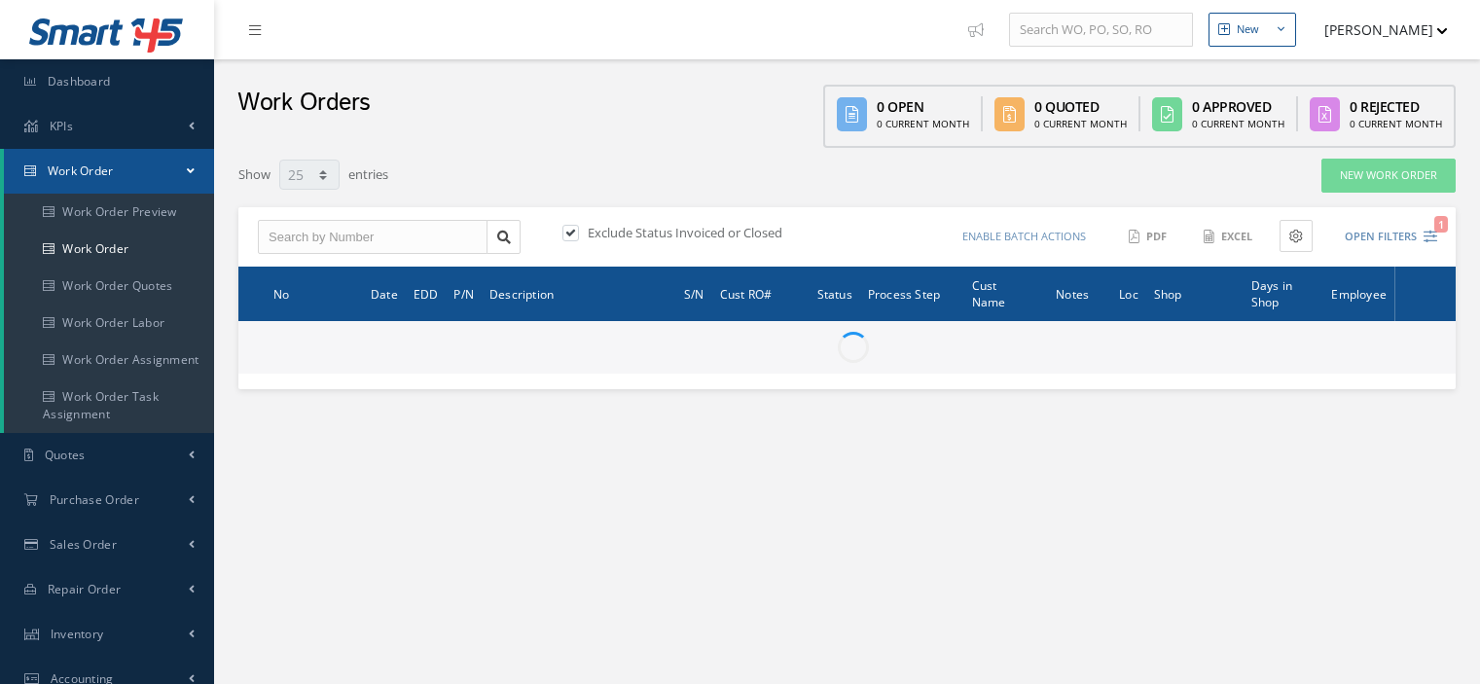
select select "25"
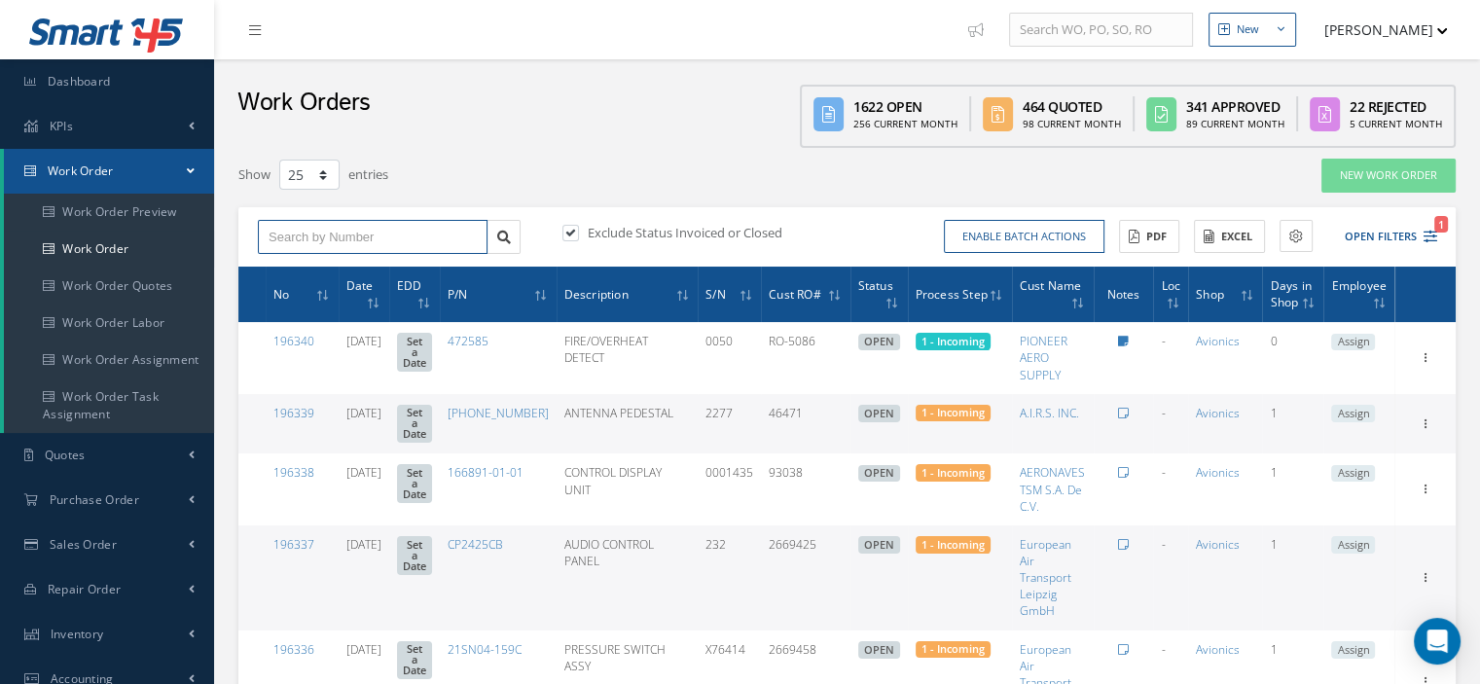
click at [339, 244] on input "text" at bounding box center [373, 237] width 230 height 35
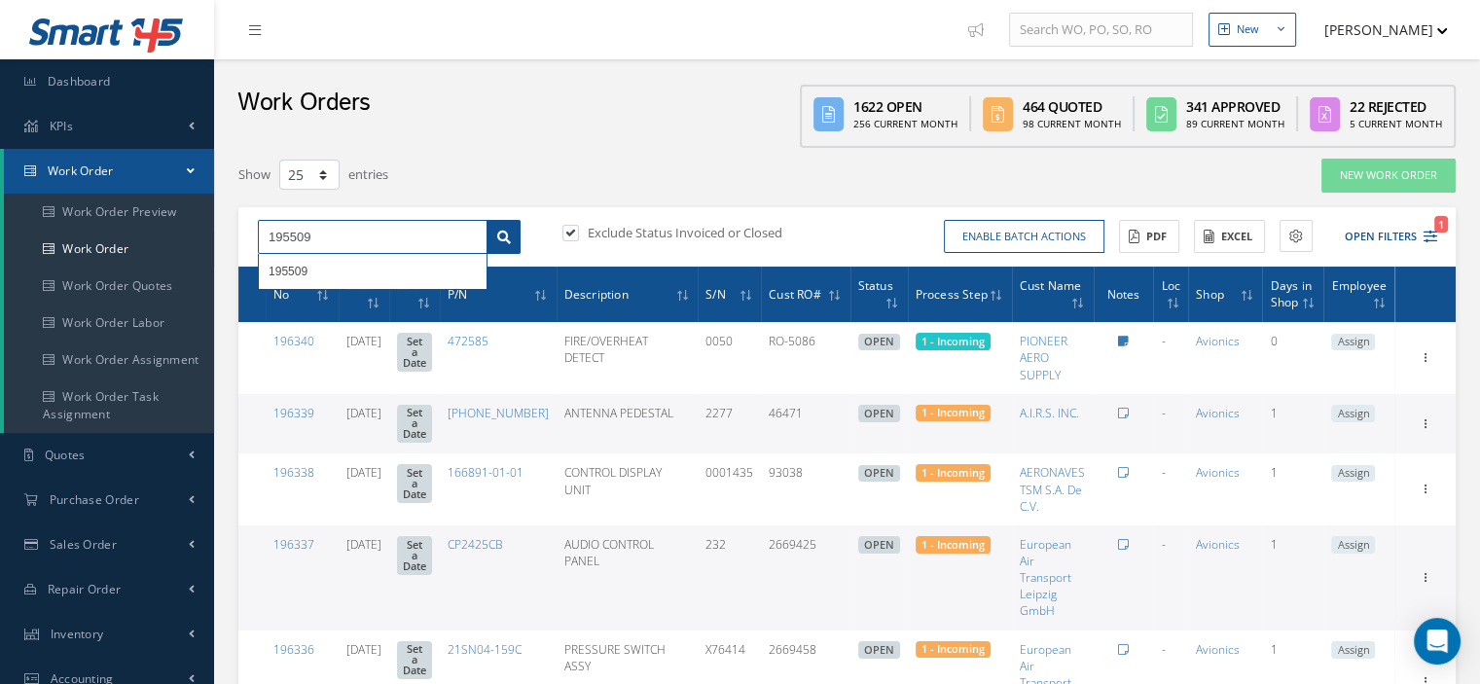
type input "195509"
click at [508, 239] on icon at bounding box center [504, 238] width 14 height 14
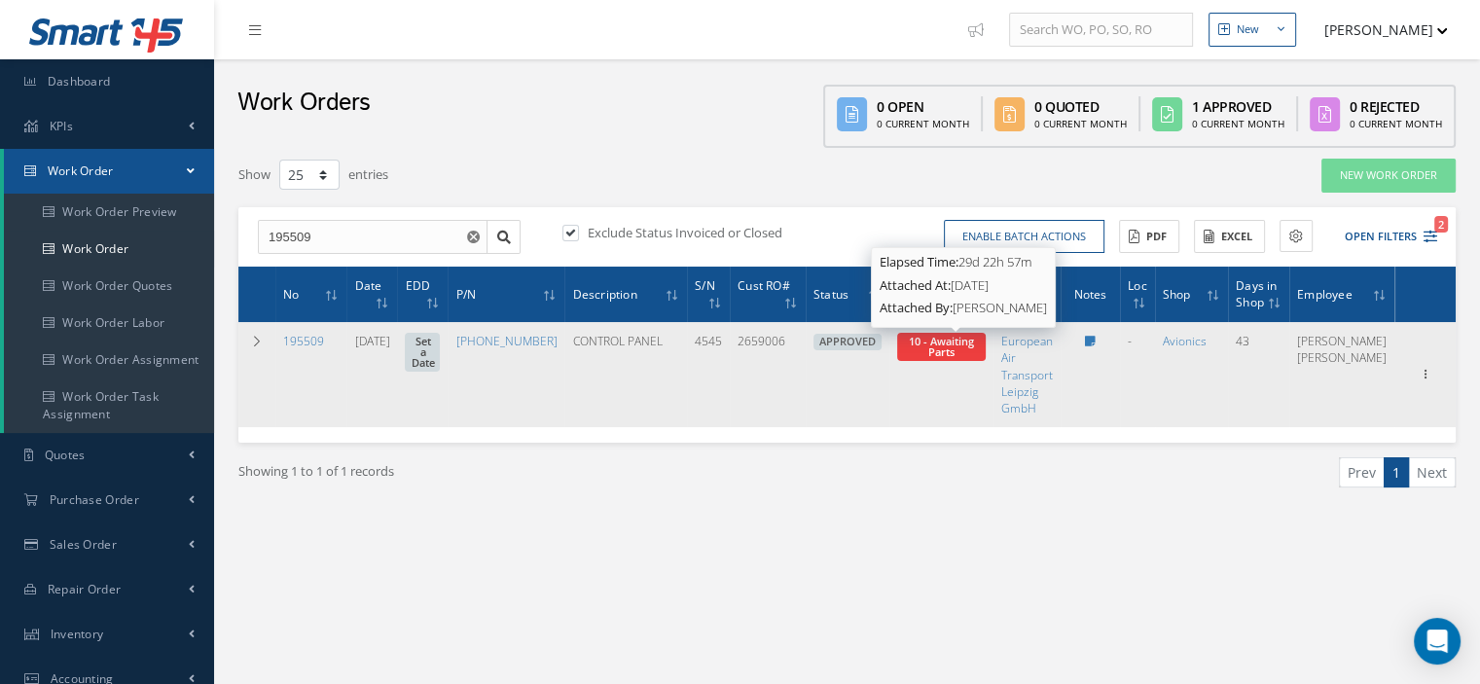
click at [941, 354] on span "10 - Awaiting Parts" at bounding box center [941, 346] width 65 height 25
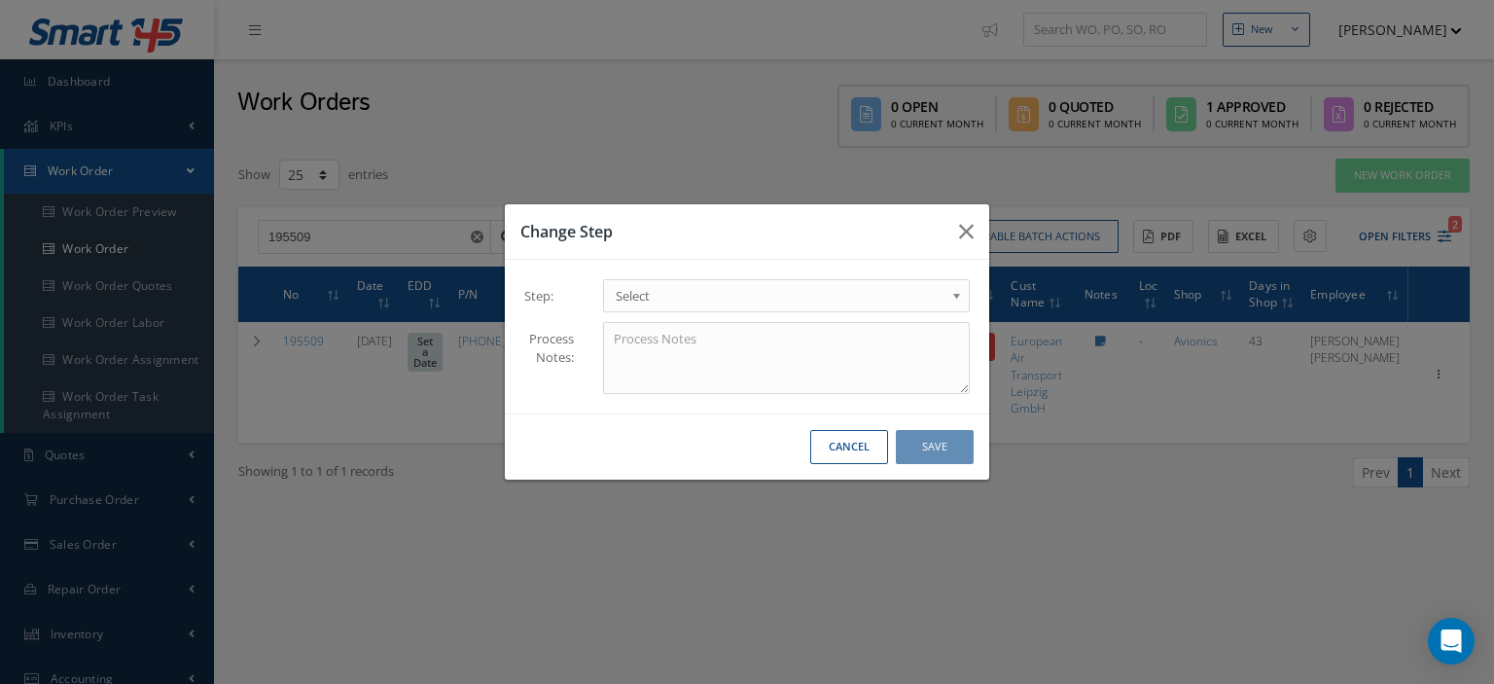
click at [950, 299] on link "Select" at bounding box center [786, 295] width 367 height 33
click at [932, 452] on button "Save" at bounding box center [935, 447] width 78 height 34
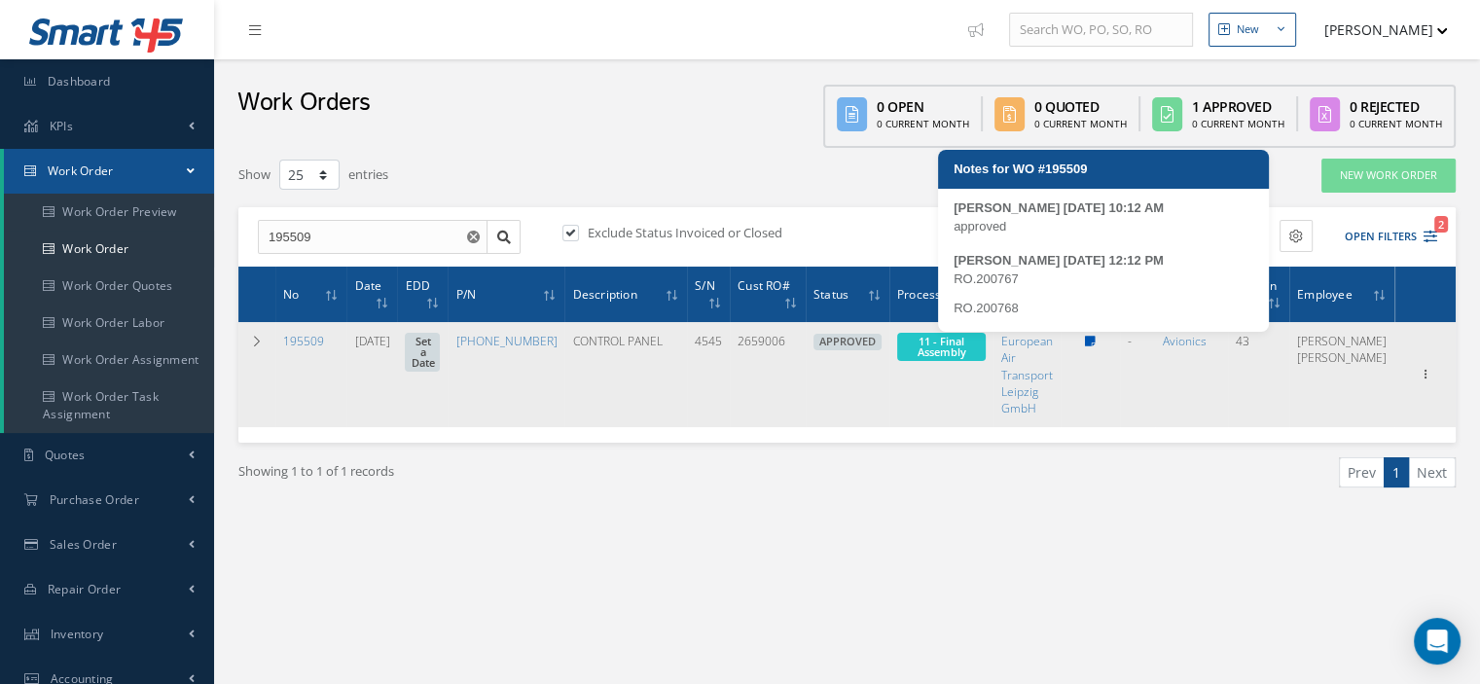
click at [1096, 343] on icon at bounding box center [1090, 342] width 11 height 12
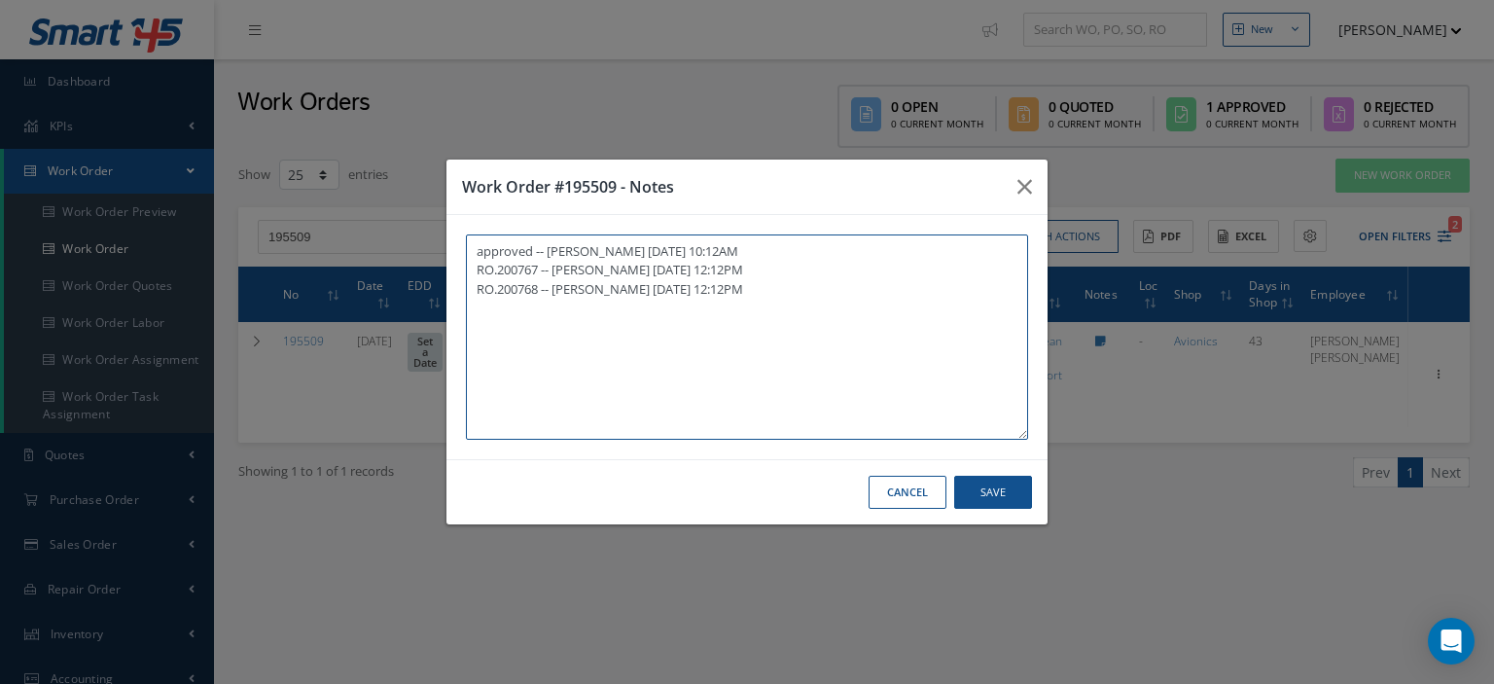
paste textarea "I already gave them to the technician"
type textarea "approved -- Oscar Ravelo 07/21/2025 10:12AM RO.200767 -- Oscar Ravelo 07/21/202…"
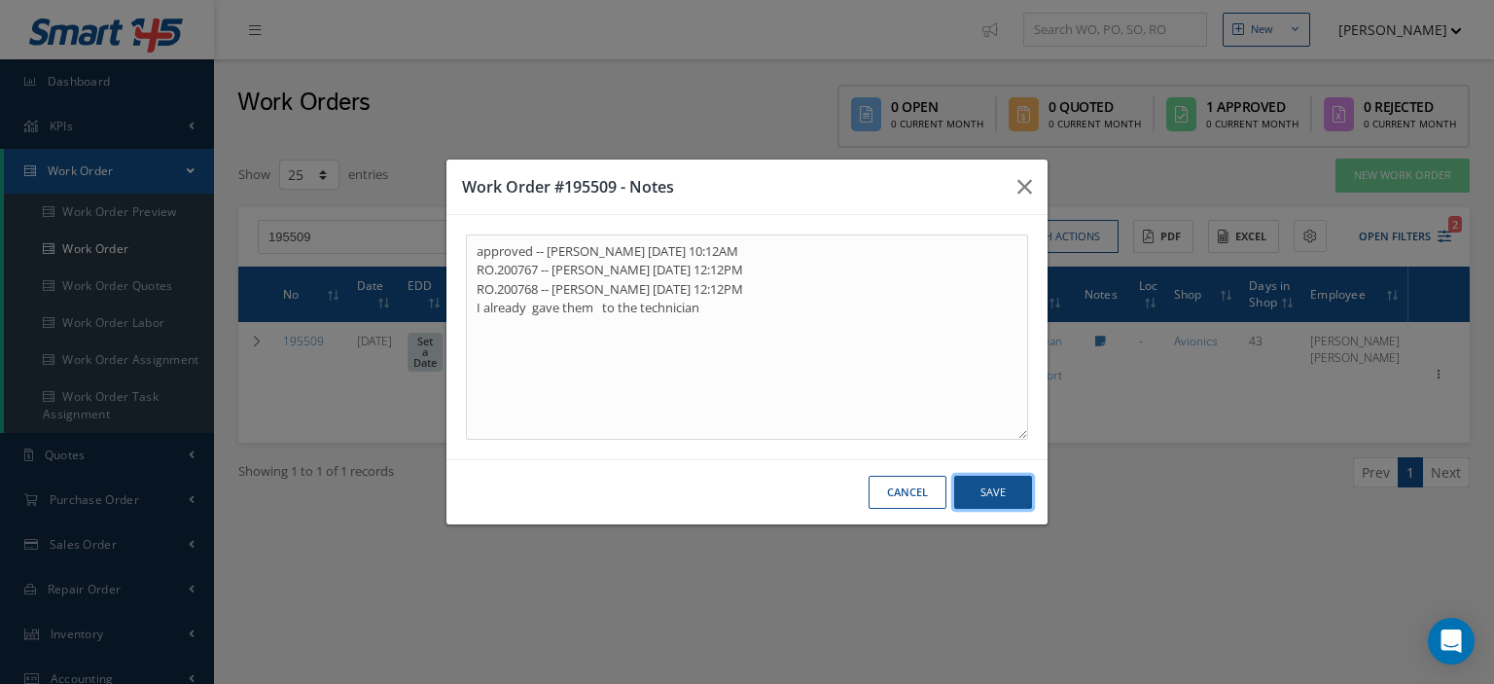
click at [985, 495] on button "Save" at bounding box center [993, 493] width 78 height 34
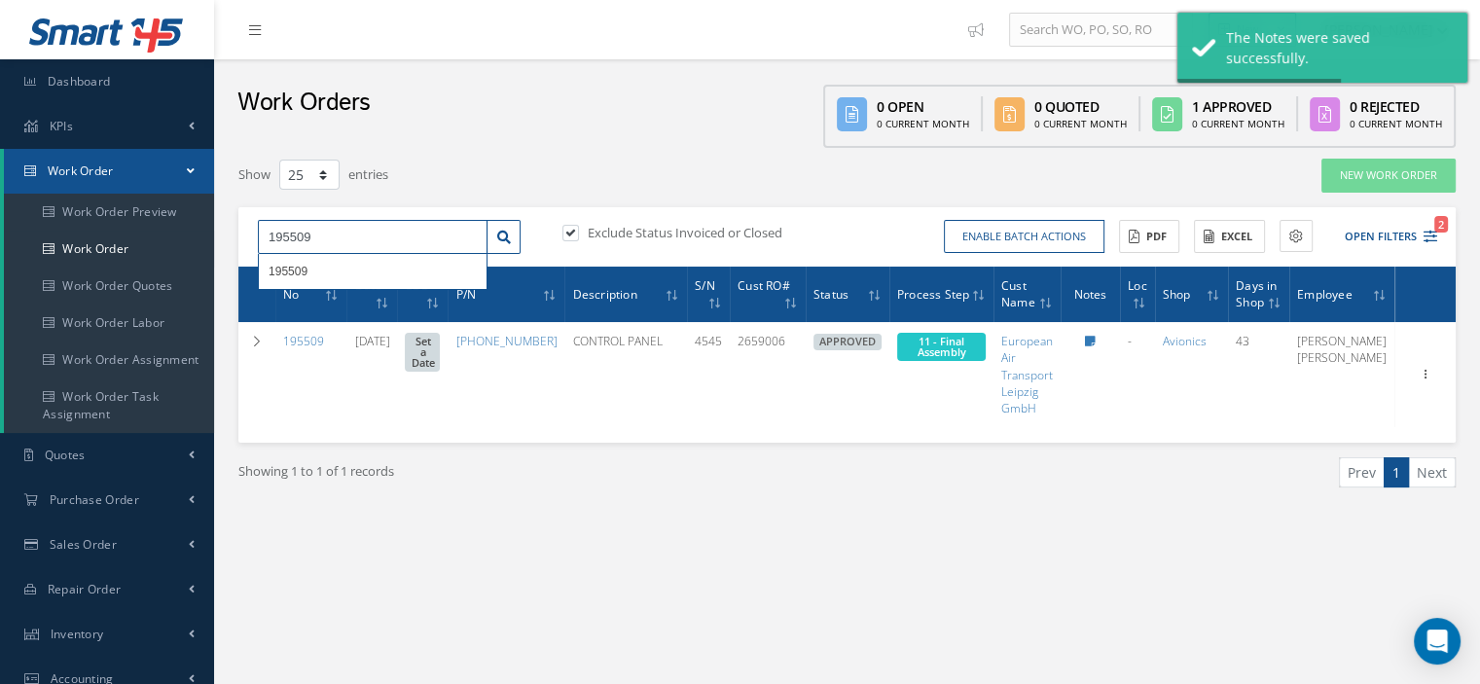
drag, startPoint x: 326, startPoint y: 242, endPoint x: 235, endPoint y: 233, distance: 91.0
click at [235, 233] on div "Show 10 25 50 100 entries New Work Order 195509 195509 Exclude Status Invoiced …" at bounding box center [847, 347] width 1246 height 379
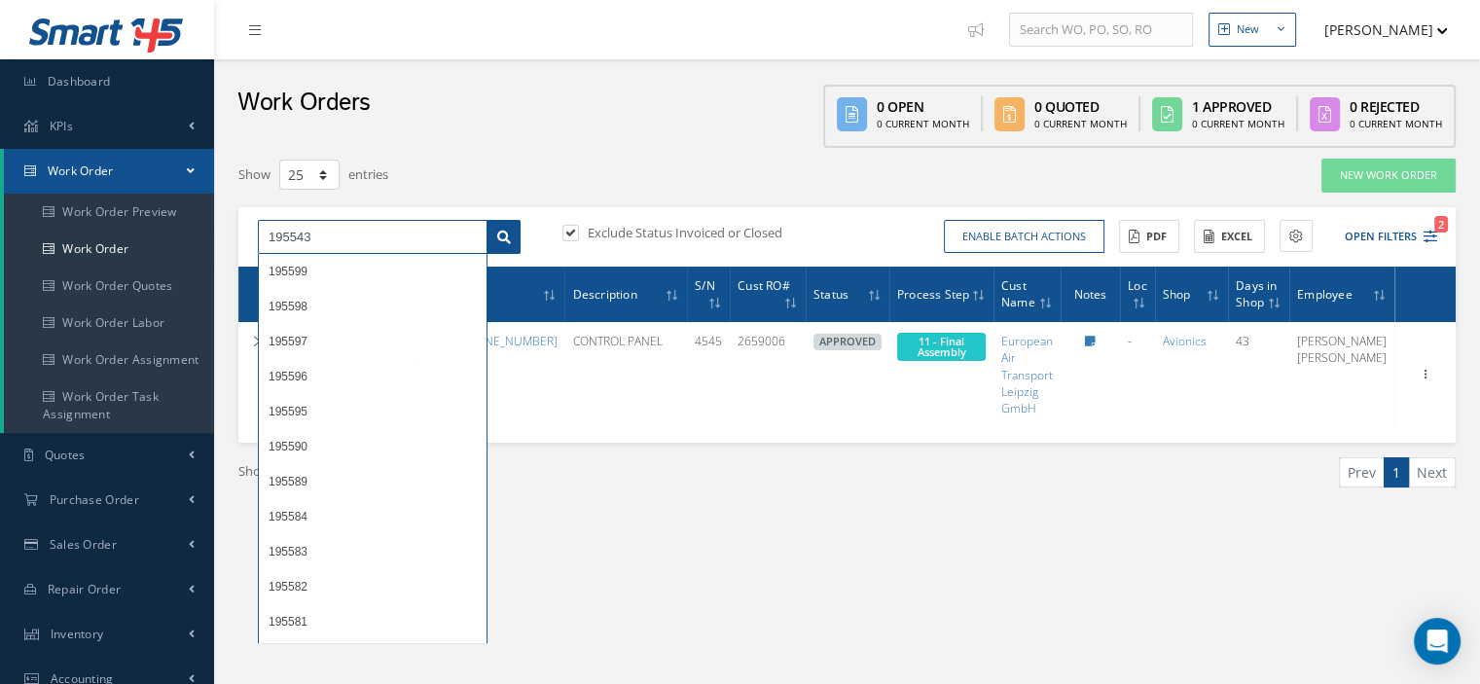
type input "195543"
click at [510, 243] on link at bounding box center [503, 237] width 34 height 35
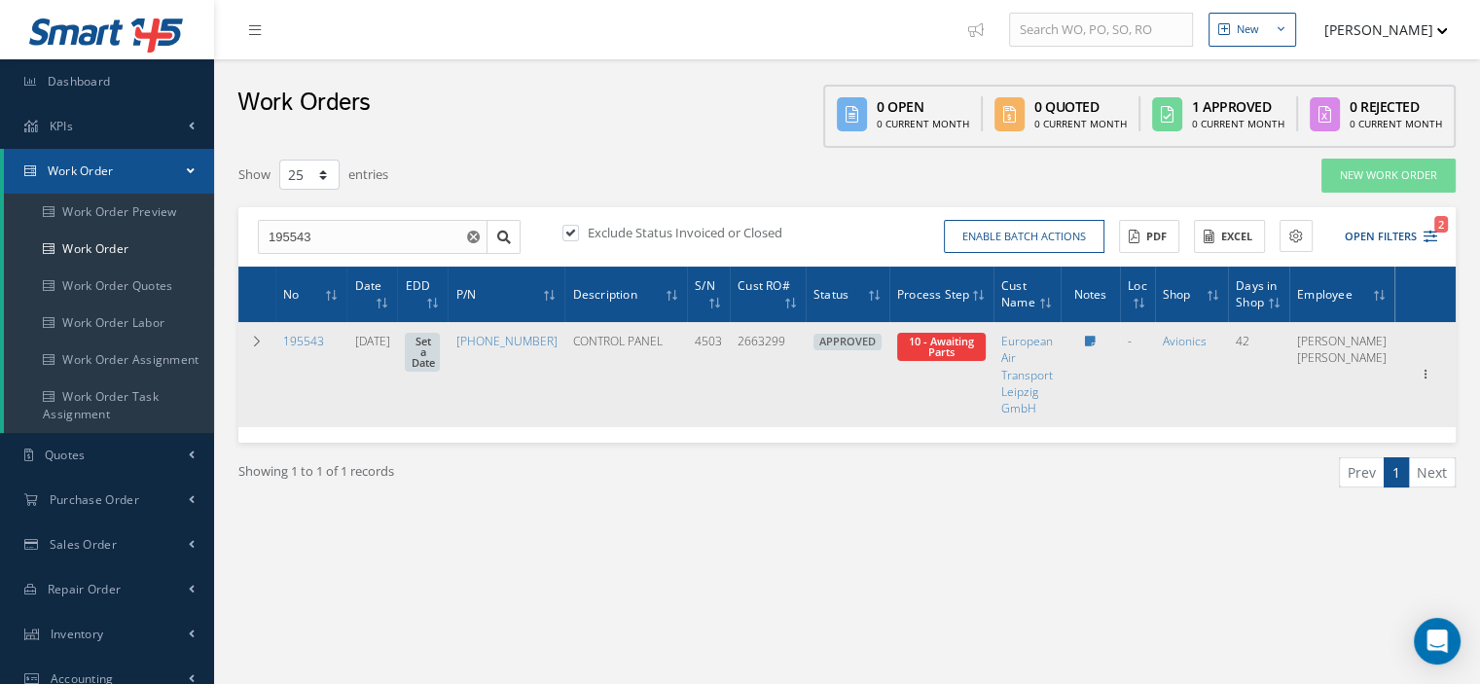
click at [965, 357] on span "10 - Awaiting Parts" at bounding box center [941, 347] width 89 height 28
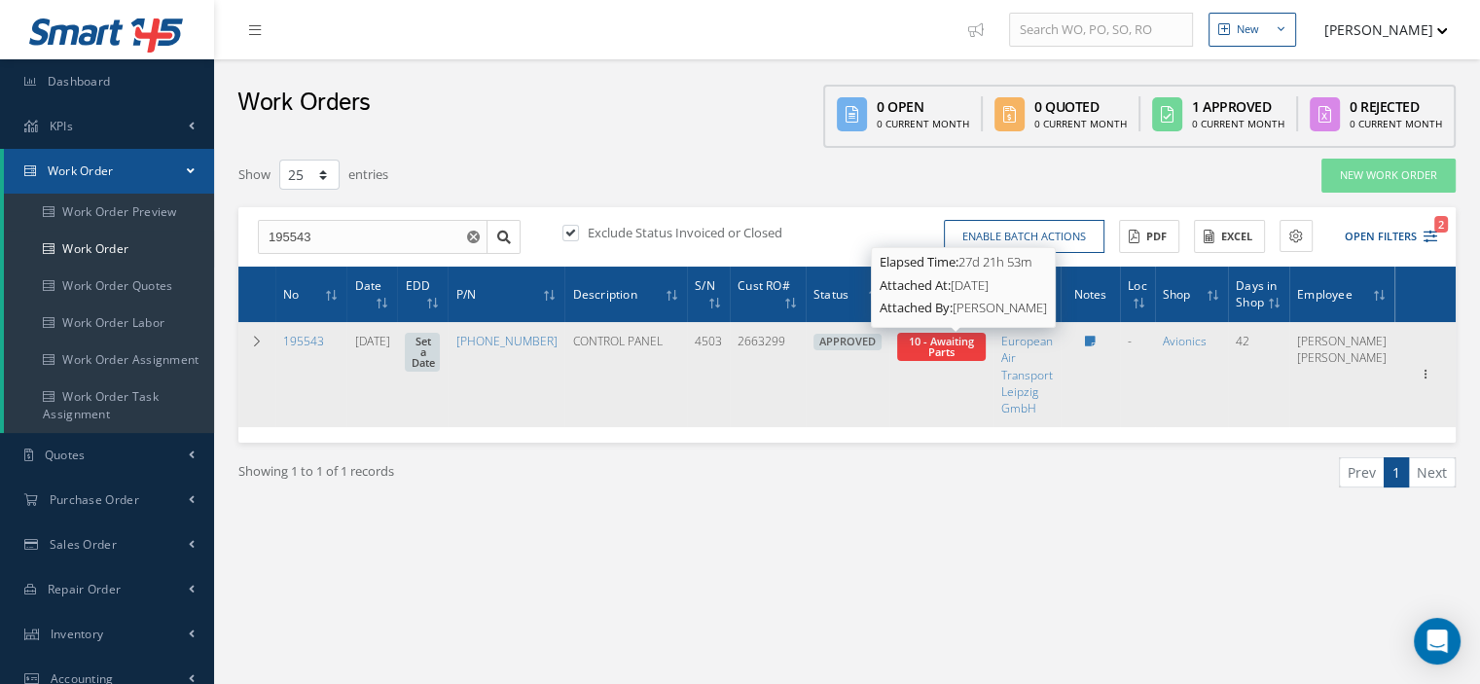
click at [965, 351] on span "10 - Awaiting Parts" at bounding box center [941, 346] width 65 height 25
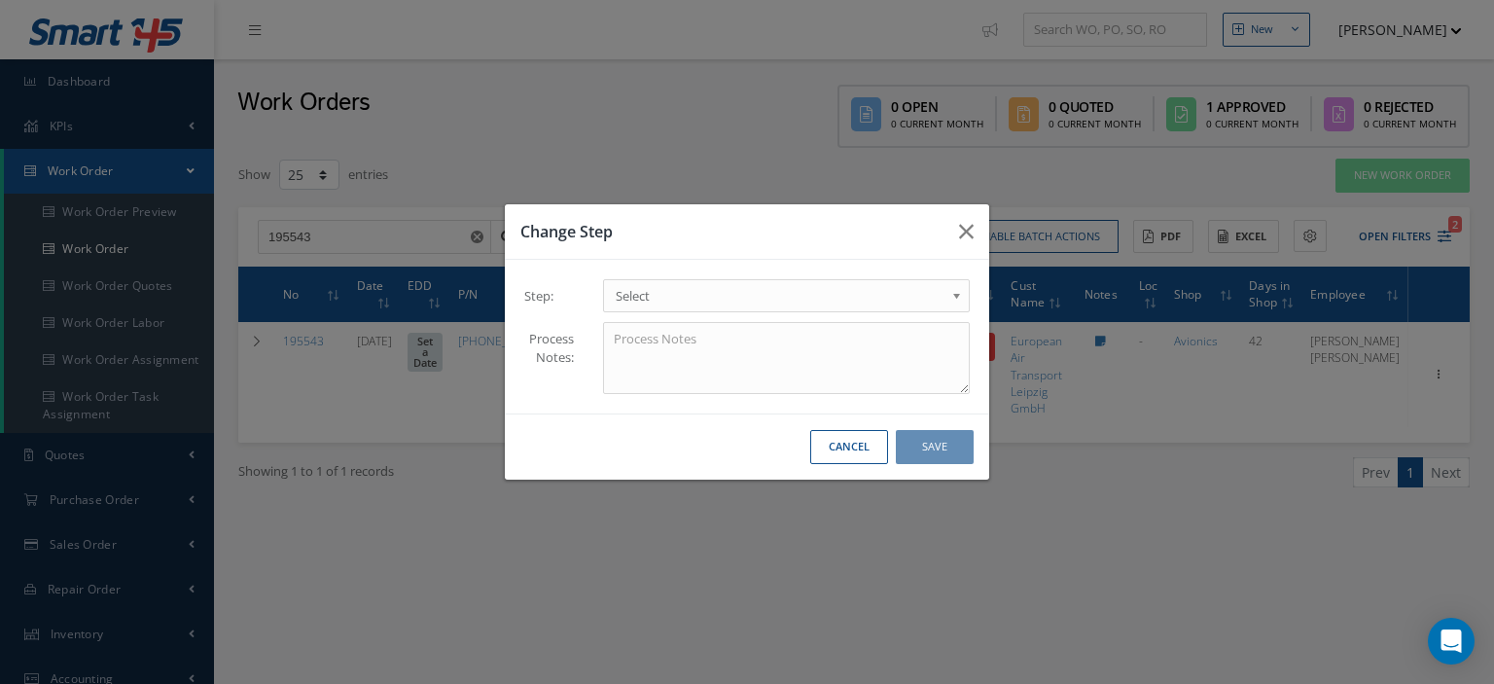
click at [960, 287] on b at bounding box center [961, 300] width 18 height 31
click at [936, 448] on button "Save" at bounding box center [935, 447] width 78 height 34
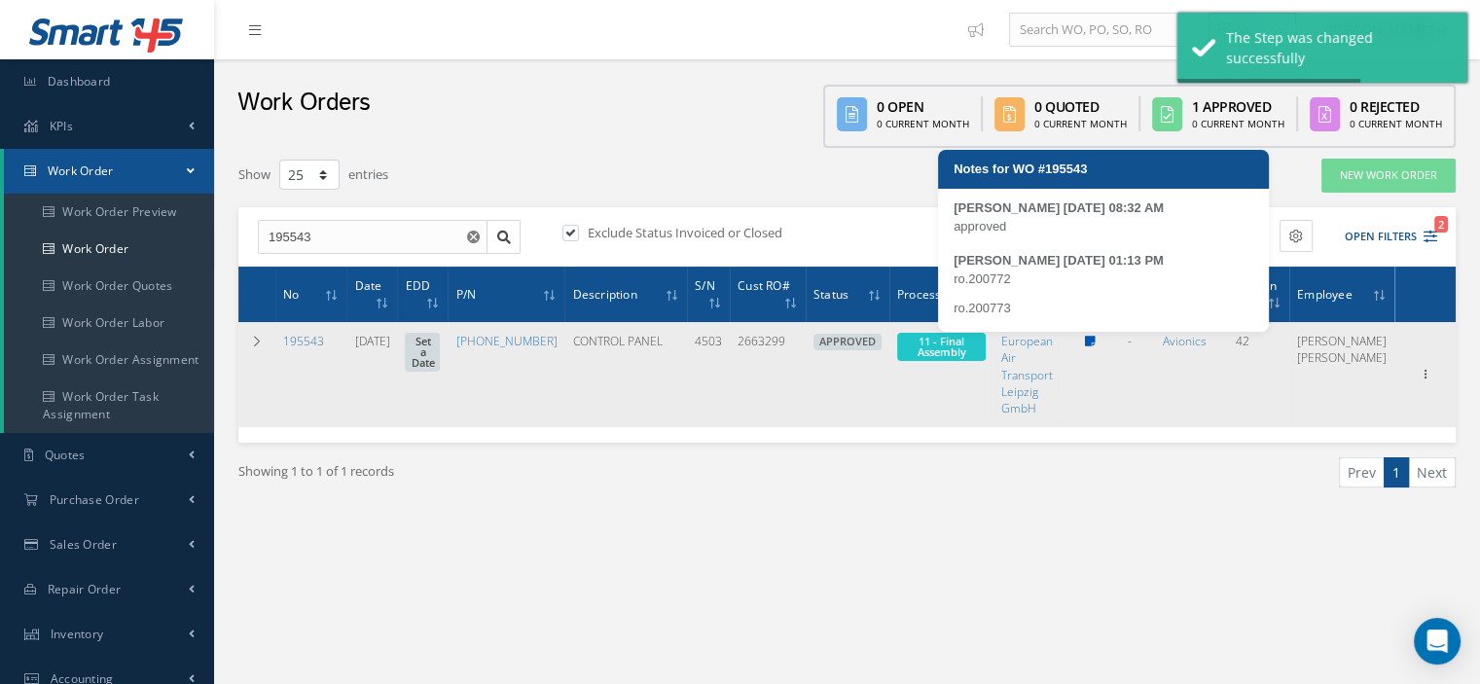
click at [1096, 343] on icon at bounding box center [1090, 342] width 11 height 12
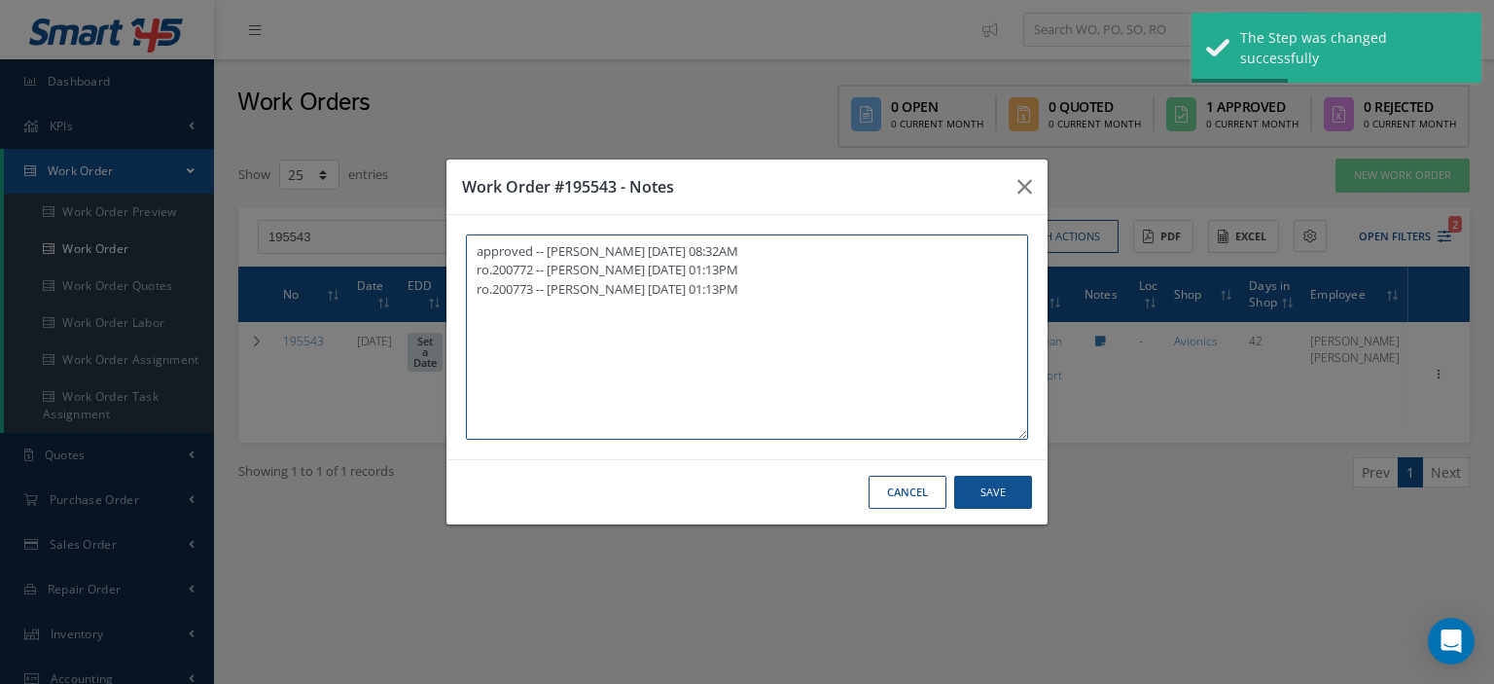
paste textarea "I already gave them to the technician"
type textarea "approved -- Oscar Ravelo 07/23/2025 08:32AM ro.200772 -- Oscar Ravelo 07/23/202…"
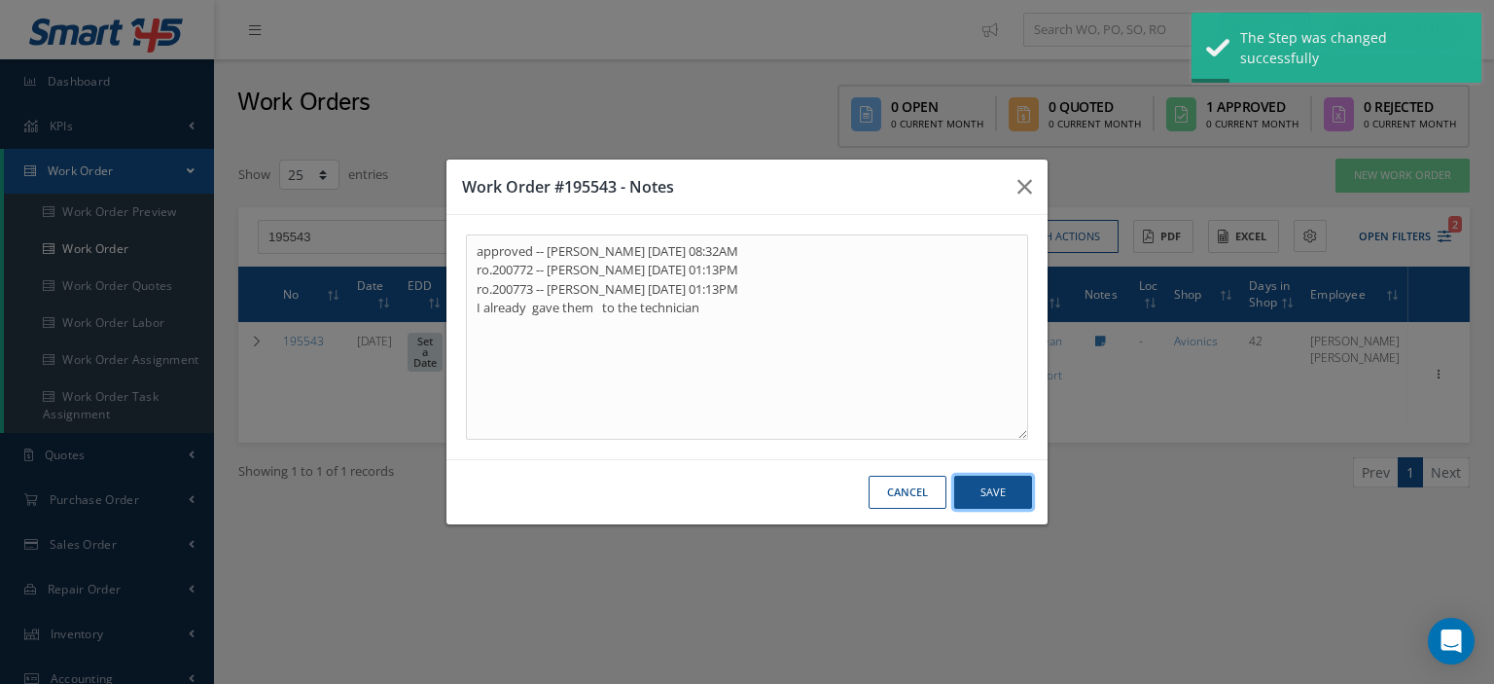
click at [1010, 486] on button "Save" at bounding box center [993, 493] width 78 height 34
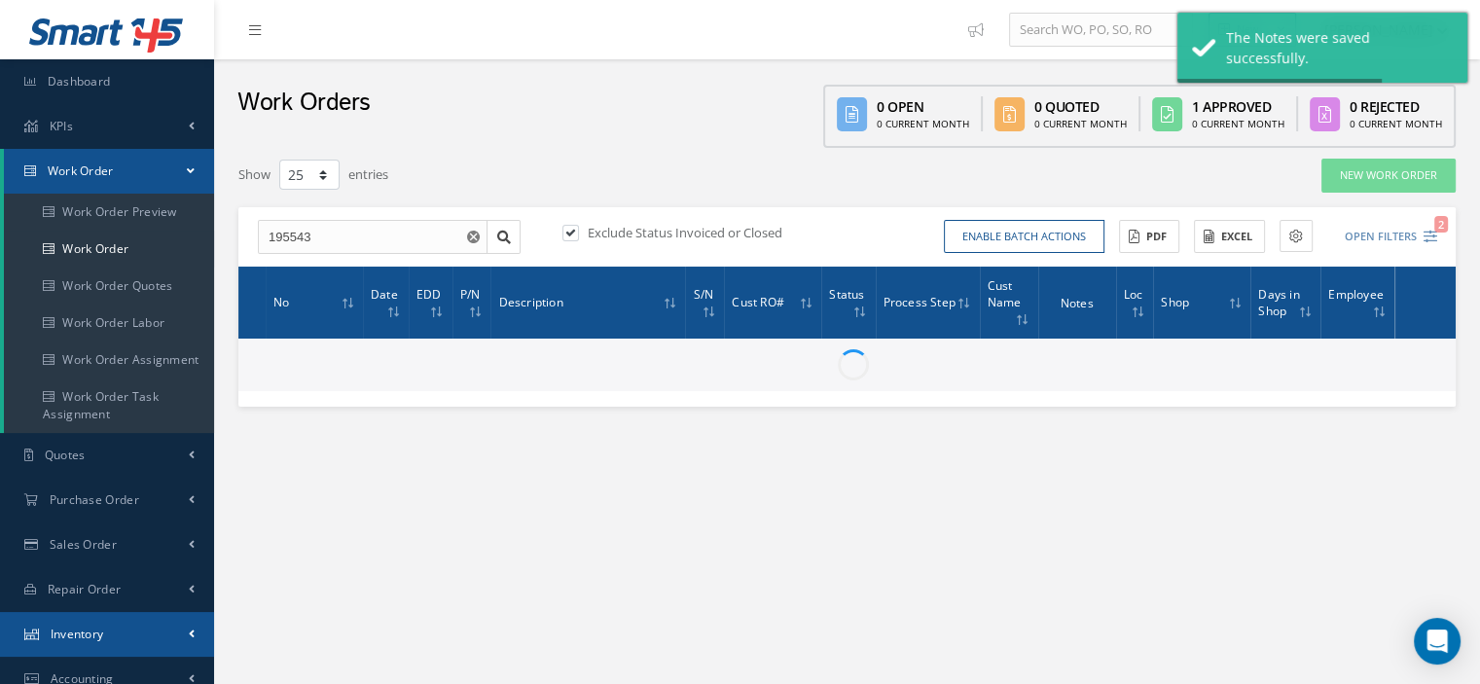
click at [86, 630] on span "Inventory" at bounding box center [78, 634] width 54 height 17
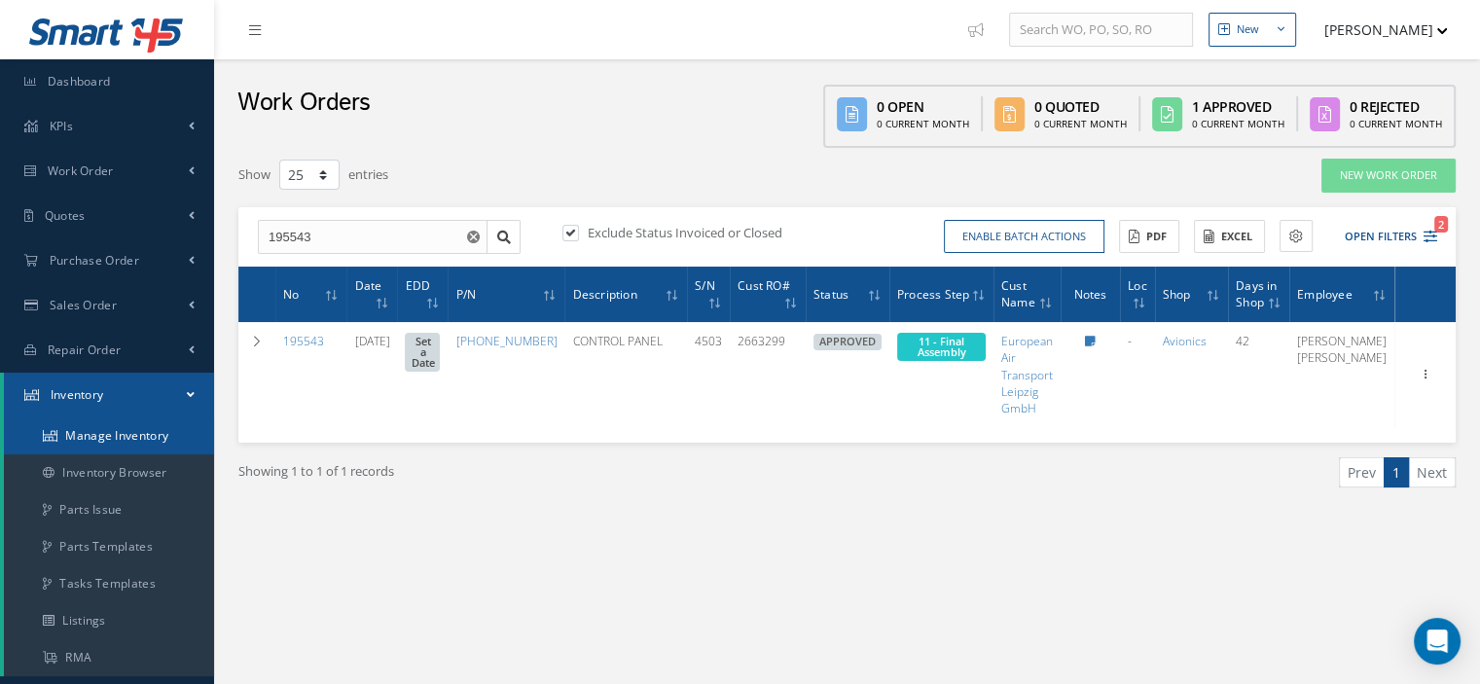
click at [129, 438] on link "Manage Inventory" at bounding box center [109, 435] width 210 height 37
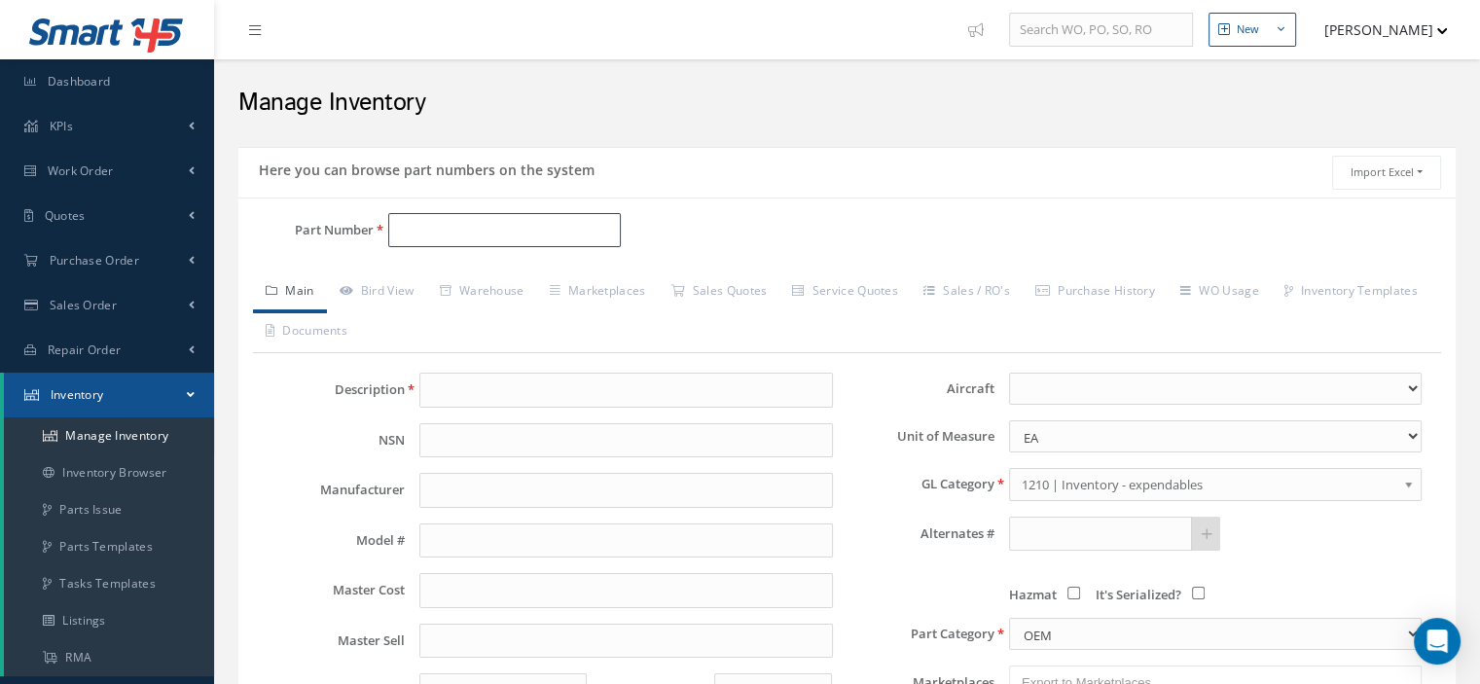
click at [472, 231] on input "Part Number" at bounding box center [504, 230] width 233 height 35
click at [424, 230] on input "Part Number" at bounding box center [504, 230] width 233 height 35
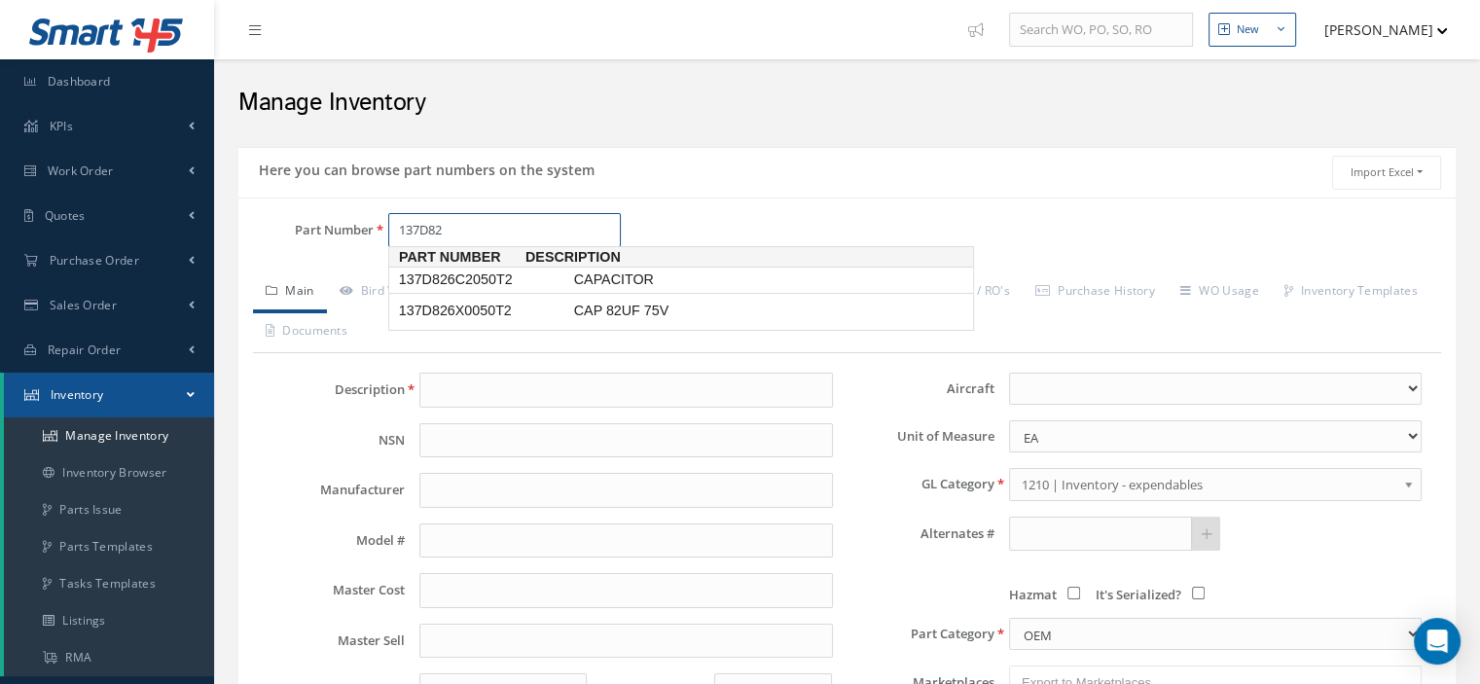
click at [459, 276] on span "137D826C2050T2" at bounding box center [482, 280] width 175 height 20
type input "137D826C2050T2"
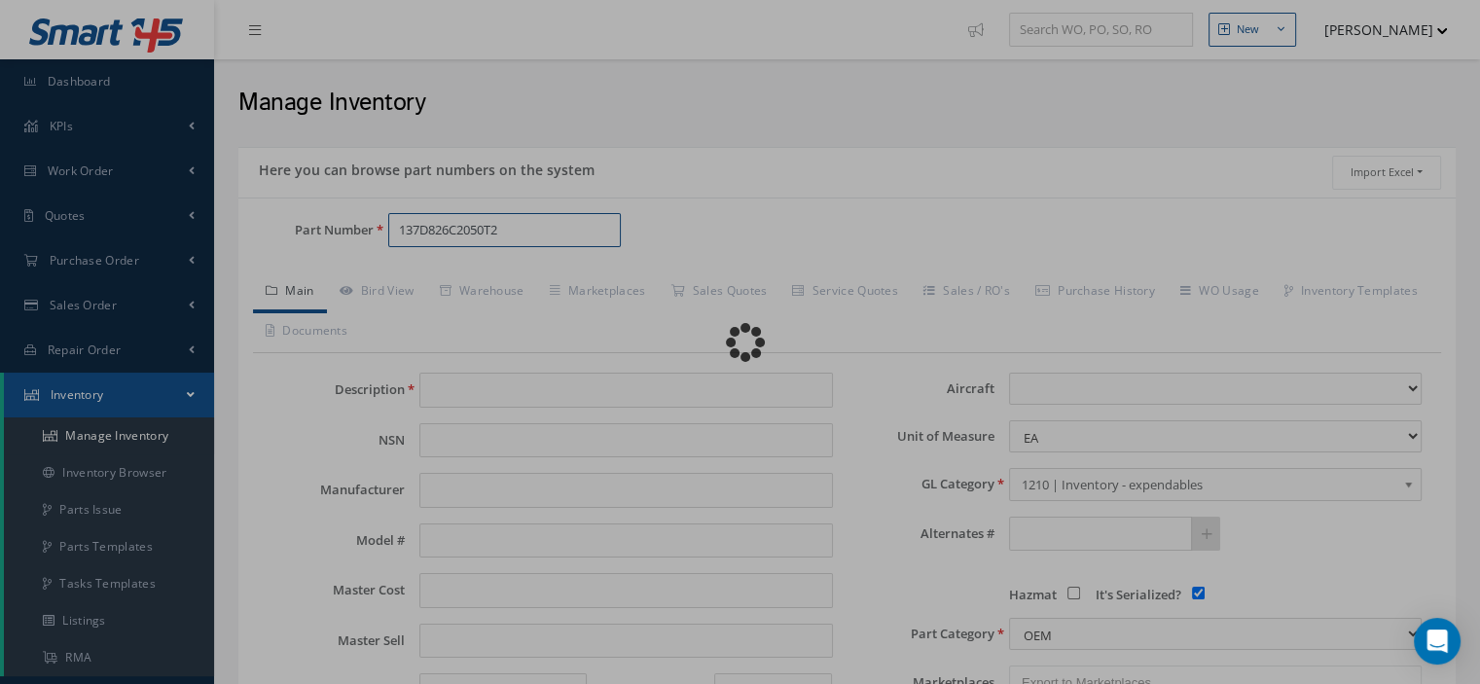
type input "CAPACITOR"
type input "HONEYWELL"
type input "0.00"
select select
checkbox input "true"
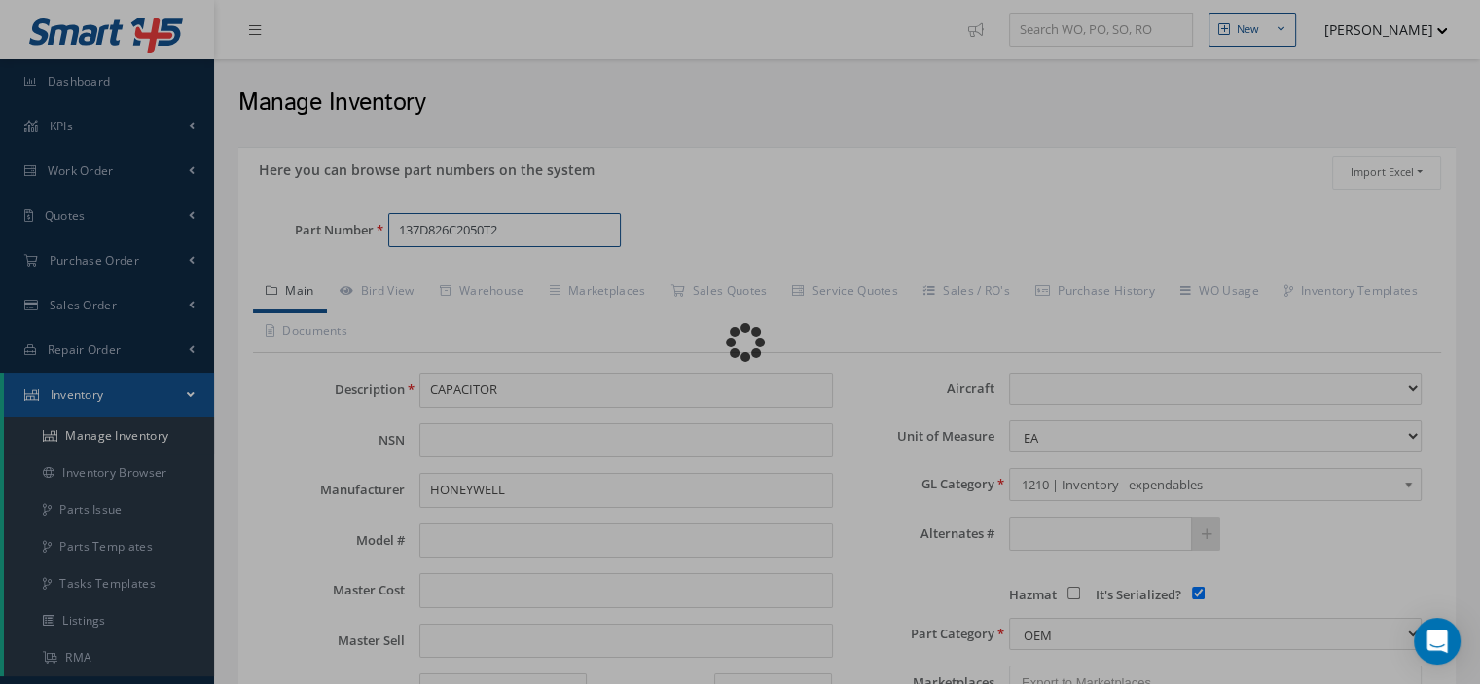
type textarea "P/N 2589201-911"
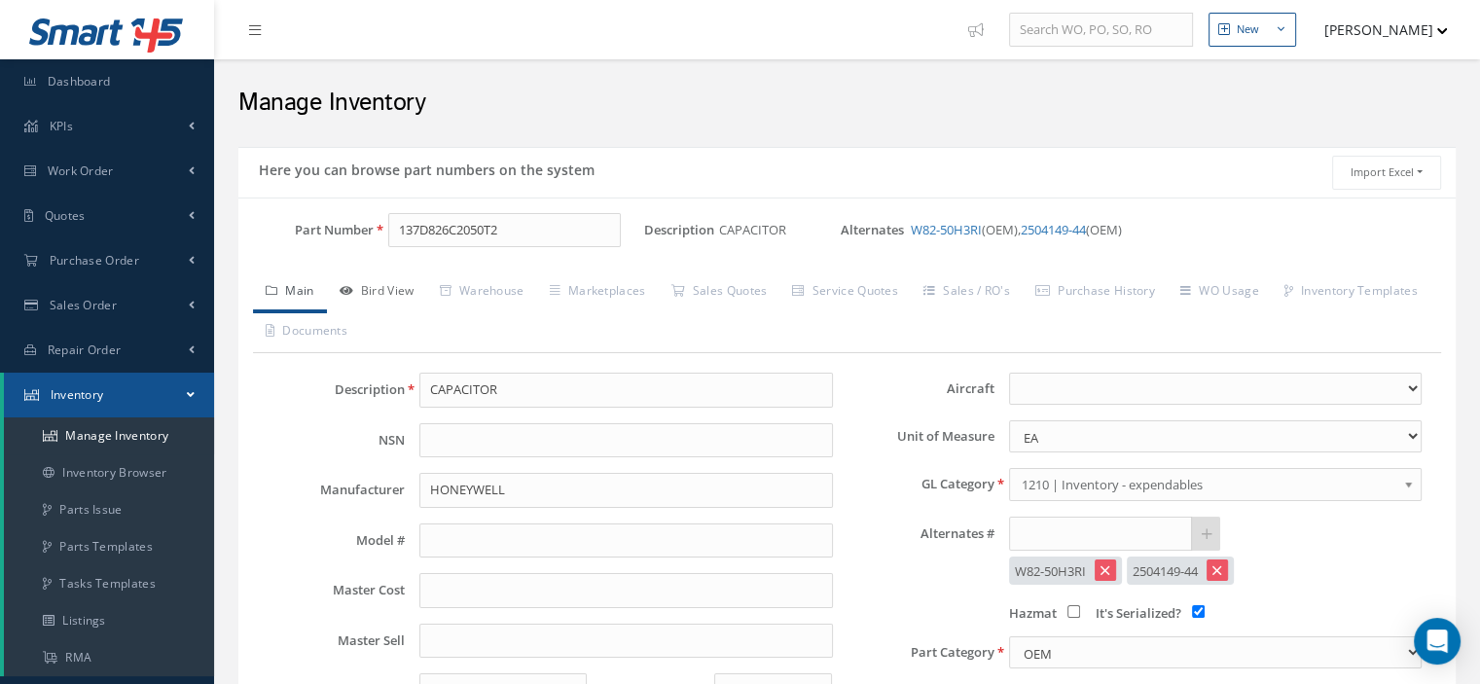
click at [411, 294] on link "Bird View" at bounding box center [377, 292] width 100 height 41
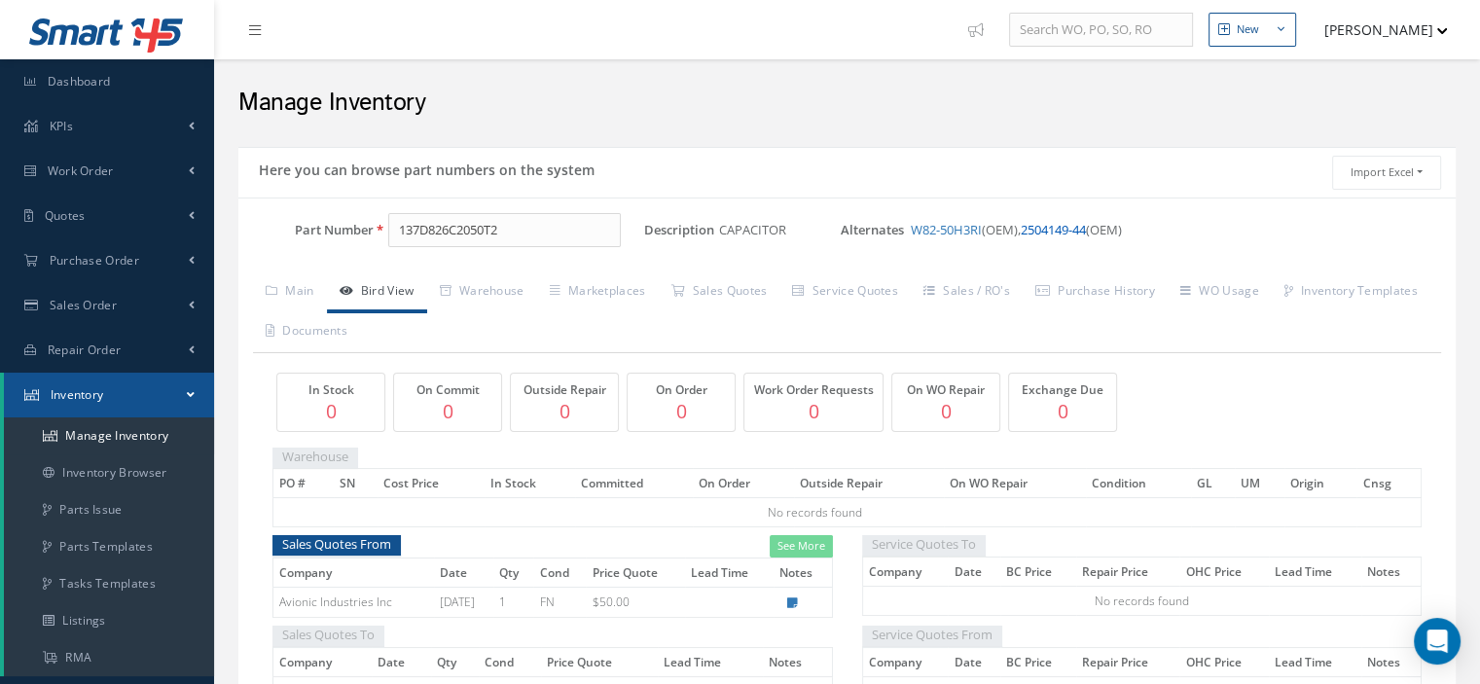
click at [1039, 233] on link "2504149-44" at bounding box center [1053, 230] width 65 height 18
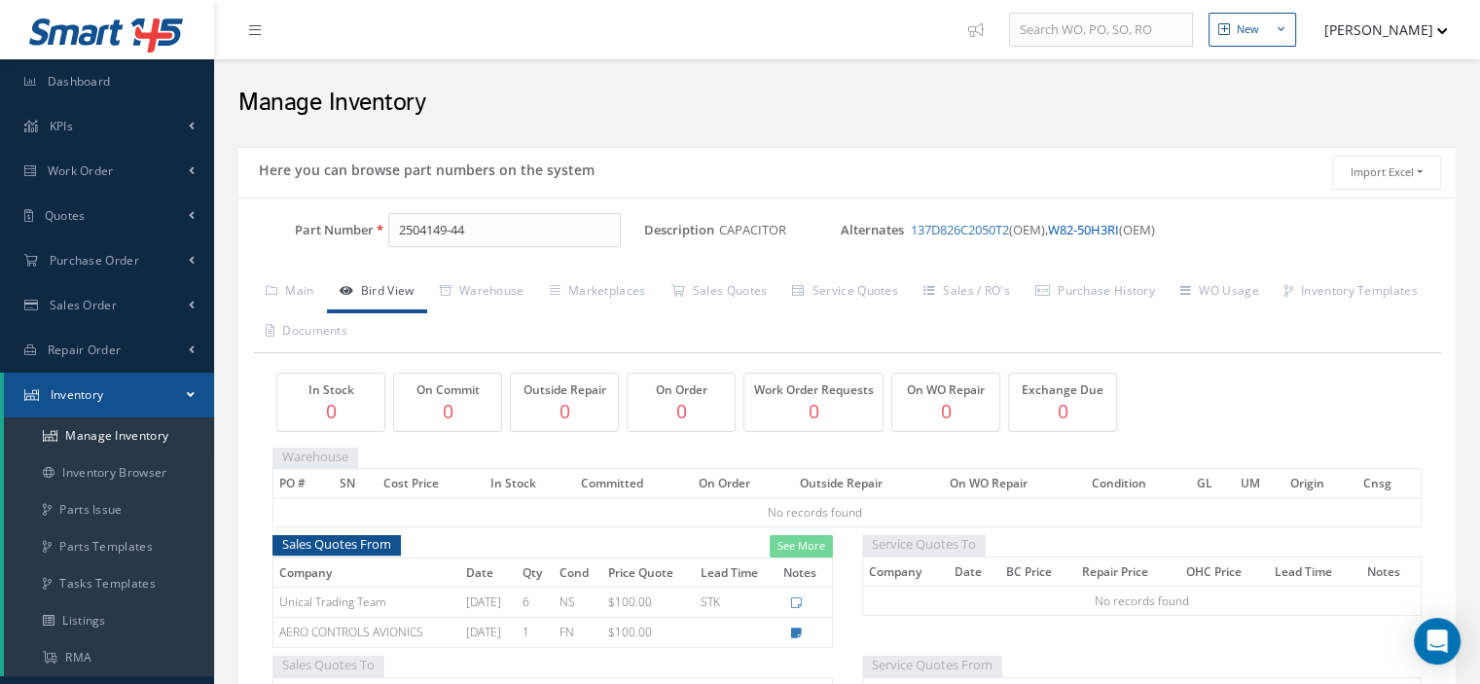
click at [1081, 231] on link "W82-50H3RI" at bounding box center [1083, 230] width 71 height 18
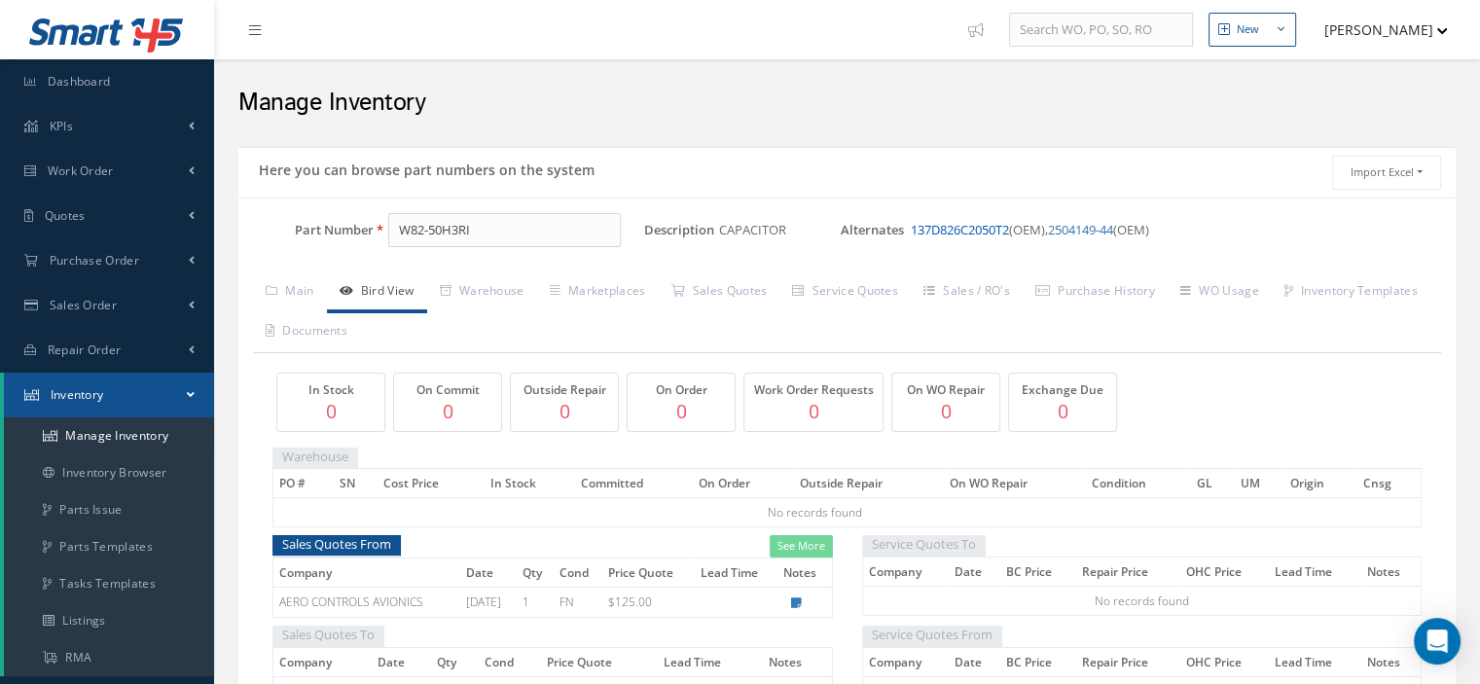
click at [962, 233] on link "137D826C2050T2" at bounding box center [960, 230] width 98 height 18
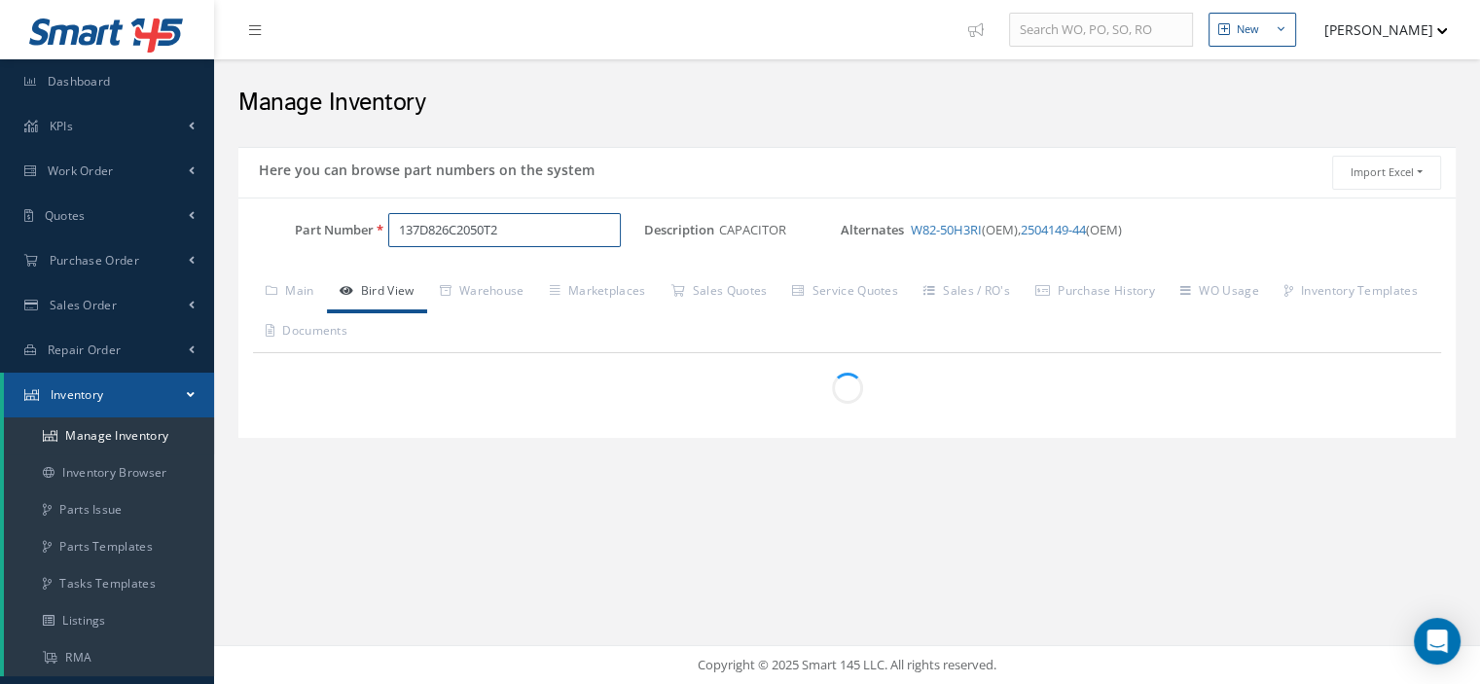
click at [549, 229] on input "137D826C2050T2" at bounding box center [504, 230] width 233 height 35
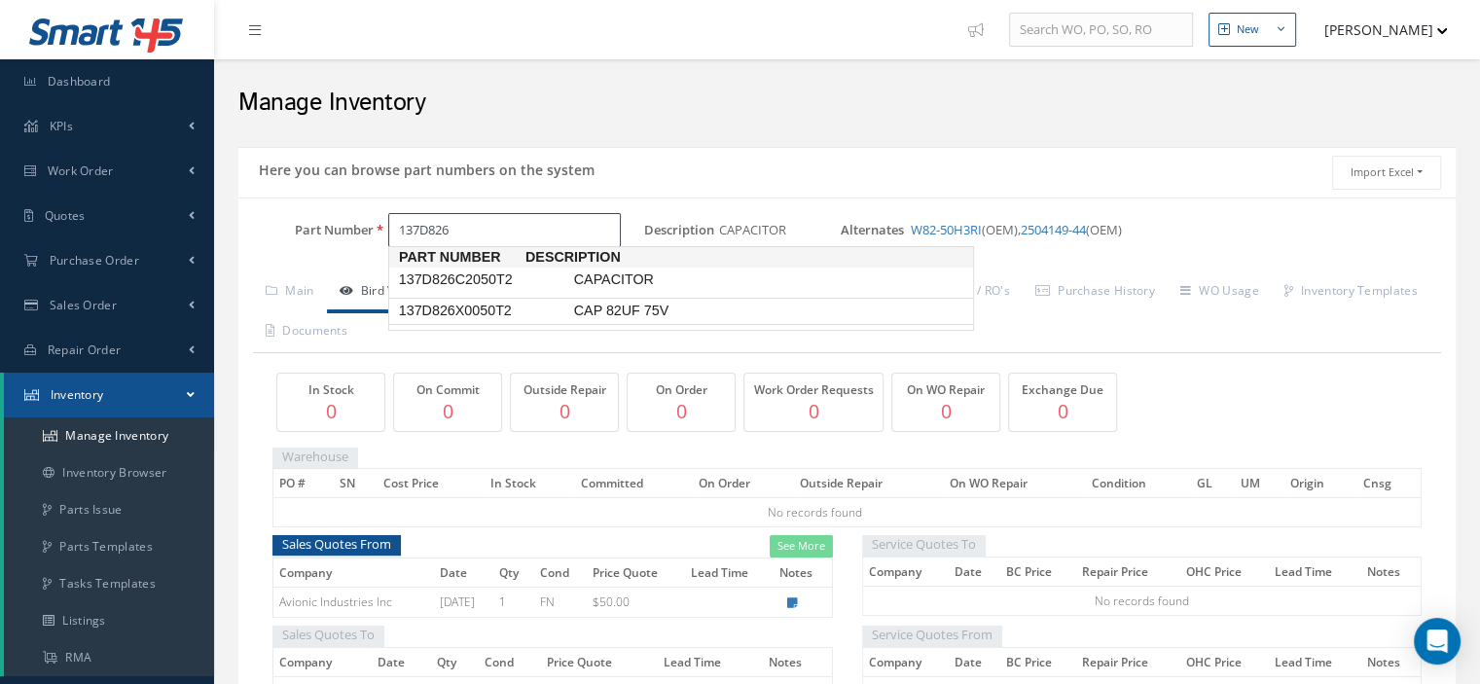
click at [519, 313] on span "137D826X0050T2" at bounding box center [482, 311] width 175 height 20
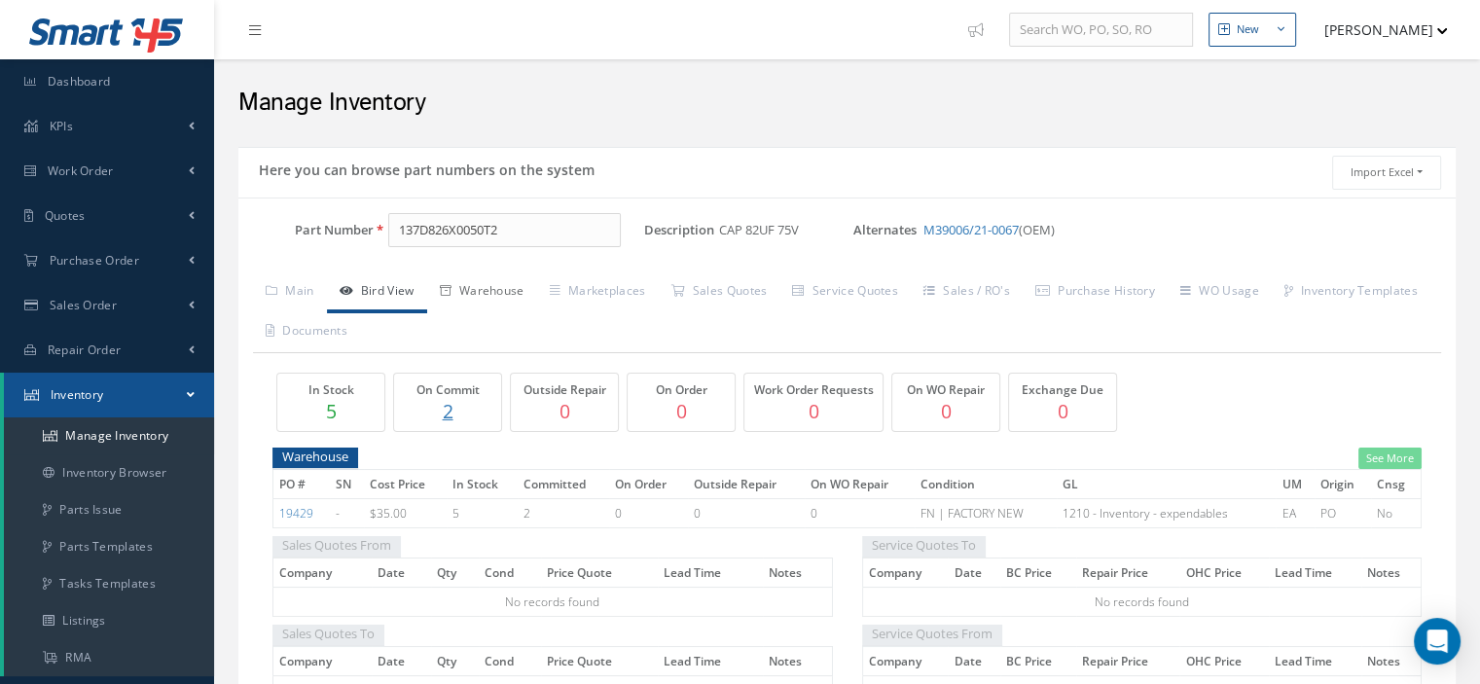
click at [486, 290] on link "Warehouse" at bounding box center [482, 292] width 110 height 41
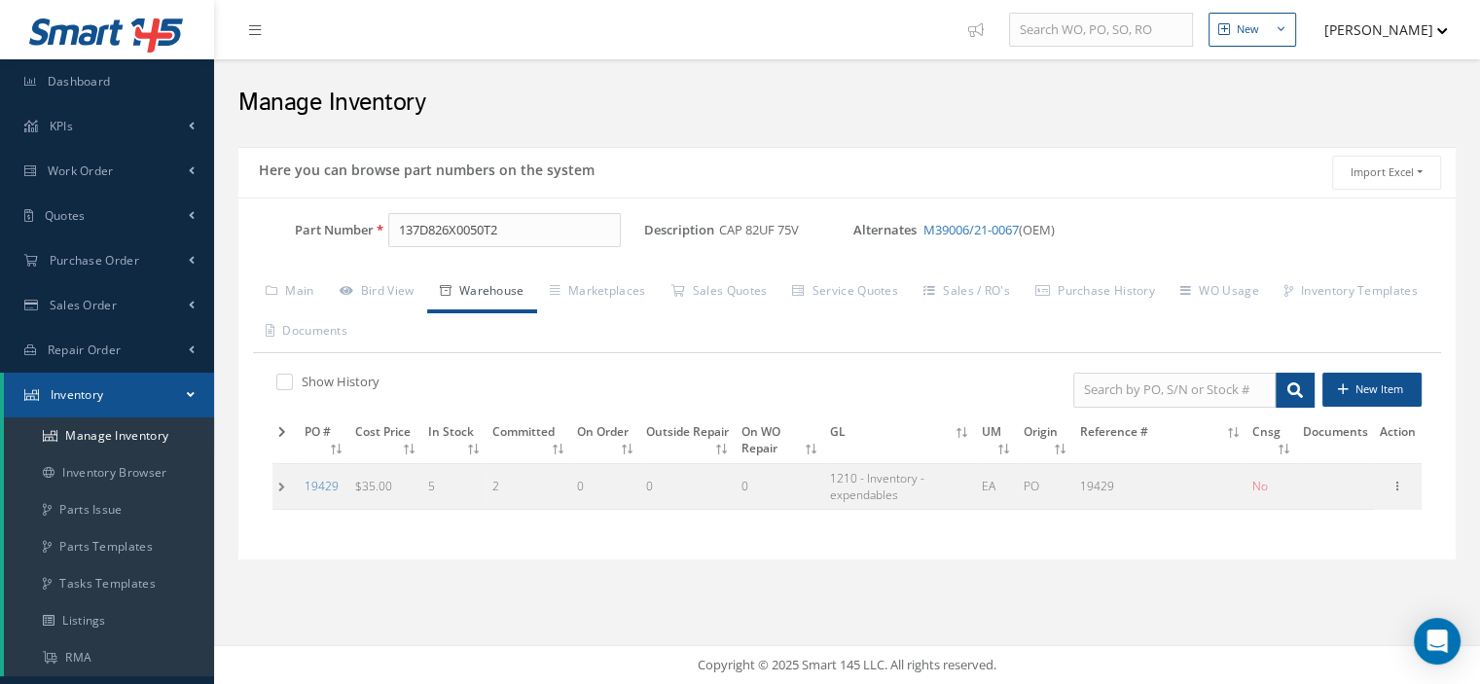
click at [283, 477] on td at bounding box center [285, 486] width 26 height 46
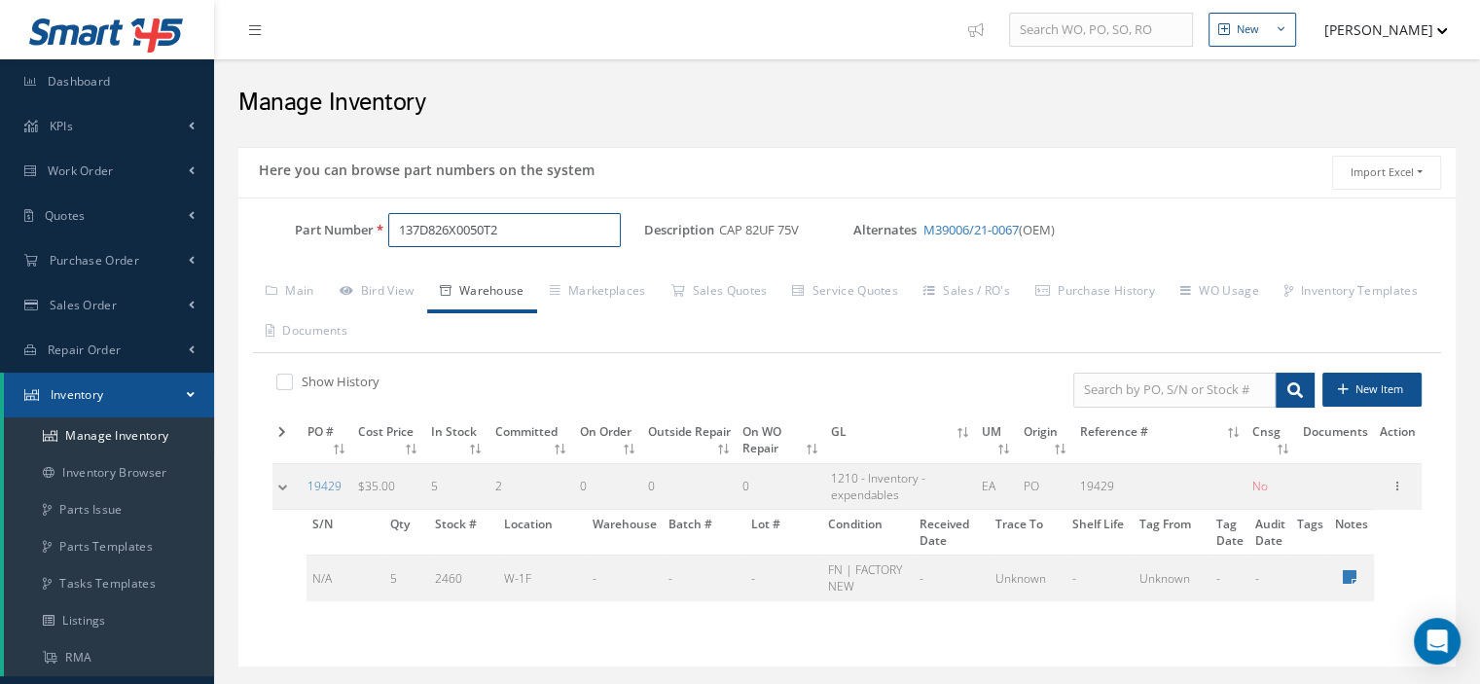
drag, startPoint x: 530, startPoint y: 229, endPoint x: 385, endPoint y: 246, distance: 146.0
click at [385, 246] on div "Part Number 137D826X0050T2" at bounding box center [441, 238] width 406 height 51
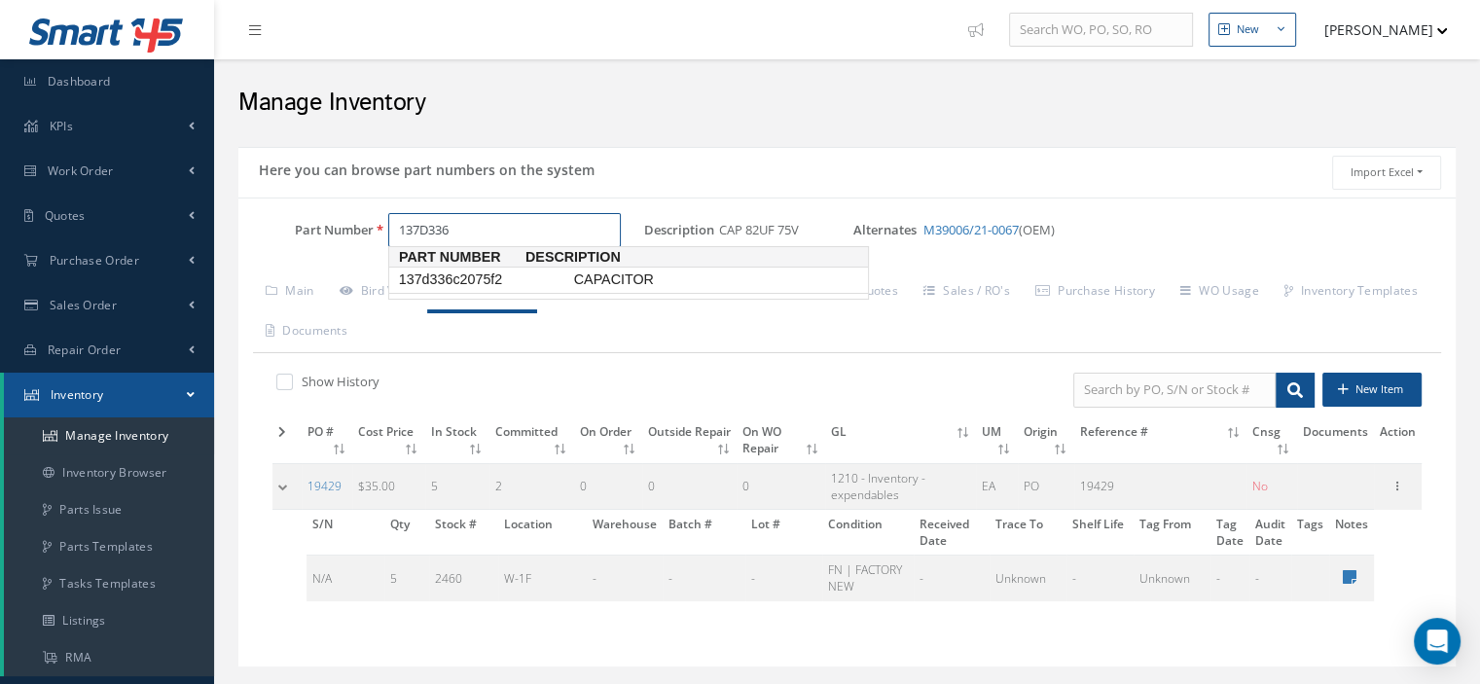
click at [459, 274] on span "137d336c2075f2" at bounding box center [482, 280] width 175 height 20
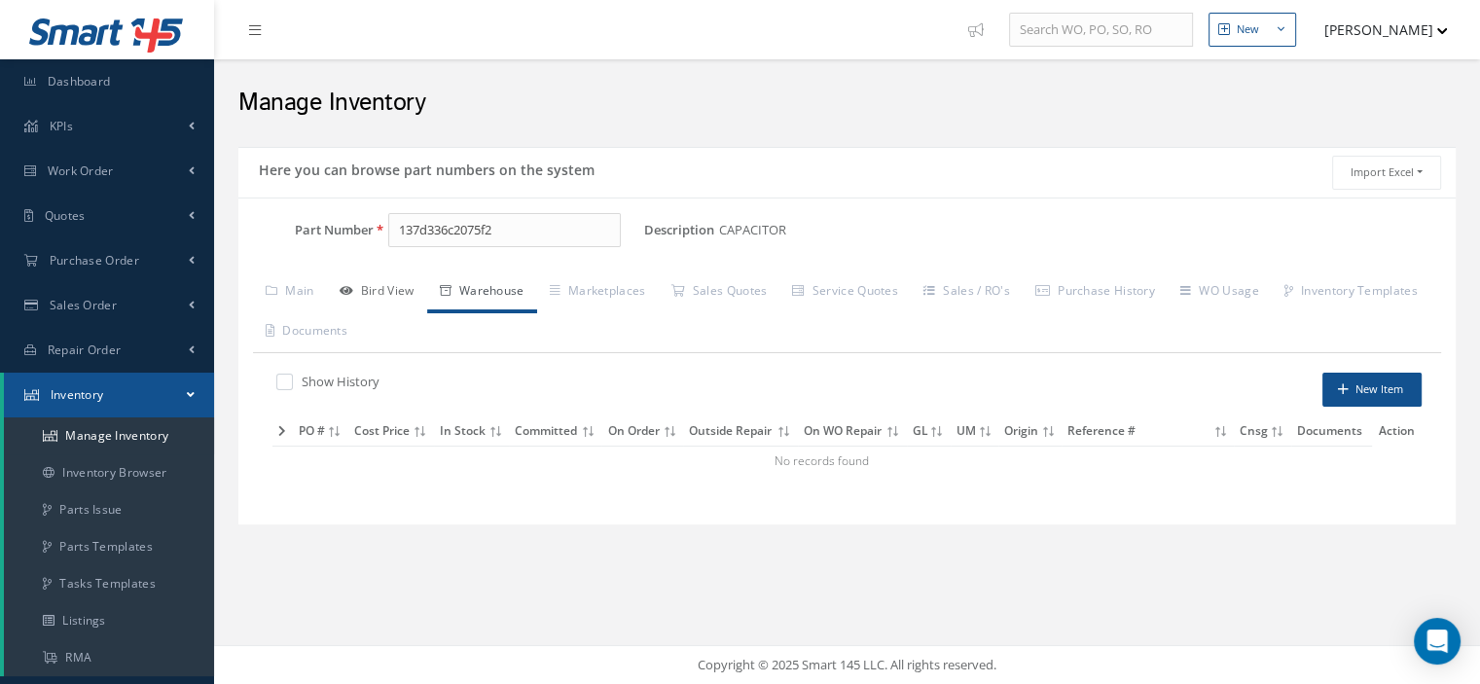
click at [406, 286] on link "Bird View" at bounding box center [377, 292] width 100 height 41
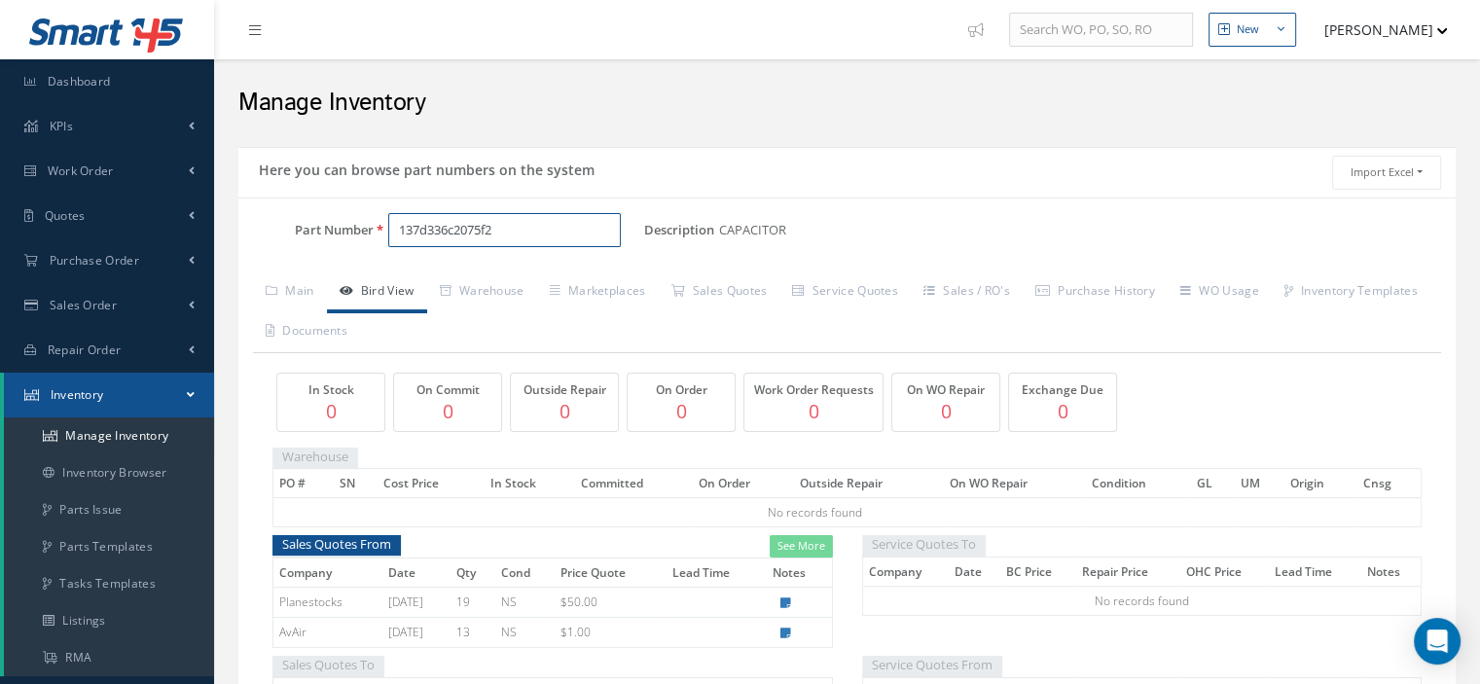
drag, startPoint x: 518, startPoint y: 229, endPoint x: 389, endPoint y: 239, distance: 128.9
click at [389, 239] on input "137d336c2075f2" at bounding box center [504, 230] width 233 height 35
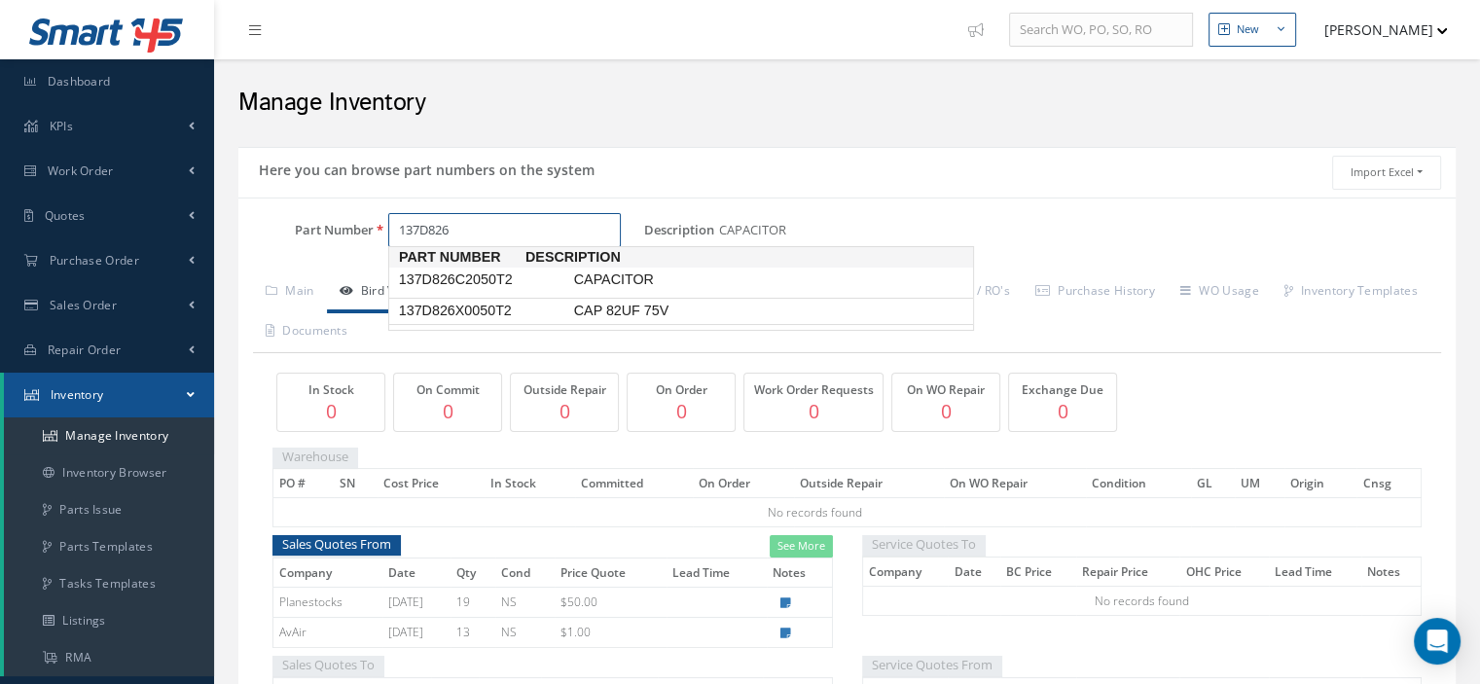
click at [493, 315] on span "137D826X0050T2" at bounding box center [482, 311] width 175 height 20
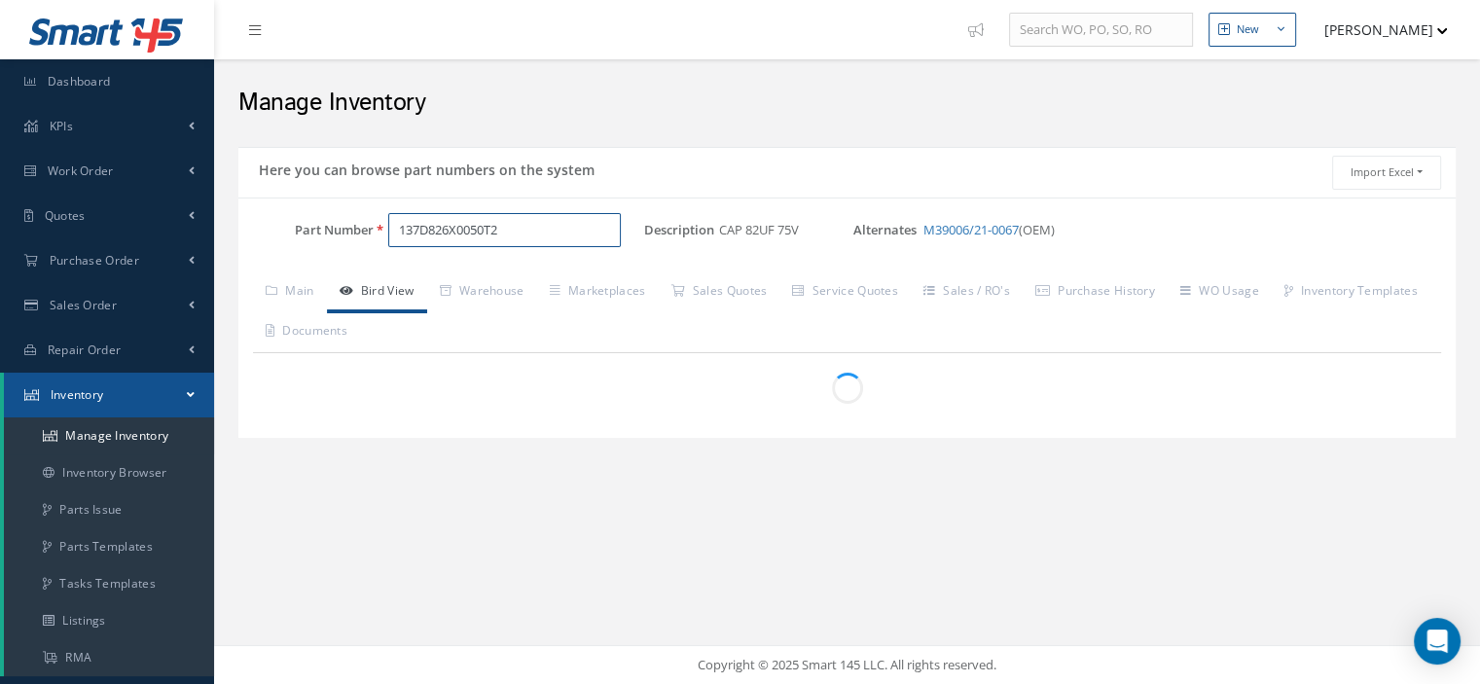
drag, startPoint x: 514, startPoint y: 224, endPoint x: 384, endPoint y: 236, distance: 130.0
click at [384, 236] on div "137D826X0050T2" at bounding box center [509, 230] width 270 height 35
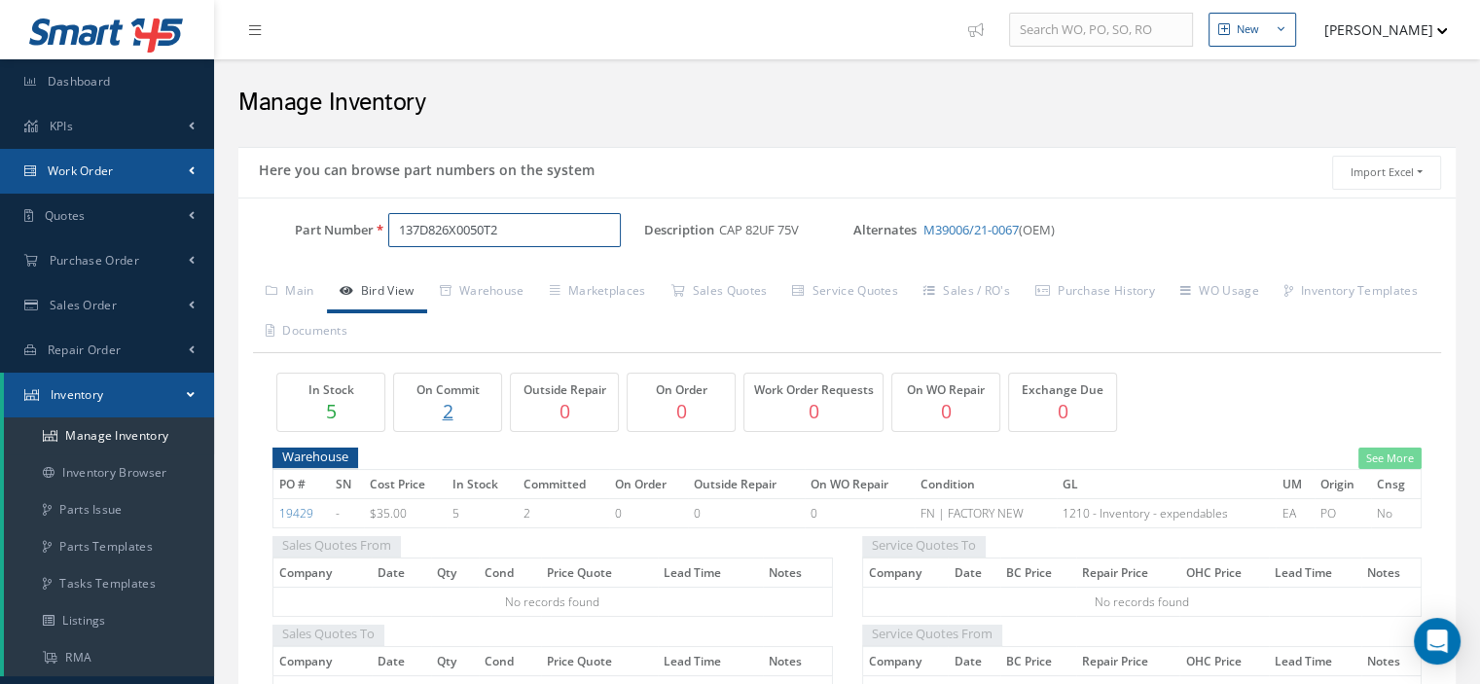
type input "137D826X0050T2"
click at [124, 177] on link "Work Order" at bounding box center [107, 171] width 214 height 45
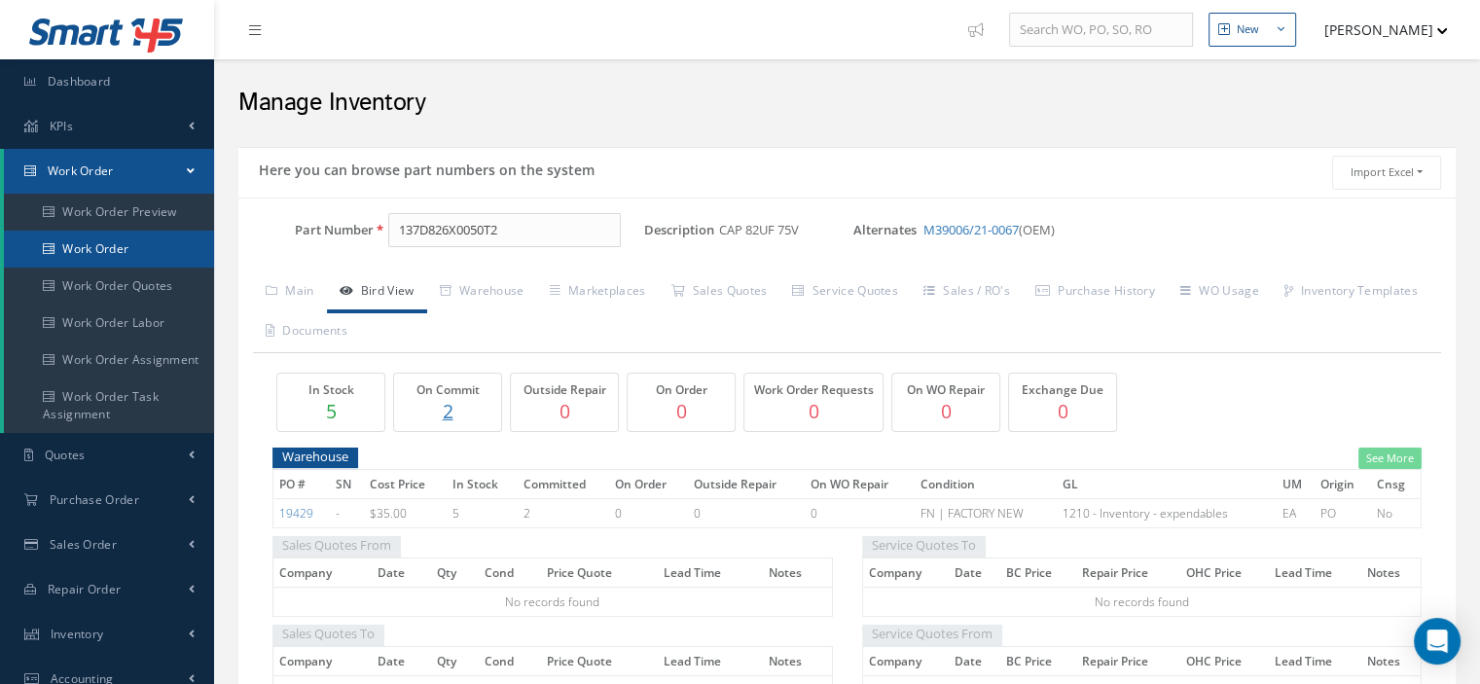
click at [127, 245] on link "Work Order" at bounding box center [109, 249] width 210 height 37
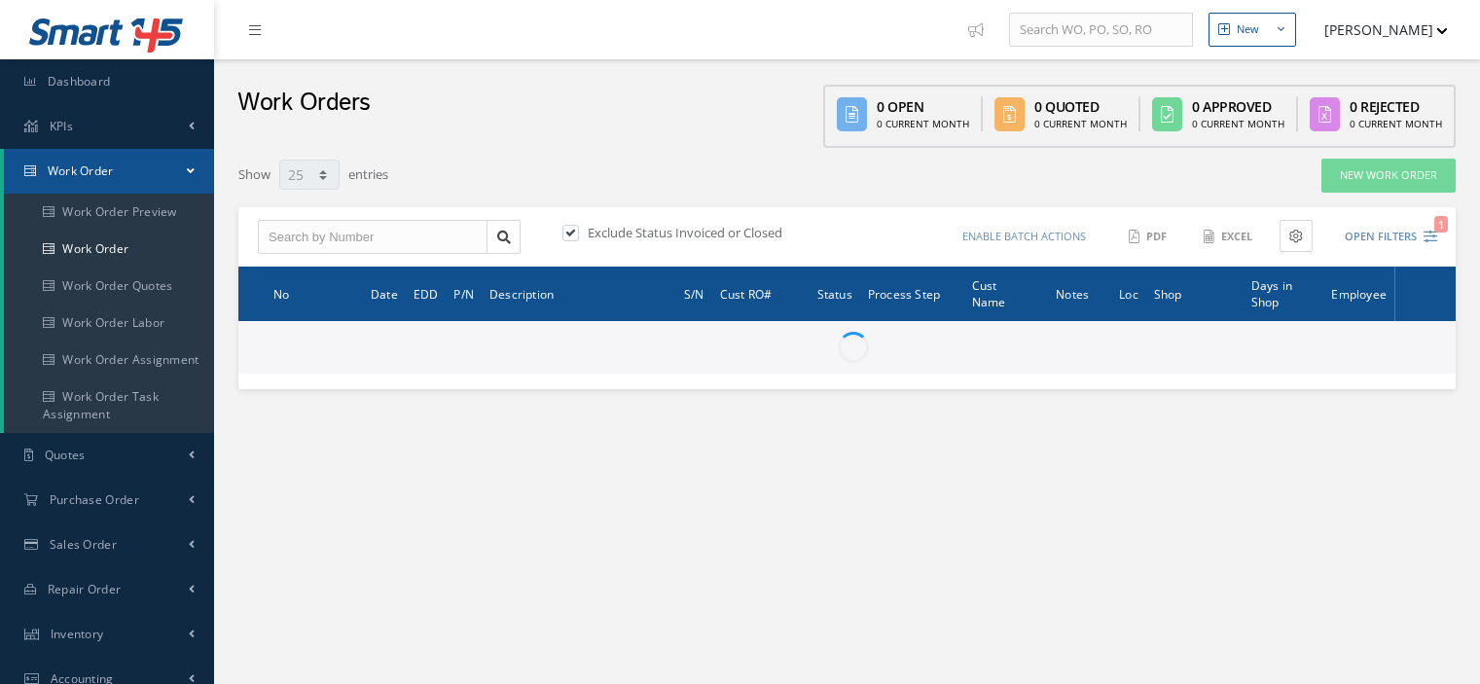
select select "25"
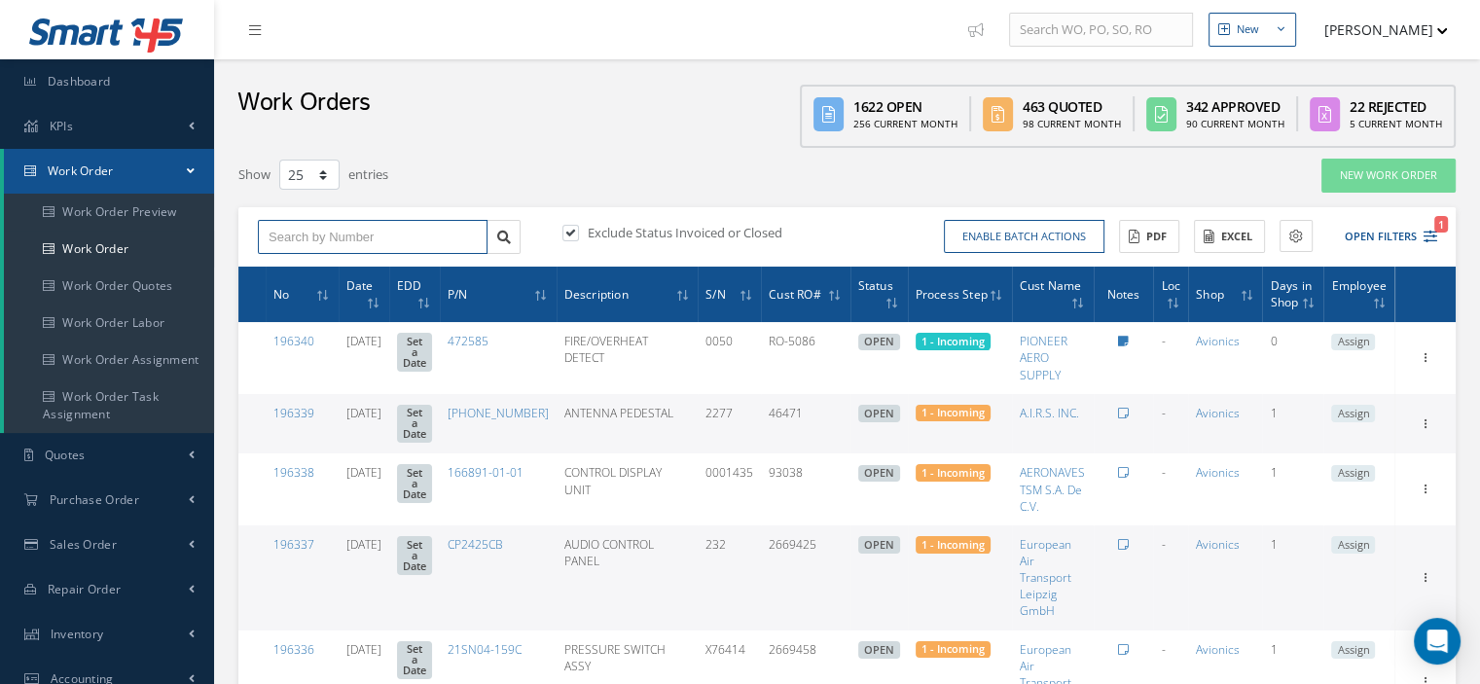
click at [290, 229] on input "text" at bounding box center [373, 237] width 230 height 35
type input "195178"
click at [499, 231] on icon at bounding box center [504, 238] width 14 height 14
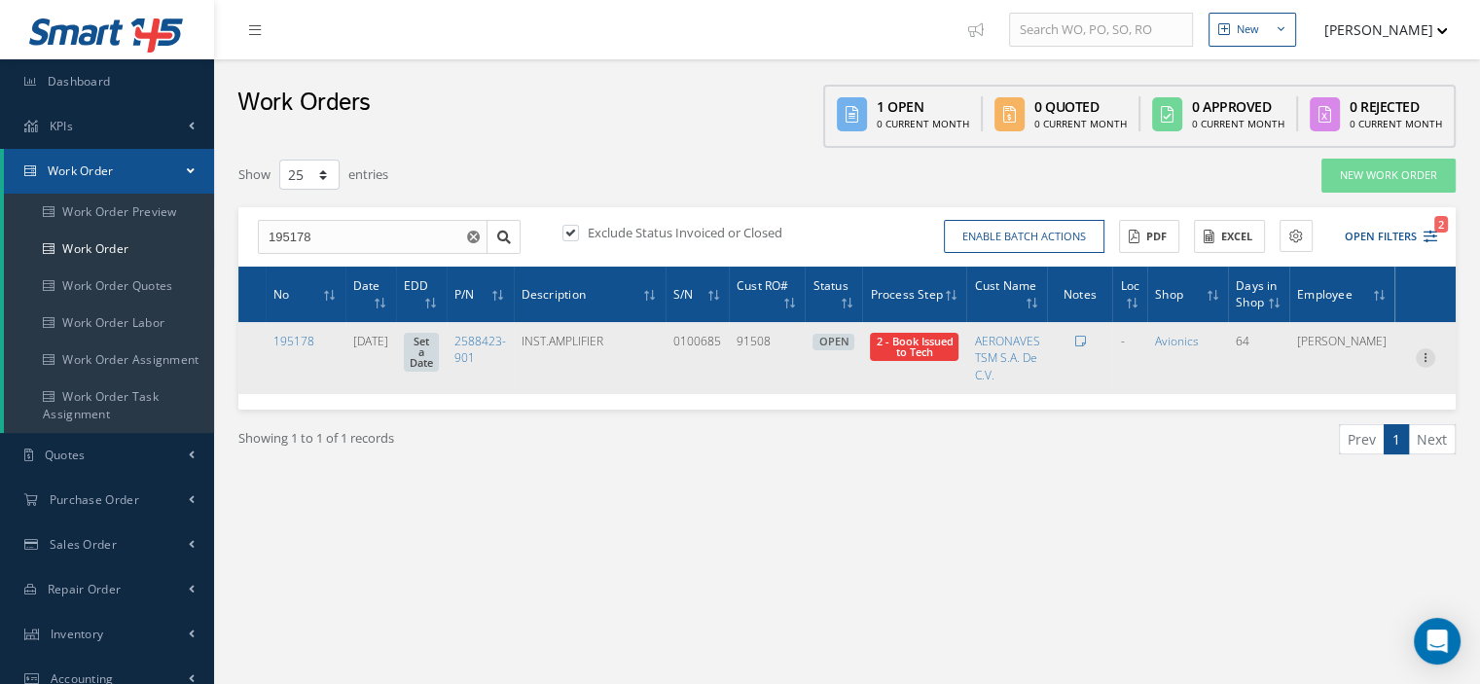
click at [1424, 360] on icon at bounding box center [1425, 356] width 19 height 16
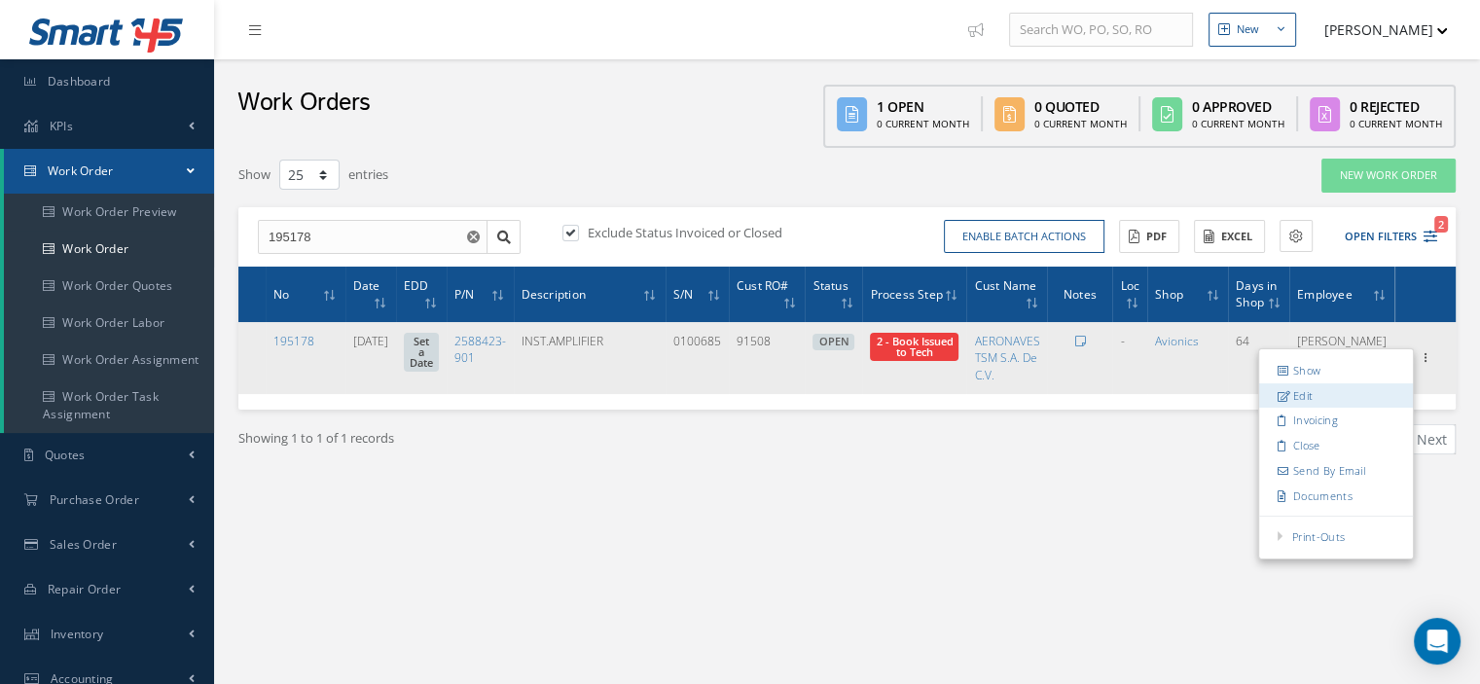
click at [1315, 399] on link "Edit" at bounding box center [1336, 395] width 154 height 25
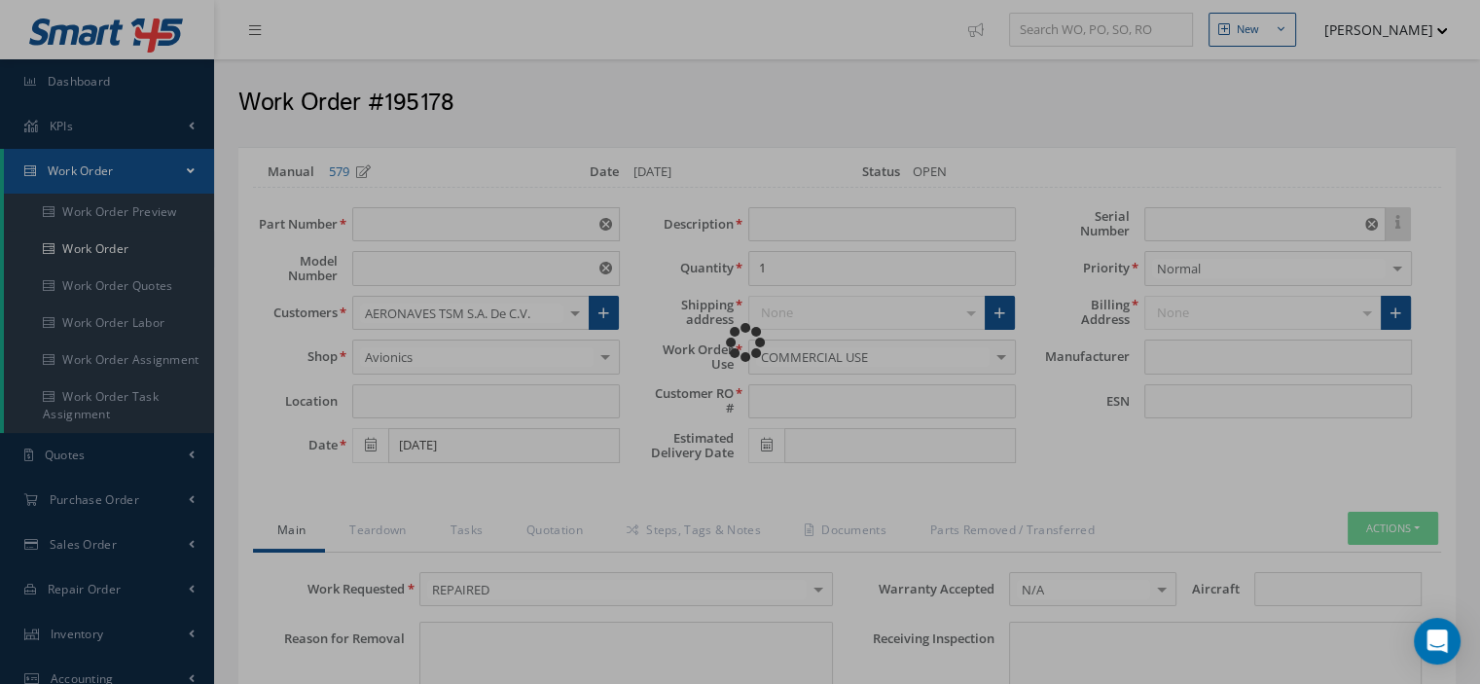
type input "2588423-901"
type input "VARIOUS"
type input "06/17/2025"
type input "INST.AMPLIFIER"
type input "91508"
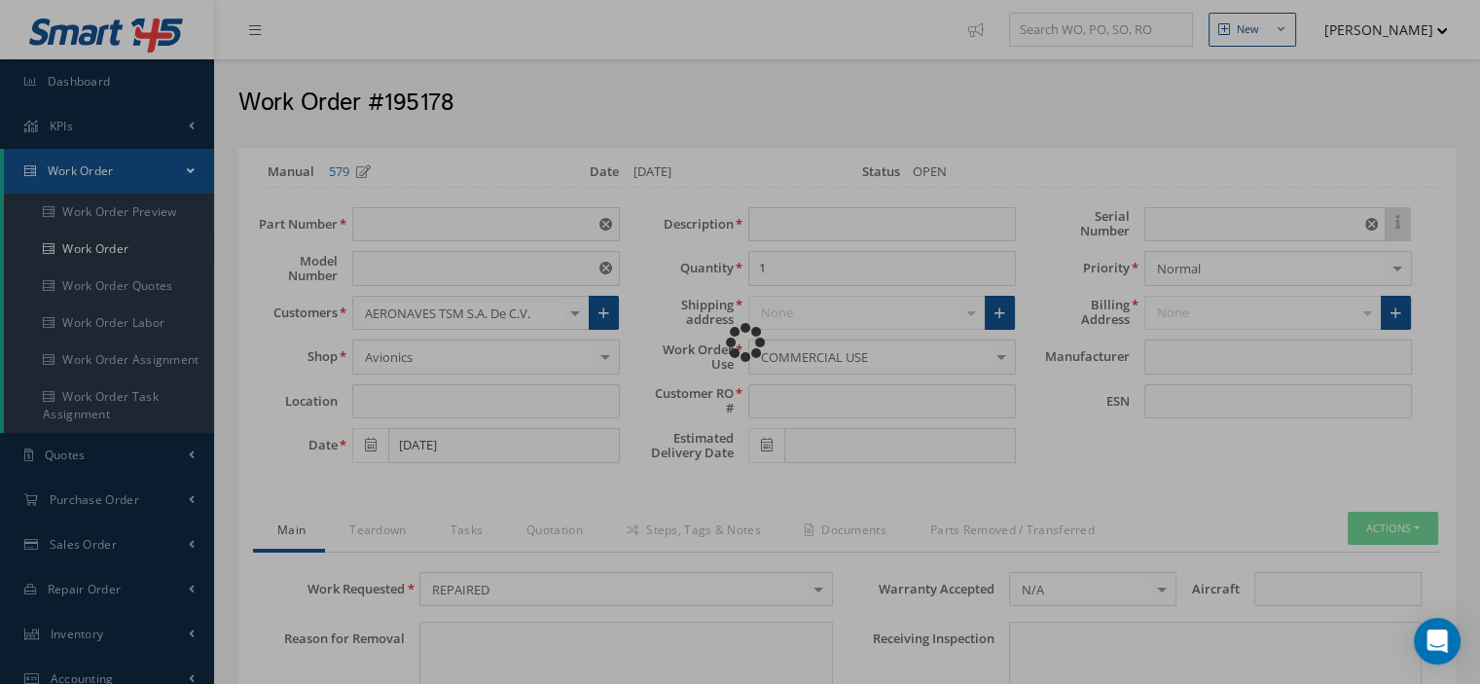
type input "0100685"
type textarea "NONE"
type input "NONE"
type textarea "NONE"
type input "NONE"
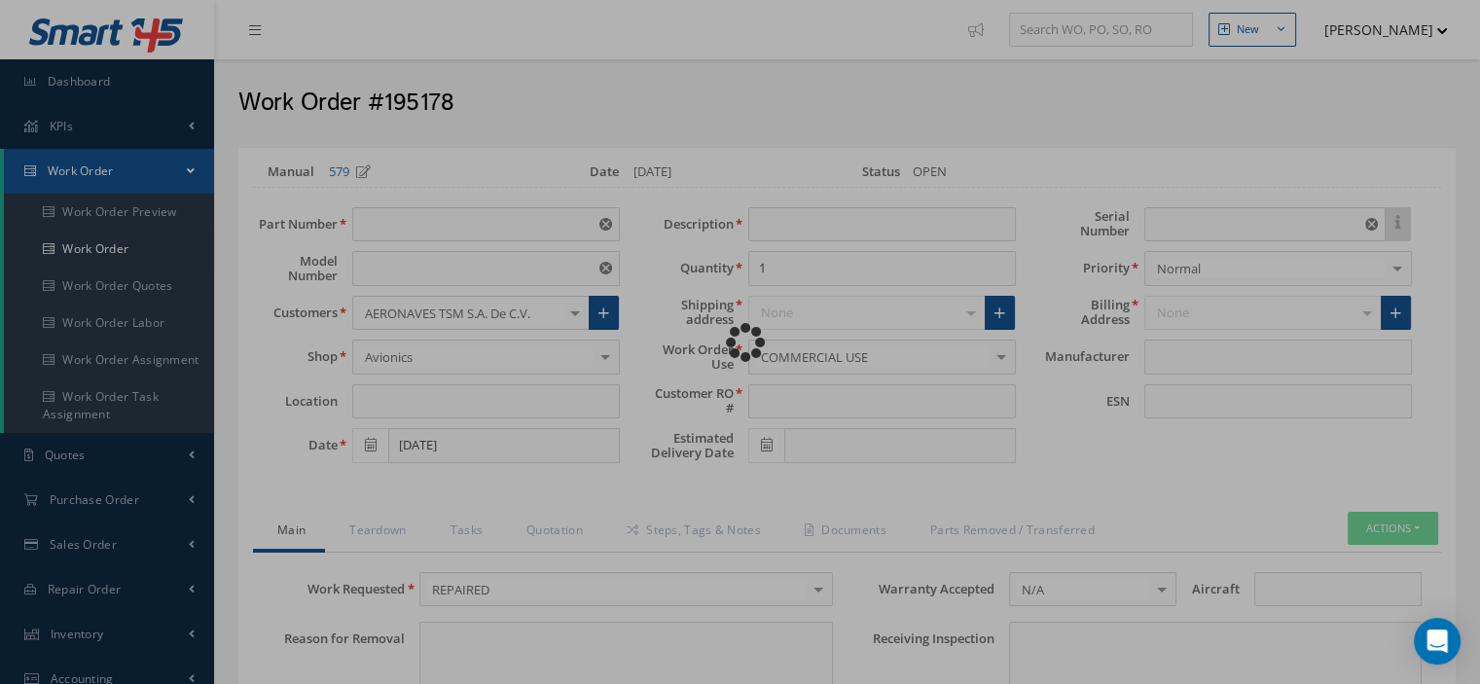
type input "A-F"
checkbox input "true"
type input "HONEYWELL"
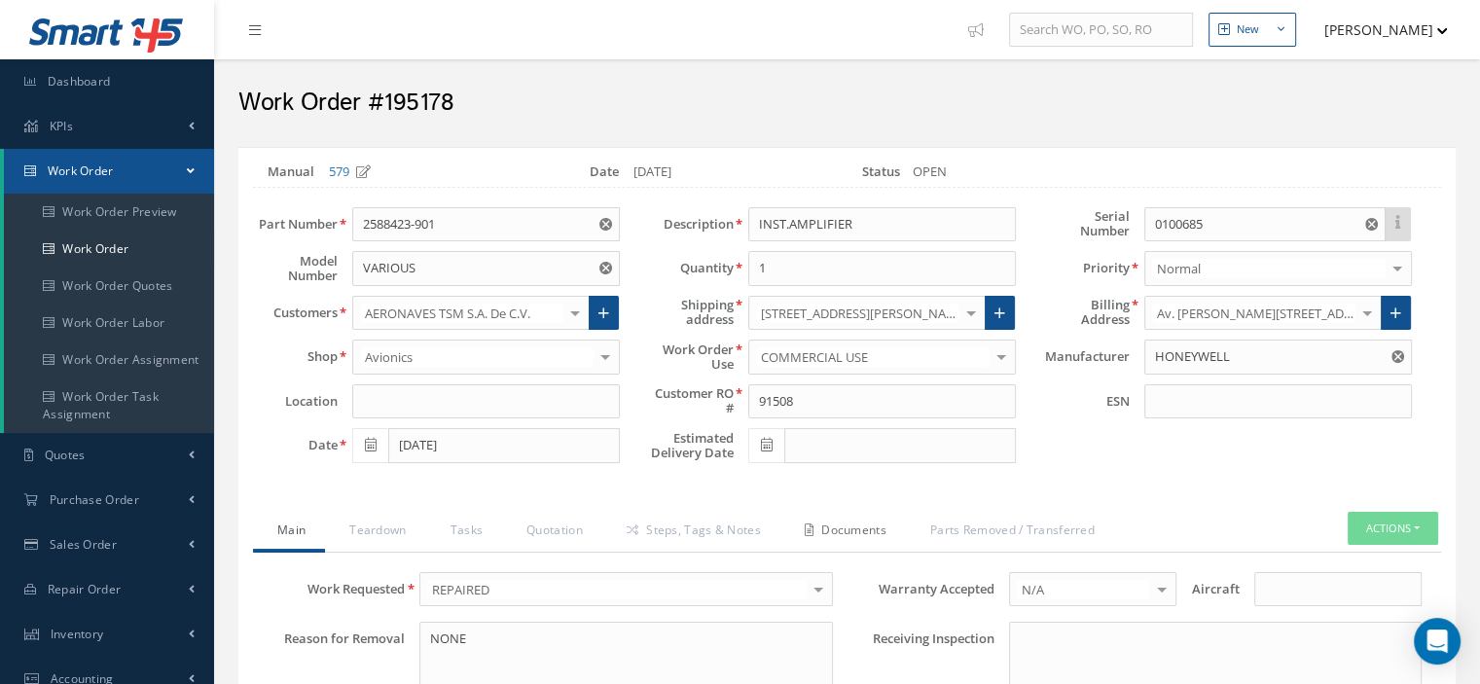
scroll to position [97, 0]
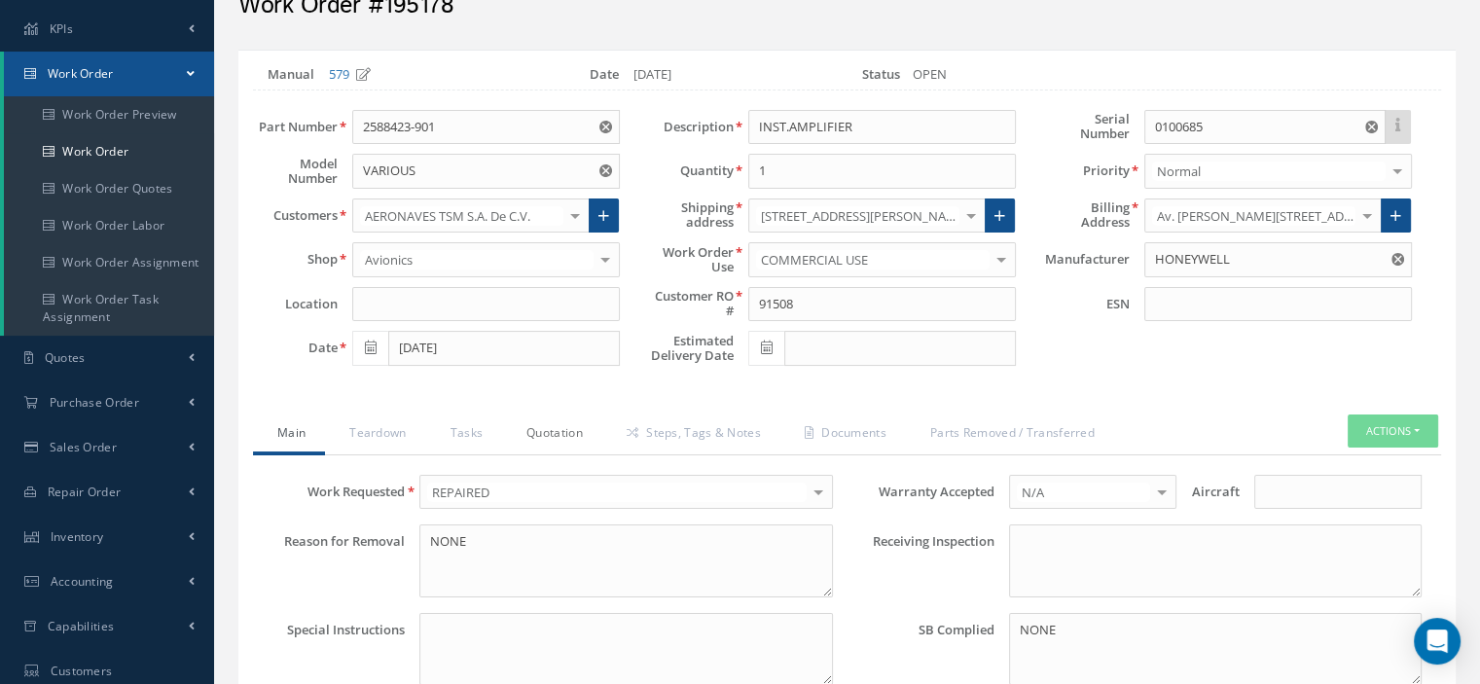
click at [579, 437] on link "Quotation" at bounding box center [552, 434] width 100 height 41
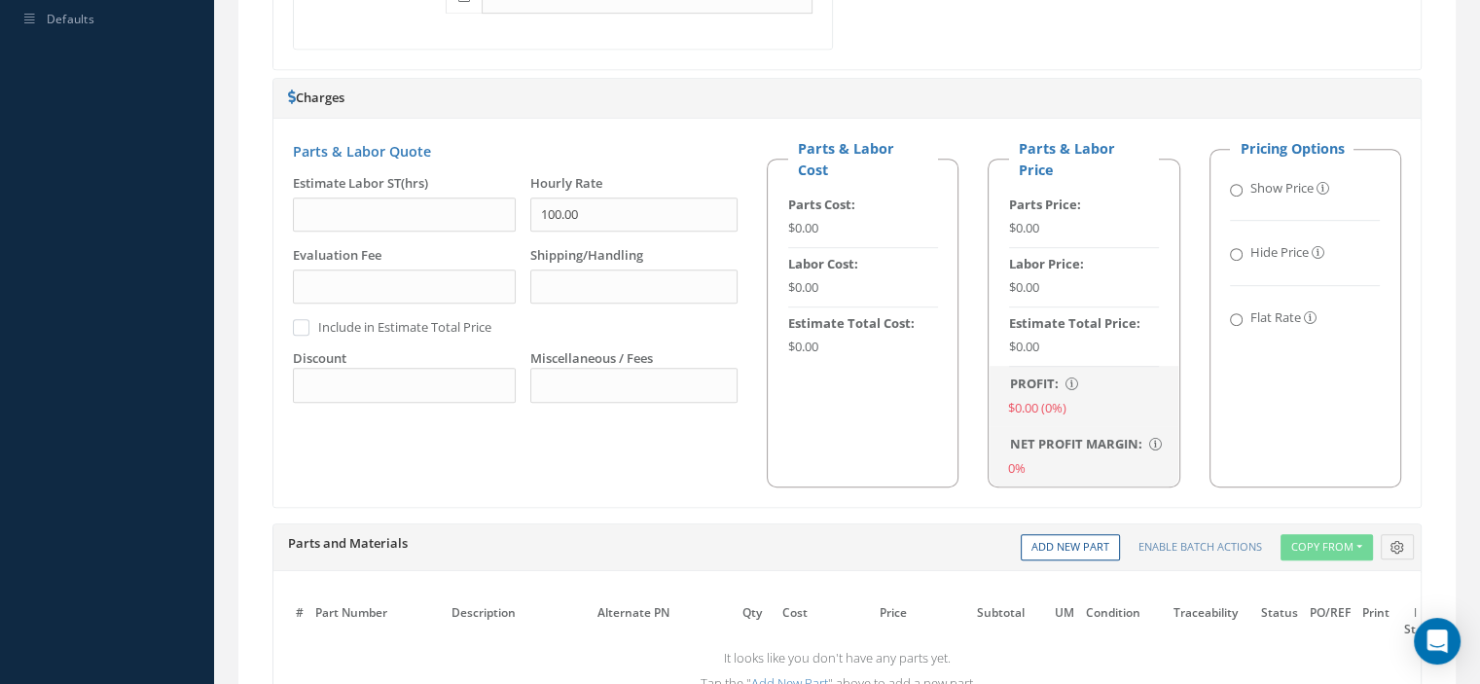
scroll to position [1394, 0]
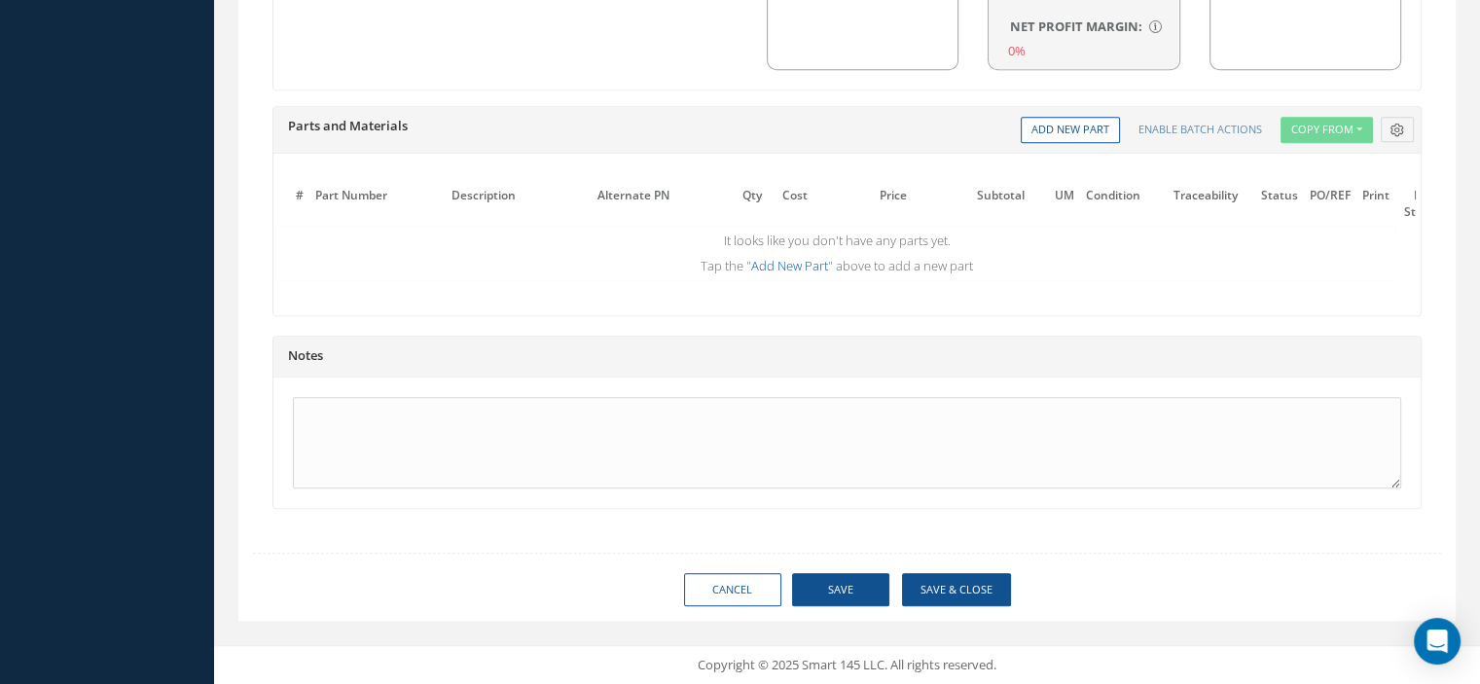
click at [780, 257] on link "Add New Part" at bounding box center [789, 266] width 77 height 18
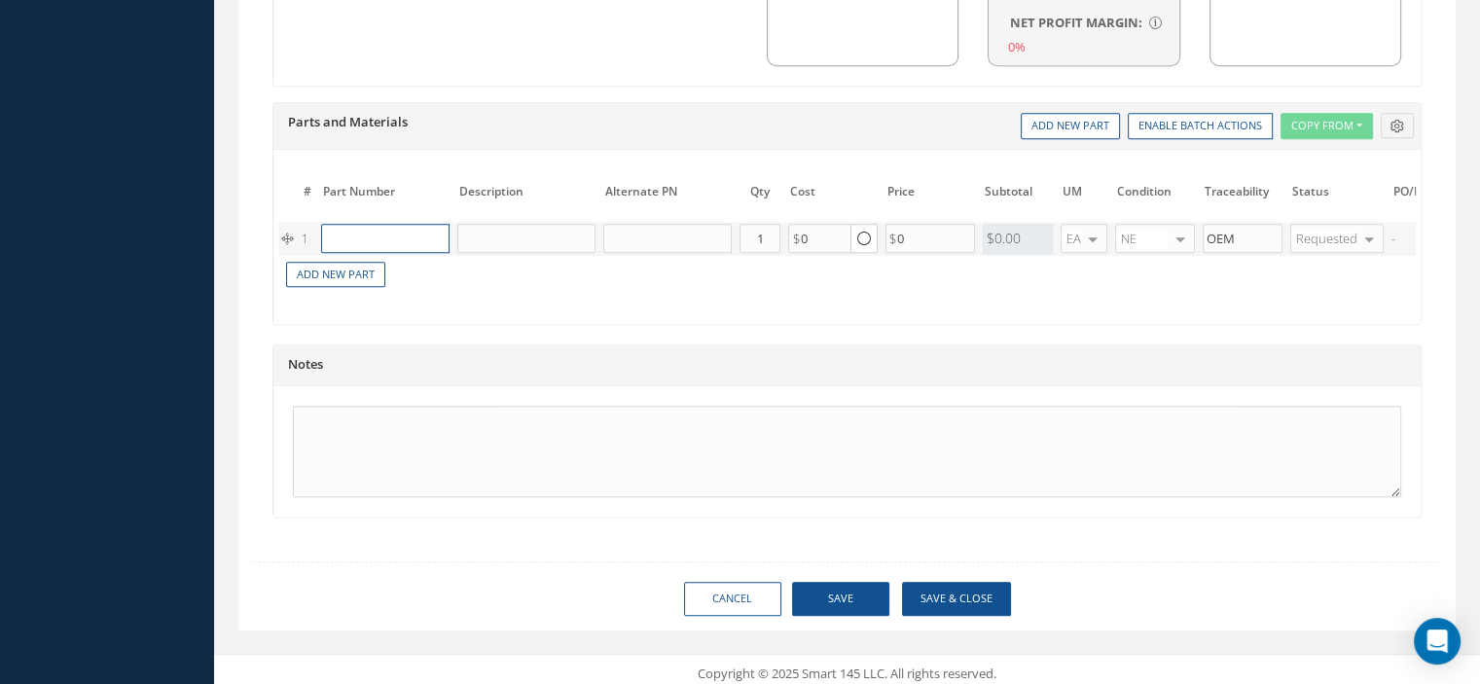
click at [410, 236] on input "text" at bounding box center [385, 238] width 128 height 29
paste input "137D826X0050T2"
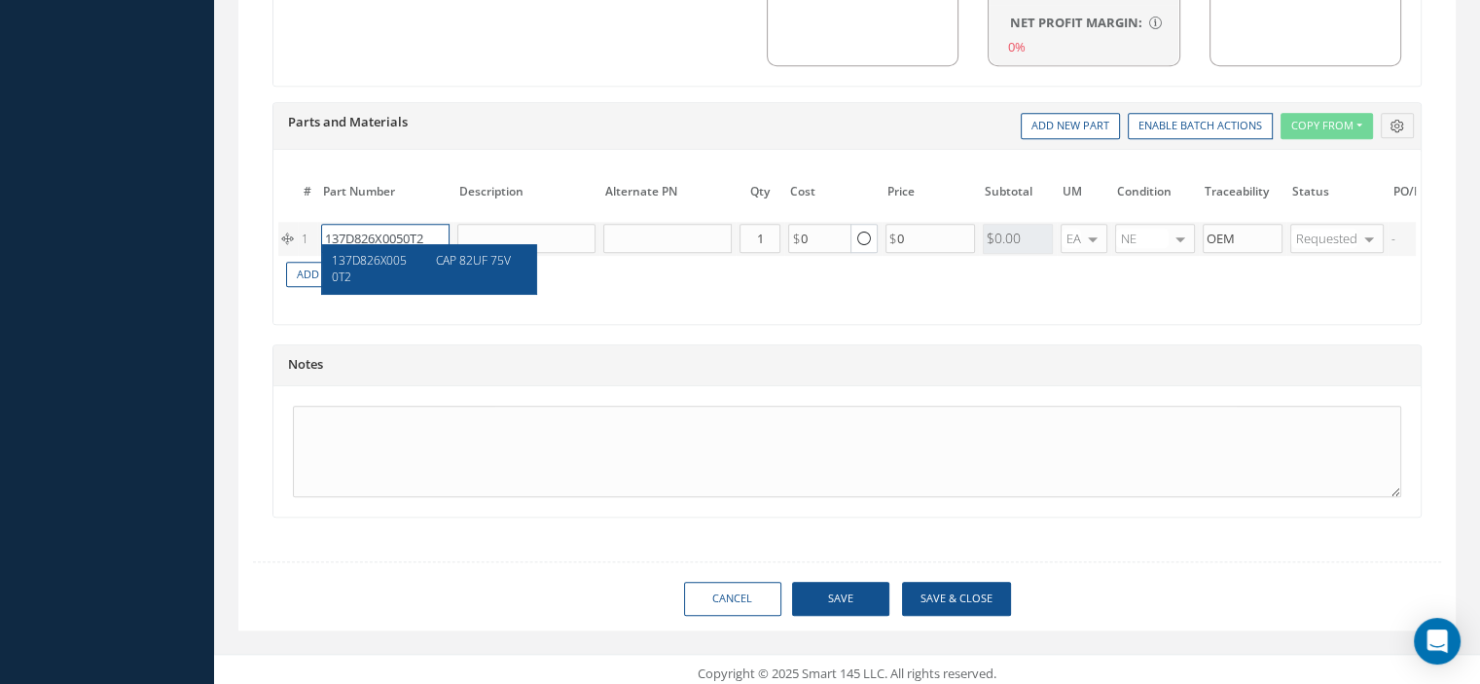
type input "137D826X0050T2"
click at [432, 269] on div "CAP 82UF 75V" at bounding box center [473, 268] width 105 height 33
type input "CAP 82UF 75V"
type input "35.00"
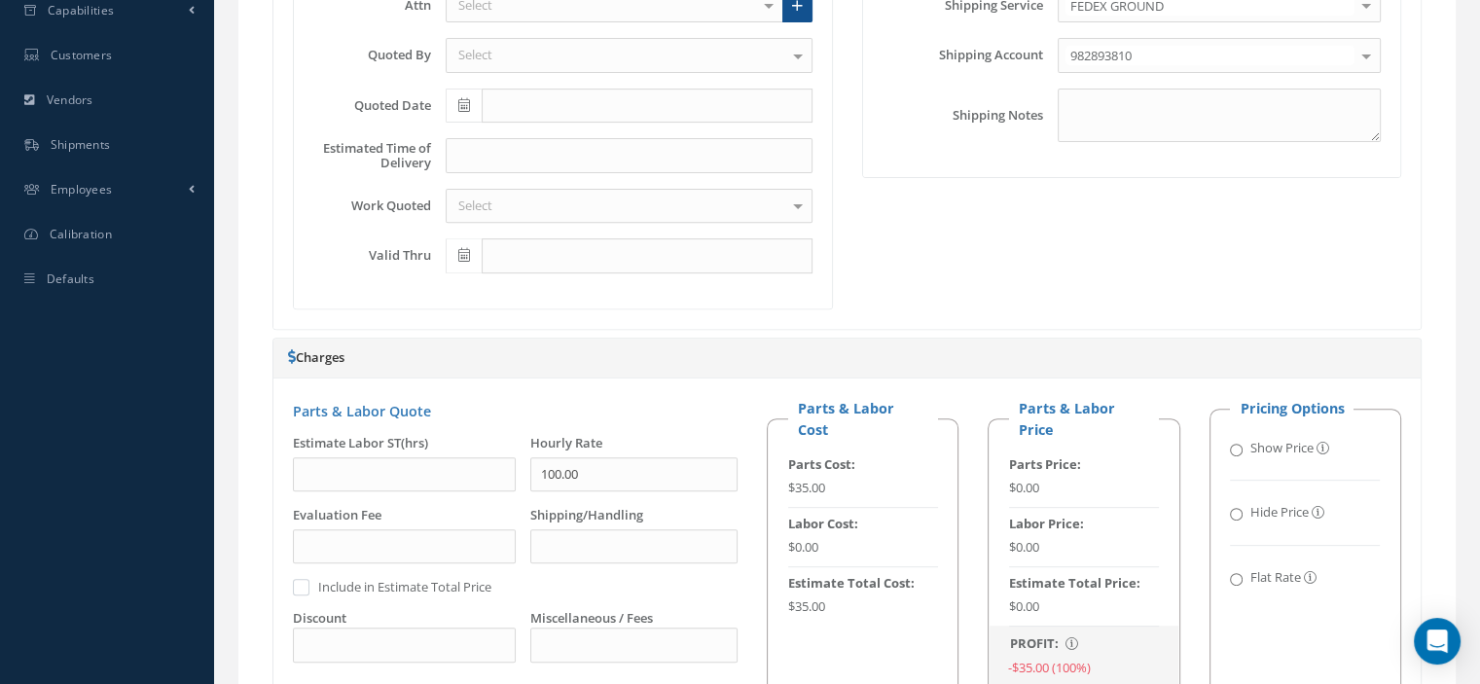
scroll to position [324, 0]
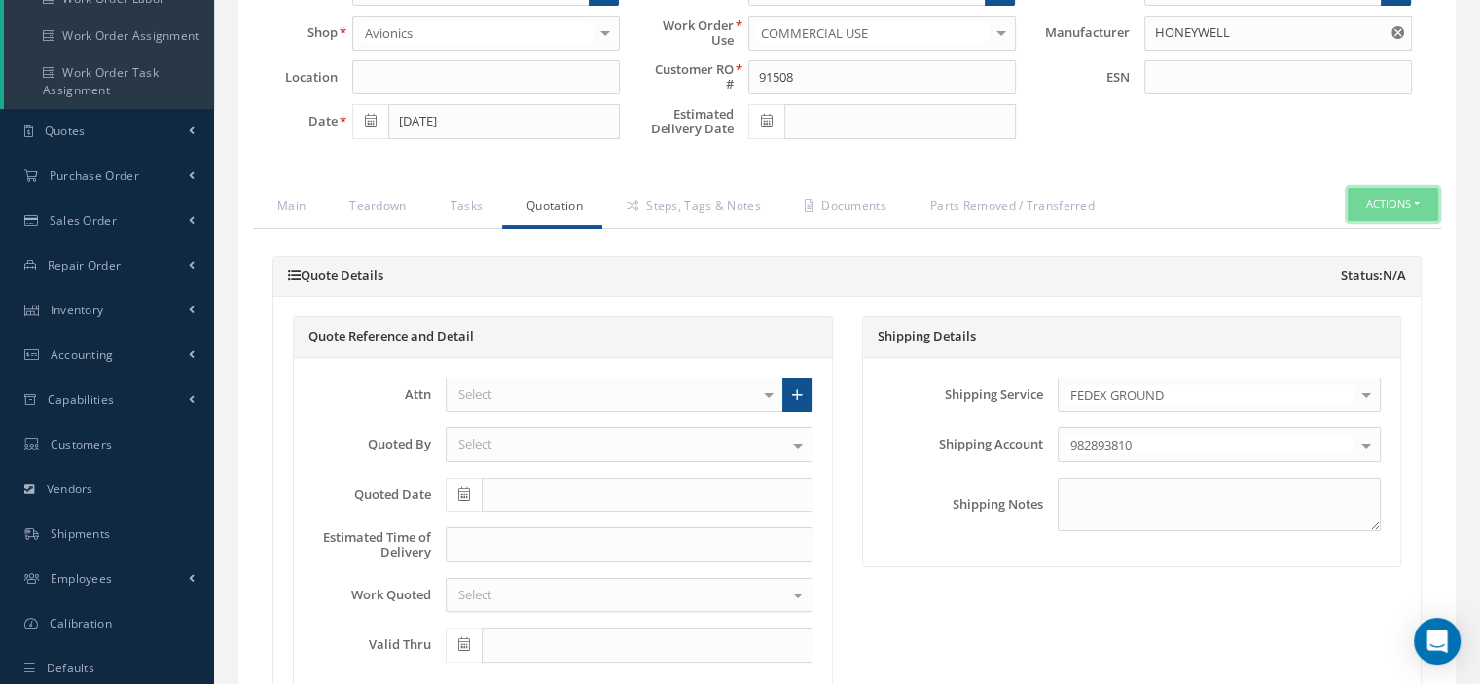
click at [1418, 194] on button "Actions" at bounding box center [1393, 205] width 90 height 34
click at [1370, 284] on link "Part Issue" at bounding box center [1362, 290] width 156 height 26
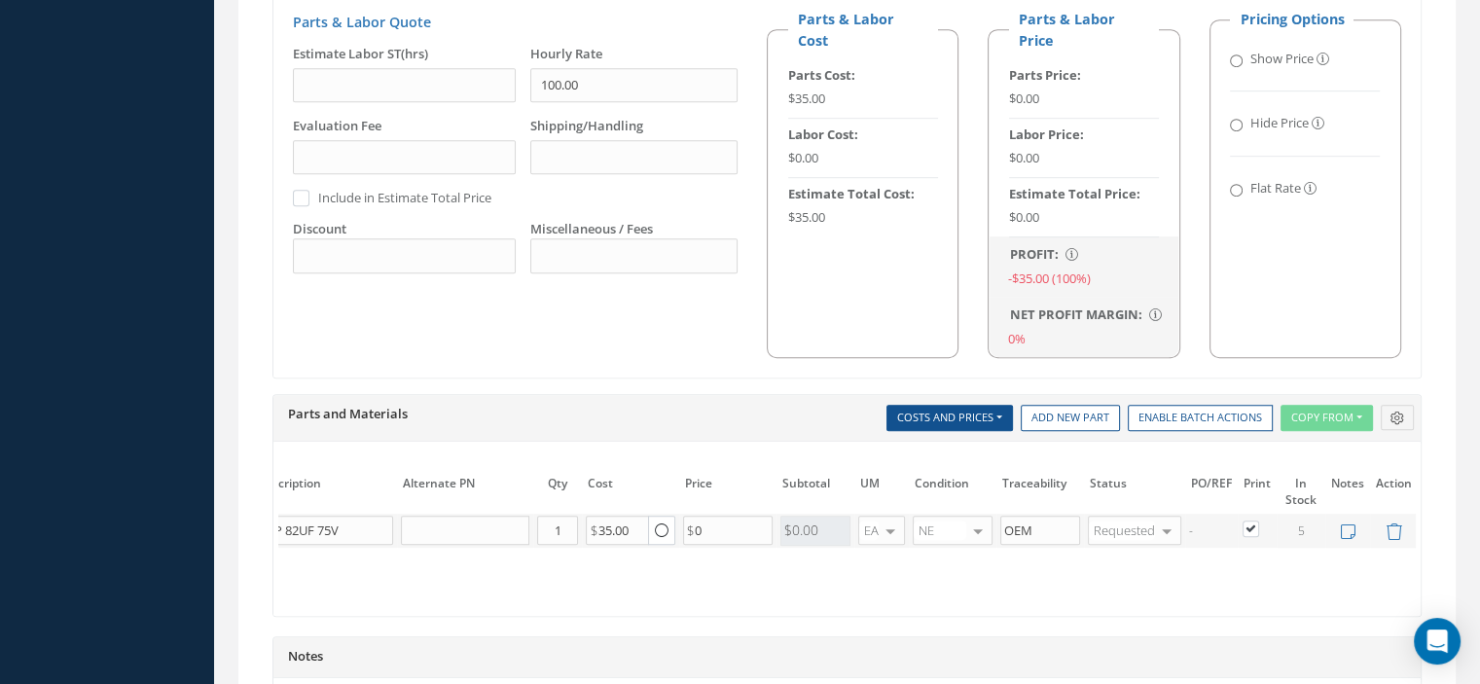
scroll to position [1408, 0]
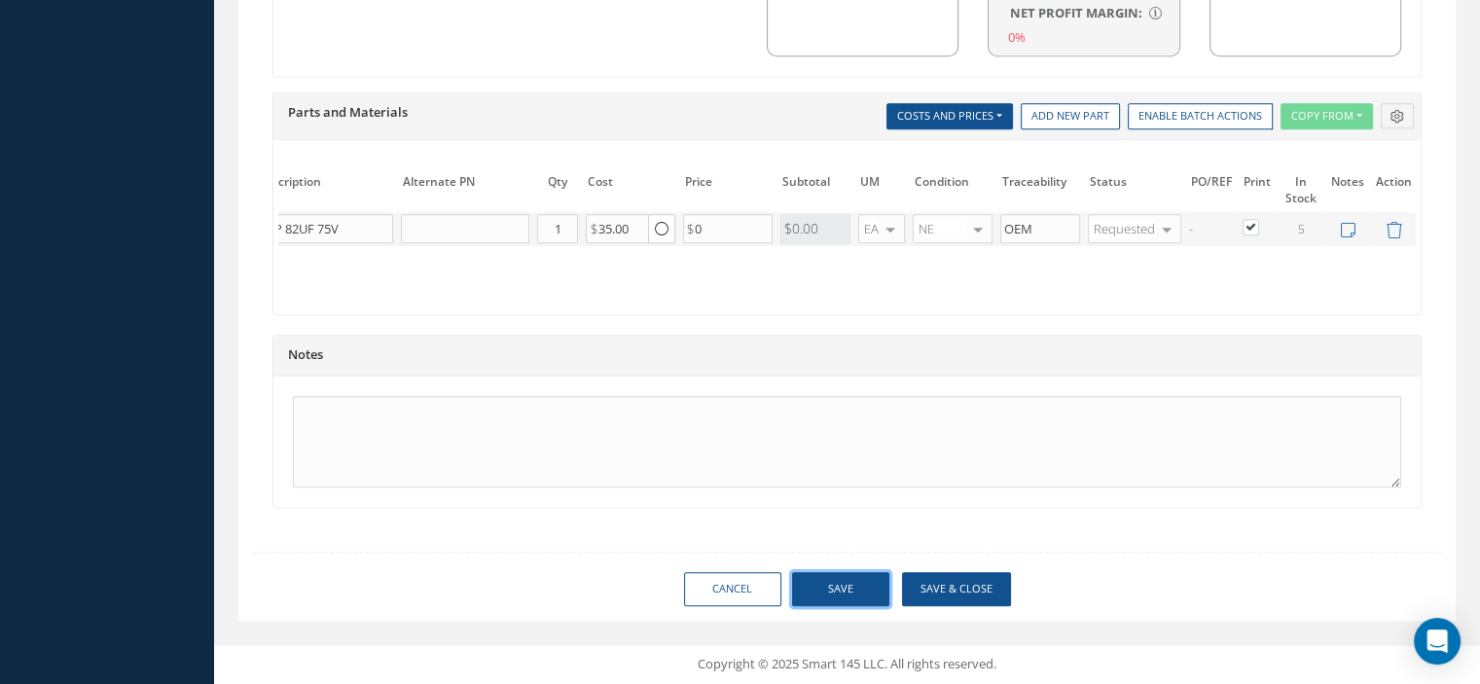
click at [851, 594] on button "Save" at bounding box center [840, 589] width 97 height 34
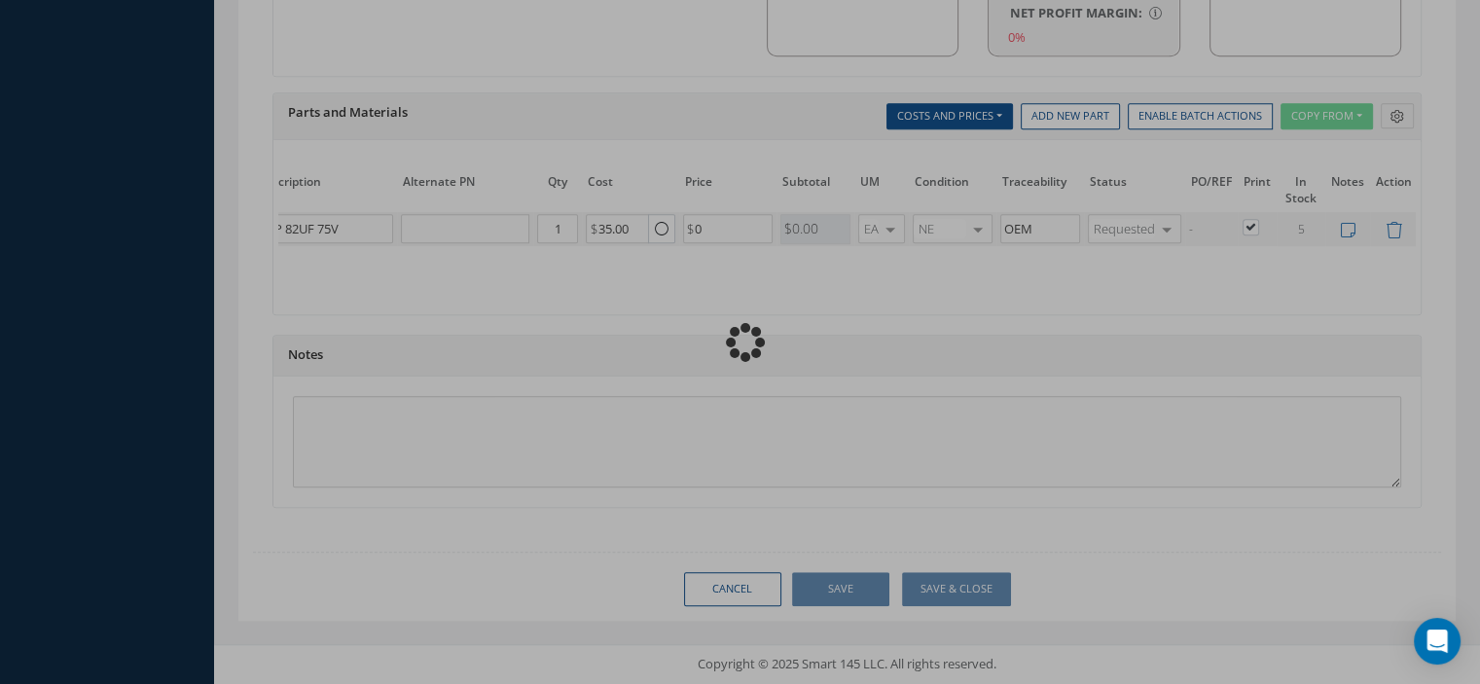
type input "0.00"
checkbox input "false"
type input "0.00"
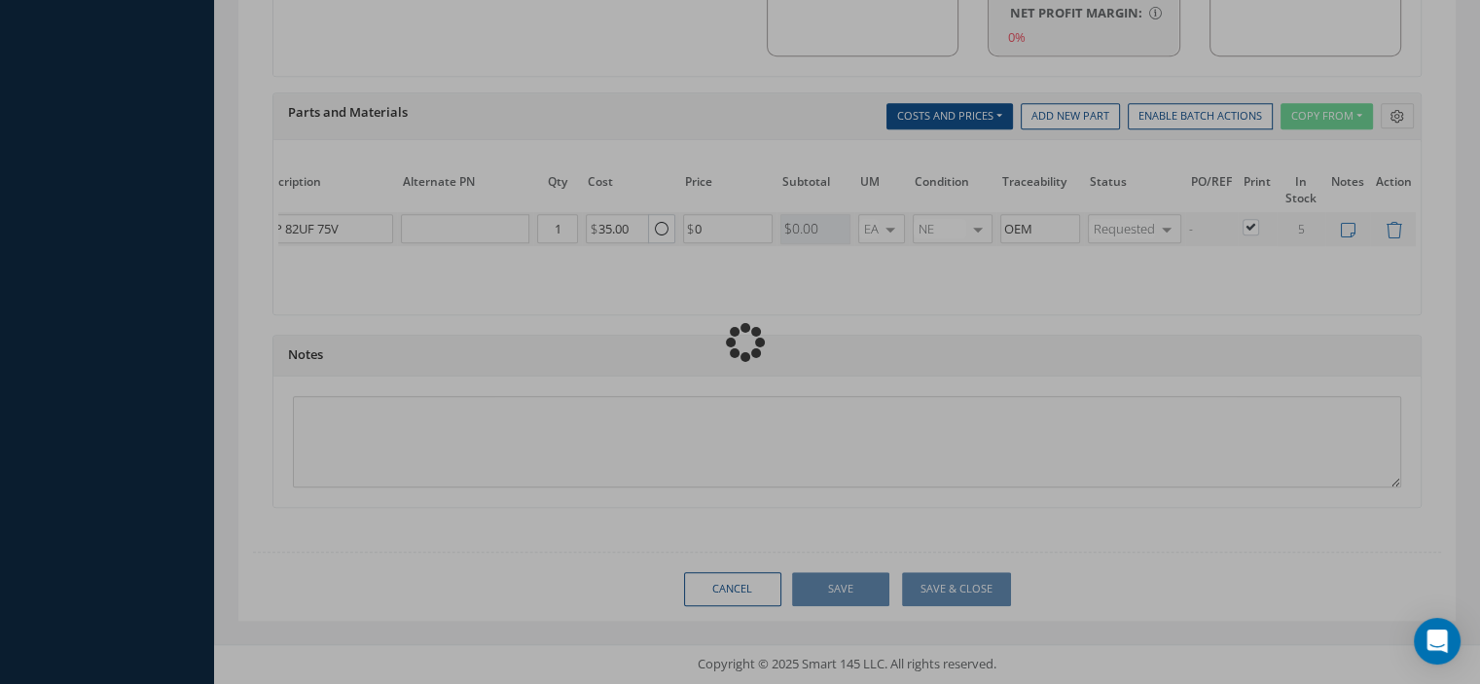
type input "0.00"
radio input "true"
type input "0.00"
checkbox input "true"
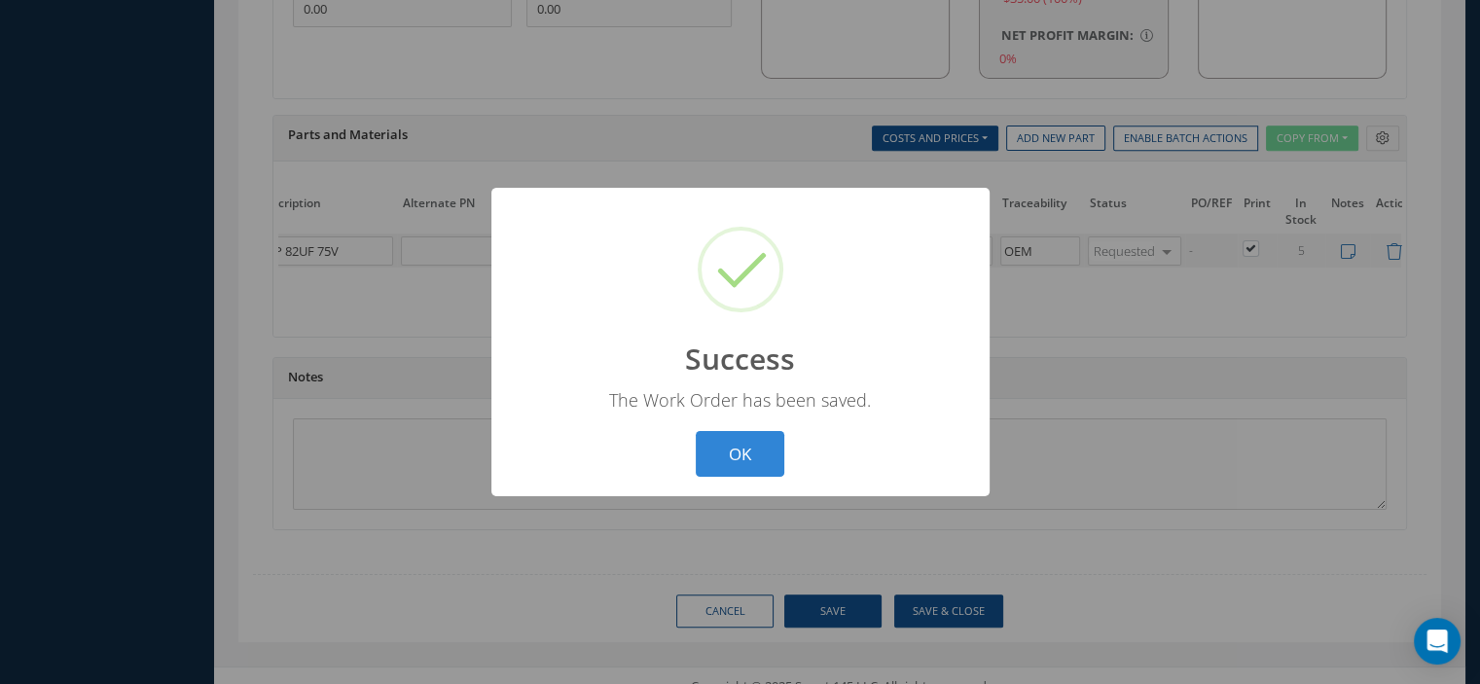
type input "HONEYWELL"
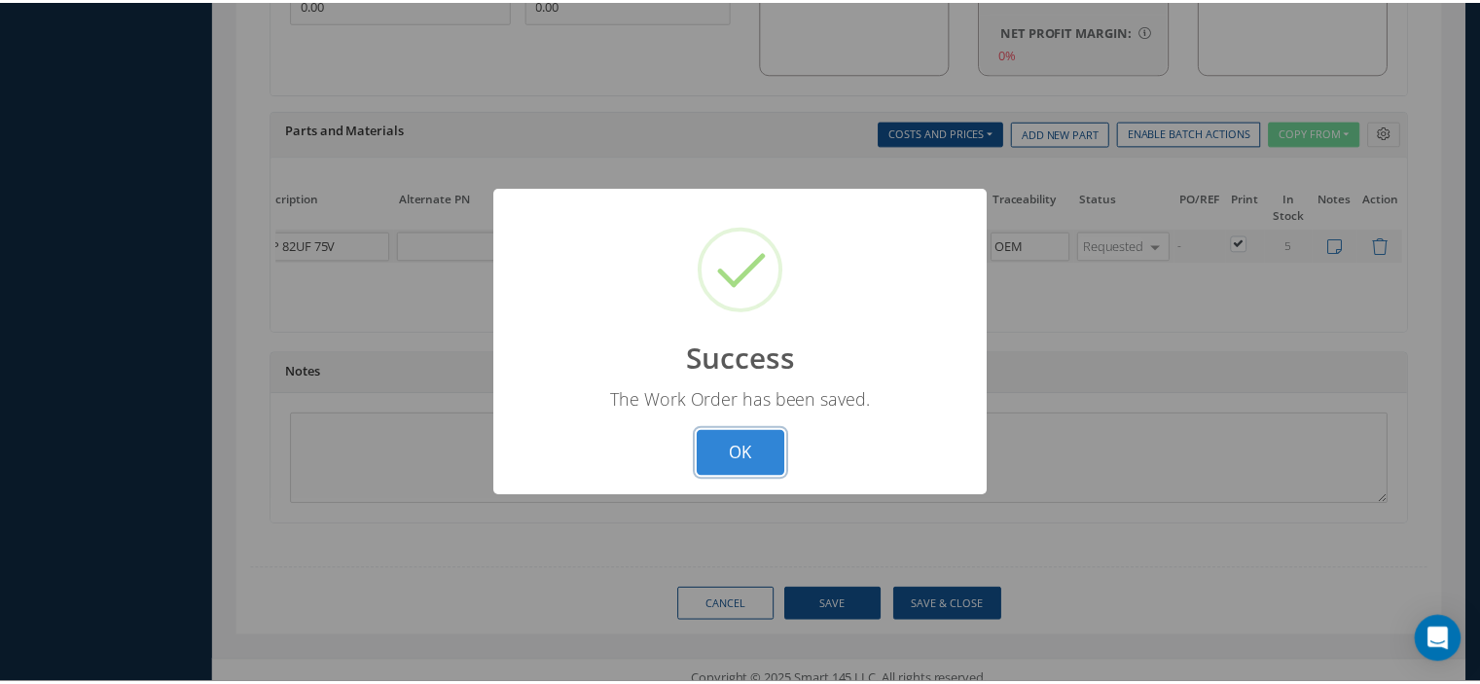
scroll to position [0, 188]
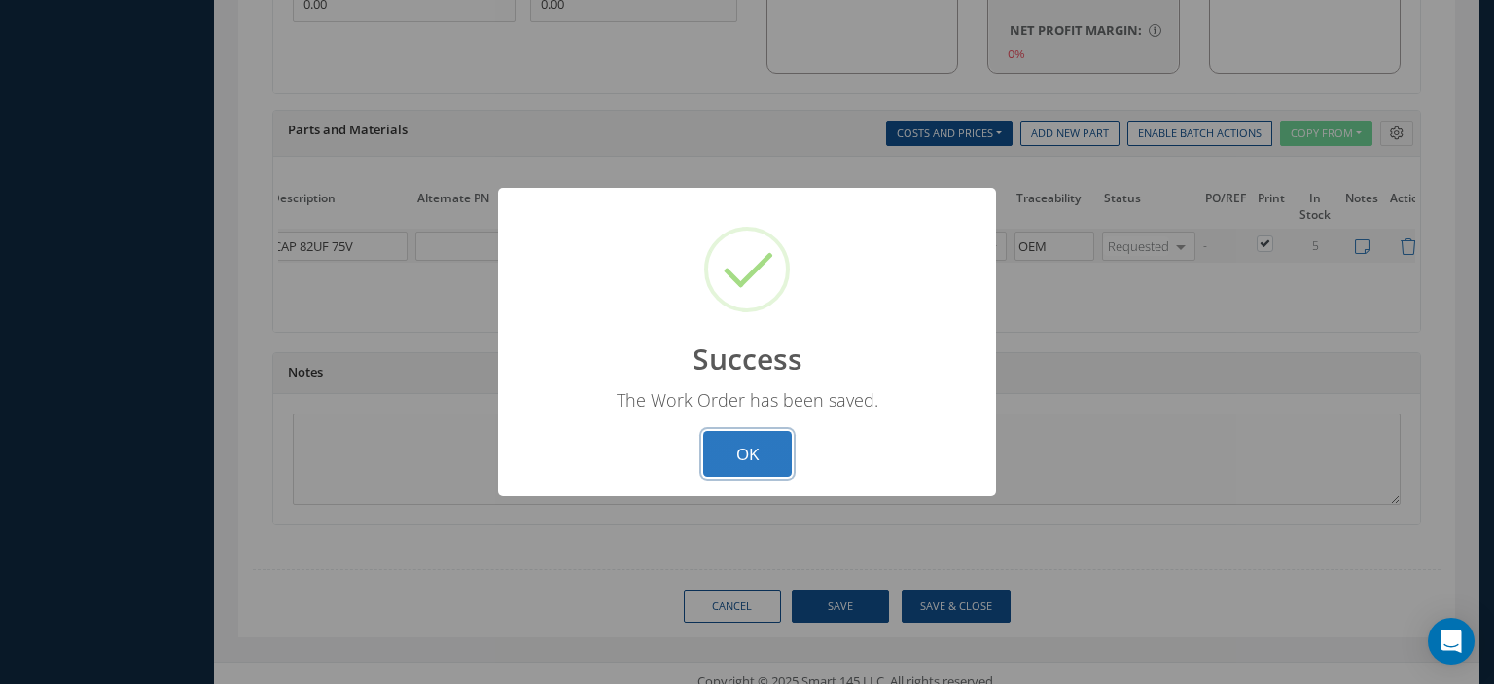
click at [753, 458] on button "OK" at bounding box center [747, 454] width 89 height 46
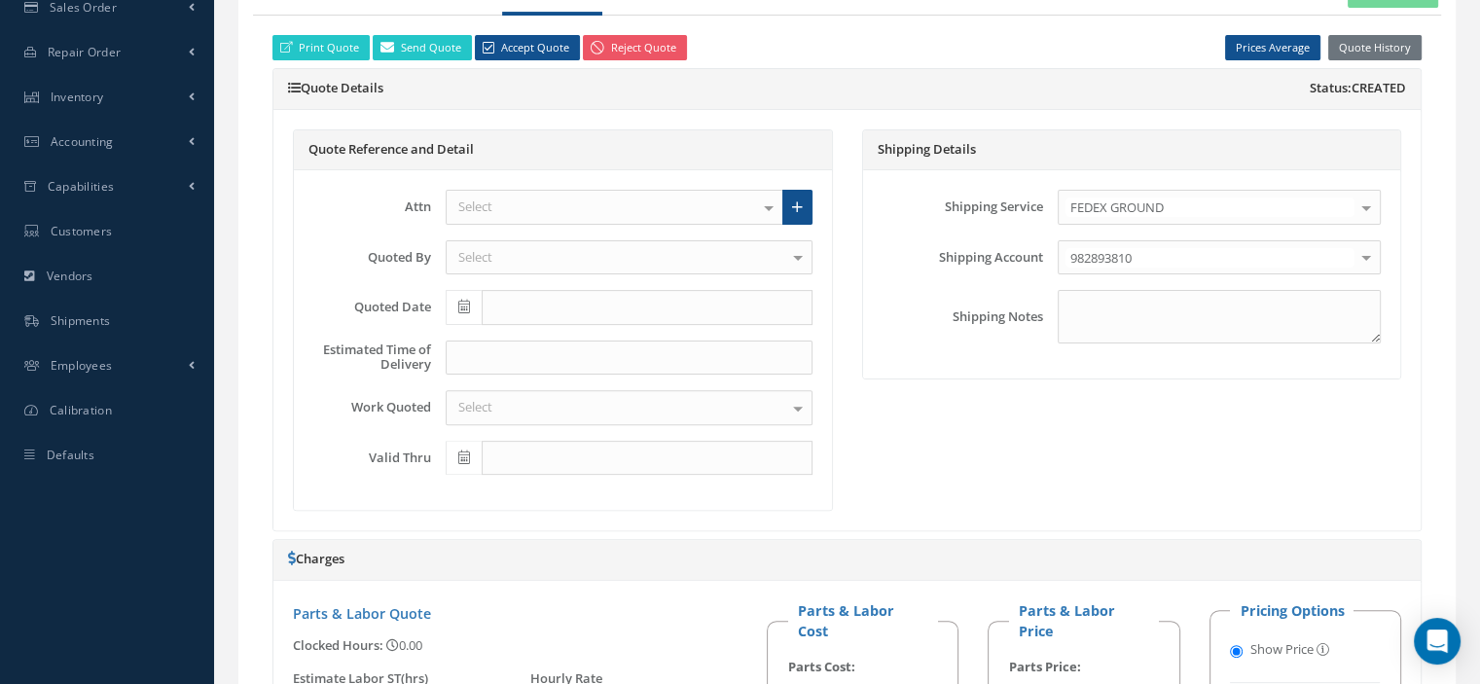
scroll to position [0, 0]
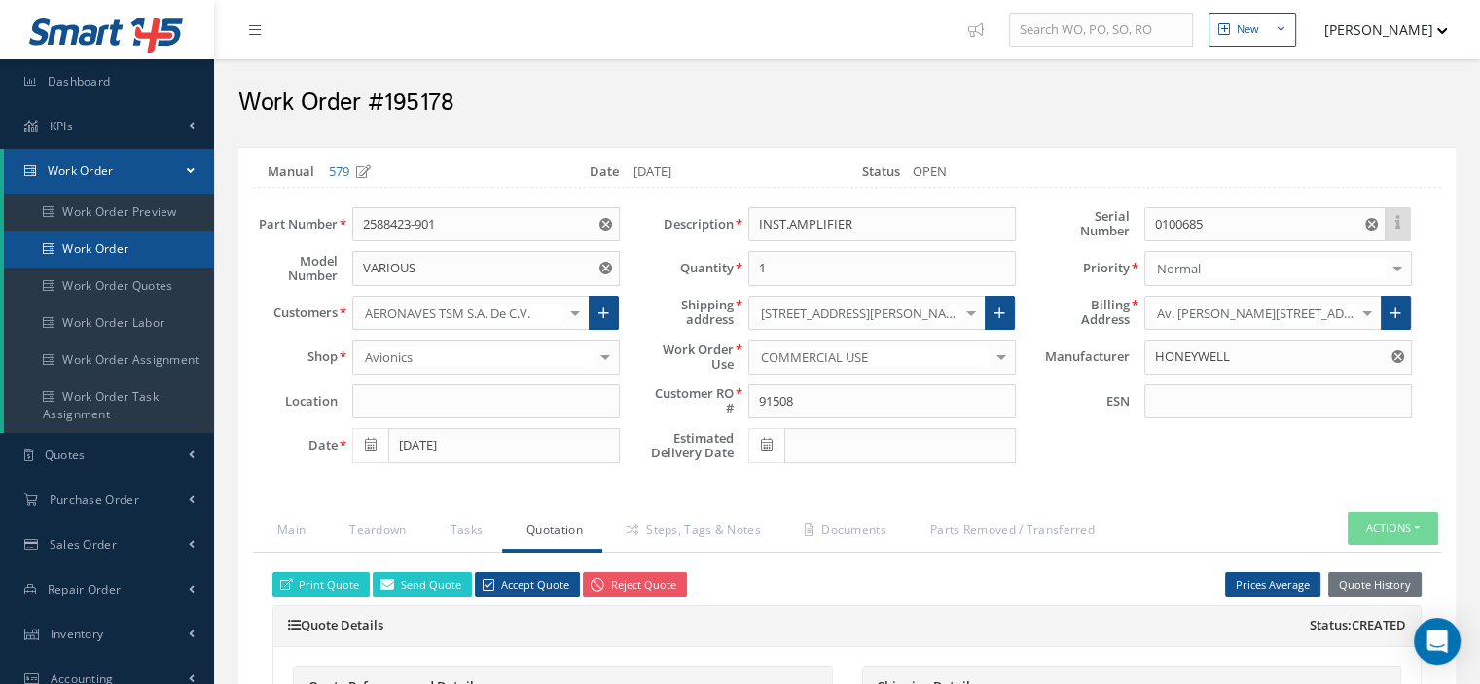
click at [121, 260] on link "Work Order" at bounding box center [109, 249] width 210 height 37
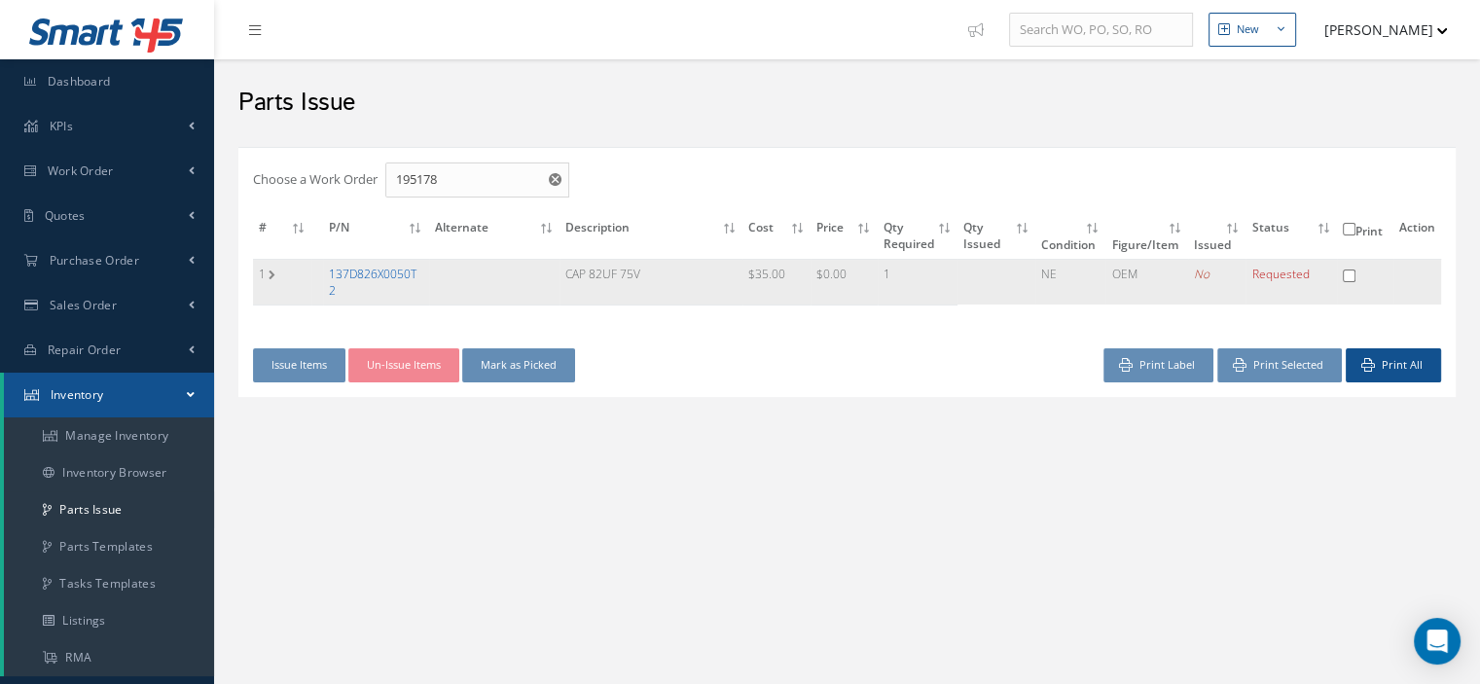
click at [389, 270] on link "137D826X0050T2" at bounding box center [373, 282] width 88 height 33
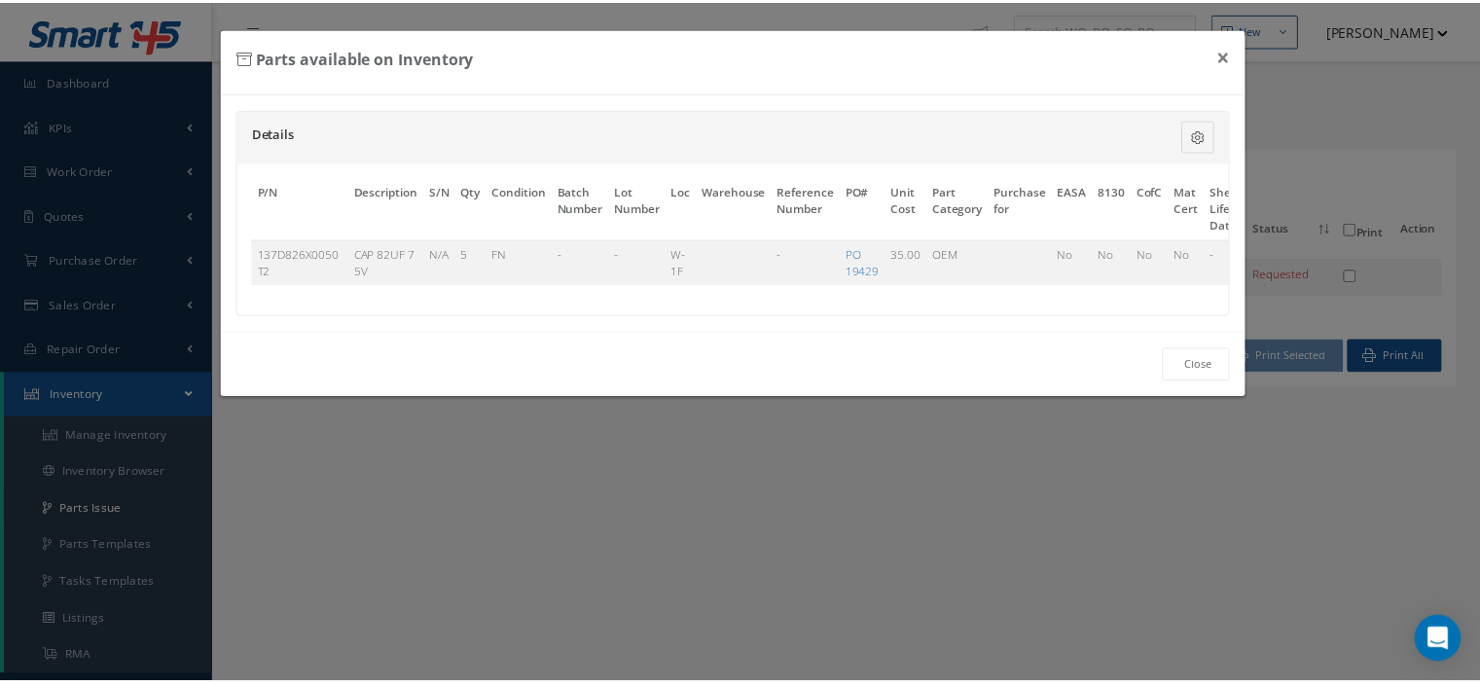
scroll to position [0, 119]
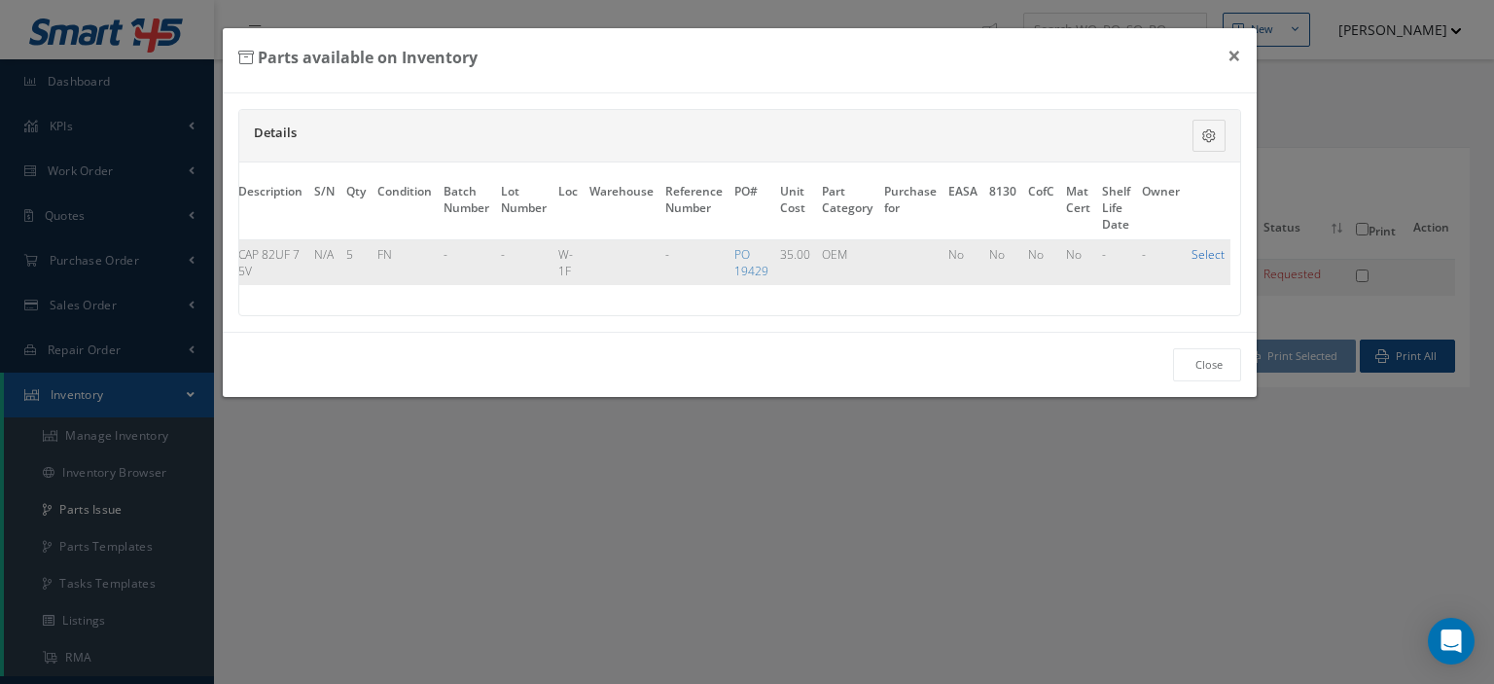
click at [1200, 252] on link "Select" at bounding box center [1208, 254] width 33 height 17
checkbox input "true"
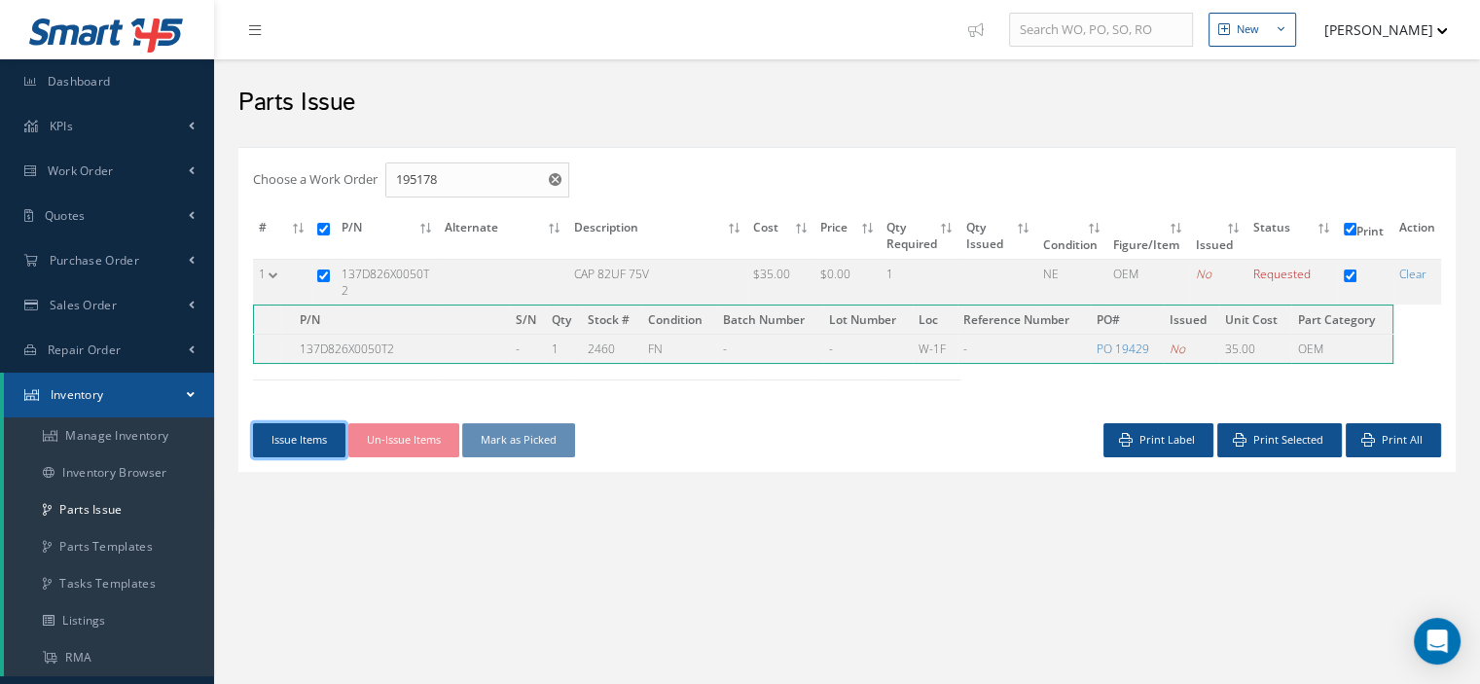
click at [301, 435] on button "Issue Items" at bounding box center [299, 440] width 92 height 34
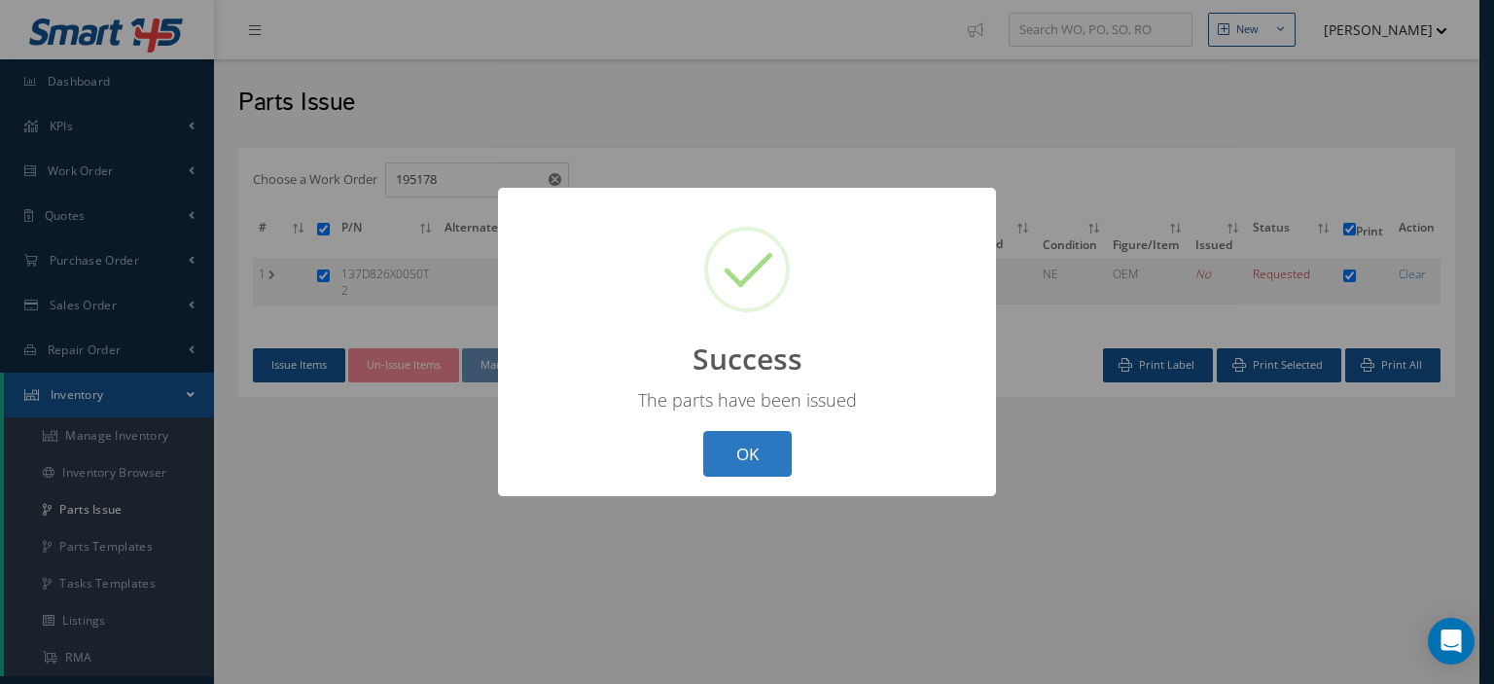
click at [724, 466] on button "OK" at bounding box center [747, 454] width 89 height 46
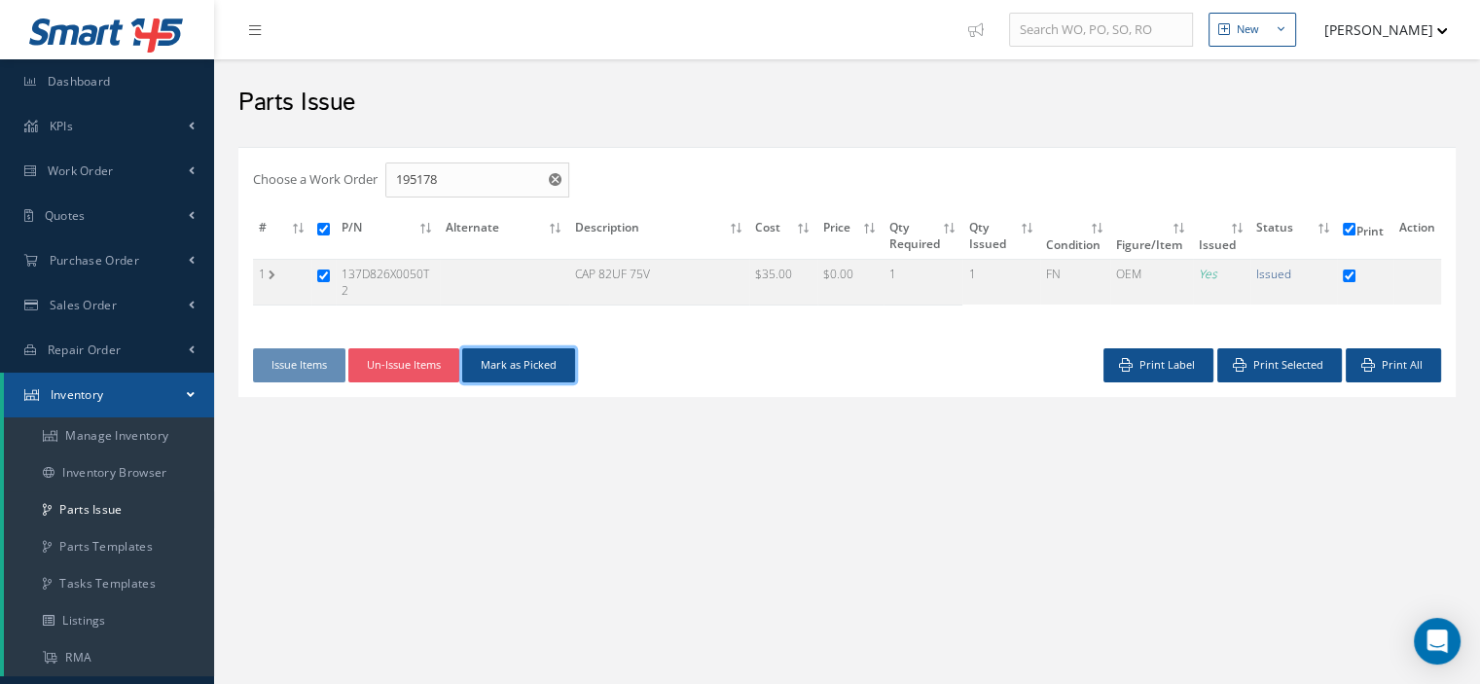
click at [524, 368] on button "Mark as Picked" at bounding box center [518, 365] width 113 height 34
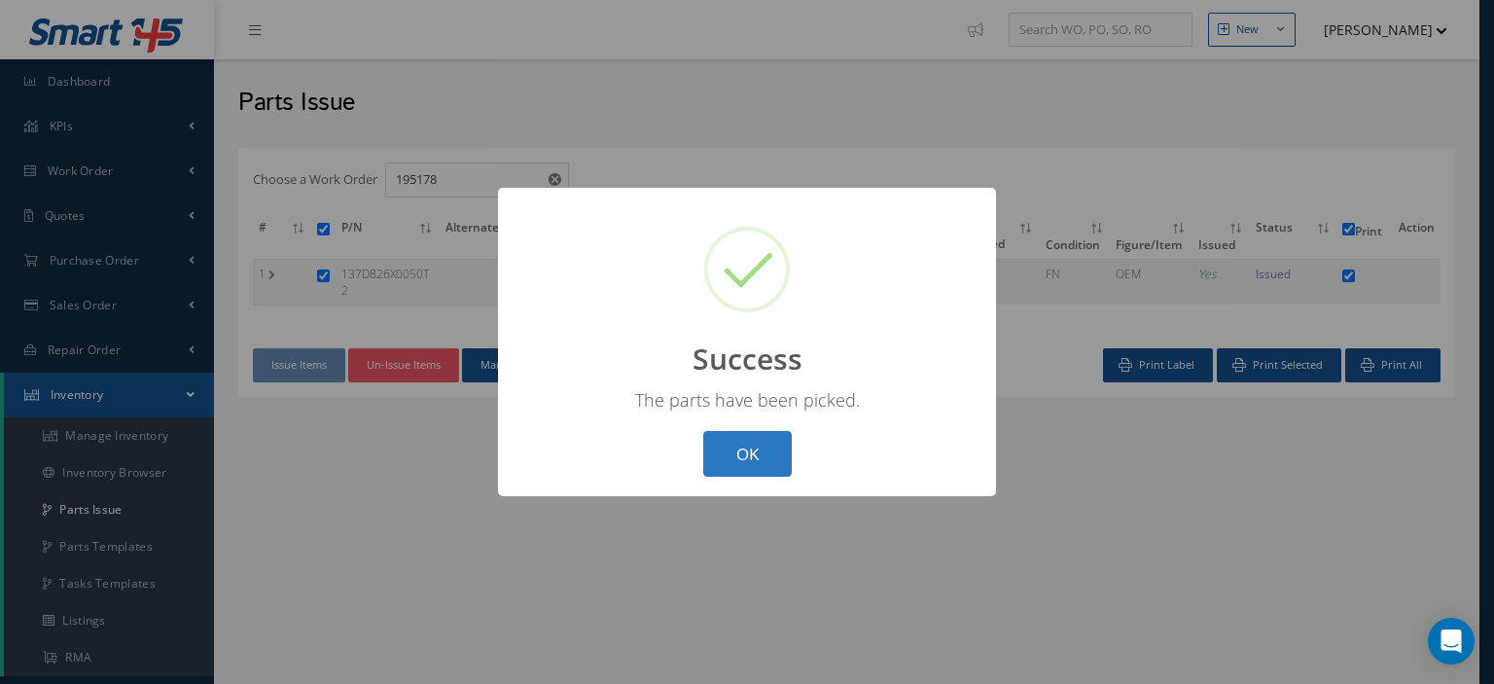
click at [763, 461] on button "OK" at bounding box center [747, 454] width 89 height 46
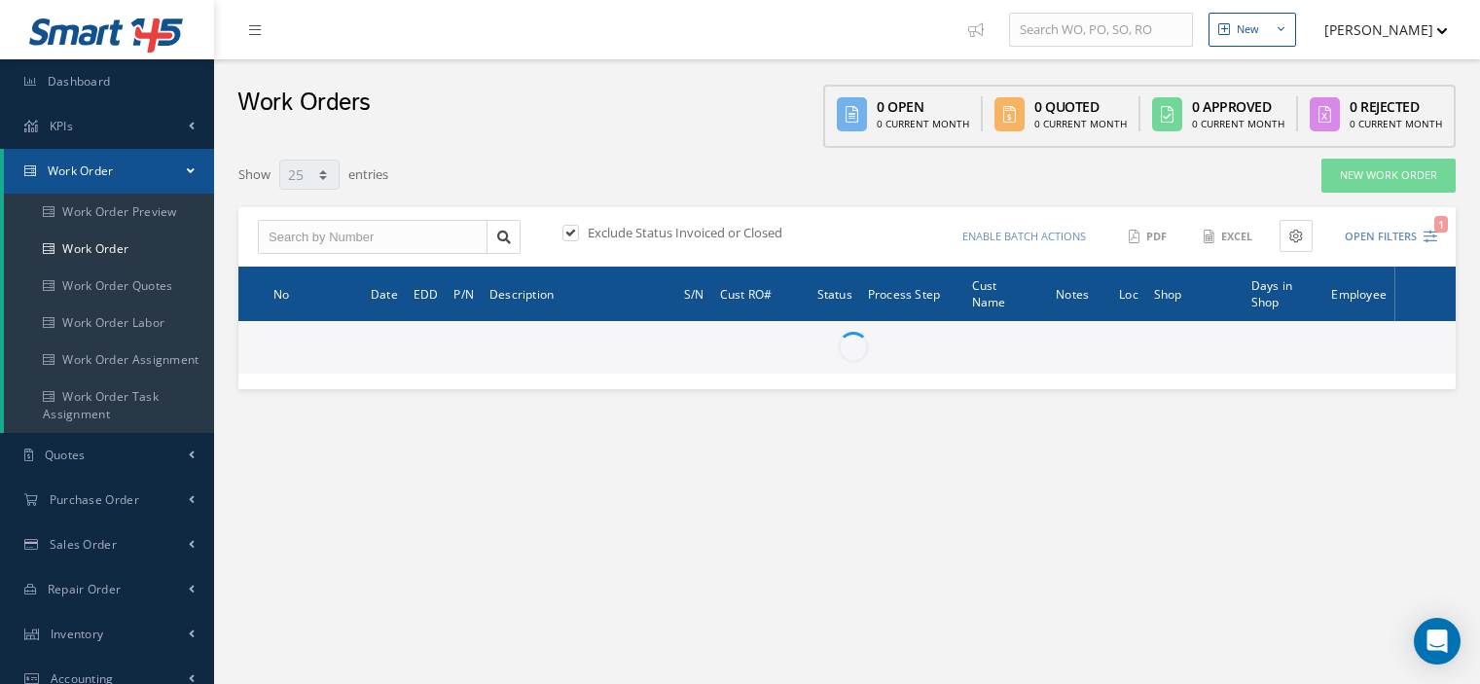
select select "25"
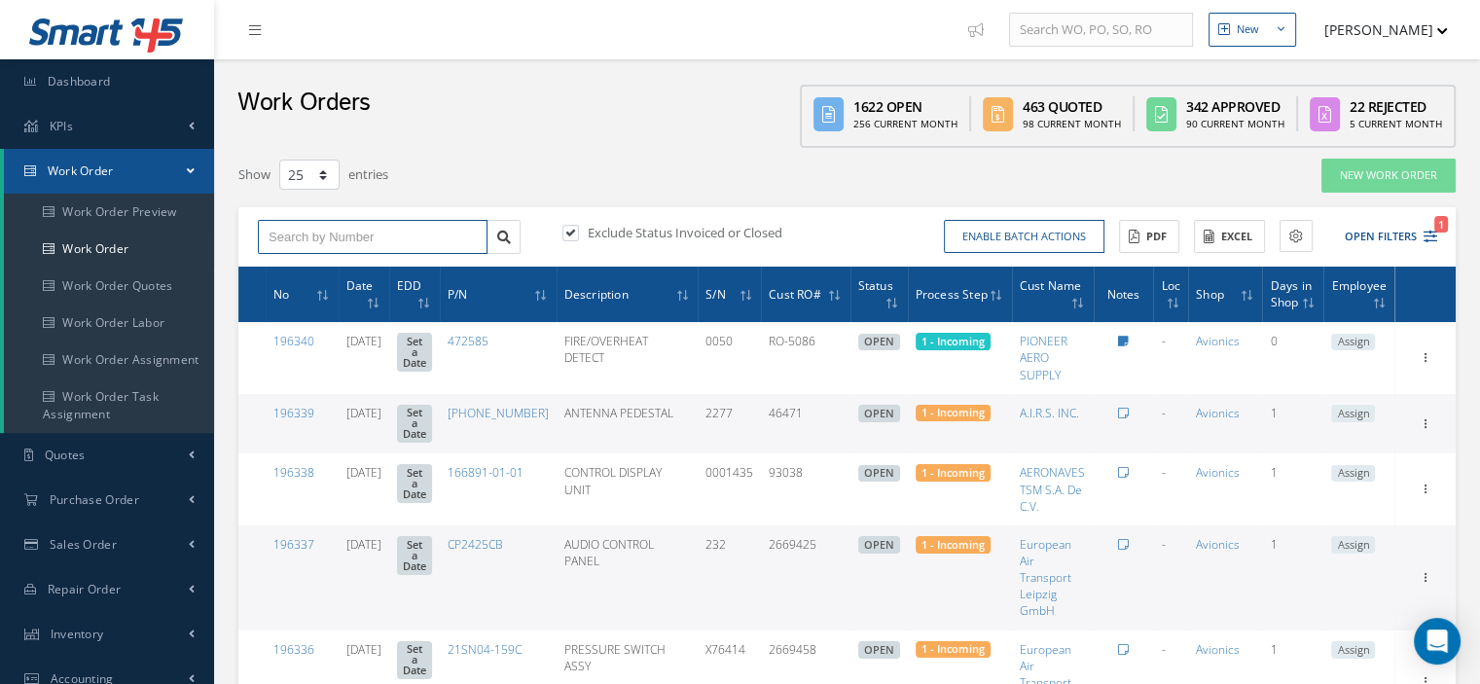
click at [269, 228] on input "text" at bounding box center [373, 237] width 230 height 35
type input "1"
click at [492, 246] on link at bounding box center [503, 237] width 34 height 35
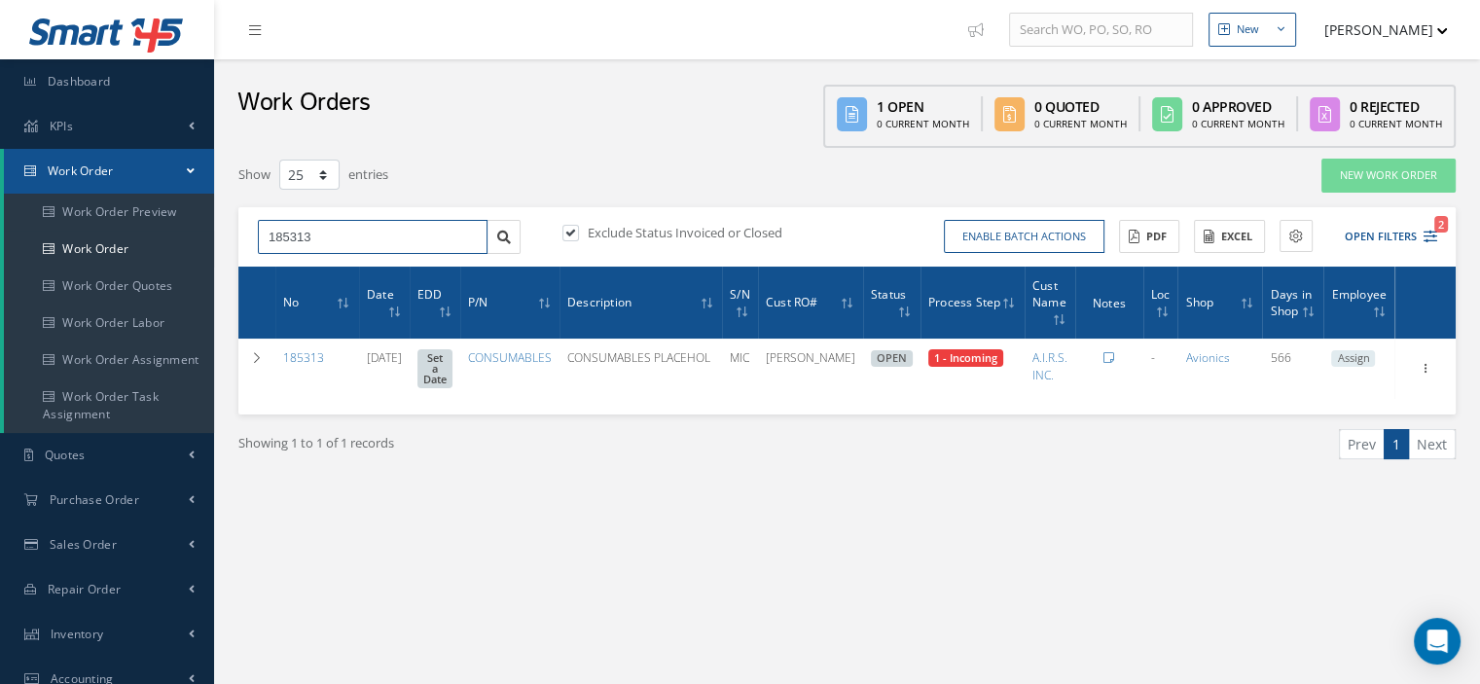
click at [381, 245] on input "185313" at bounding box center [373, 237] width 230 height 35
type input "185312"
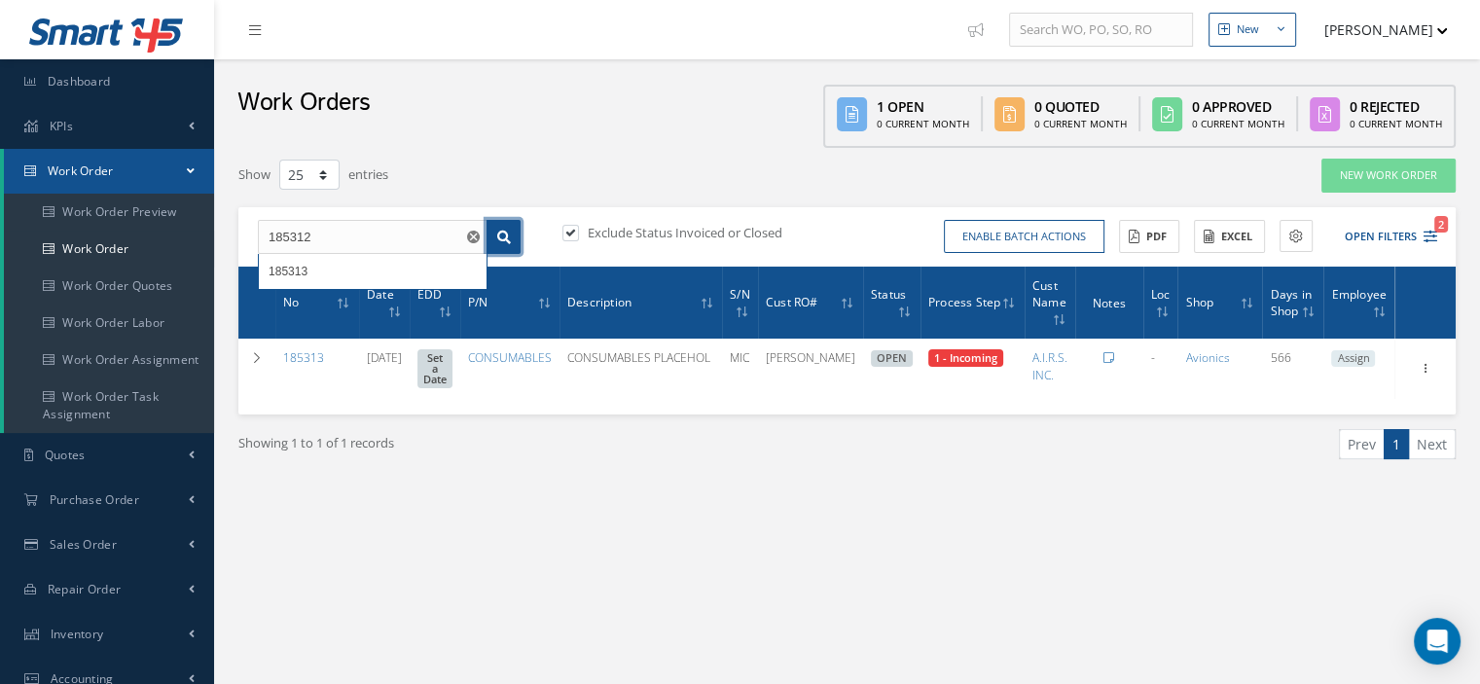
click at [508, 237] on icon at bounding box center [504, 238] width 14 height 14
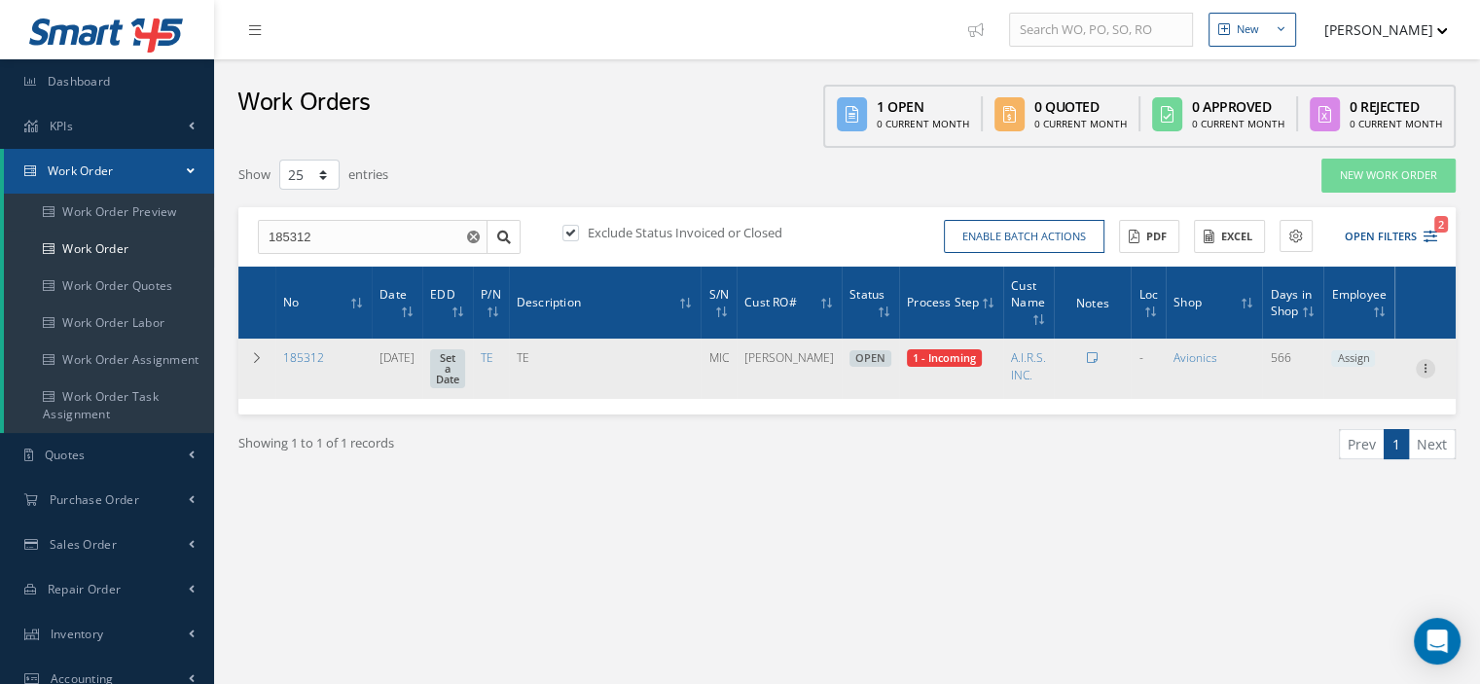
click at [1425, 373] on icon at bounding box center [1425, 367] width 19 height 16
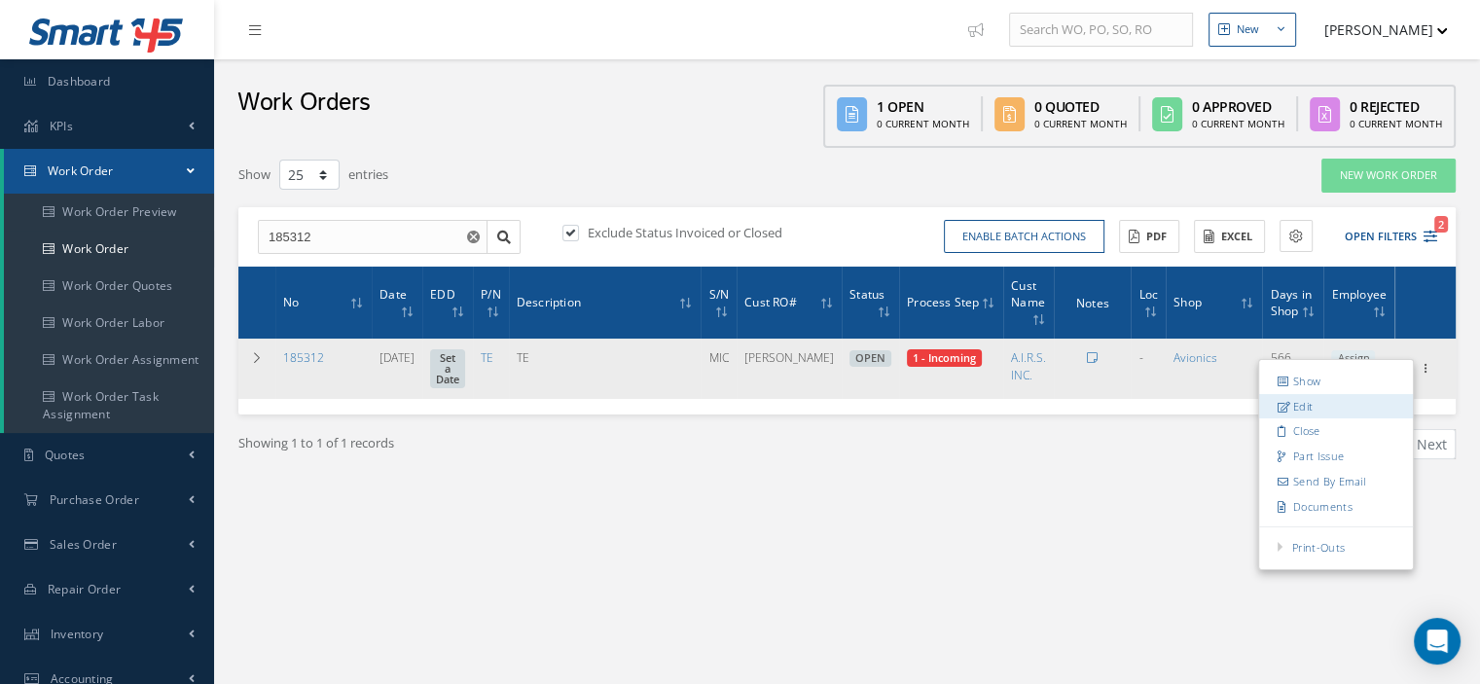
click at [1315, 408] on link "Edit" at bounding box center [1336, 406] width 154 height 25
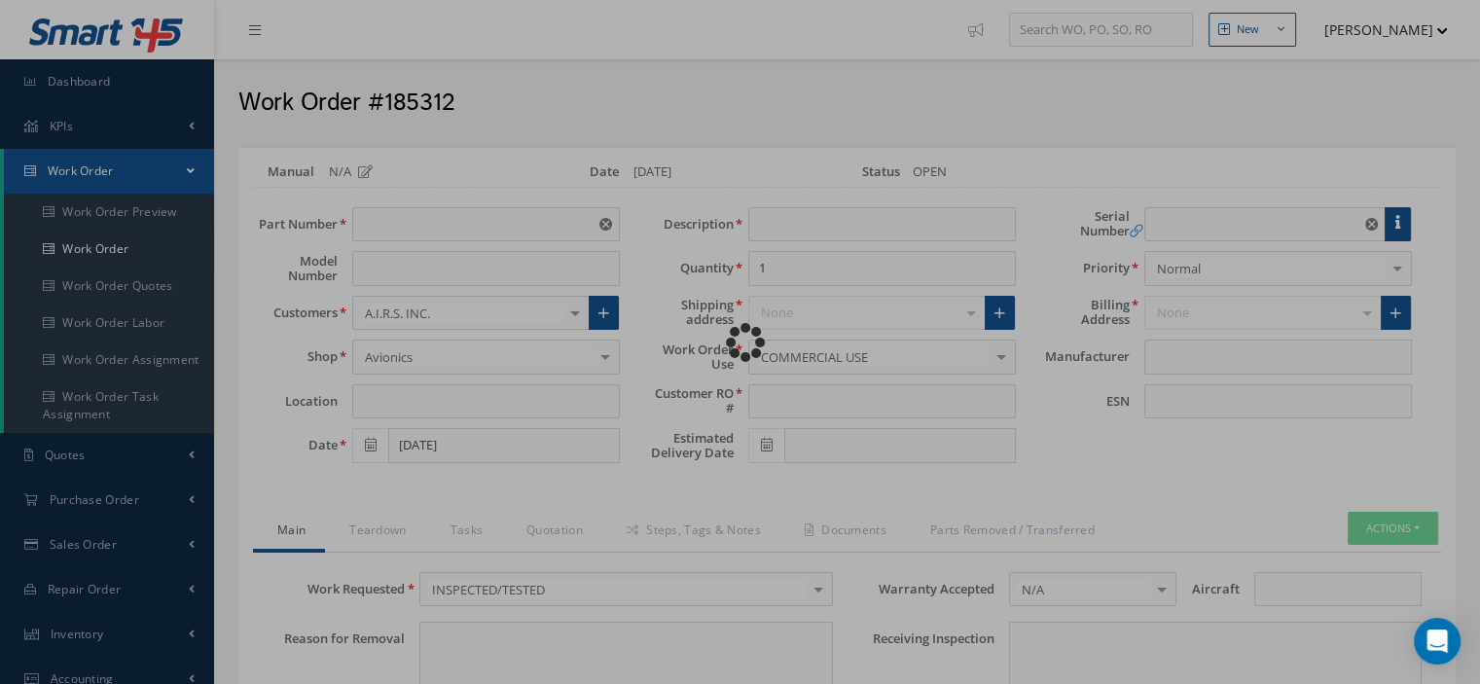
type input "TE"
type input "02/01/2024"
type input "TE"
type input "[PERSON_NAME]"
type input "MIC"
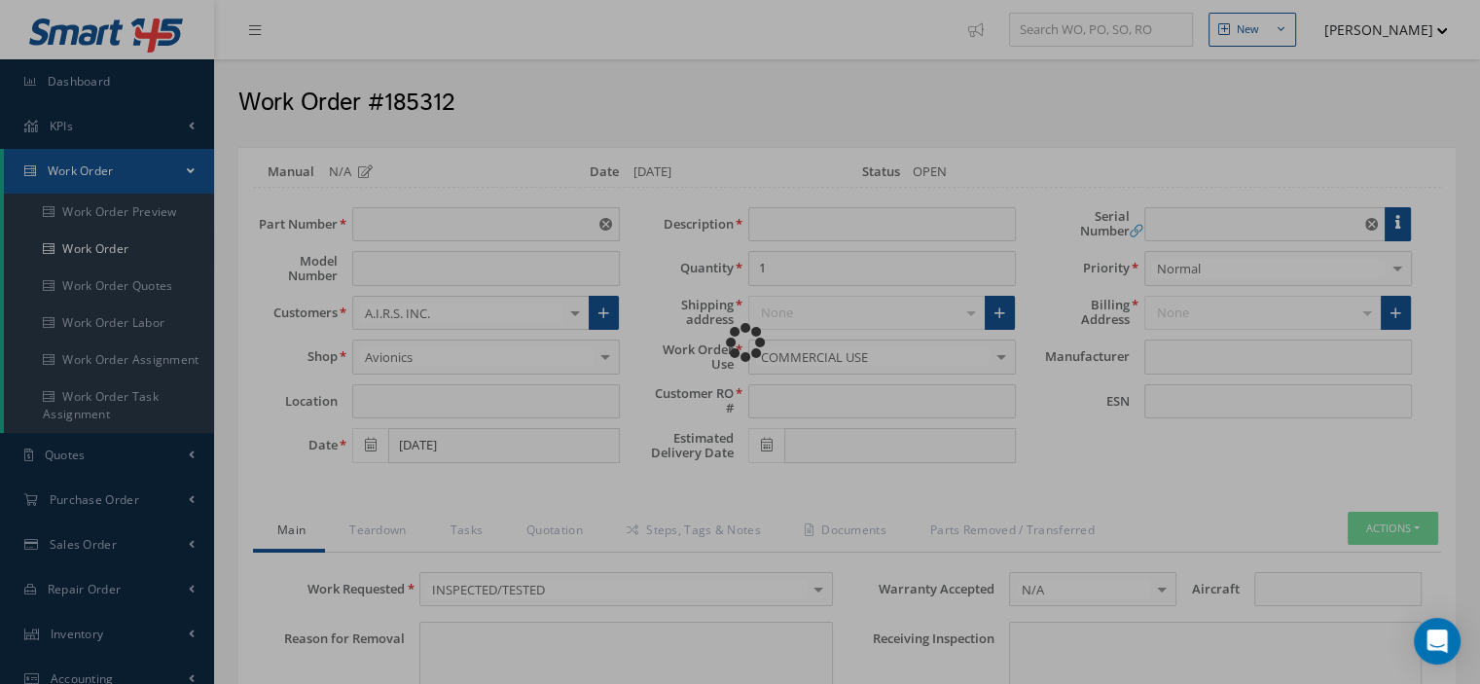
type textarea "NONE"
type input "NONE"
type textarea "NONE"
type input "NONE"
type input "N/A"
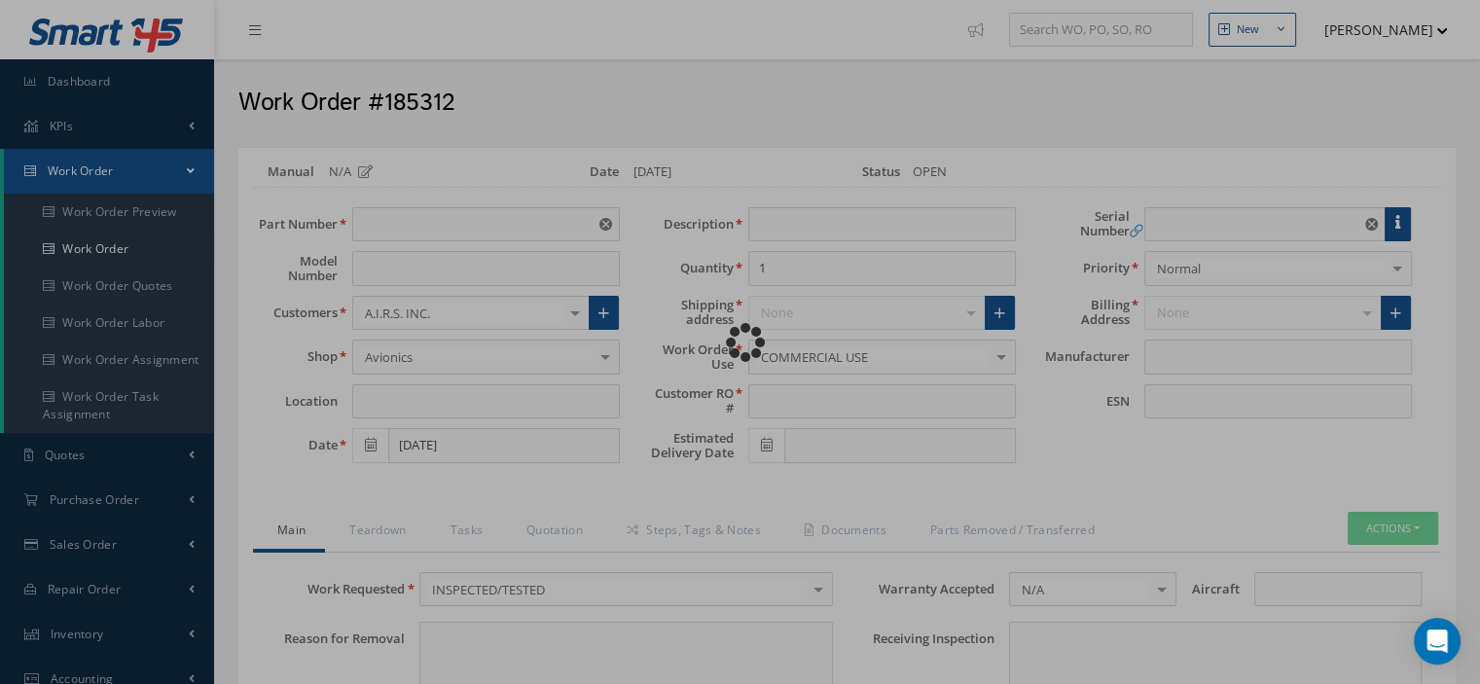
checkbox input "true"
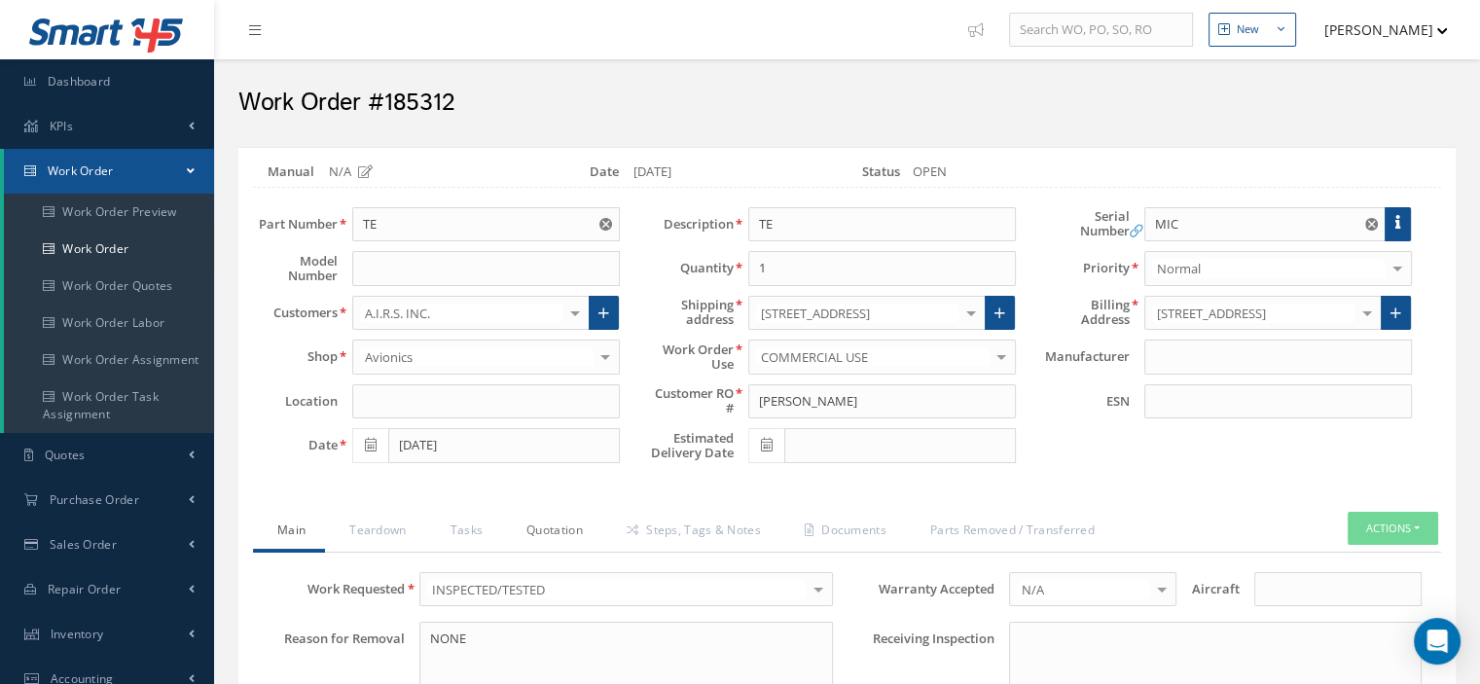
click at [561, 536] on link "Quotation" at bounding box center [552, 532] width 100 height 41
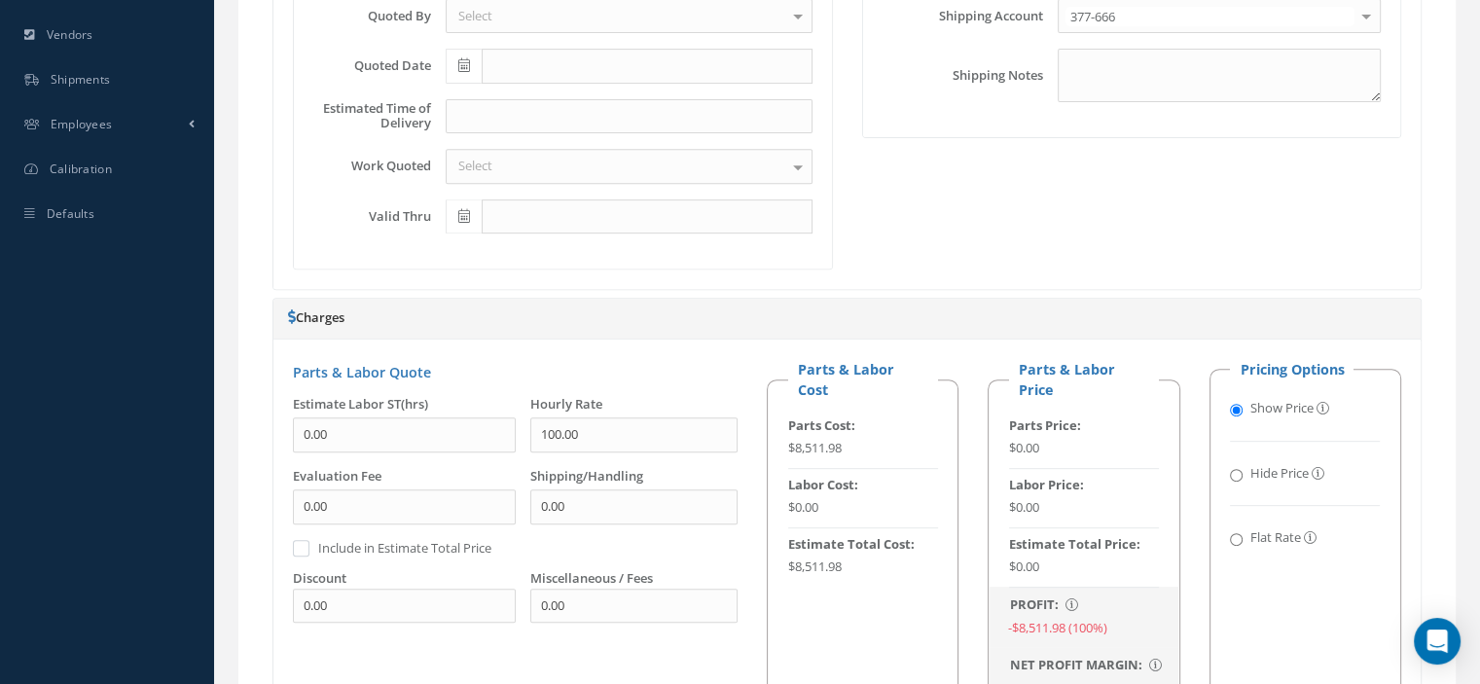
scroll to position [1654, 0]
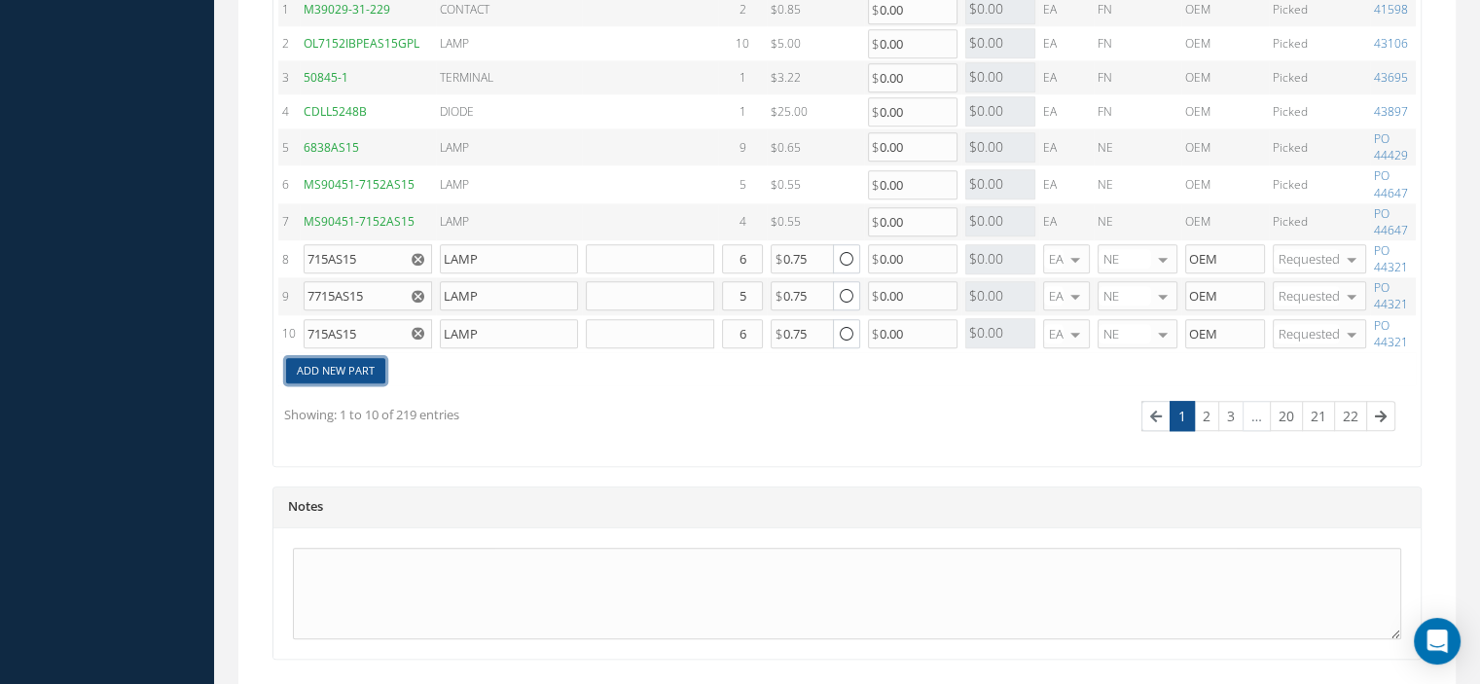
click at [358, 368] on link "Add New Part" at bounding box center [335, 371] width 99 height 26
type input "1"
type input "0"
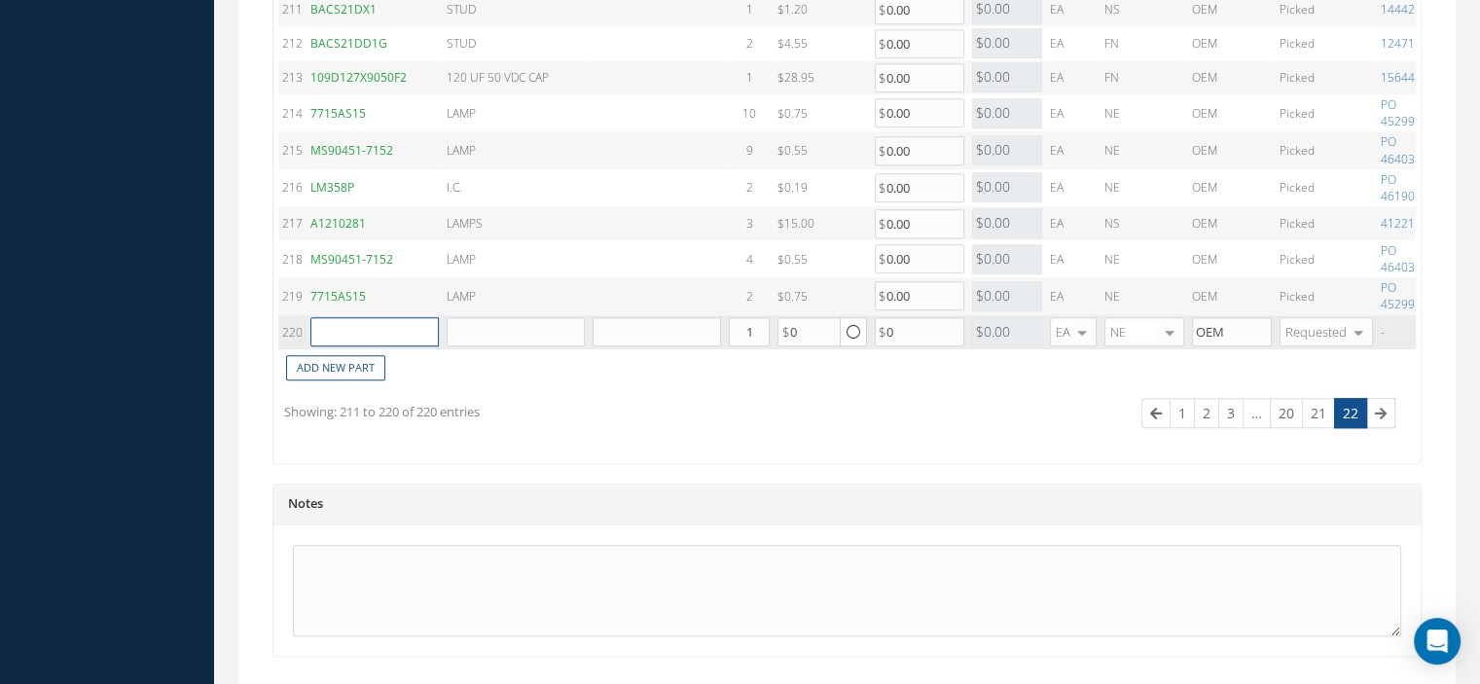
click at [378, 336] on input "text" at bounding box center [374, 331] width 128 height 29
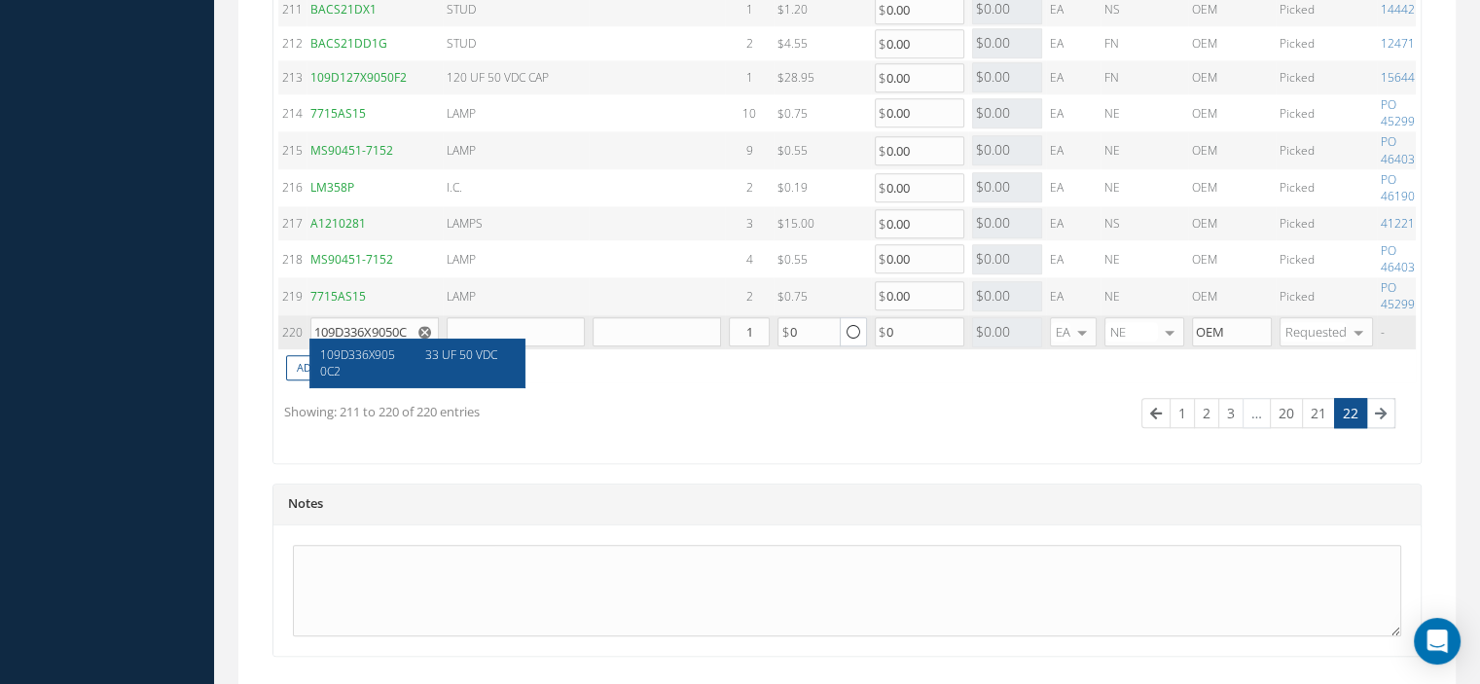
click at [387, 360] on span "109D336X9050C2" at bounding box center [357, 362] width 75 height 33
type input "109D336X9050C2"
type input "33 UF 50 VDC"
type input "25.00"
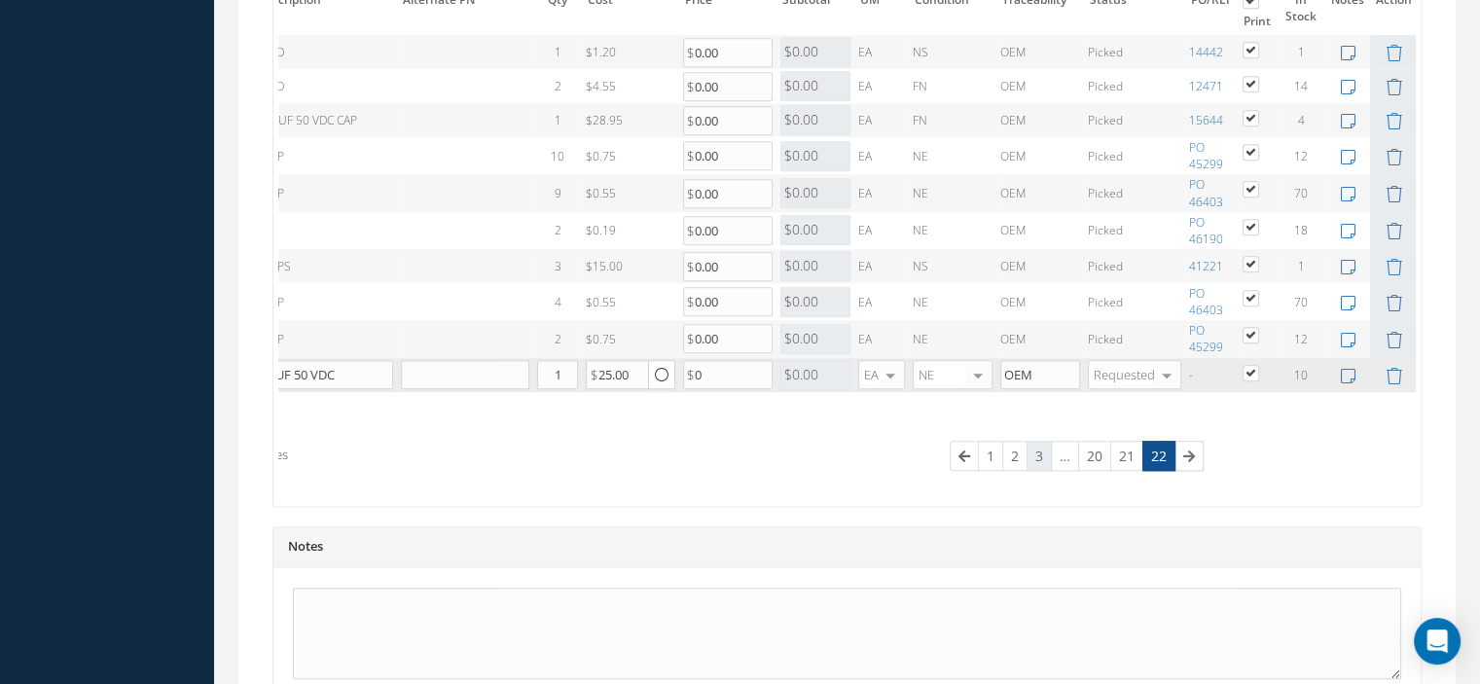
scroll to position [1806, 0]
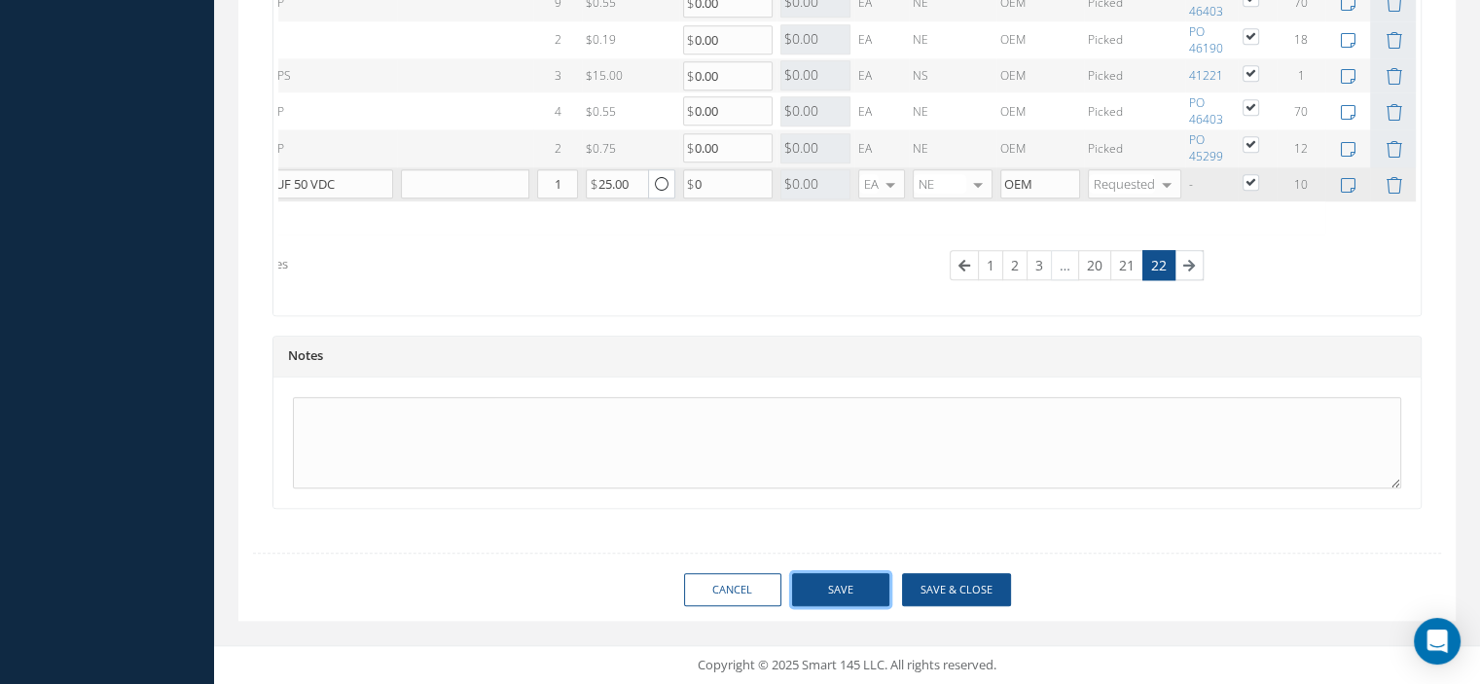
click at [863, 590] on button "Save" at bounding box center [840, 590] width 97 height 34
type input "0.00"
checkbox input "true"
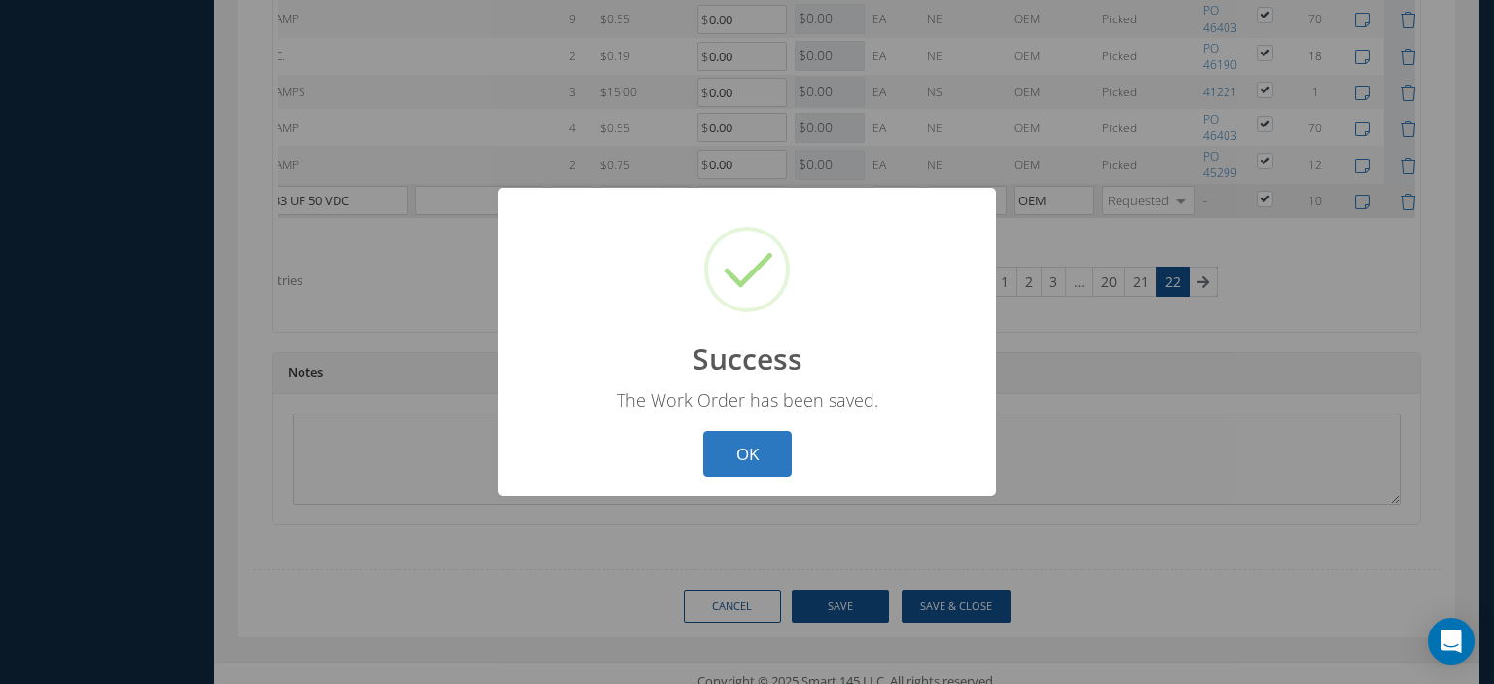
click at [758, 468] on button "OK" at bounding box center [747, 454] width 89 height 46
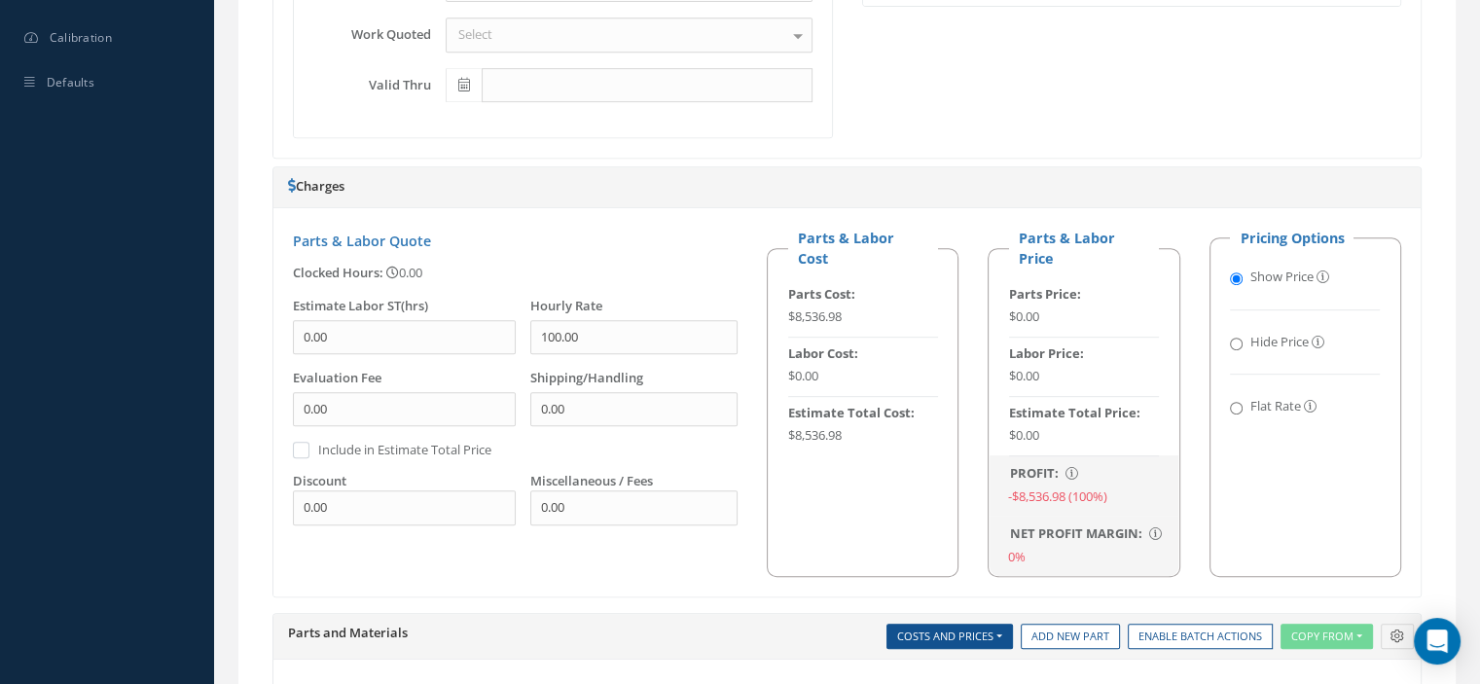
scroll to position [229, 0]
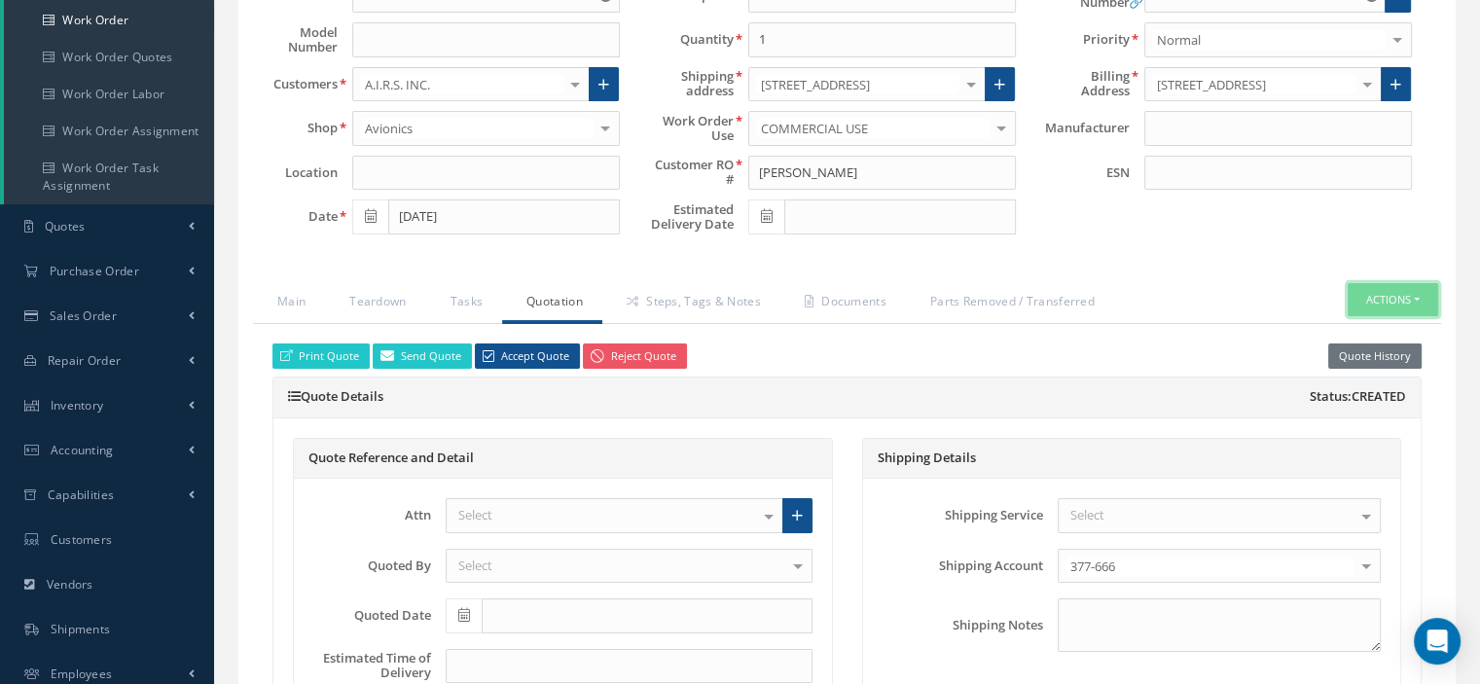
click at [1422, 290] on button "Actions" at bounding box center [1393, 300] width 90 height 34
click at [1345, 364] on link "Part Issue" at bounding box center [1362, 359] width 156 height 26
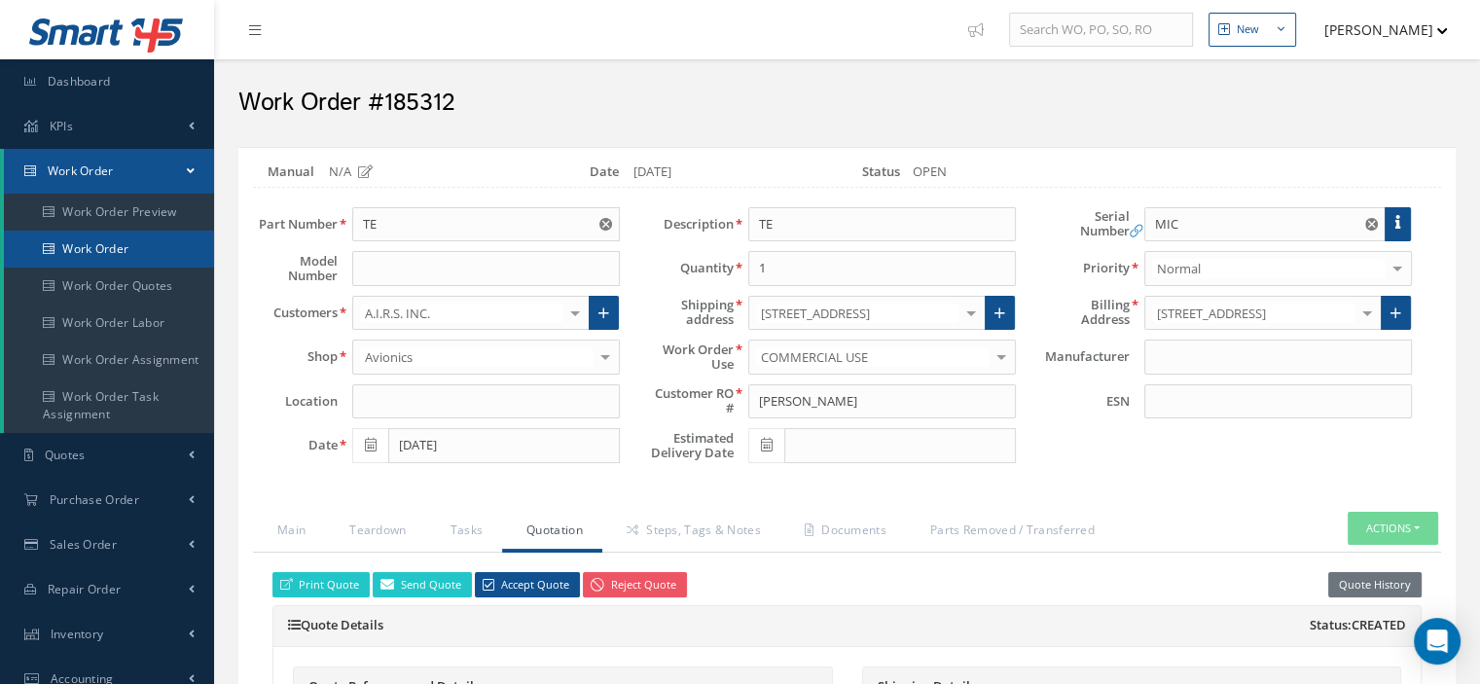
click at [88, 252] on link "Work Order" at bounding box center [109, 249] width 210 height 37
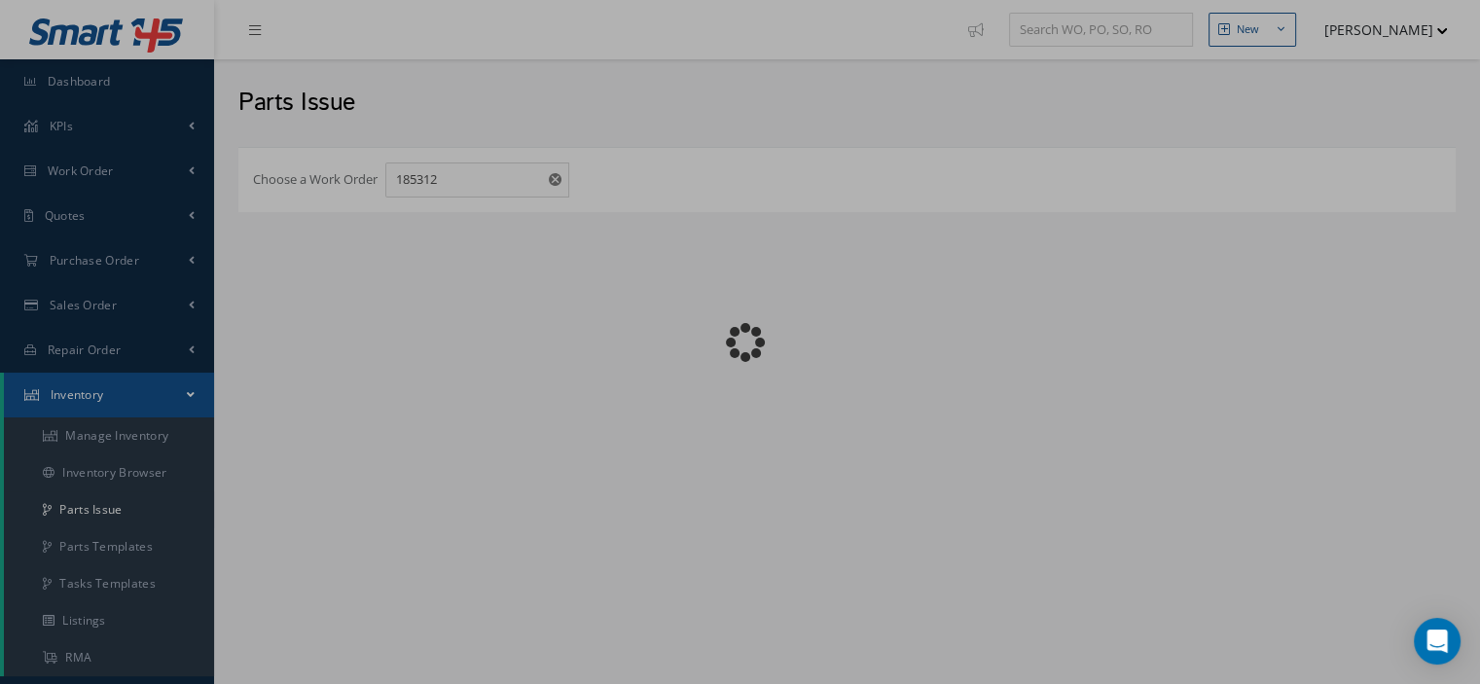
checkbox input "false"
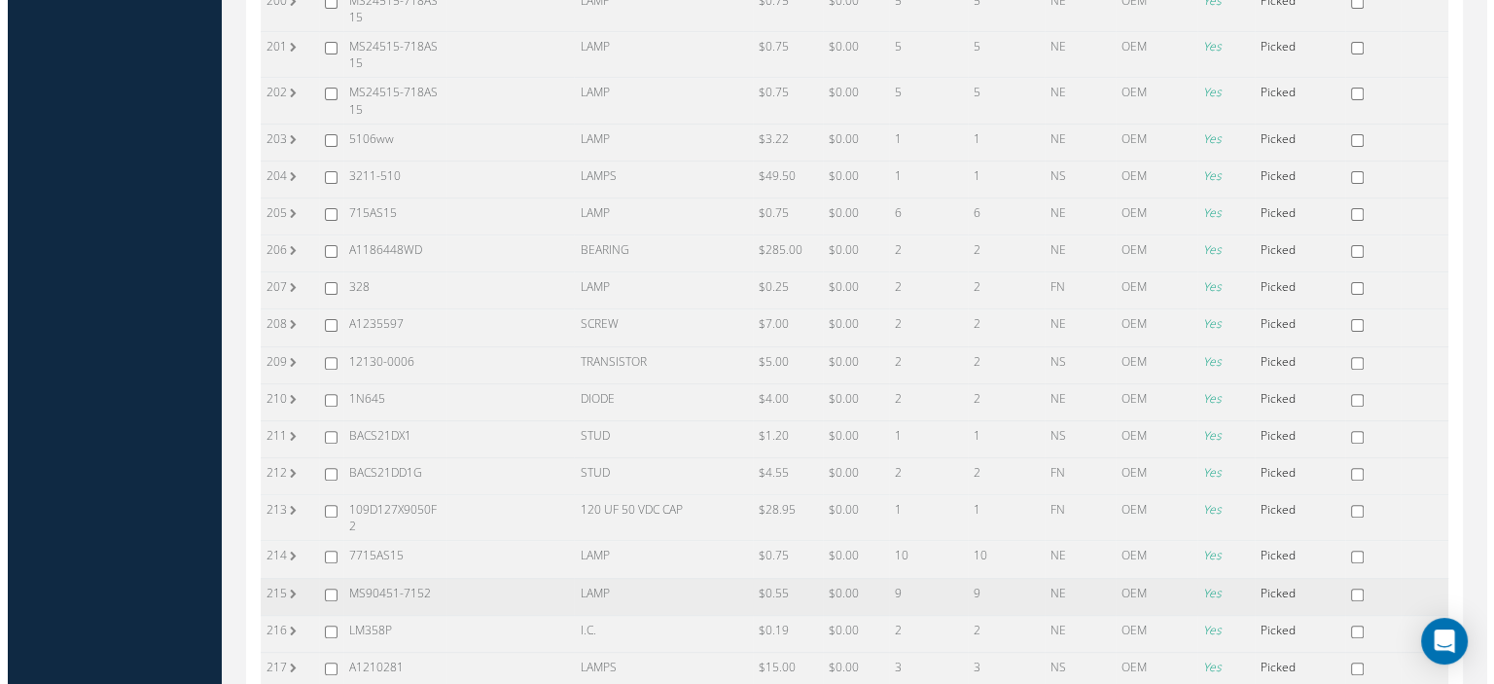
scroll to position [8098, 0]
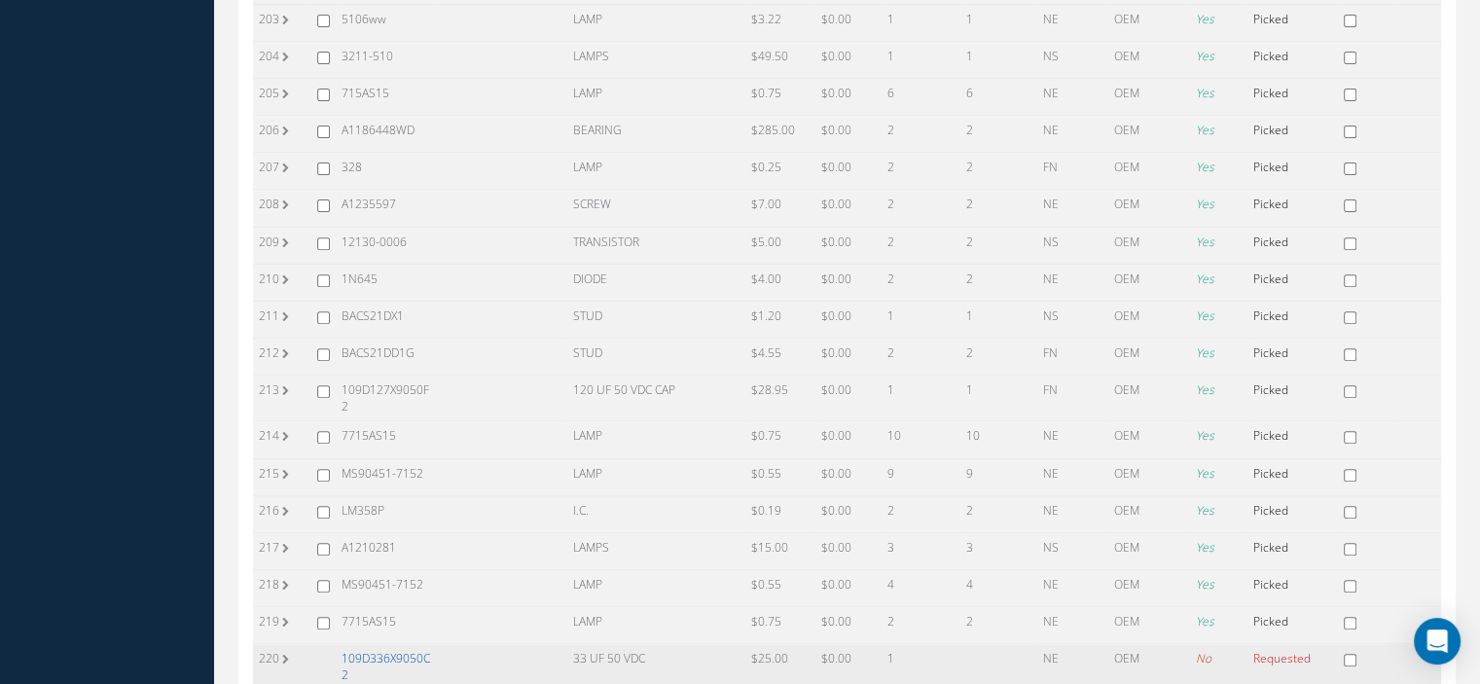
click at [354, 650] on link "109D336X9050C2" at bounding box center [386, 666] width 89 height 33
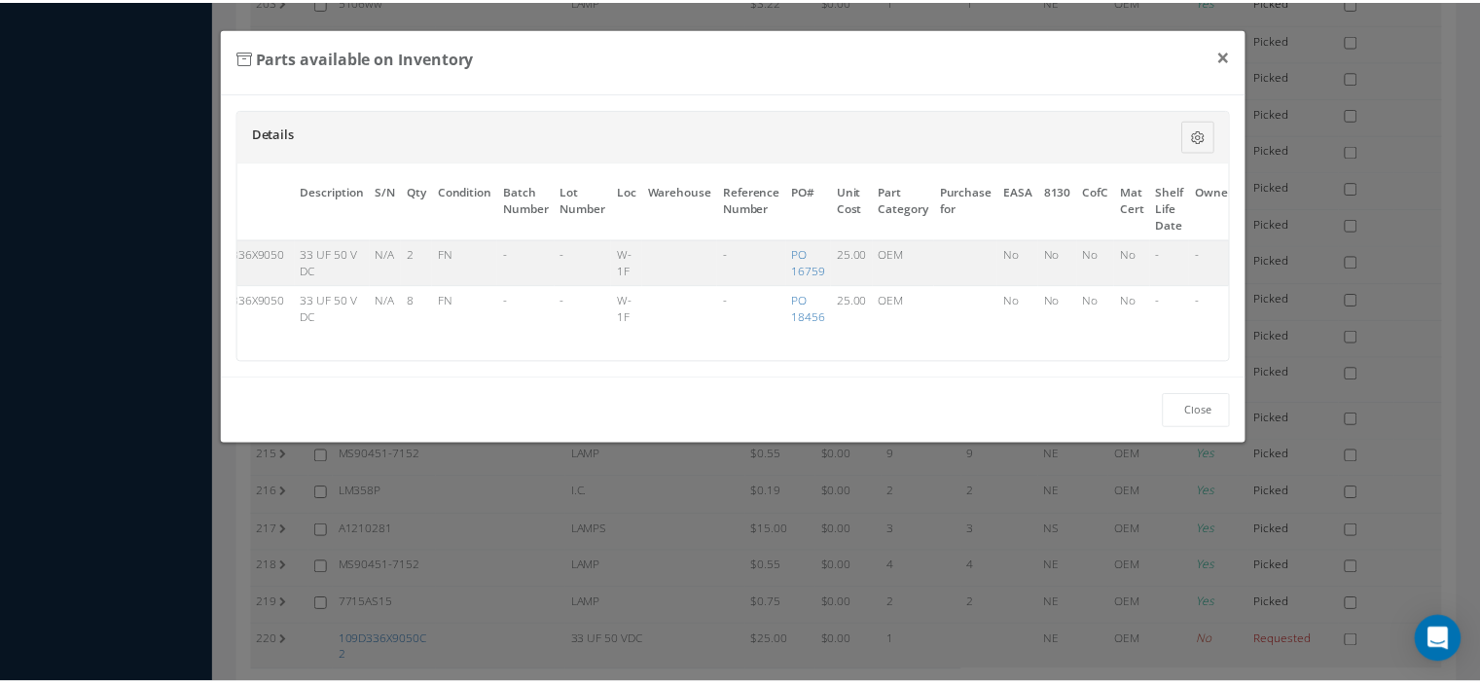
scroll to position [0, 86]
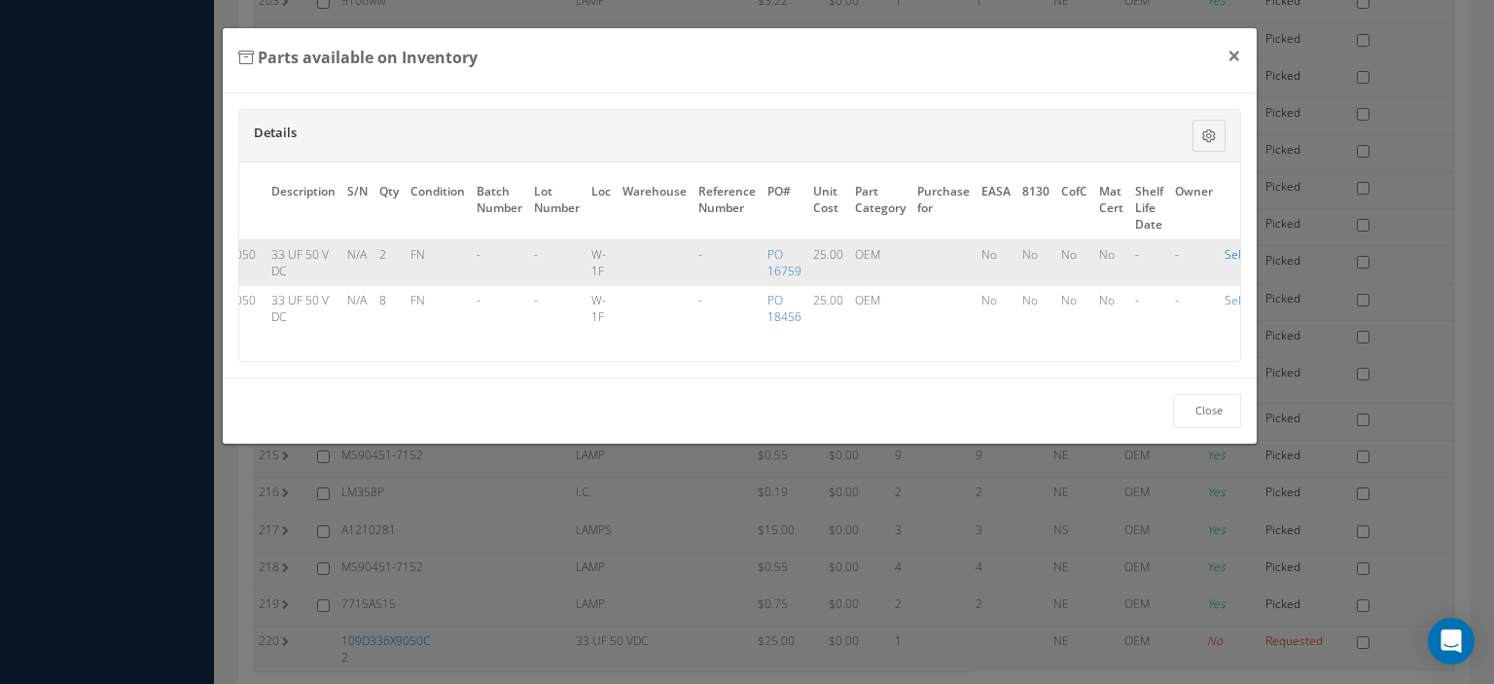
click at [1226, 249] on link "Select" at bounding box center [1241, 254] width 33 height 17
checkbox input "true"
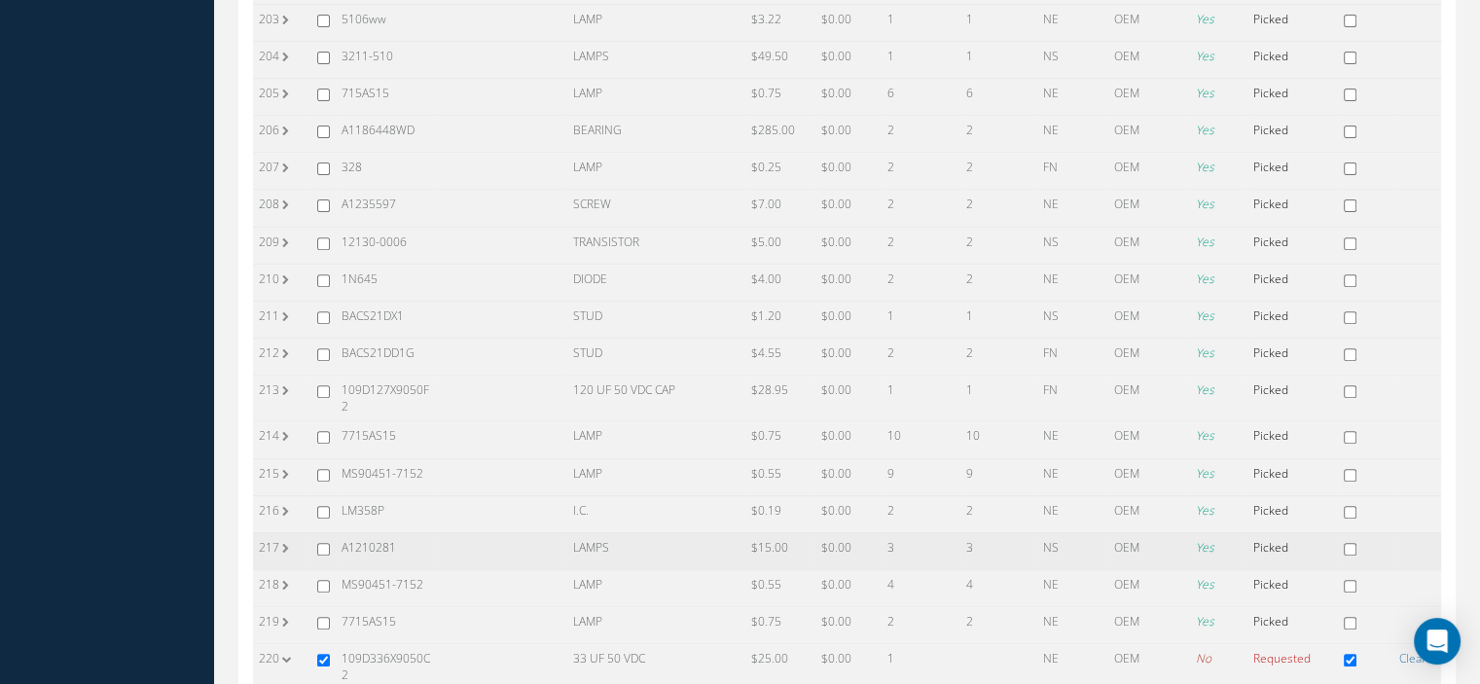
scroll to position [8173, 0]
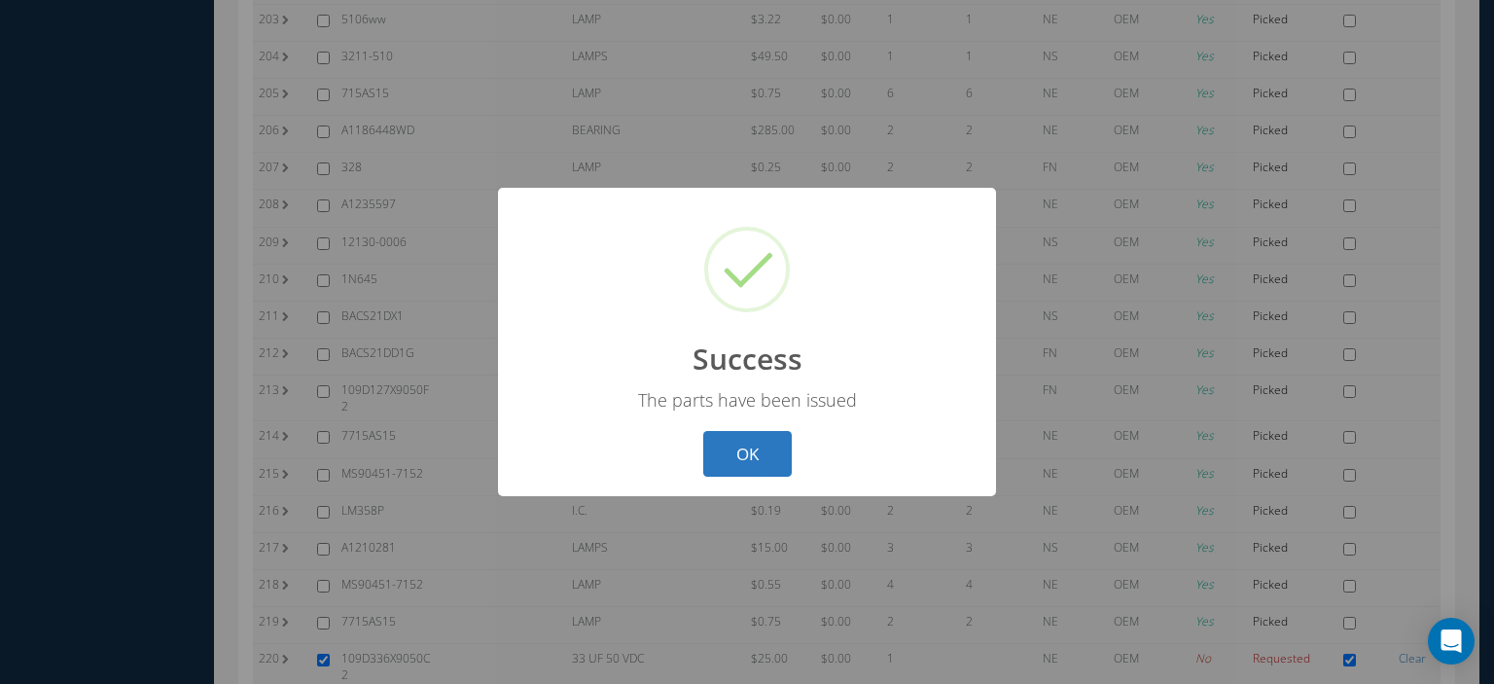
click at [771, 466] on button "OK" at bounding box center [747, 454] width 89 height 46
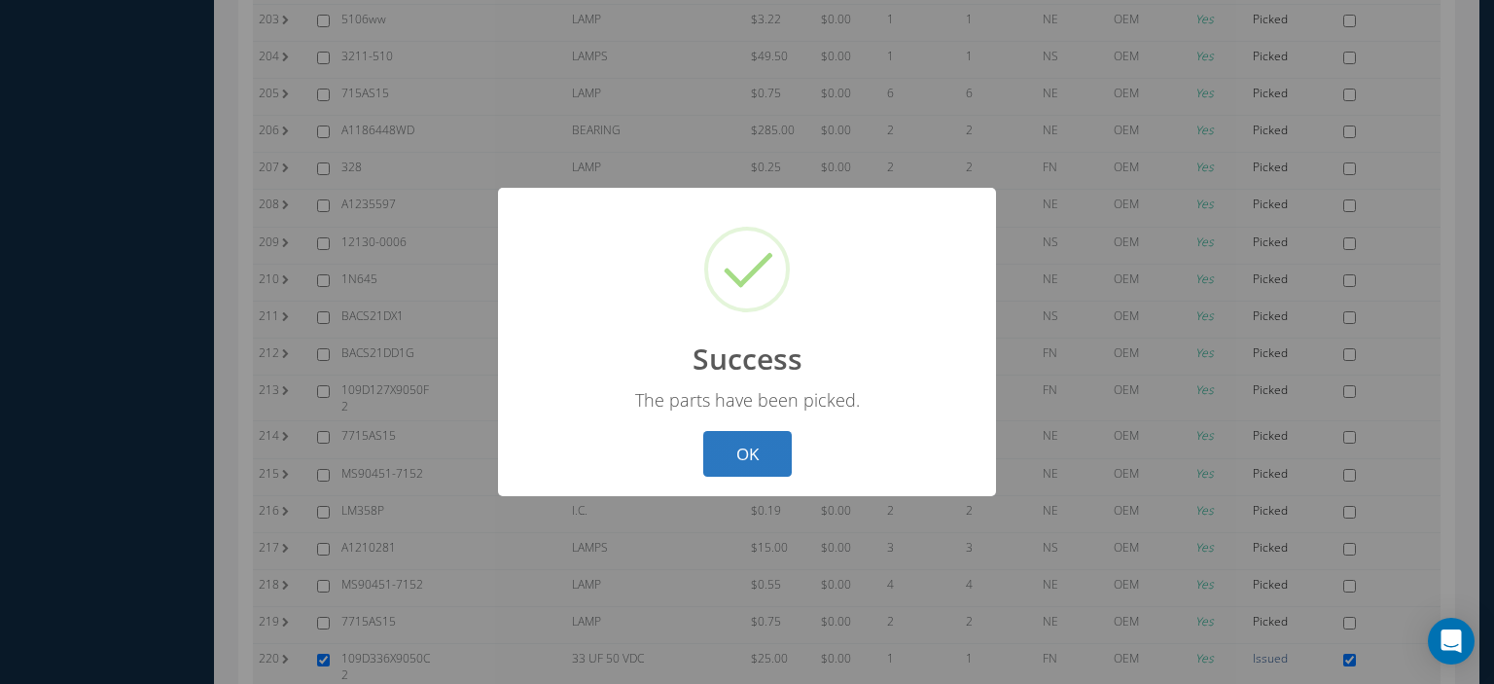
click at [717, 460] on button "OK" at bounding box center [747, 454] width 89 height 46
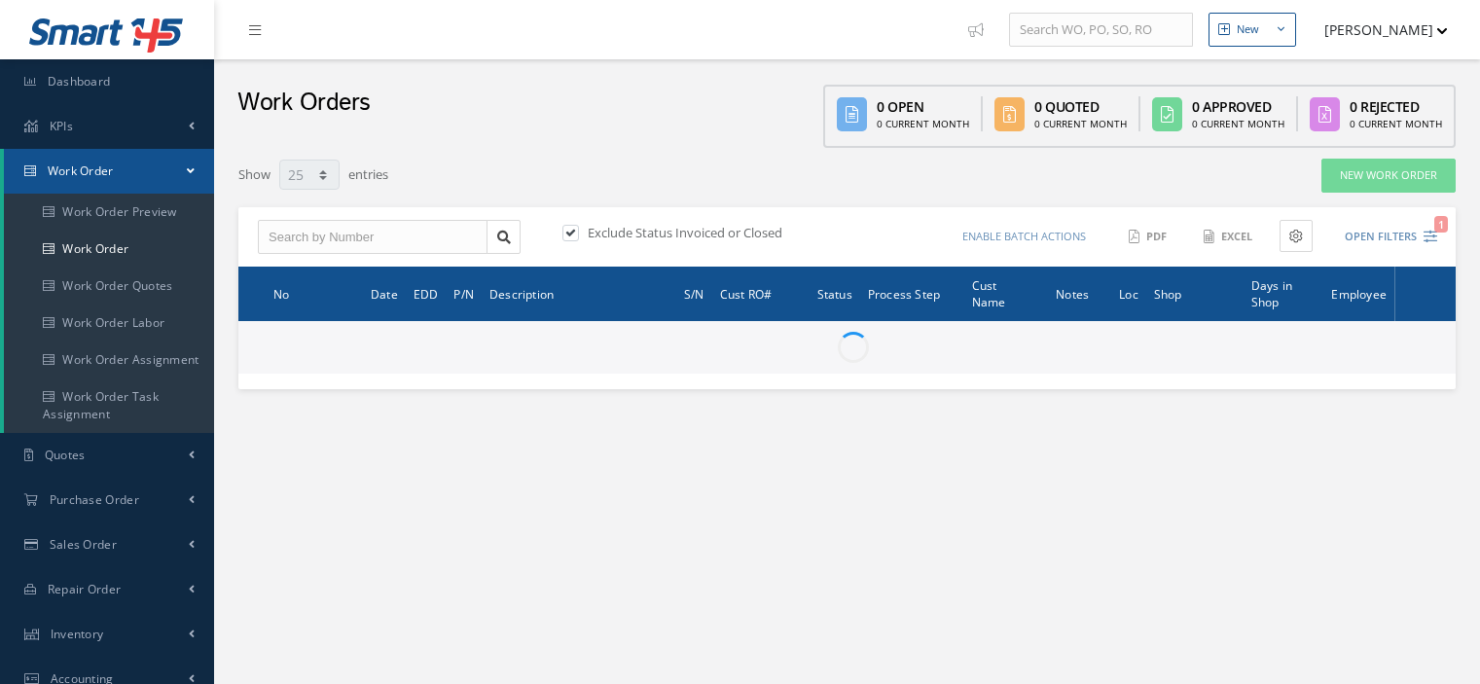
select select "25"
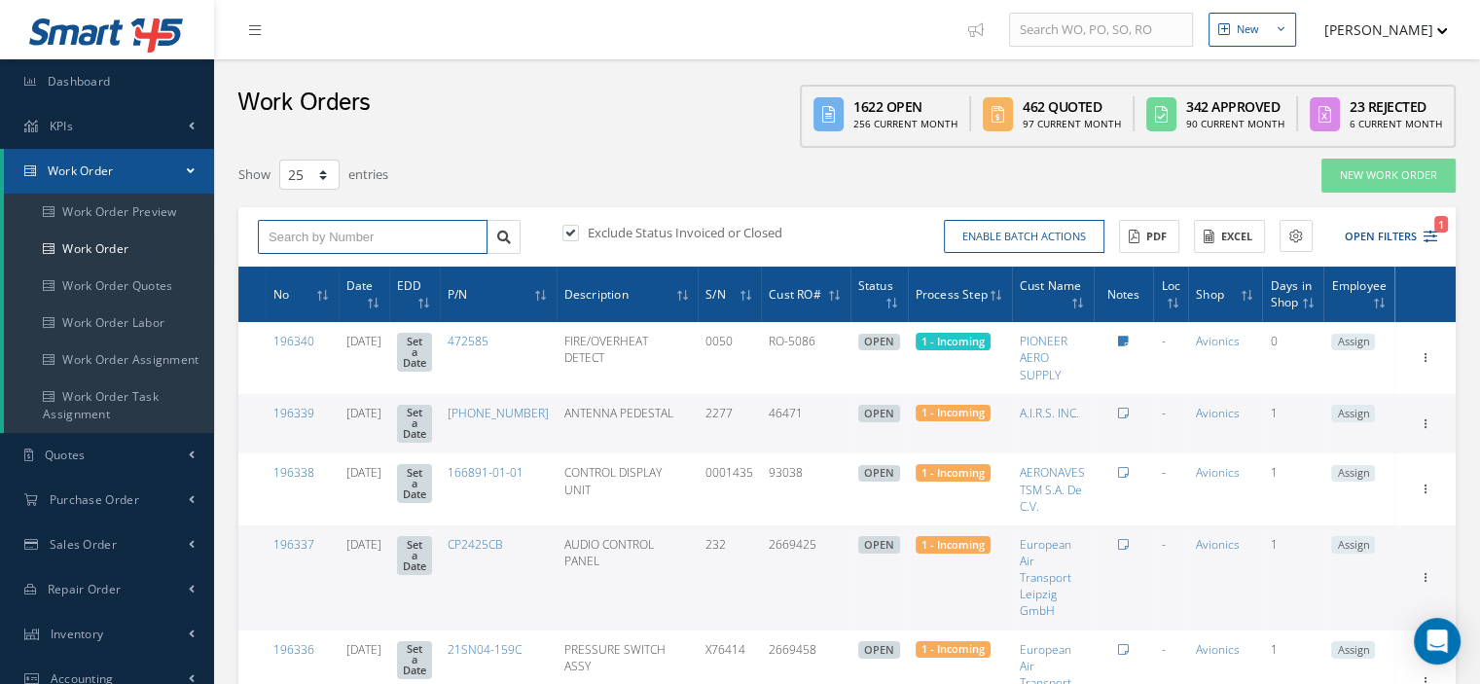
click at [278, 246] on input "text" at bounding box center [373, 237] width 230 height 35
type input "196258"
click at [495, 241] on link at bounding box center [503, 237] width 34 height 35
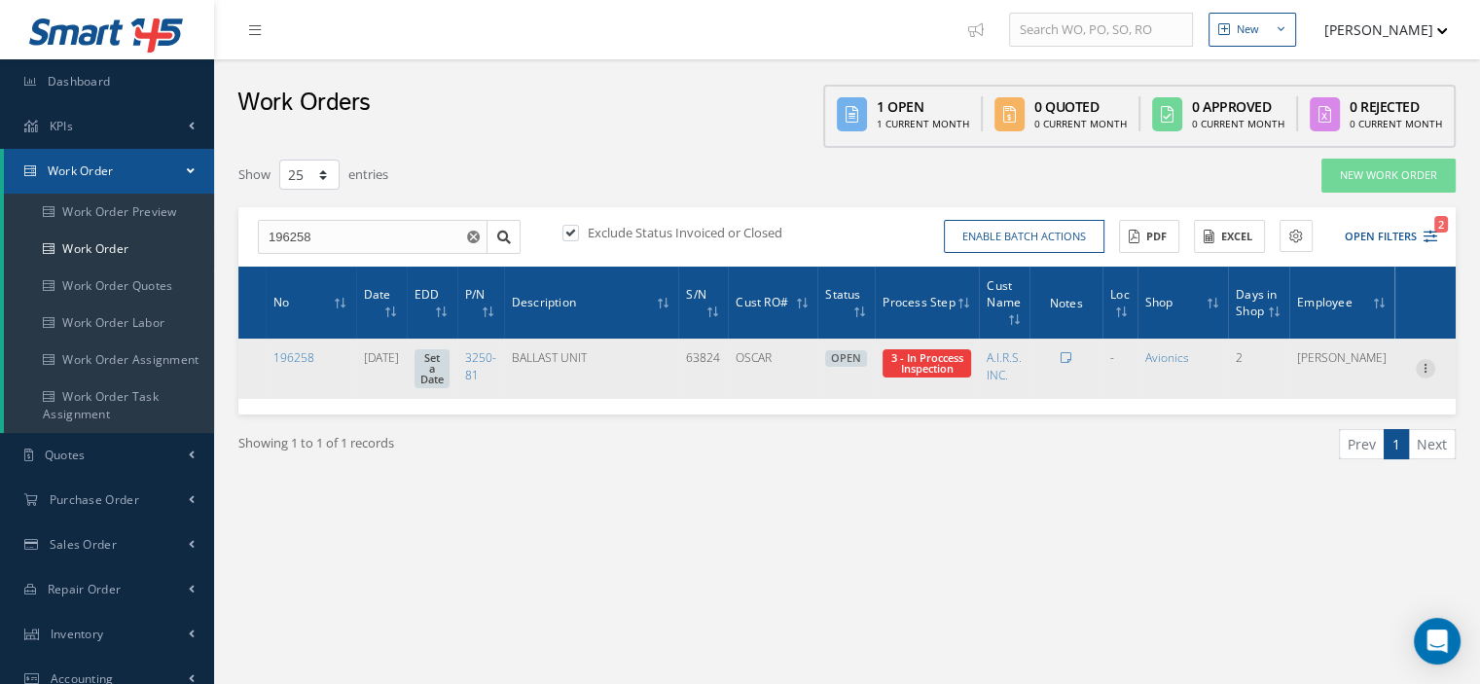
click at [1425, 373] on icon at bounding box center [1425, 367] width 19 height 16
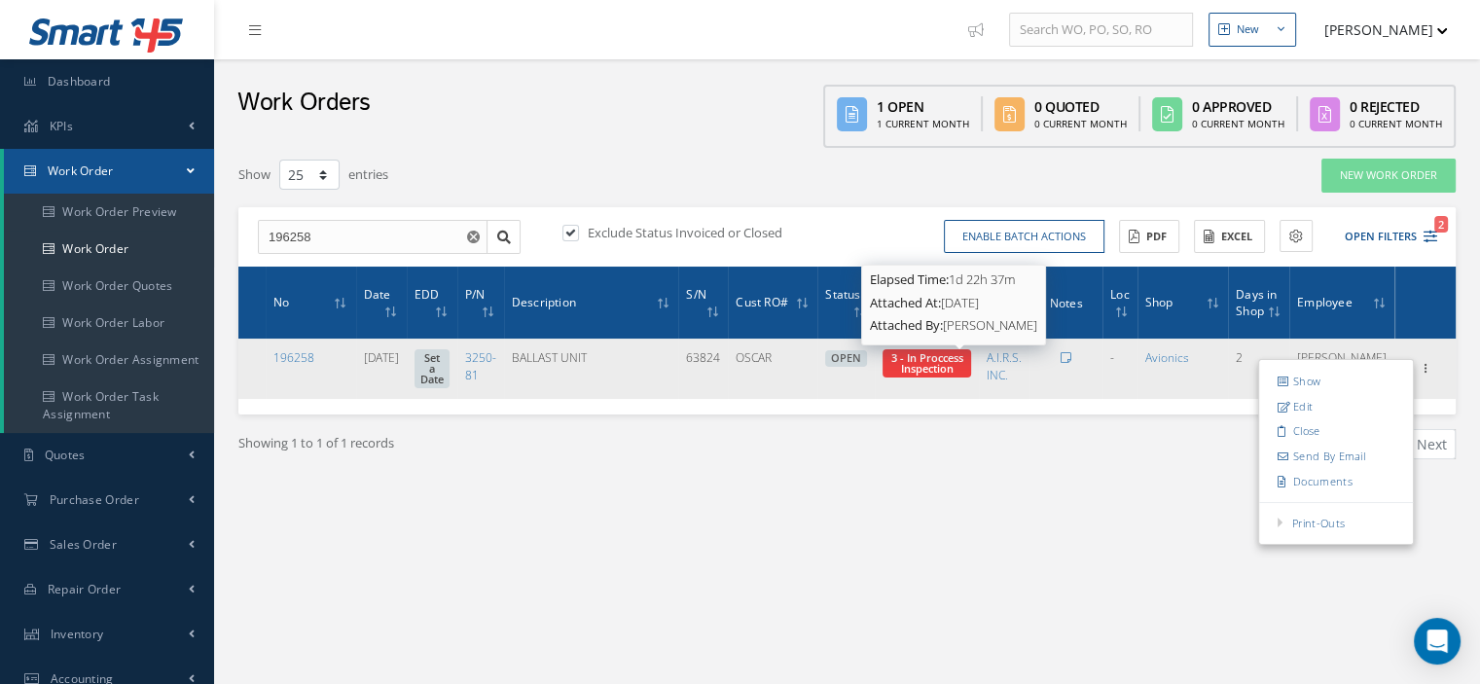
click at [963, 360] on span "3 - In Proccess Inspection" at bounding box center [927, 362] width 72 height 25
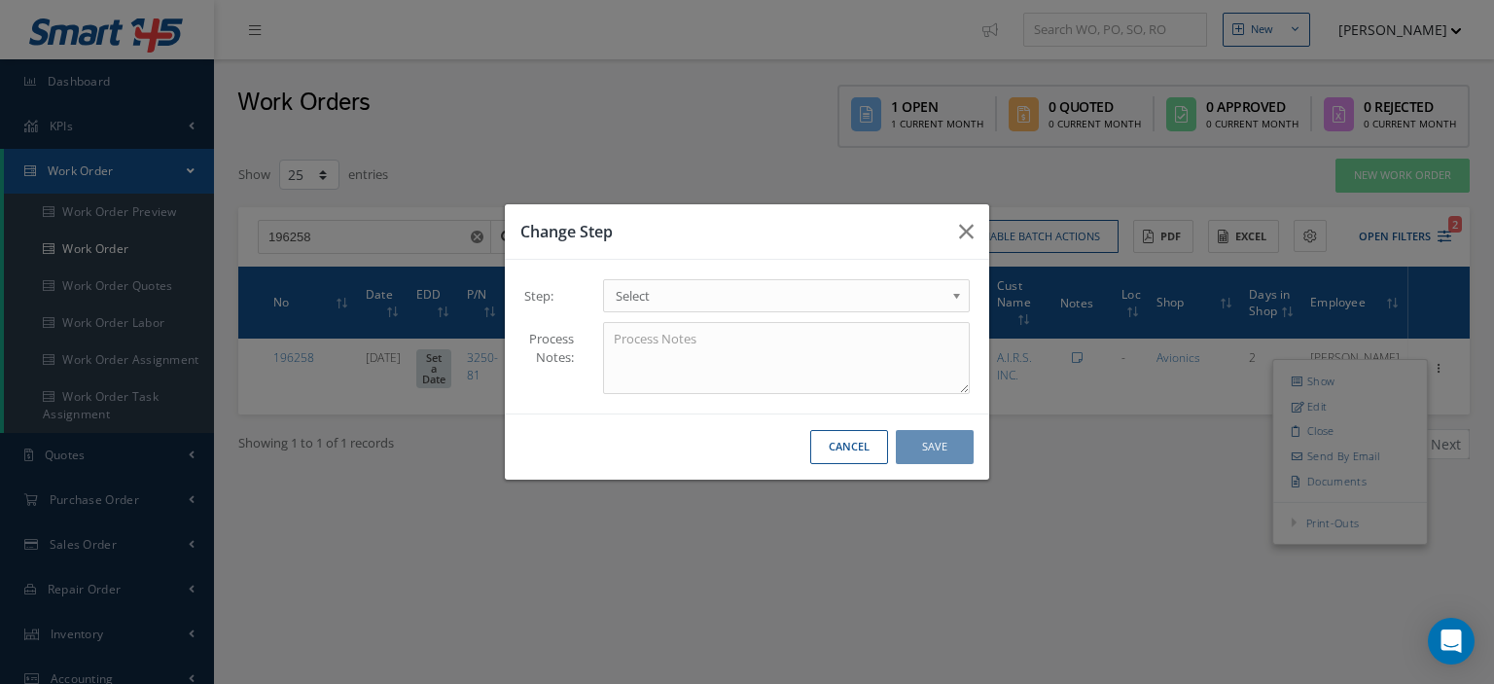
click at [956, 296] on b at bounding box center [961, 300] width 18 height 31
click at [902, 454] on button "Save" at bounding box center [935, 447] width 78 height 34
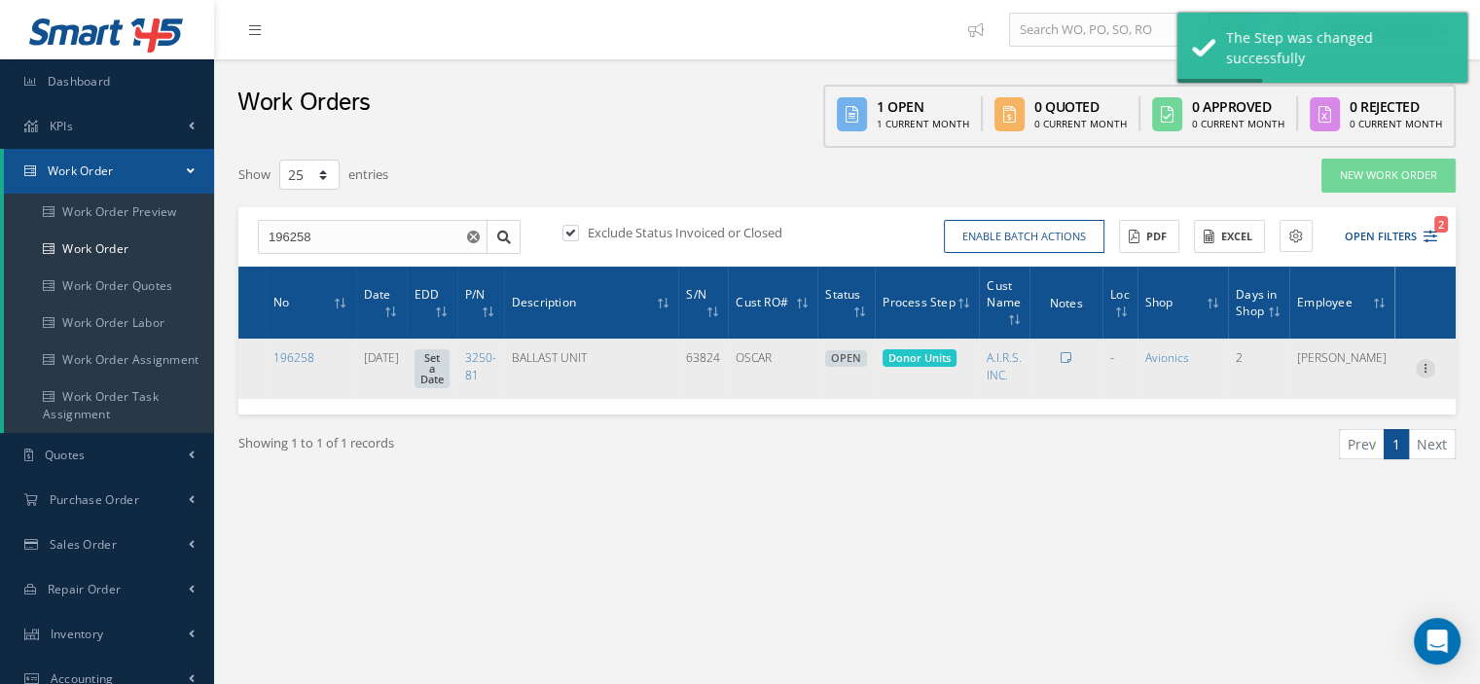
click at [1430, 369] on icon at bounding box center [1425, 367] width 19 height 16
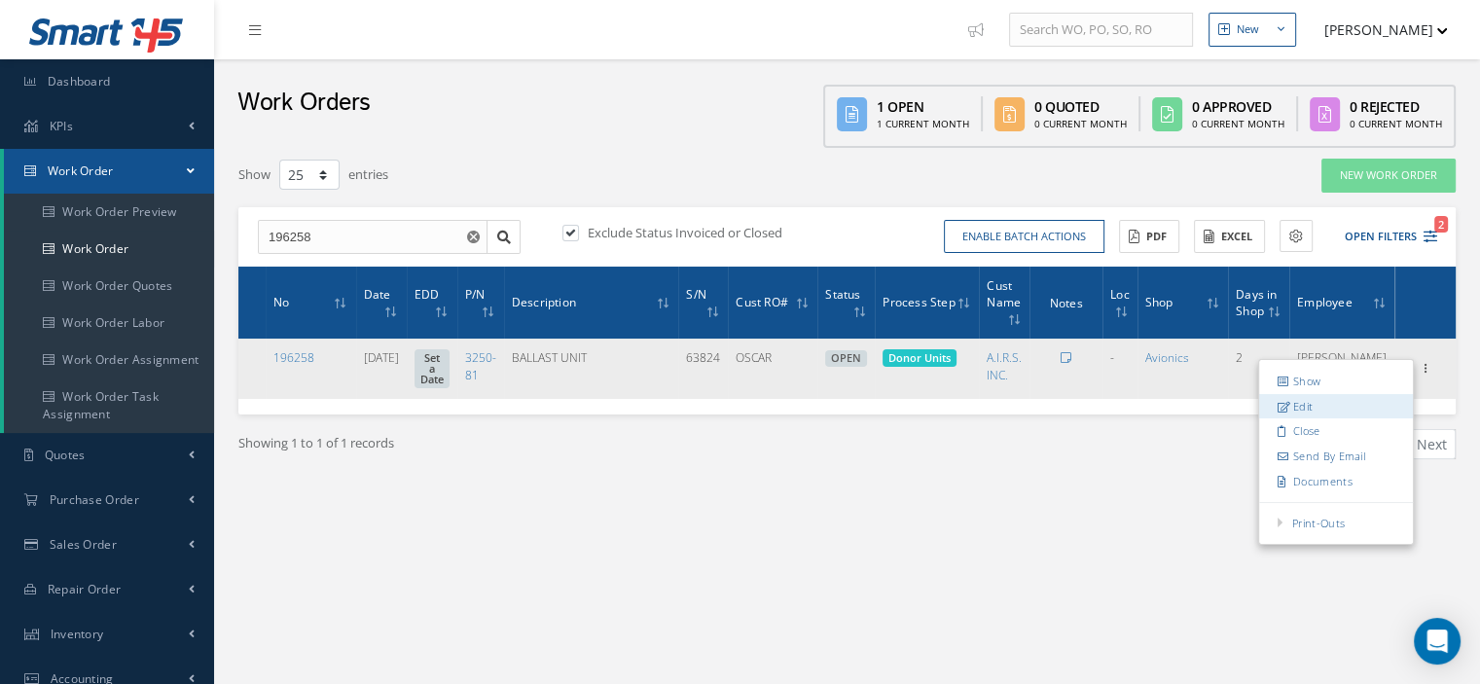
click at [1319, 401] on link "Edit" at bounding box center [1336, 406] width 154 height 25
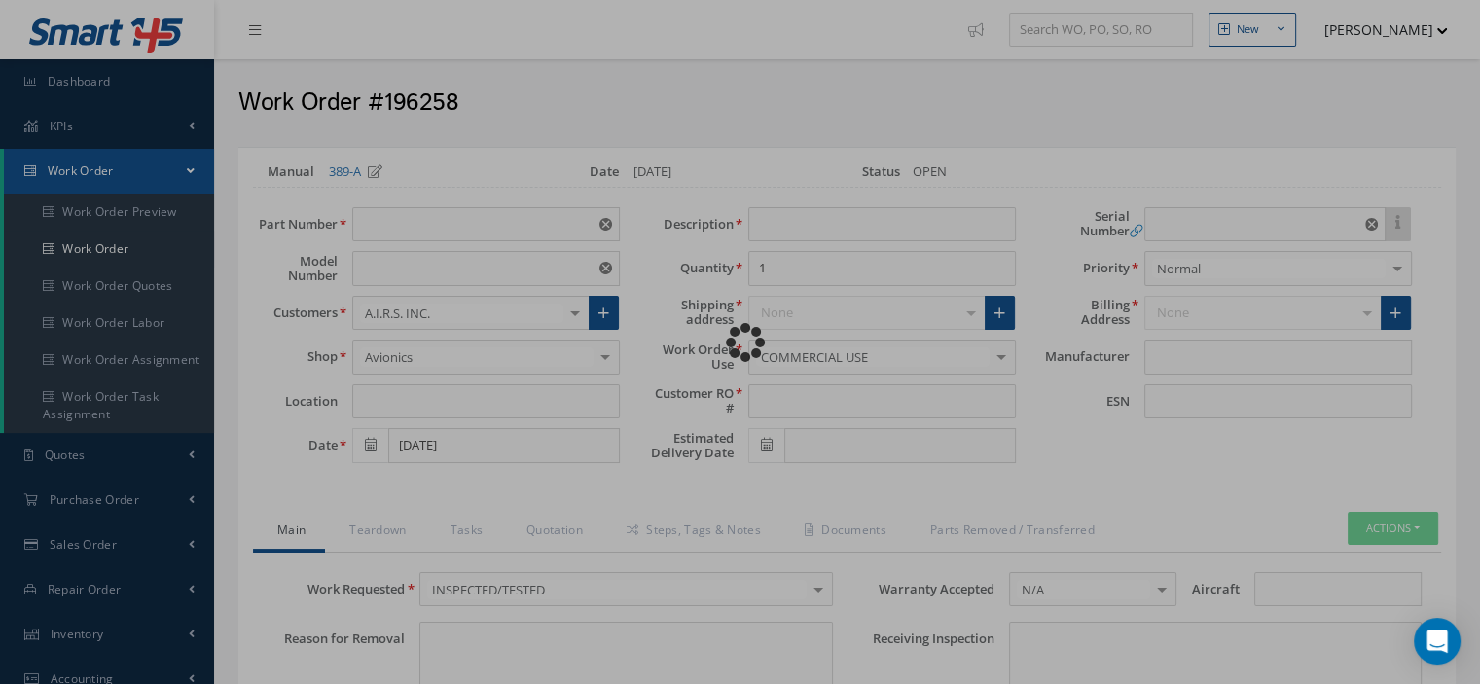
type input "3250-81"
type input "VARIOUS"
type input "08/18/2025"
type input "BALLAST UNIT"
type input "OSCAR"
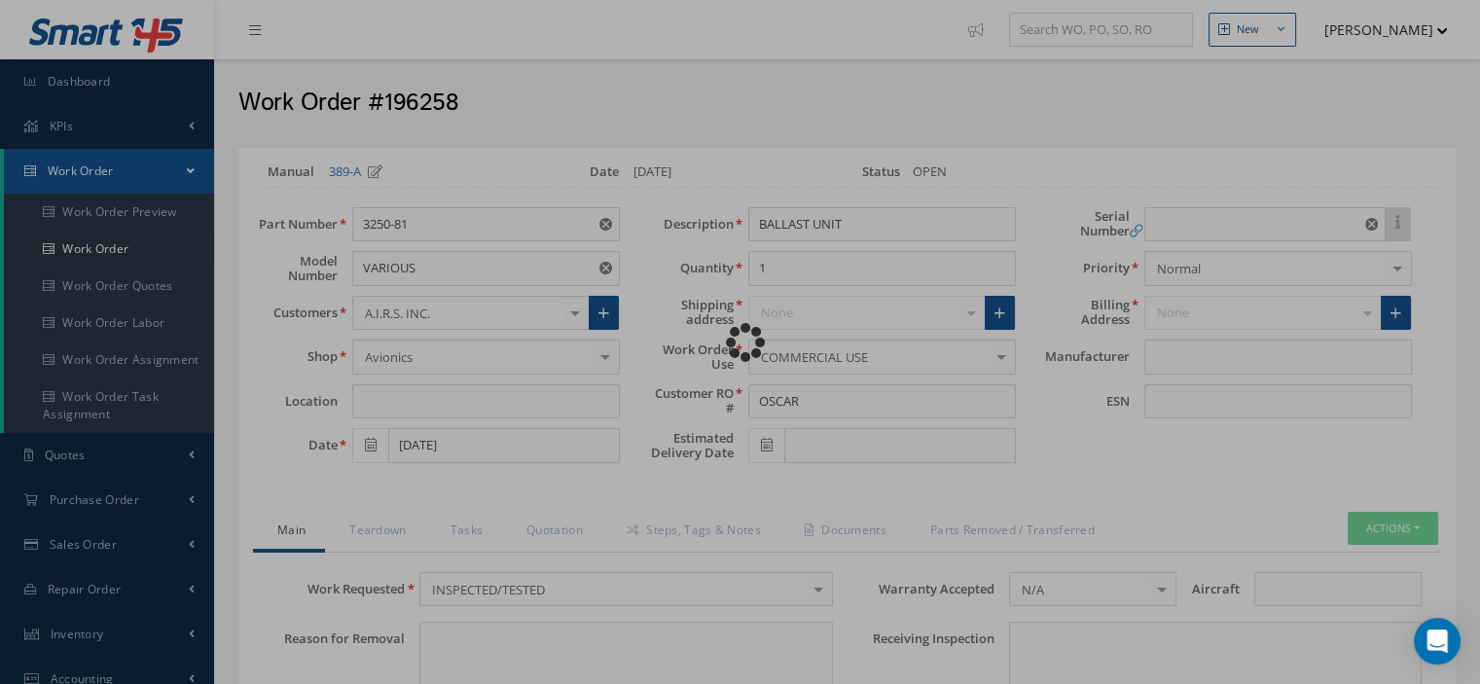
type input "63824"
type textarea "NONE"
type input "NONE"
type textarea "NONE"
type input "NONE"
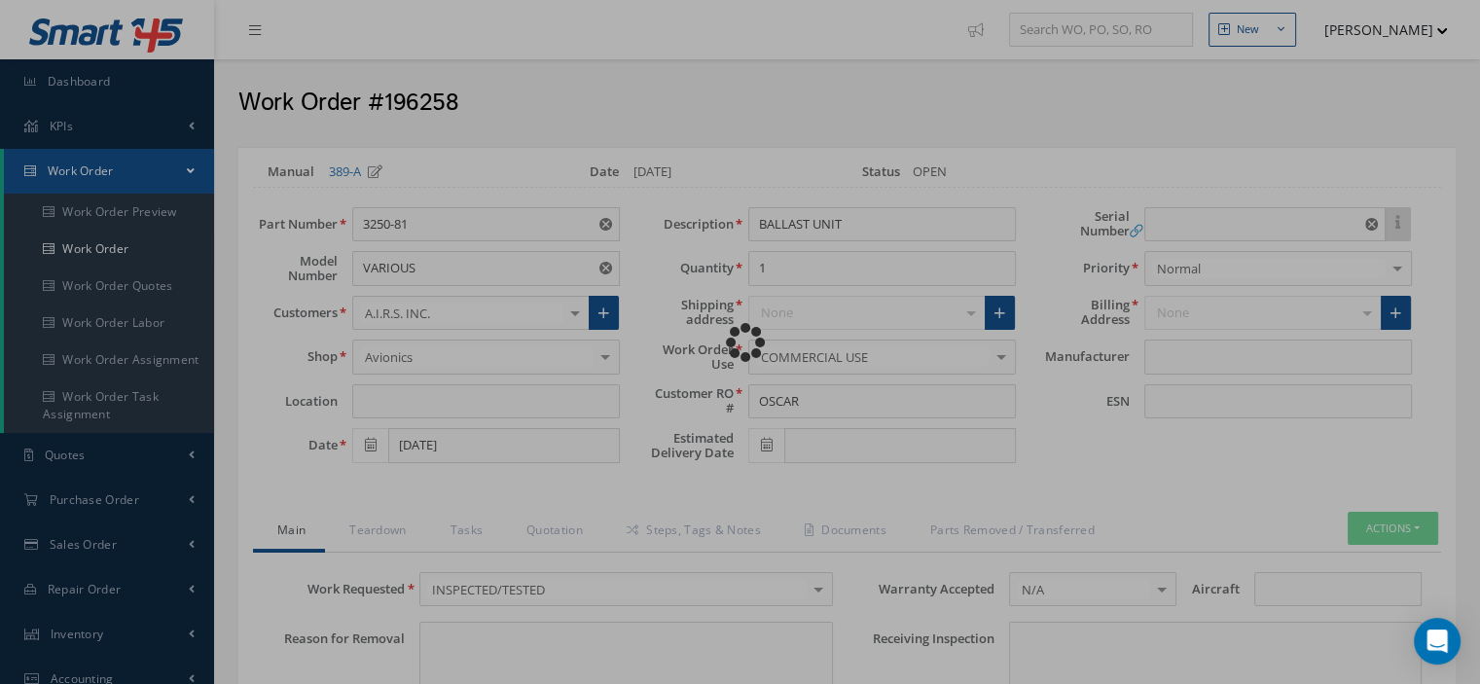
type input "N/A"
type textarea "INSPECTED/TESTED in accordance with CMM 33-24-17, Revision 4, Date Feb 05, 2001"
type input "08/19/2025"
checkbox input "true"
type input "08/19/2025"
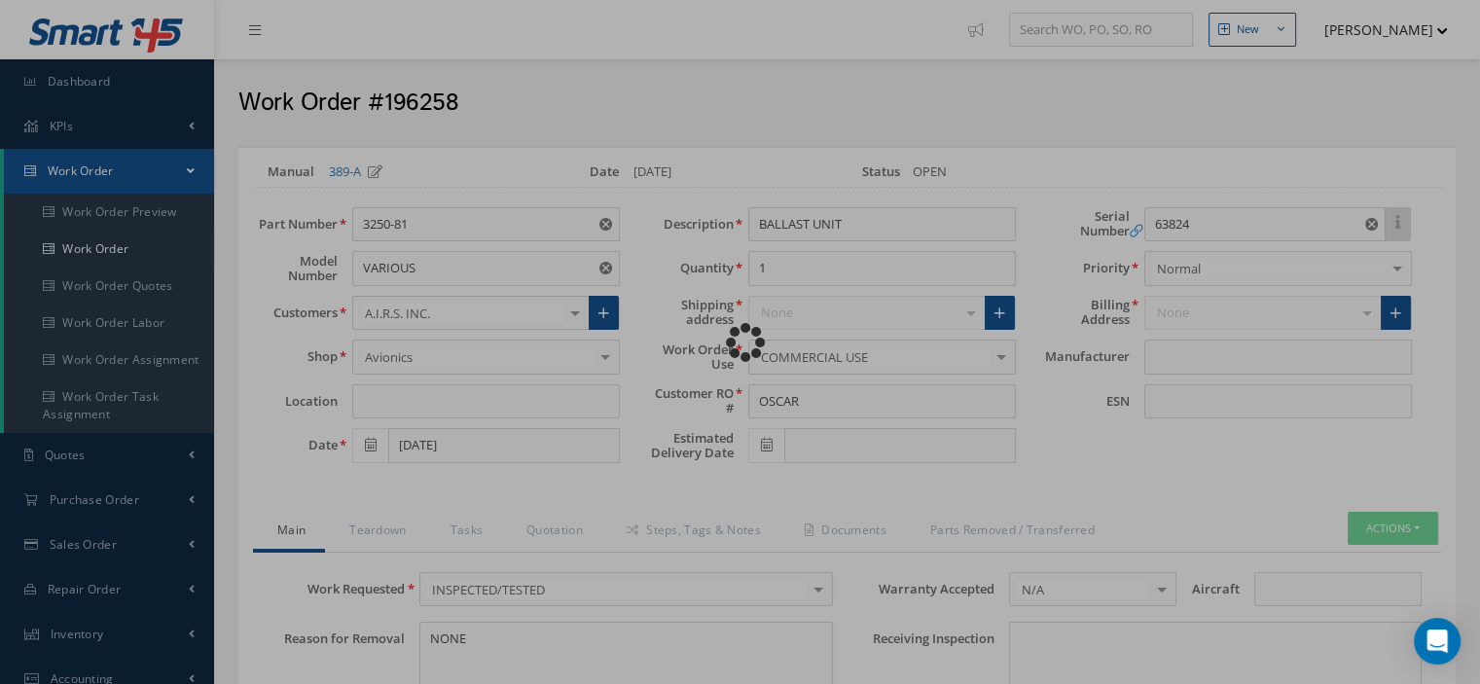
type input "DIEHL"
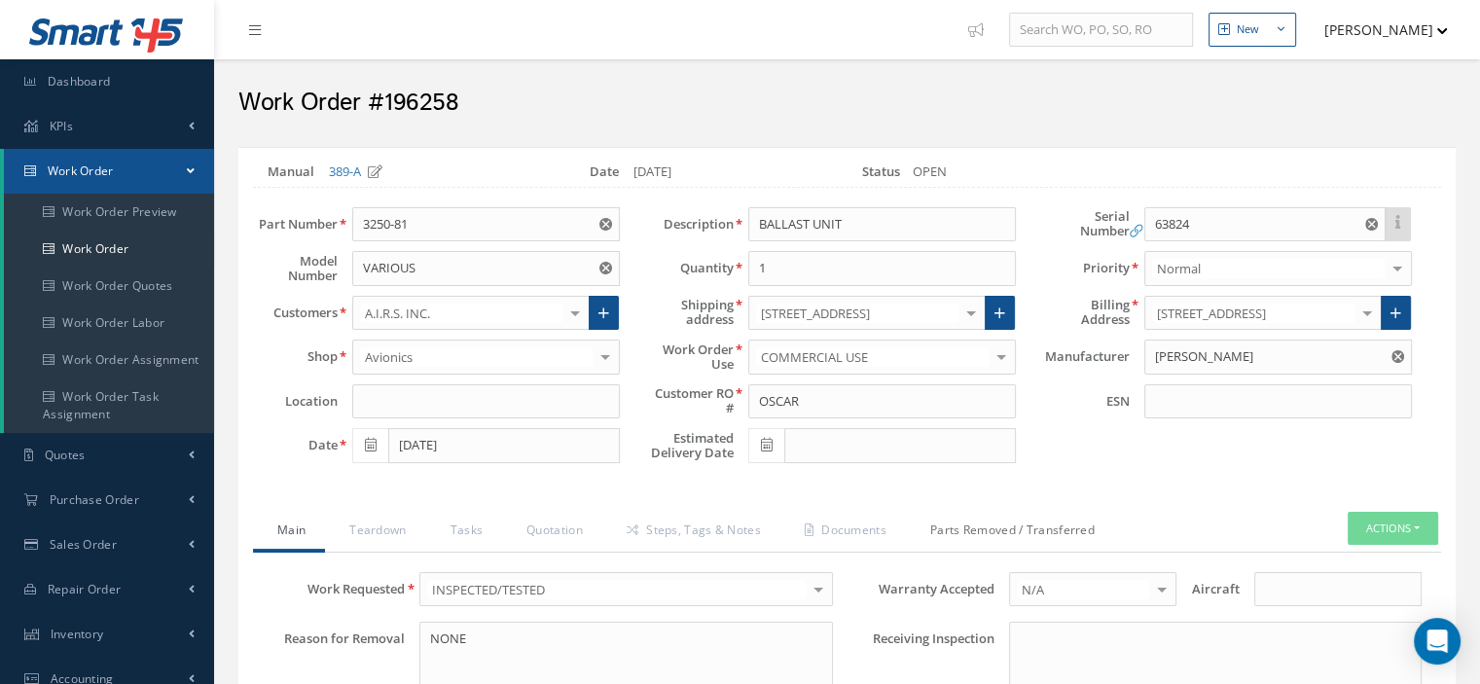
click at [950, 531] on link "Parts Removed / Transferred" at bounding box center [1010, 532] width 208 height 41
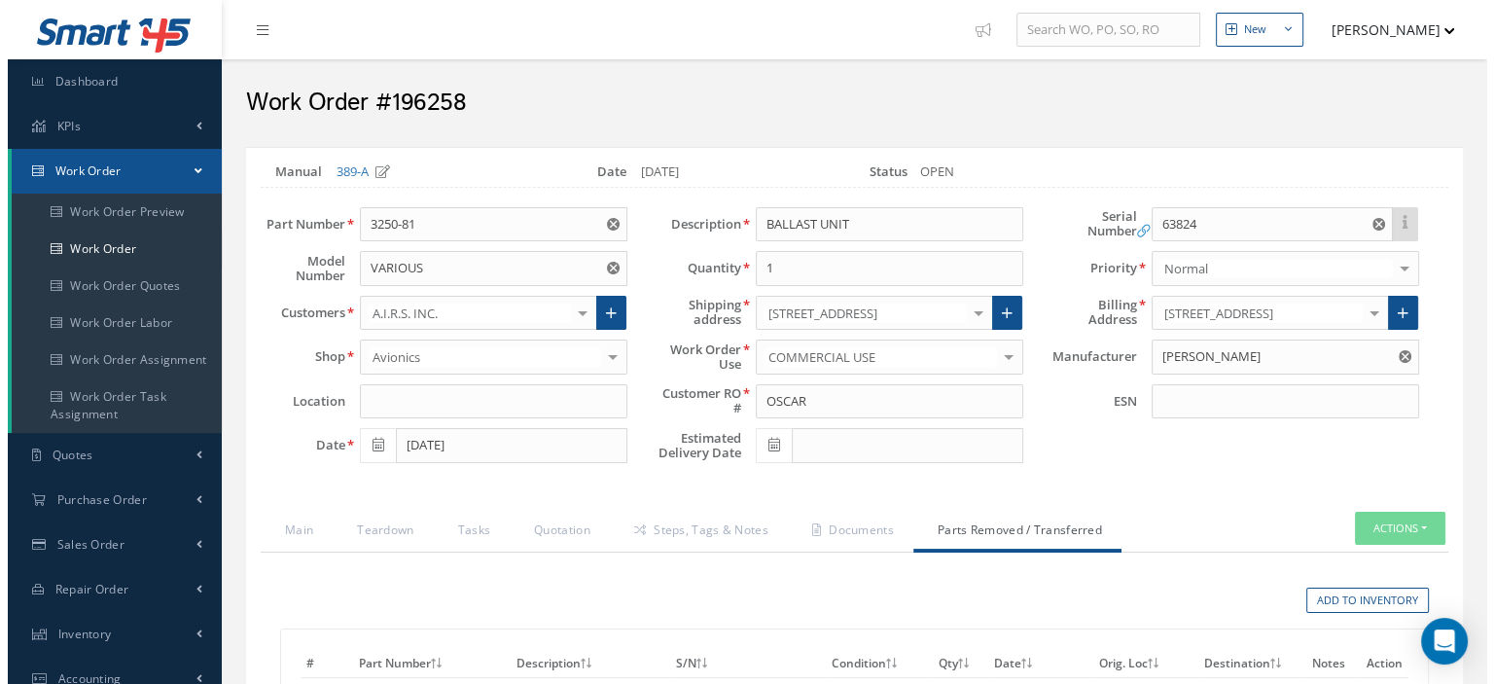
scroll to position [292, 0]
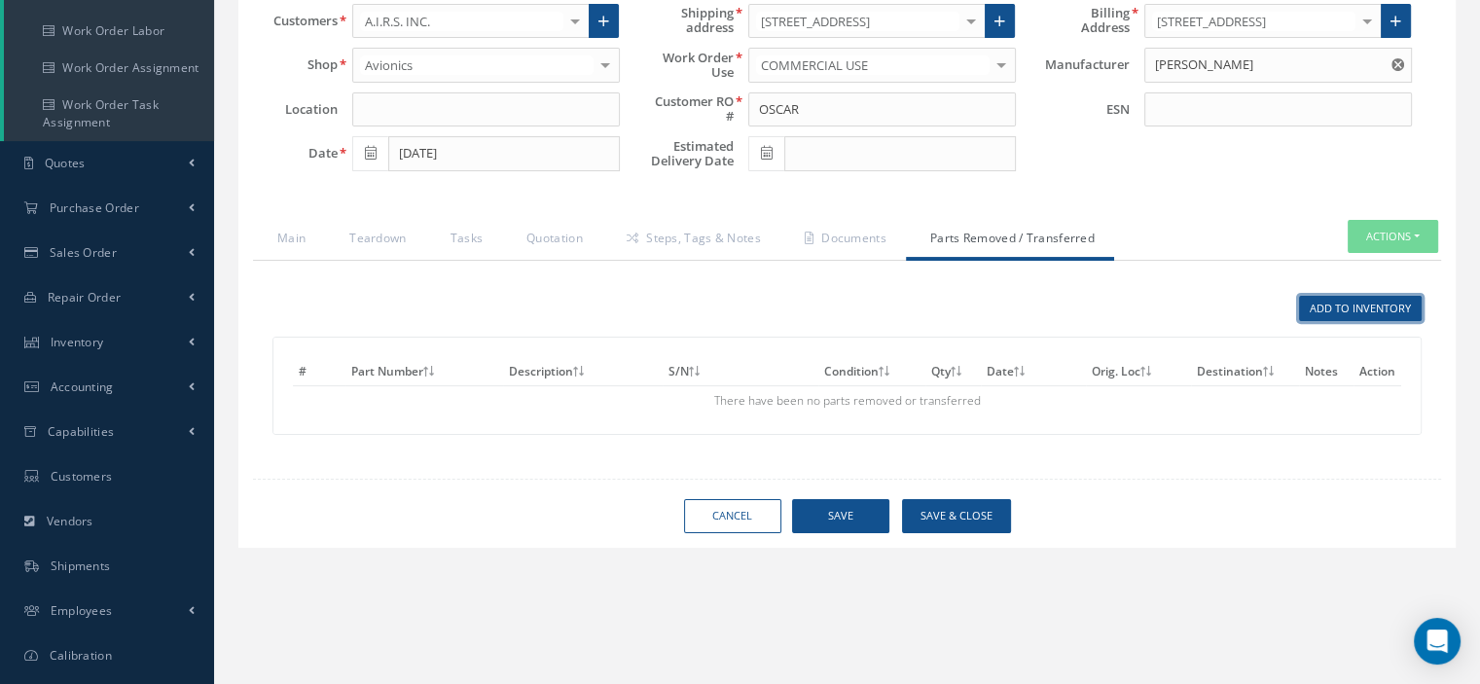
click at [1347, 312] on link "Add to Inventory" at bounding box center [1360, 309] width 123 height 26
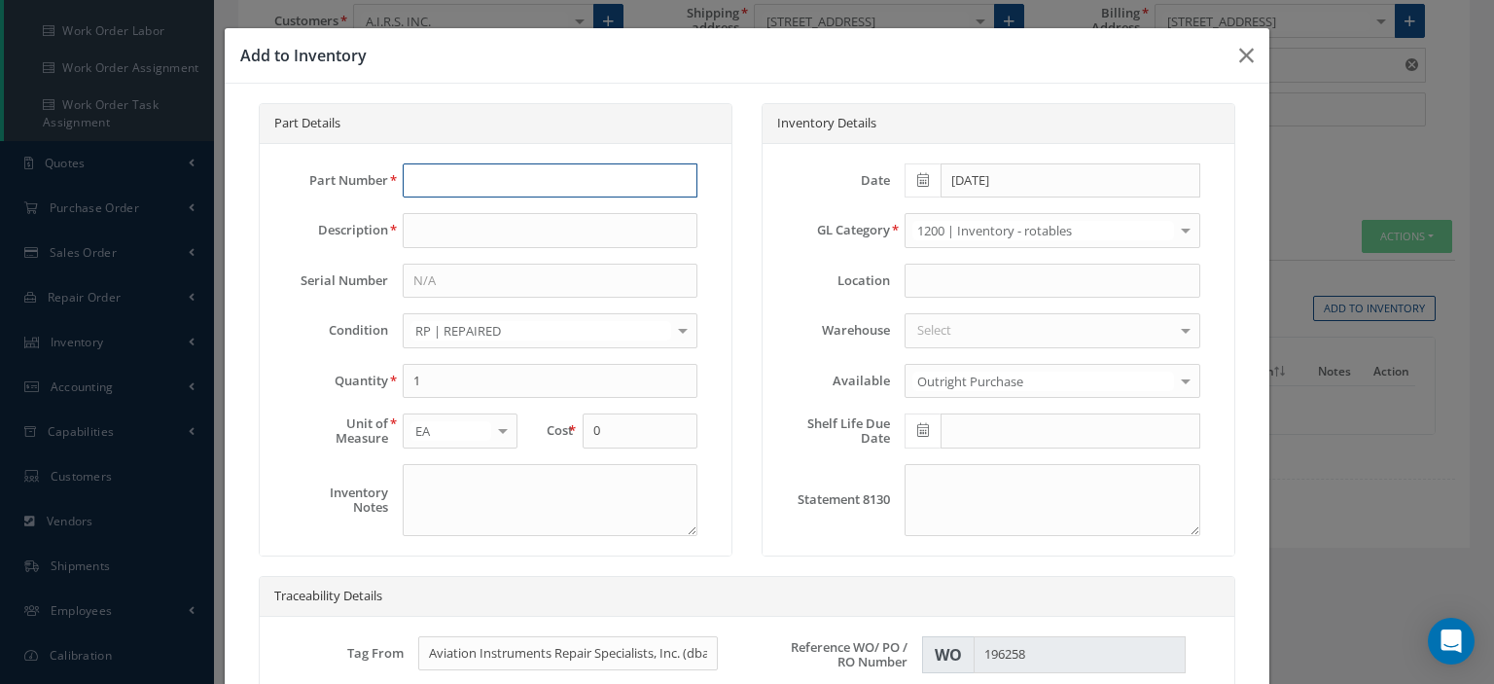
click at [522, 190] on input "text" at bounding box center [550, 180] width 295 height 35
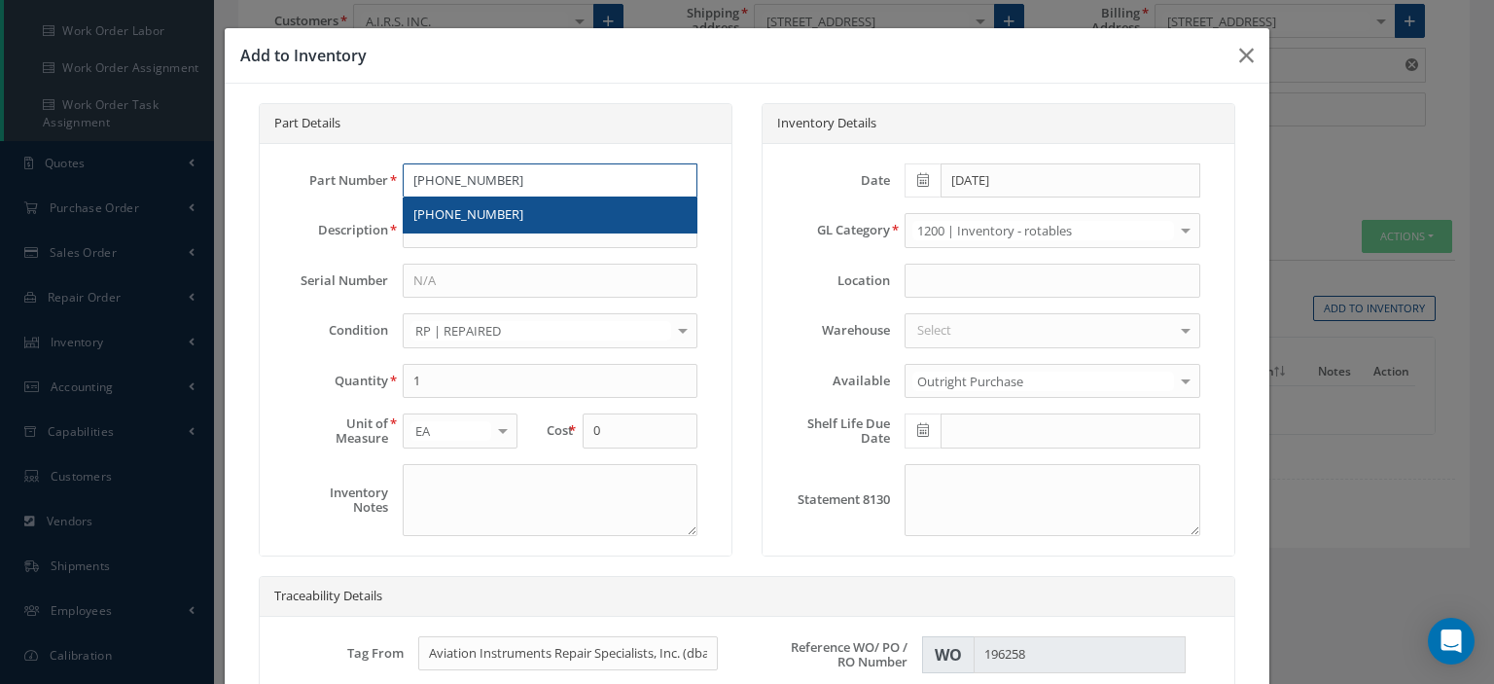
type input "[PHONE_NUMBER]"
click at [514, 214] on div "[PHONE_NUMBER]" at bounding box center [550, 214] width 273 height 19
type input "PRINTED CIRCUIT BRD"
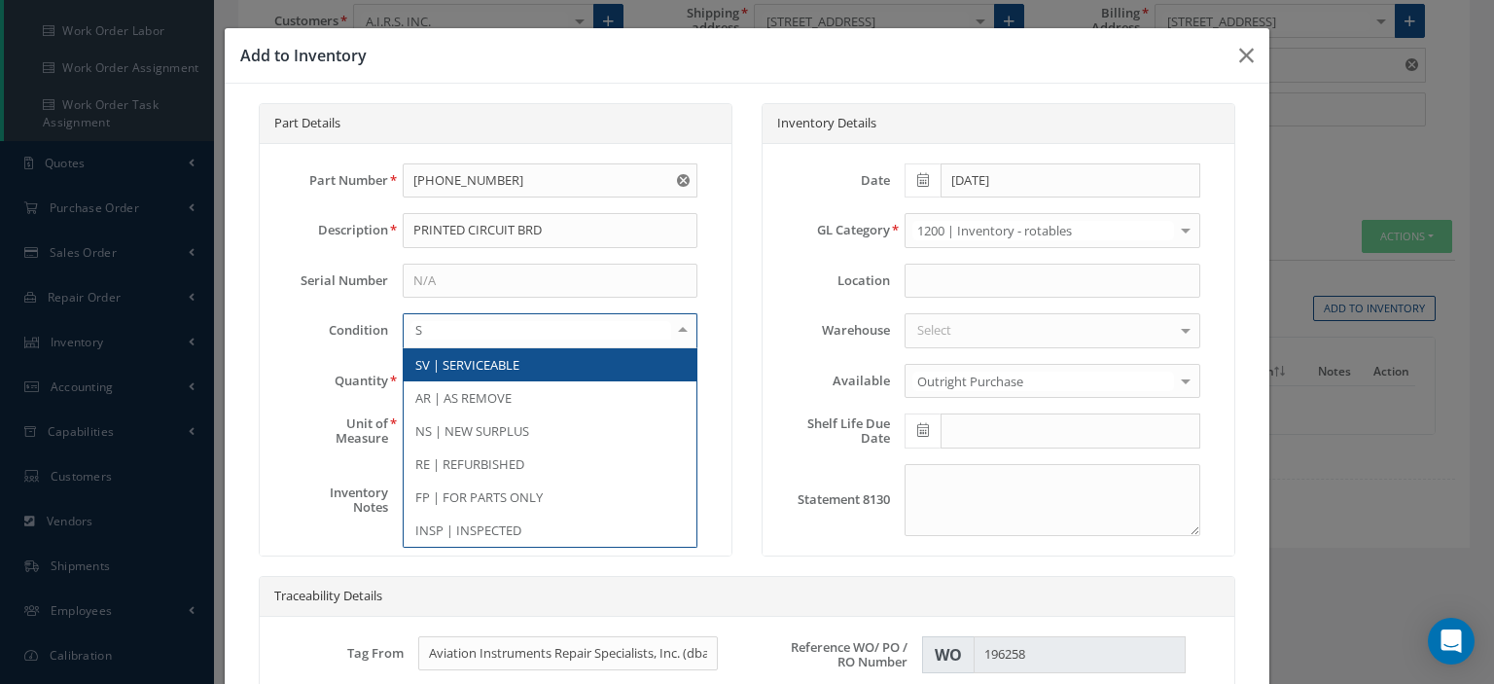
type input "SV"
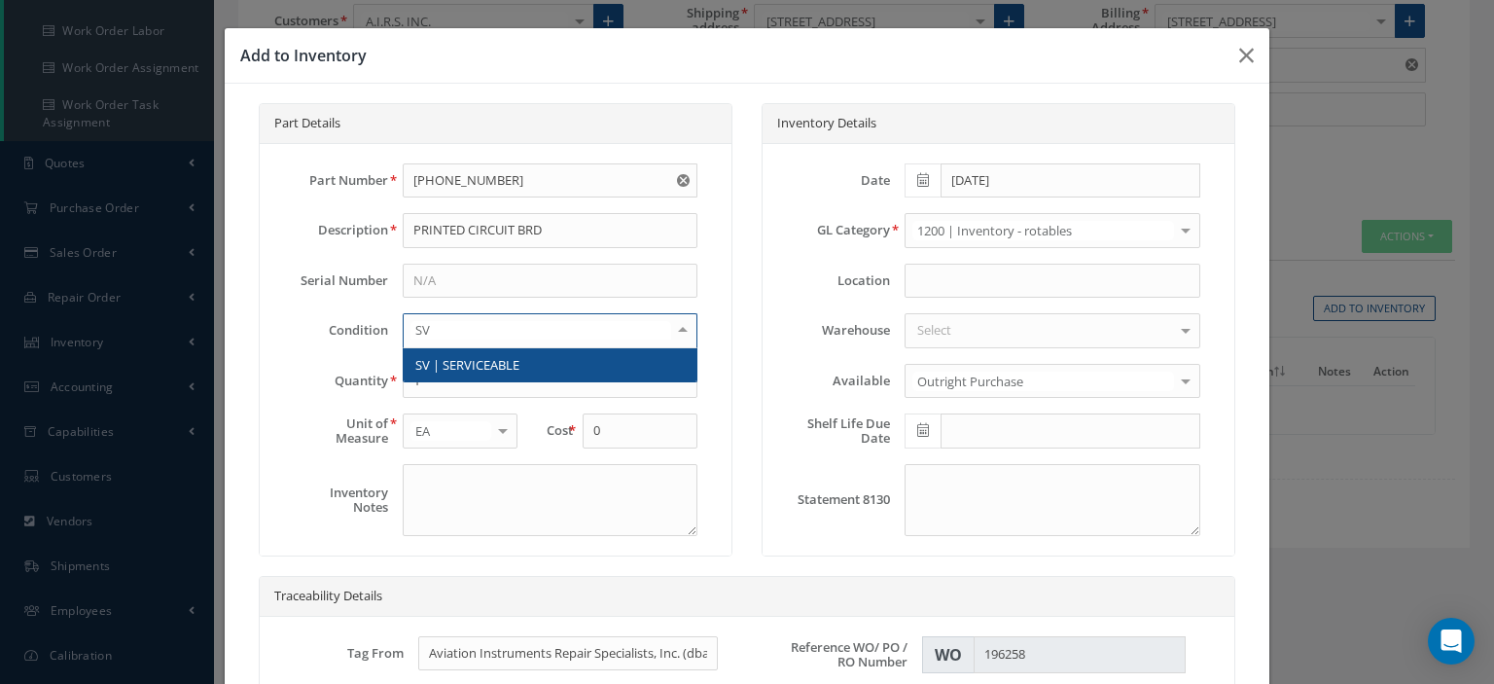
click at [486, 364] on span "SV | SERVICEABLE" at bounding box center [467, 365] width 104 height 18
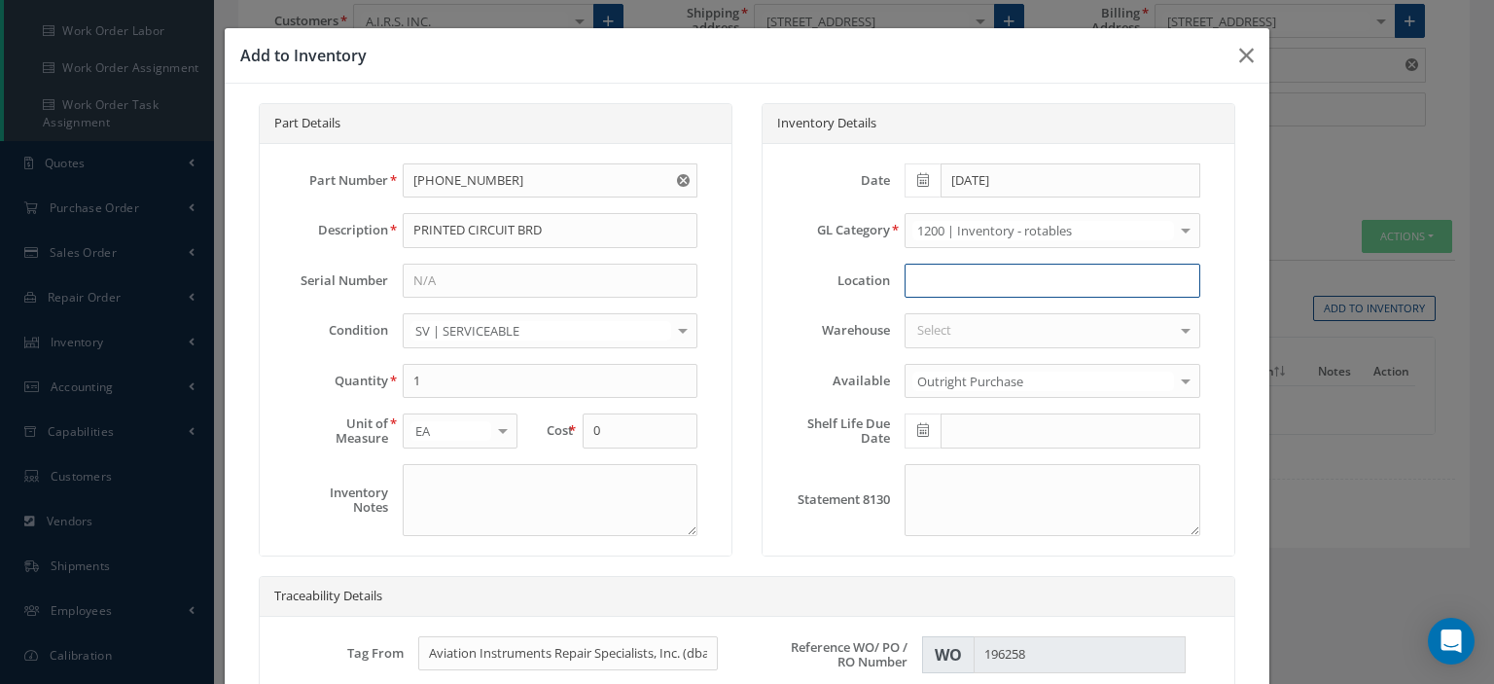
click at [992, 294] on input at bounding box center [1052, 281] width 295 height 35
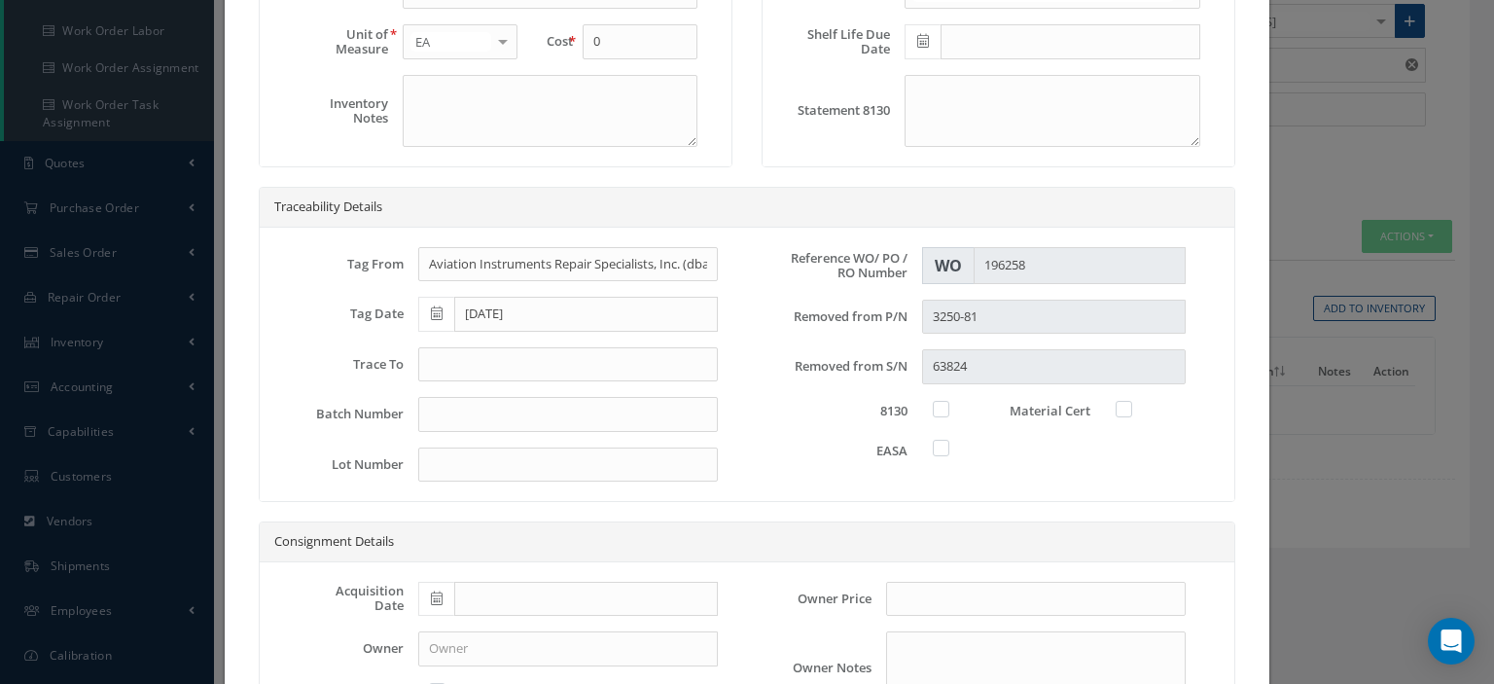
type input "W/O 196082"
click at [501, 365] on input "text" at bounding box center [568, 364] width 300 height 35
type input "8130-3"
click at [949, 405] on label at bounding box center [951, 409] width 5 height 18
click at [936, 405] on input "checkbox" at bounding box center [942, 407] width 13 height 13
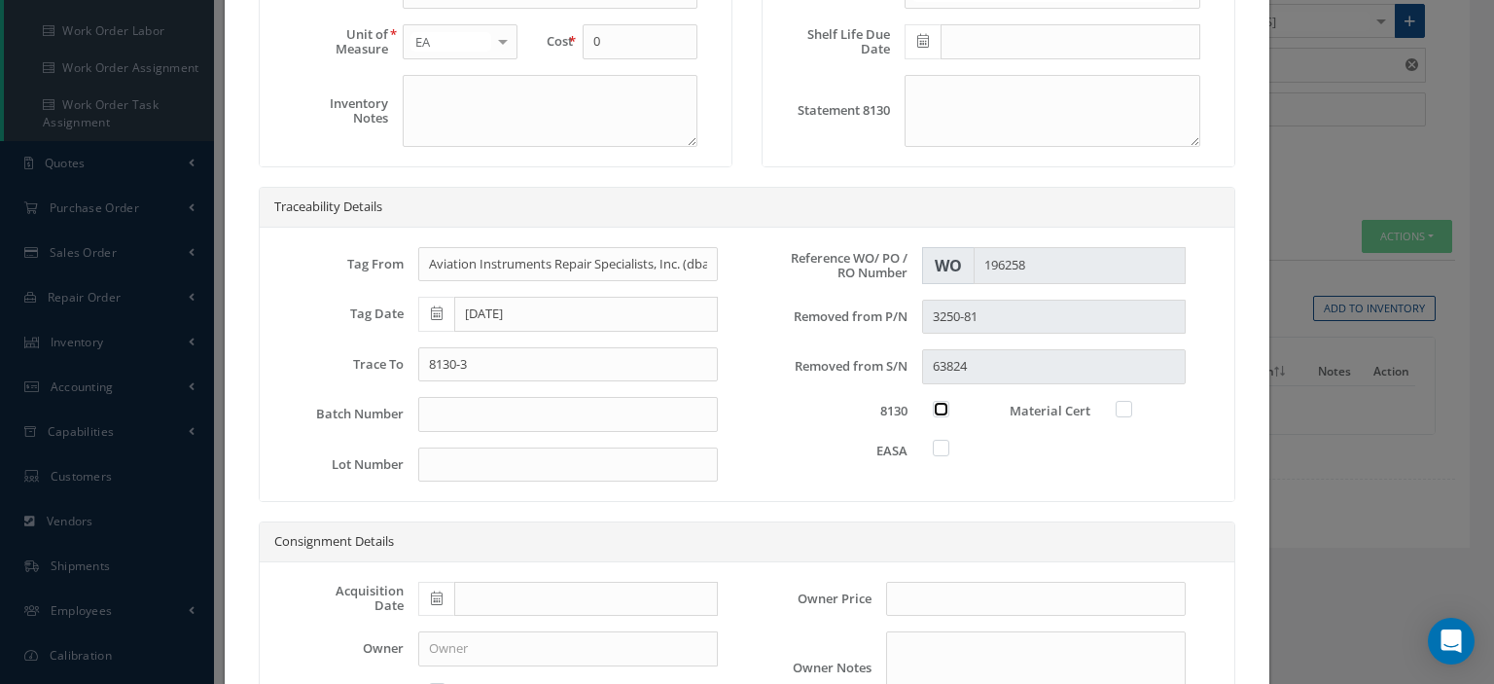
checkbox input "true"
click at [949, 448] on label at bounding box center [951, 448] width 5 height 18
click at [938, 448] on input "checkbox" at bounding box center [942, 446] width 13 height 13
checkbox input "true"
click at [1132, 402] on label at bounding box center [1134, 409] width 5 height 18
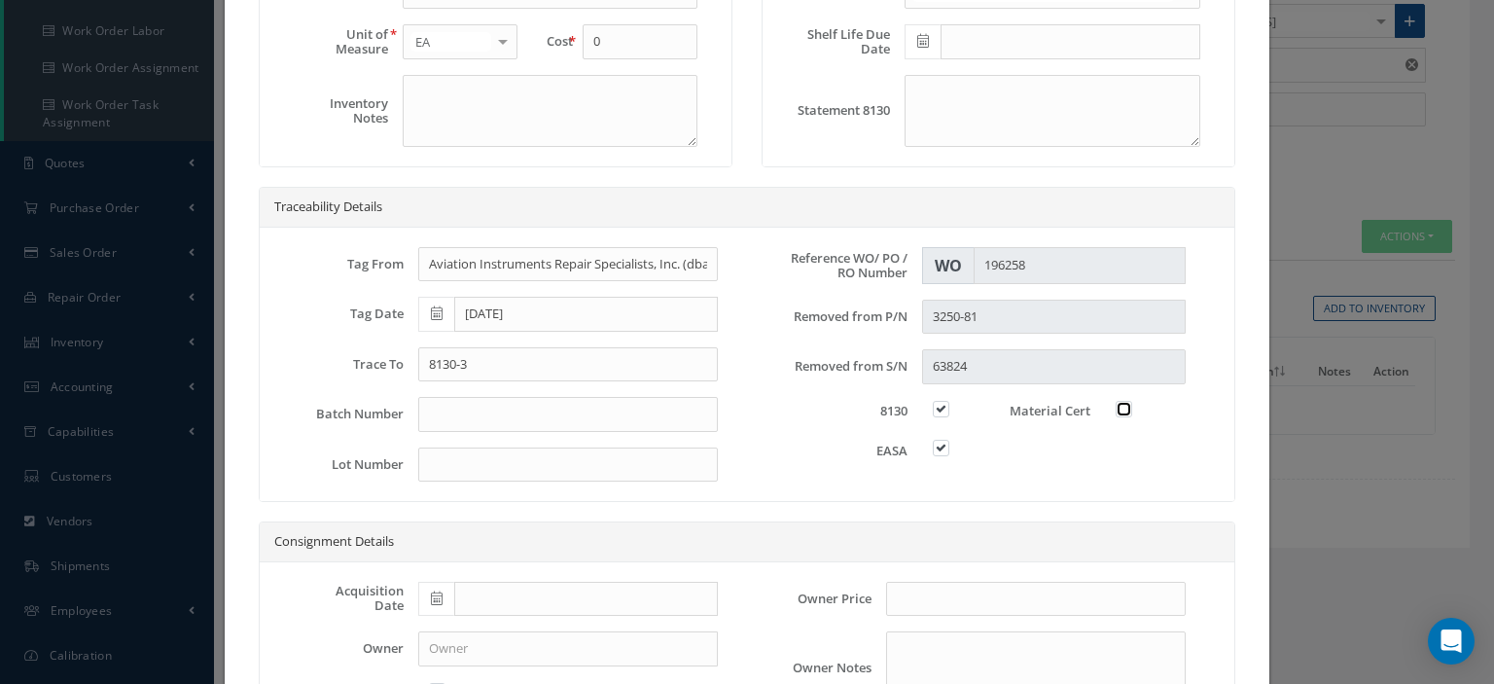
click at [1119, 402] on input "checkbox" at bounding box center [1125, 407] width 13 height 13
checkbox input "true"
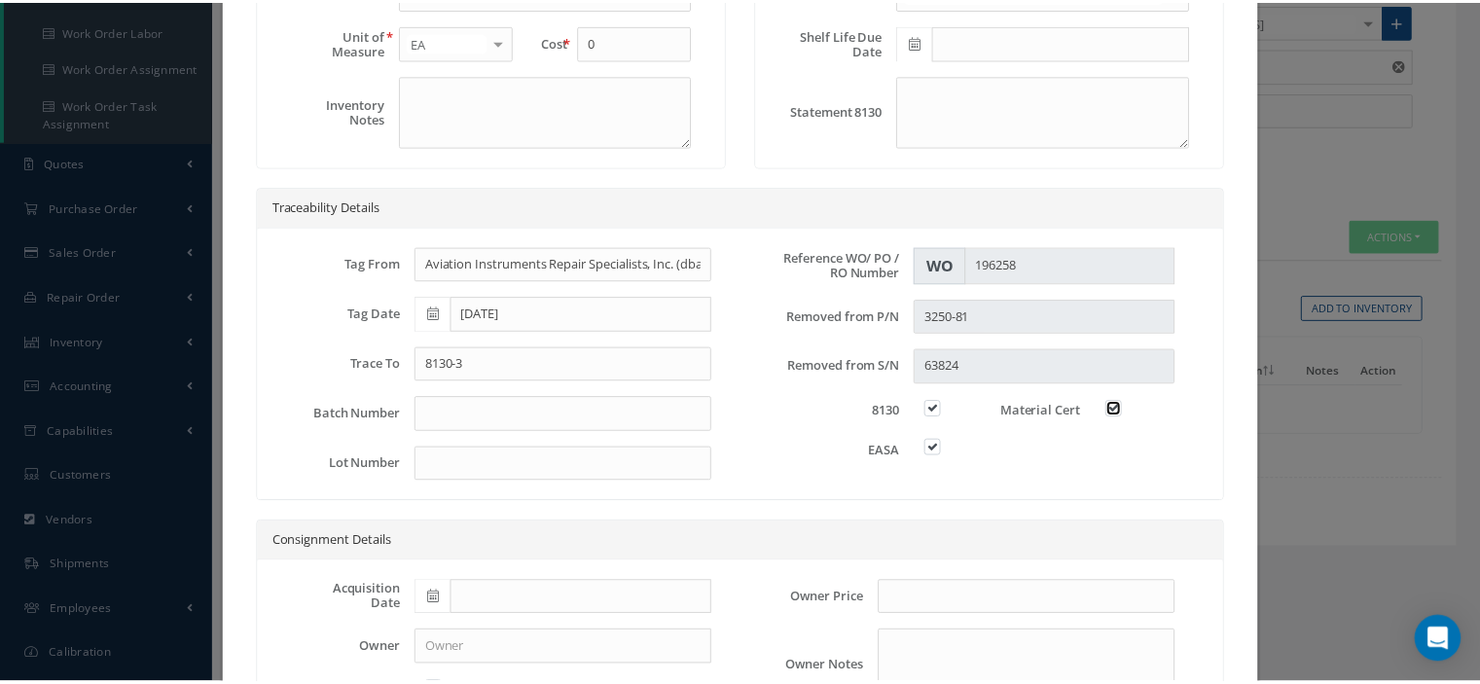
scroll to position [555, 0]
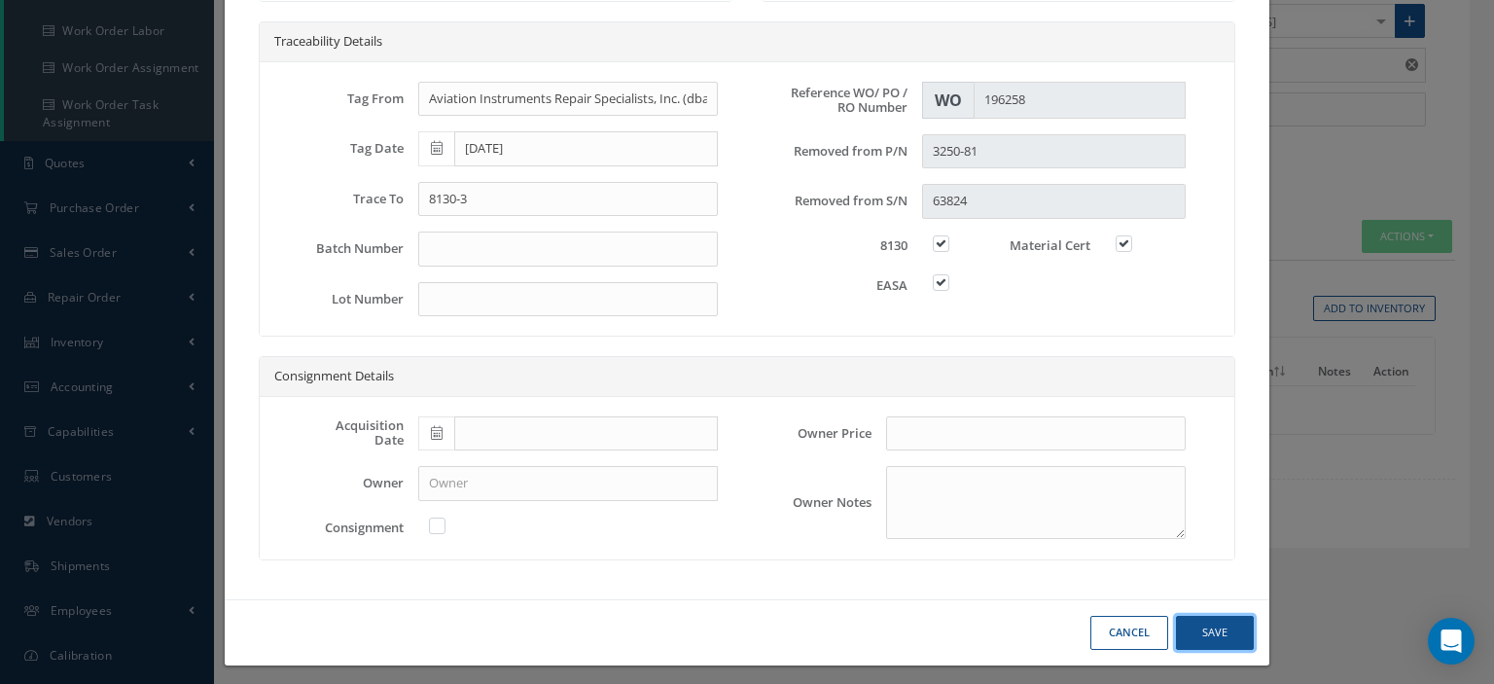
click at [1221, 619] on button "Save" at bounding box center [1215, 633] width 78 height 34
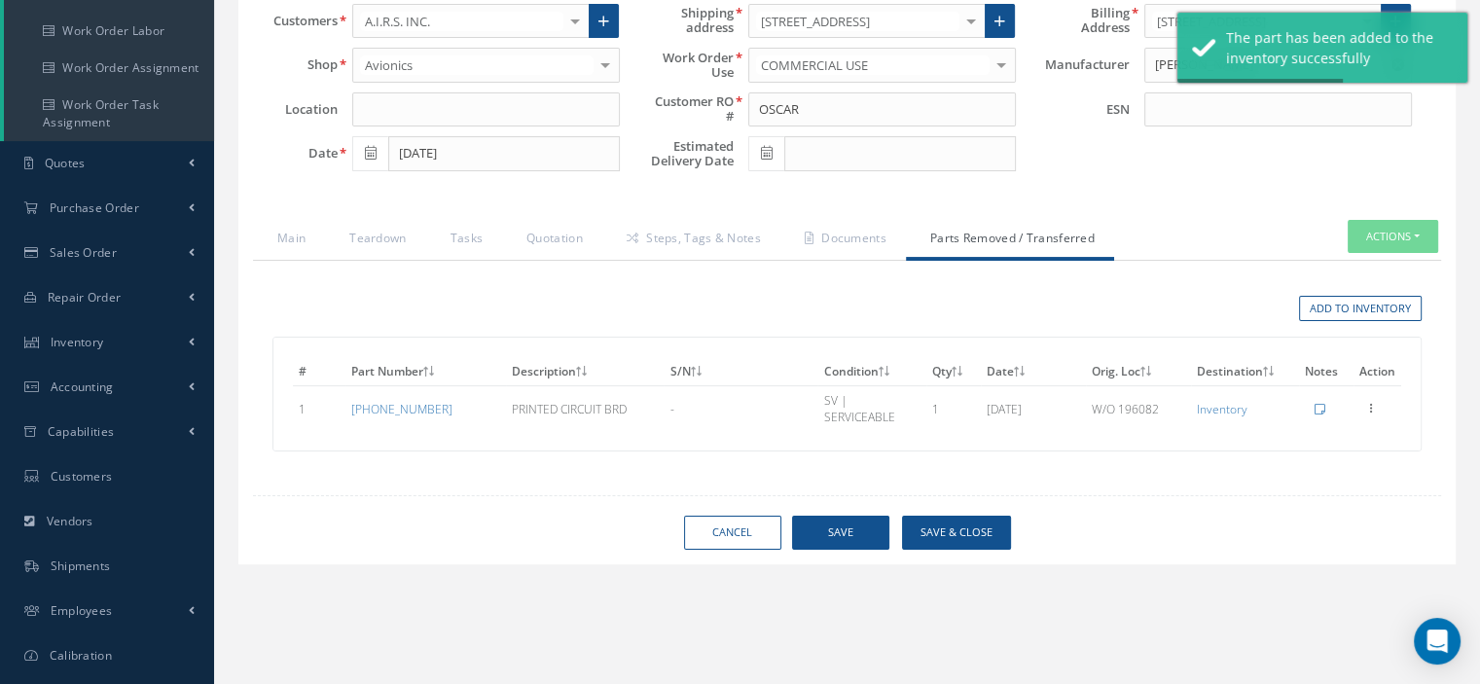
scroll to position [0, 0]
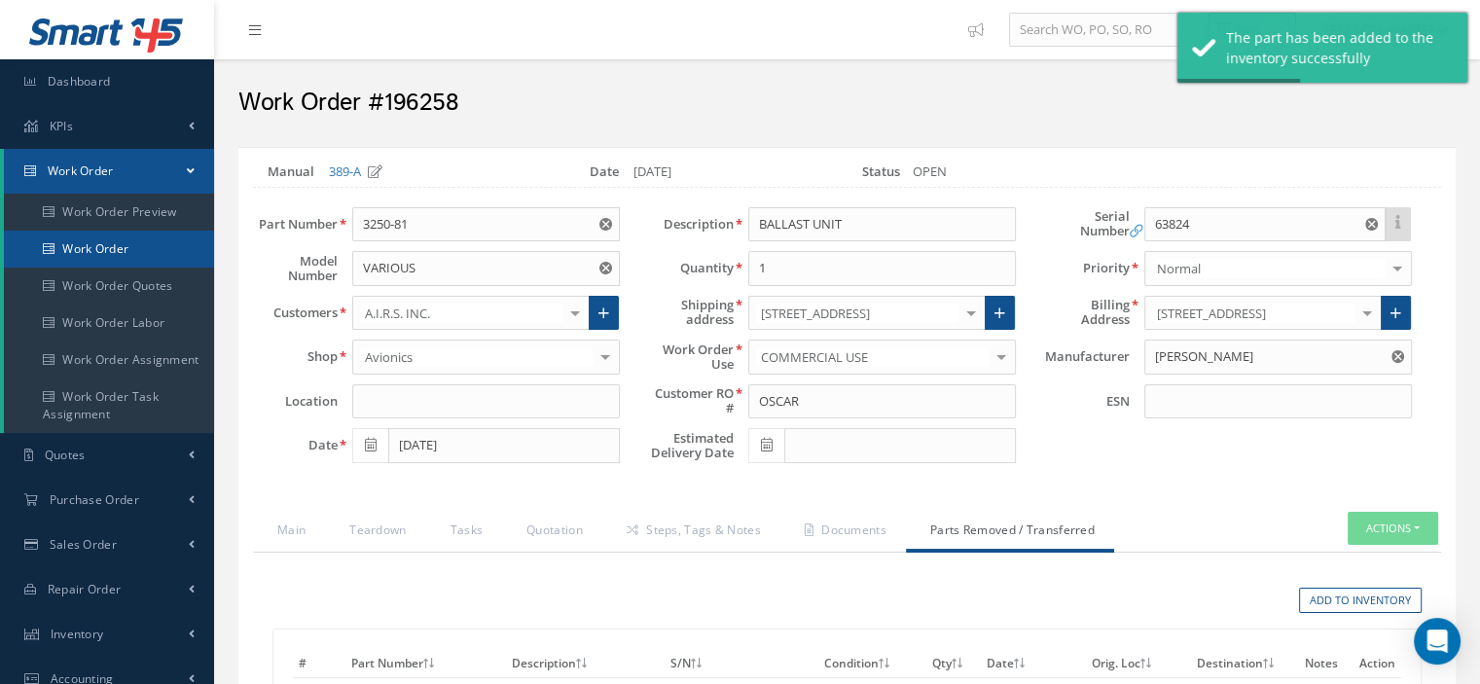
click at [127, 259] on link "Work Order" at bounding box center [109, 249] width 210 height 37
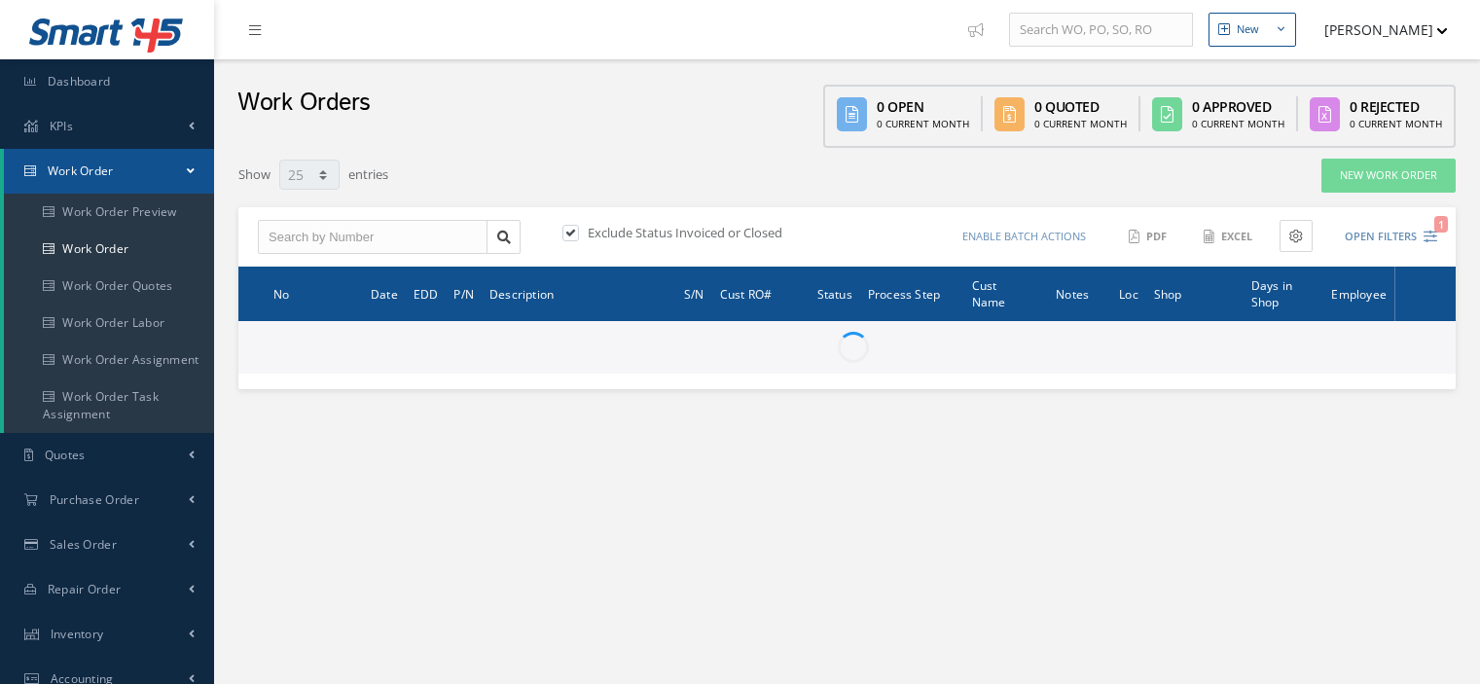
select select "25"
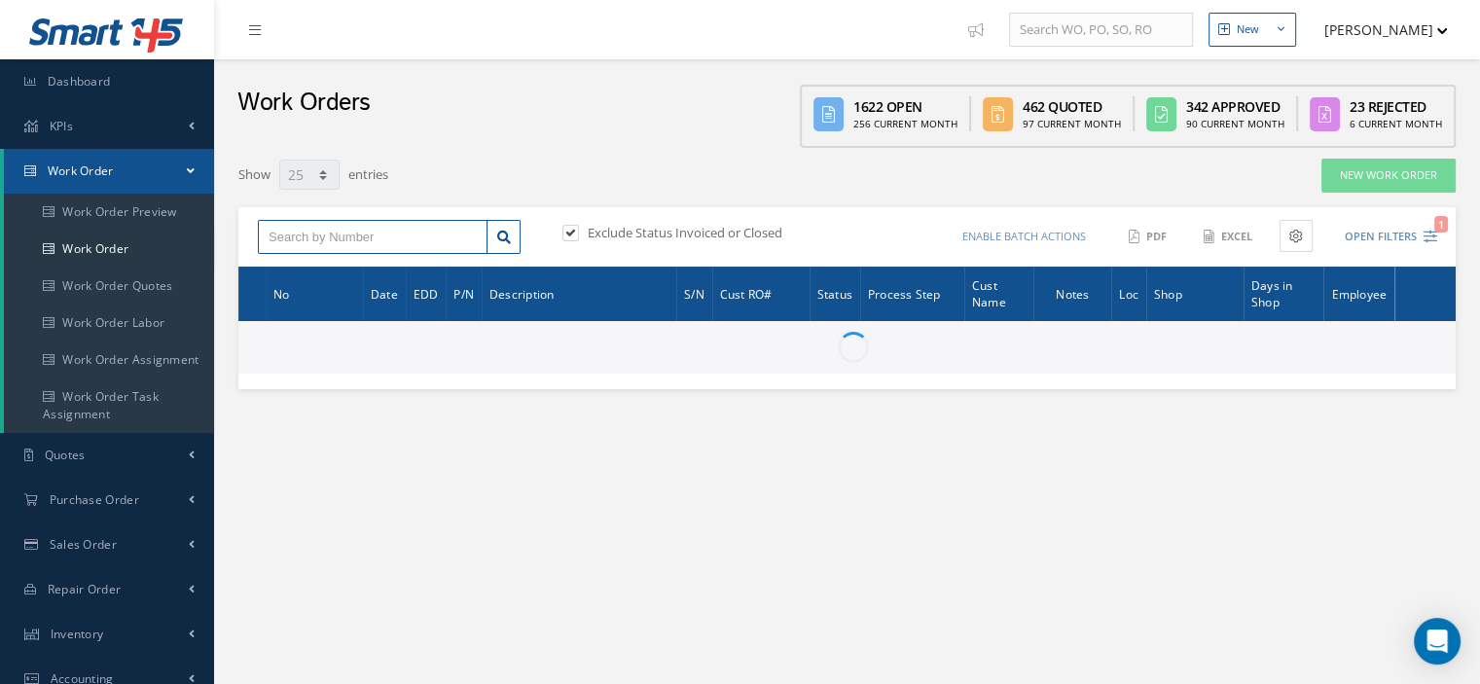
click at [284, 245] on input "text" at bounding box center [373, 237] width 230 height 35
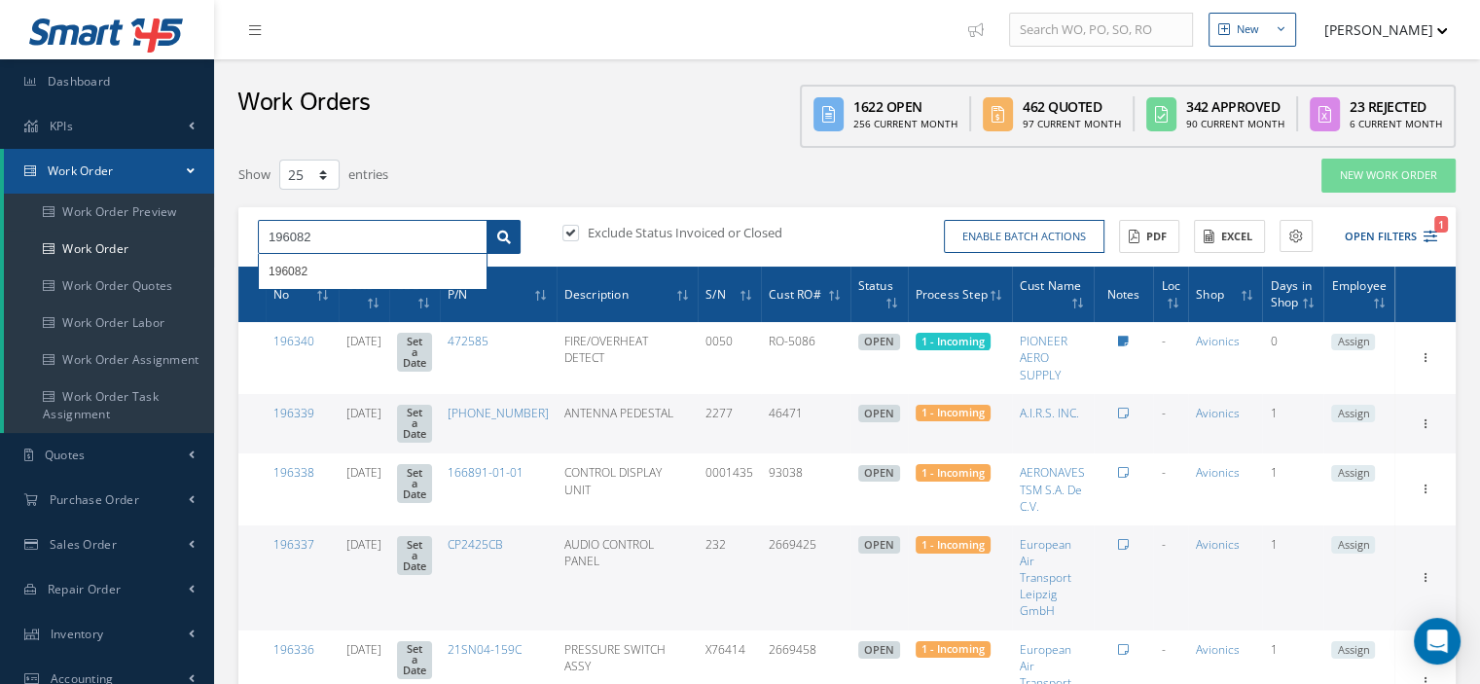
type input "196082"
click at [498, 234] on icon at bounding box center [504, 238] width 14 height 14
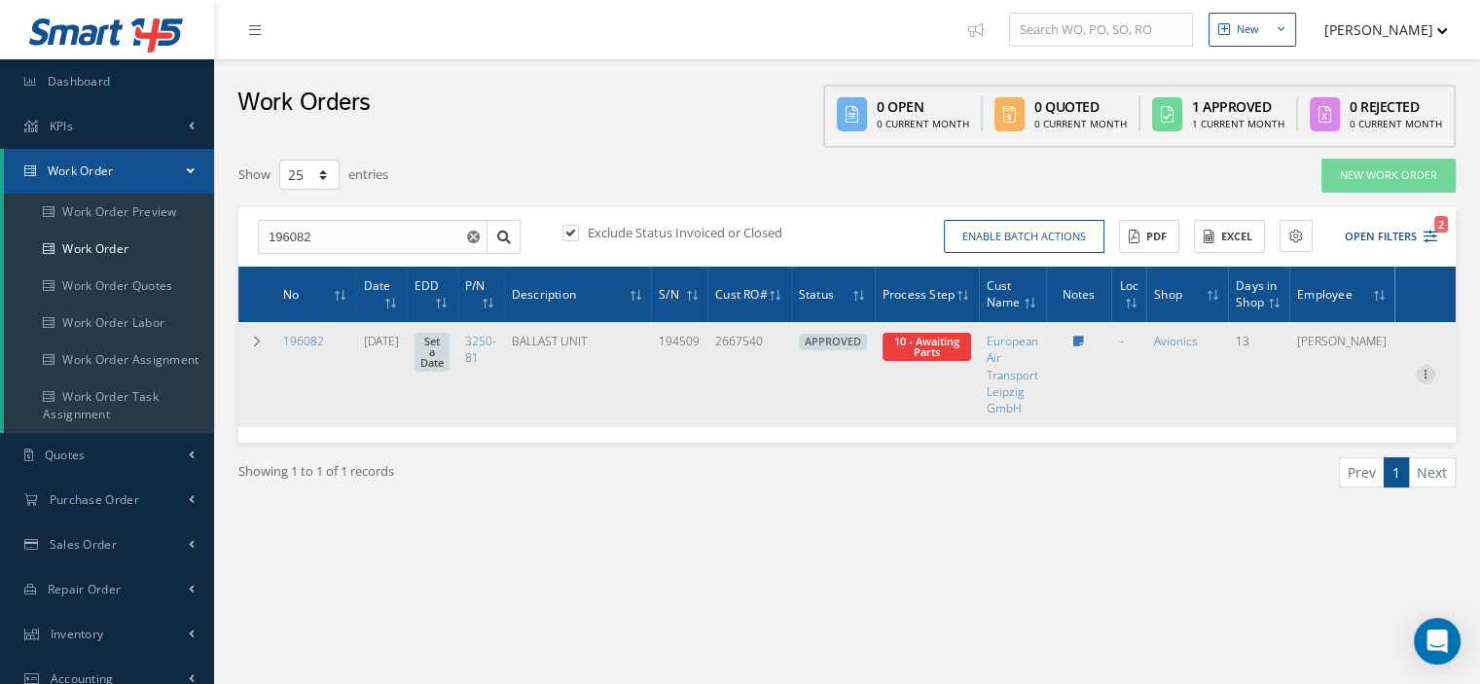
click at [1423, 374] on icon at bounding box center [1425, 373] width 19 height 16
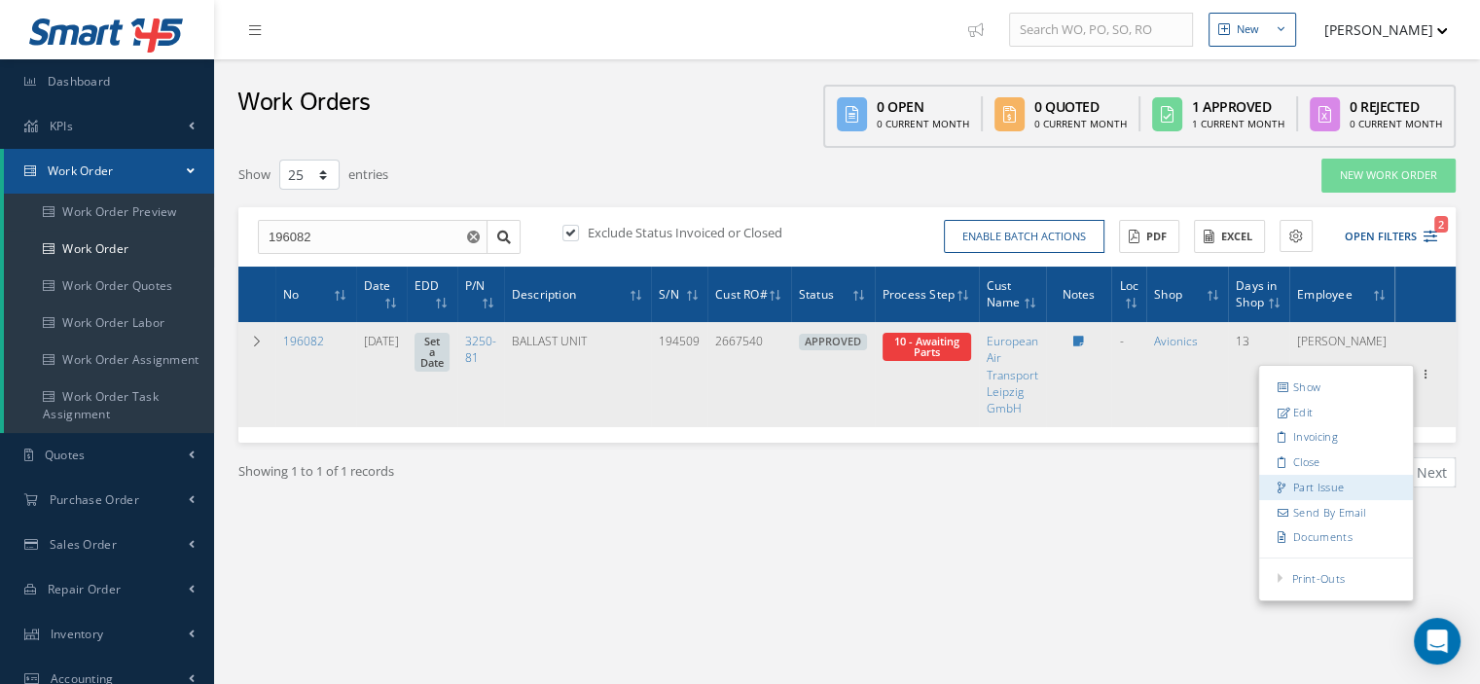
click at [1322, 483] on link "Part Issue" at bounding box center [1336, 487] width 154 height 25
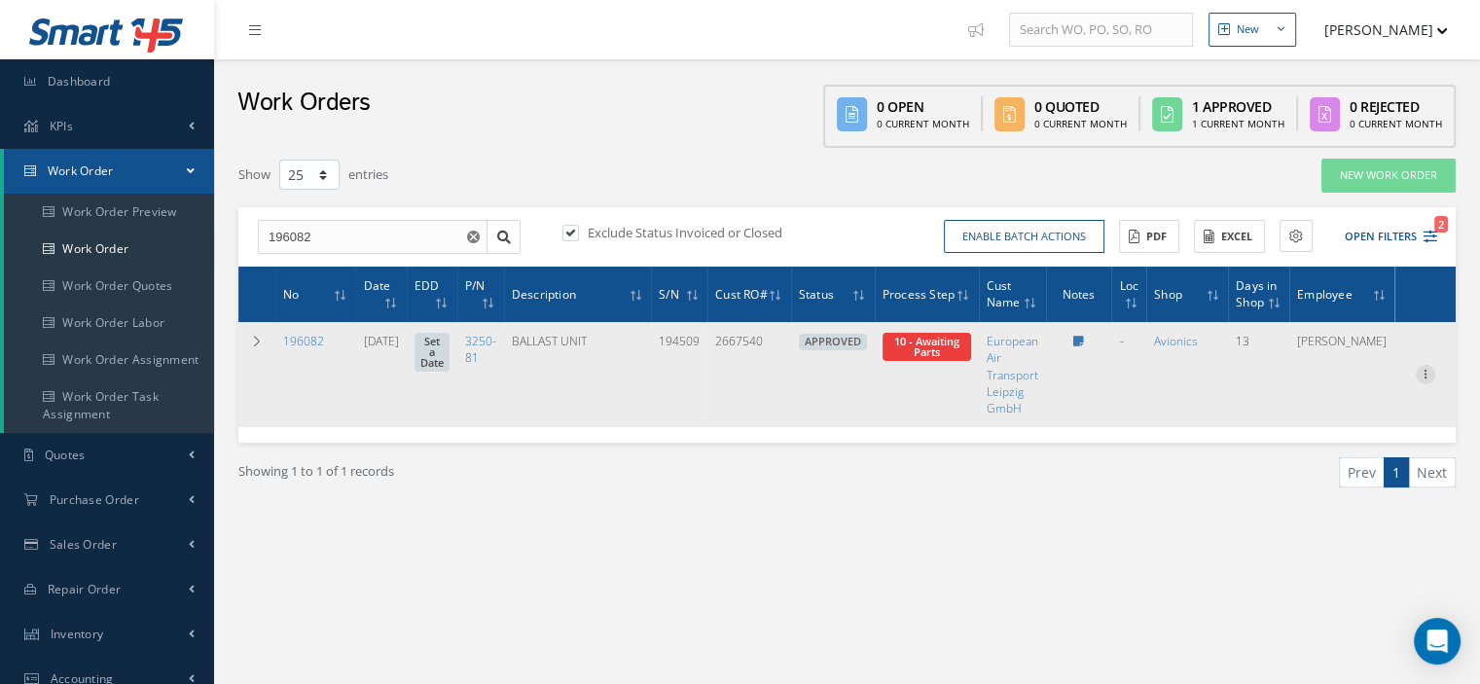
click at [1422, 372] on icon at bounding box center [1425, 373] width 19 height 16
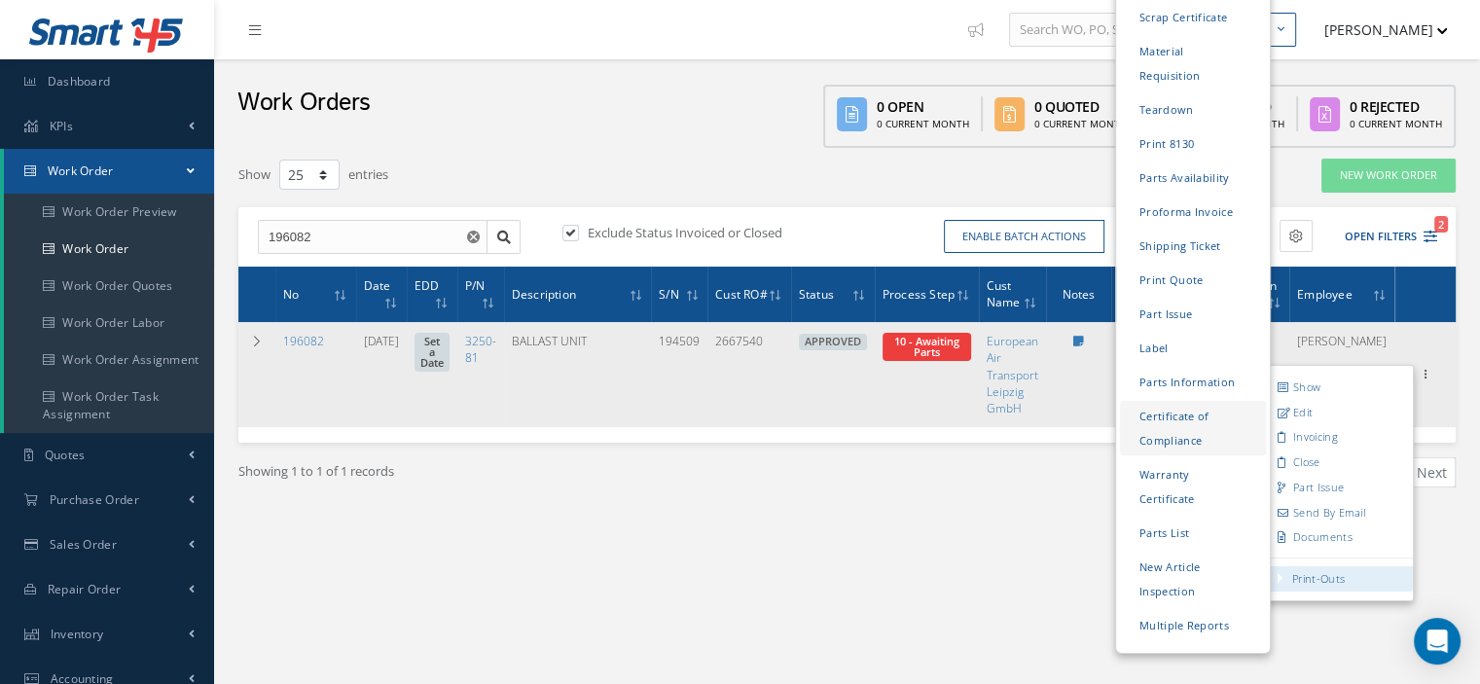
click at [1164, 401] on link "Certificate of Compliance" at bounding box center [1193, 428] width 146 height 54
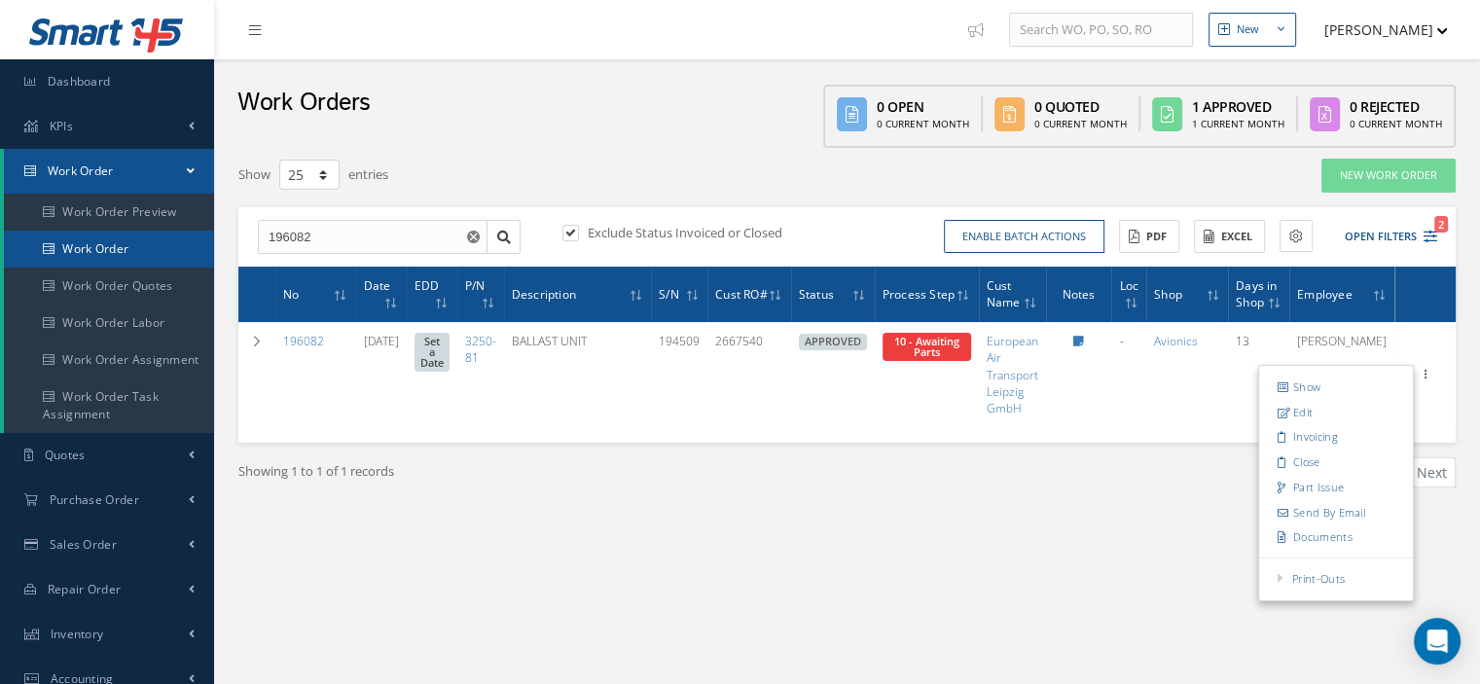
click at [157, 251] on link "Work Order" at bounding box center [109, 249] width 210 height 37
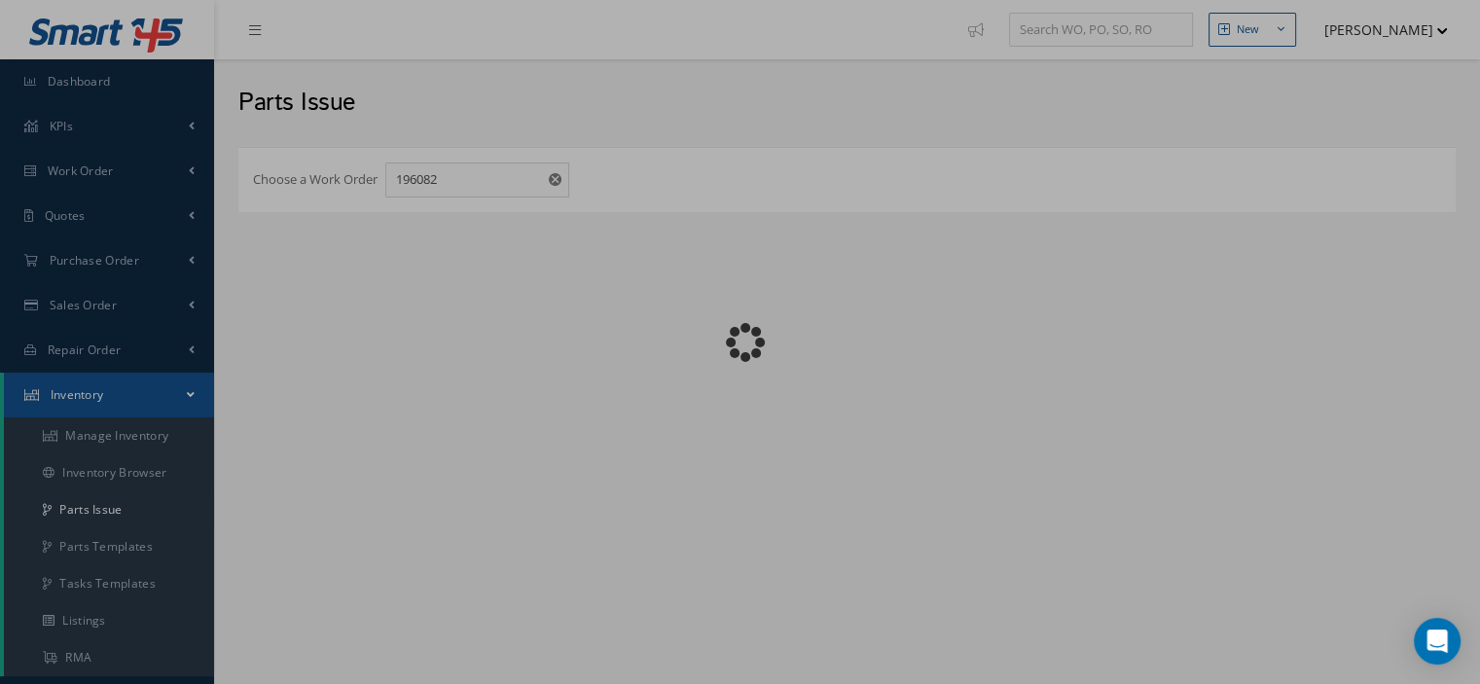
checkbox input "false"
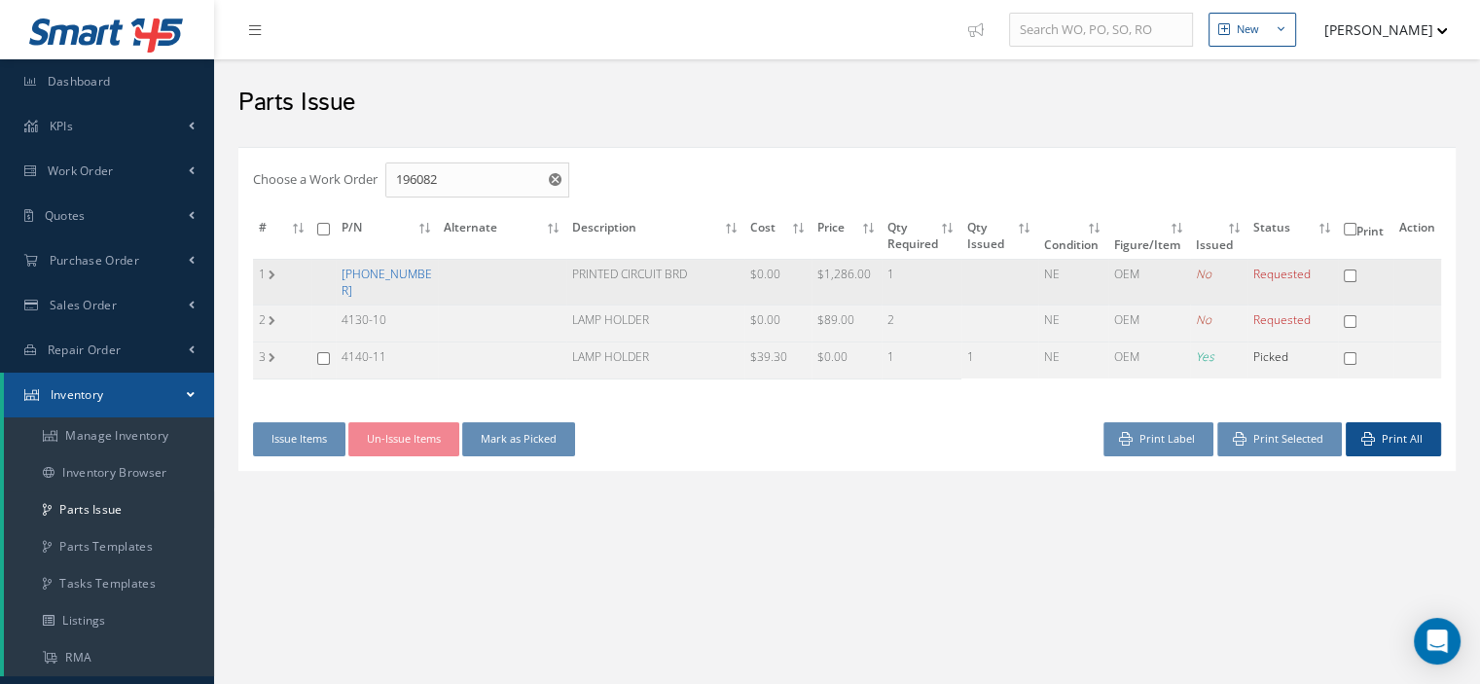
click at [345, 273] on link "[PHONE_NUMBER]" at bounding box center [387, 282] width 90 height 33
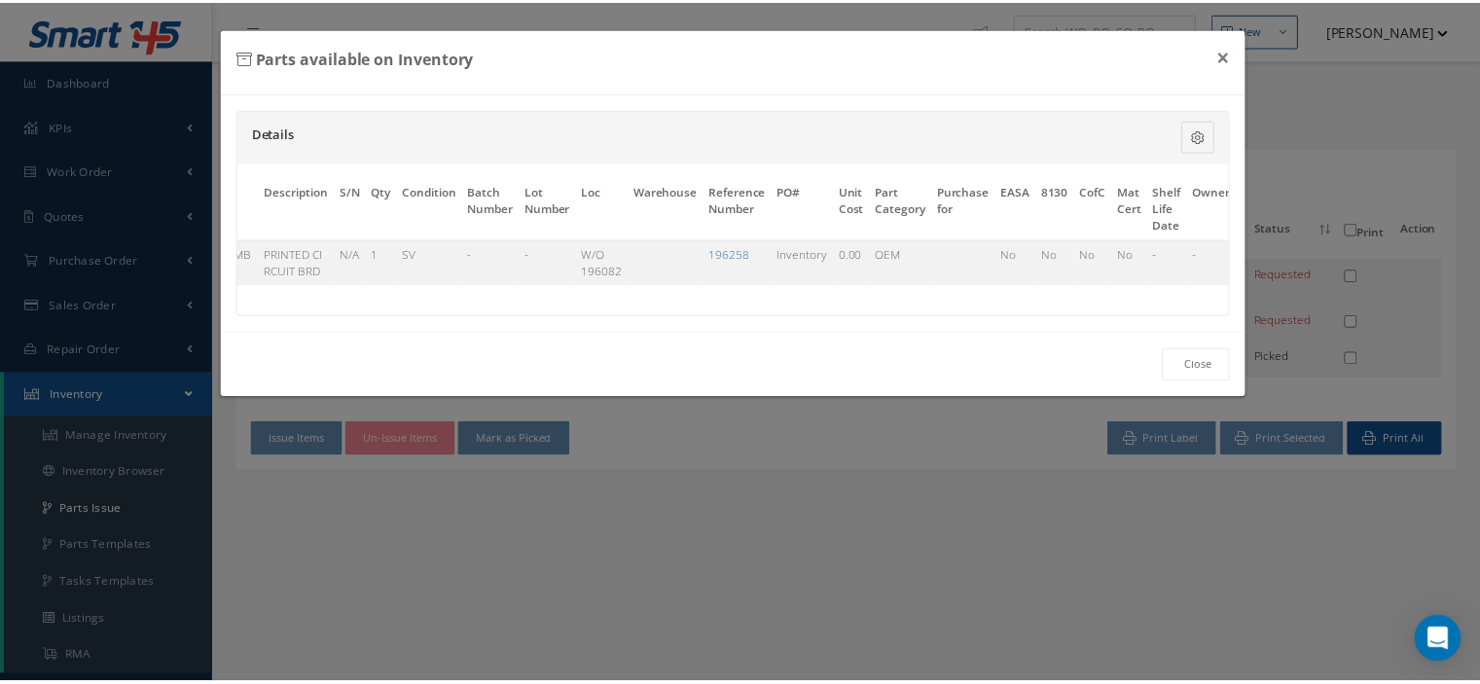
scroll to position [0, 151]
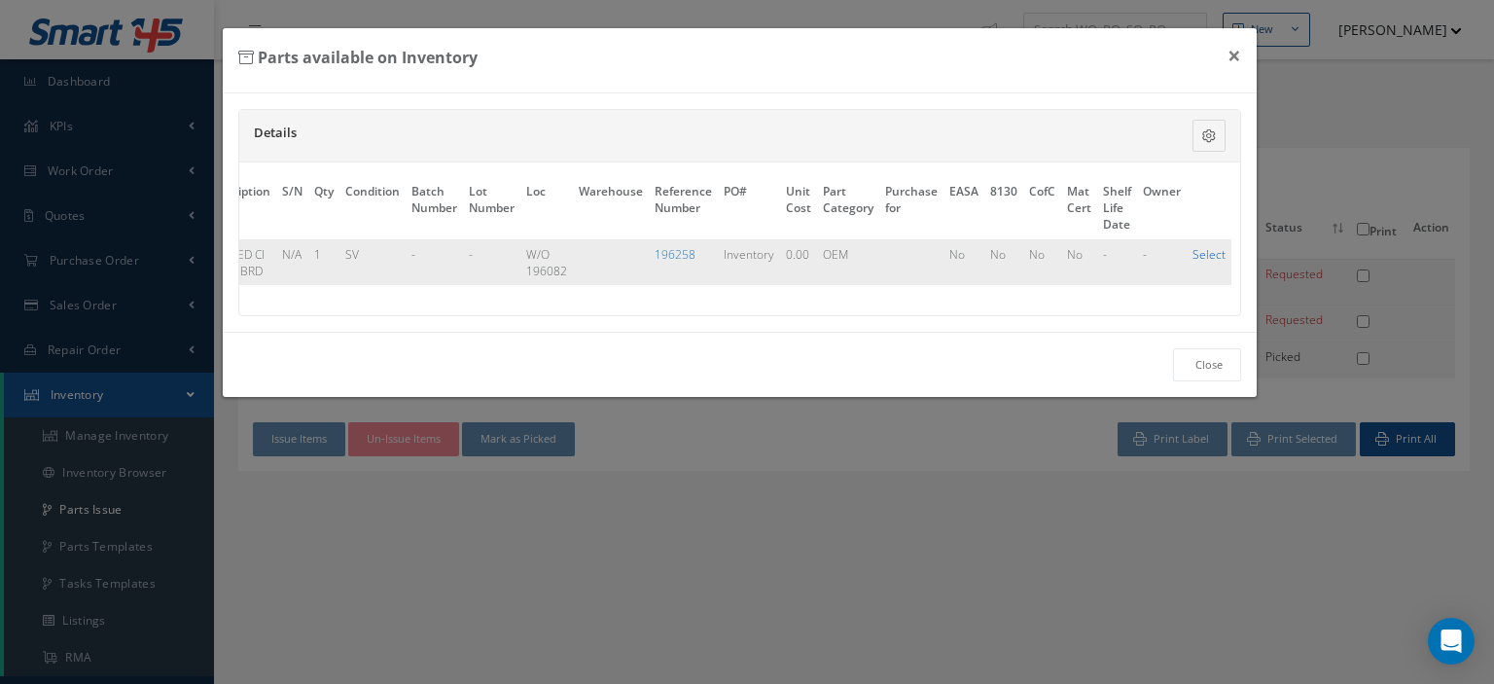
click at [1193, 254] on link "Select" at bounding box center [1209, 254] width 33 height 17
checkbox input "true"
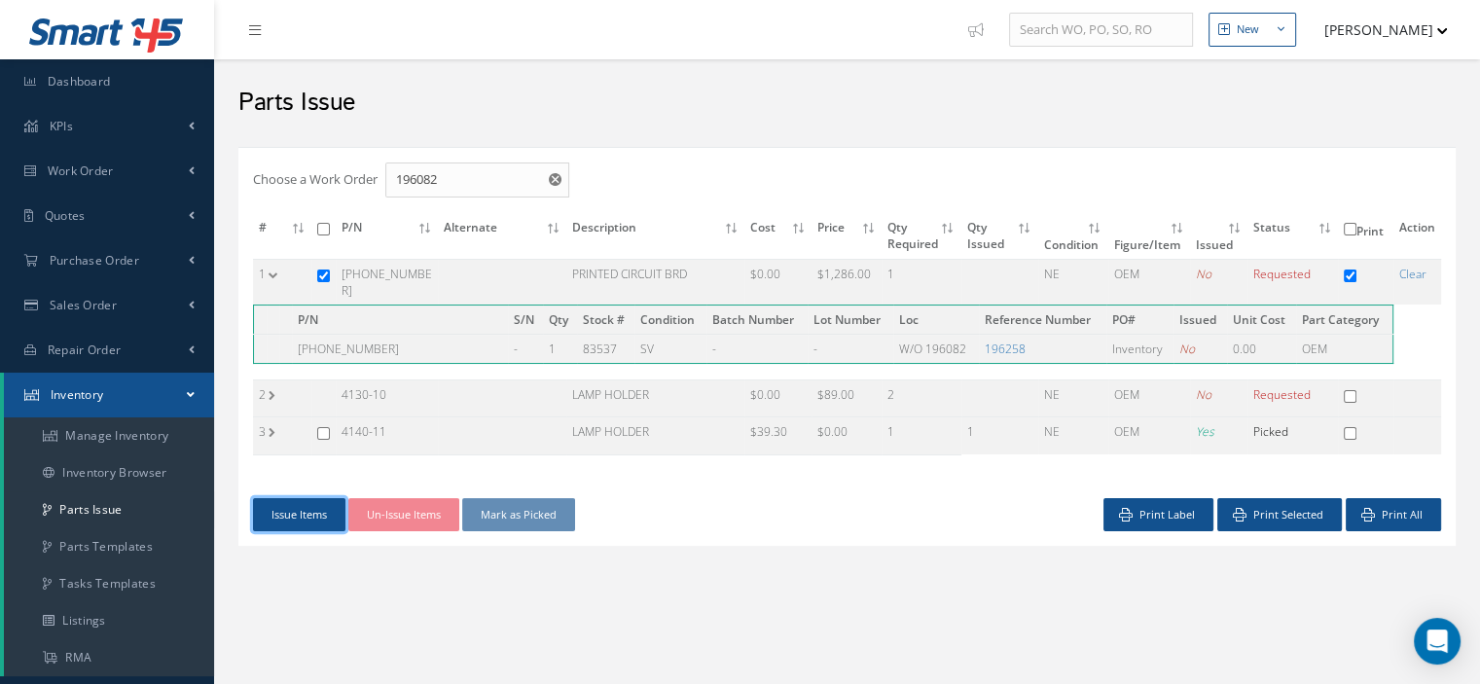
click at [309, 498] on button "Issue Items" at bounding box center [299, 515] width 92 height 34
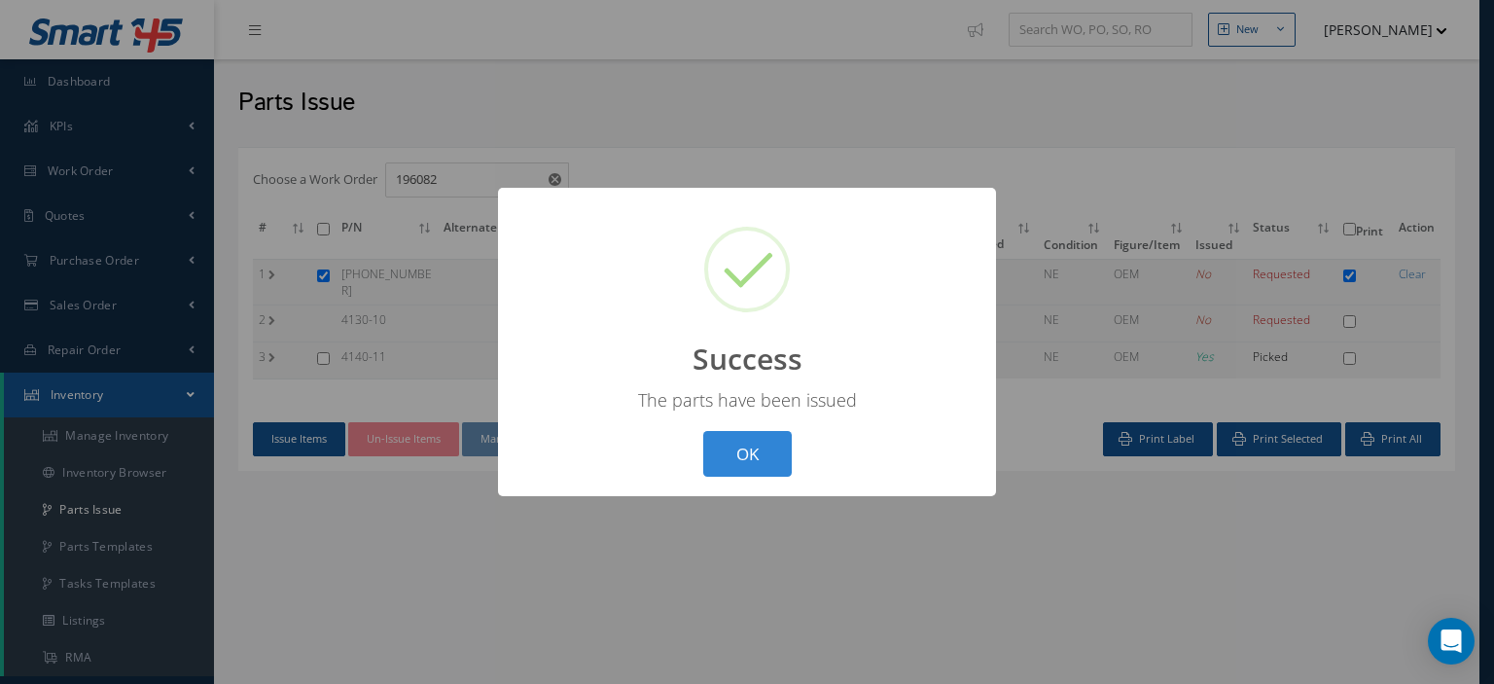
click at [719, 458] on button "OK" at bounding box center [747, 454] width 89 height 46
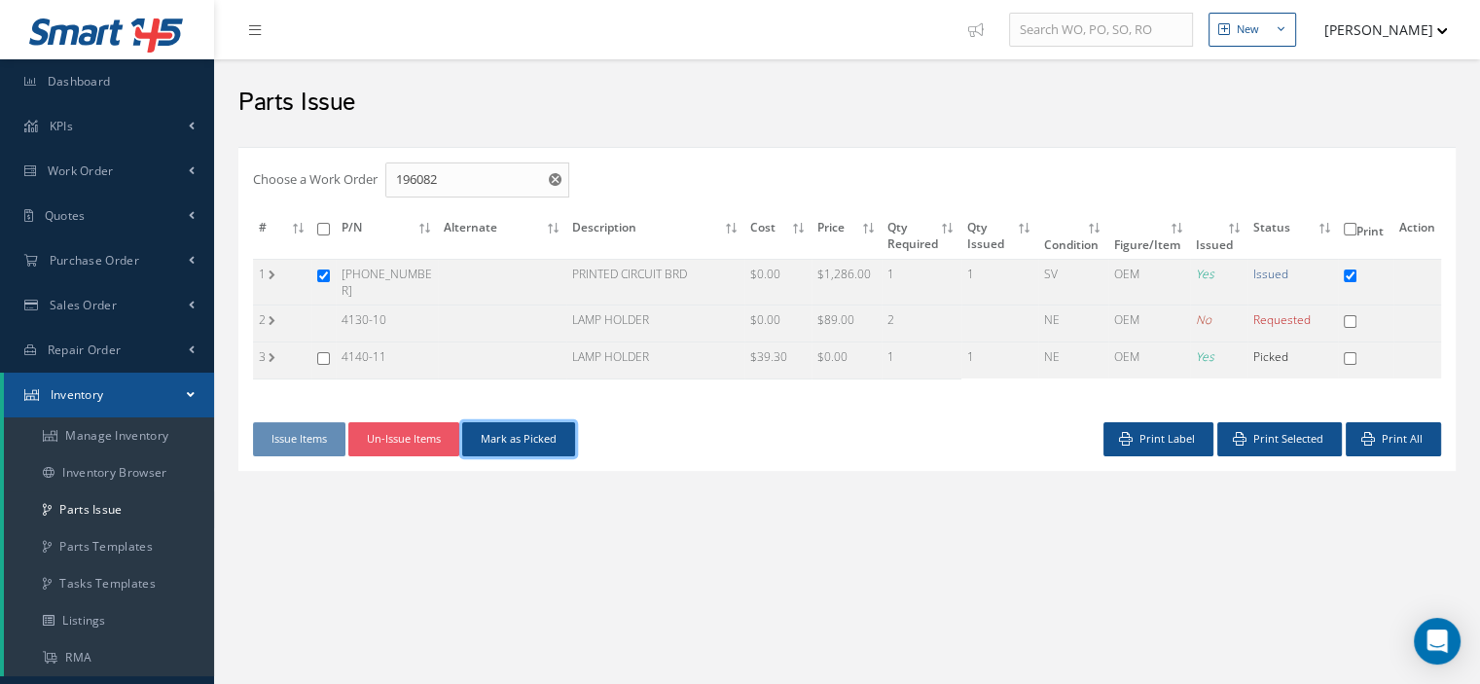
click at [545, 427] on button "Mark as Picked" at bounding box center [518, 439] width 113 height 34
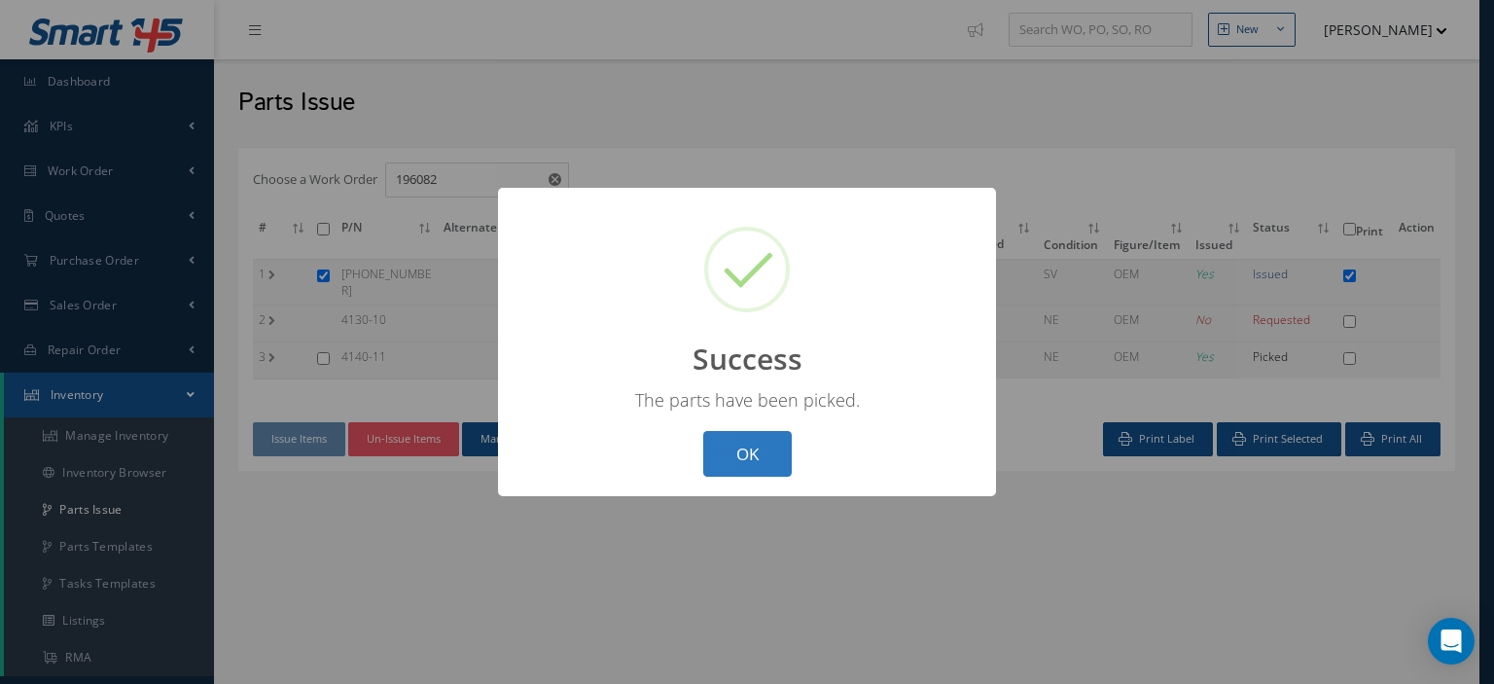
click at [724, 454] on button "OK" at bounding box center [747, 454] width 89 height 46
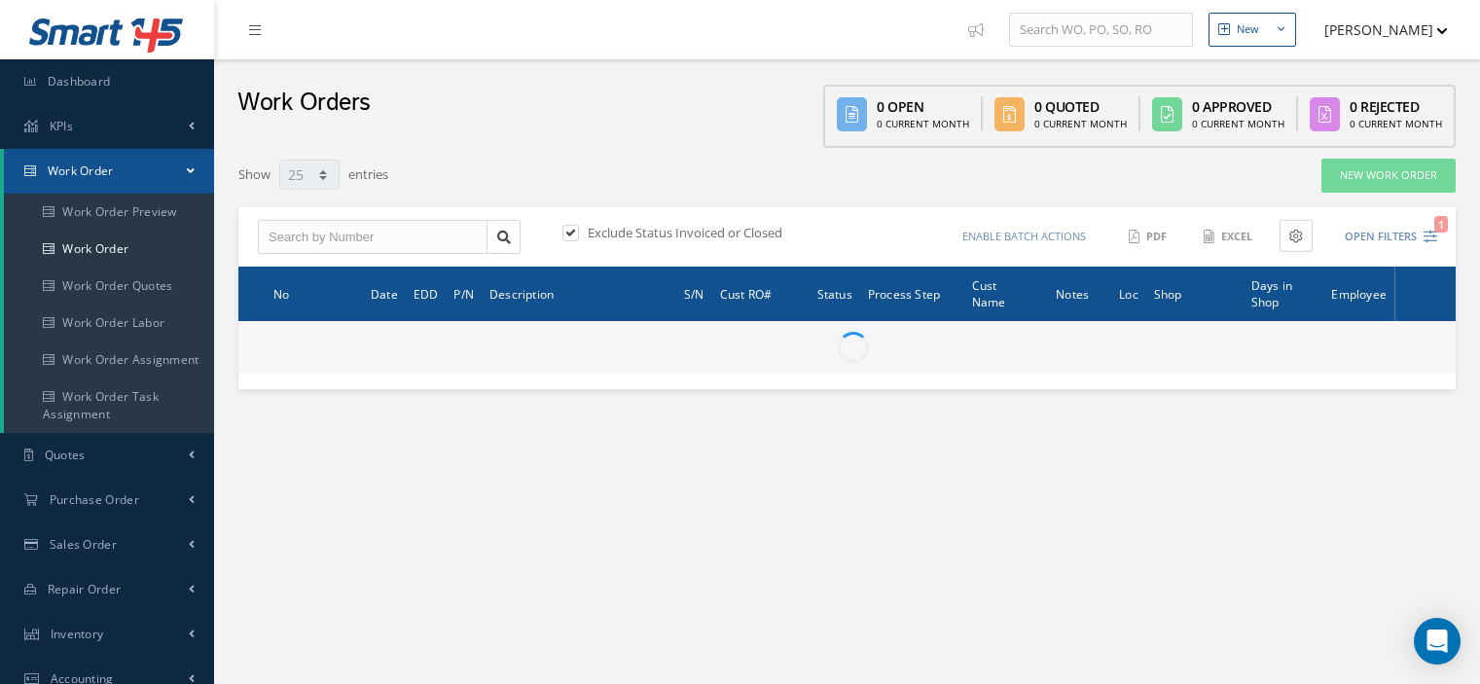
select select "25"
click at [299, 241] on input "text" at bounding box center [373, 237] width 230 height 35
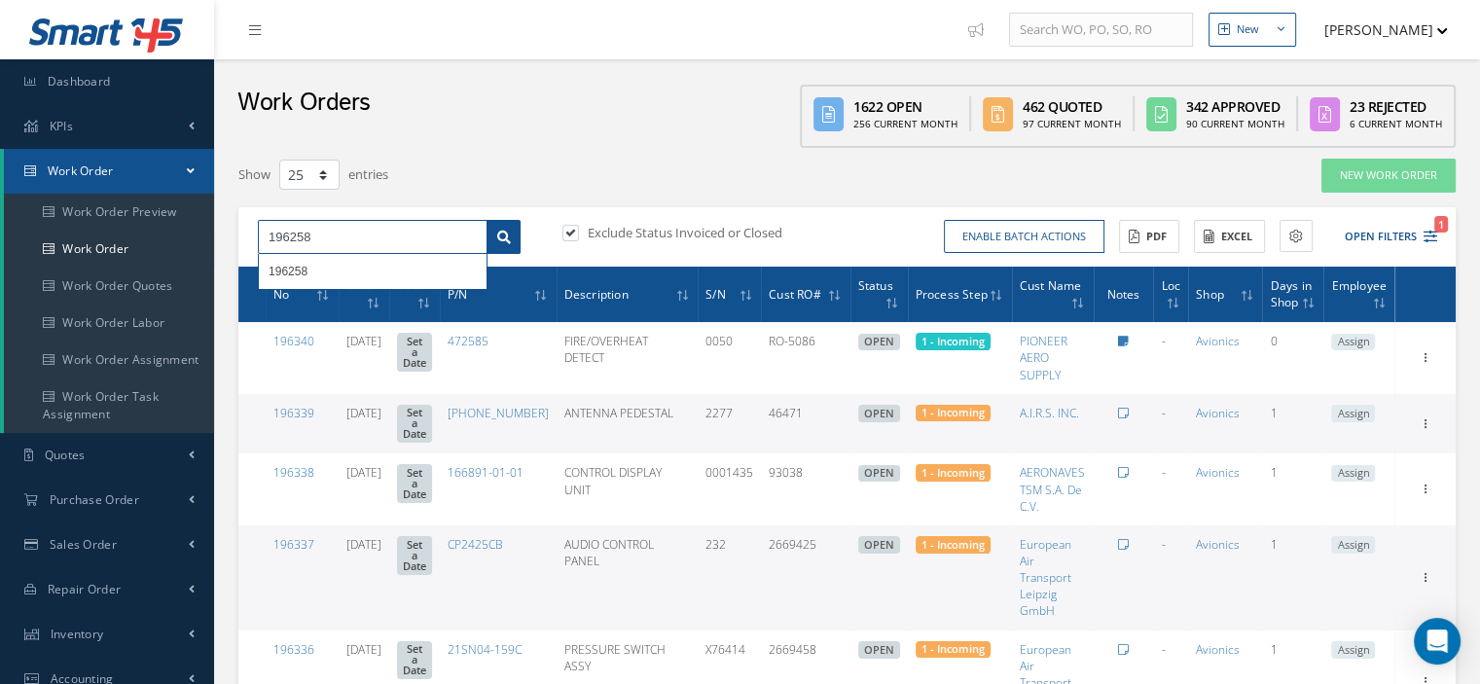
type input "196258"
click at [506, 236] on icon at bounding box center [504, 238] width 14 height 14
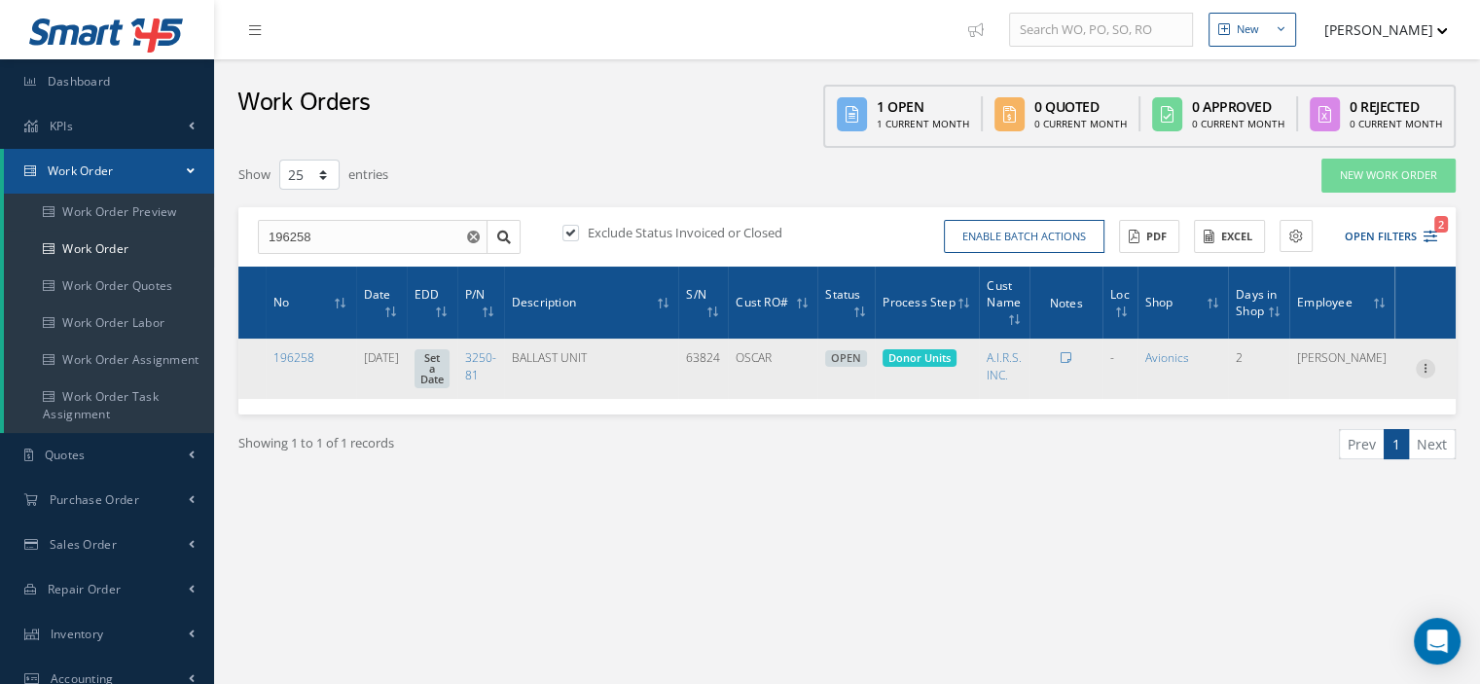
click at [1421, 365] on icon at bounding box center [1425, 367] width 19 height 16
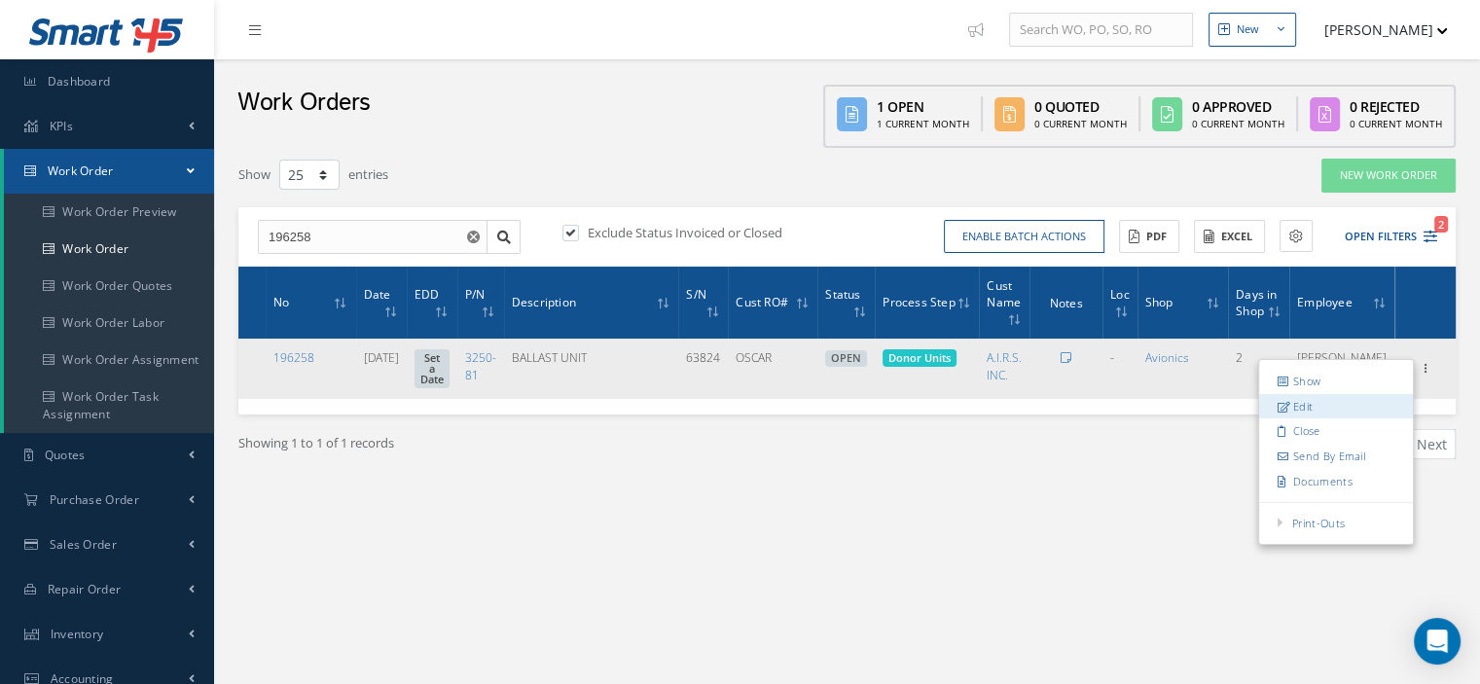
click at [1325, 398] on link "Edit" at bounding box center [1336, 406] width 154 height 25
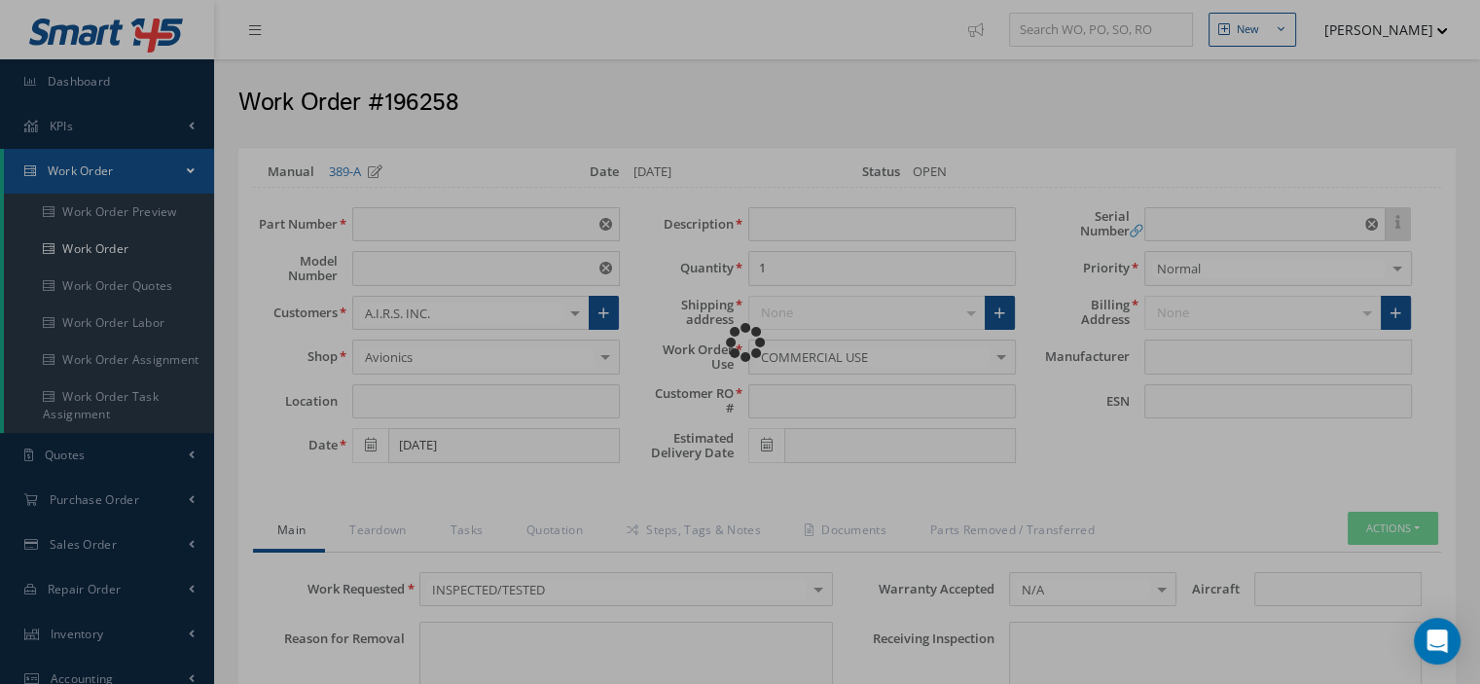
type input "3250-81"
type input "VARIOUS"
type input "[DATE]"
type input "BALLAST UNIT"
type input "OSCAR"
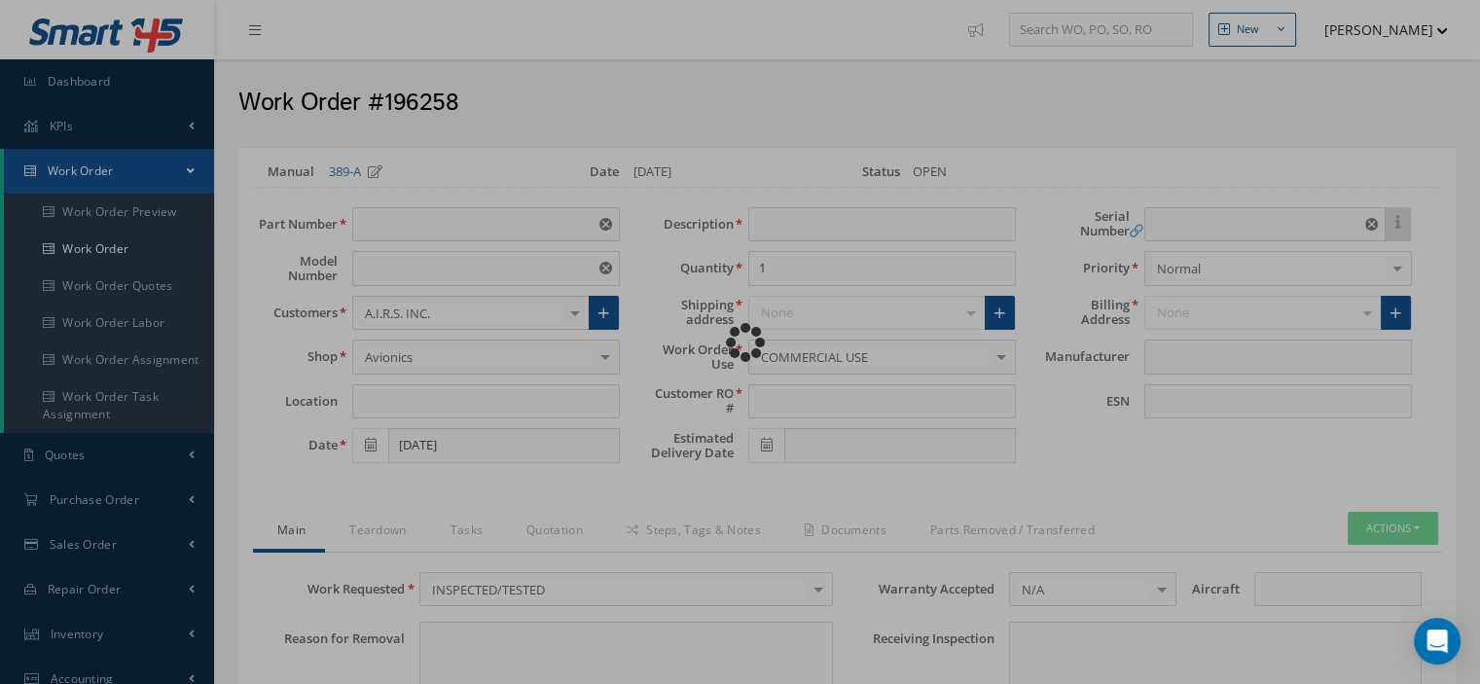
type input "63824"
type textarea "NONE"
type input "NONE"
type textarea "NONE"
type input "NONE"
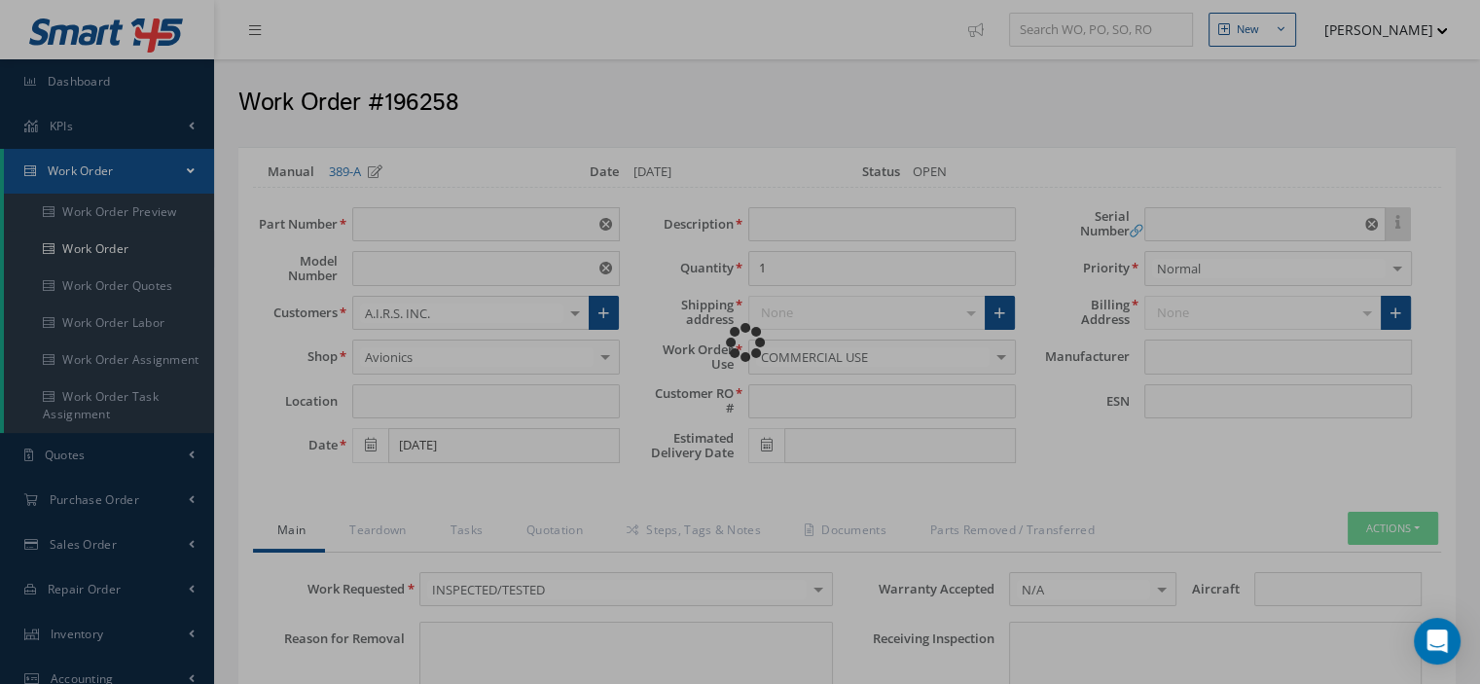
type input "N/A"
type textarea "INSPECTED/TESTED in accordance with CMM 33-24-17, Revision 4, Date [DATE]"
type input "[DATE]"
checkbox input "true"
type input "[DATE]"
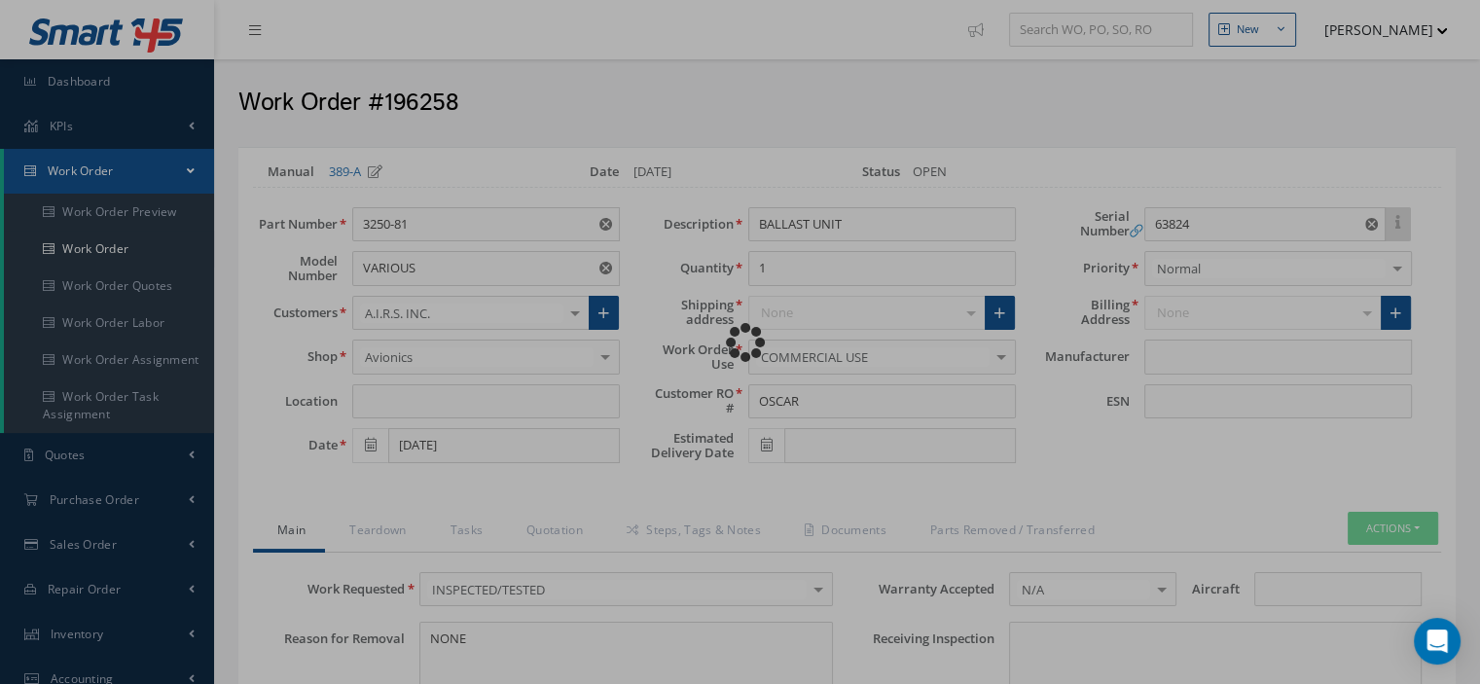
type input "[PERSON_NAME]"
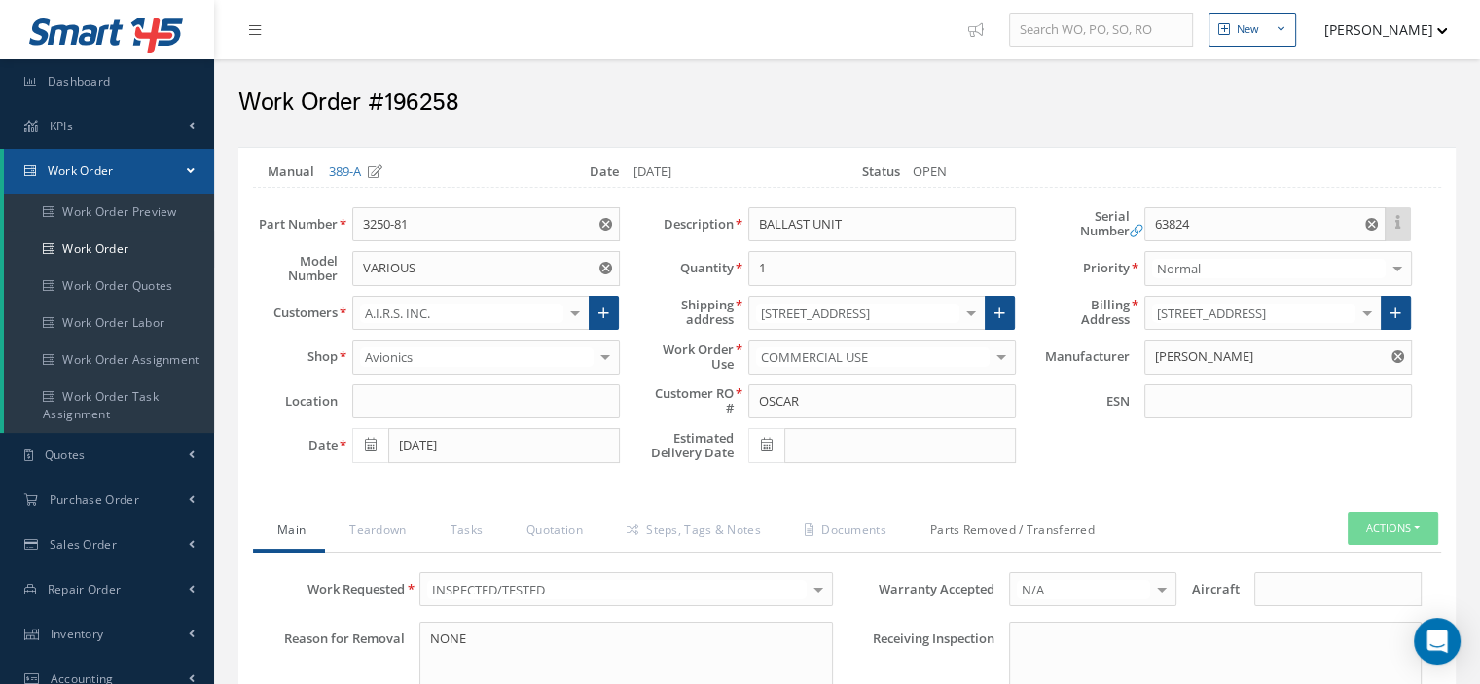
click at [965, 535] on link "Parts Removed / Transferred" at bounding box center [1010, 532] width 208 height 41
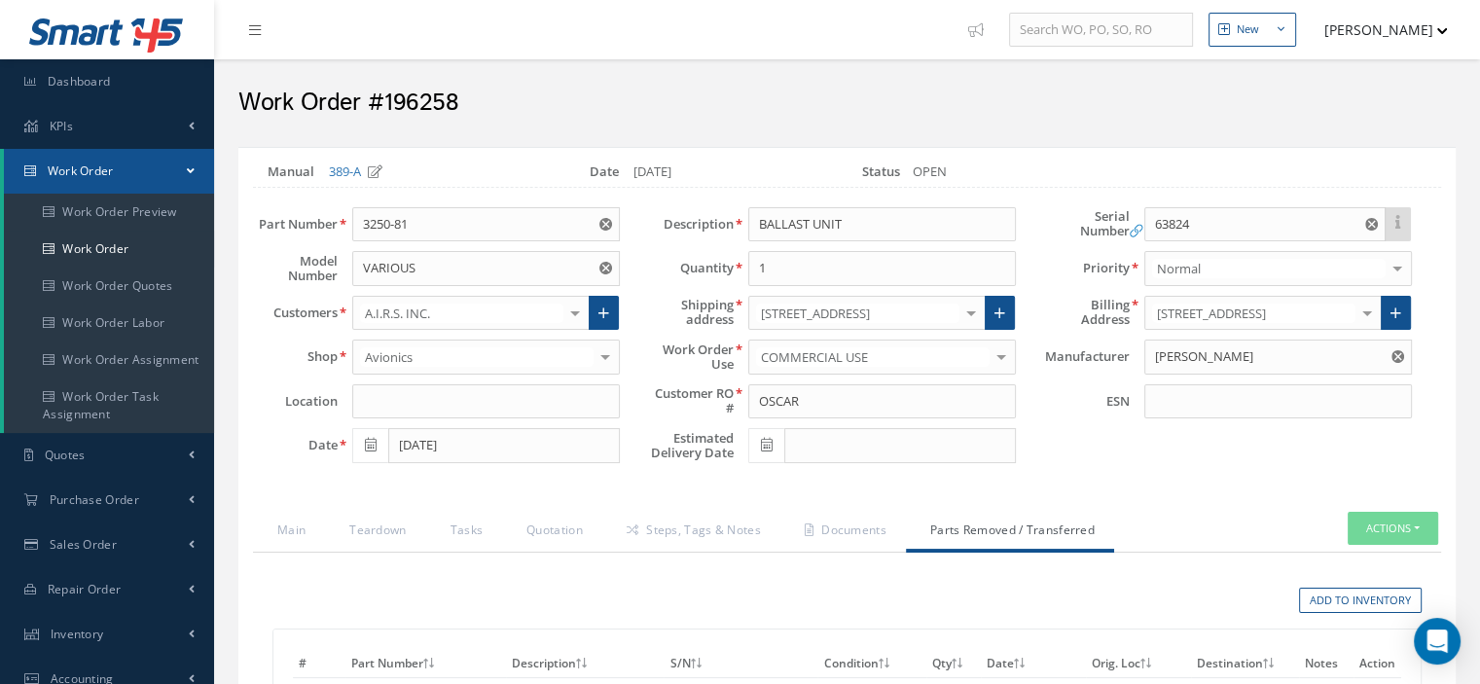
scroll to position [331, 0]
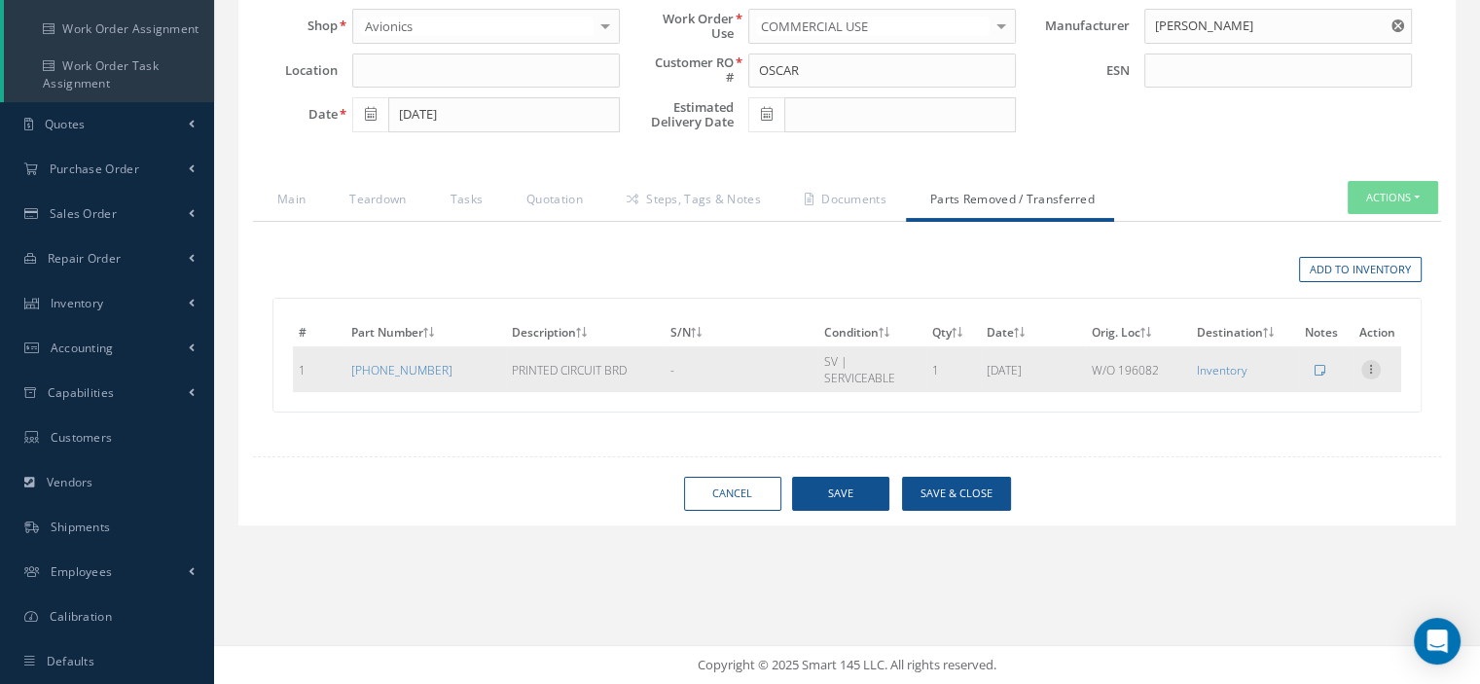
click at [1370, 360] on icon at bounding box center [1370, 368] width 19 height 16
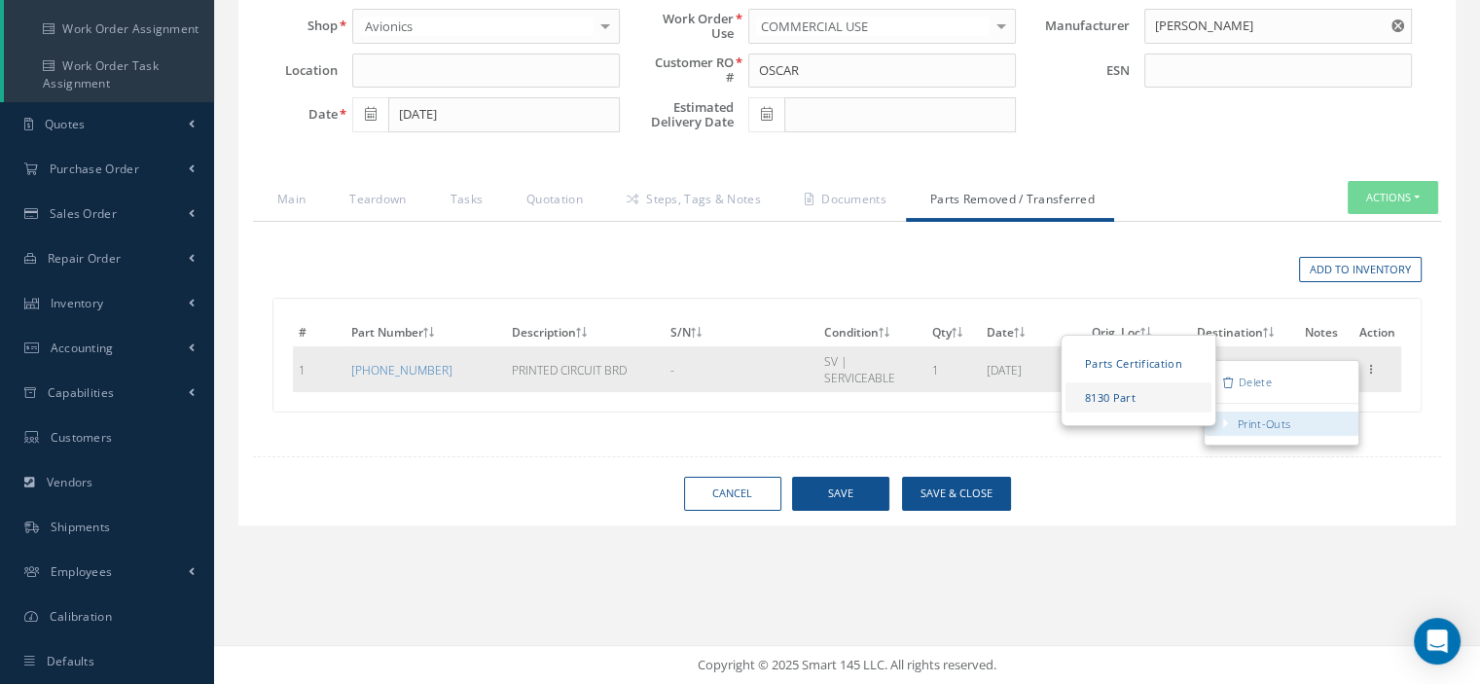
click at [1147, 396] on link "8130 Part" at bounding box center [1138, 397] width 146 height 30
click at [1113, 358] on link "Parts Certification" at bounding box center [1138, 363] width 146 height 30
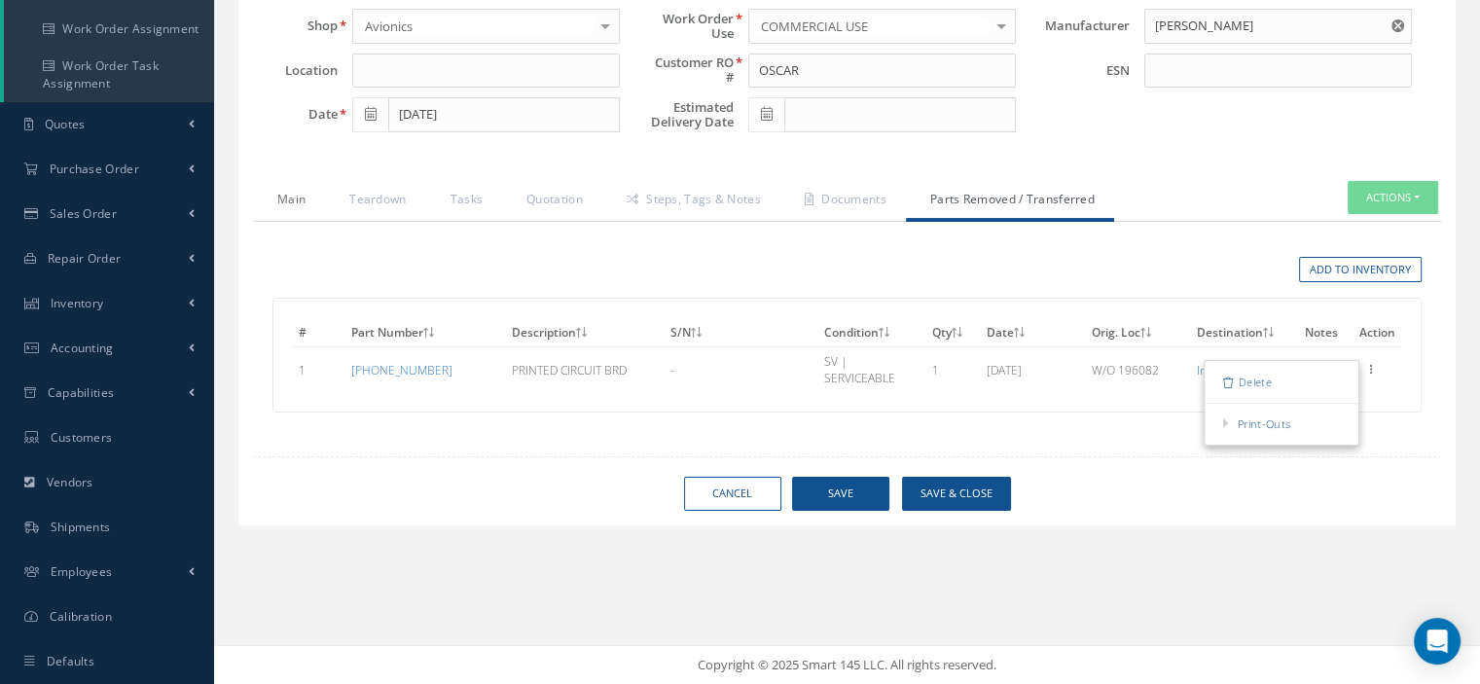
scroll to position [0, 0]
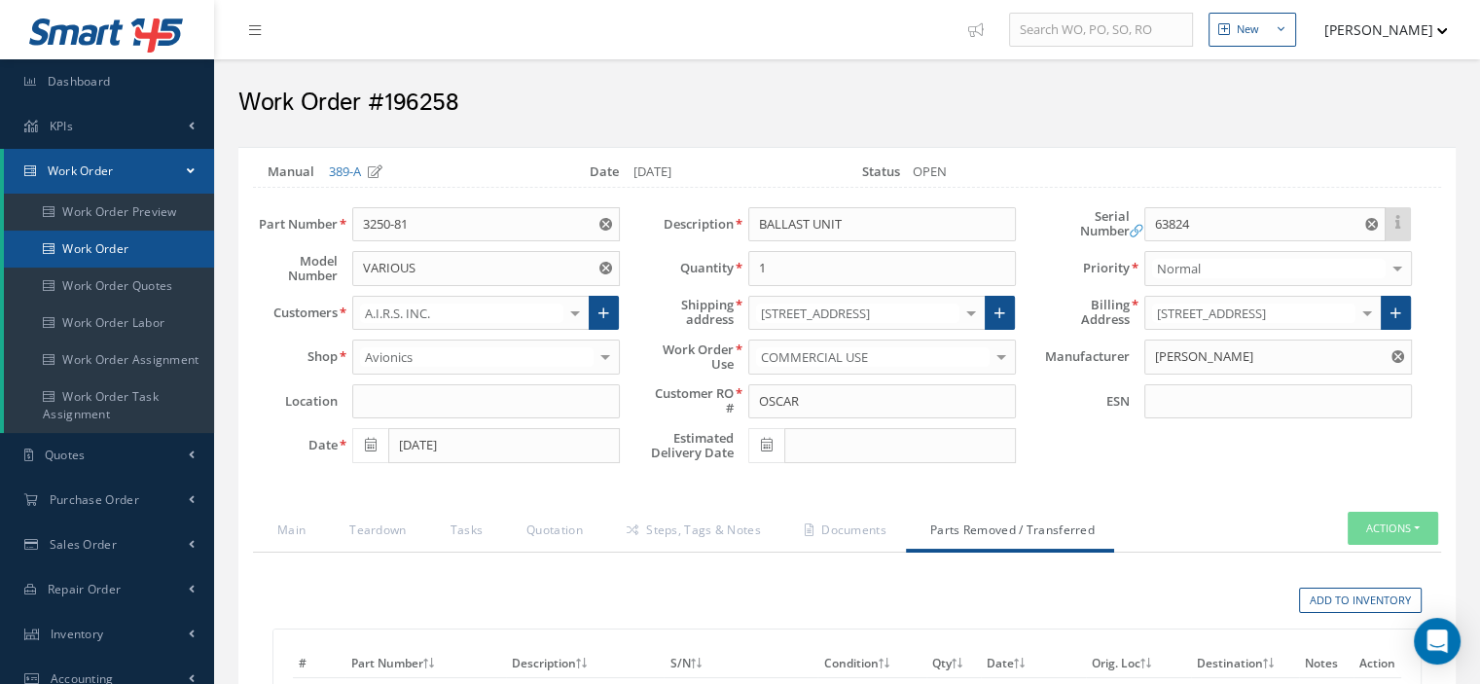
click at [145, 254] on link "Work Order" at bounding box center [109, 249] width 210 height 37
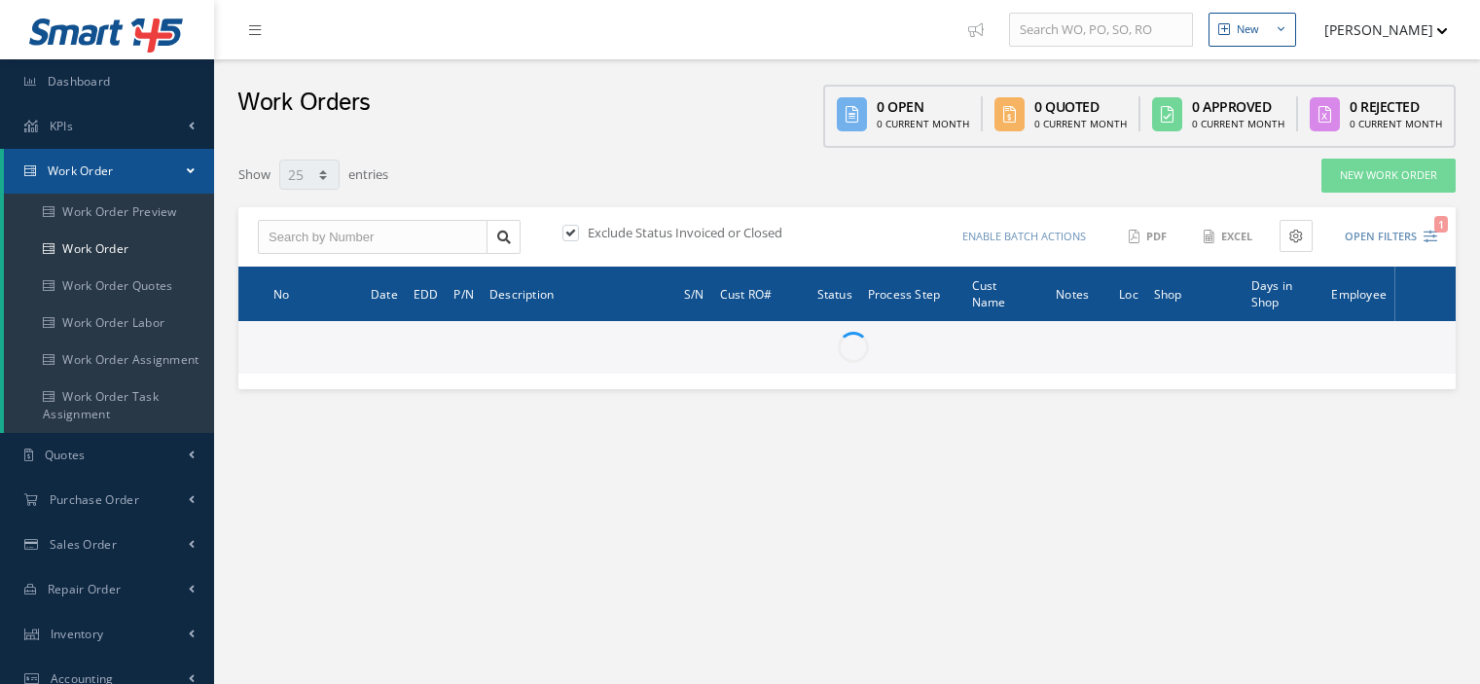
select select "25"
click at [306, 225] on input "text" at bounding box center [373, 237] width 230 height 35
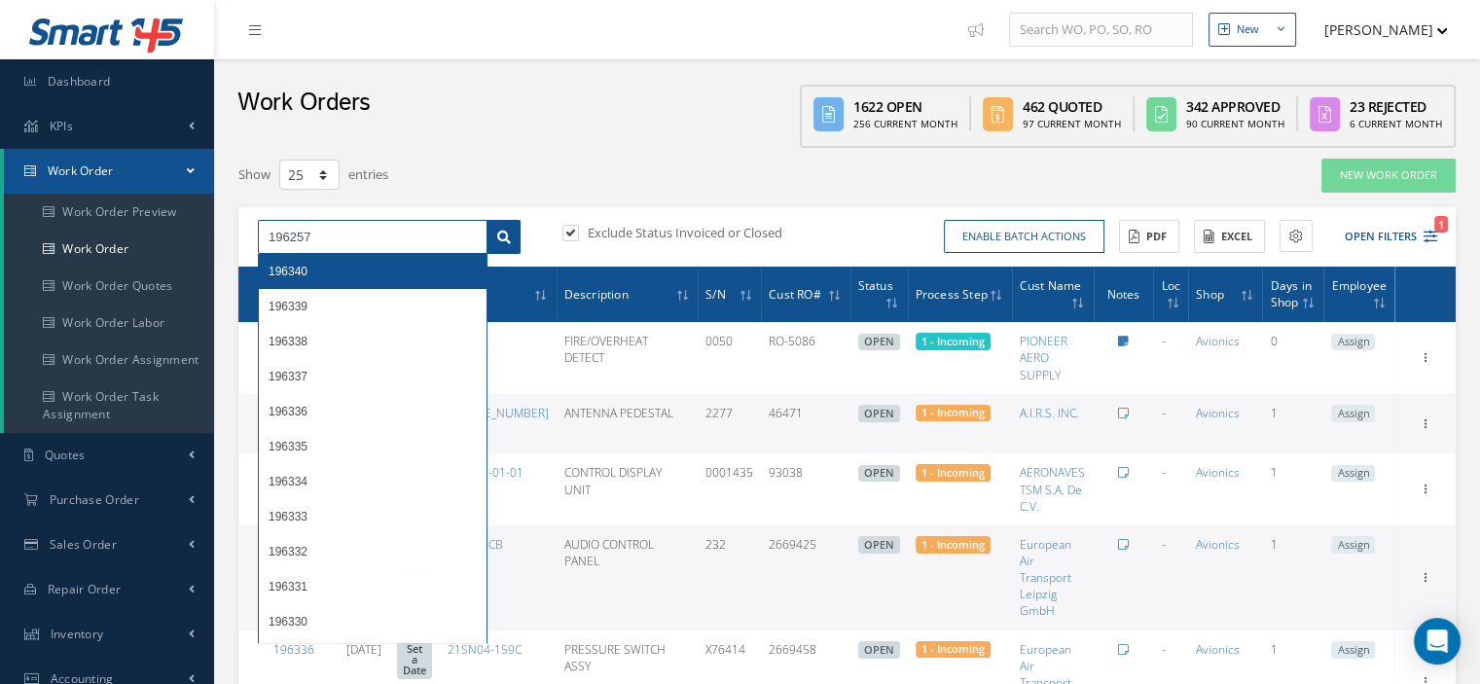
type input "196257"
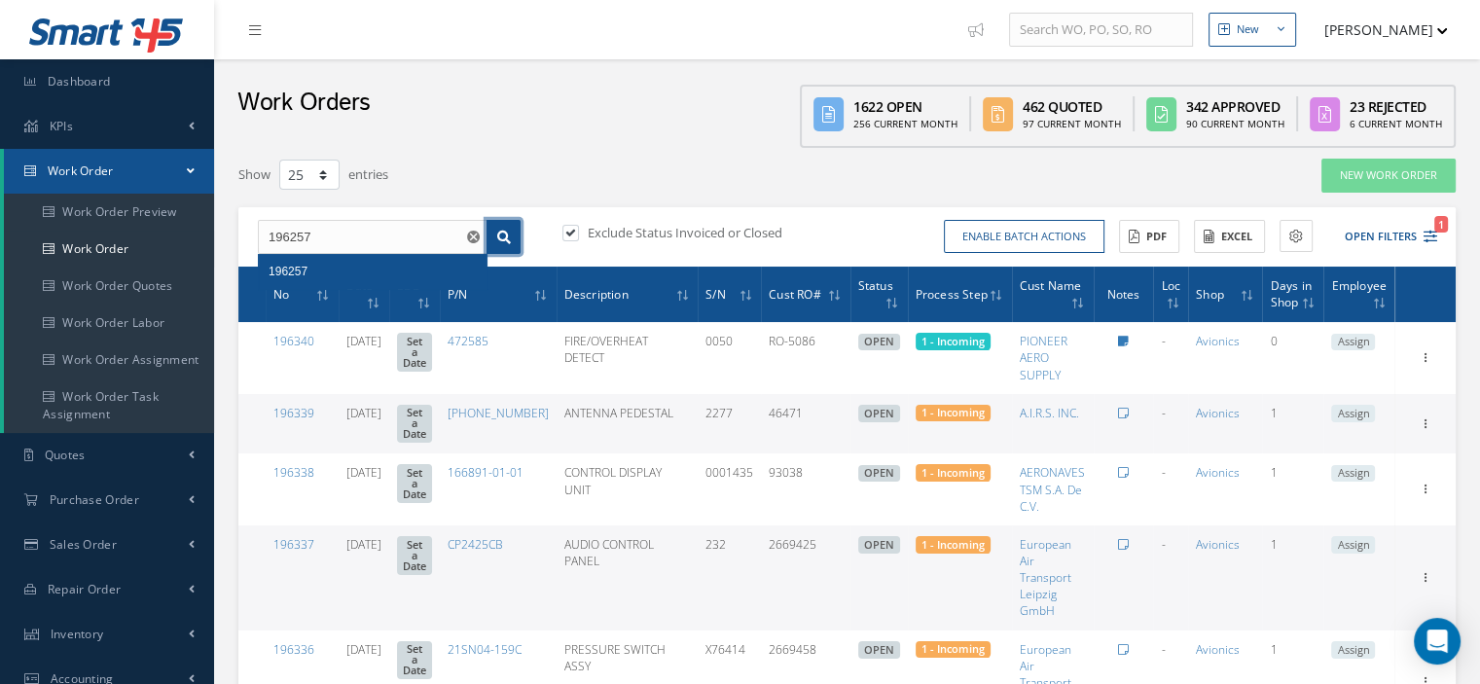
click at [506, 244] on link at bounding box center [503, 237] width 34 height 35
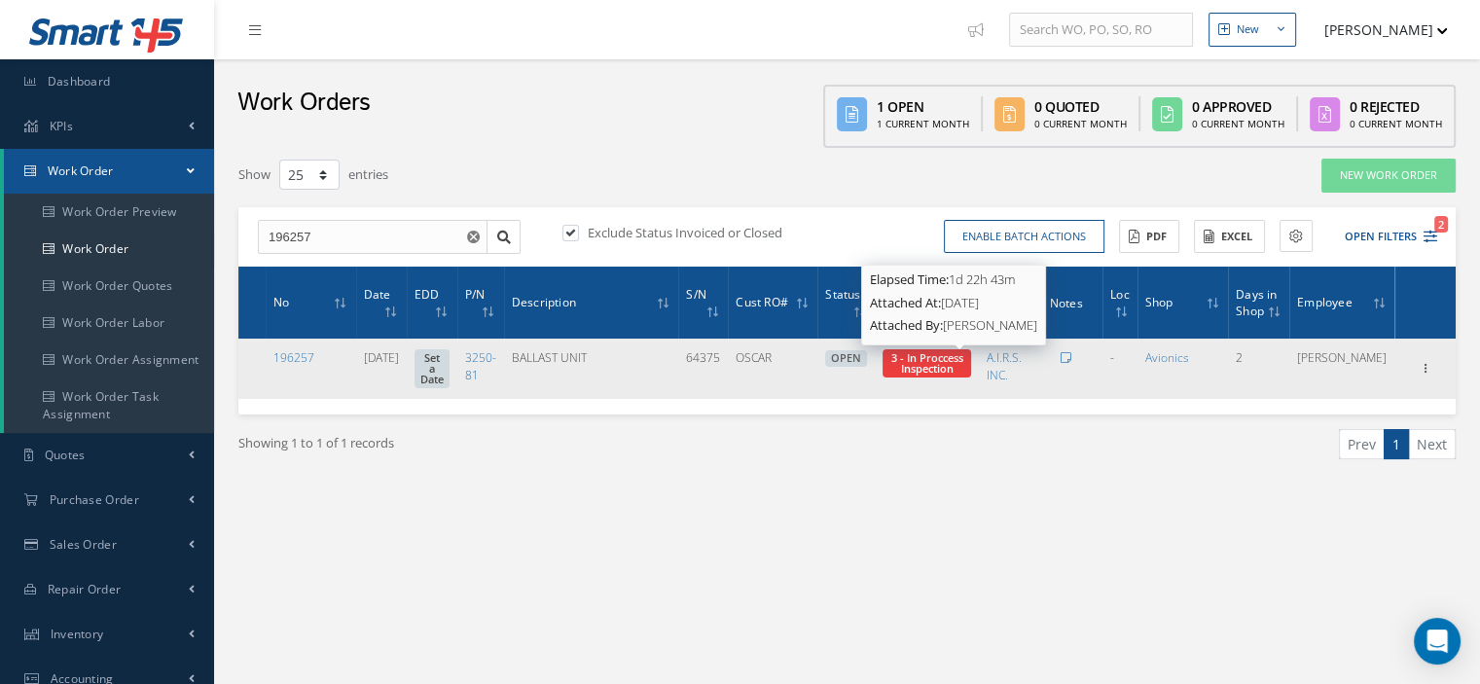
click at [957, 372] on span "3 - In Proccess Inspection" at bounding box center [927, 362] width 72 height 25
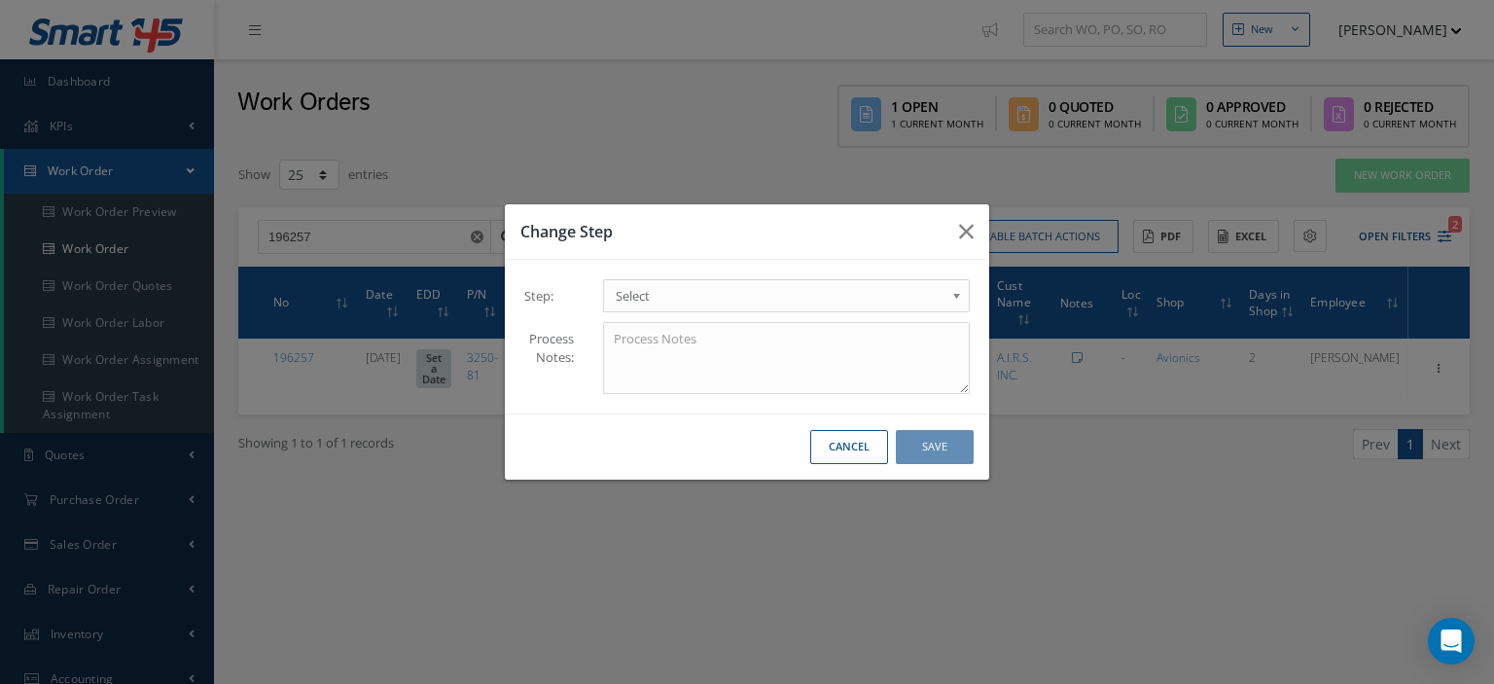
click at [956, 299] on b at bounding box center [961, 300] width 18 height 31
click at [907, 455] on button "Save" at bounding box center [935, 447] width 78 height 34
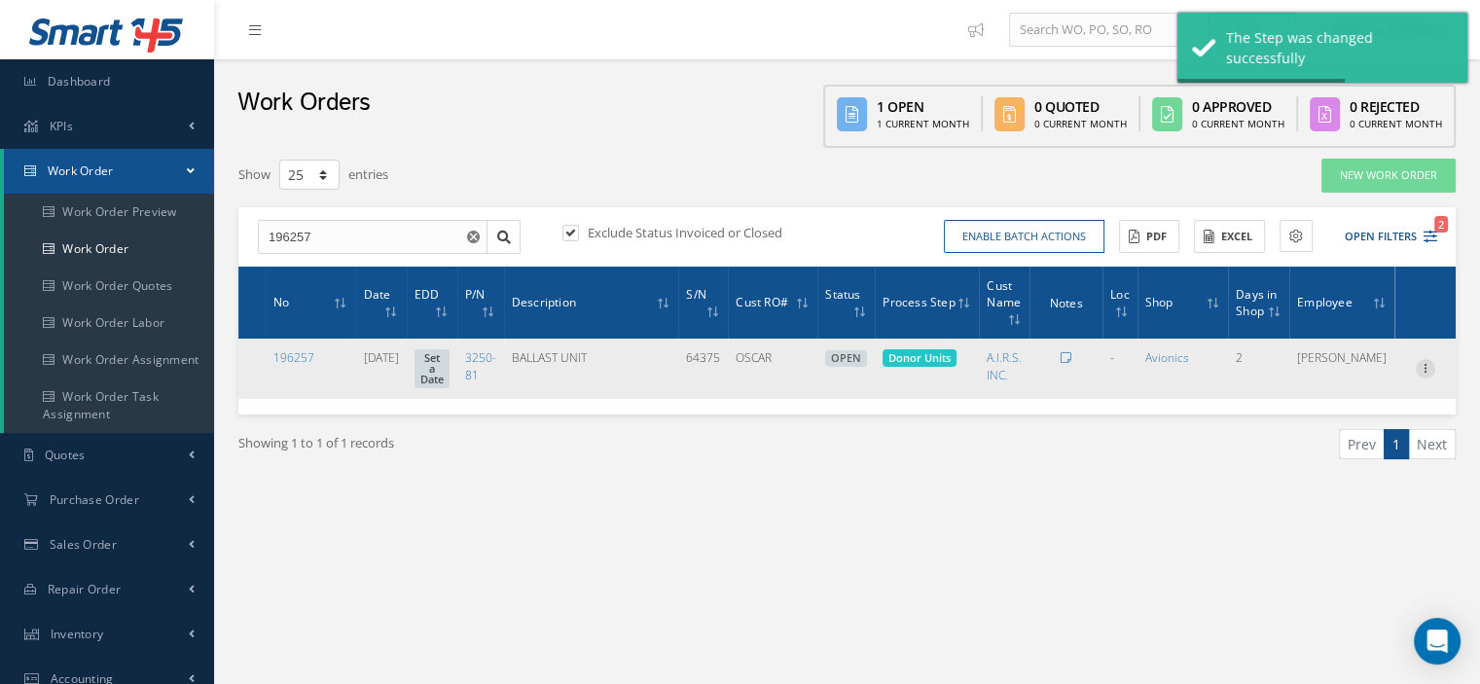
click at [1420, 362] on icon at bounding box center [1425, 367] width 19 height 16
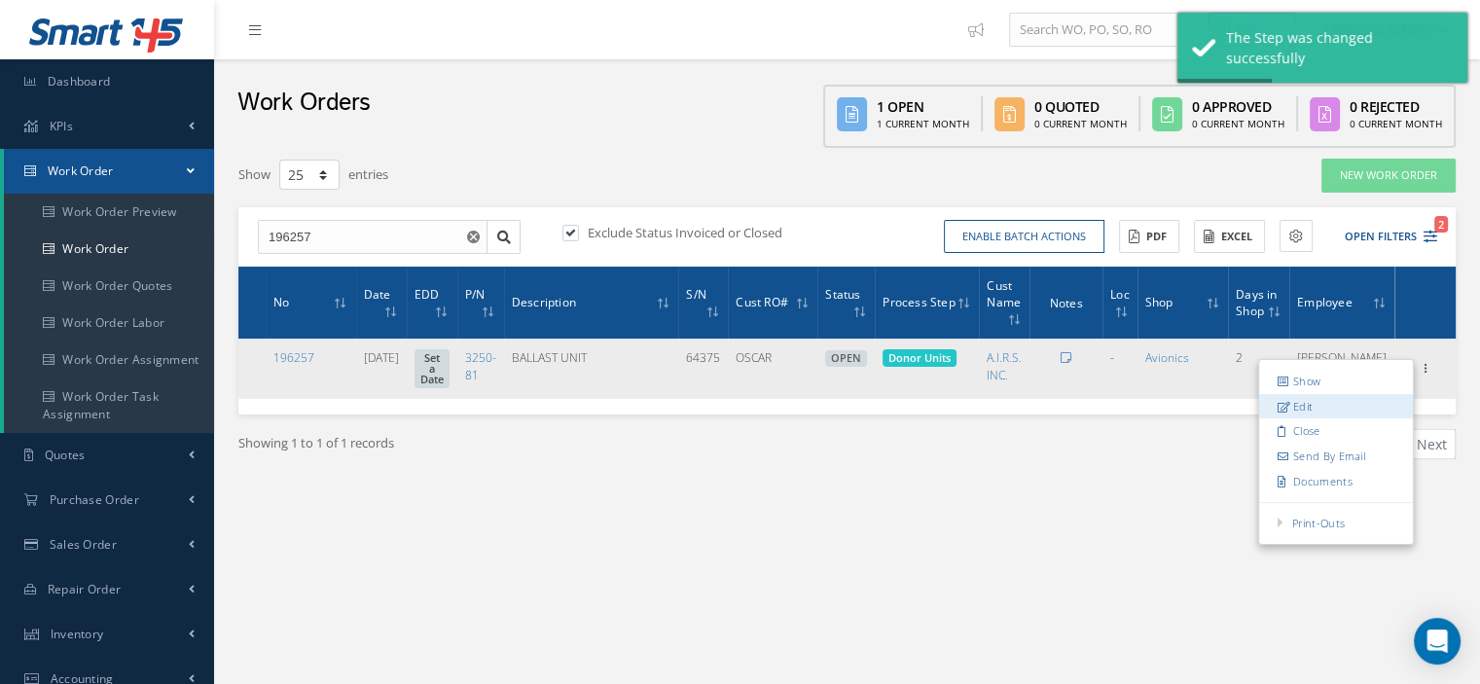
click at [1325, 396] on link "Edit" at bounding box center [1336, 406] width 154 height 25
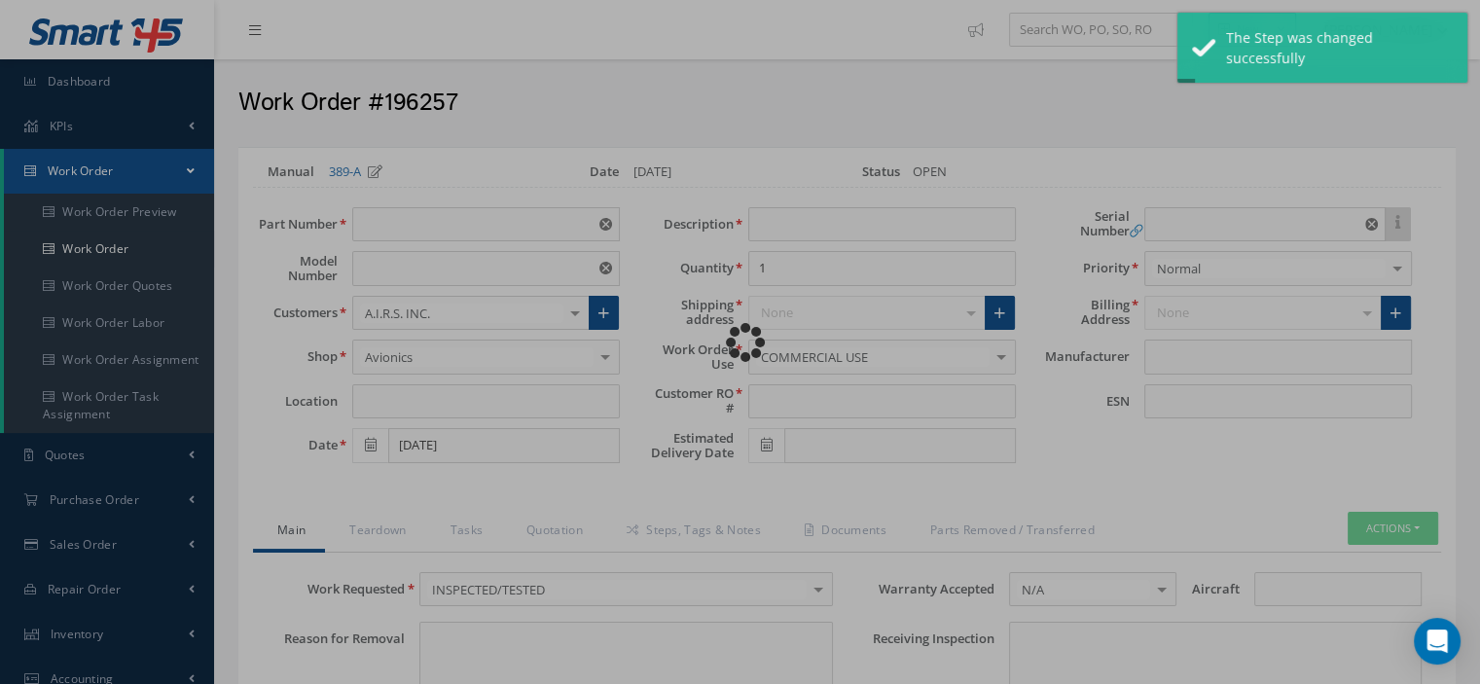
type input "3250-81"
type input "VARIOUS"
type input "[DATE]"
type input "BALLAST UNIT"
type input "OSCAR"
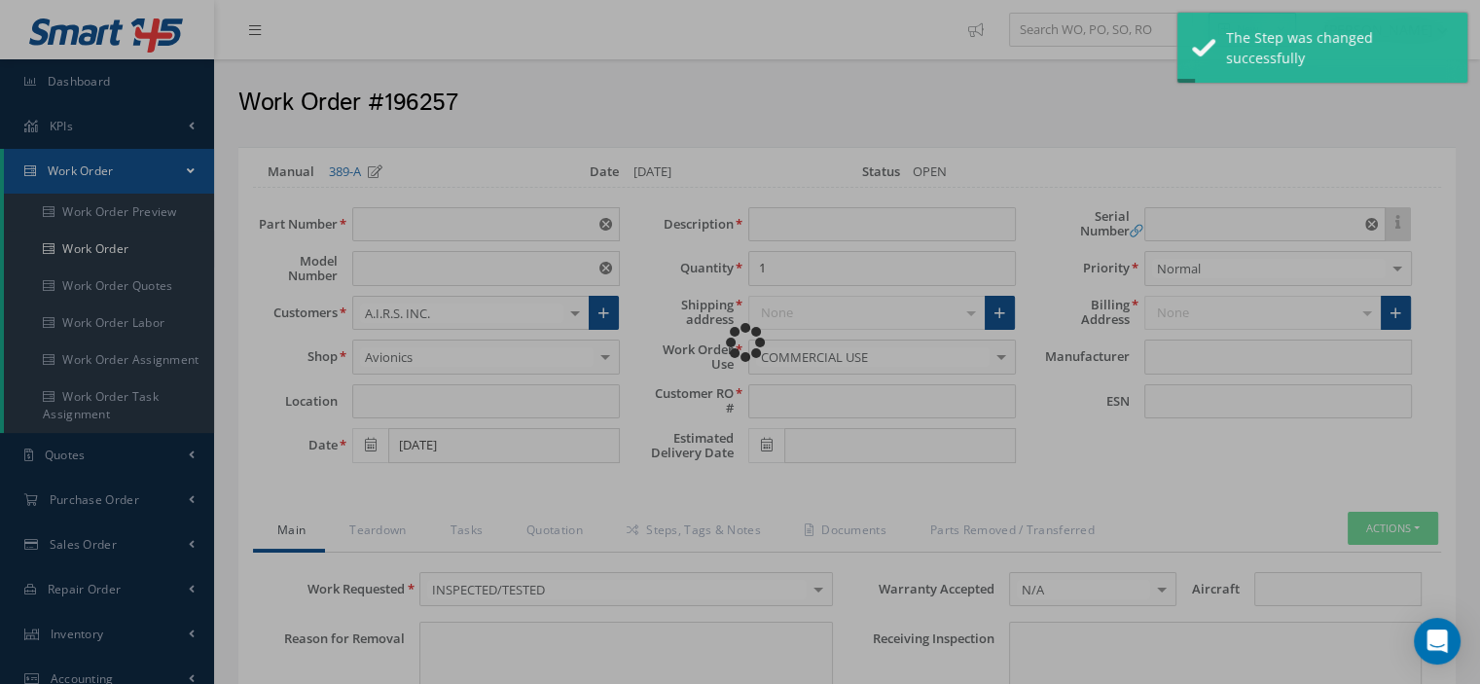
type input "64375"
type textarea "NONE"
type input "NONE"
type textarea "NONE"
type input "NONE"
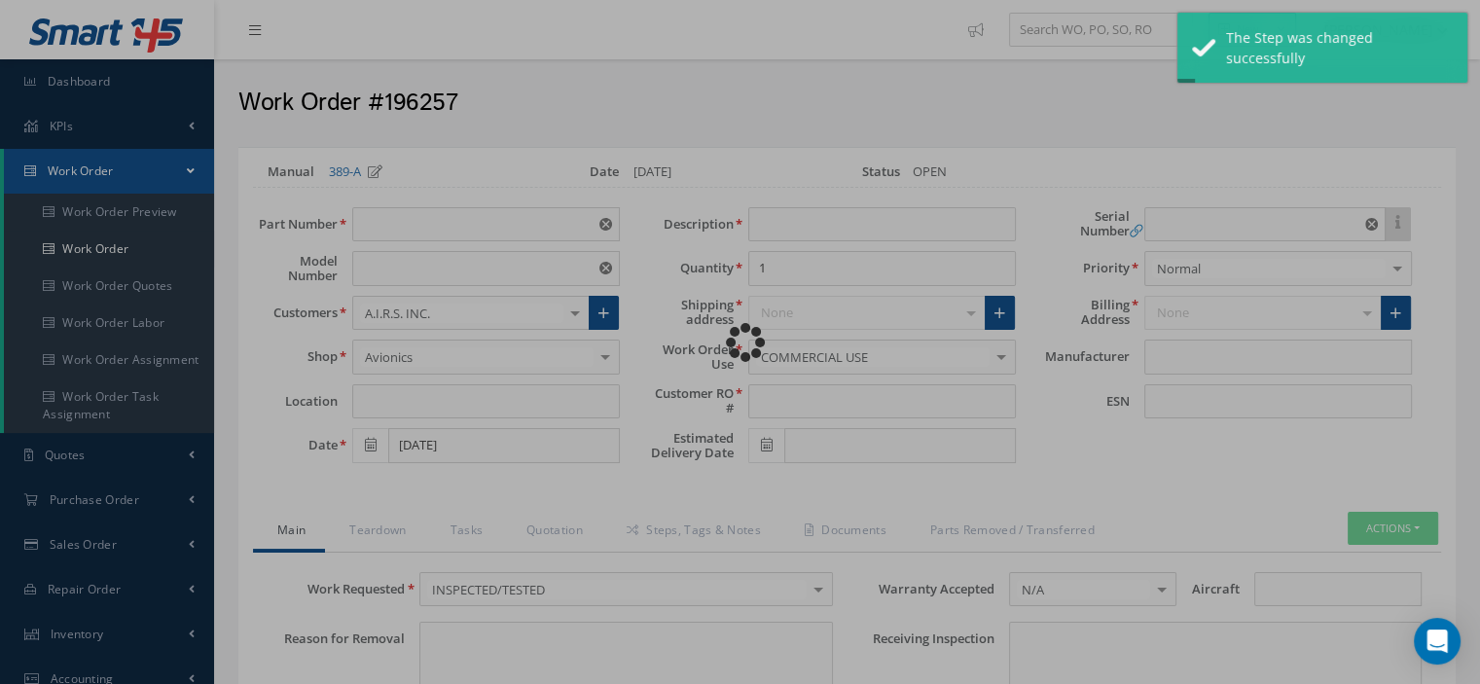
type input "N/A"
type textarea "INSPECTED/TESTED in accordance with CMM 33-24-17, Revision 4, Date [DATE]"
type input "[DATE]"
checkbox input "true"
type input "[DATE]"
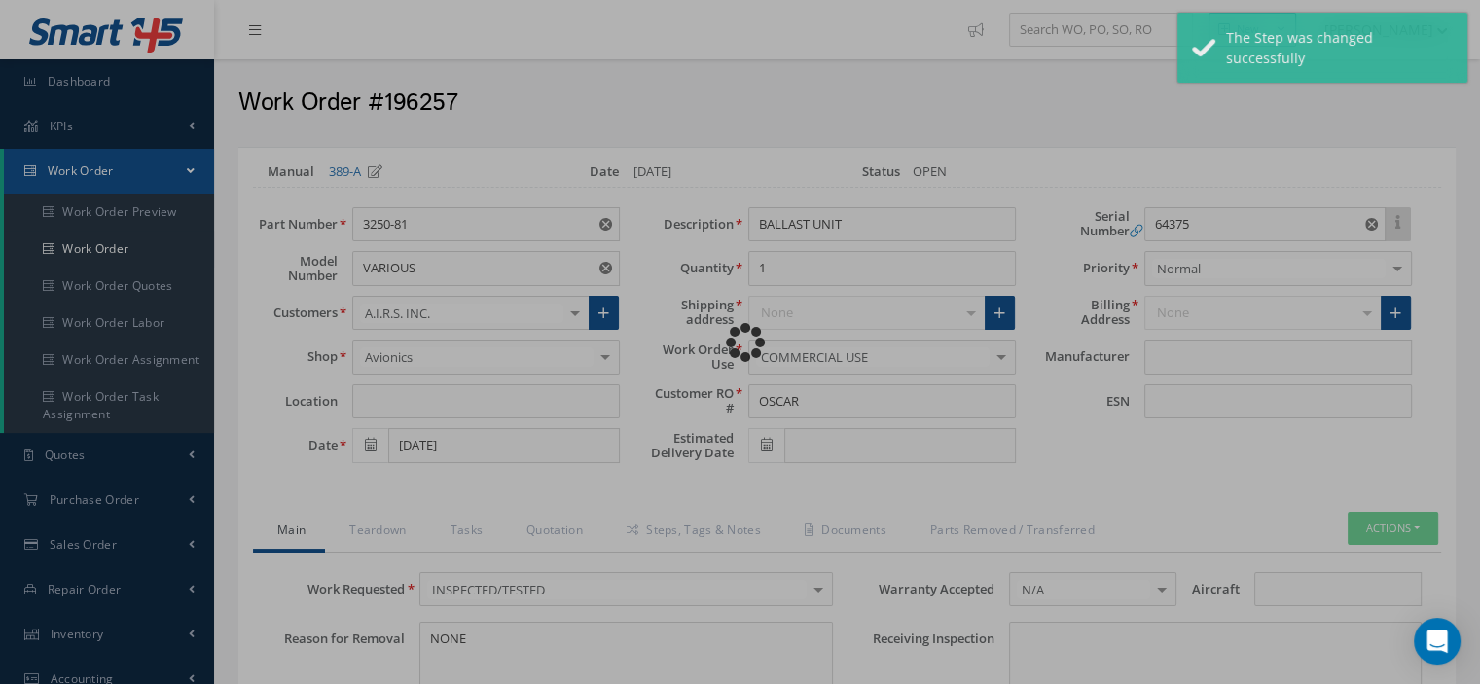
type input "DIEHL"
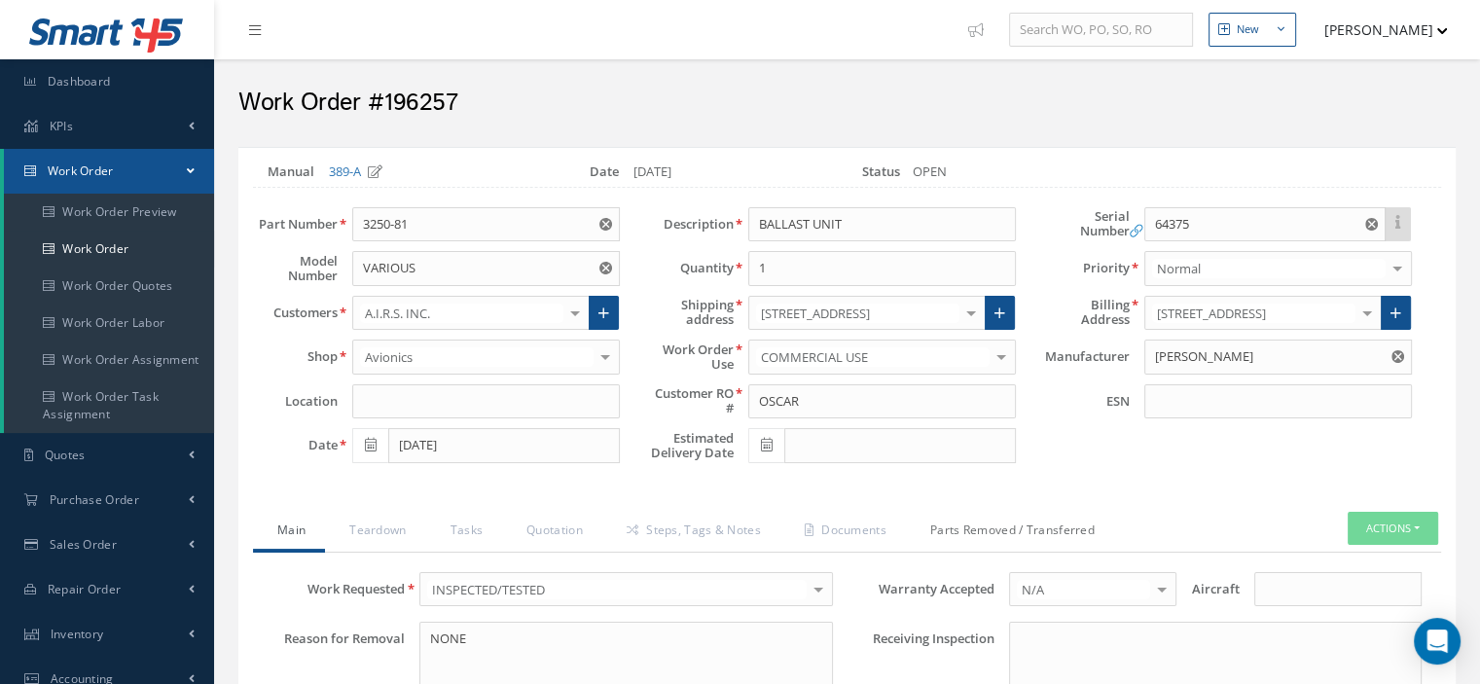
click at [1055, 530] on link "Parts Removed / Transferred" at bounding box center [1010, 532] width 208 height 41
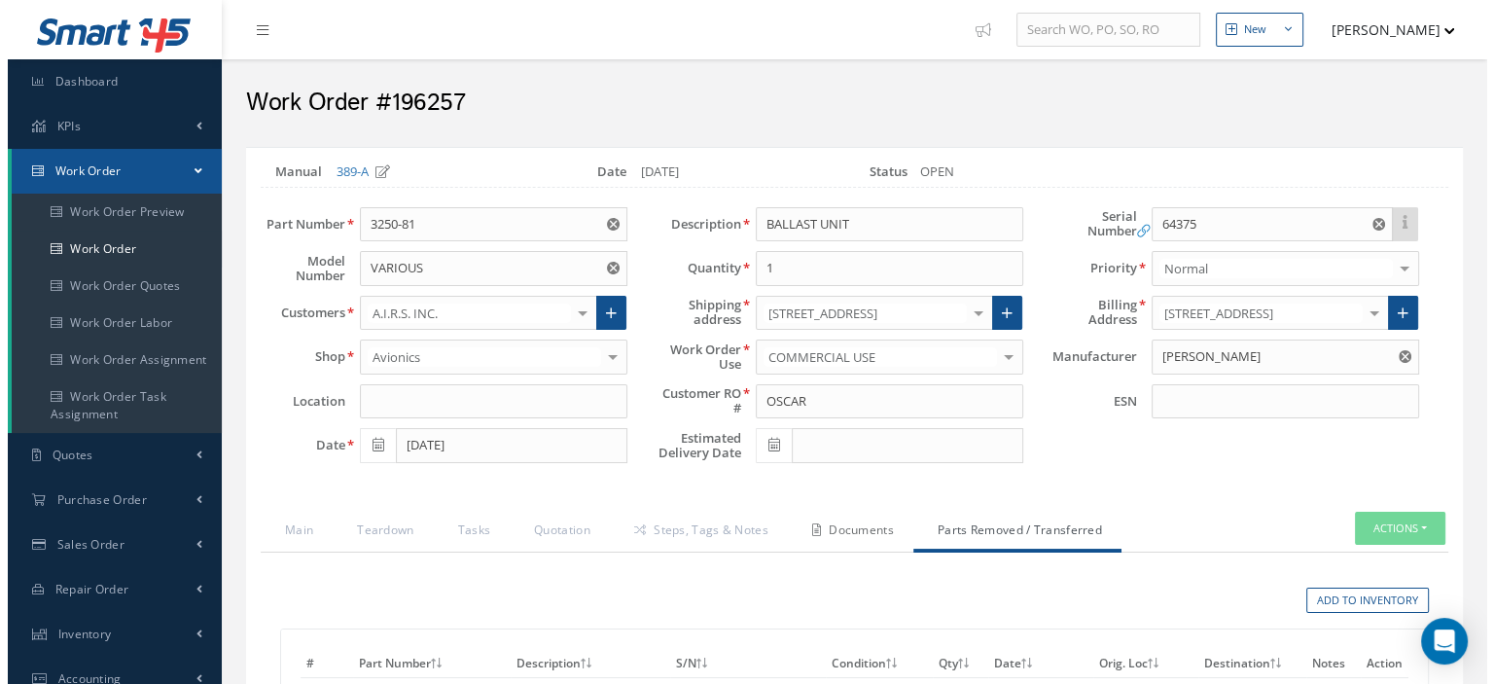
scroll to position [292, 0]
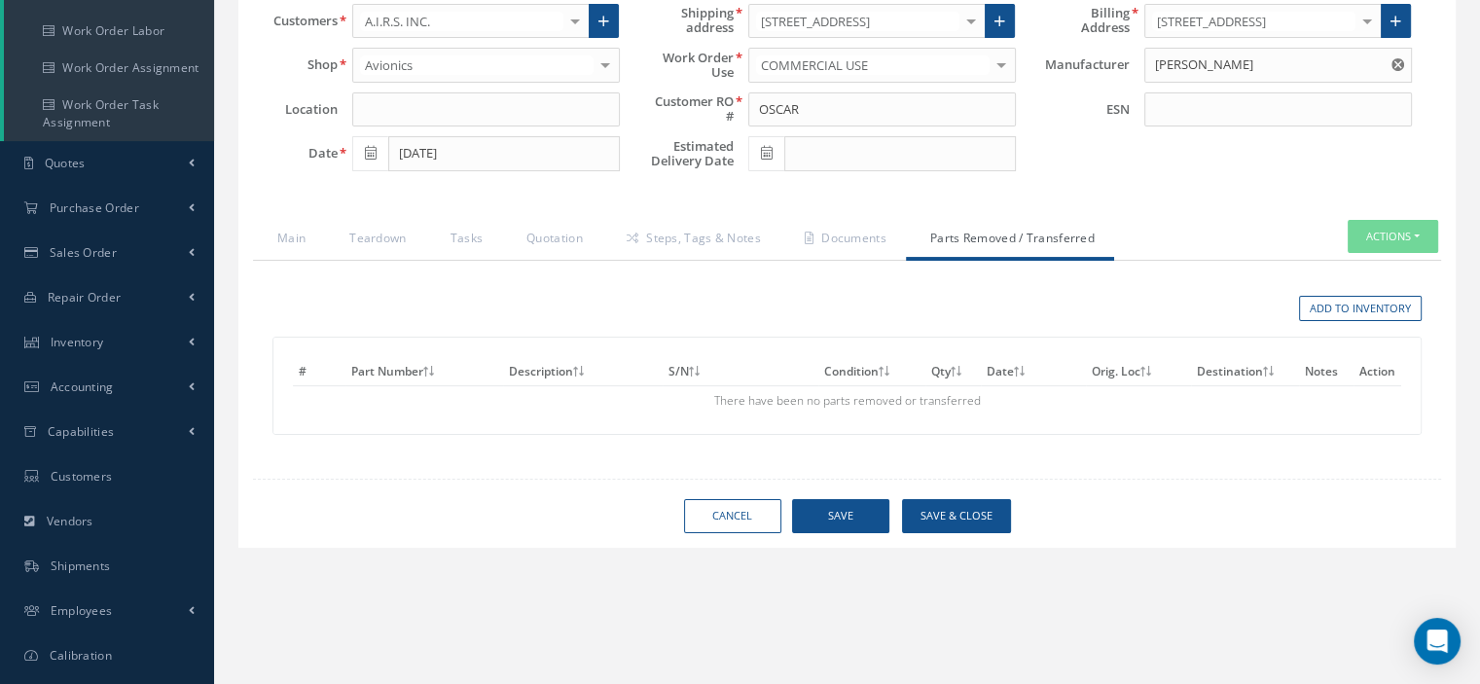
click at [1374, 318] on div "Add to Inventory" at bounding box center [847, 308] width 1178 height 57
click at [1371, 308] on link "Add to Inventory" at bounding box center [1360, 309] width 123 height 26
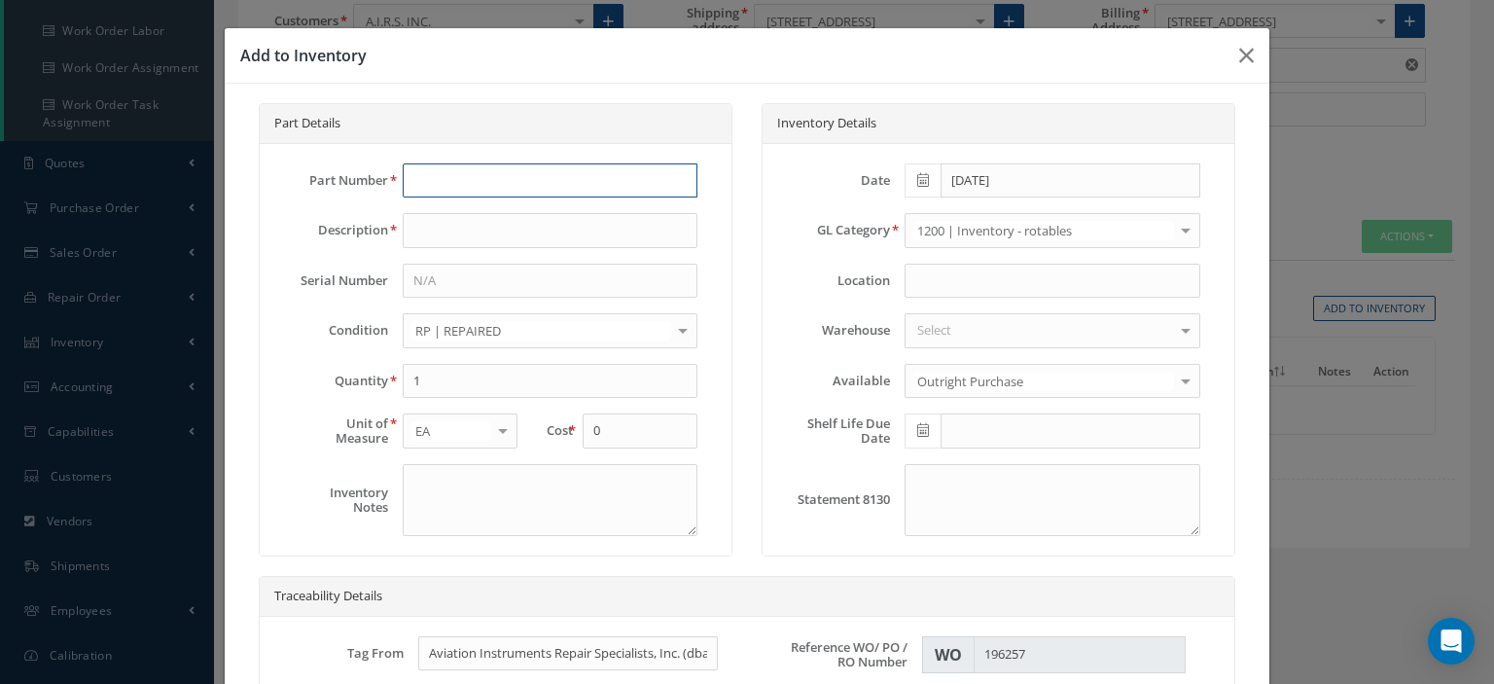
click at [551, 182] on input "text" at bounding box center [550, 180] width 295 height 35
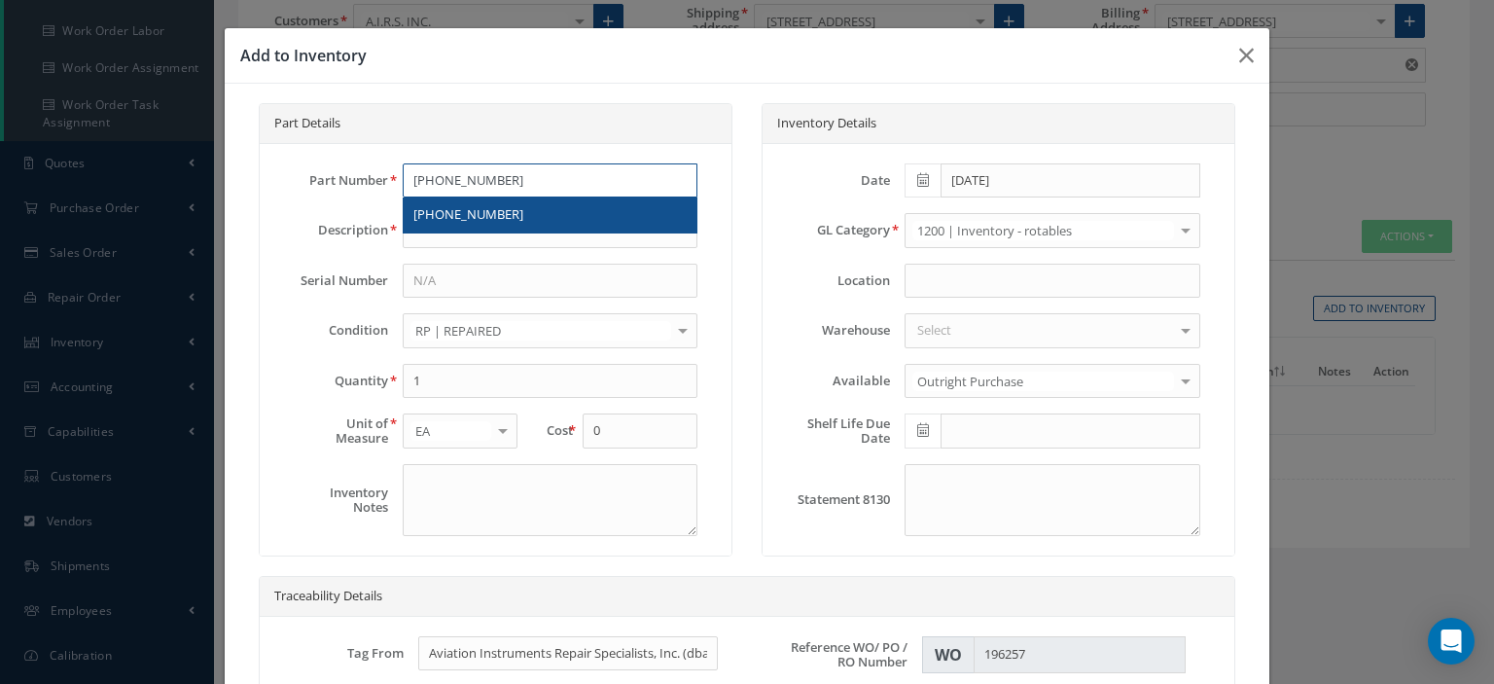
type input "[PHONE_NUMBER]"
click at [514, 202] on div "[PHONE_NUMBER]" at bounding box center [550, 215] width 293 height 35
type input "PRINTED CIRCUIT BRD"
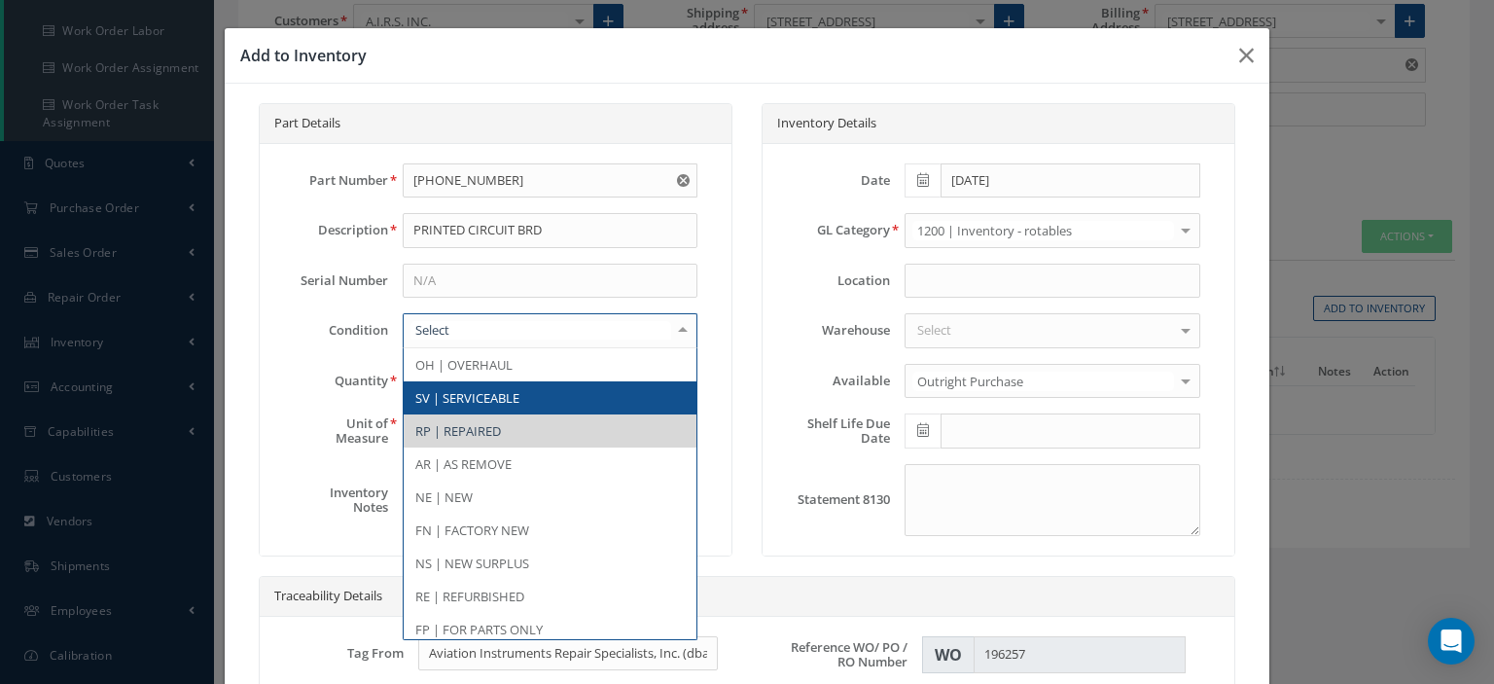
click at [444, 397] on span "SV | SERVICEABLE" at bounding box center [467, 398] width 104 height 18
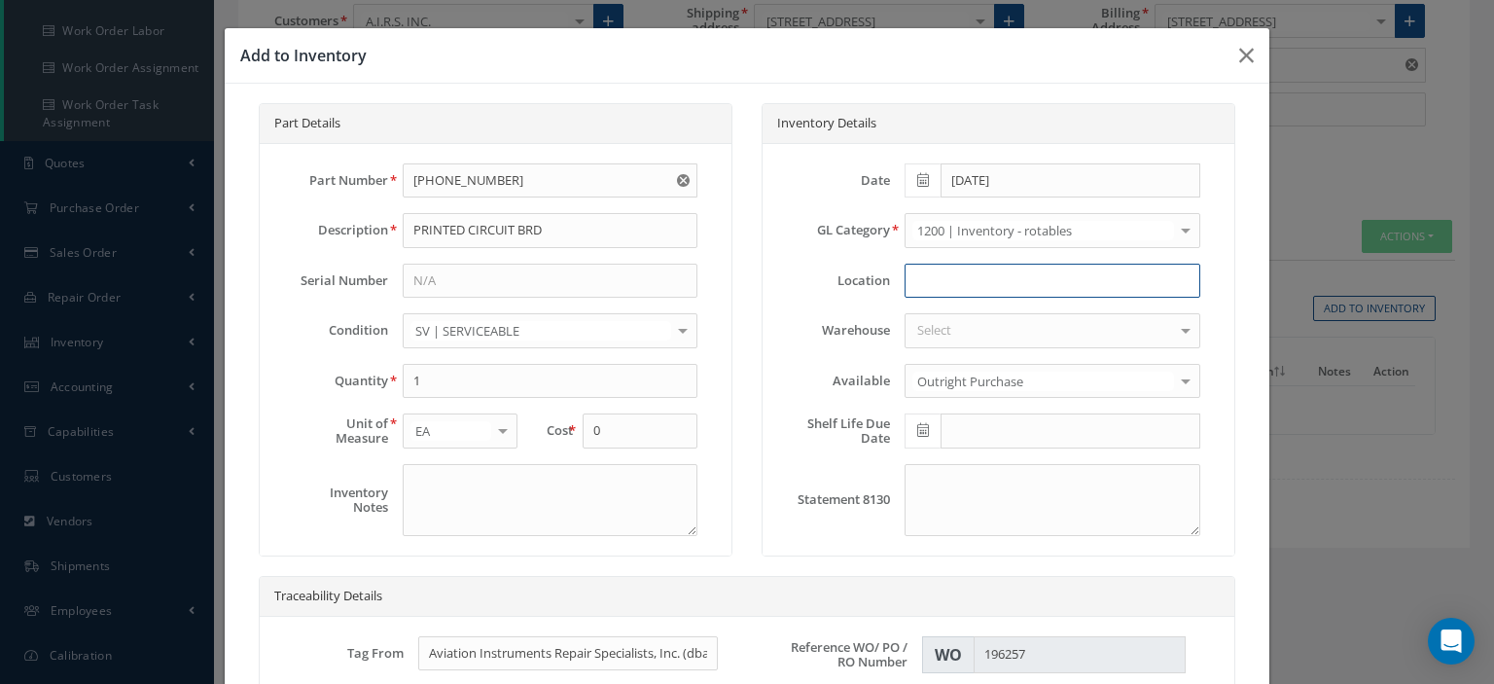
click at [920, 279] on input at bounding box center [1052, 281] width 295 height 35
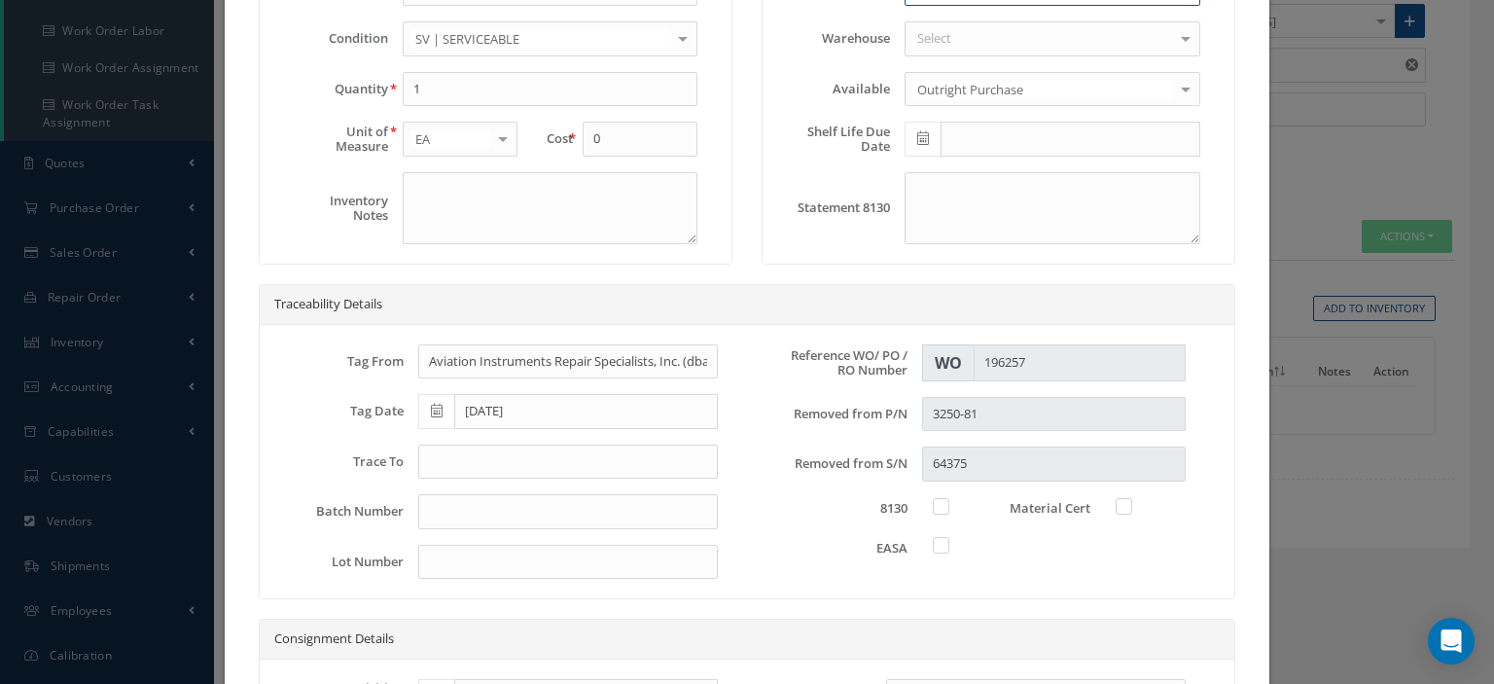
type input "W/O 195601"
click at [495, 456] on input "text" at bounding box center [568, 462] width 300 height 35
type input "8130-3"
click at [949, 507] on label at bounding box center [951, 506] width 5 height 18
click at [936, 507] on input "checkbox" at bounding box center [942, 504] width 13 height 13
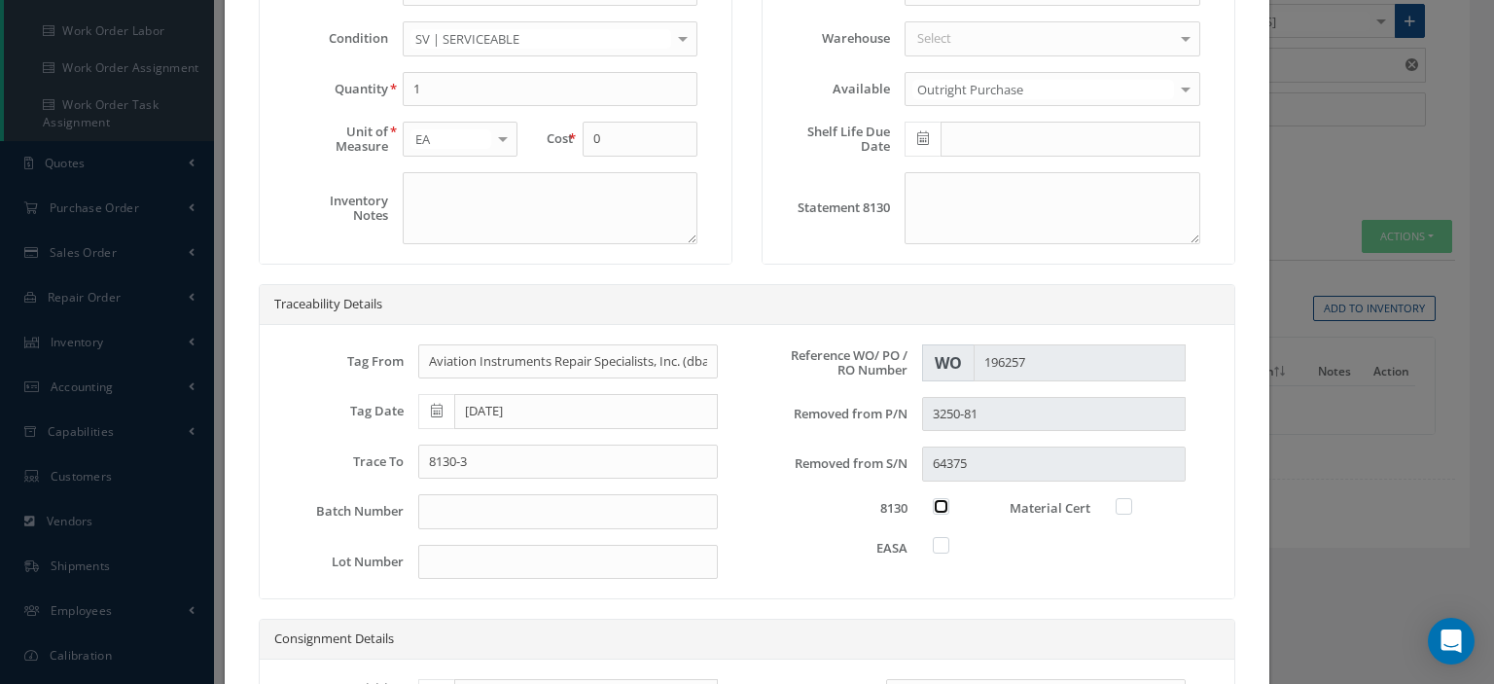
checkbox input "true"
click at [949, 543] on label at bounding box center [951, 545] width 5 height 18
click at [936, 543] on input "checkbox" at bounding box center [942, 543] width 13 height 13
checkbox input "true"
click at [1132, 506] on label at bounding box center [1134, 506] width 5 height 18
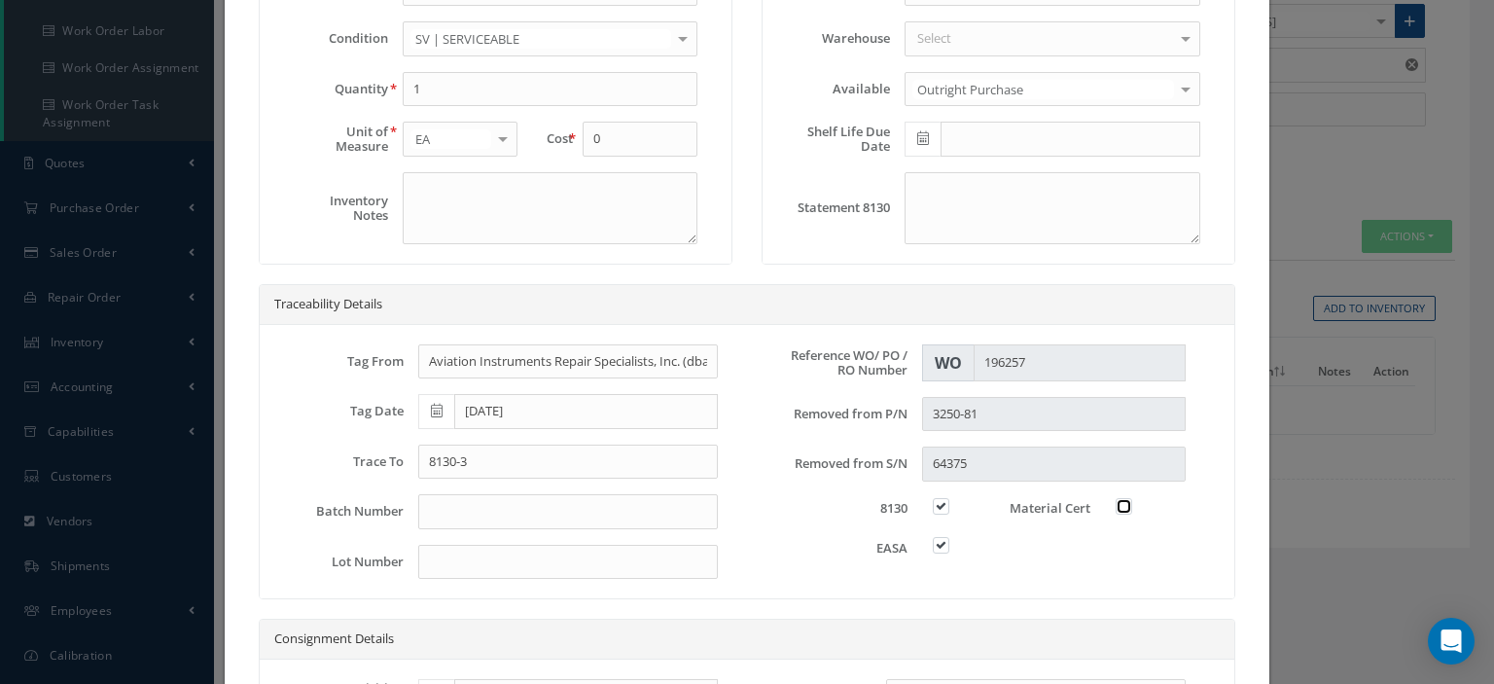
click at [1119, 506] on input "checkbox" at bounding box center [1125, 504] width 13 height 13
checkbox input "true"
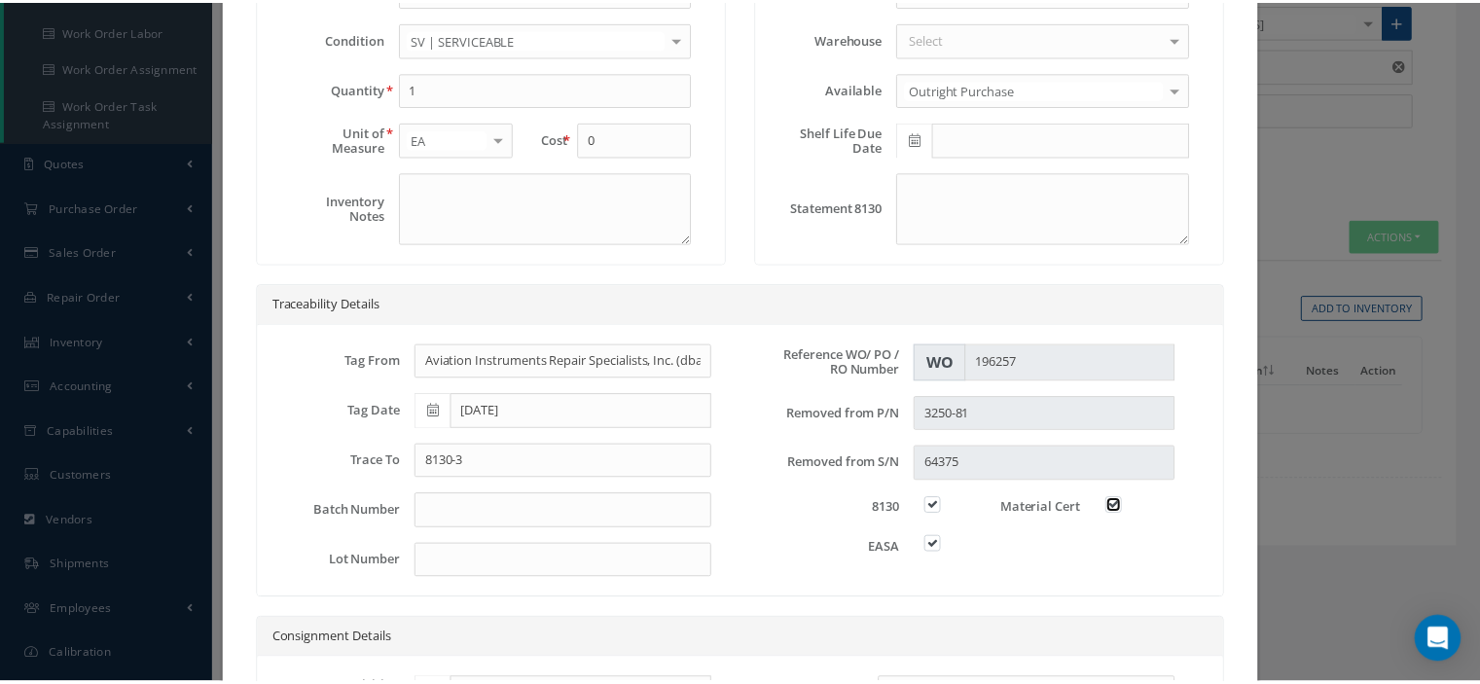
scroll to position [555, 0]
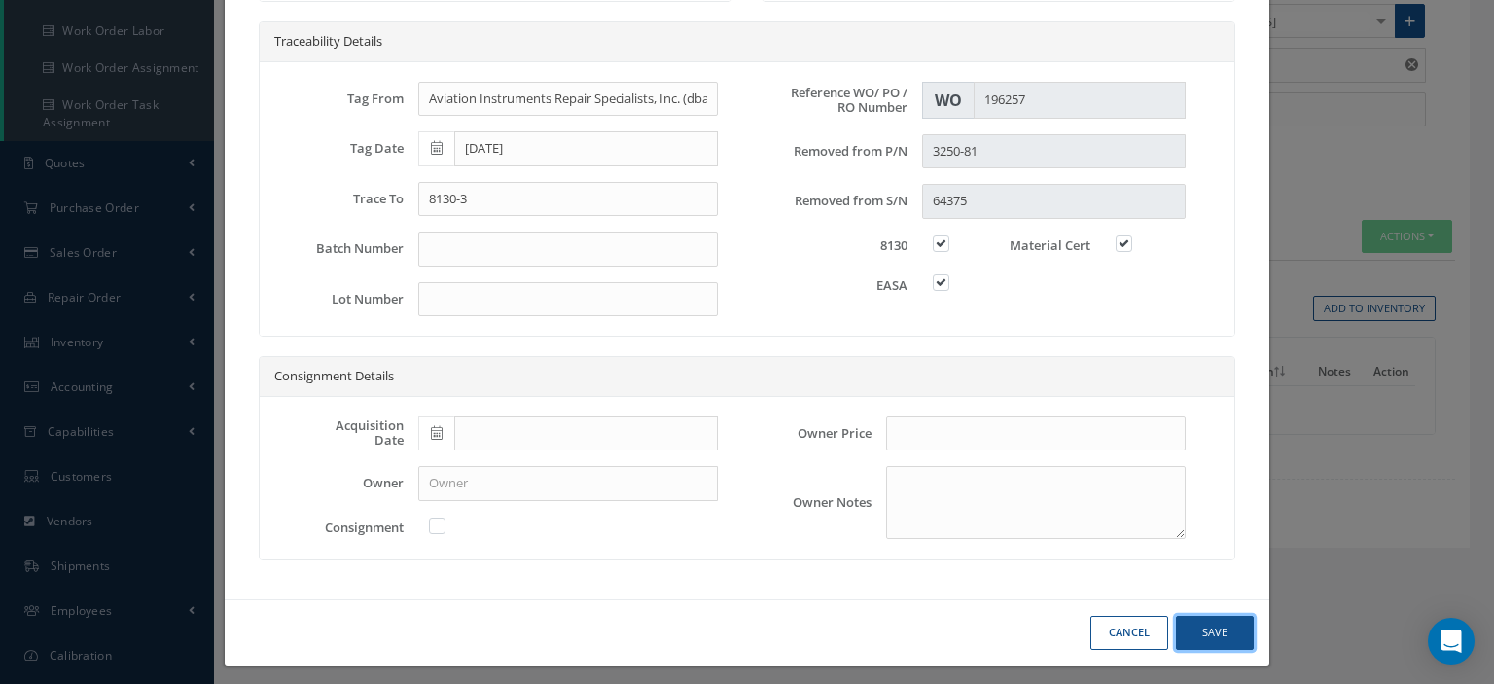
click at [1194, 623] on button "Save" at bounding box center [1215, 633] width 78 height 34
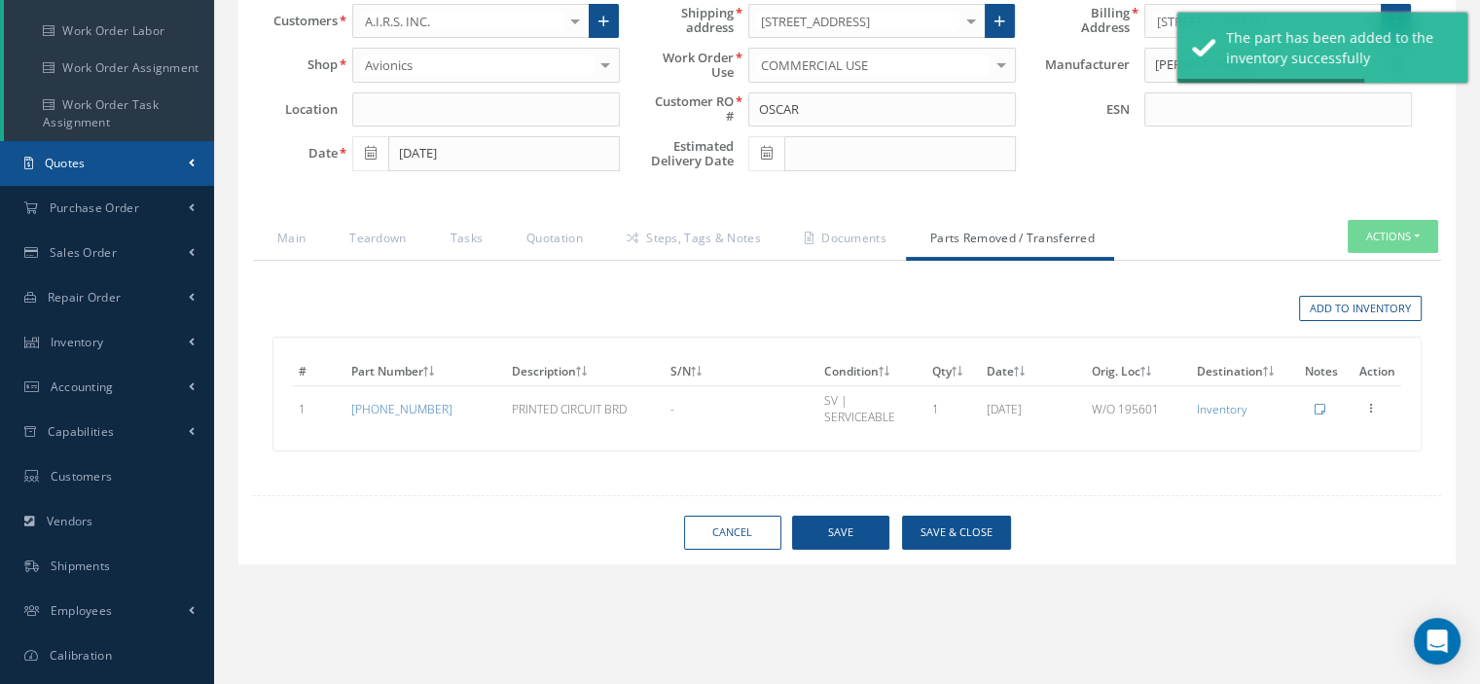
scroll to position [0, 0]
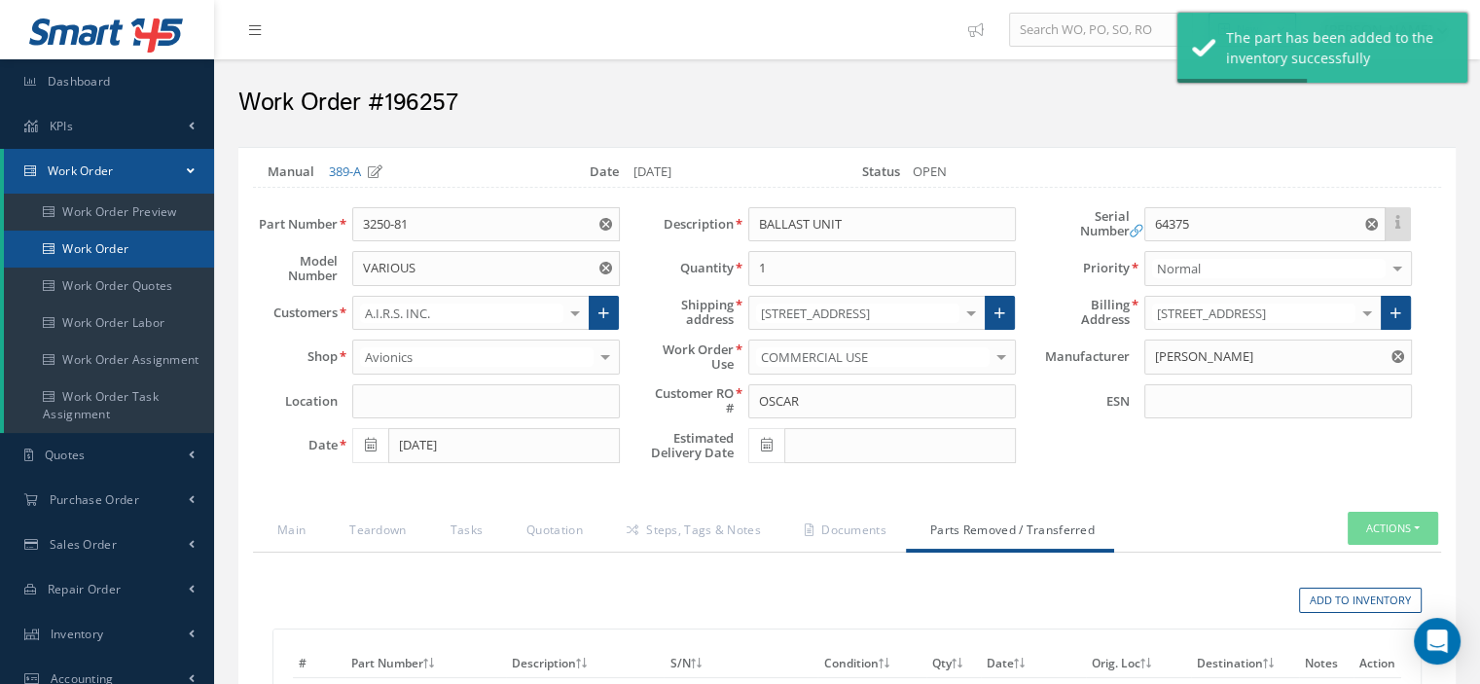
click at [111, 248] on link "Work Order" at bounding box center [109, 249] width 210 height 37
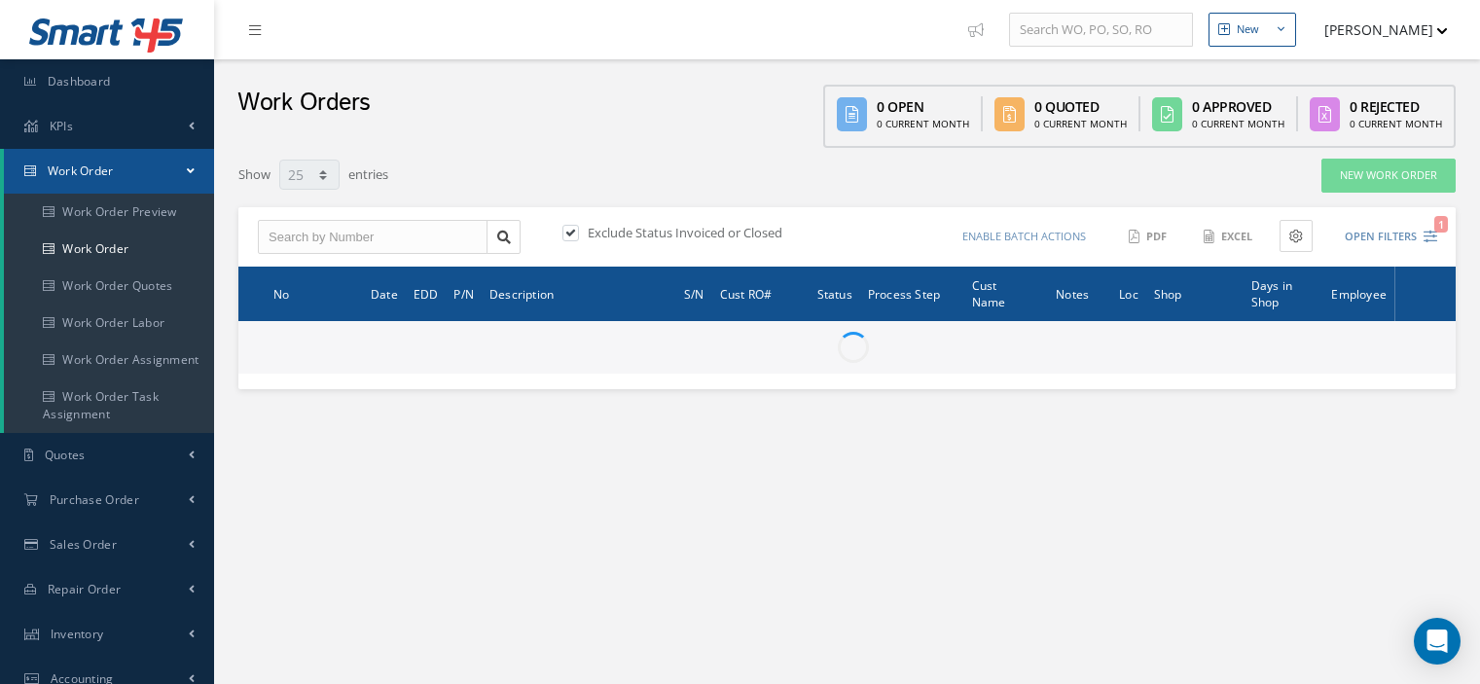
select select "25"
click at [278, 238] on input "text" at bounding box center [373, 237] width 230 height 35
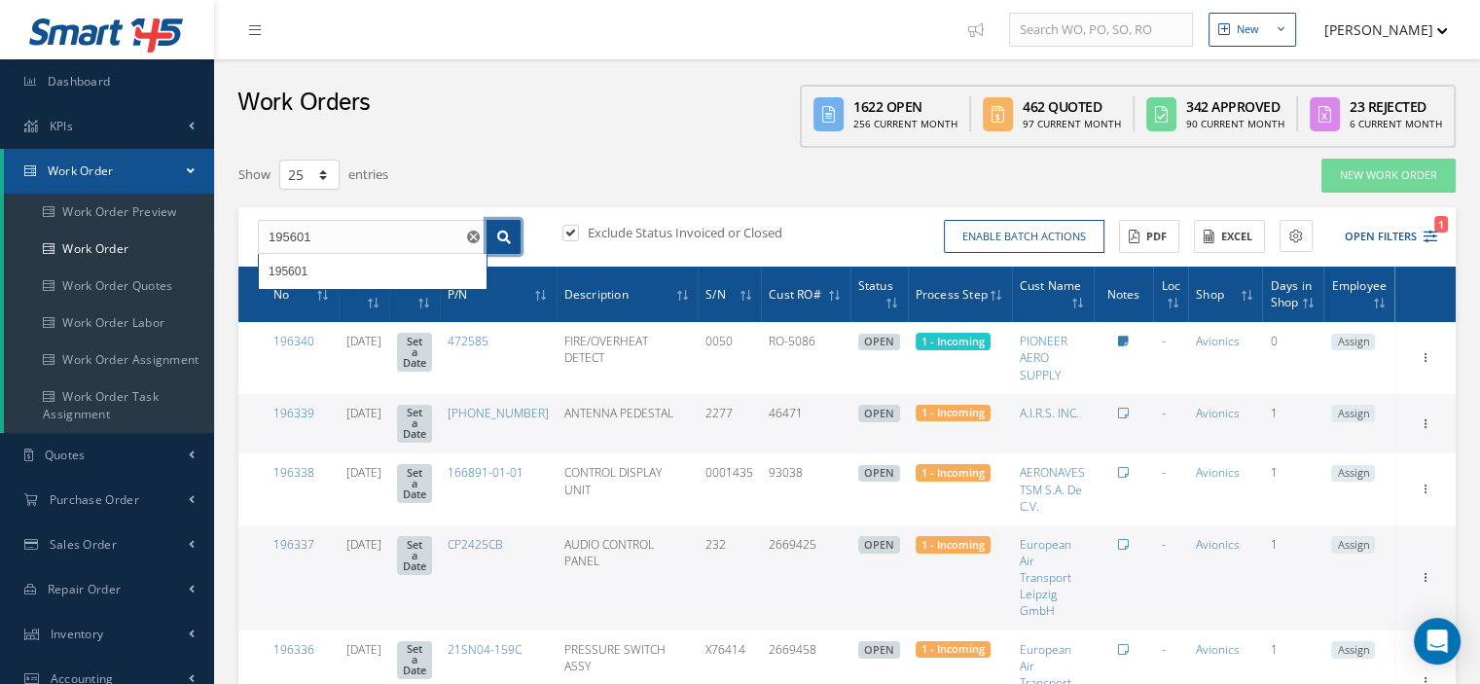
click at [518, 241] on link at bounding box center [503, 237] width 34 height 35
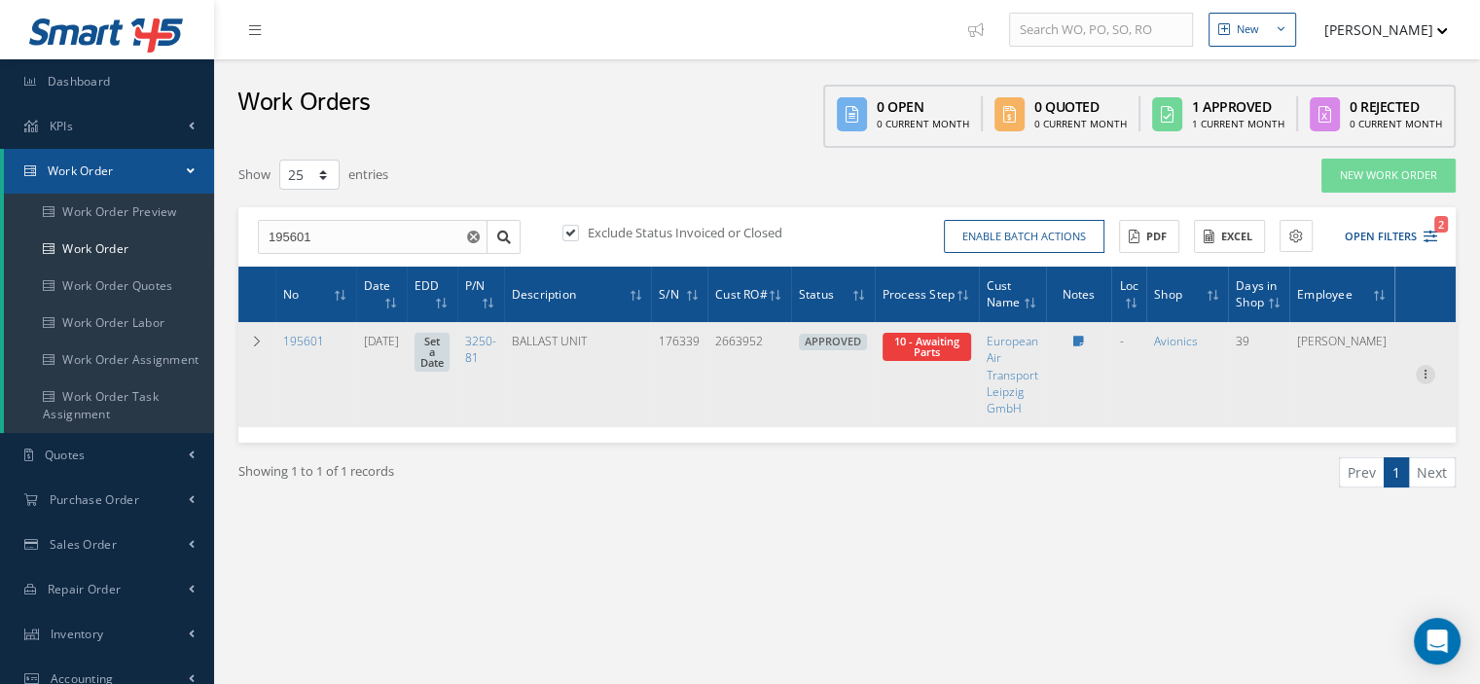
click at [1424, 373] on icon at bounding box center [1425, 373] width 19 height 16
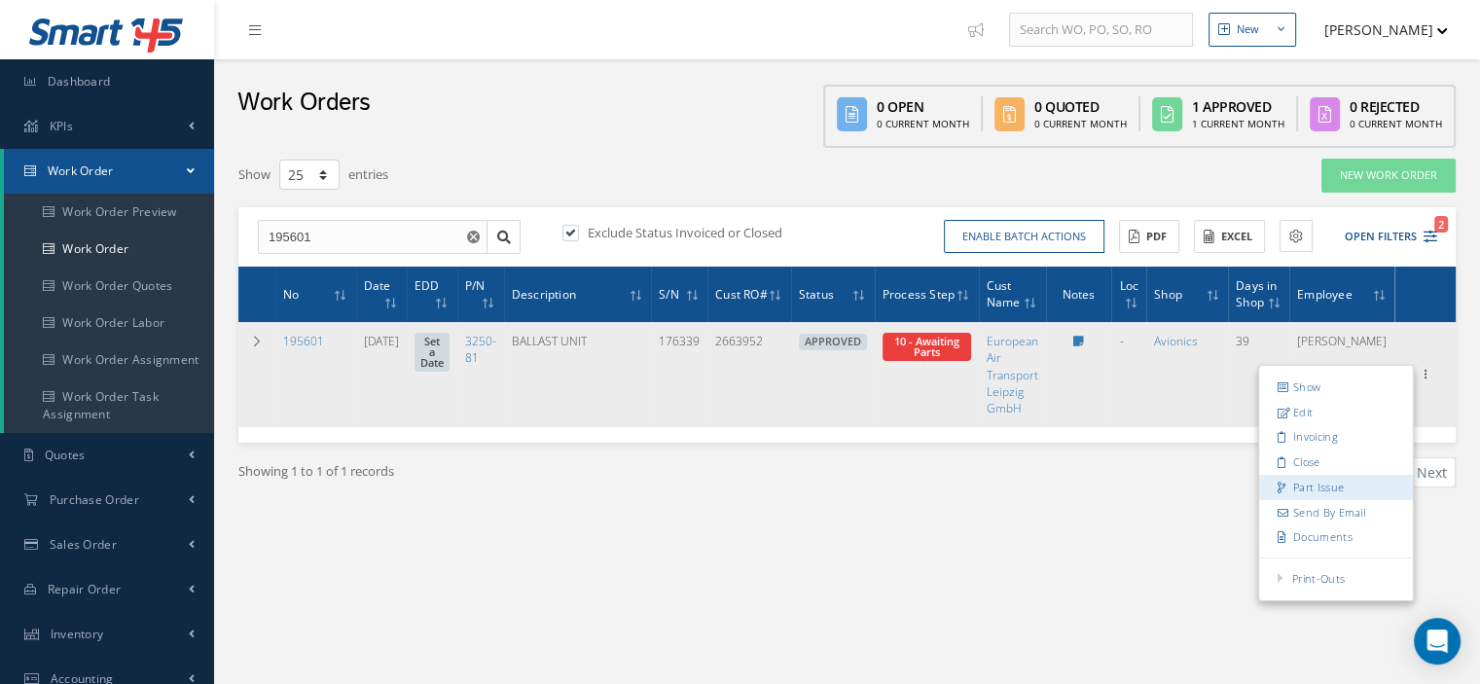
click at [1317, 487] on link "Part Issue" at bounding box center [1336, 487] width 154 height 25
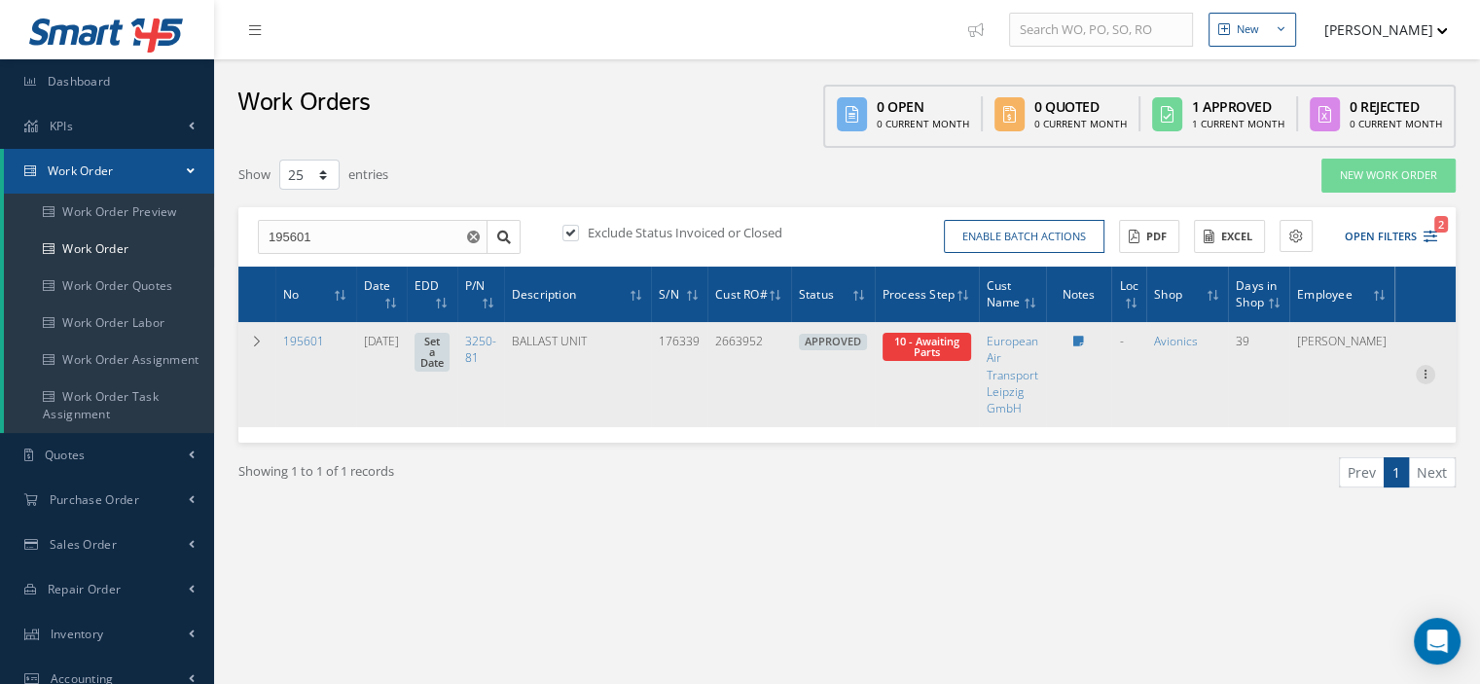
click at [1427, 368] on icon at bounding box center [1425, 373] width 19 height 16
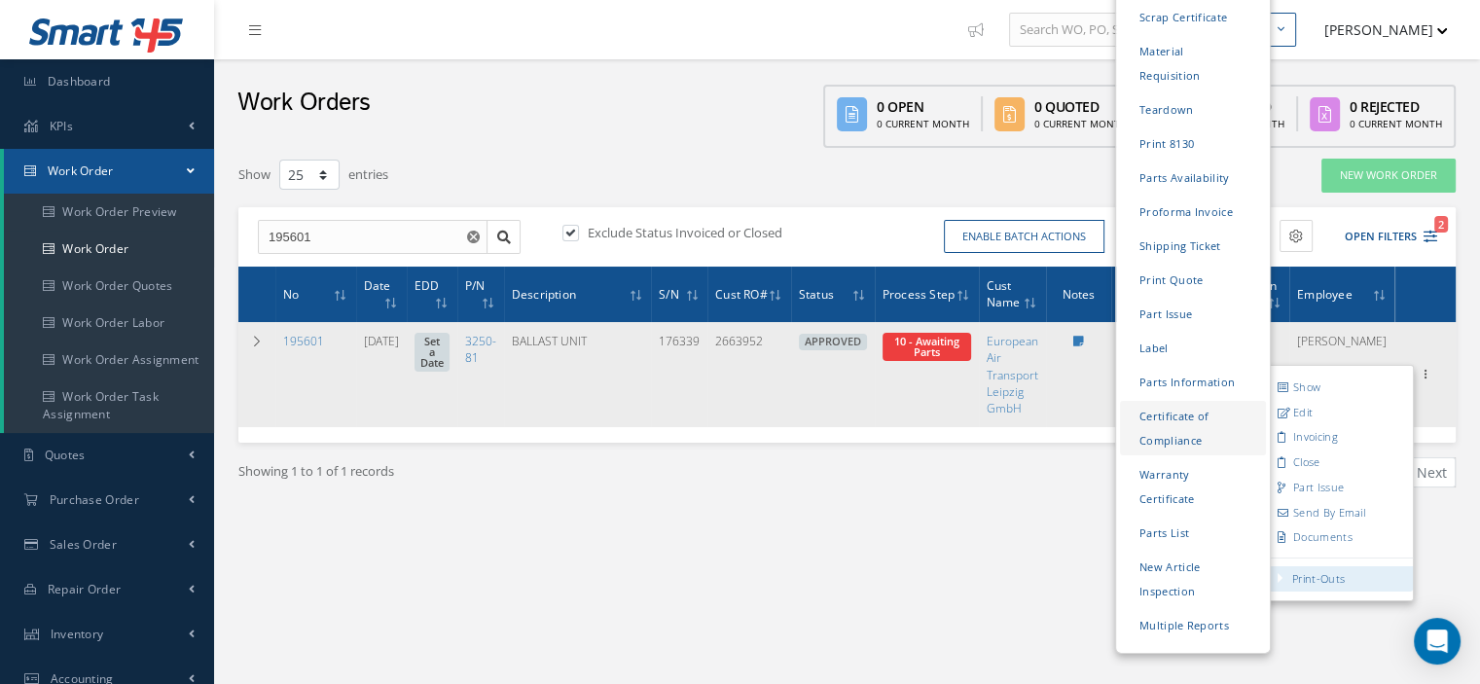
click at [1171, 401] on link "Certificate of Compliance" at bounding box center [1193, 428] width 146 height 54
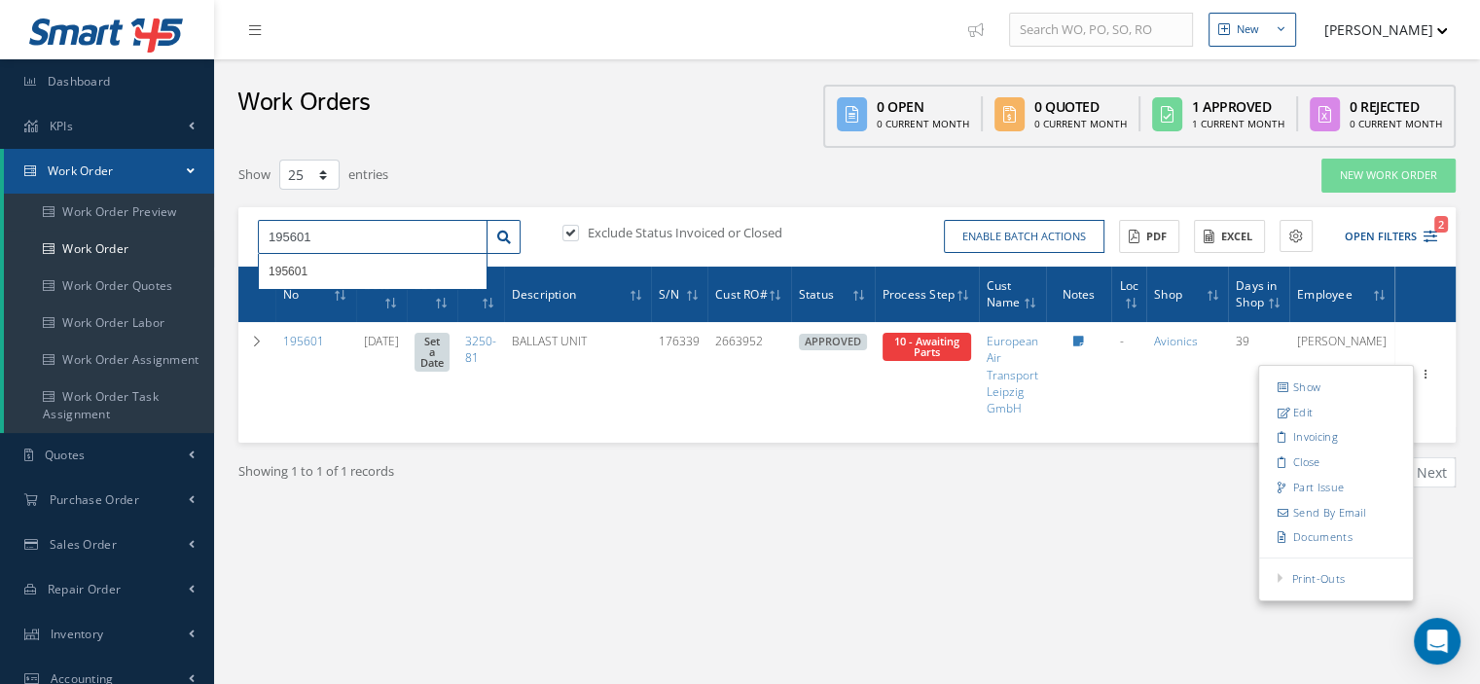
drag, startPoint x: 354, startPoint y: 239, endPoint x: 274, endPoint y: 240, distance: 79.8
click at [274, 240] on input "195601" at bounding box center [373, 237] width 230 height 35
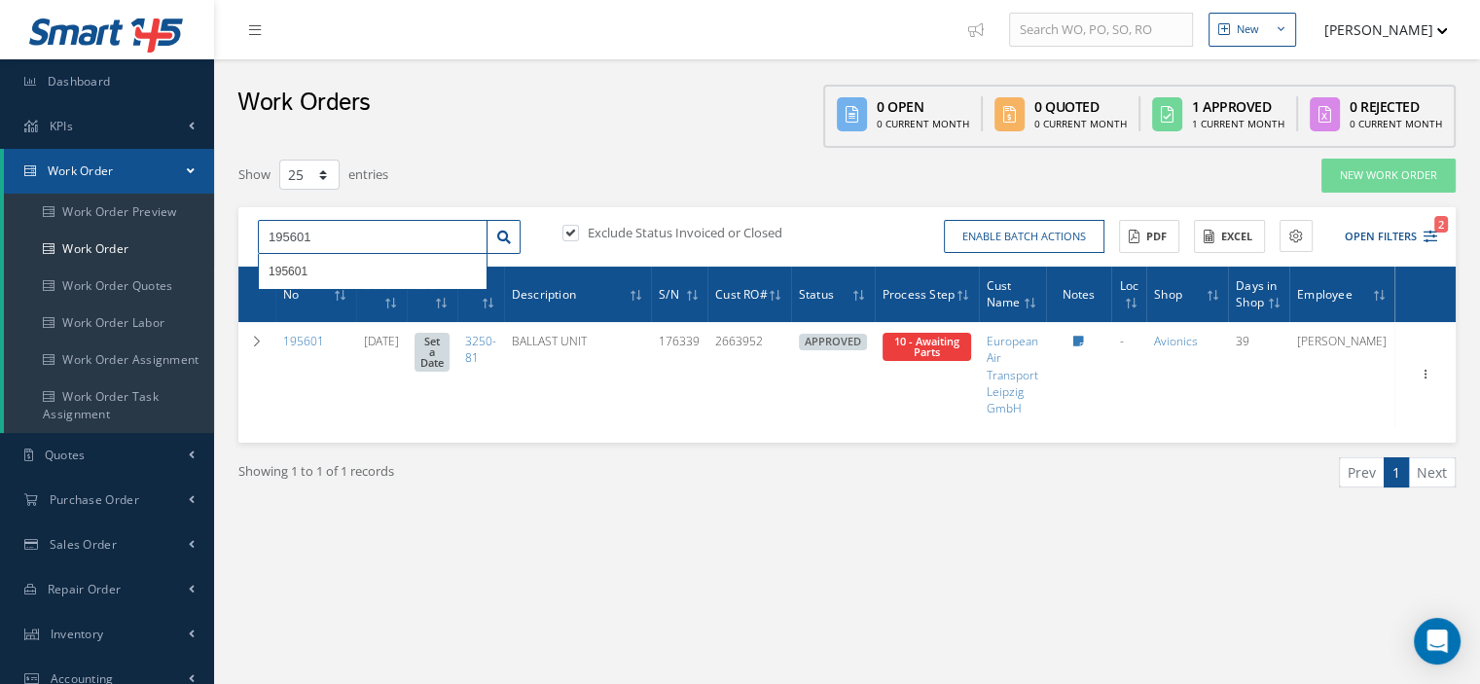
type input "1"
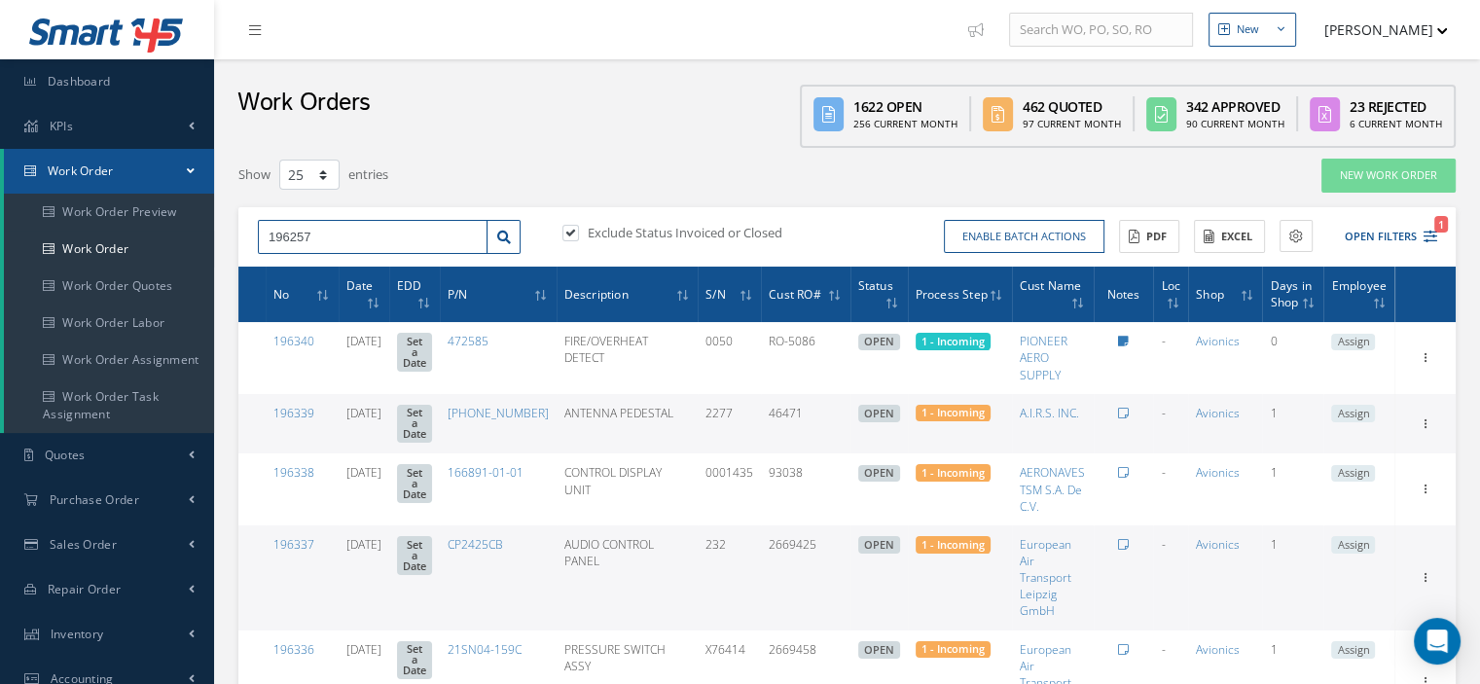
type input "196257"
click at [502, 252] on link at bounding box center [503, 237] width 34 height 35
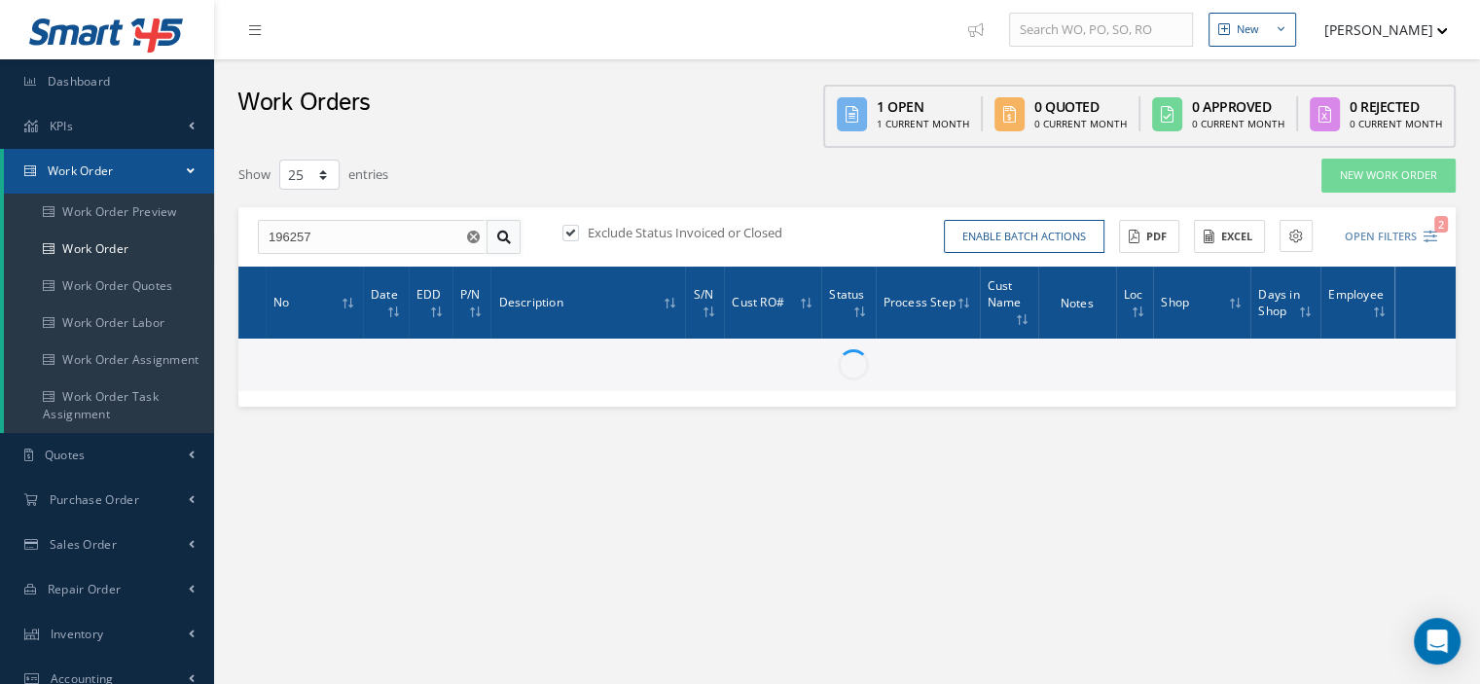
click at [506, 238] on icon at bounding box center [504, 238] width 14 height 14
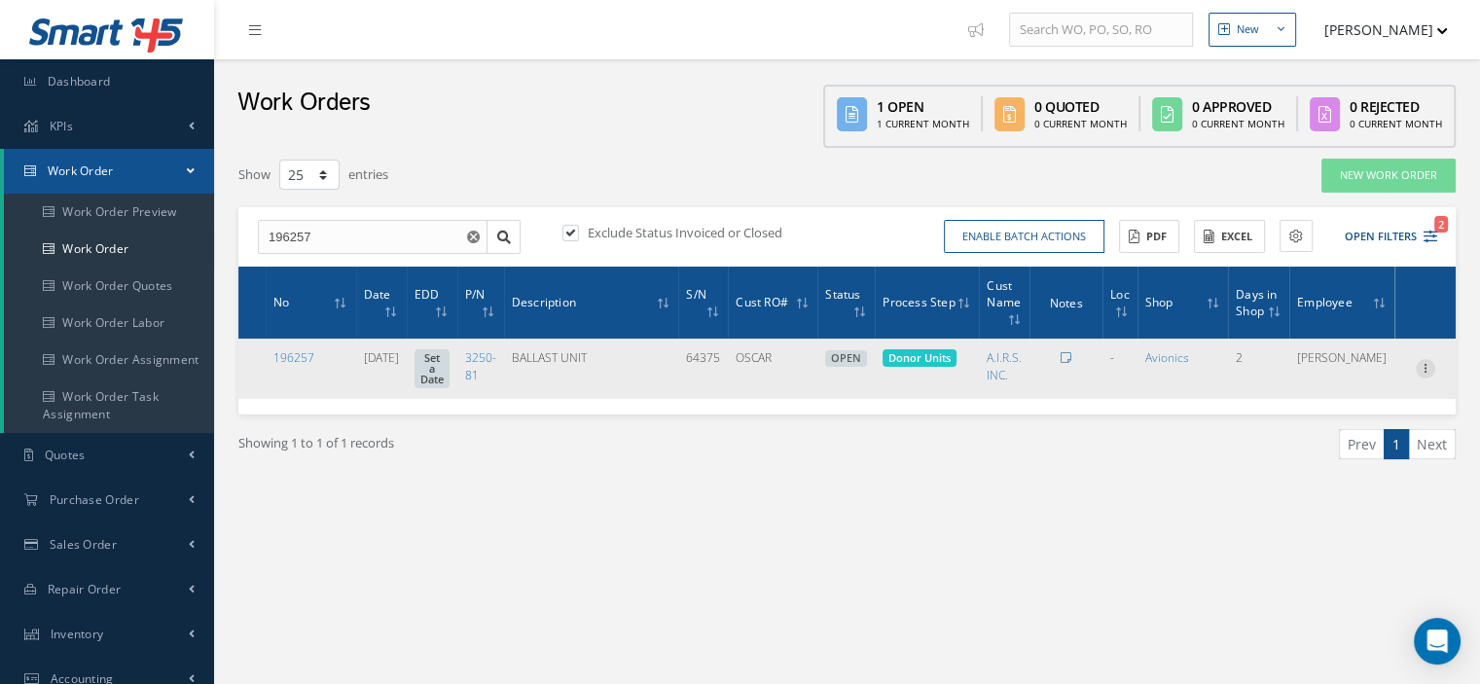
click at [1428, 363] on icon at bounding box center [1425, 367] width 19 height 16
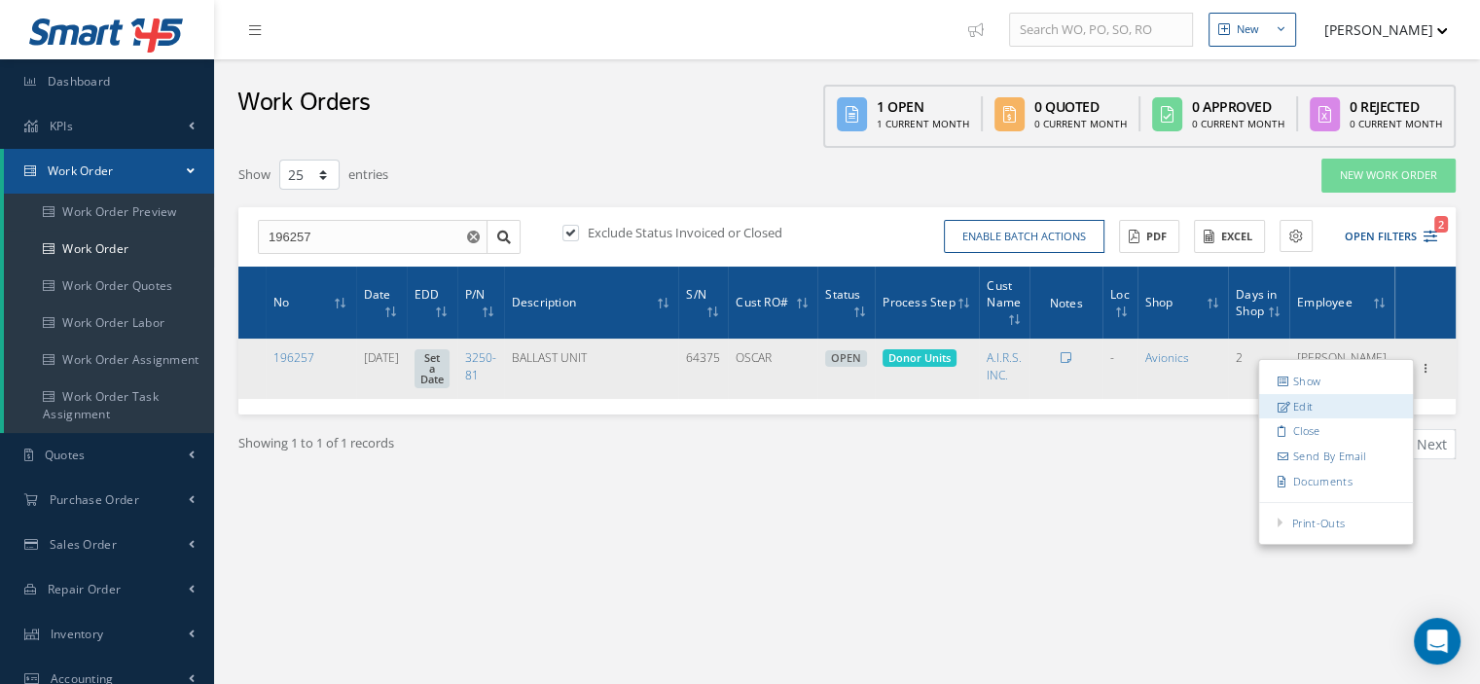
click at [1339, 404] on link "Edit" at bounding box center [1336, 406] width 154 height 25
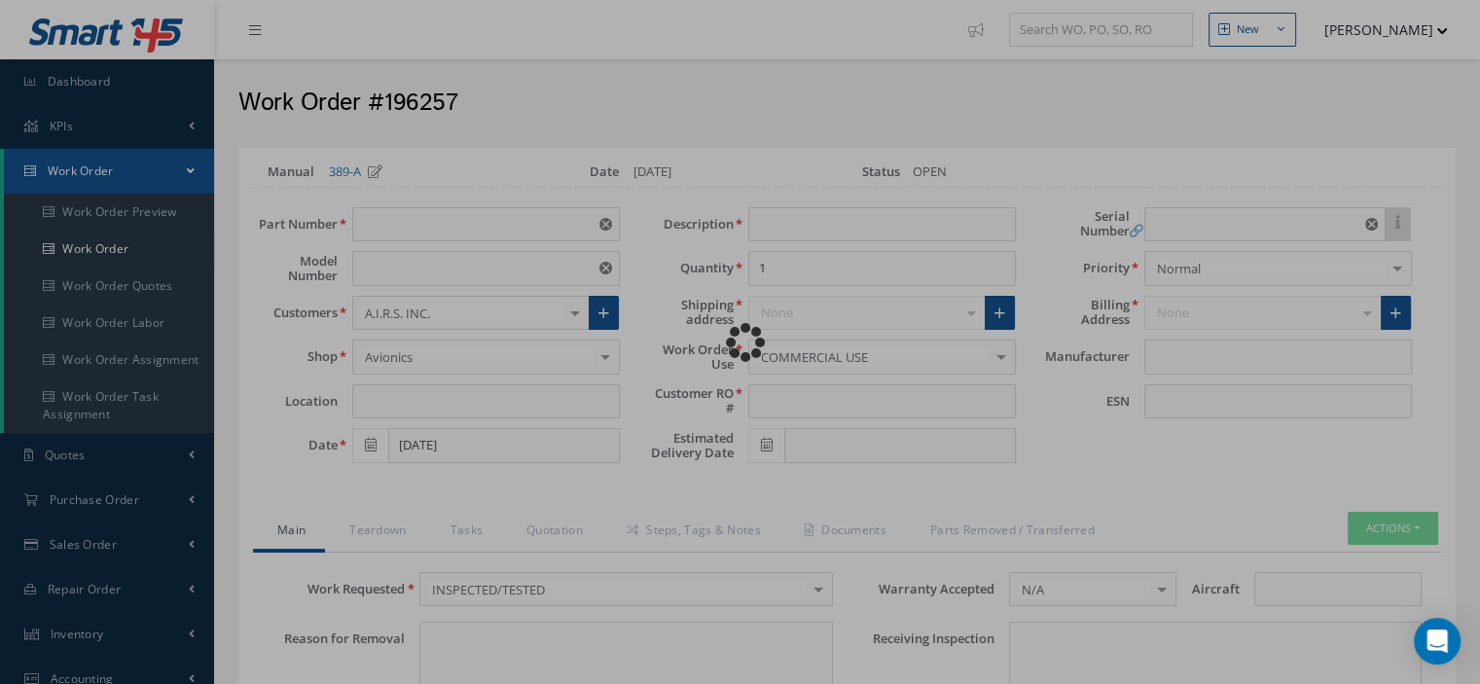
type input "3250-81"
type input "VARIOUS"
type input "08/18/2025"
type input "BALLAST UNIT"
type input "OSCAR"
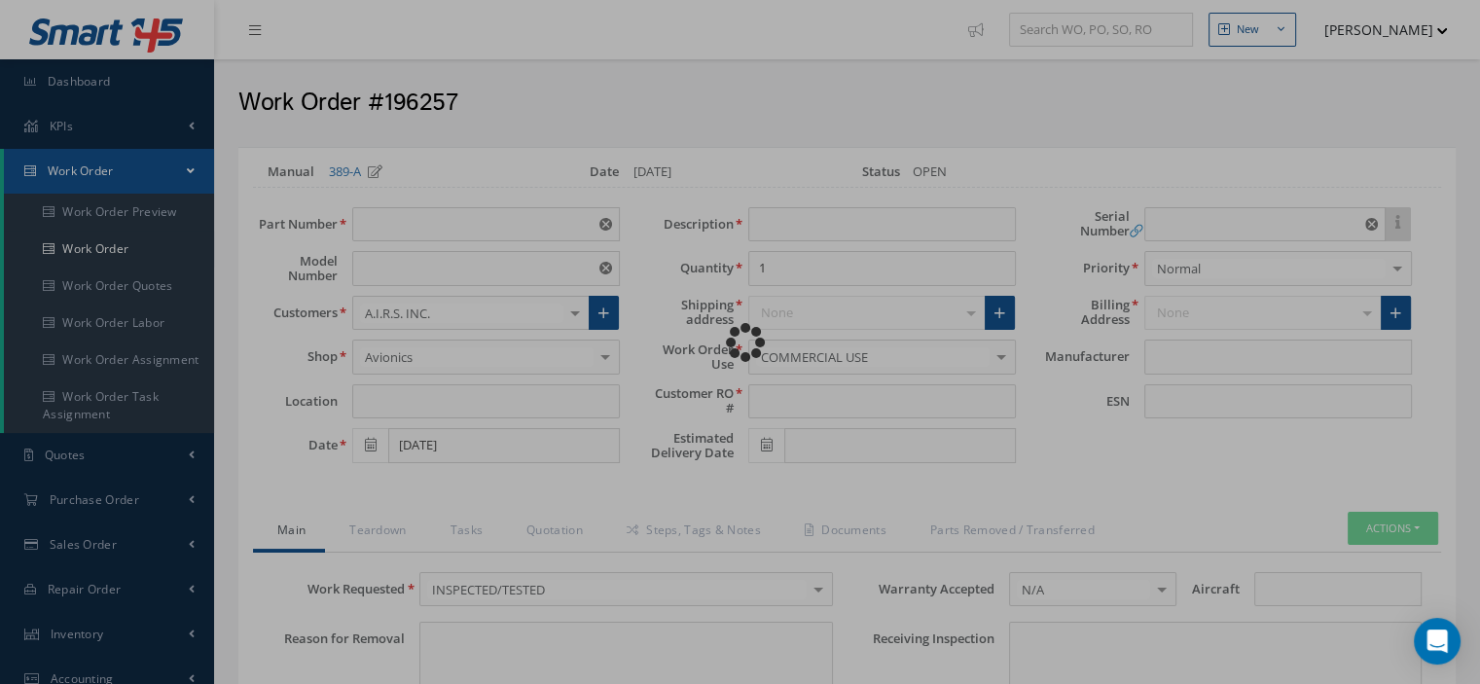
type input "64375"
type textarea "NONE"
type input "NONE"
type textarea "NONE"
type input "NONE"
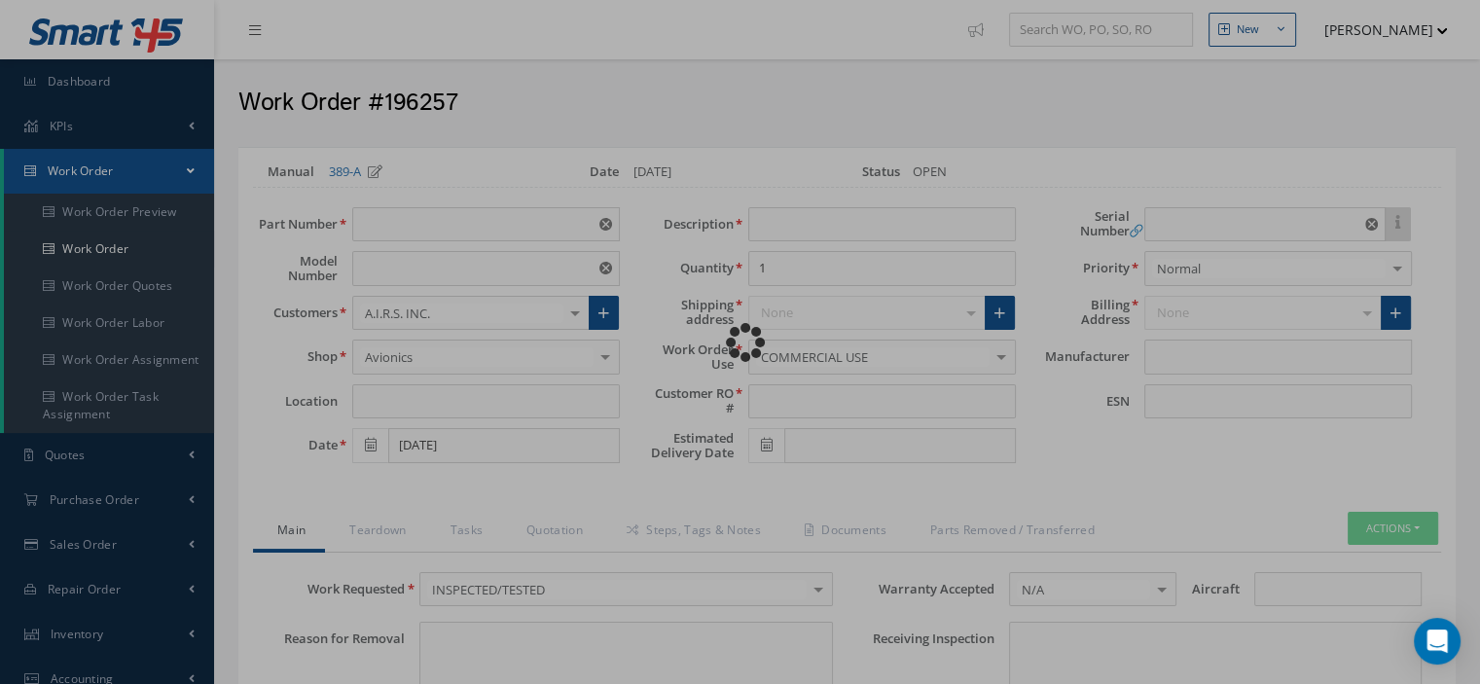
type input "N/A"
type textarea "INSPECTED/TESTED in accordance with CMM 33-24-17, Revision 4, Date Feb 05, 2001"
type input "08/19/2025"
checkbox input "true"
type input "08/19/2025"
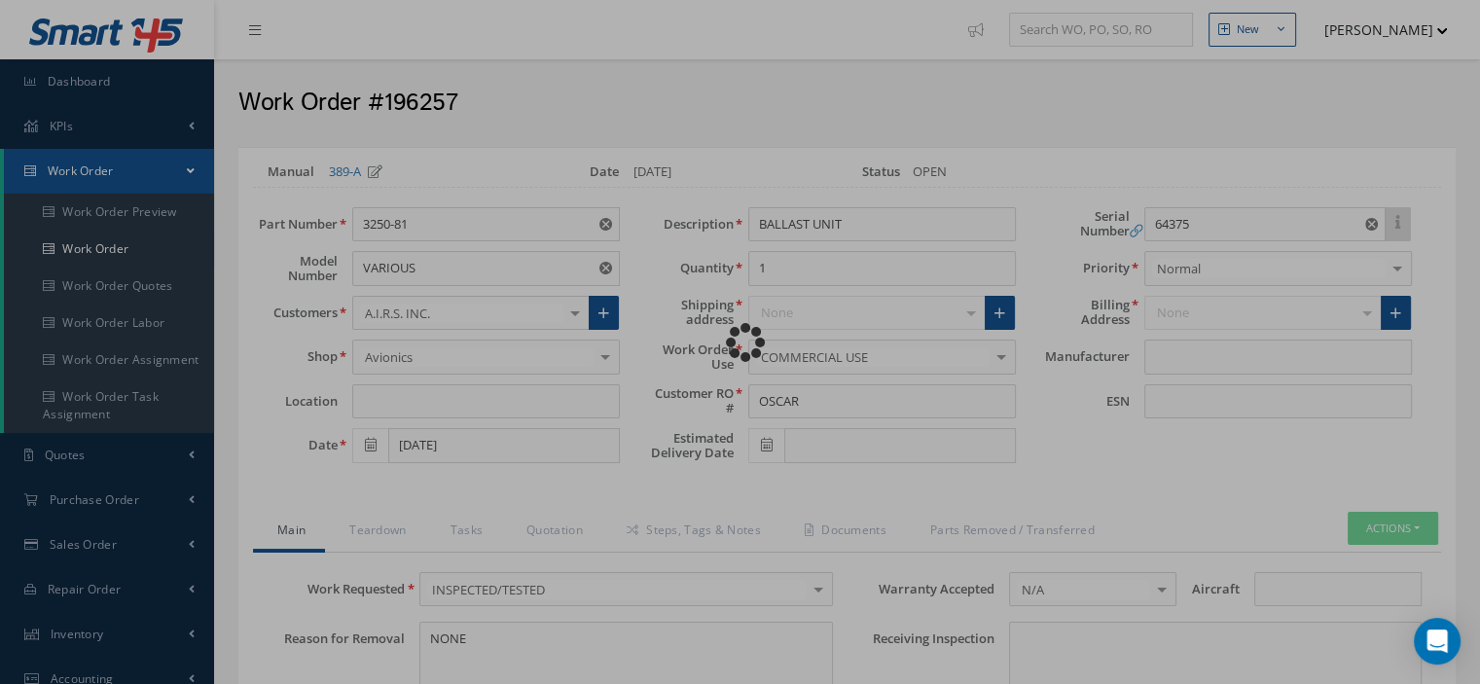
type input "DIEHL"
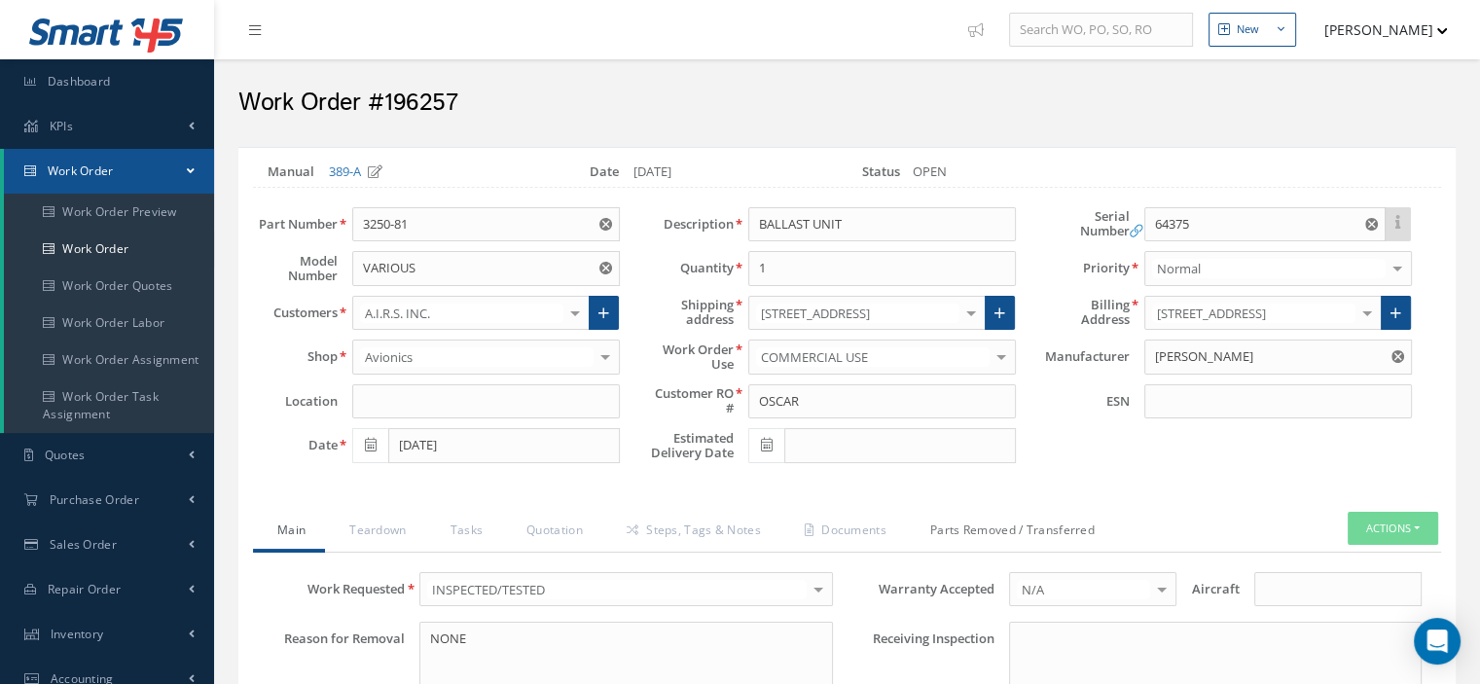
click at [998, 532] on link "Parts Removed / Transferred" at bounding box center [1010, 532] width 208 height 41
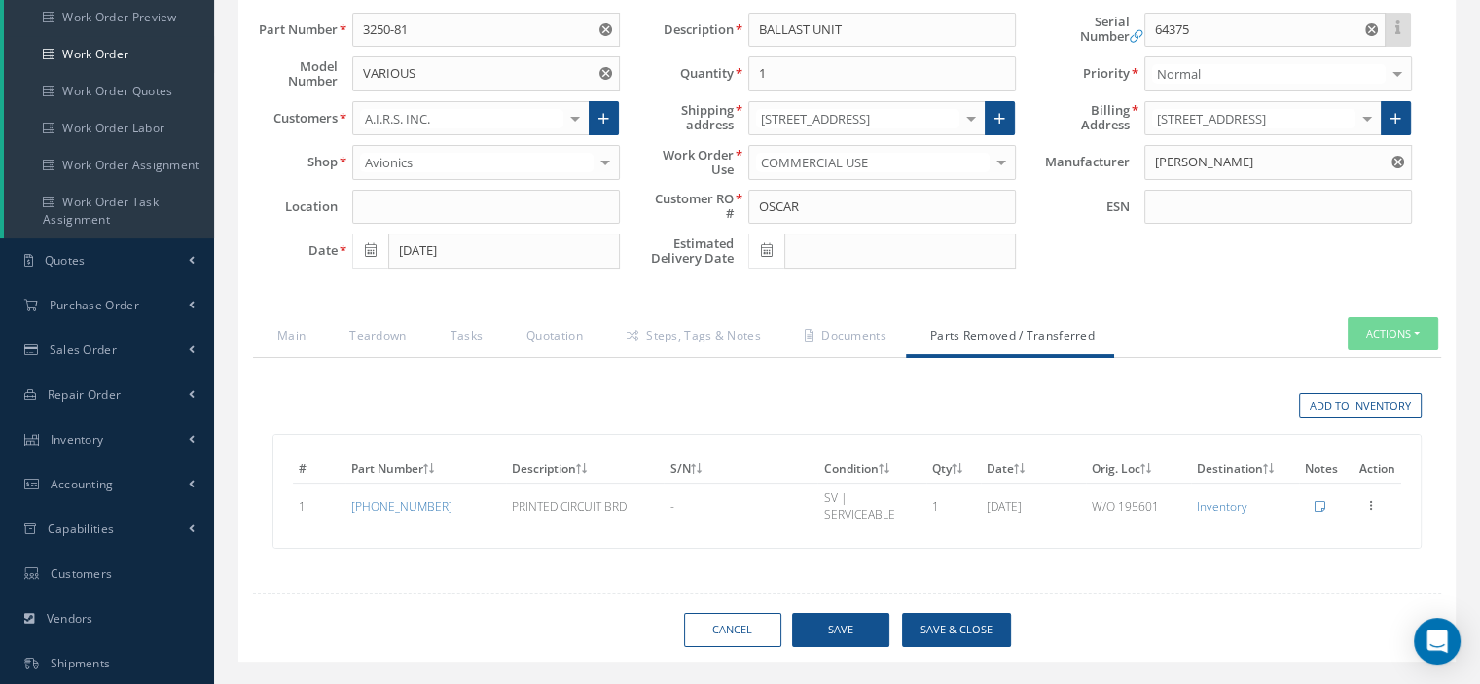
scroll to position [331, 0]
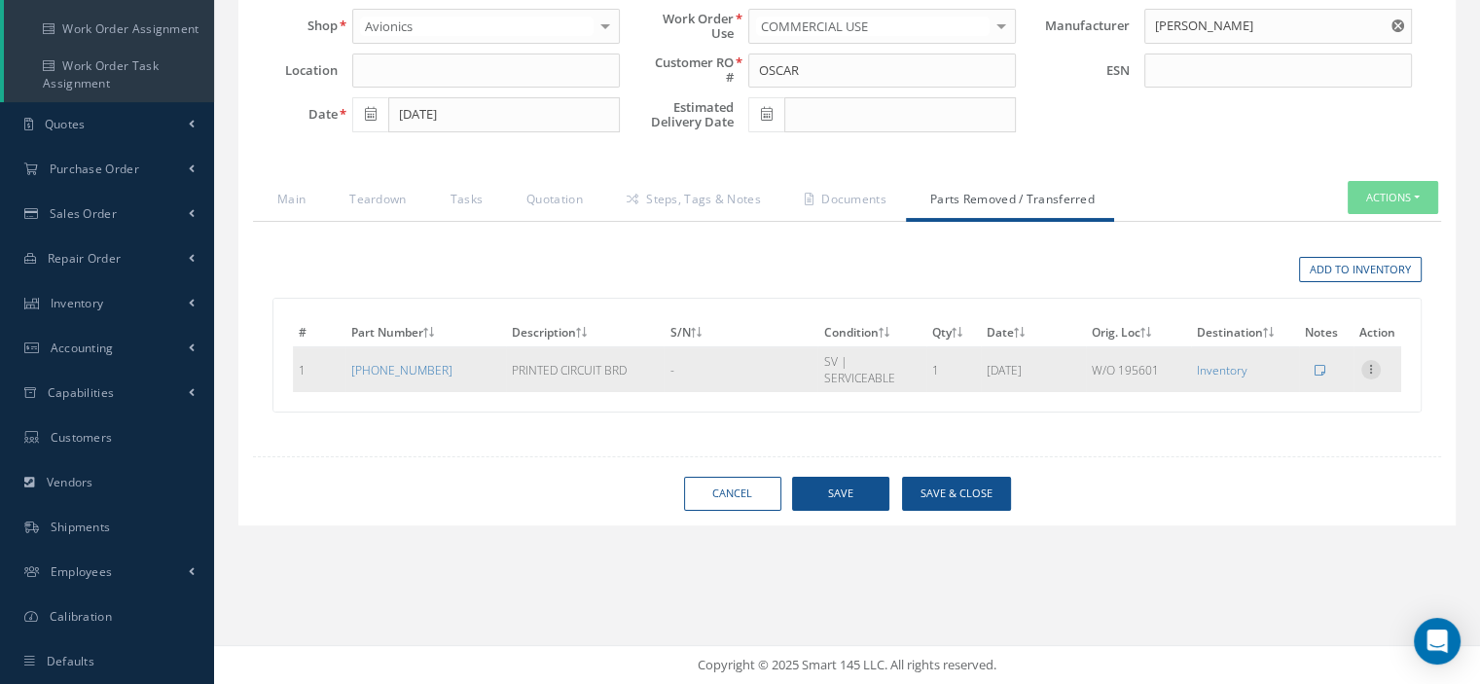
click at [1373, 360] on icon at bounding box center [1370, 368] width 19 height 16
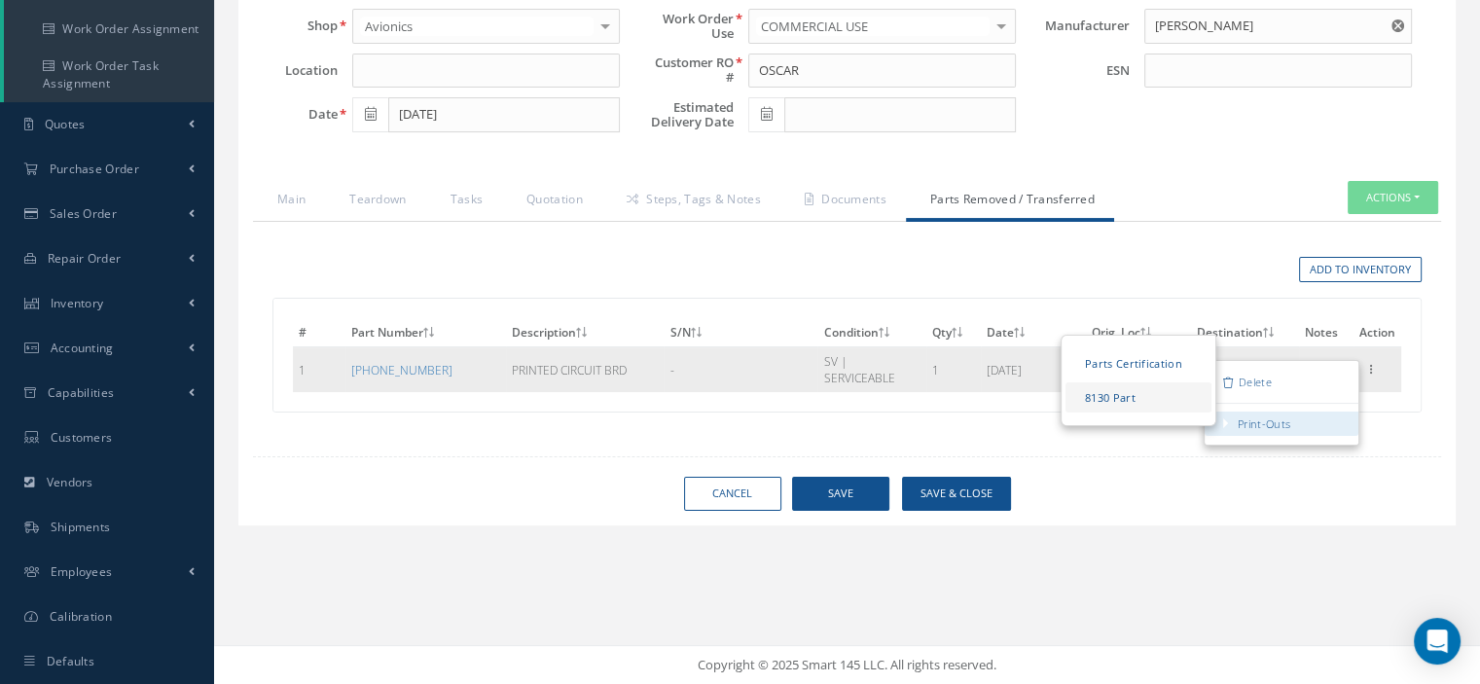
click at [1133, 396] on link "8130 Part" at bounding box center [1138, 397] width 146 height 30
click at [1125, 353] on link "Parts Certification" at bounding box center [1138, 363] width 146 height 30
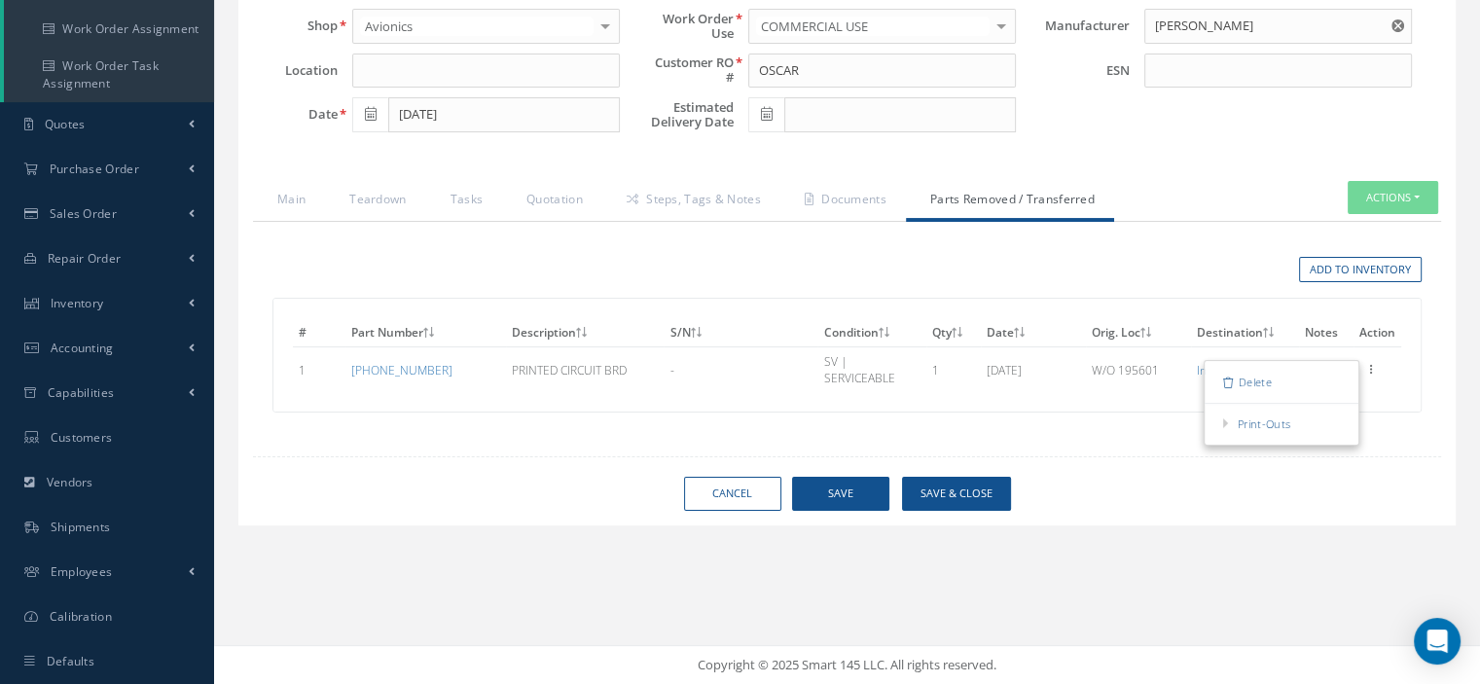
scroll to position [0, 0]
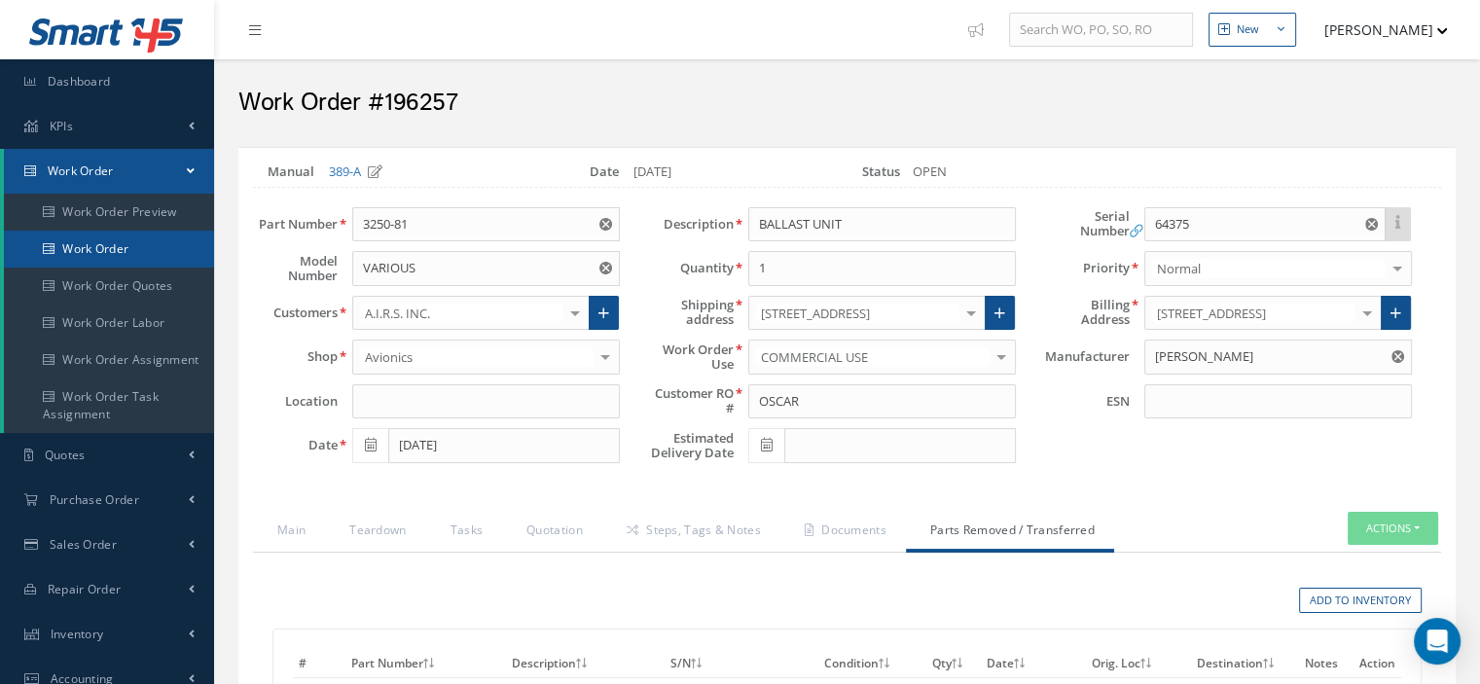
click at [142, 249] on link "Work Order" at bounding box center [109, 249] width 210 height 37
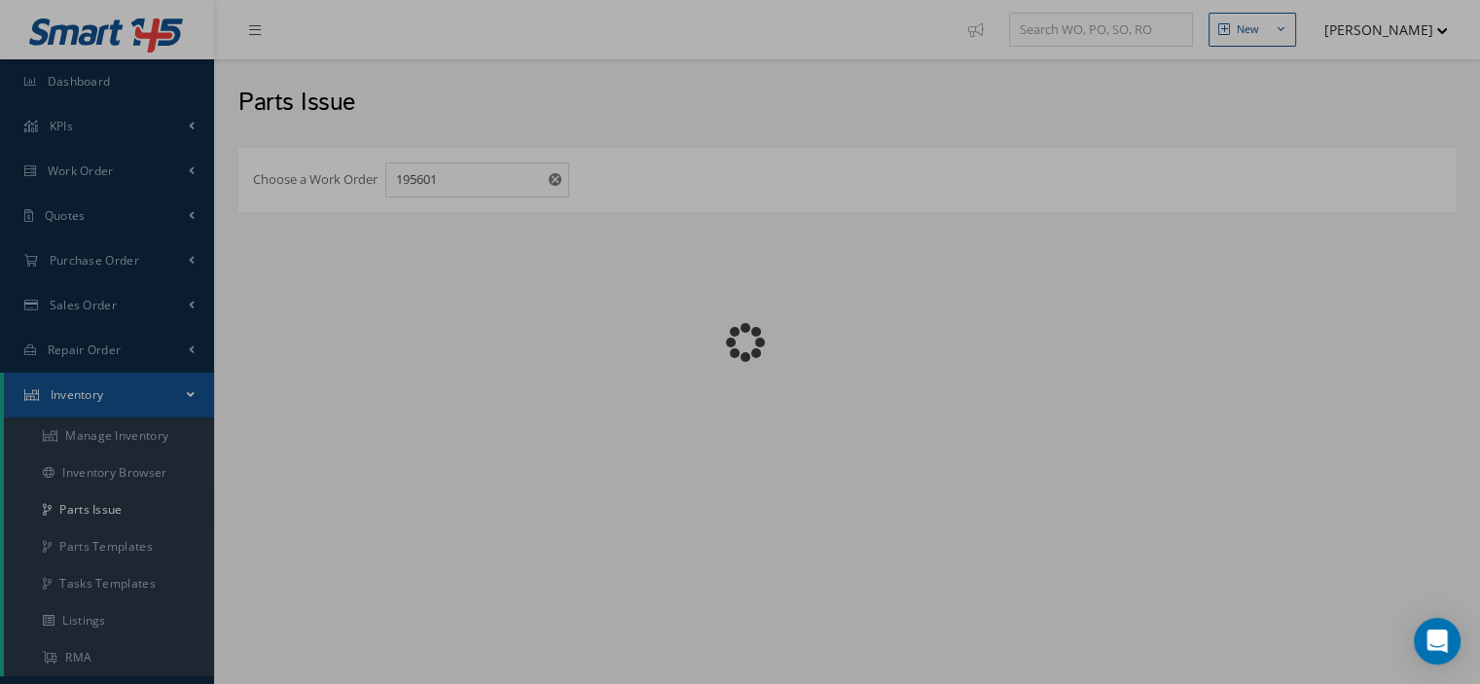
checkbox input "false"
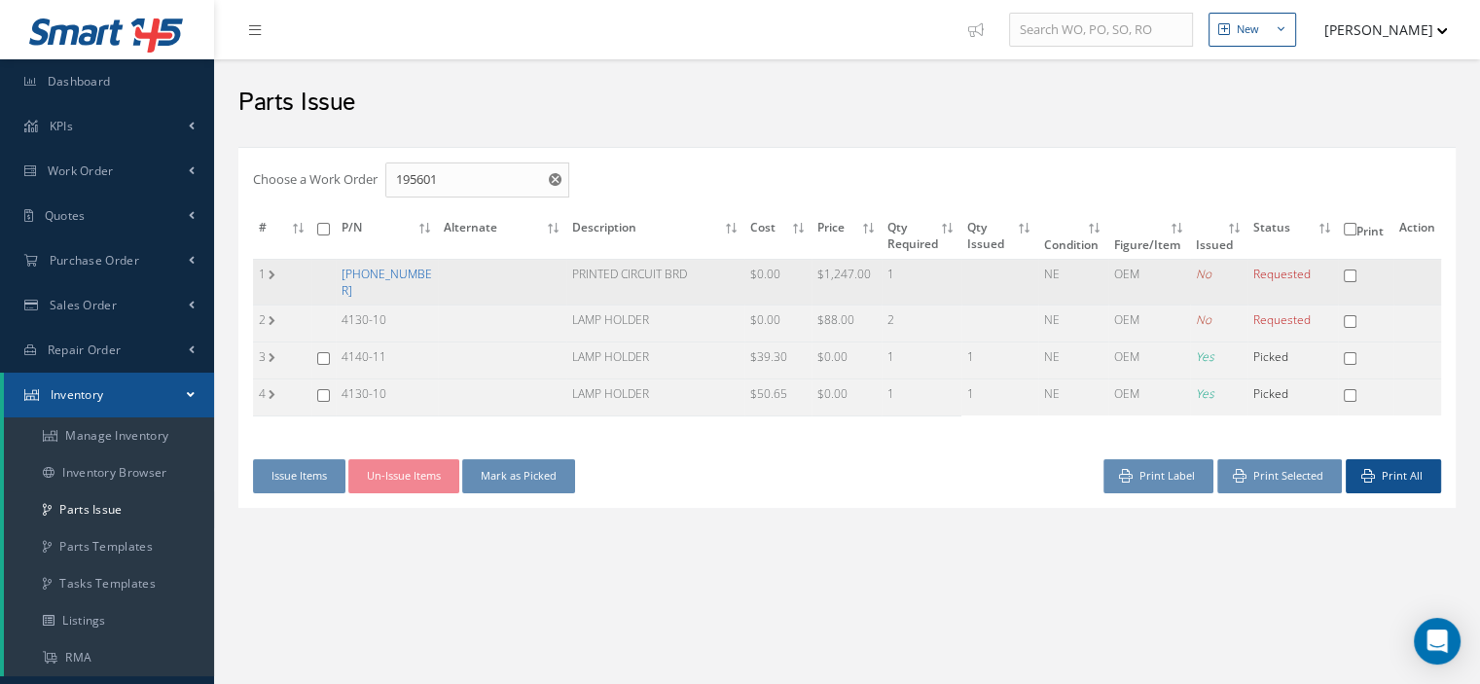
click at [378, 275] on link "[PHONE_NUMBER]" at bounding box center [387, 282] width 90 height 33
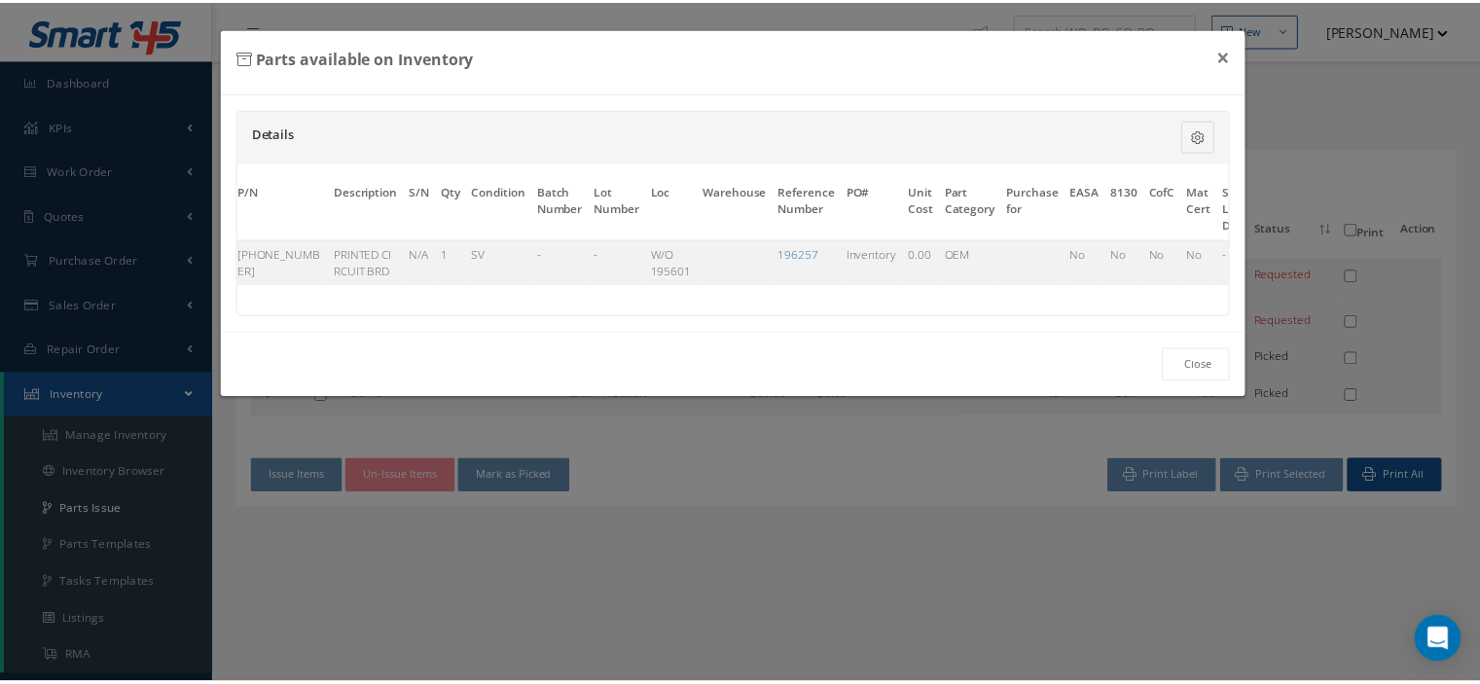
scroll to position [0, 151]
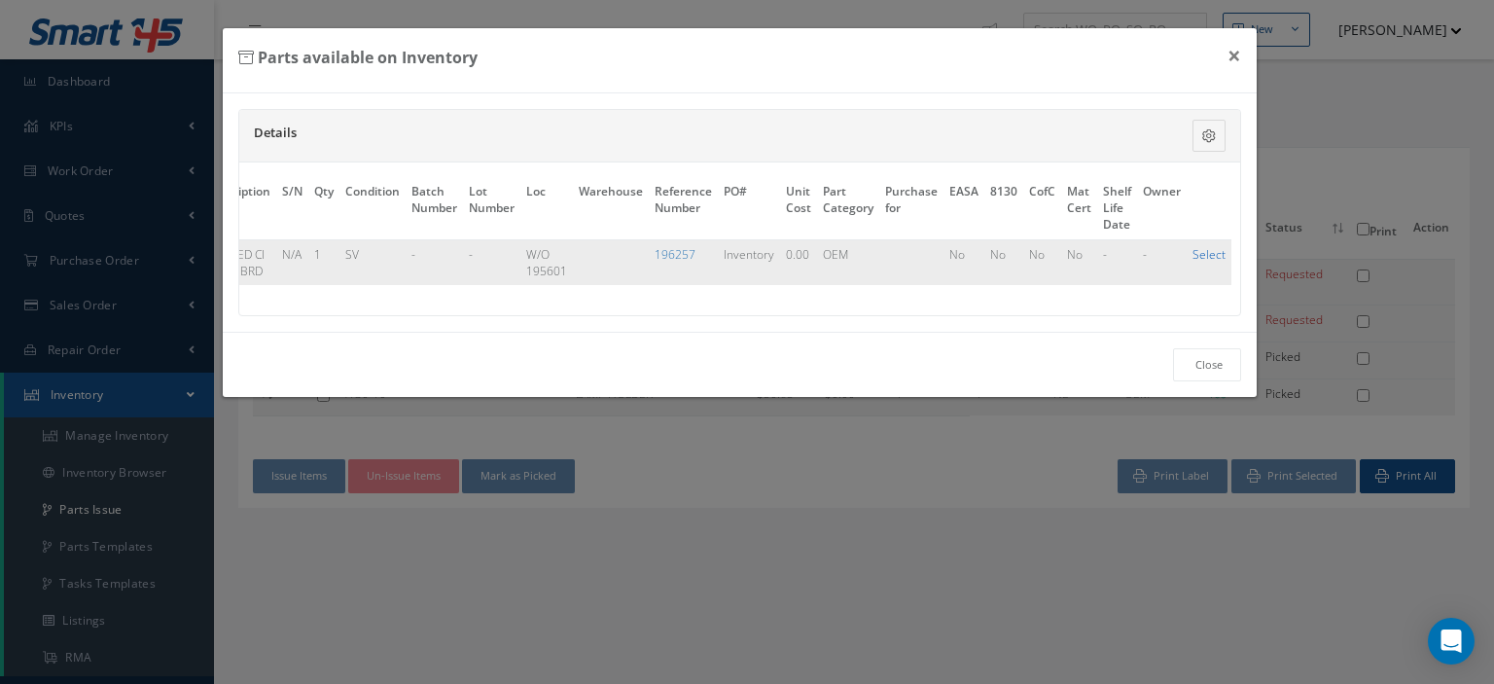
click at [1193, 249] on link "Select" at bounding box center [1209, 254] width 33 height 17
checkbox input "true"
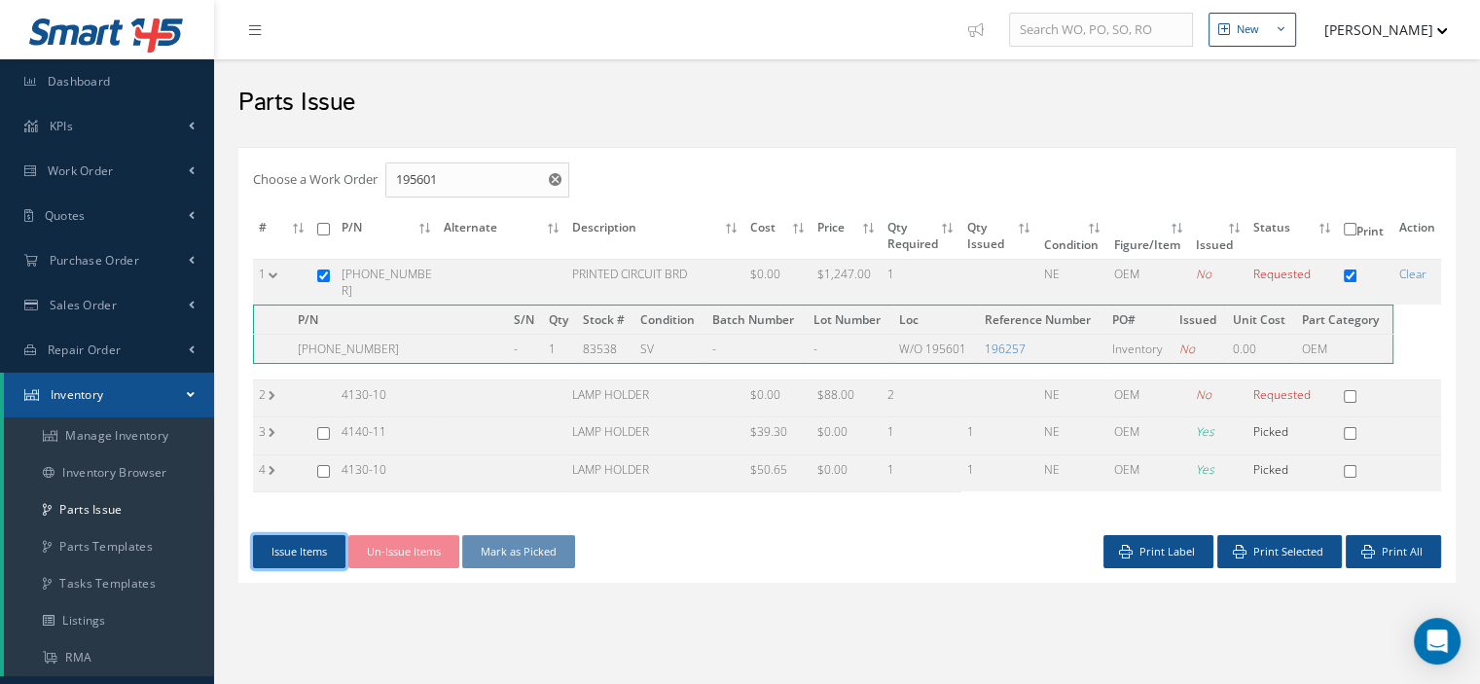
click at [322, 550] on button "Issue Items" at bounding box center [299, 552] width 92 height 34
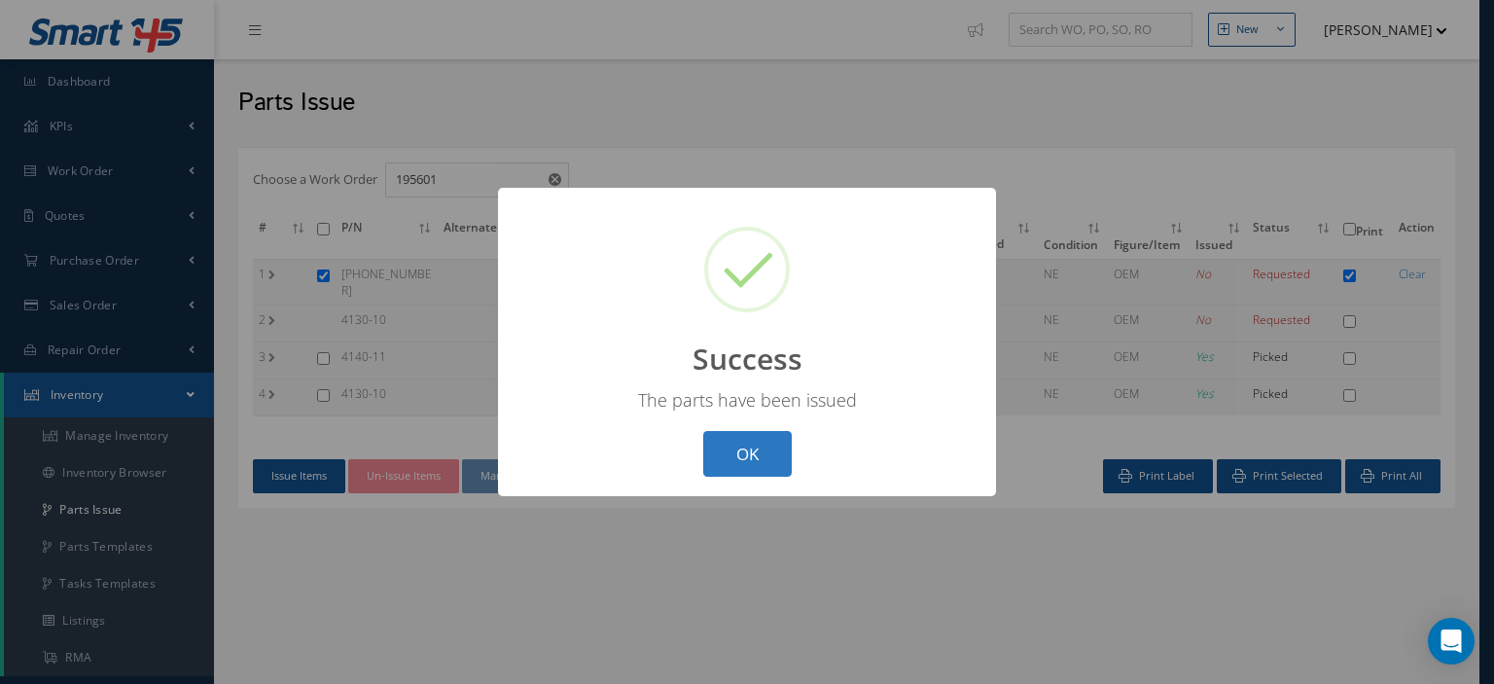
click at [724, 445] on button "OK" at bounding box center [747, 454] width 89 height 46
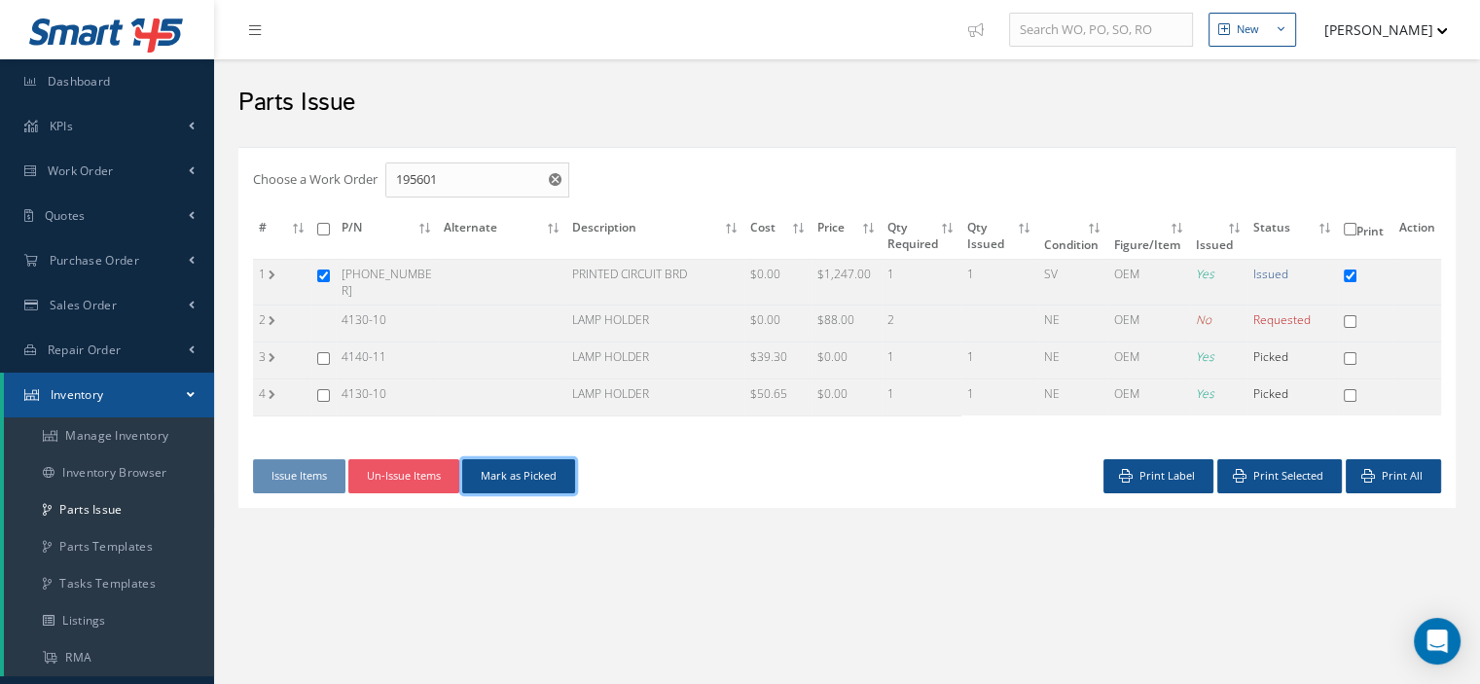
click at [556, 459] on button "Mark as Picked" at bounding box center [518, 476] width 113 height 34
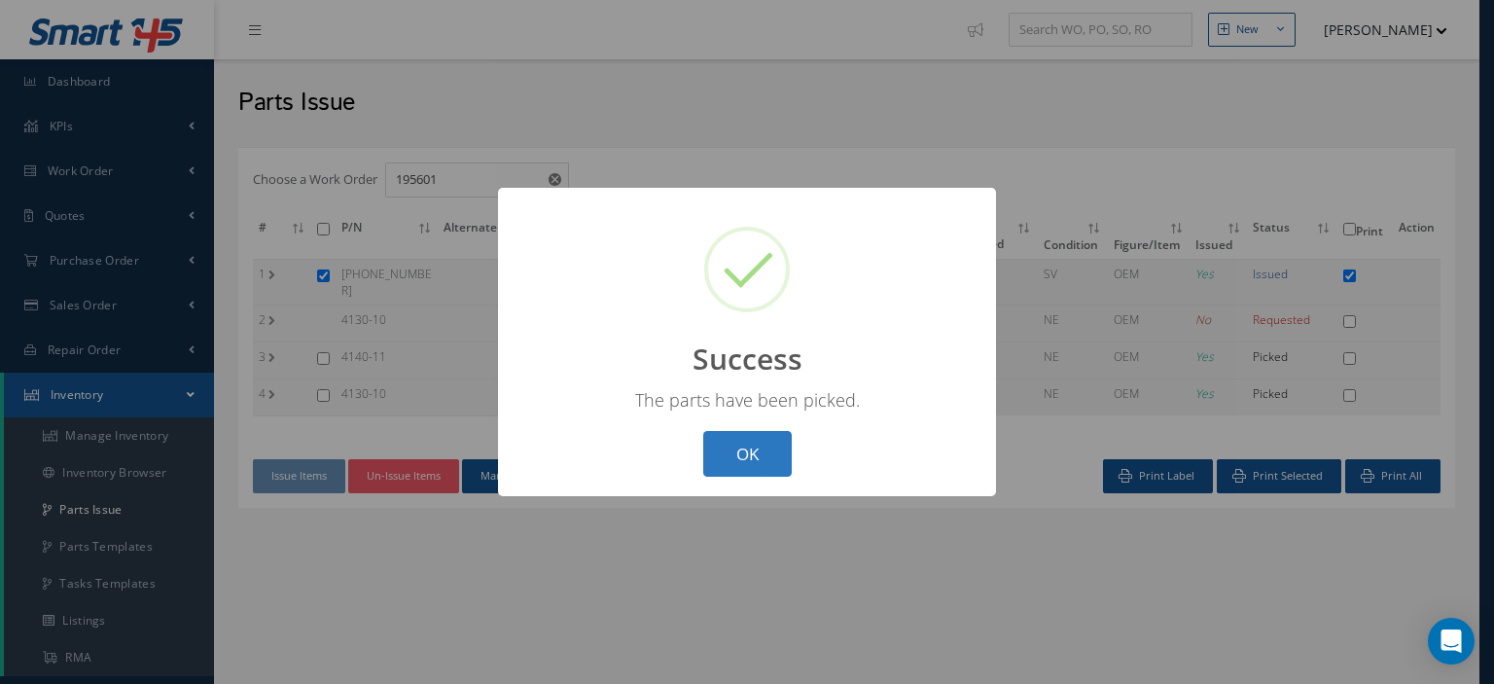
click at [752, 465] on button "OK" at bounding box center [747, 454] width 89 height 46
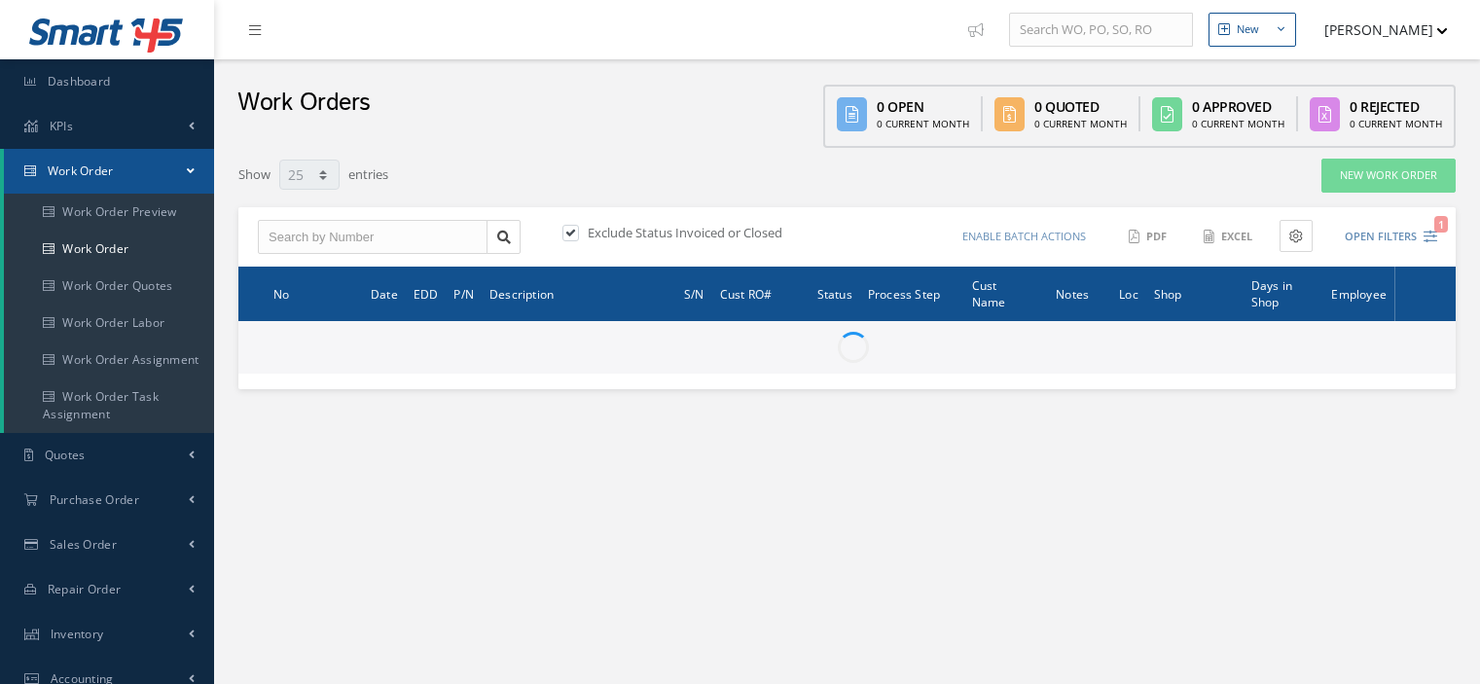
select select "25"
click at [324, 243] on input "text" at bounding box center [373, 237] width 230 height 35
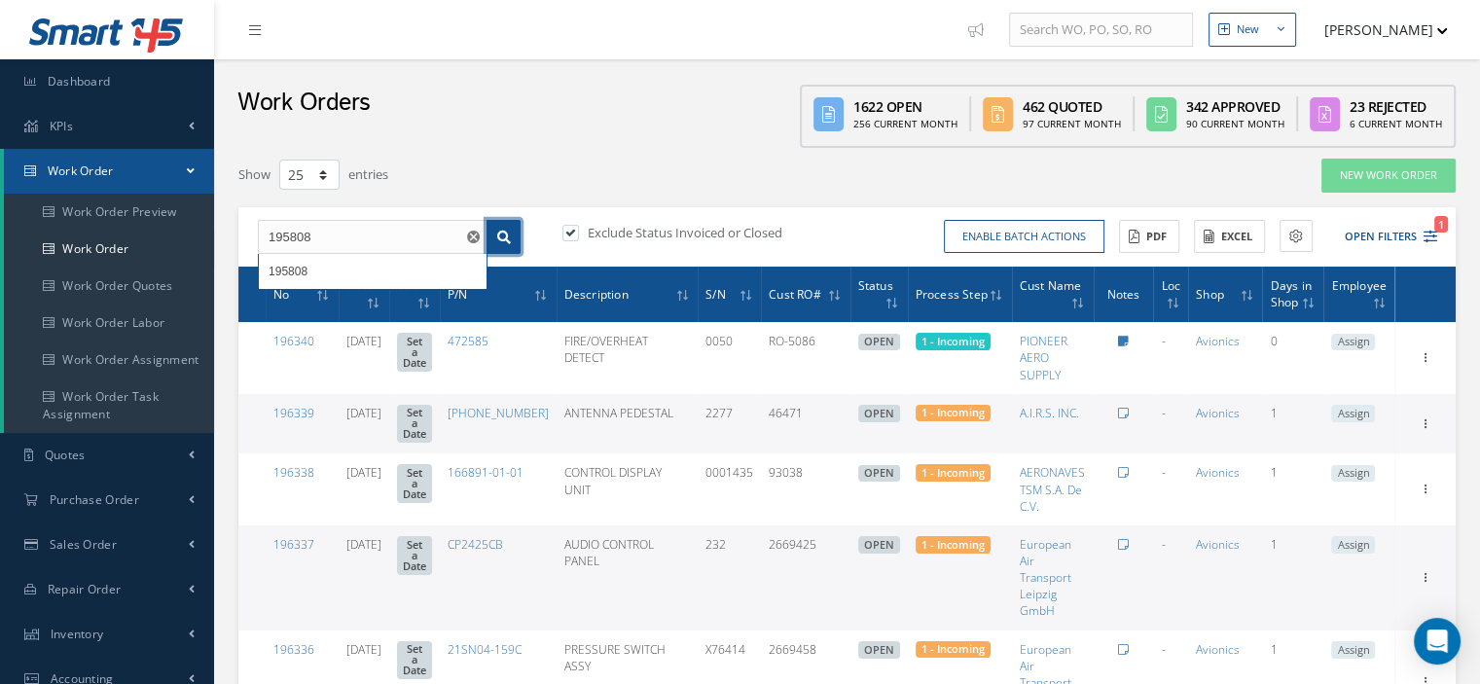
click at [493, 233] on link at bounding box center [503, 237] width 34 height 35
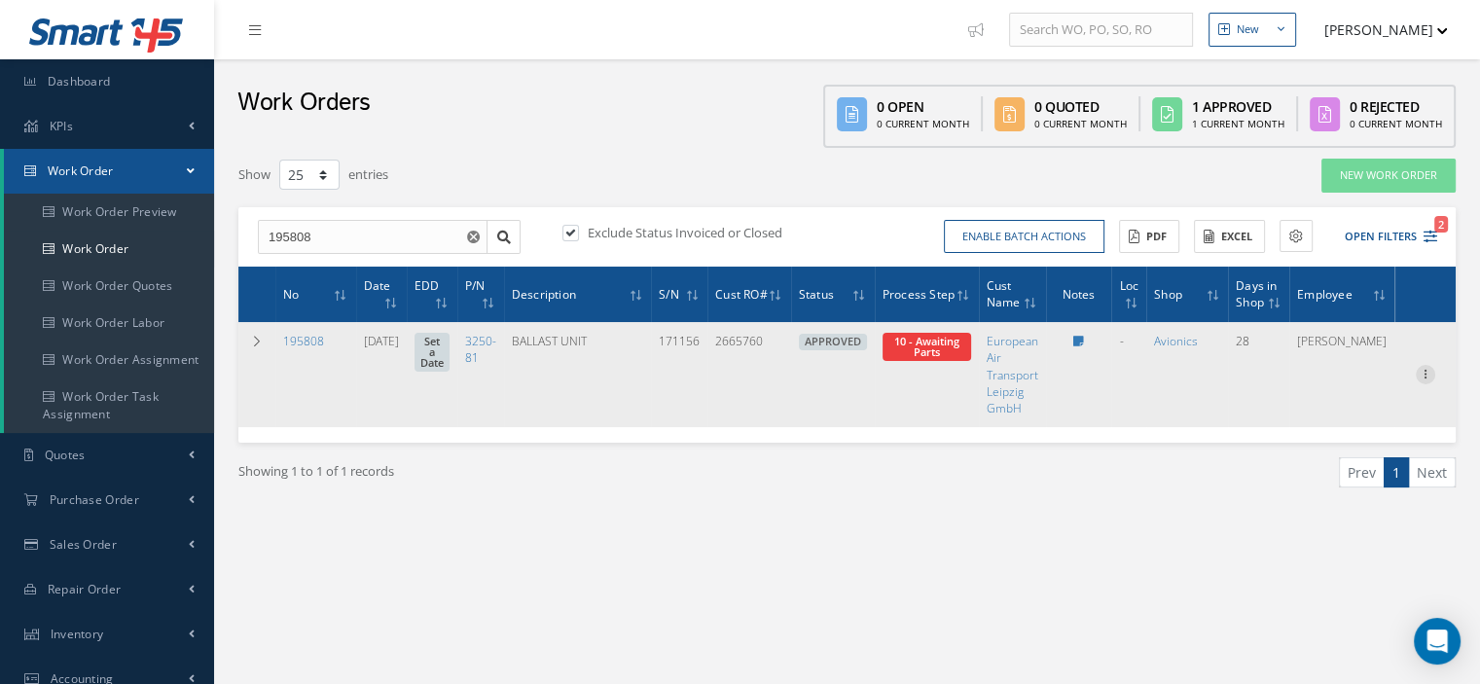
click at [1425, 380] on div at bounding box center [1425, 374] width 19 height 19
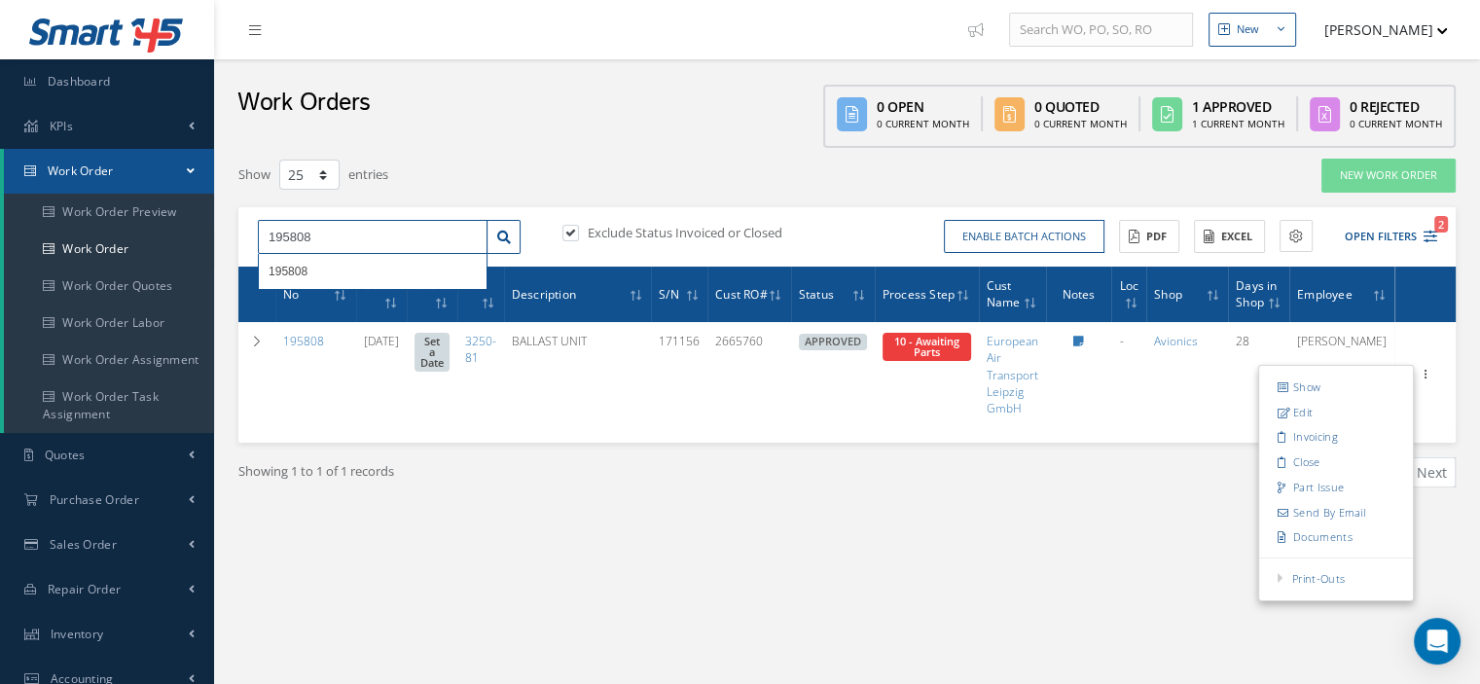
drag, startPoint x: 307, startPoint y: 238, endPoint x: 238, endPoint y: 240, distance: 69.1
click at [238, 240] on div "195808 195808 Exclude Status Invoiced or Closed Enable batch actions Update Wor…" at bounding box center [846, 237] width 1217 height 60
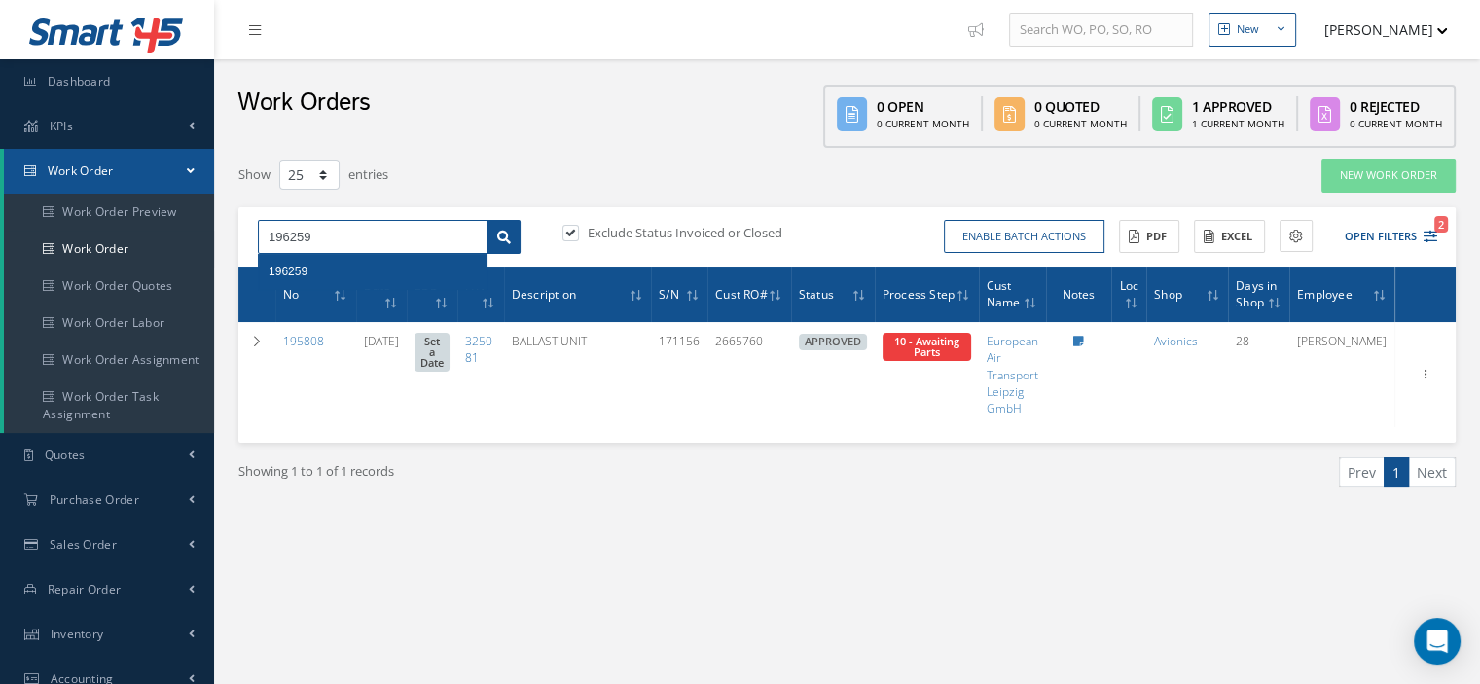
type input "196259"
click at [497, 238] on icon at bounding box center [504, 238] width 14 height 14
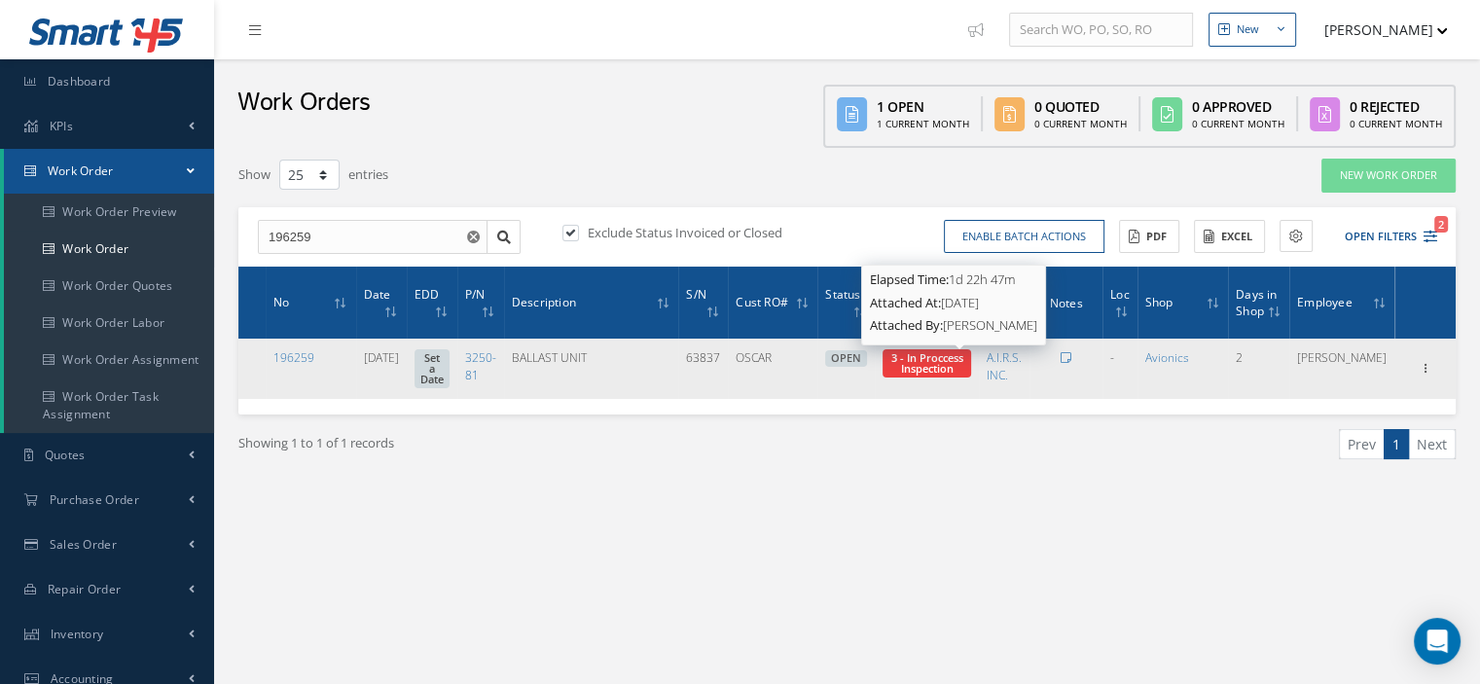
click at [952, 365] on span "3 - In Proccess Inspection" at bounding box center [927, 362] width 72 height 25
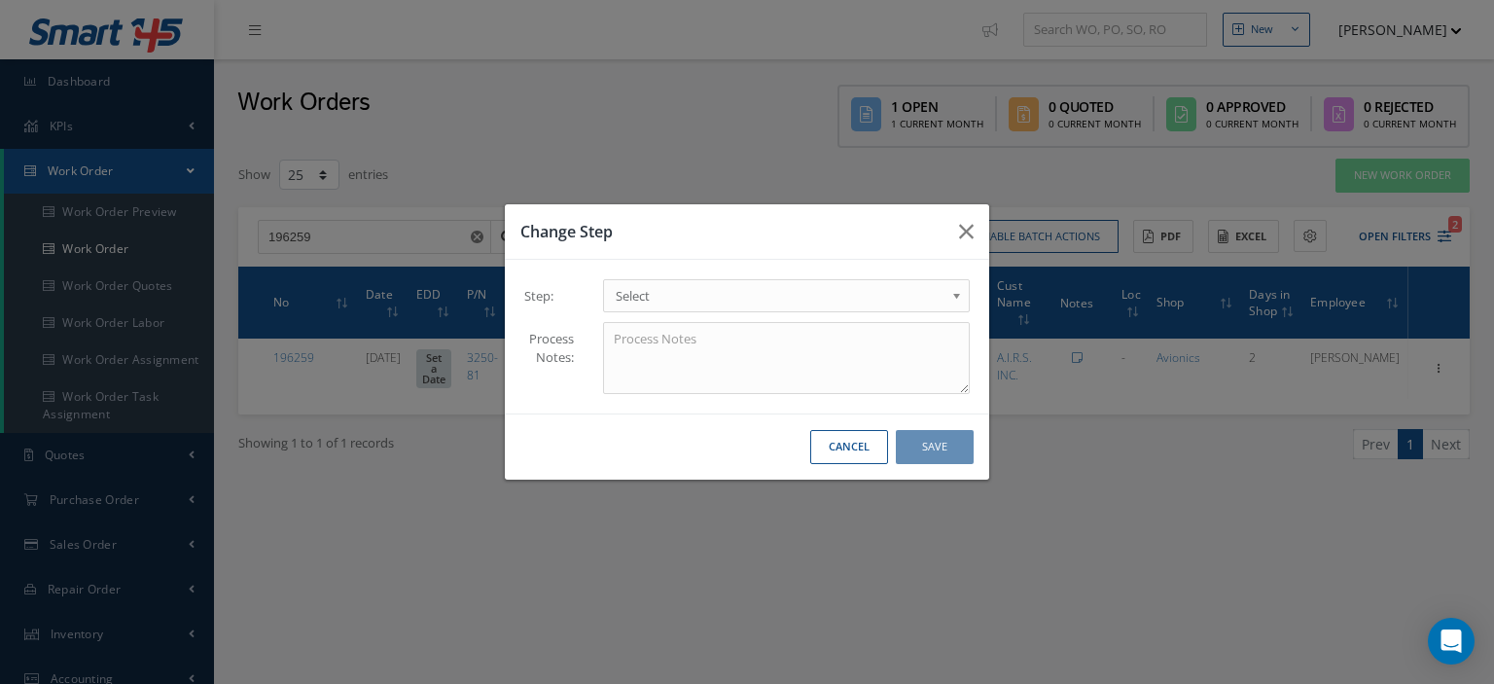
click at [957, 290] on b at bounding box center [961, 300] width 18 height 31
click at [961, 447] on button "Save" at bounding box center [935, 447] width 78 height 34
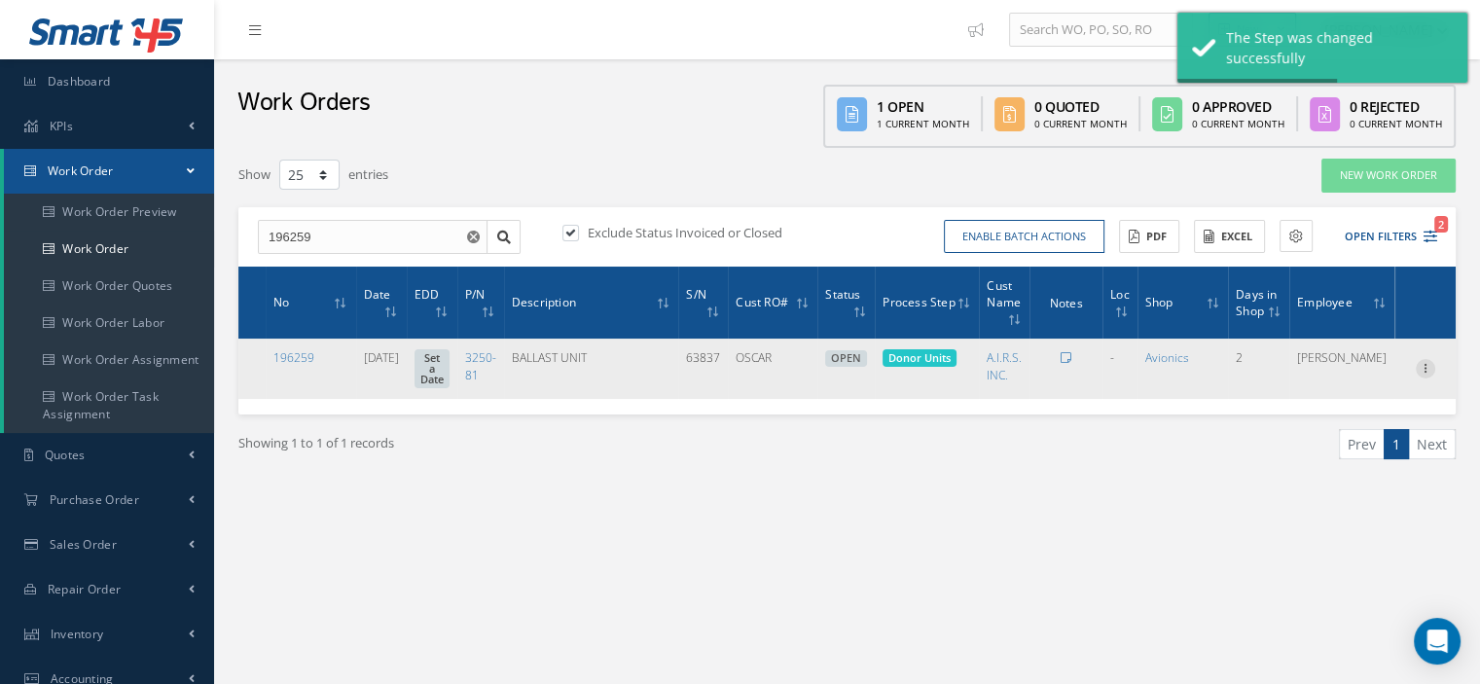
click at [1426, 372] on icon at bounding box center [1425, 367] width 19 height 16
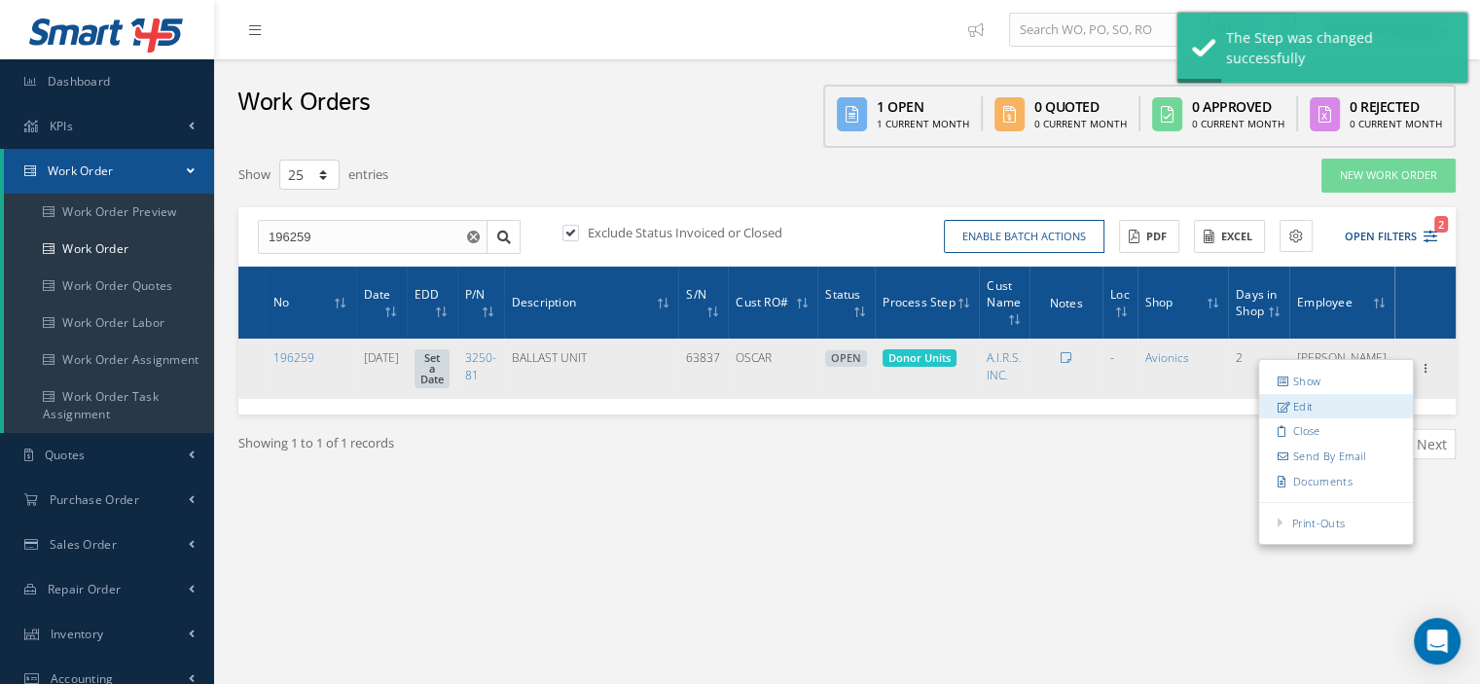
click at [1306, 400] on link "Edit" at bounding box center [1336, 406] width 154 height 25
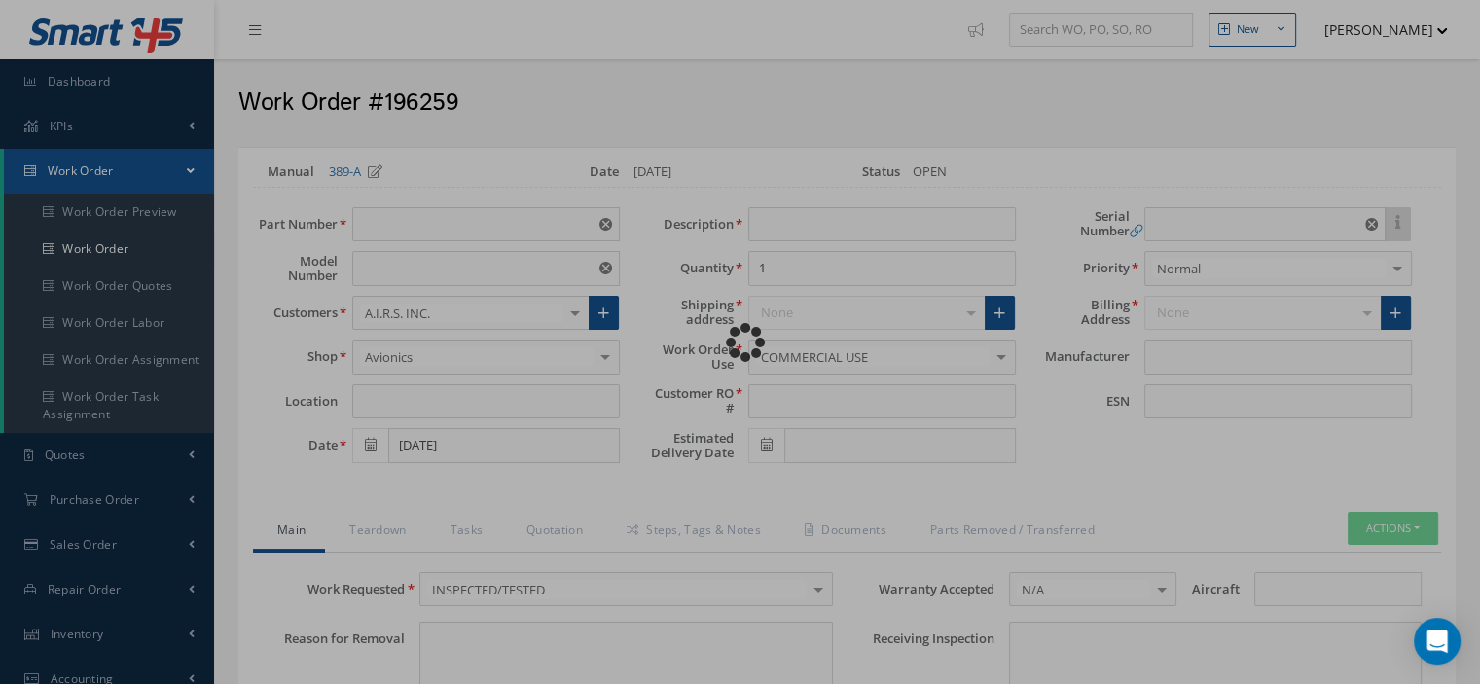
type input "3250-81"
type input "VARIOUS"
type input "08/18/2025"
type input "BALLAST UNIT"
type input "OSCAR"
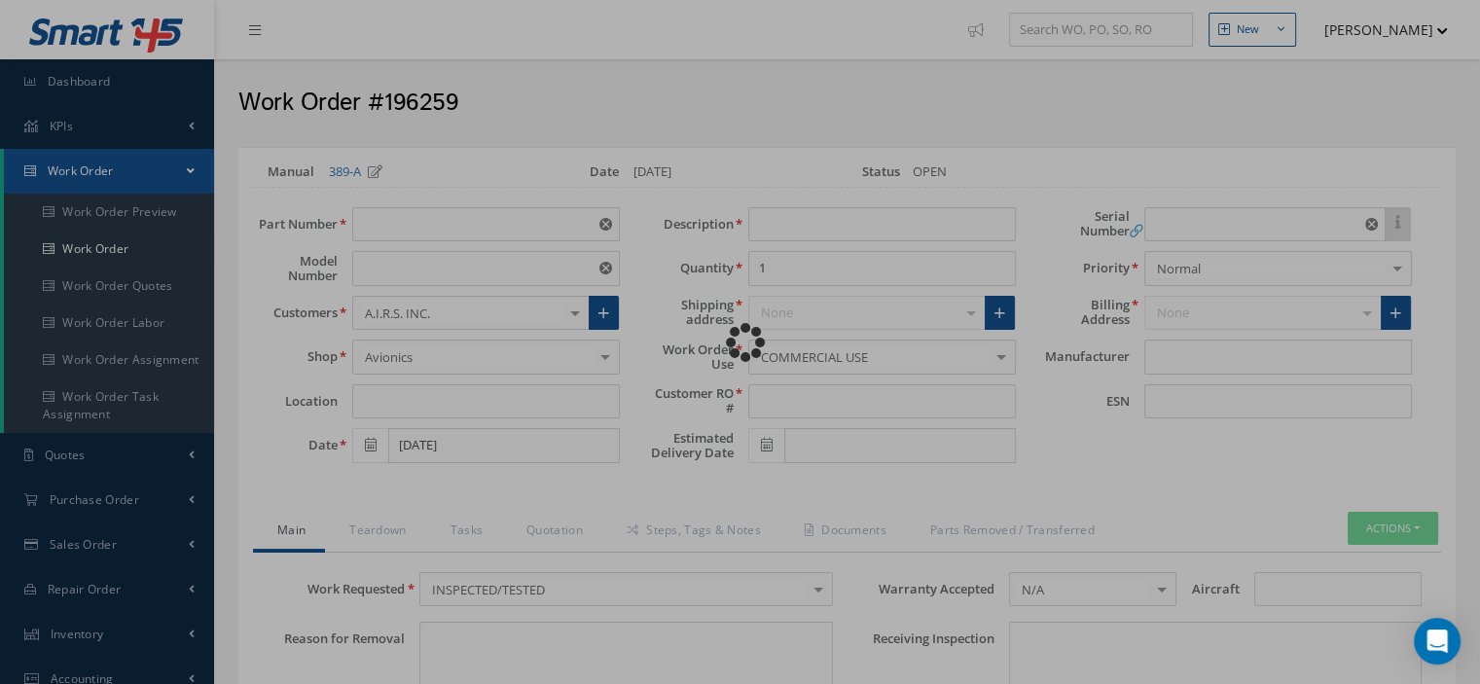
type input "63837"
type textarea "NONE"
type input "NONE"
type textarea "NONE"
type input "NONE"
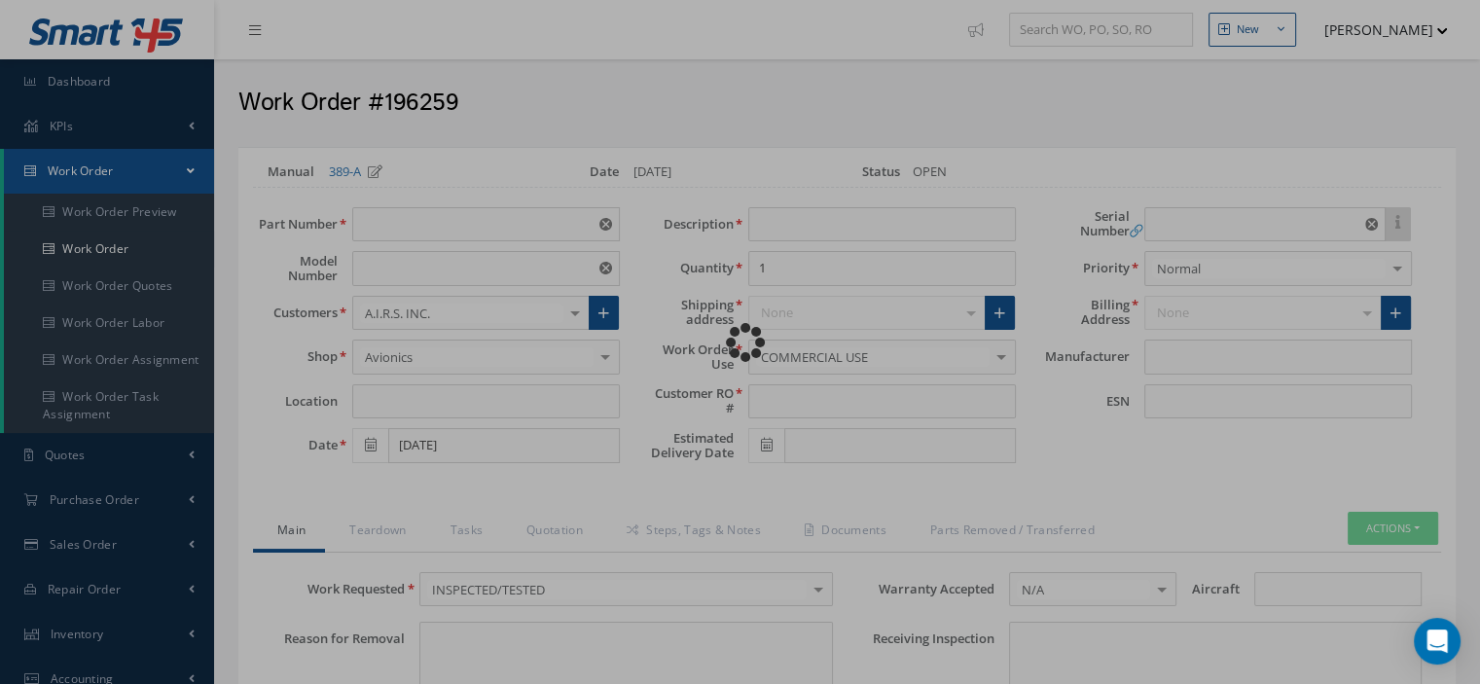
type input "N/A"
type textarea "INSPECTED/TESTED in accordance with CMM 33-24-17, Revision 4, Date Feb 05, 2001"
type input "08/19/2025"
checkbox input "true"
type input "08/19/2025"
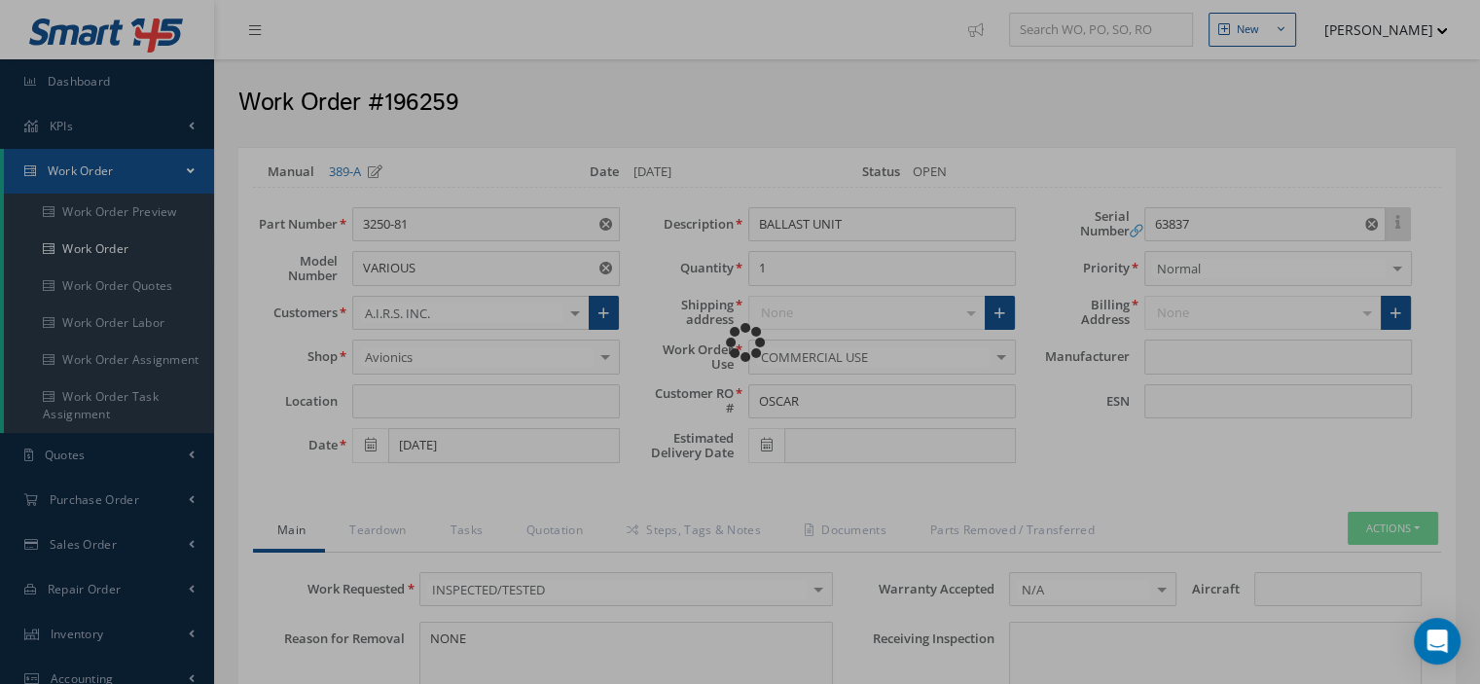
type input "DIEHL"
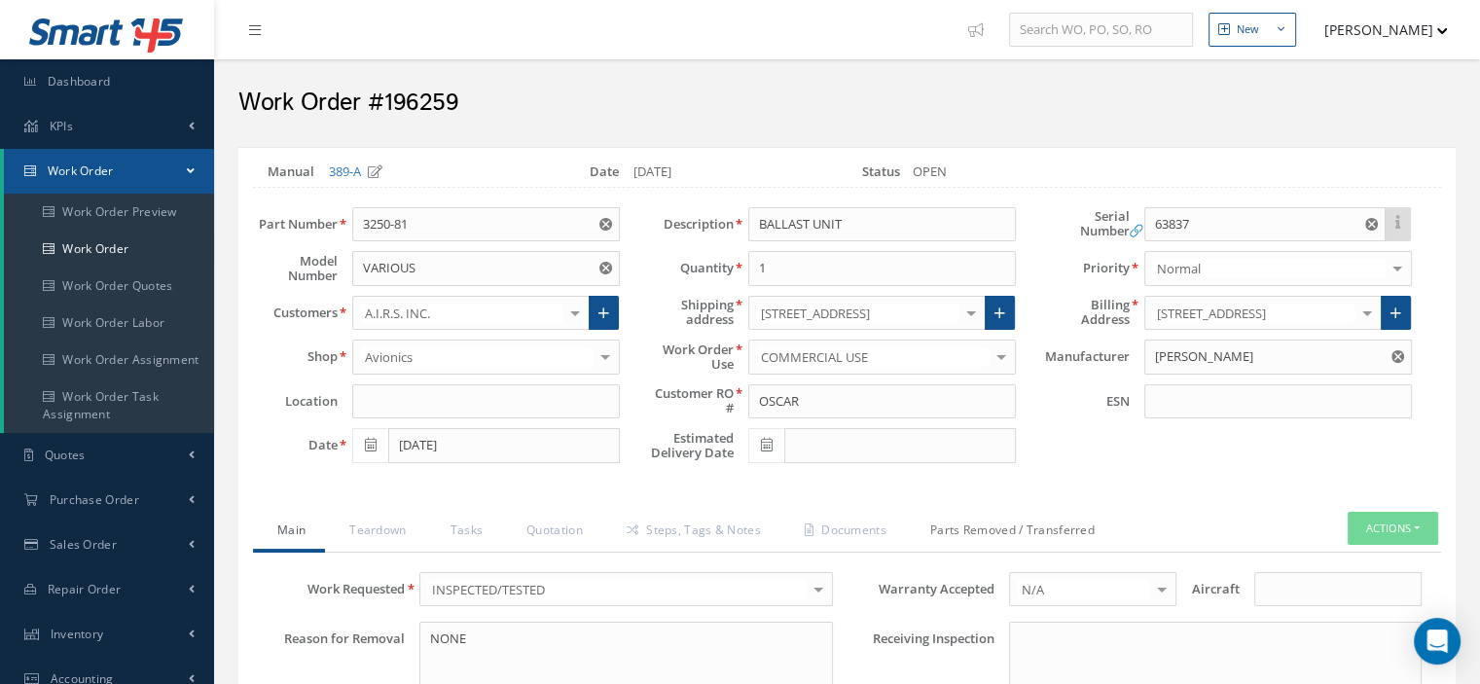
click at [981, 535] on link "Parts Removed / Transferred" at bounding box center [1010, 532] width 208 height 41
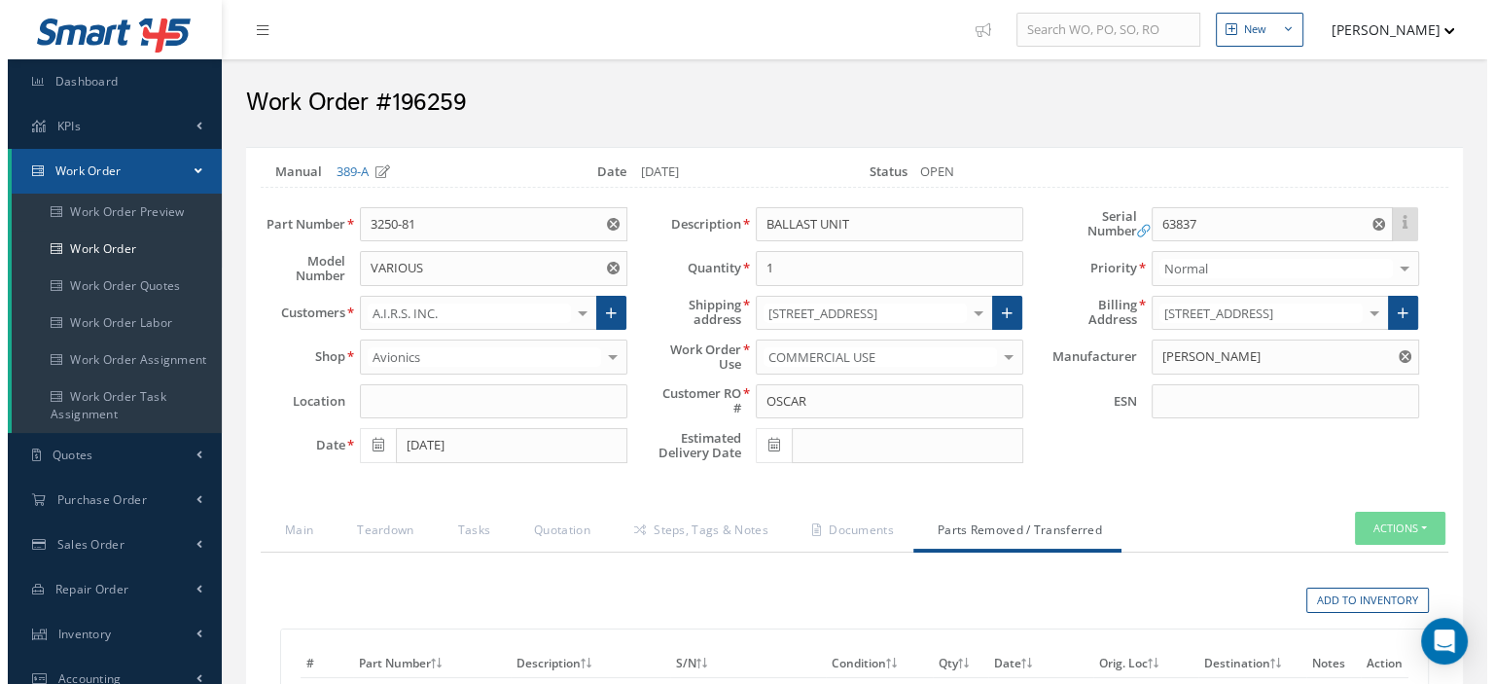
scroll to position [331, 0]
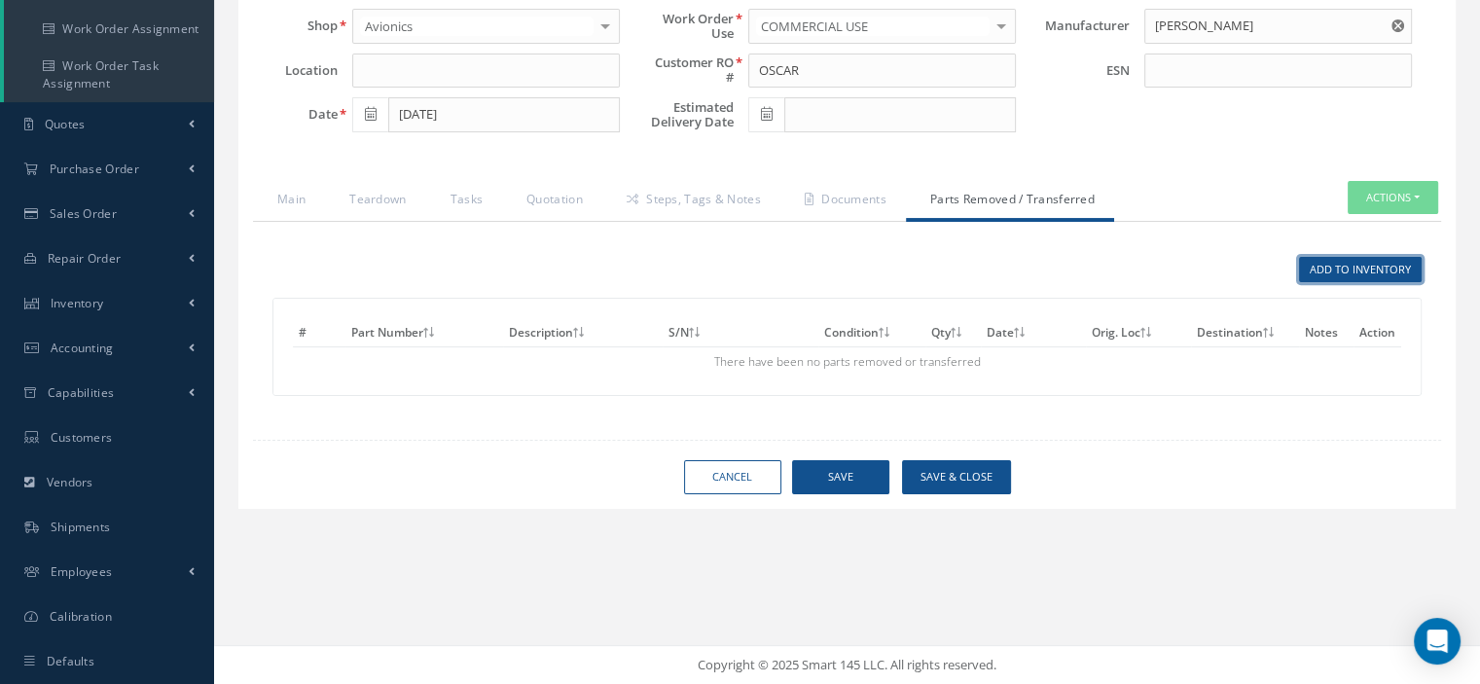
click at [1345, 271] on link "Add to Inventory" at bounding box center [1360, 270] width 123 height 26
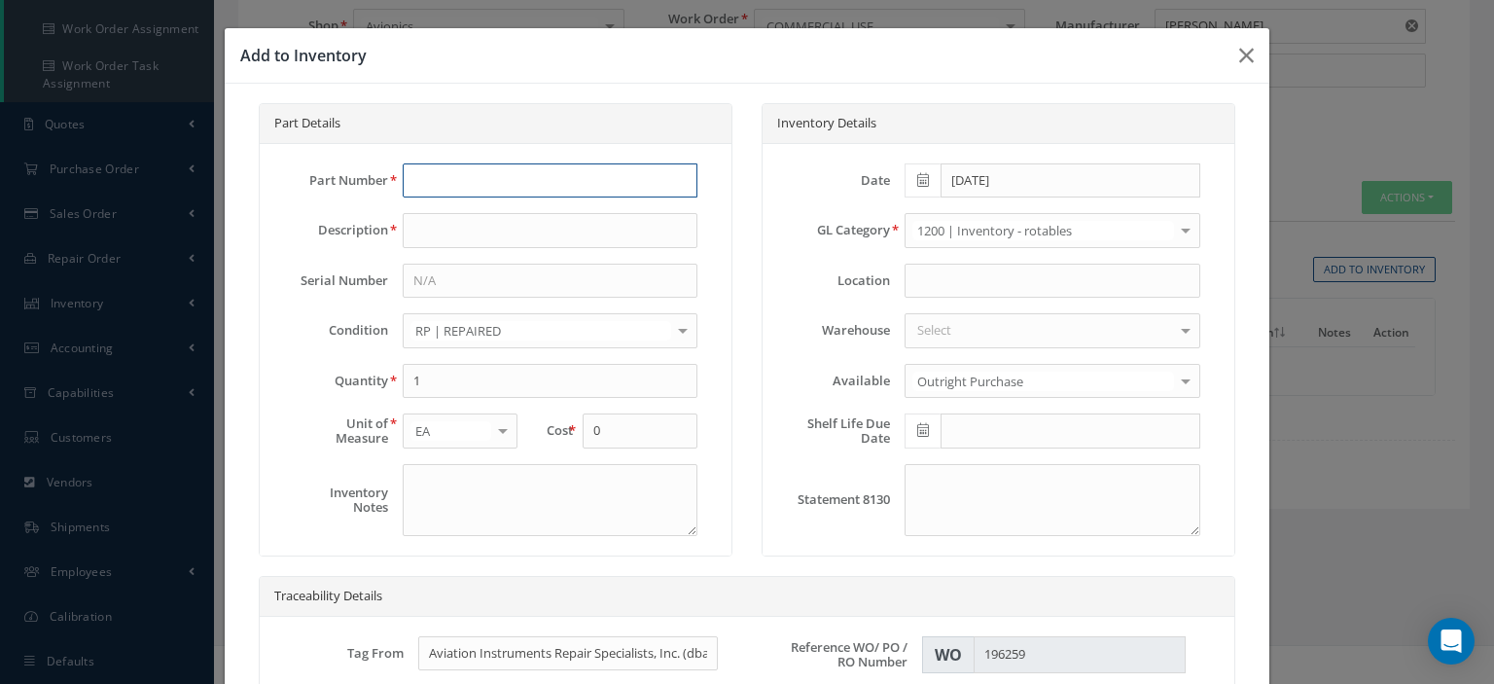
click at [479, 188] on input "text" at bounding box center [550, 180] width 295 height 35
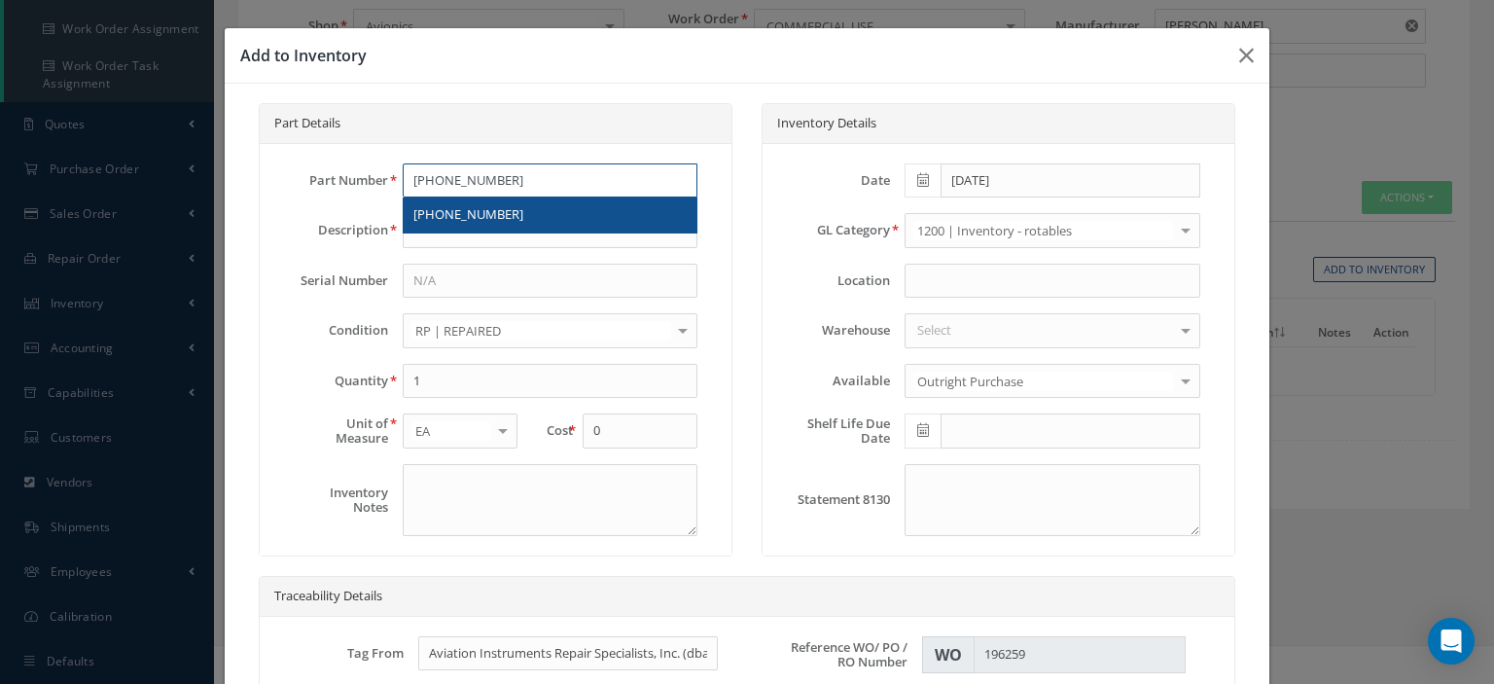
type input "[PHONE_NUMBER]"
click at [484, 199] on div "[PHONE_NUMBER]" at bounding box center [550, 215] width 293 height 35
type input "PRINTED CIRCUIT BRD"
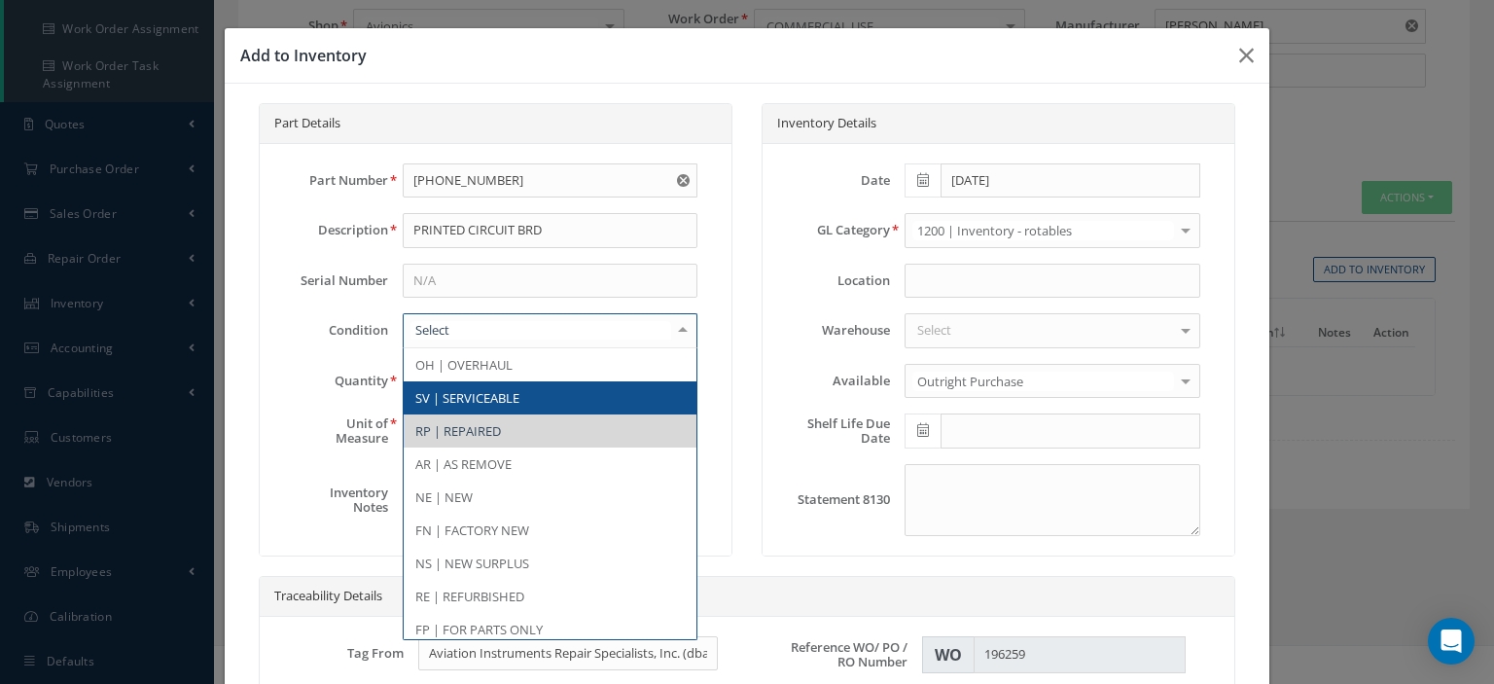
click at [485, 391] on span "SV | SERVICEABLE" at bounding box center [467, 398] width 104 height 18
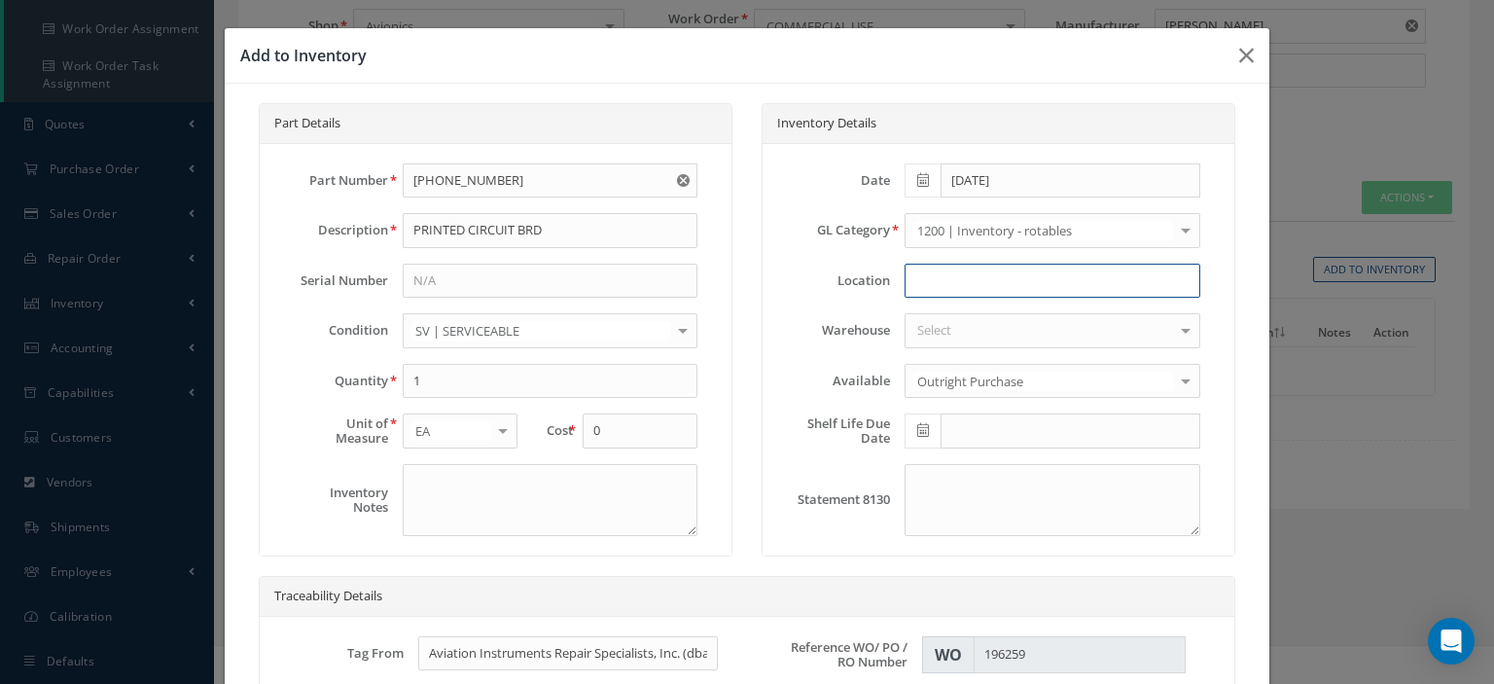
click at [910, 284] on input at bounding box center [1052, 281] width 295 height 35
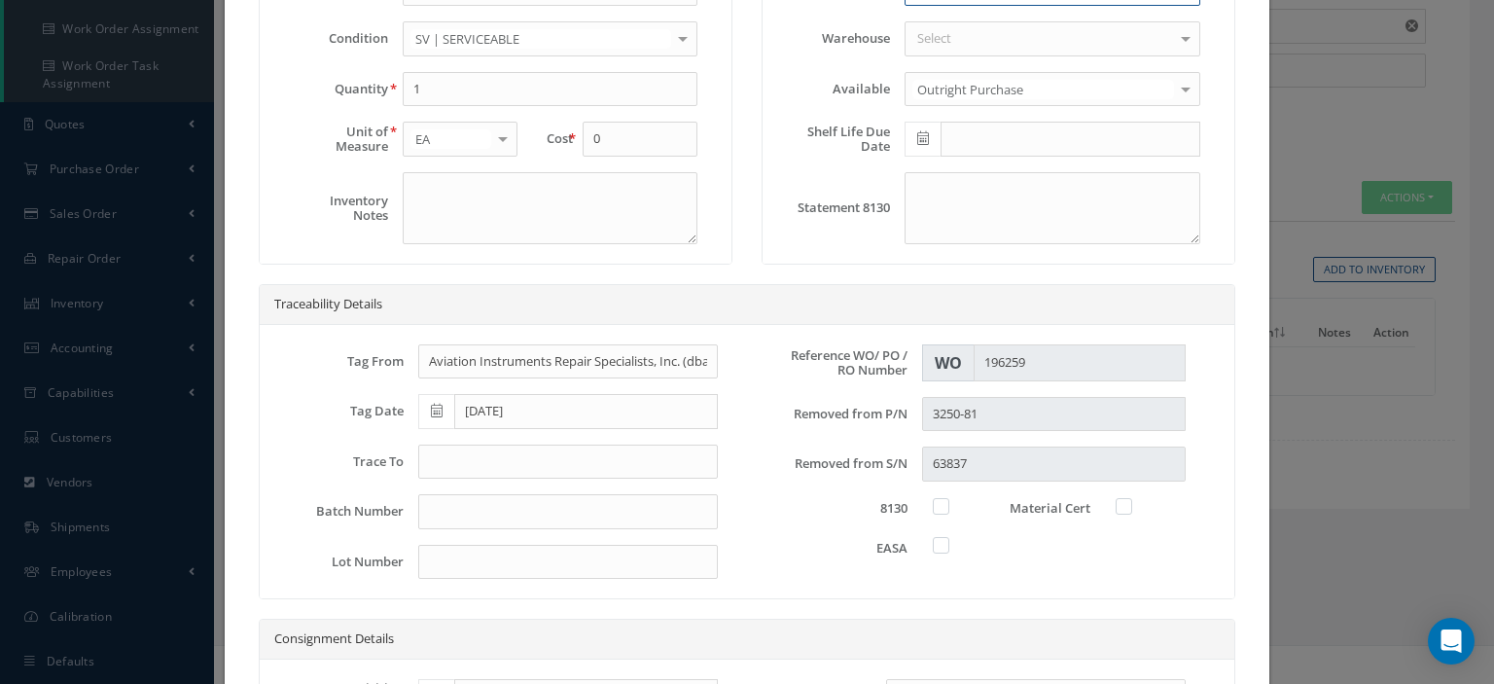
type input "W/O 195808"
click at [539, 468] on input "text" at bounding box center [568, 462] width 300 height 35
type input "8130-3"
click at [949, 505] on label at bounding box center [951, 506] width 5 height 18
click at [936, 505] on input "checkbox" at bounding box center [942, 504] width 13 height 13
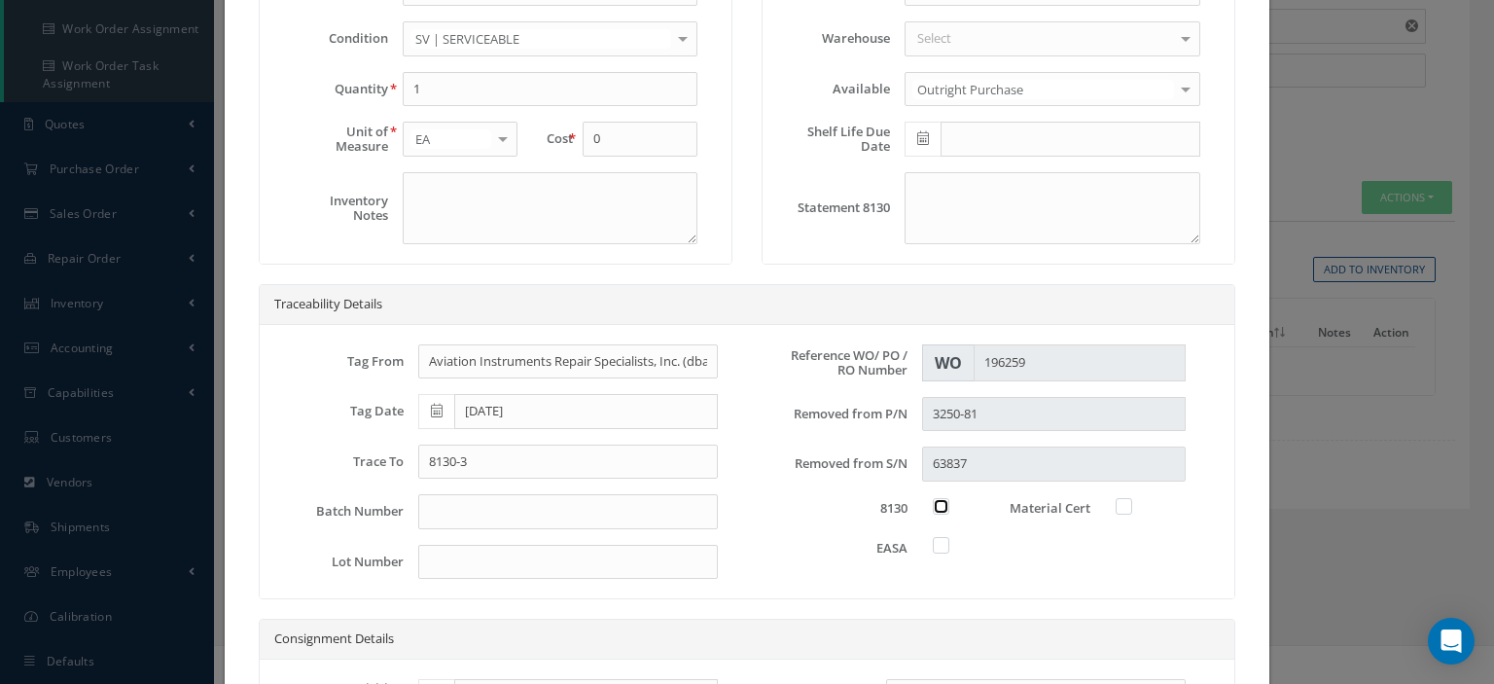
checkbox input "true"
click at [949, 545] on label at bounding box center [951, 545] width 5 height 18
click at [936, 545] on input "checkbox" at bounding box center [942, 543] width 13 height 13
checkbox input "true"
click at [1132, 501] on label at bounding box center [1134, 506] width 5 height 18
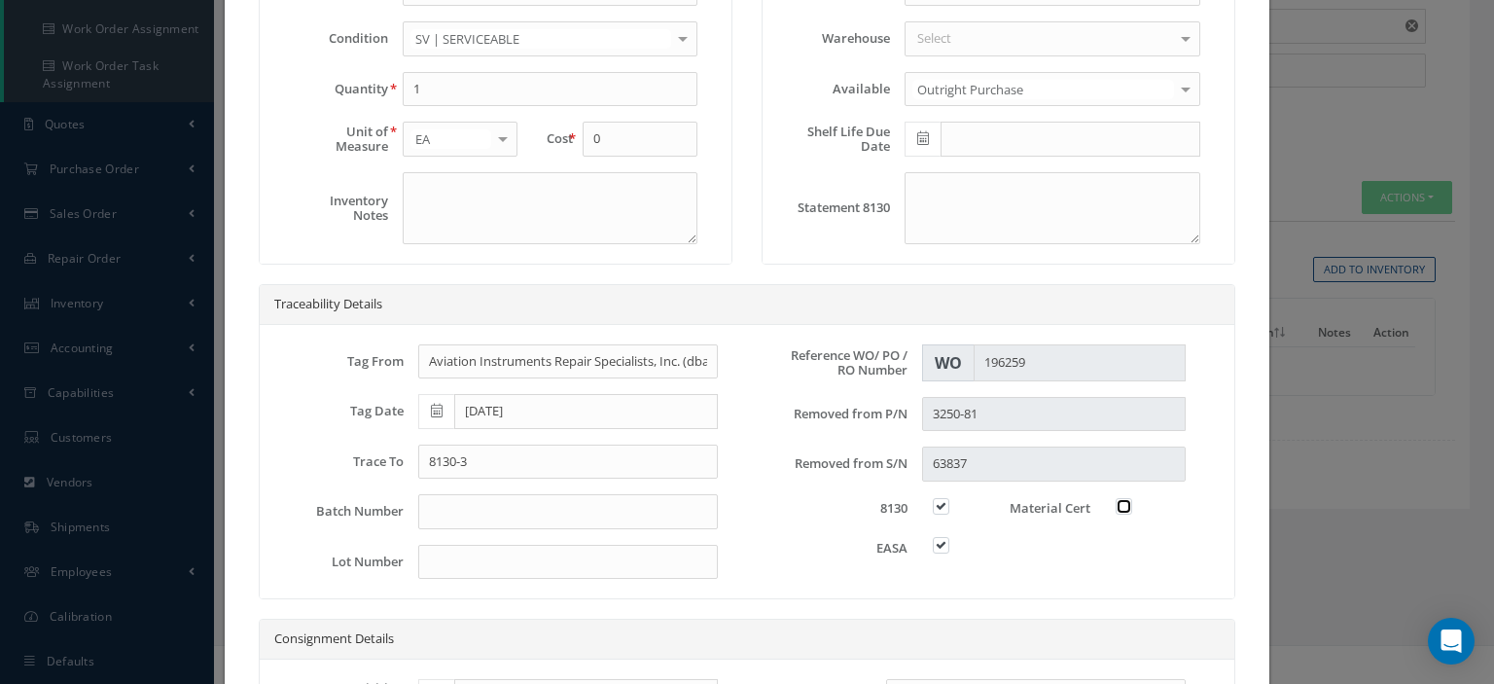
click at [1119, 501] on input "checkbox" at bounding box center [1125, 504] width 13 height 13
checkbox input "true"
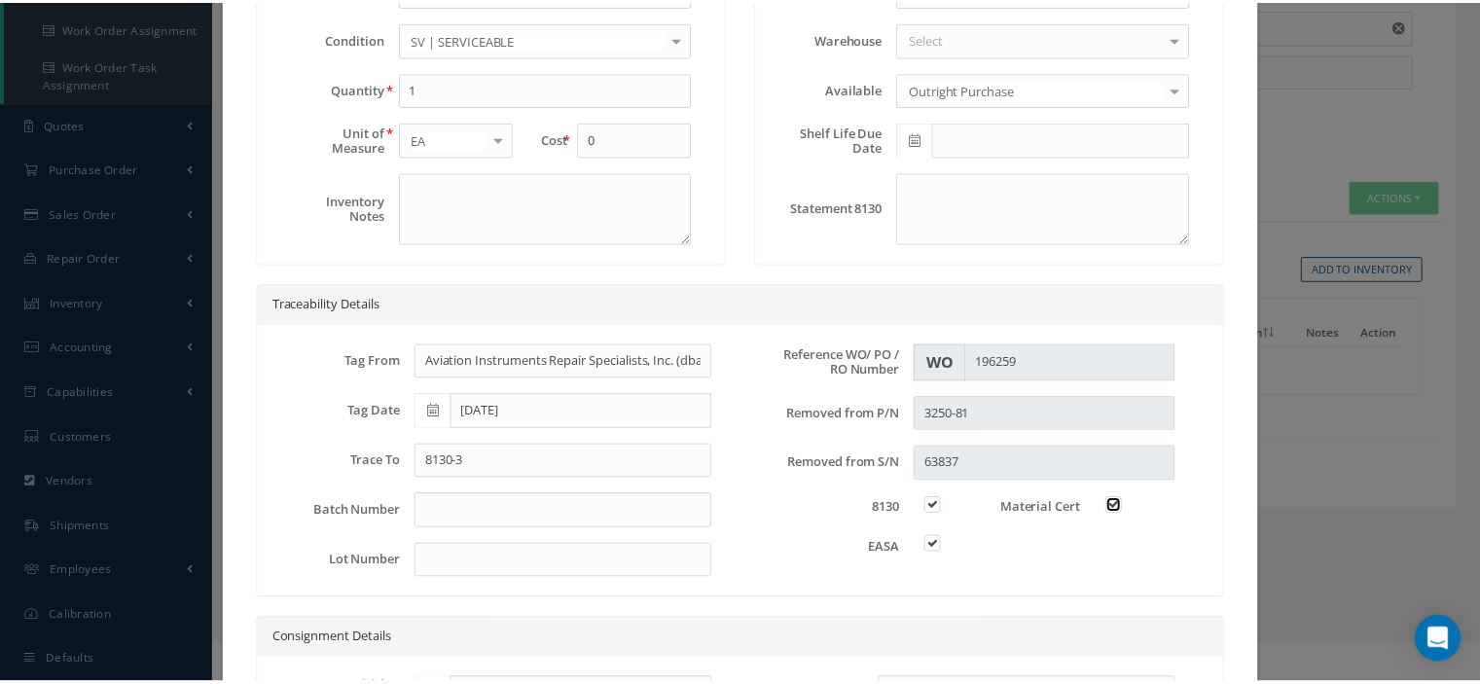
scroll to position [555, 0]
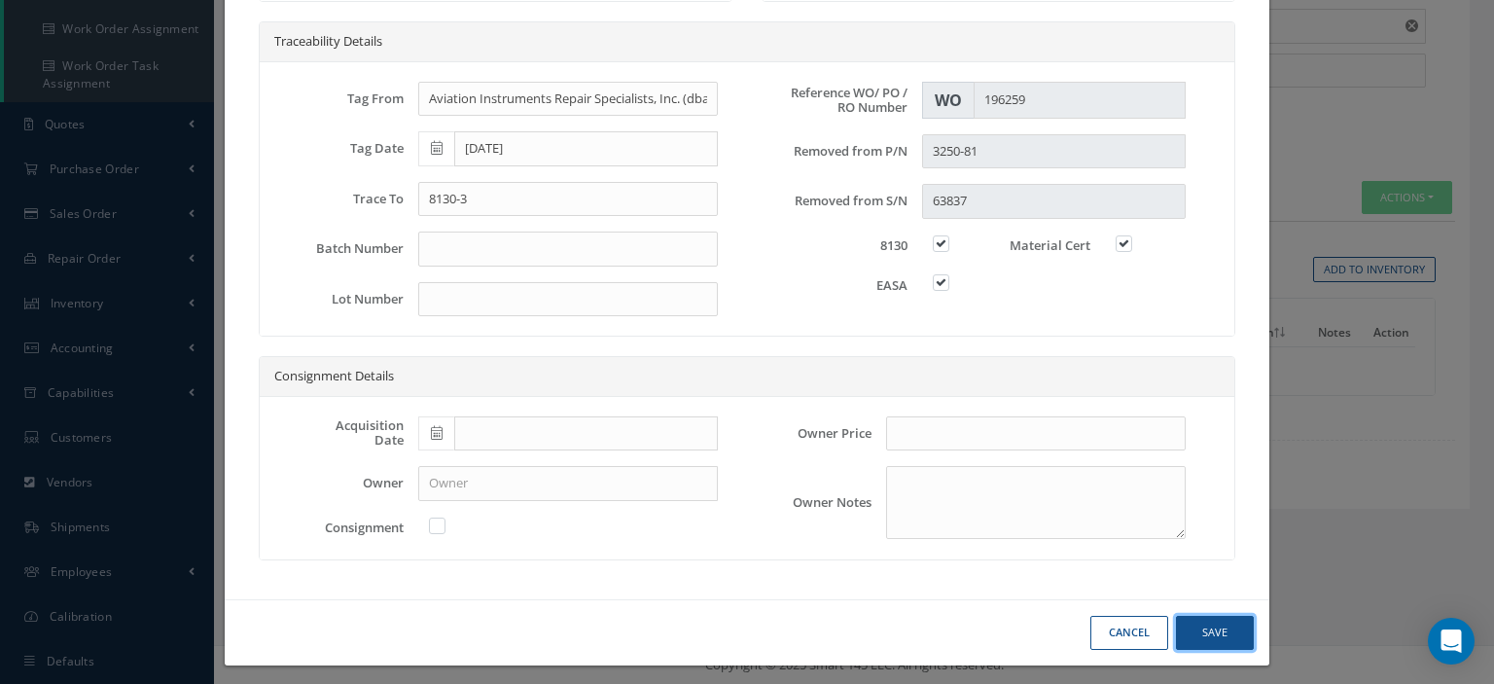
click at [1229, 624] on button "Save" at bounding box center [1215, 633] width 78 height 34
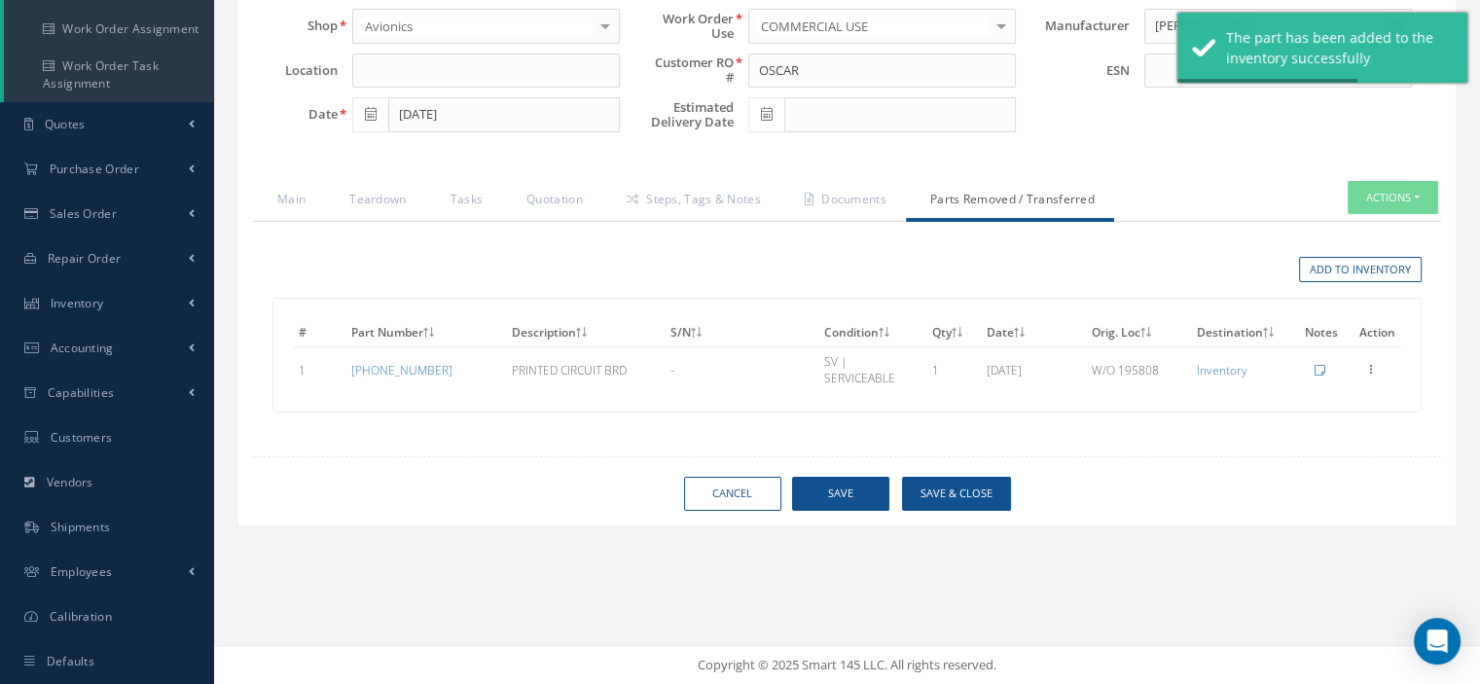
scroll to position [0, 0]
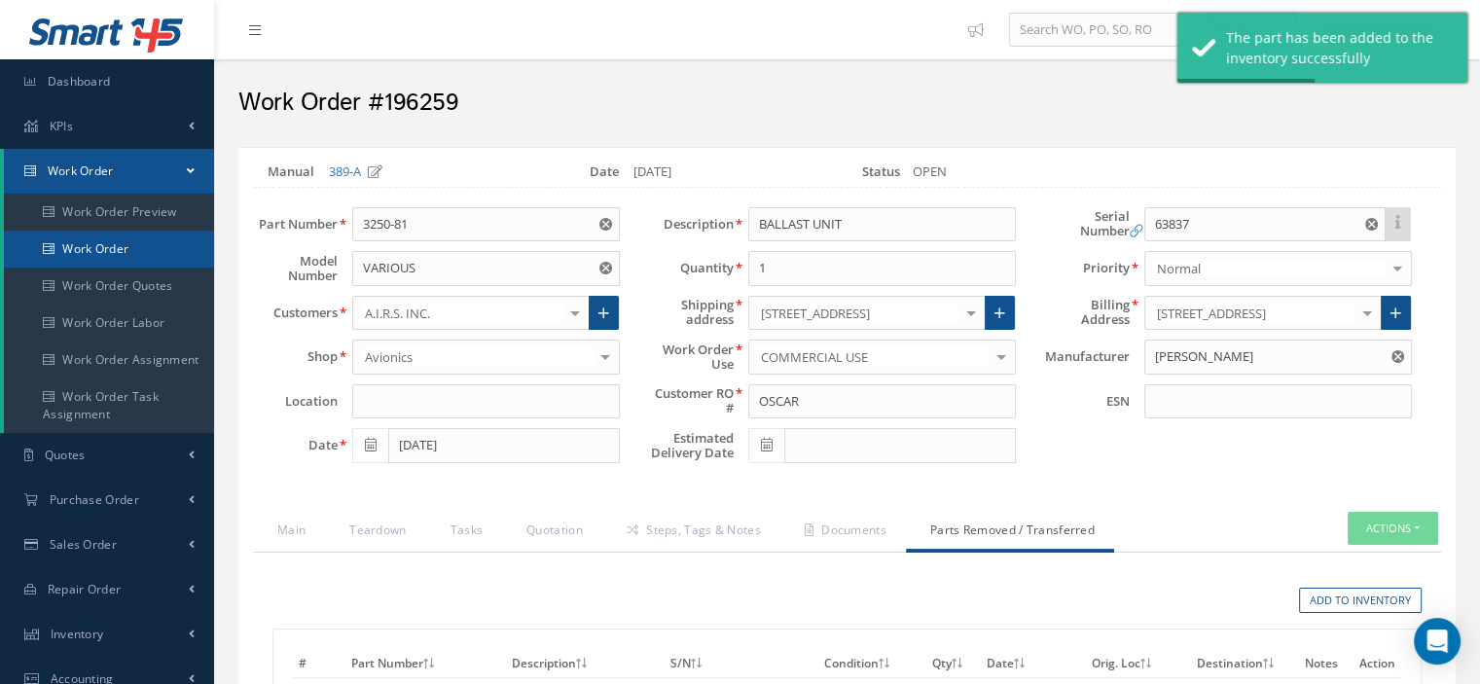
click at [123, 253] on link "Work Order" at bounding box center [109, 249] width 210 height 37
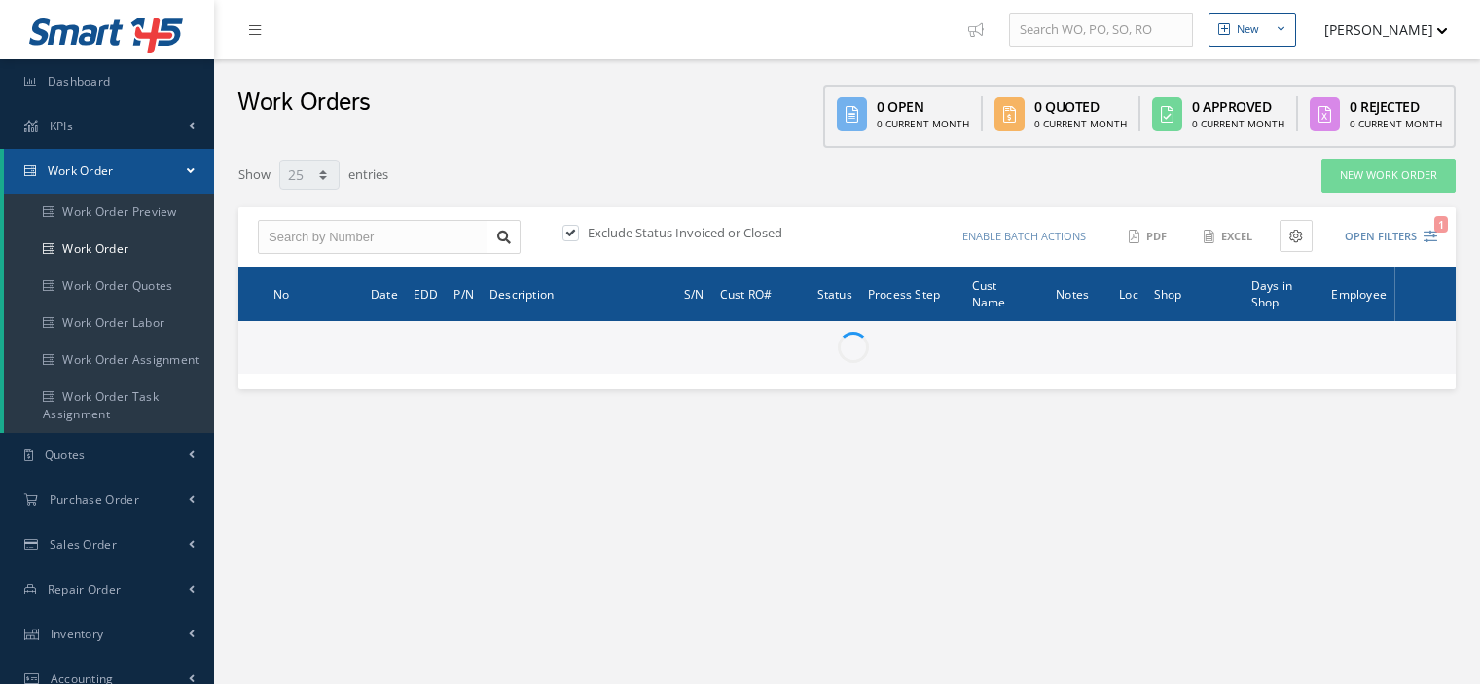
select select "25"
click at [293, 240] on input "text" at bounding box center [373, 237] width 230 height 35
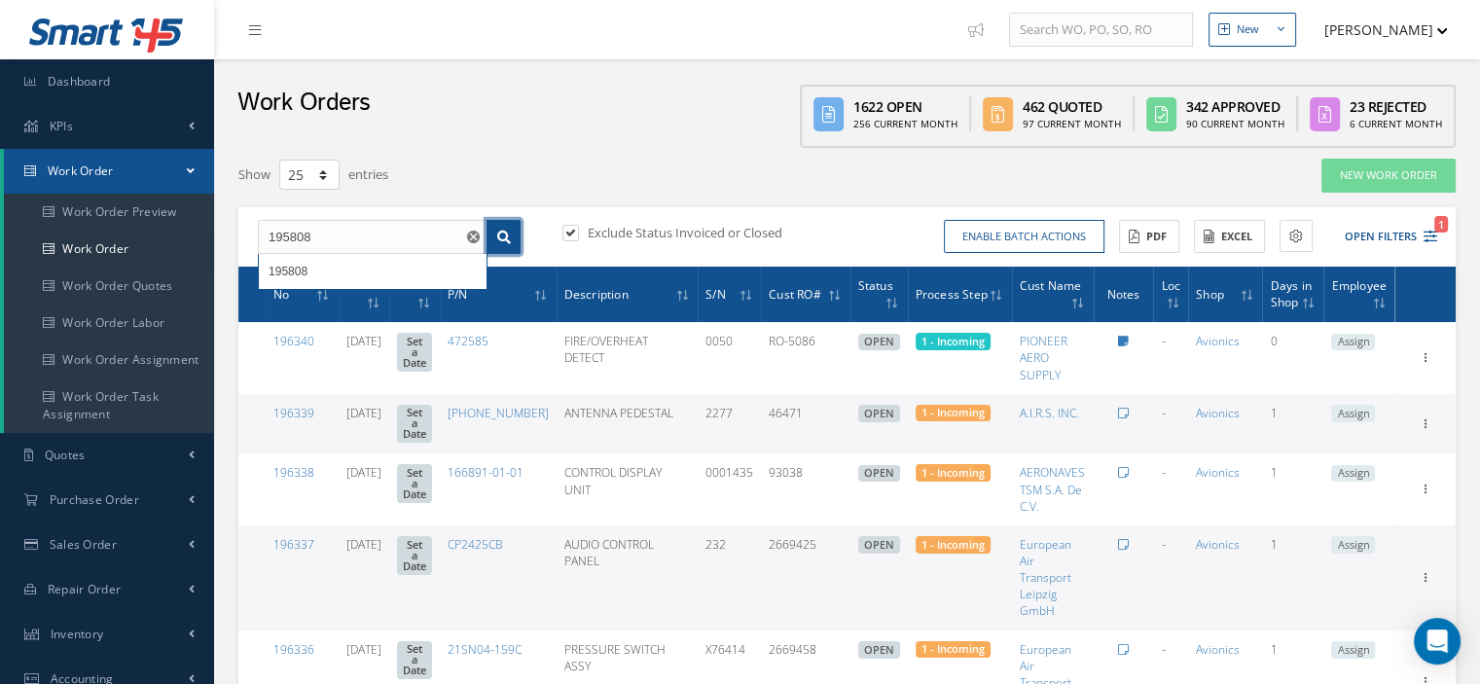
click at [510, 231] on icon at bounding box center [504, 238] width 14 height 14
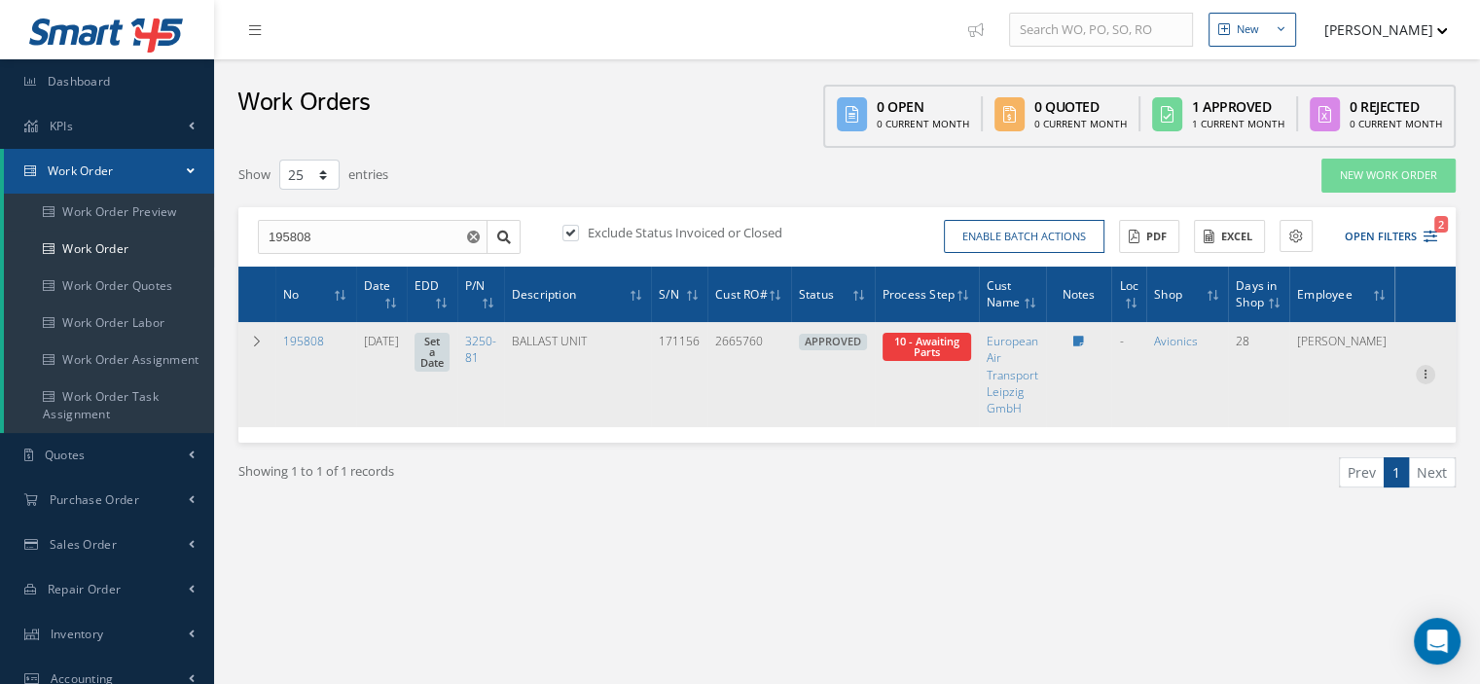
click at [1418, 376] on icon at bounding box center [1425, 373] width 19 height 16
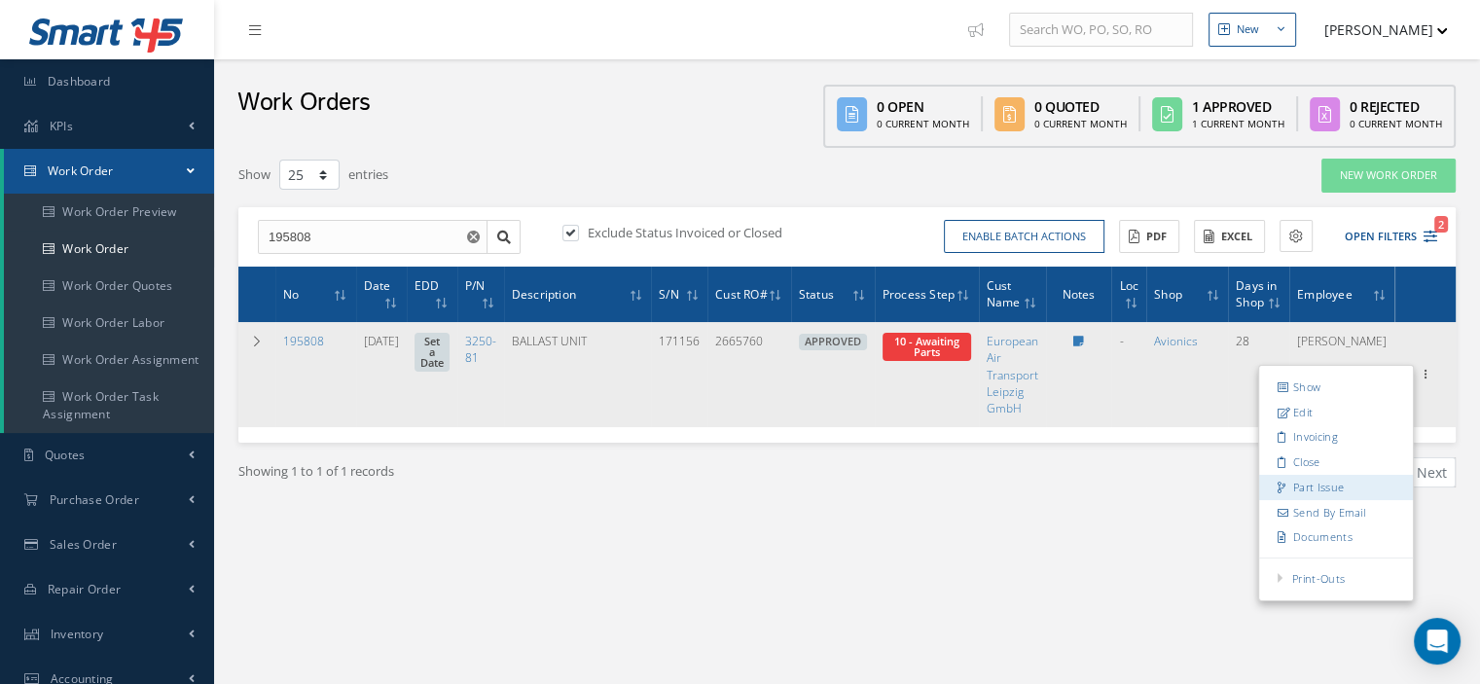
click at [1334, 478] on link "Part Issue" at bounding box center [1336, 487] width 154 height 25
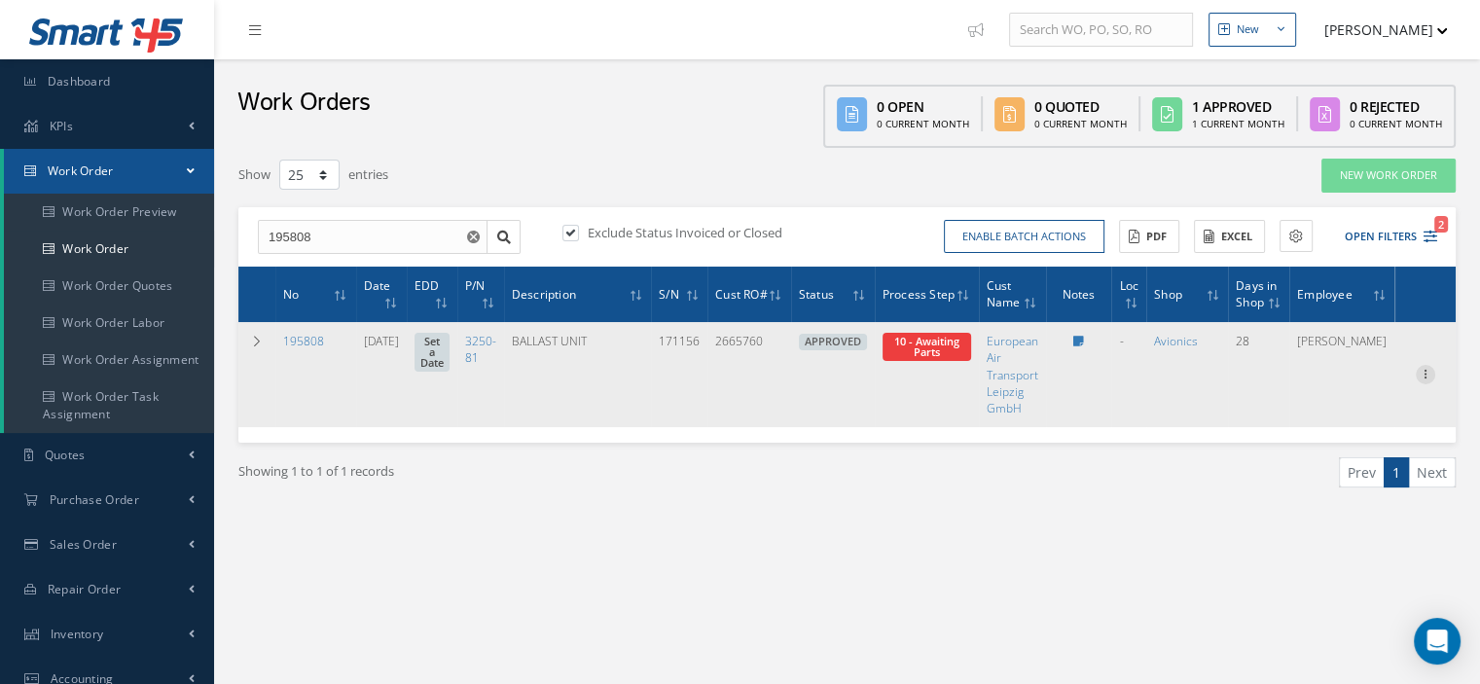
click at [1420, 373] on icon at bounding box center [1425, 373] width 19 height 16
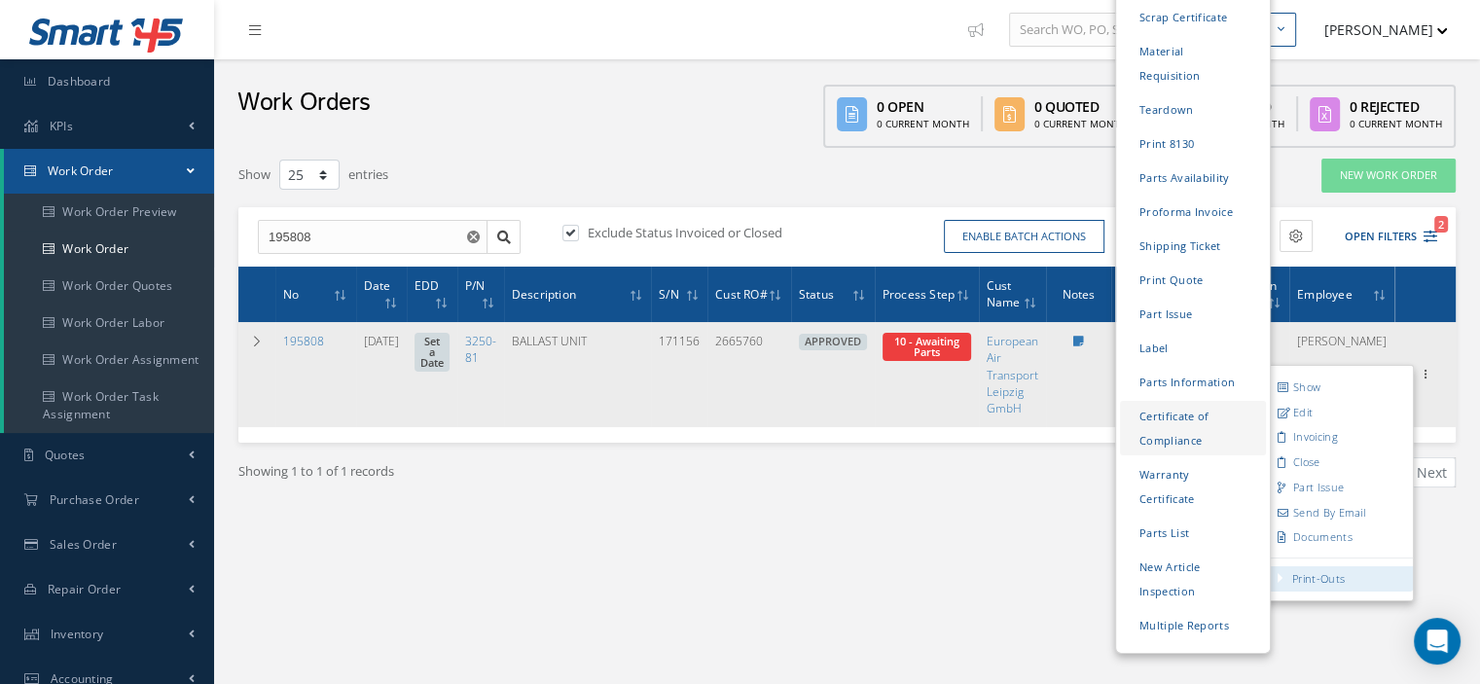
click link "Certificate of Compliance"
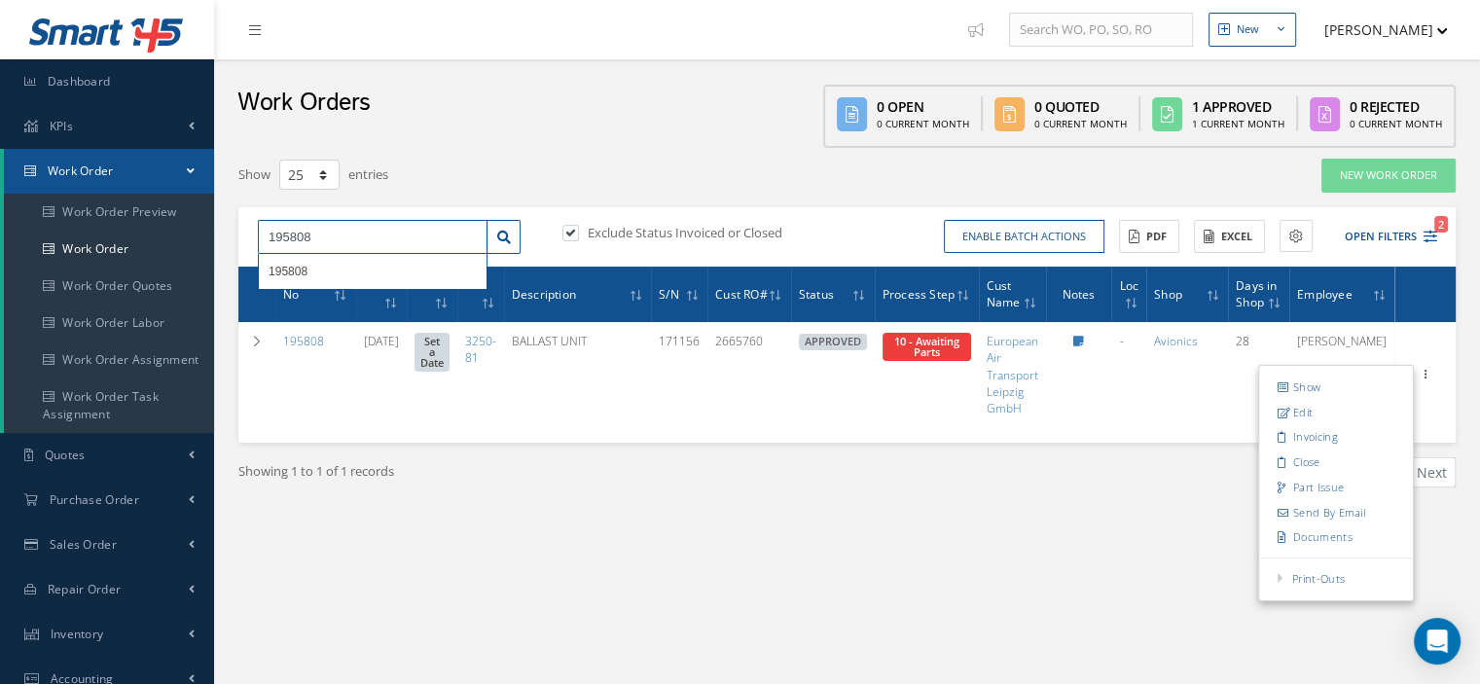
drag, startPoint x: 381, startPoint y: 236, endPoint x: 234, endPoint y: 229, distance: 148.1
click div "Show 10 25 50 100 entries New Work Order 195808 195808 Exclude Status Invoiced …"
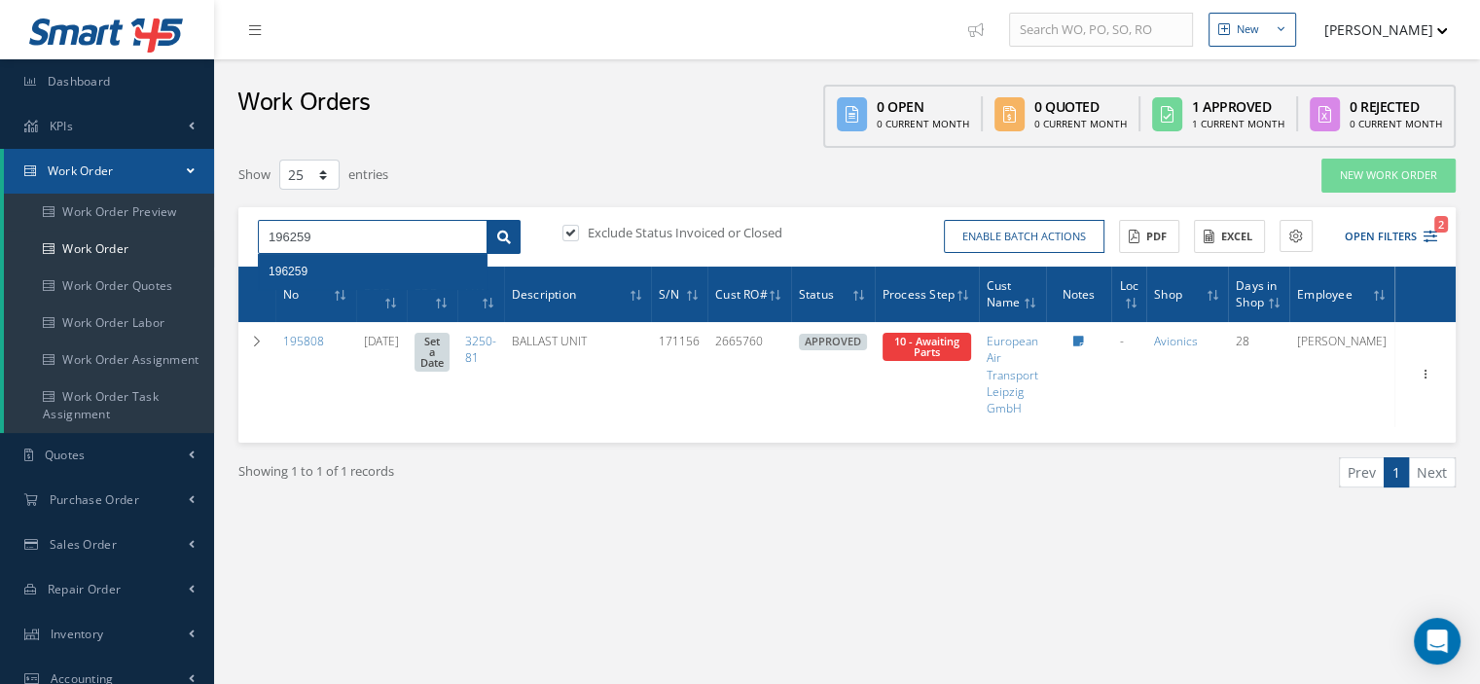
type input "196259"
click icon
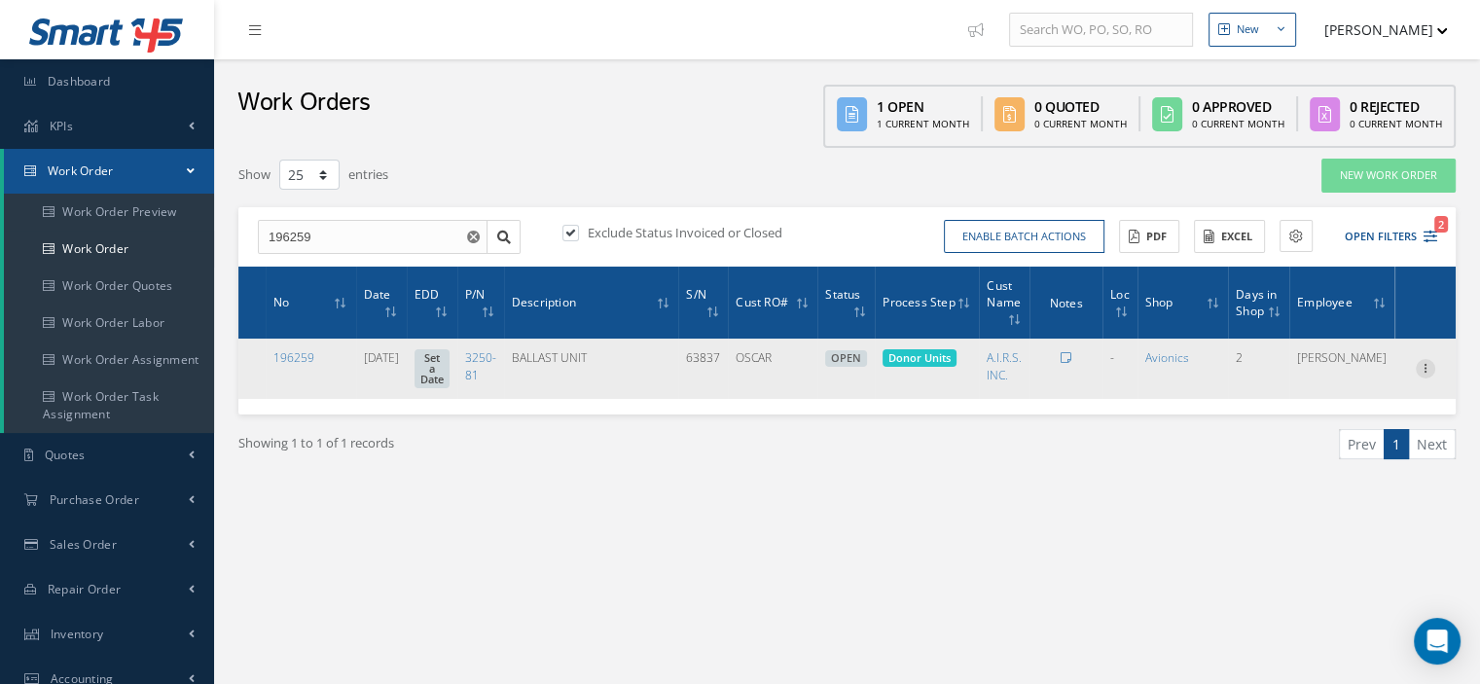
click icon
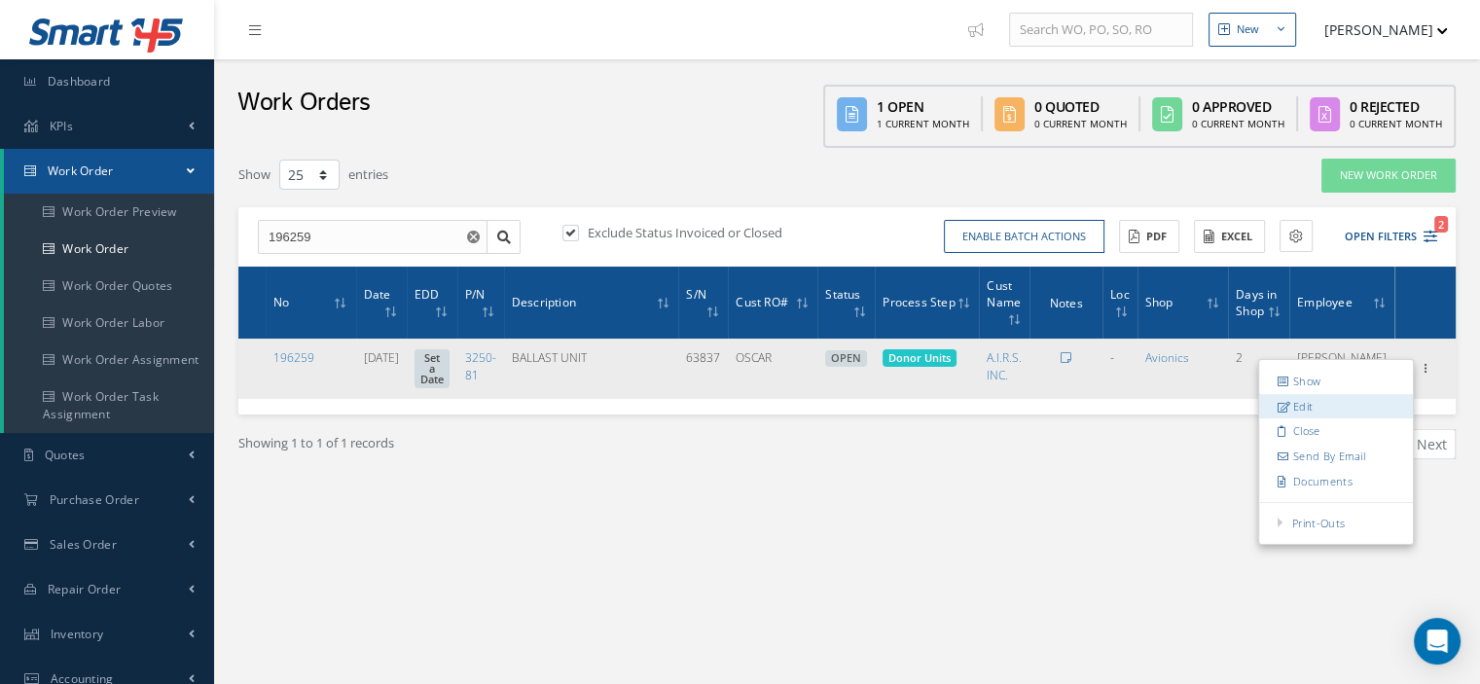
click link "Edit"
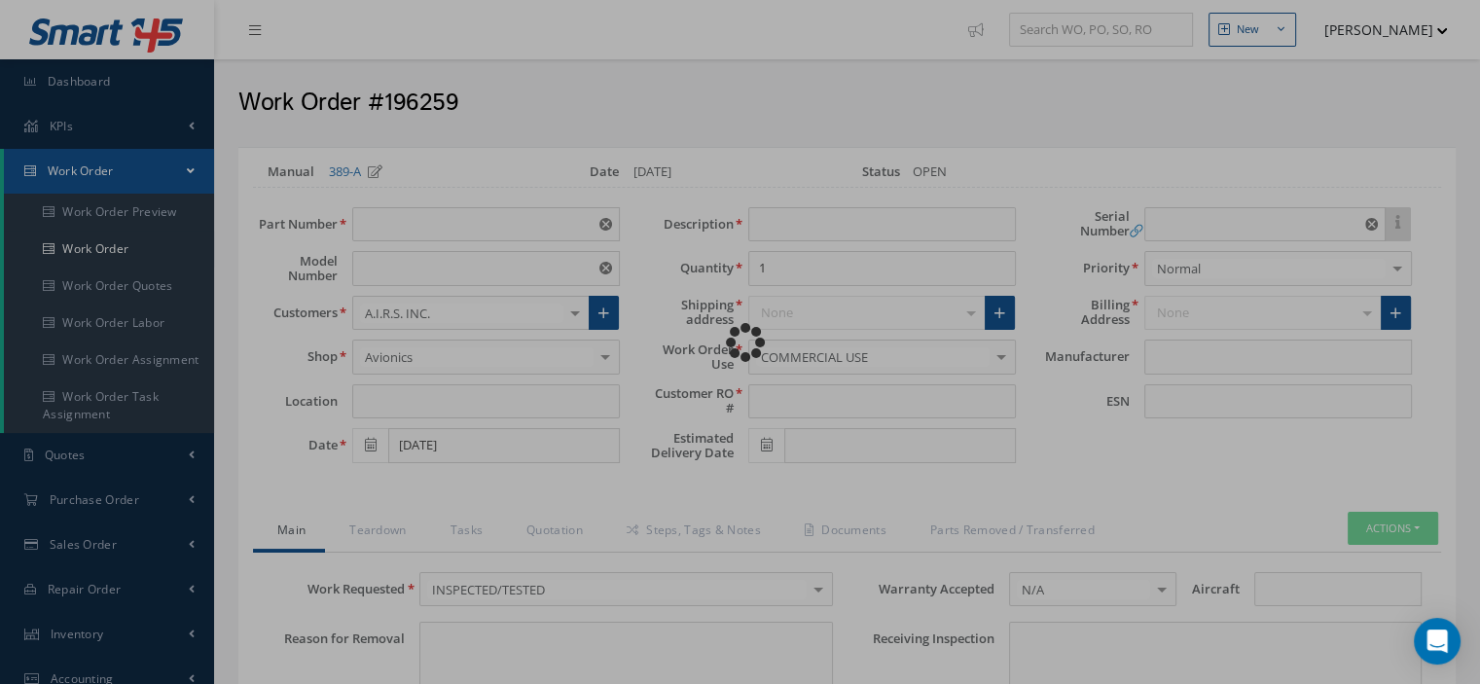
type input "3250-81"
type input "VARIOUS"
type input "08/18/2025"
type input "BALLAST UNIT"
type input "OSCAR"
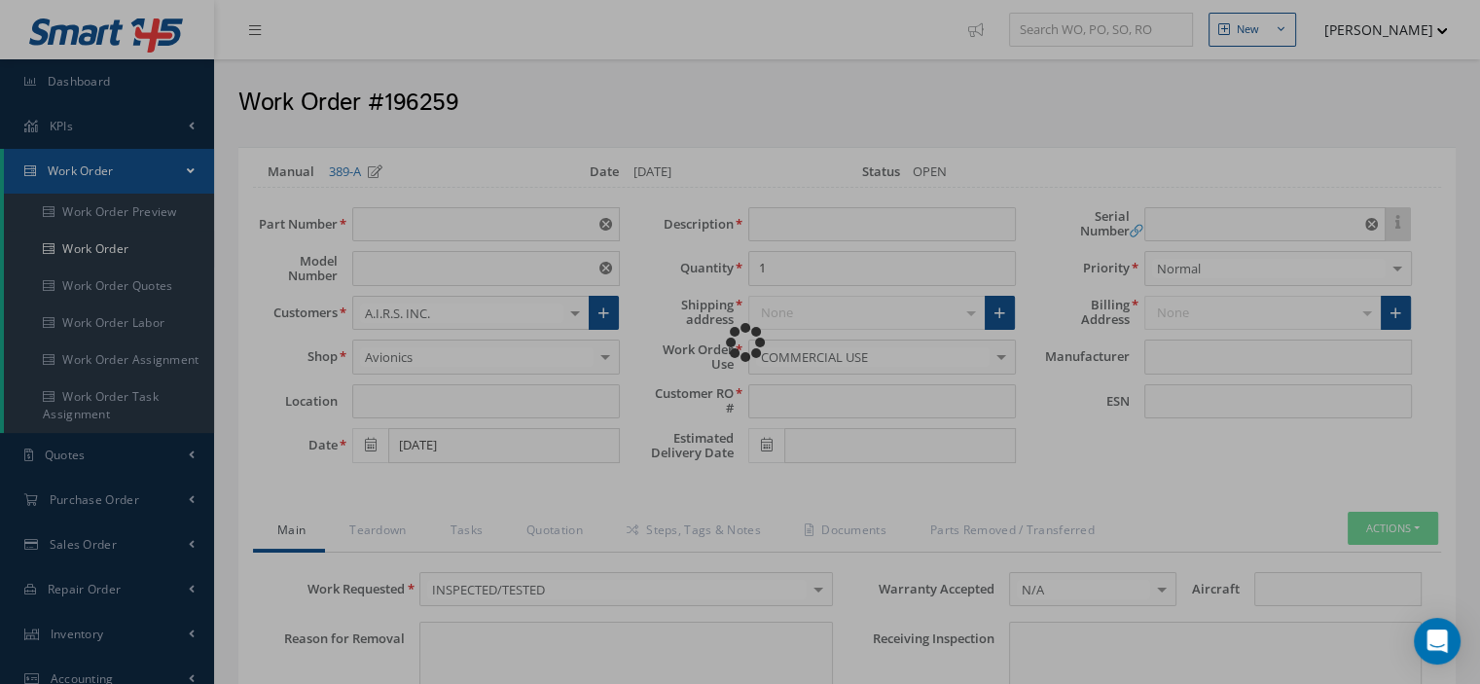
type input "63837"
type textarea "NONE"
type input "NONE"
type textarea "NONE"
type input "NONE"
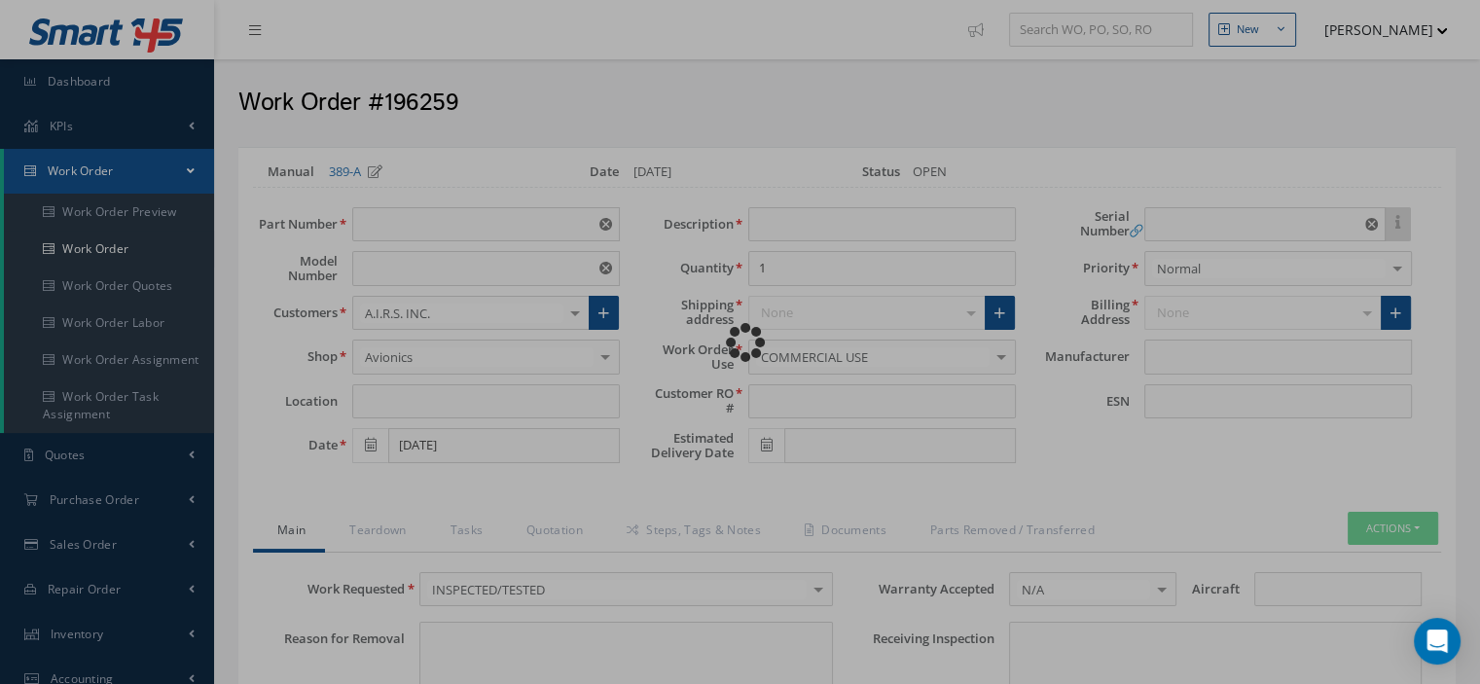
type input "N/A"
type textarea "INSPECTED/TESTED in accordance with CMM 33-24-17, Revision 4, Date Feb 05, 2001"
type input "08/19/2025"
checkbox input "true"
type input "08/19/2025"
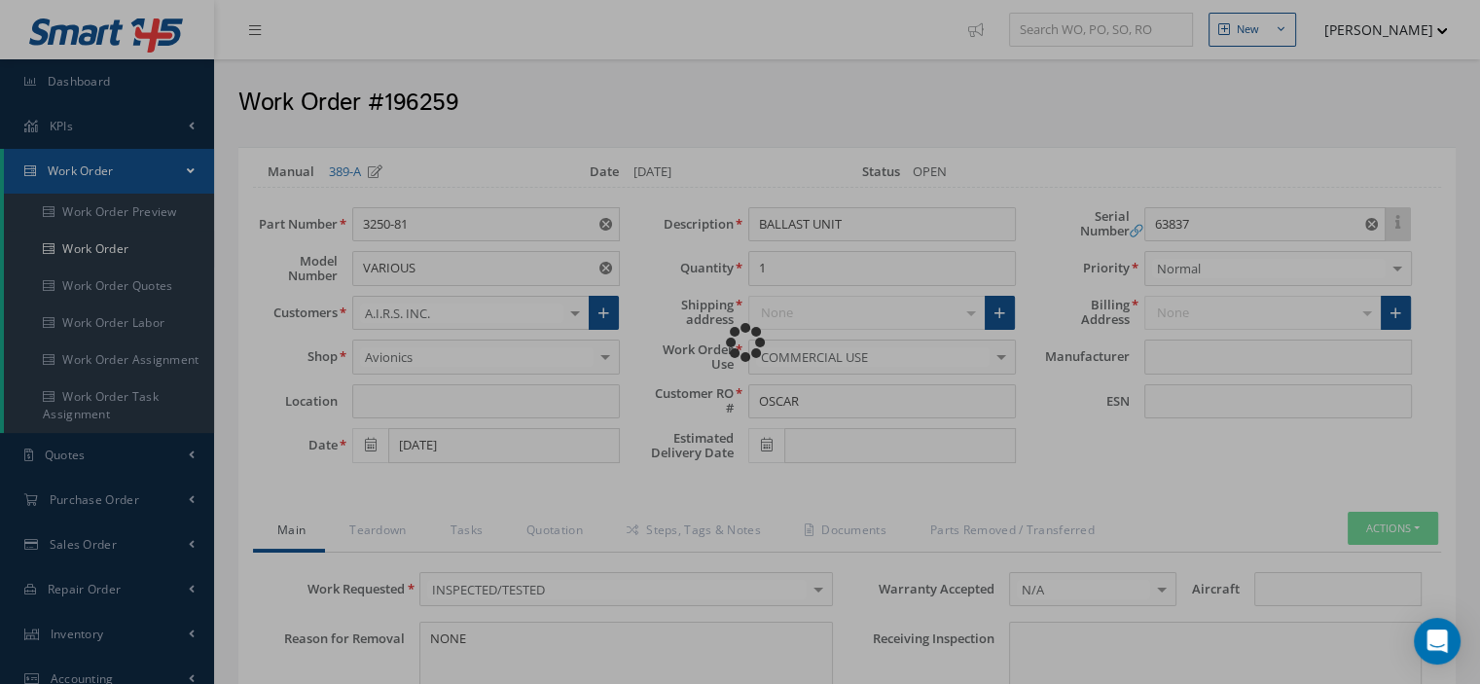
type input "DIEHL"
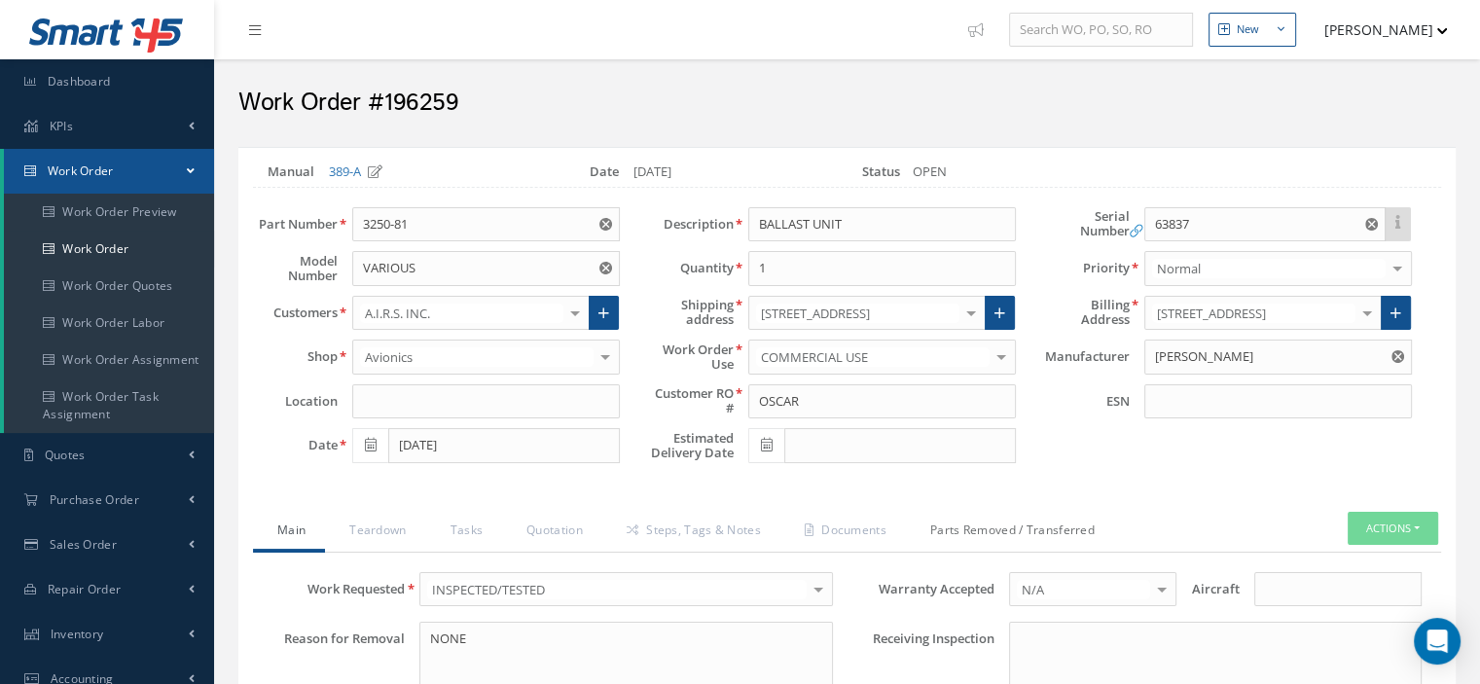
click link "Parts Removed / Transferred"
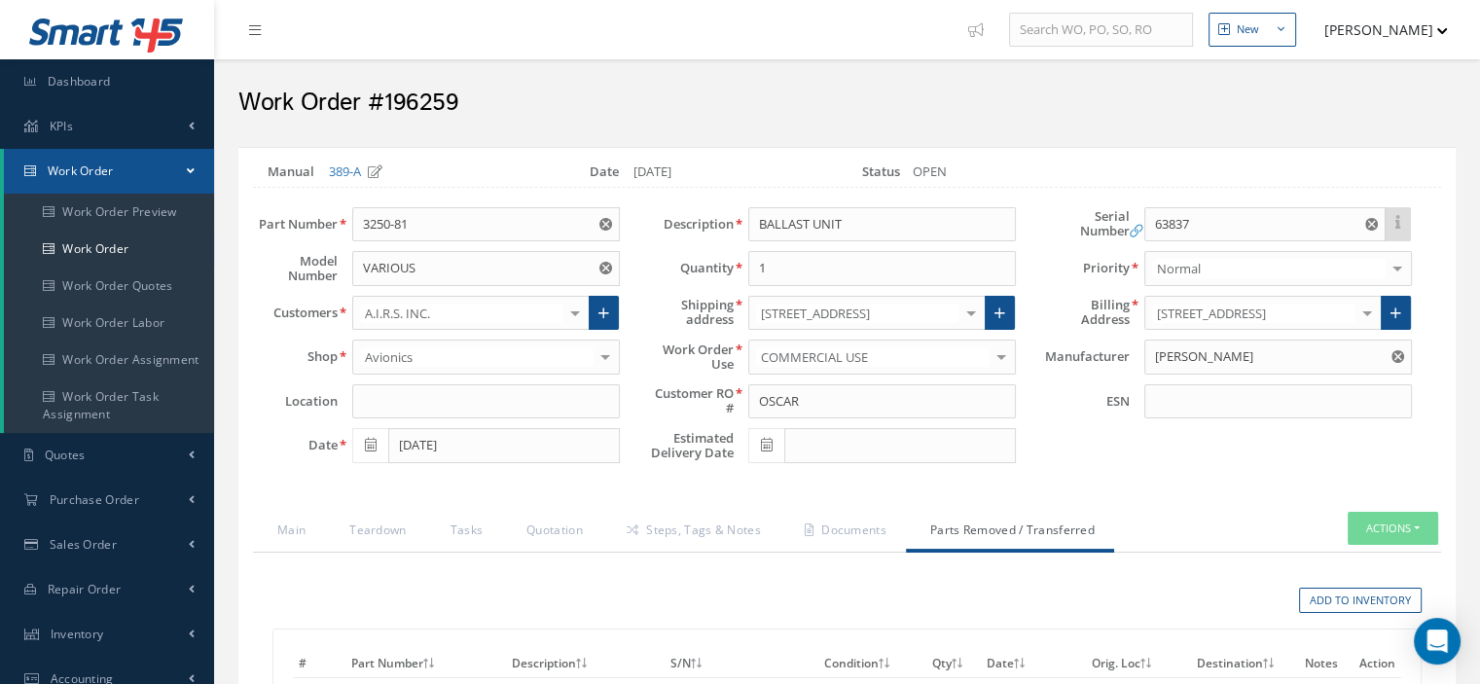
scroll to position [331, 0]
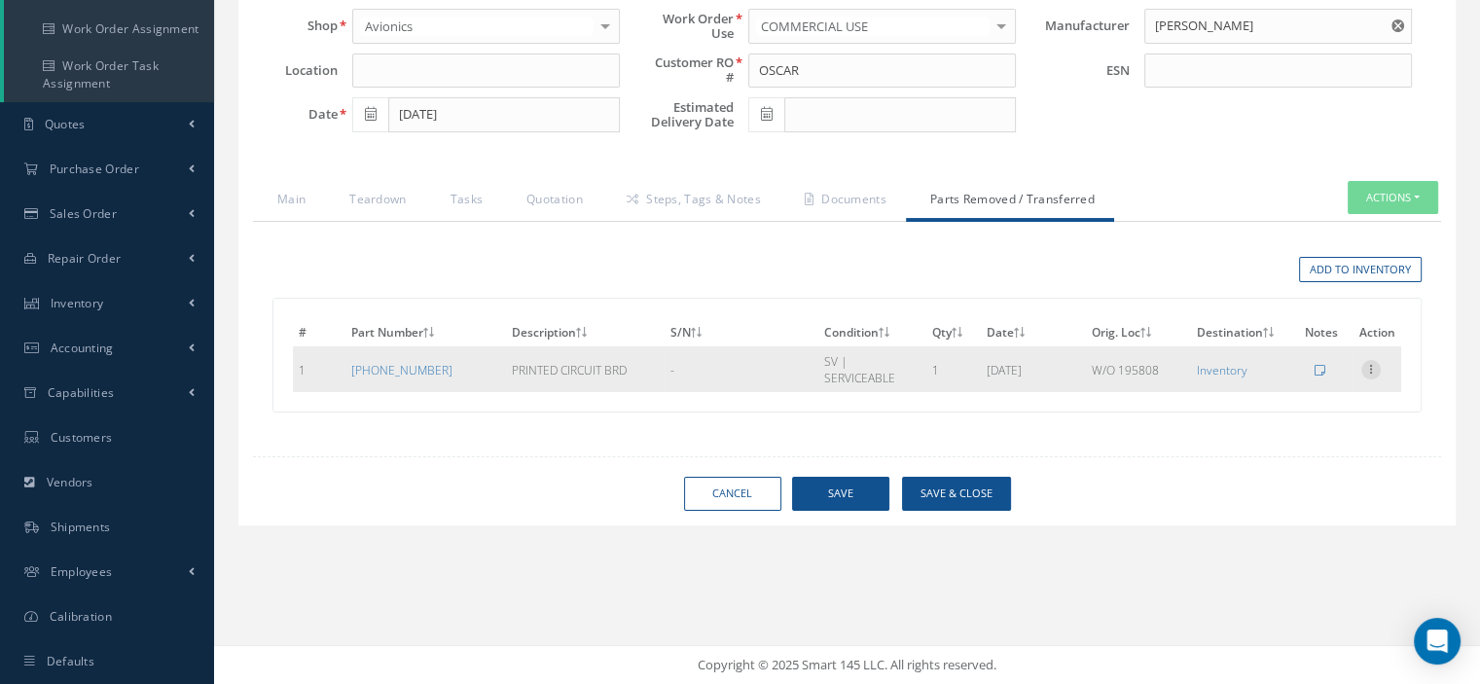
click icon
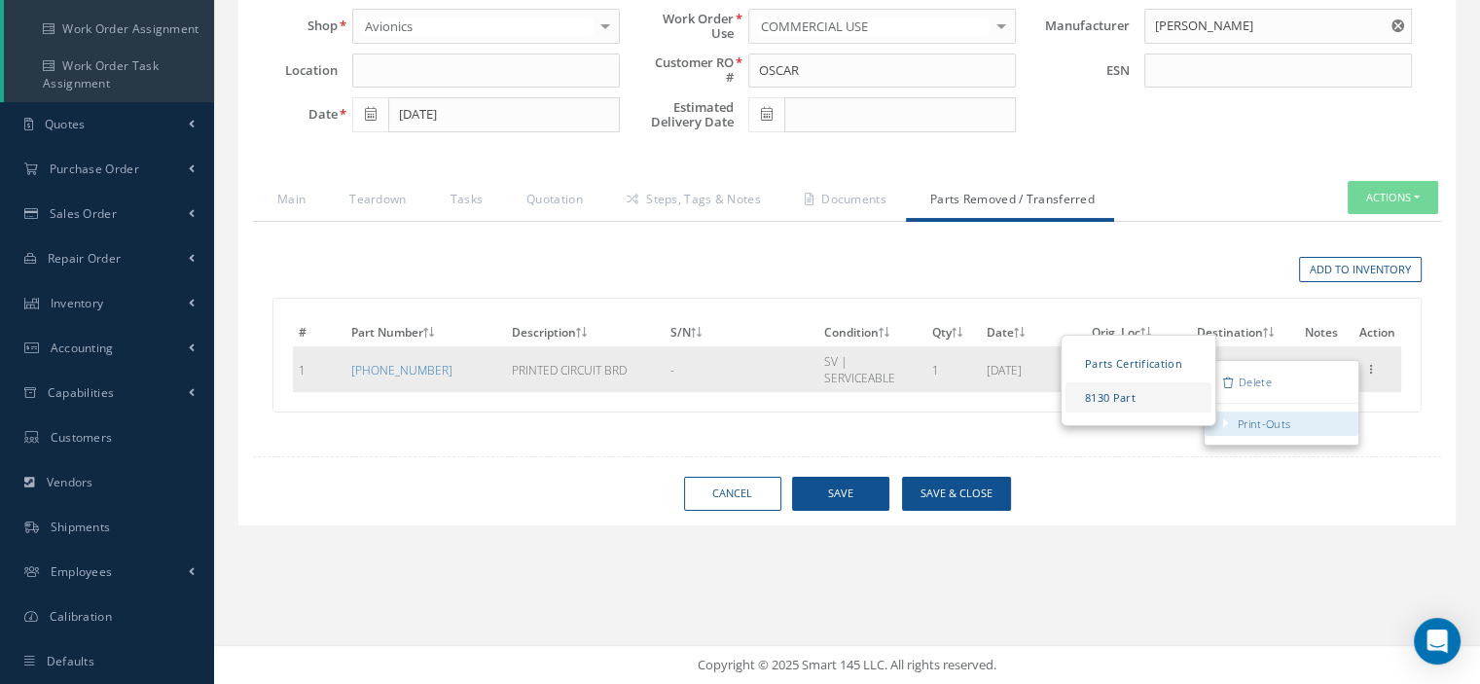
click link "8130 Part"
click link "Parts Certification"
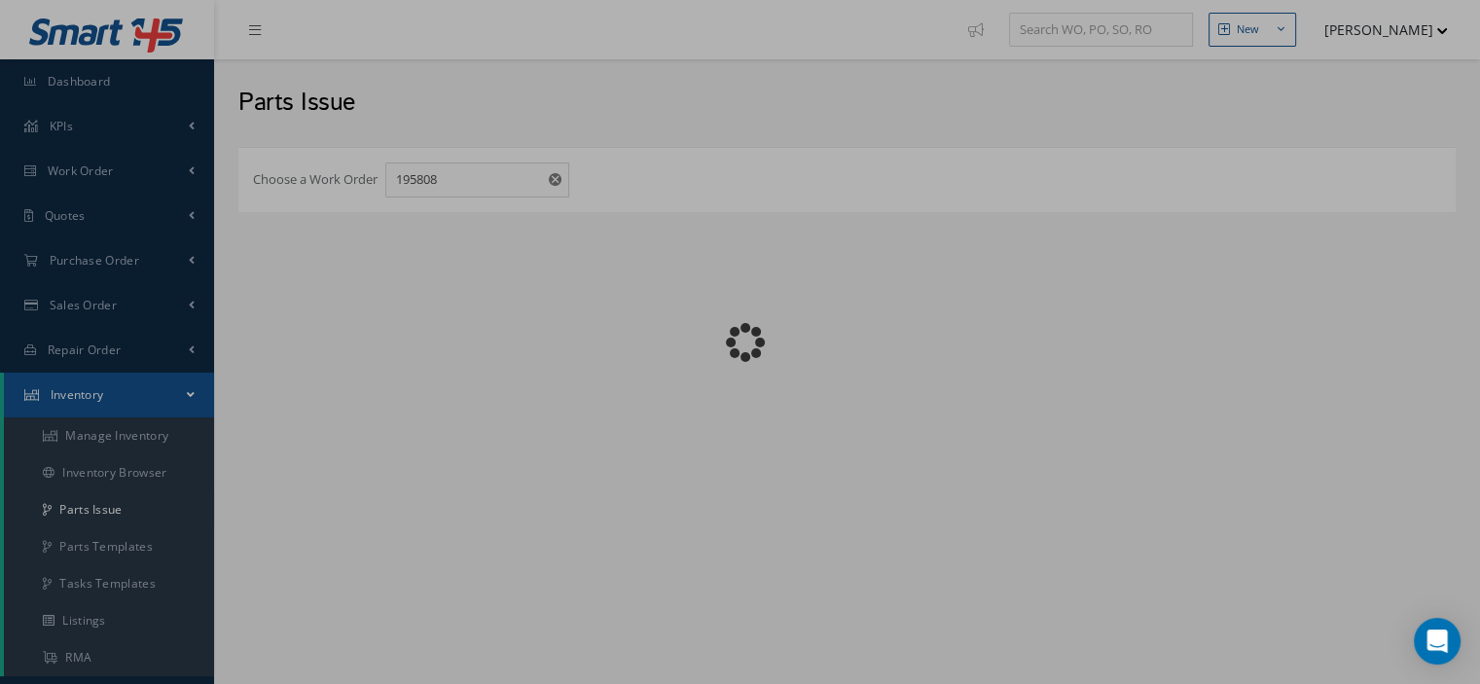
checkbox input "false"
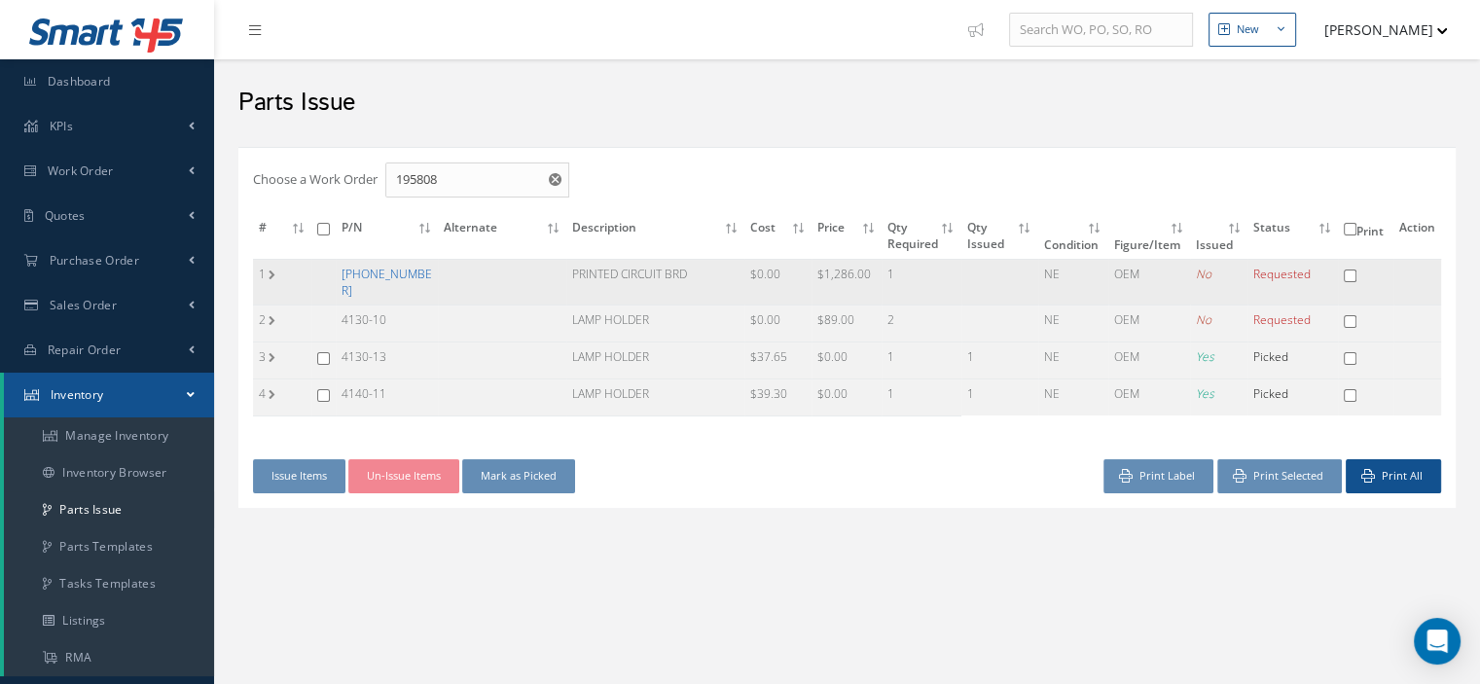
click at [388, 275] on link "[PHONE_NUMBER]" at bounding box center [387, 282] width 90 height 33
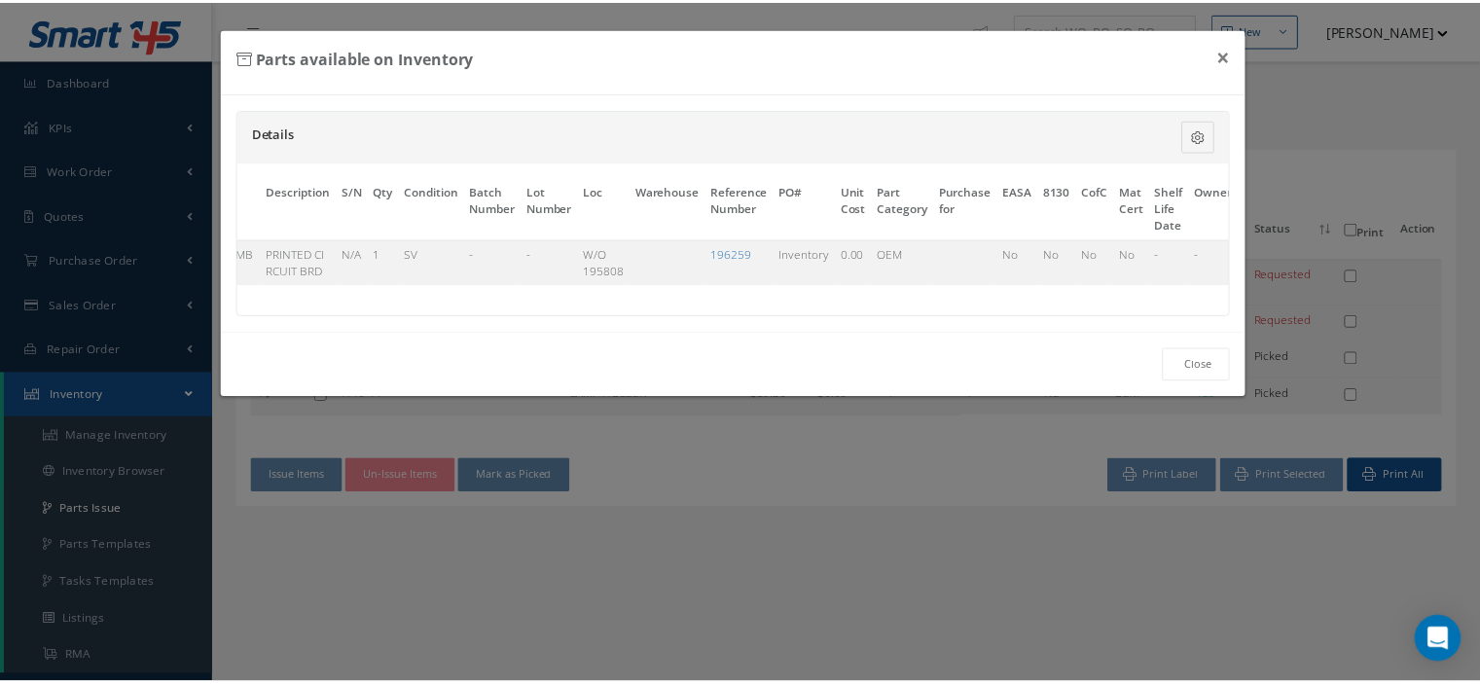
scroll to position [0, 151]
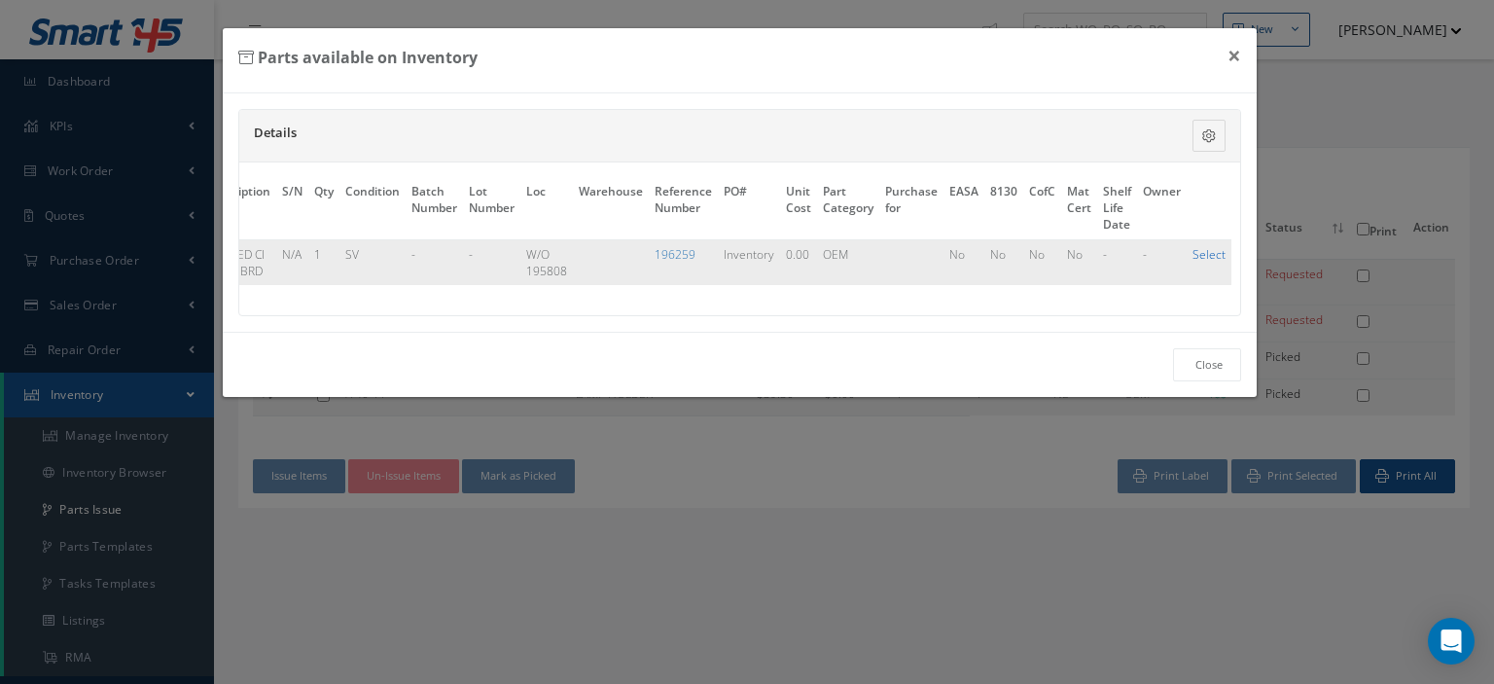
click at [1204, 255] on link "Select" at bounding box center [1209, 254] width 33 height 17
checkbox input "true"
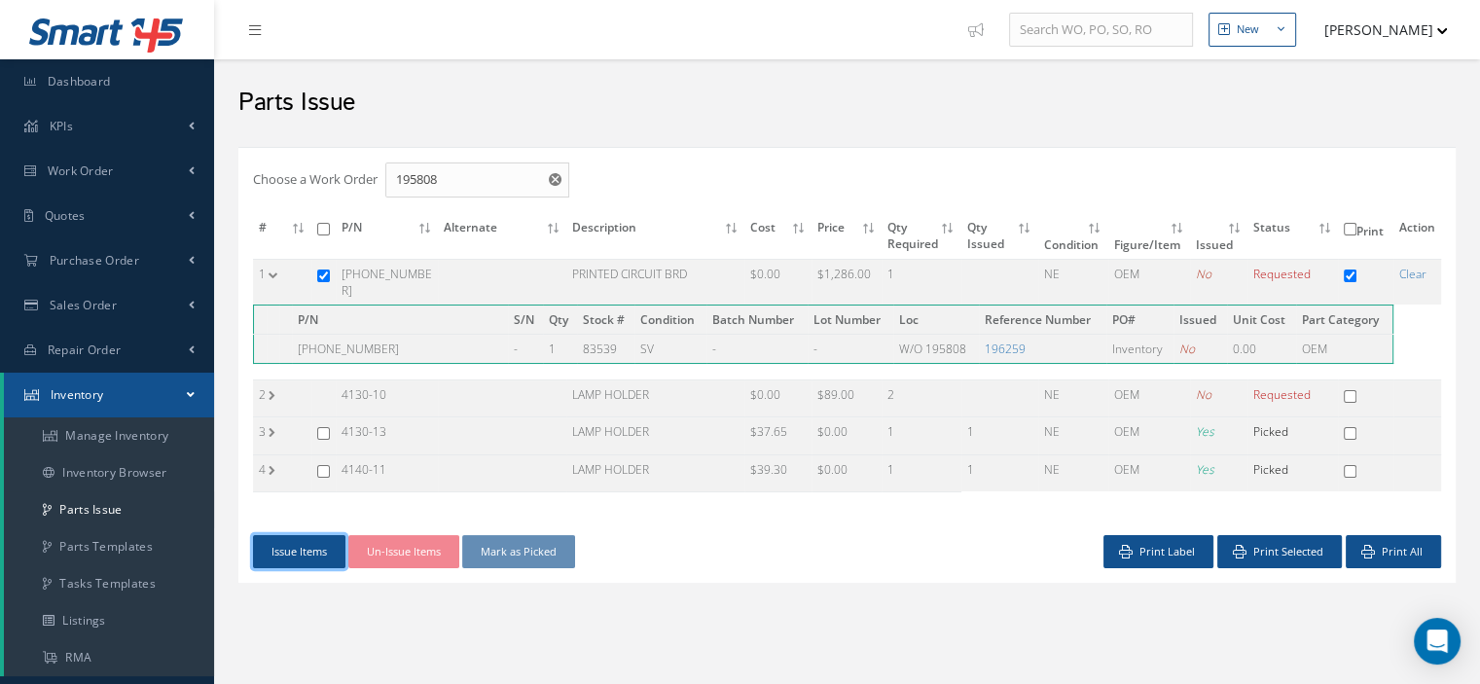
click at [275, 543] on button "Issue Items" at bounding box center [299, 552] width 92 height 34
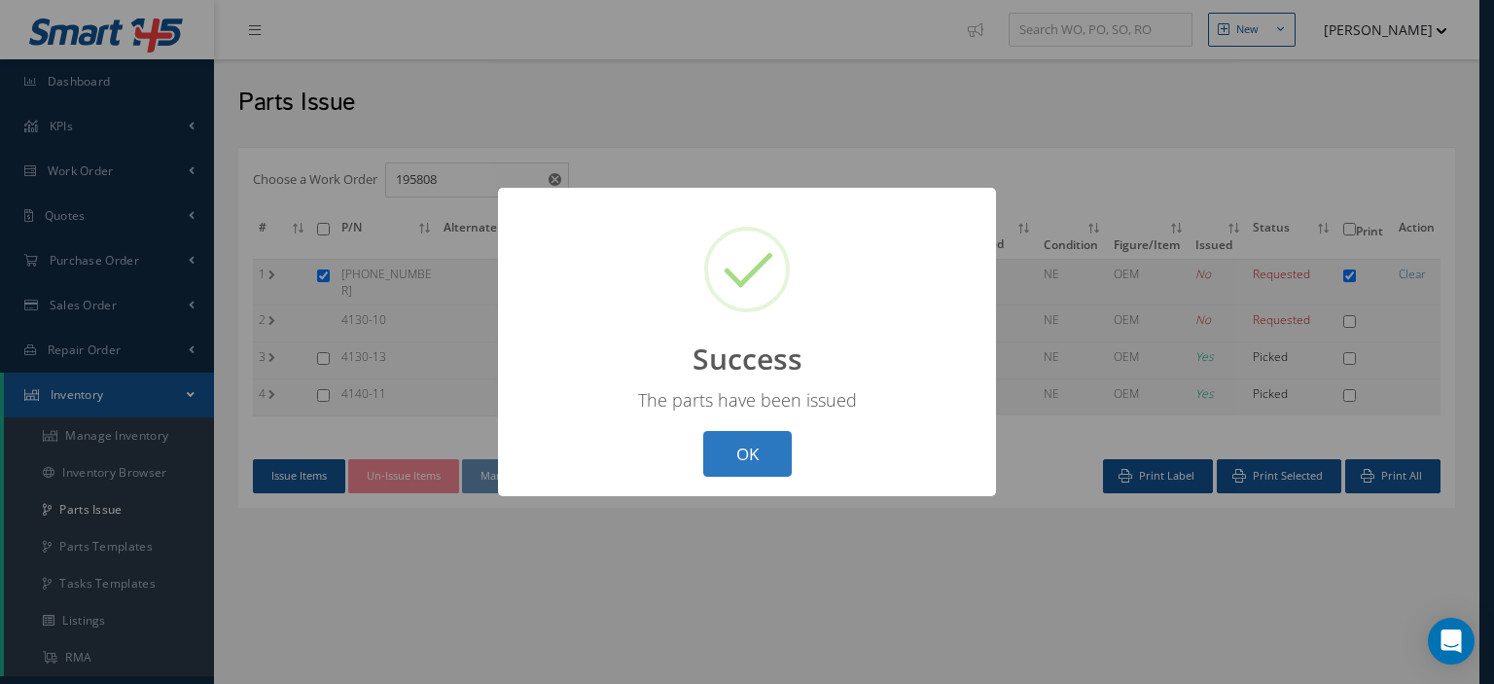
click at [736, 462] on button "OK" at bounding box center [747, 454] width 89 height 46
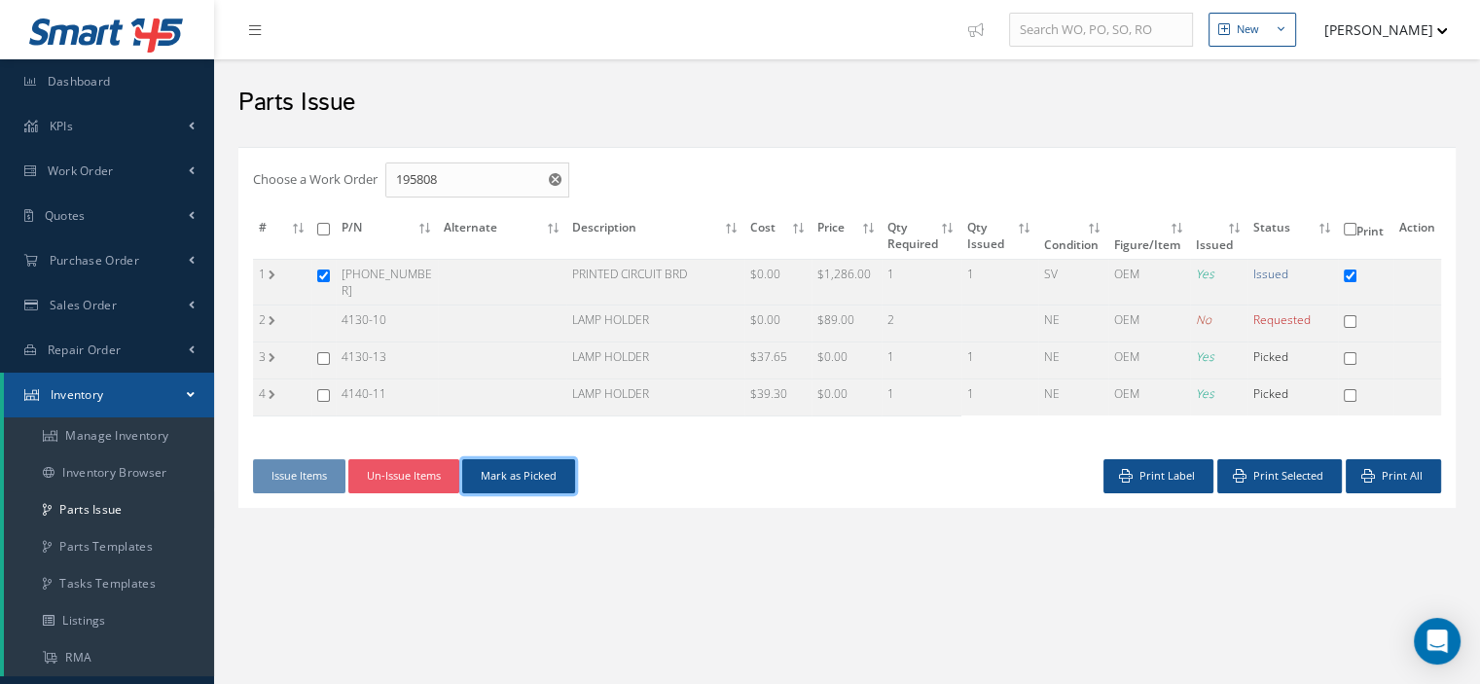
click at [553, 467] on button "Mark as Picked" at bounding box center [518, 476] width 113 height 34
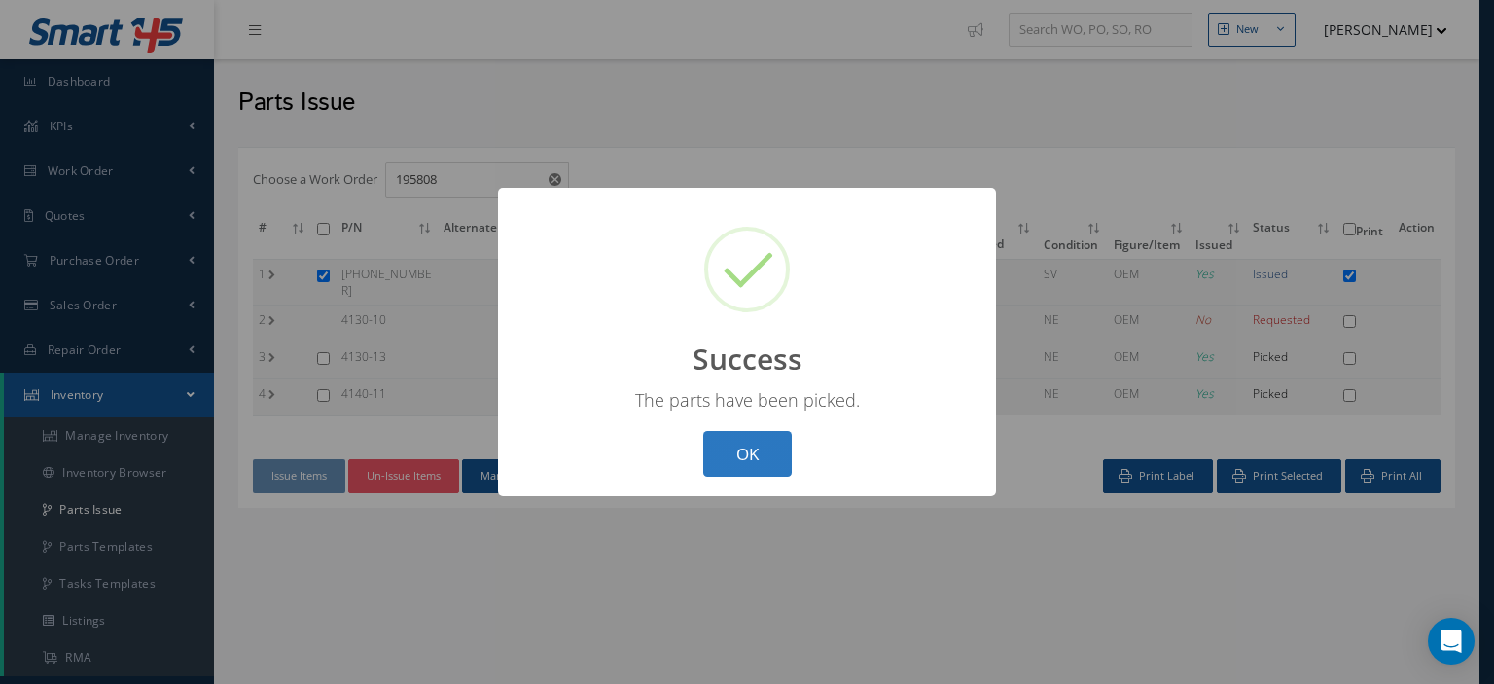
click at [739, 464] on button "OK" at bounding box center [747, 454] width 89 height 46
